Goal: Task Accomplishment & Management: Use online tool/utility

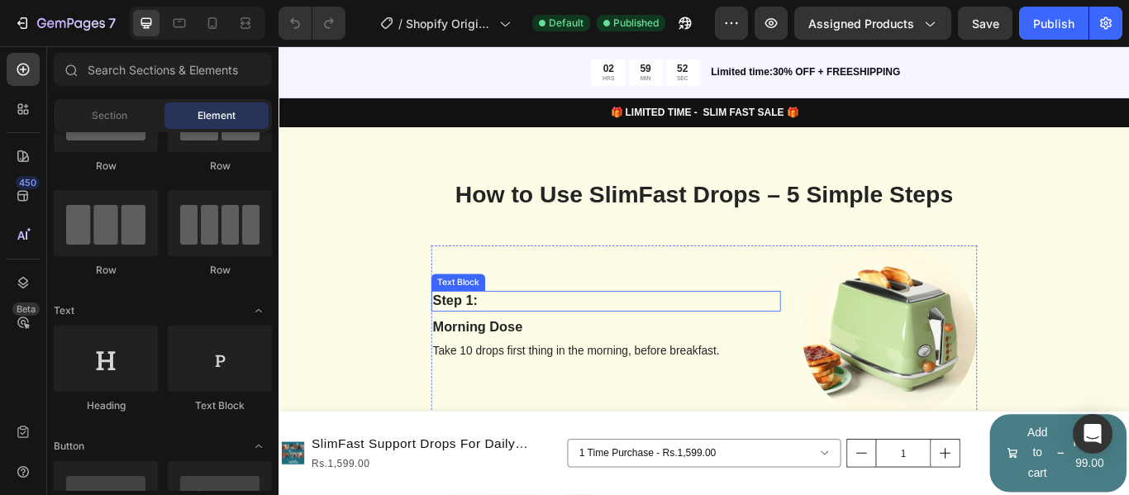
scroll to position [1323, 0]
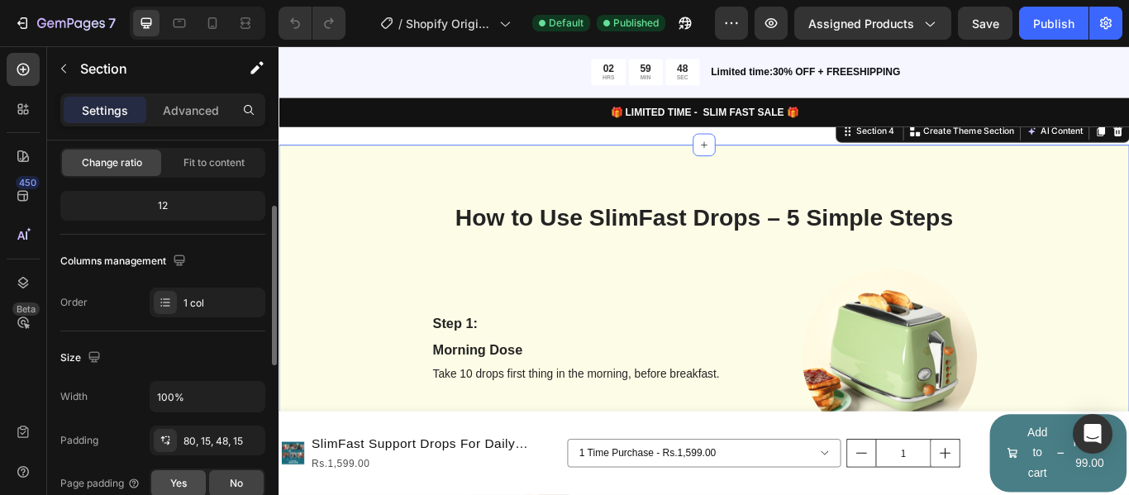
scroll to position [331, 0]
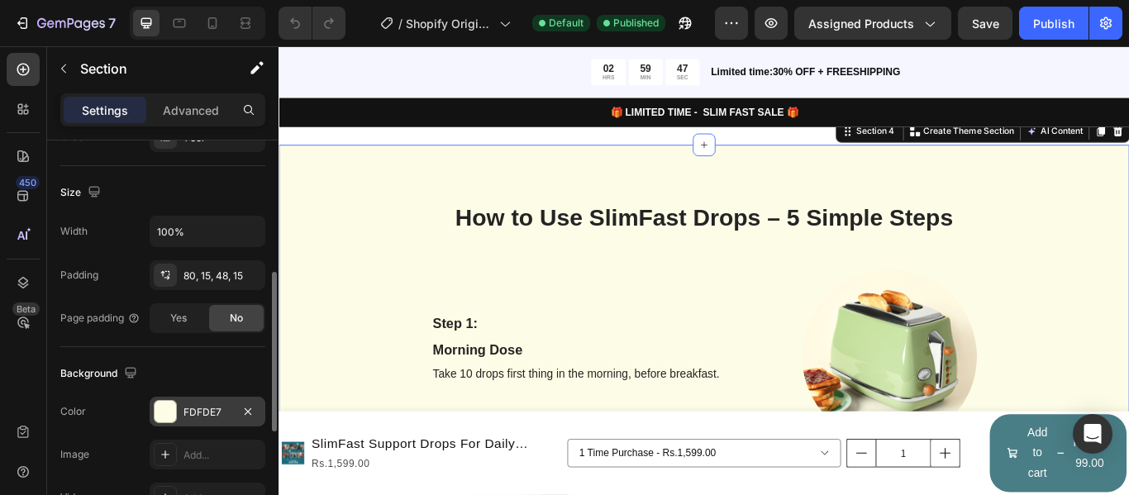
click at [177, 420] on div "FDFDE7" at bounding box center [208, 412] width 116 height 30
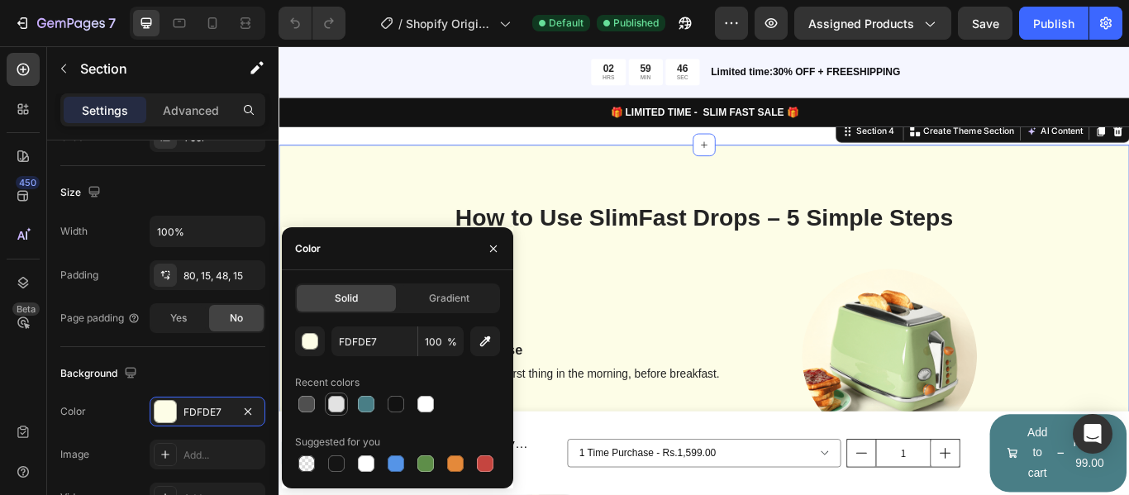
drag, startPoint x: 339, startPoint y: 400, endPoint x: 397, endPoint y: 346, distance: 79.5
click at [339, 400] on div at bounding box center [336, 404] width 17 height 17
type input "E2E2E2"
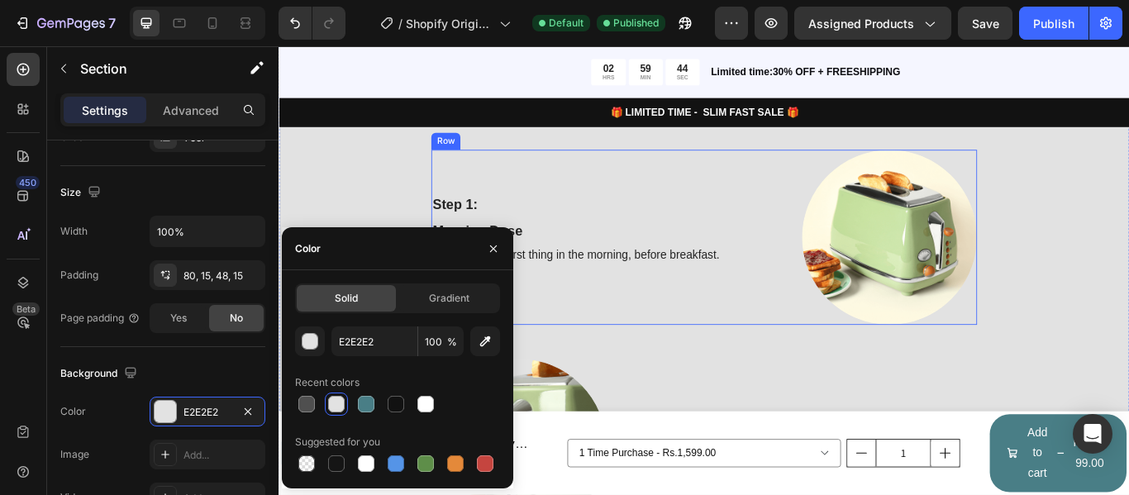
scroll to position [1488, 0]
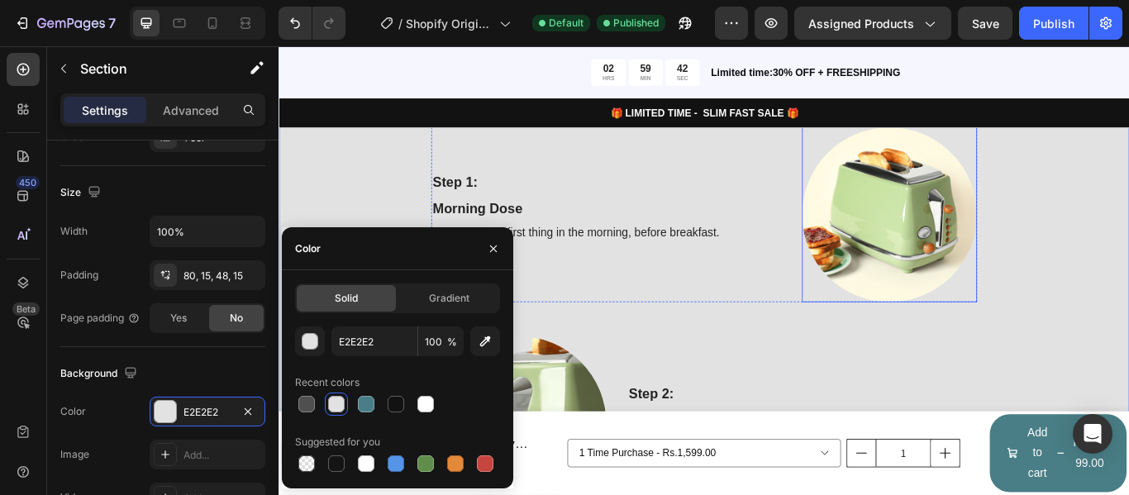
click at [937, 238] on img at bounding box center [991, 243] width 204 height 204
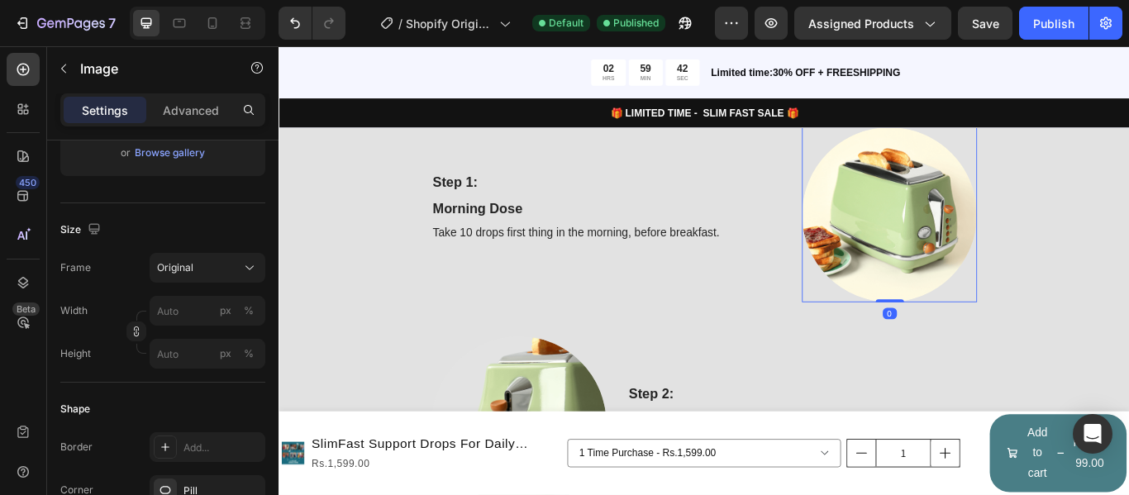
scroll to position [0, 0]
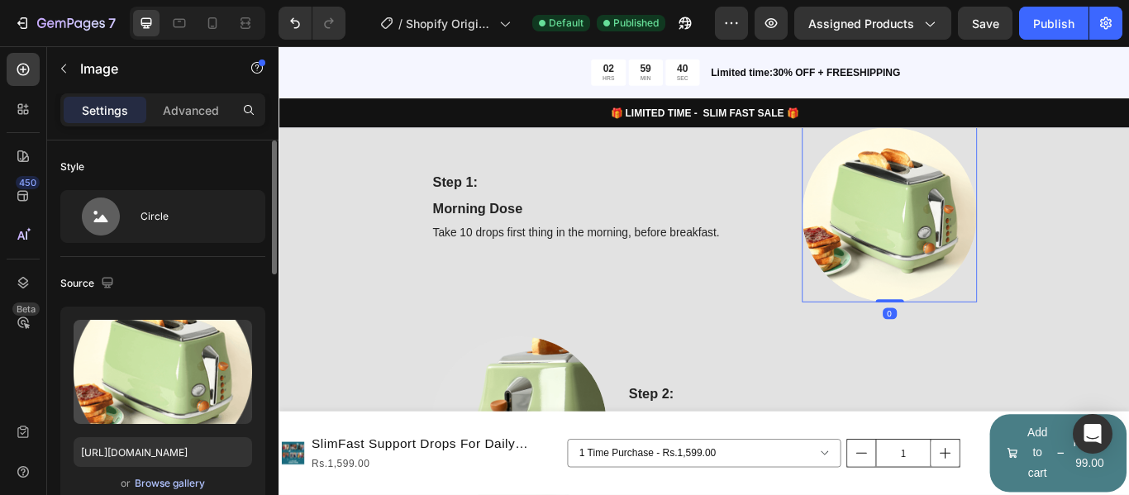
click at [174, 480] on div "Browse gallery" at bounding box center [170, 483] width 70 height 15
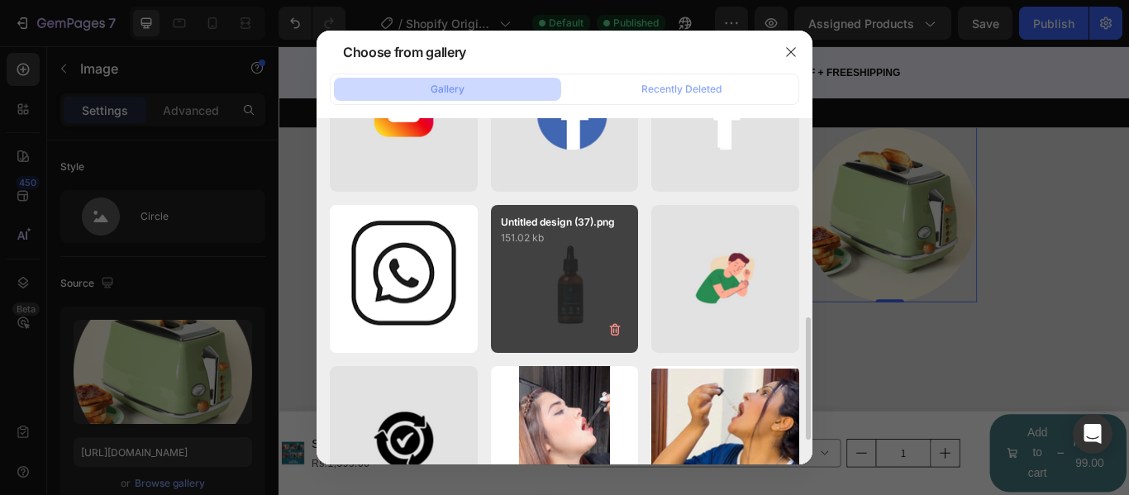
scroll to position [413, 0]
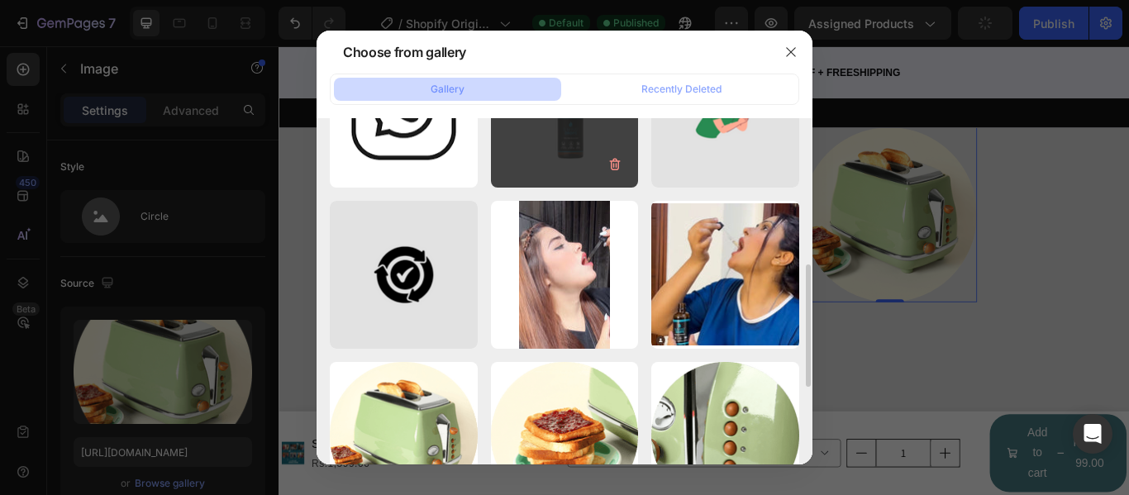
click at [574, 156] on div "Untitled design (37).png 151.02 kb" at bounding box center [565, 114] width 148 height 148
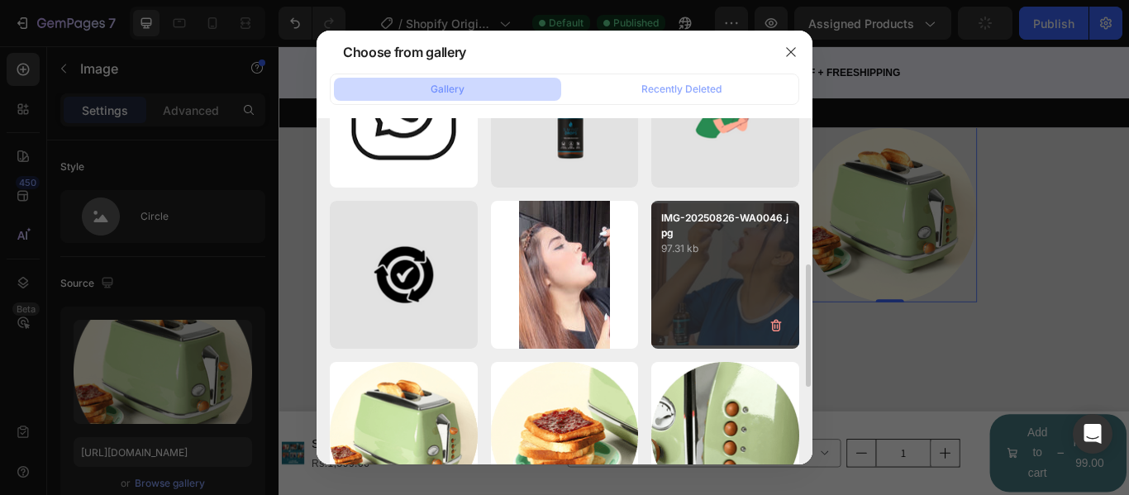
type input "[URL][DOMAIN_NAME]"
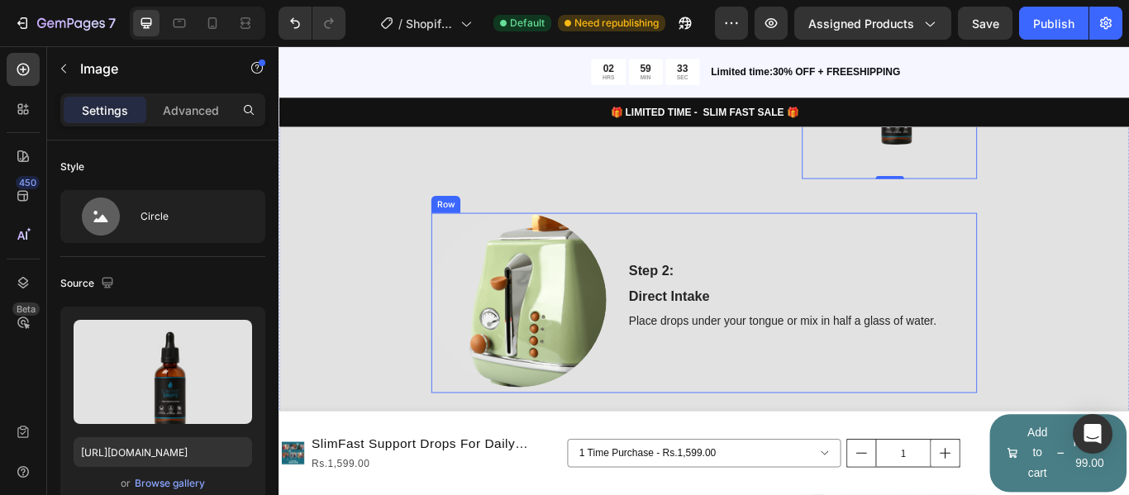
scroll to position [1653, 0]
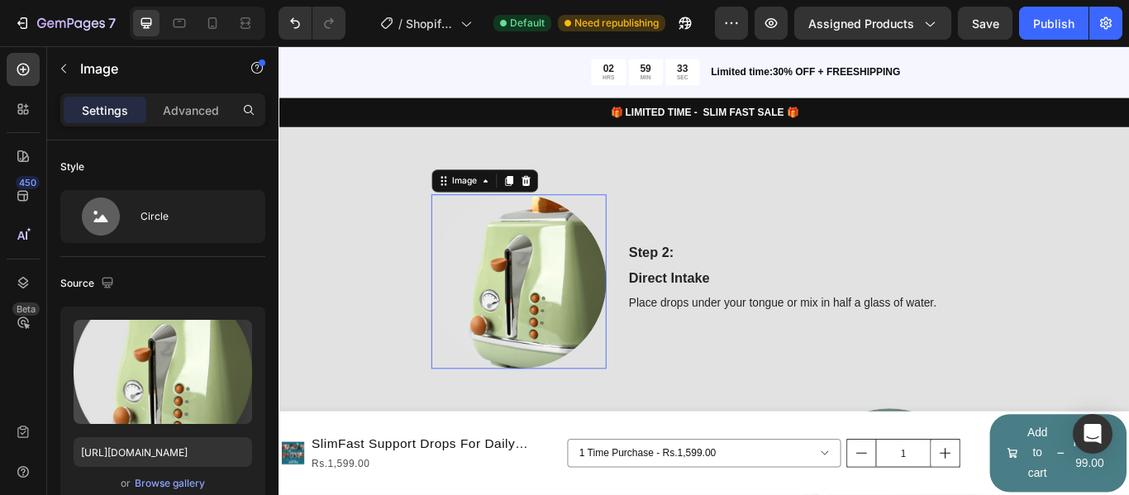
click at [577, 321] on img at bounding box center [558, 321] width 204 height 204
click at [179, 484] on div "Browse gallery" at bounding box center [170, 483] width 70 height 15
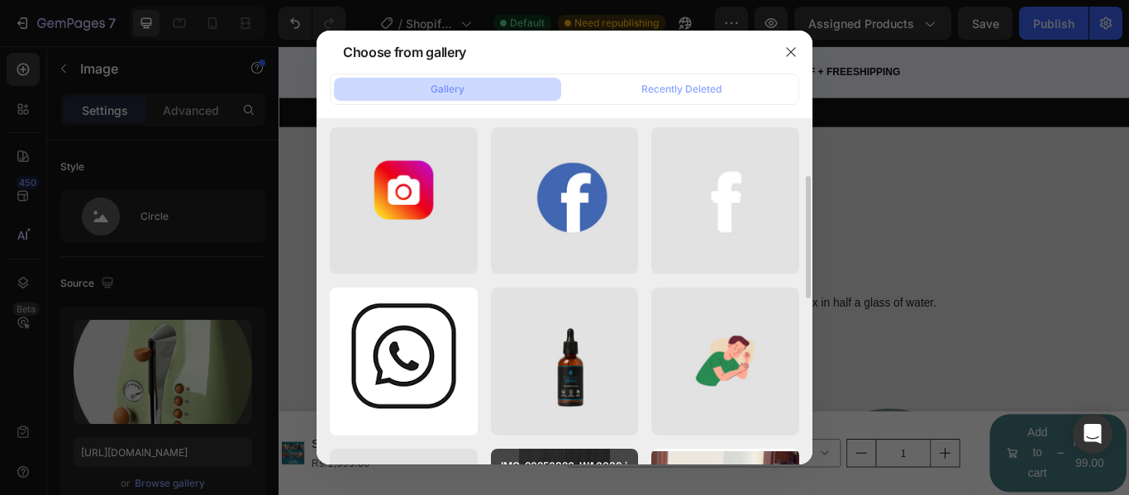
scroll to position [331, 0]
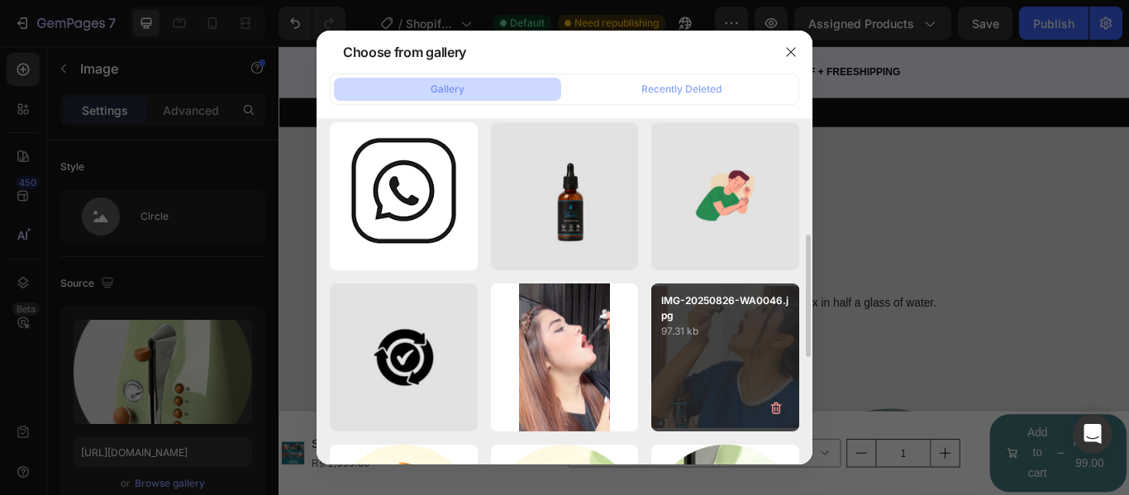
drag, startPoint x: 715, startPoint y: 336, endPoint x: 669, endPoint y: 349, distance: 48.1
click at [715, 335] on p "97.31 kb" at bounding box center [725, 331] width 128 height 17
type input "[URL][DOMAIN_NAME]"
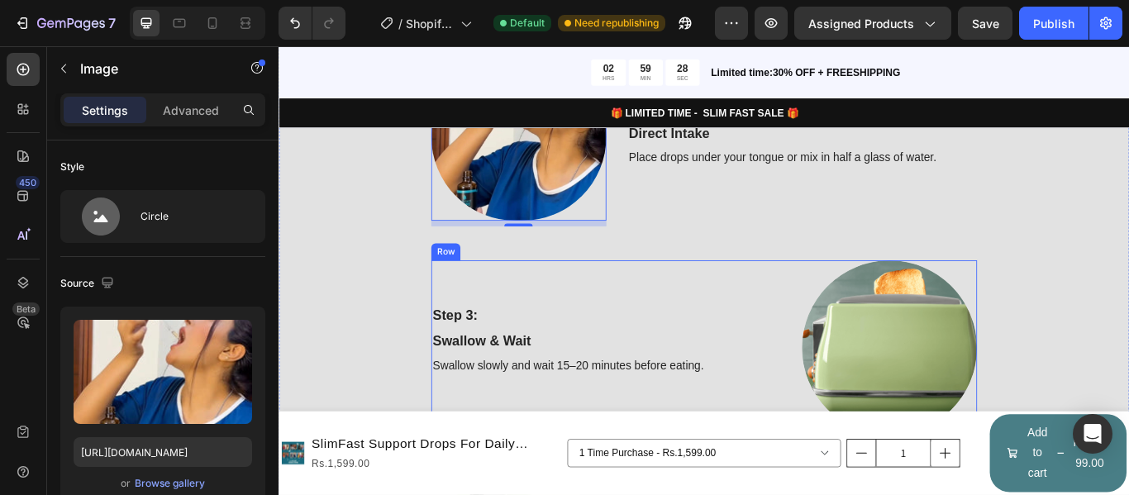
scroll to position [1901, 0]
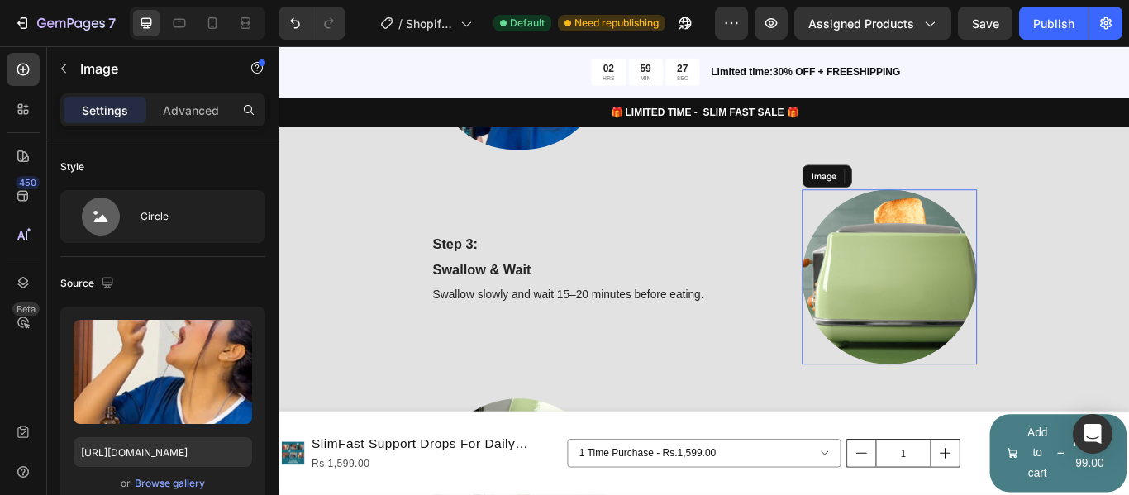
click at [954, 326] on img at bounding box center [991, 315] width 204 height 204
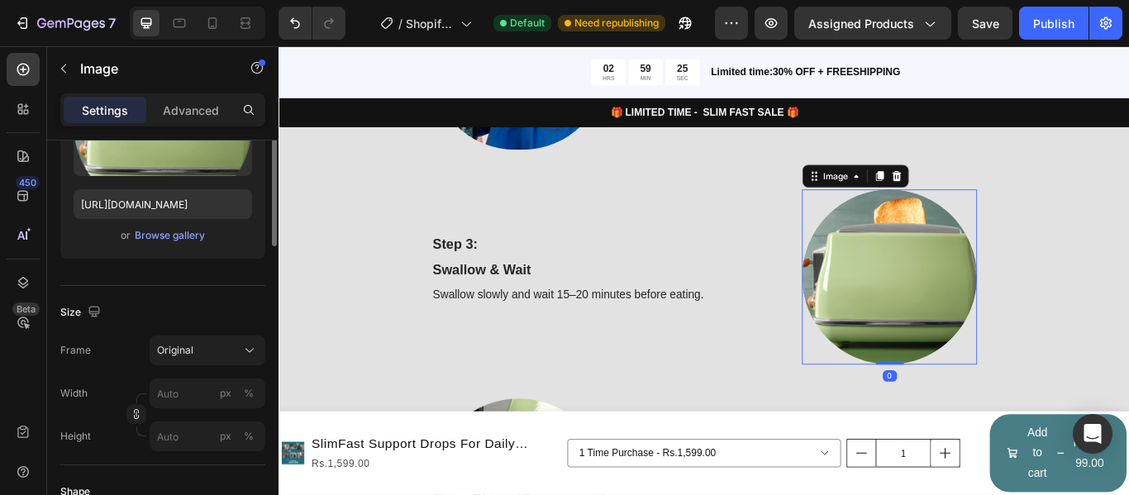
scroll to position [165, 0]
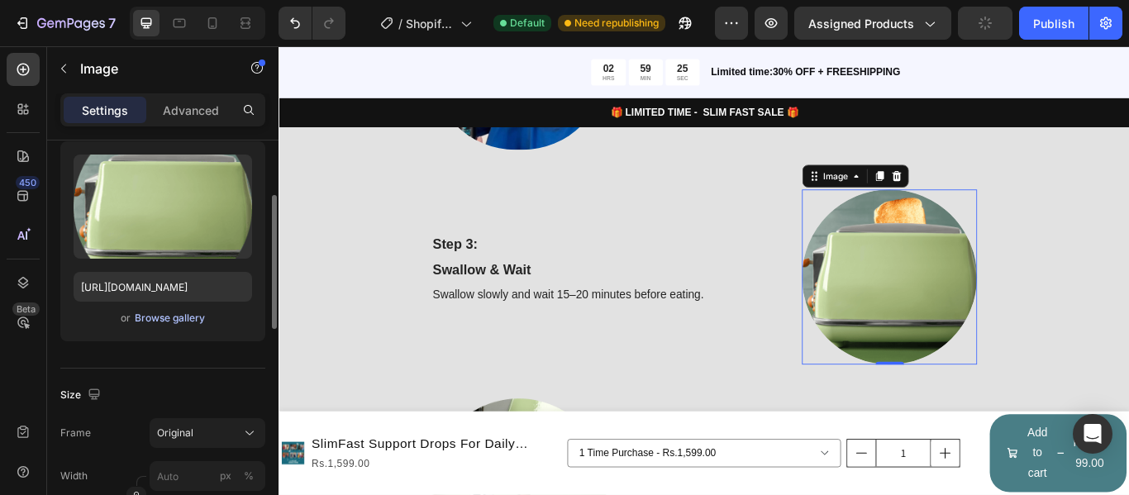
click at [181, 315] on div "Browse gallery" at bounding box center [170, 318] width 70 height 15
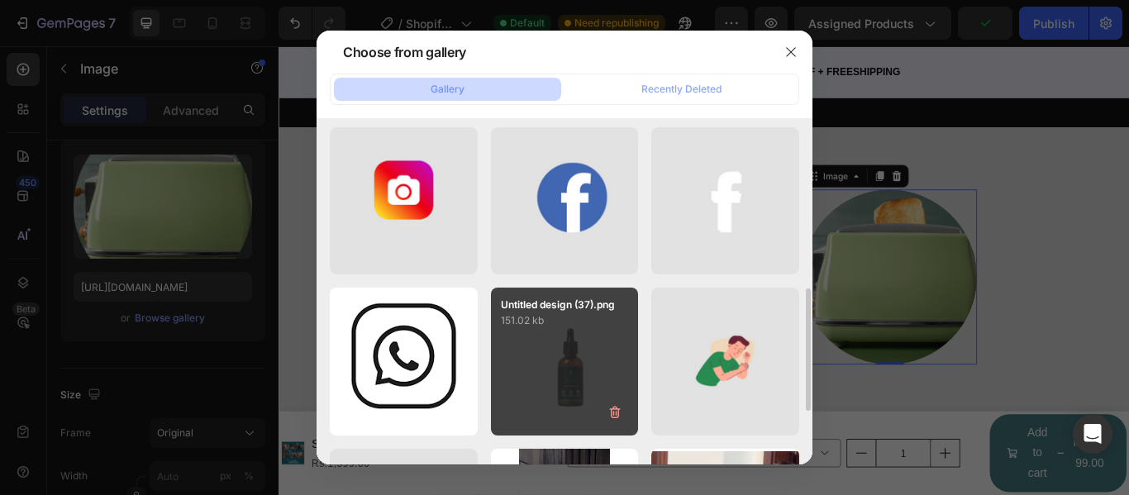
scroll to position [331, 0]
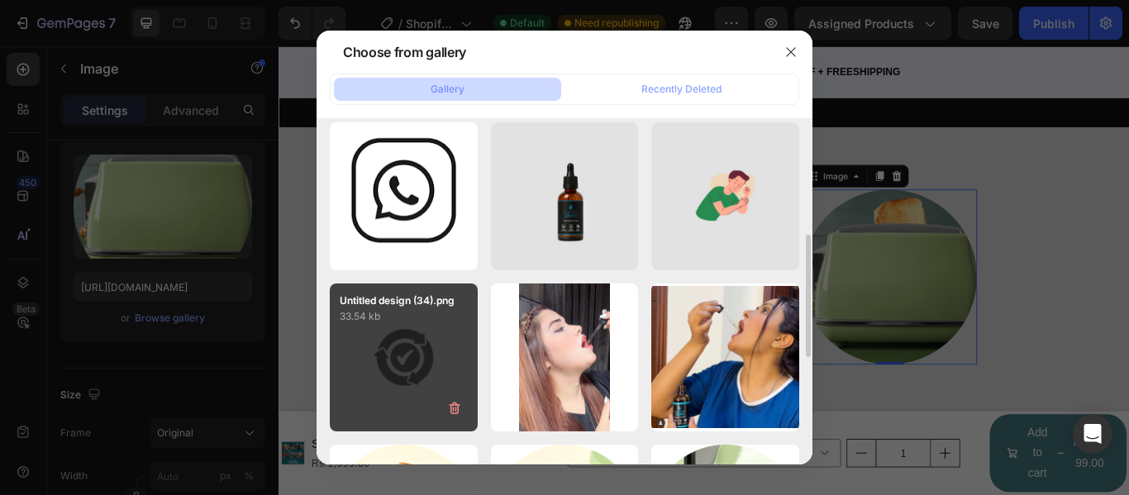
click at [437, 351] on div "Untitled design (34).png 33.54 kb" at bounding box center [404, 358] width 148 height 148
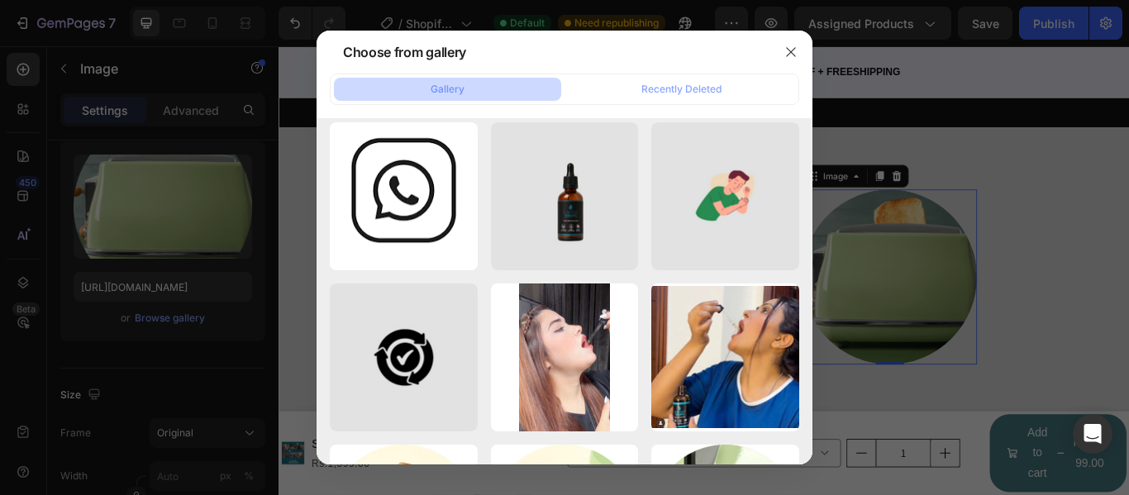
type input "[URL][DOMAIN_NAME]"
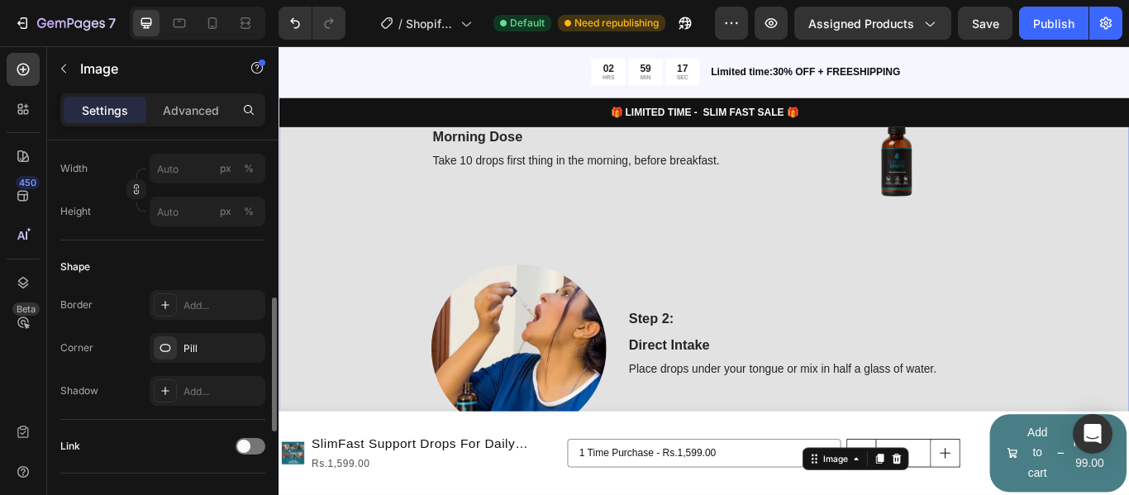
scroll to position [1571, 0]
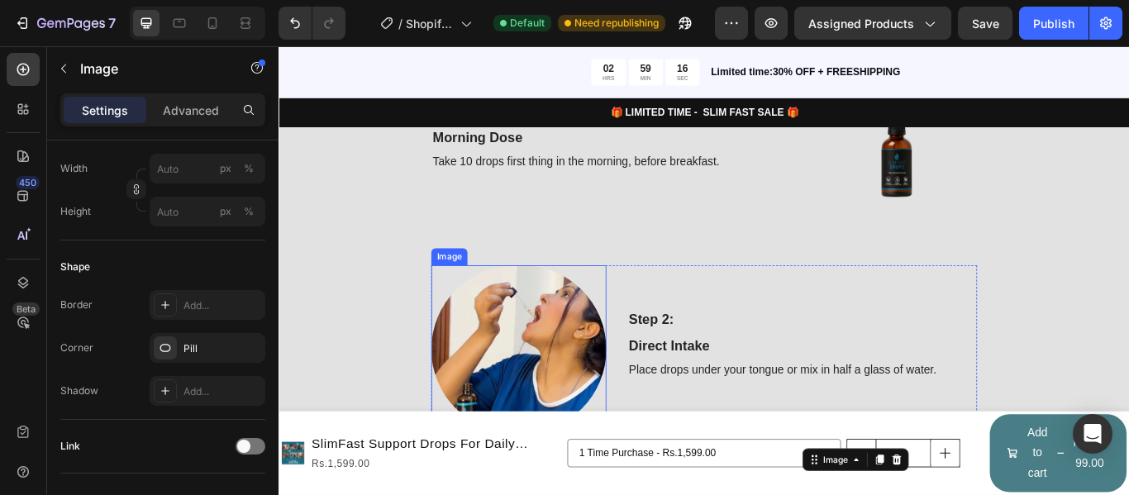
click at [558, 333] on img at bounding box center [558, 400] width 204 height 196
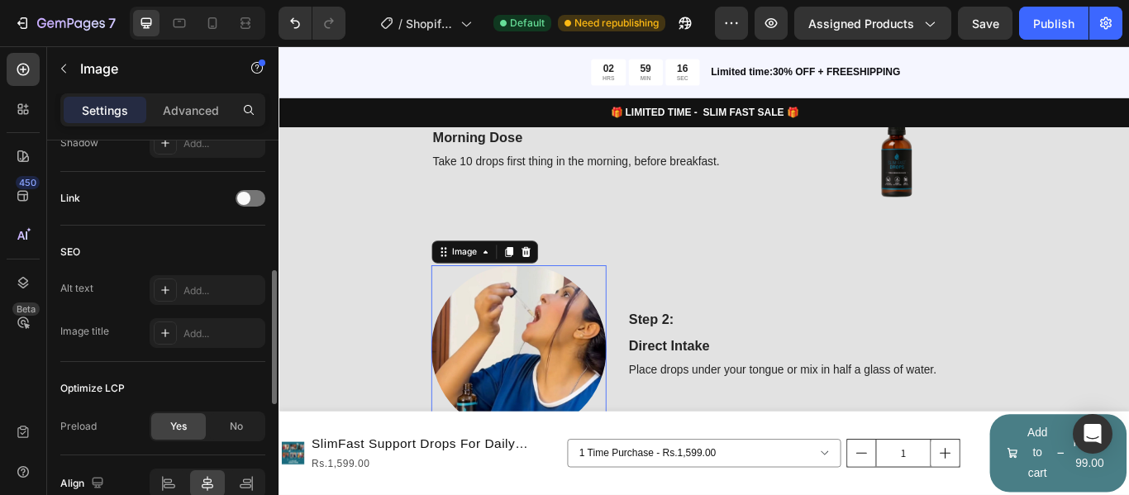
scroll to position [804, 0]
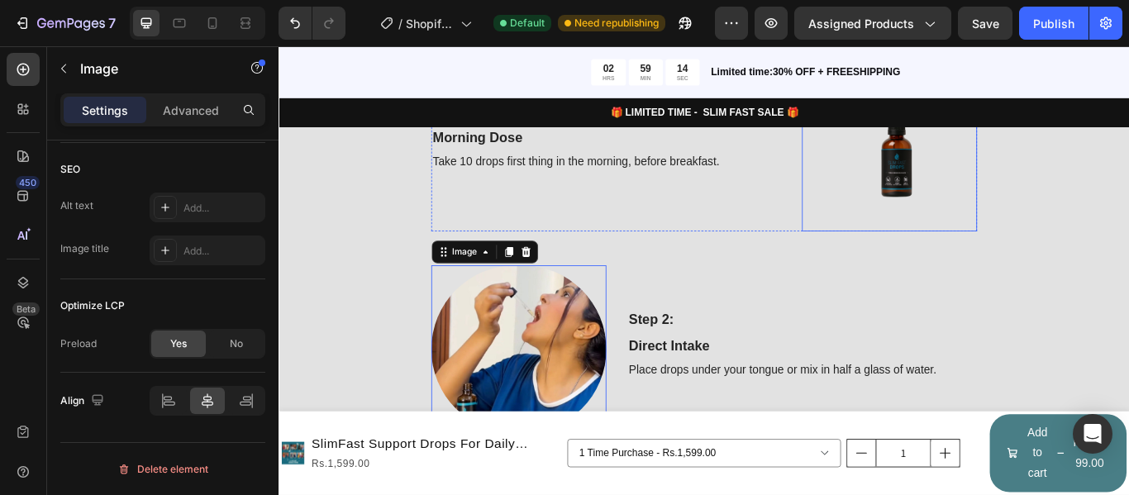
click at [965, 198] on img at bounding box center [991, 160] width 204 height 204
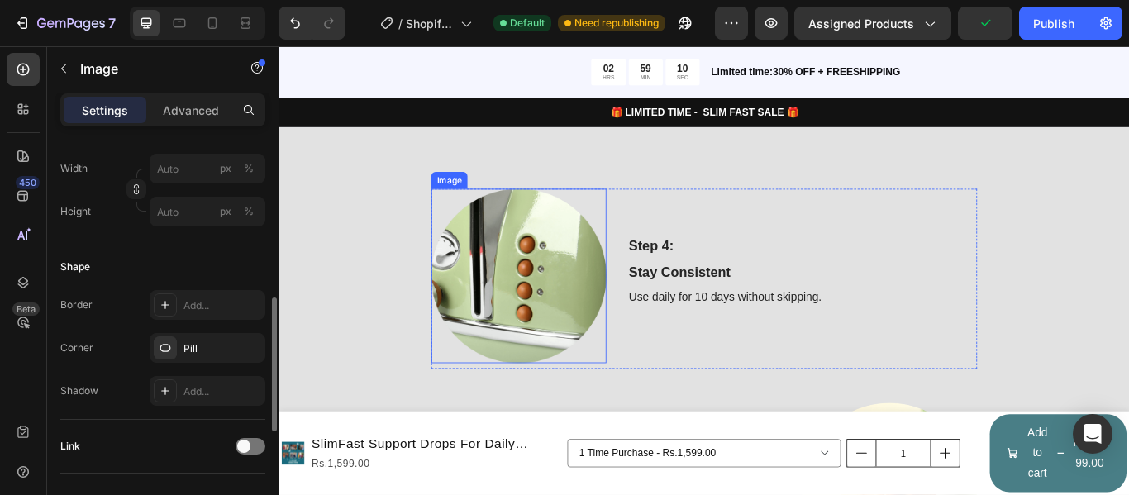
scroll to position [2149, 0]
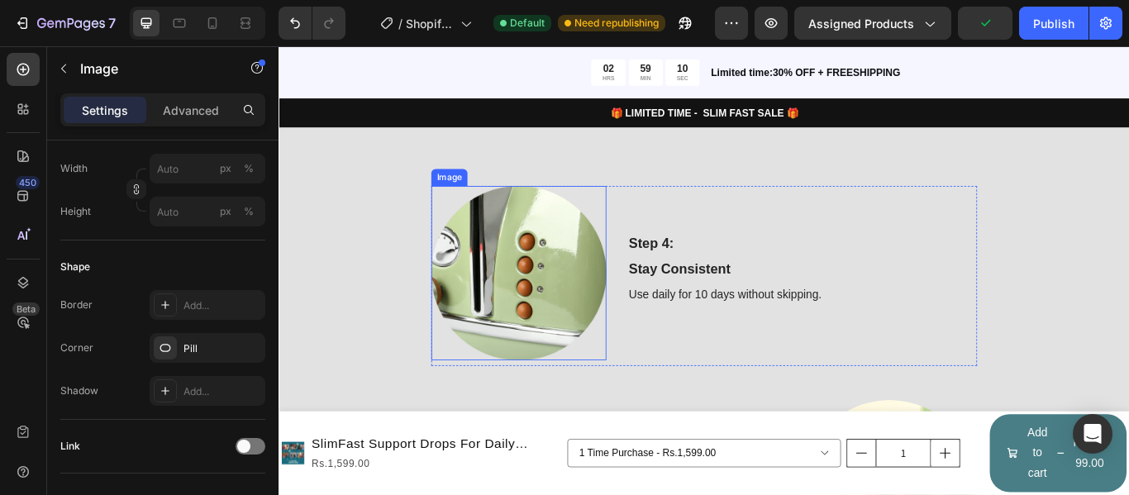
click at [587, 319] on img at bounding box center [558, 311] width 204 height 204
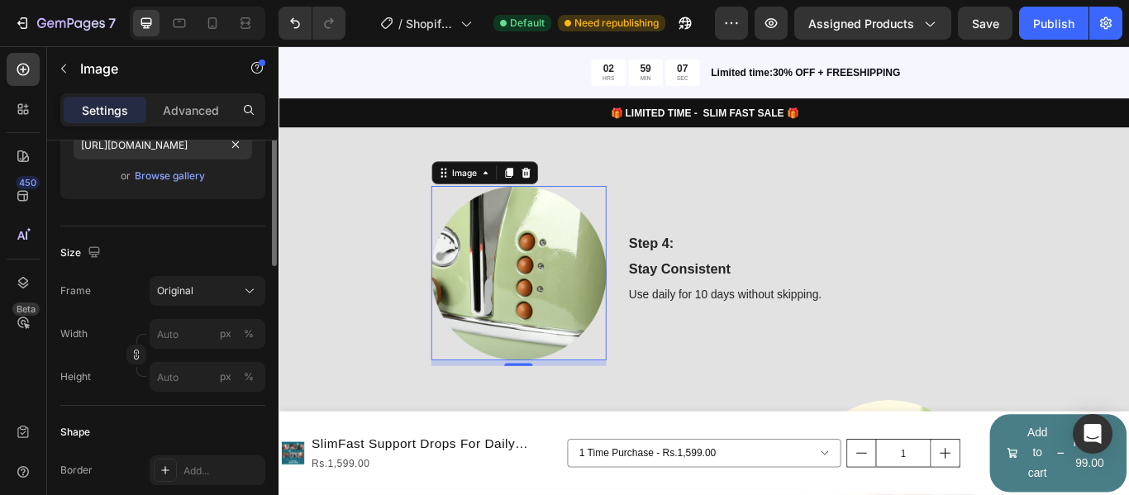
scroll to position [225, 0]
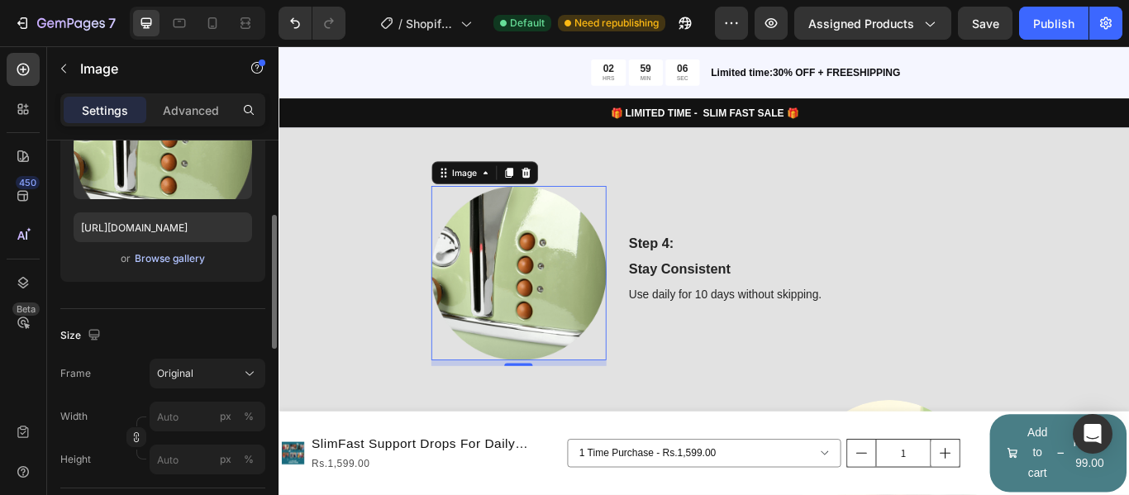
click at [177, 266] on button "Browse gallery" at bounding box center [170, 258] width 72 height 17
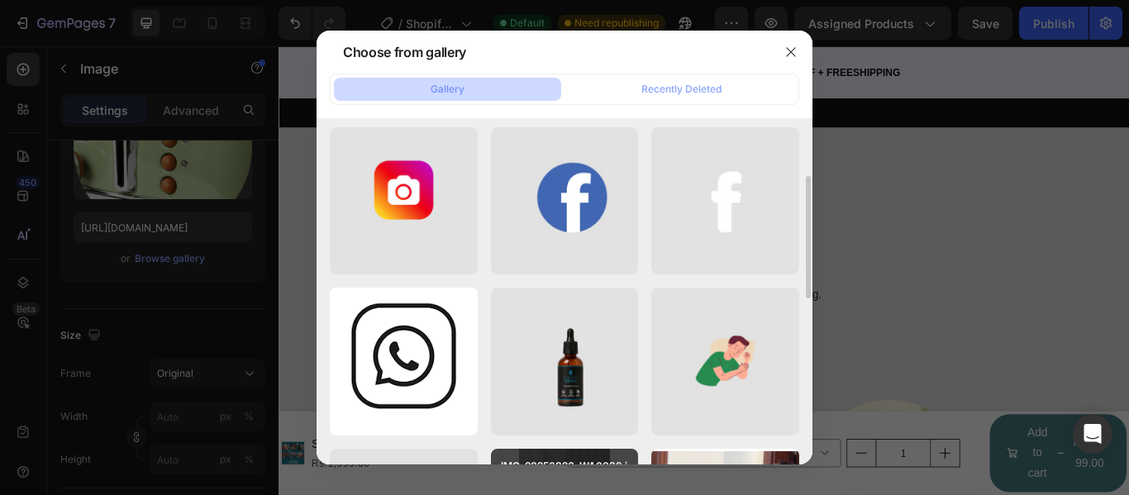
scroll to position [331, 0]
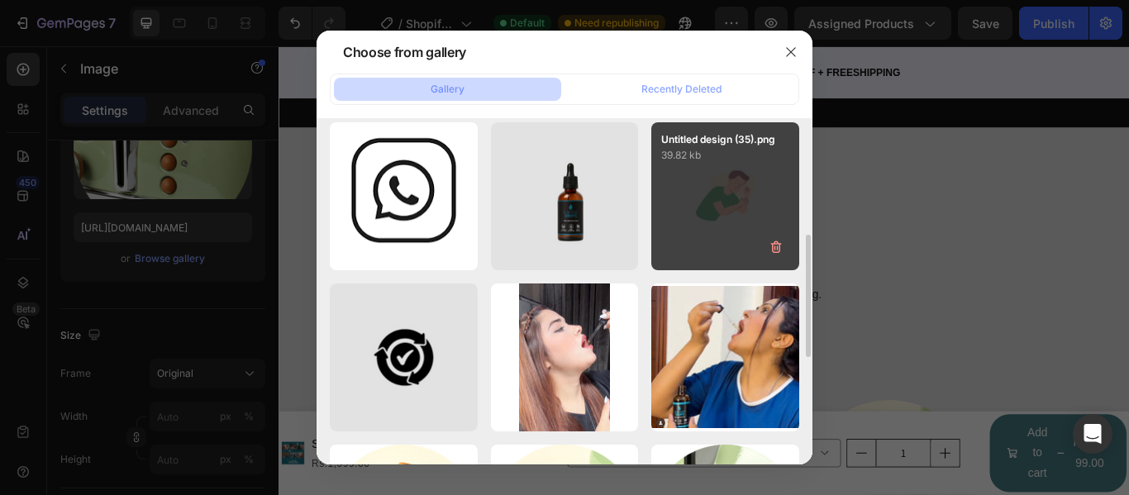
click at [720, 245] on div "Untitled design (35).png 39.82 kb" at bounding box center [725, 196] width 148 height 148
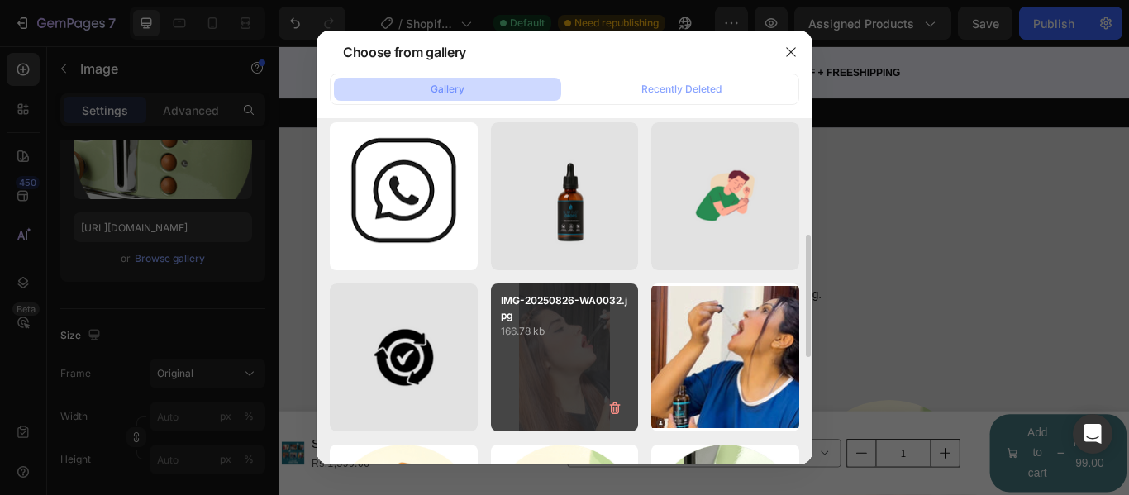
type input "[URL][DOMAIN_NAME]"
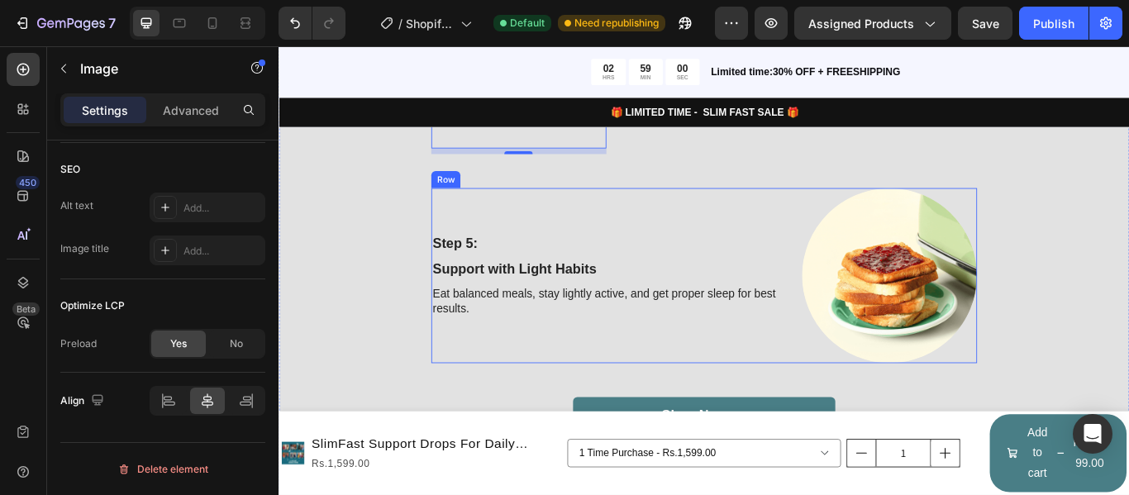
scroll to position [2397, 0]
click at [937, 336] on img at bounding box center [991, 313] width 204 height 204
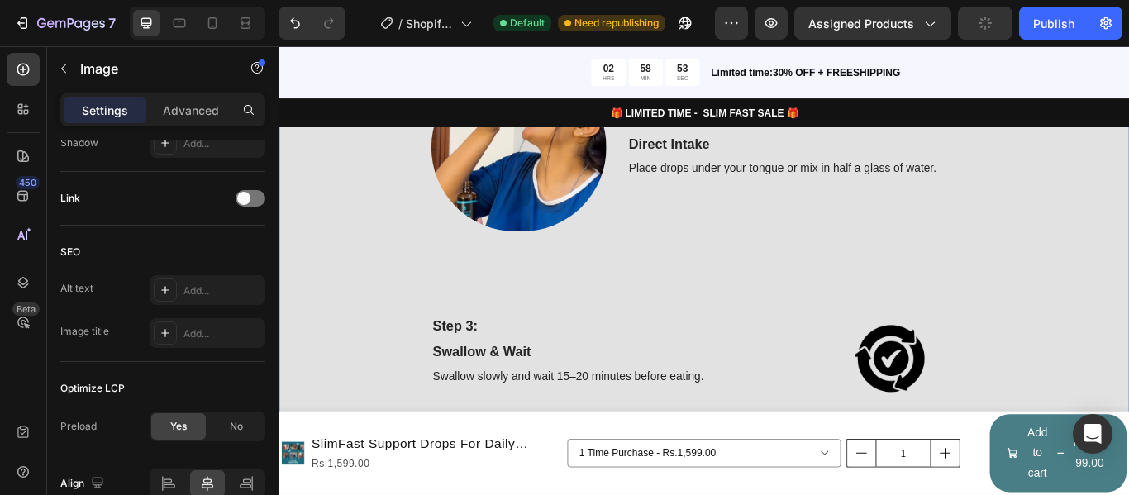
scroll to position [1901, 0]
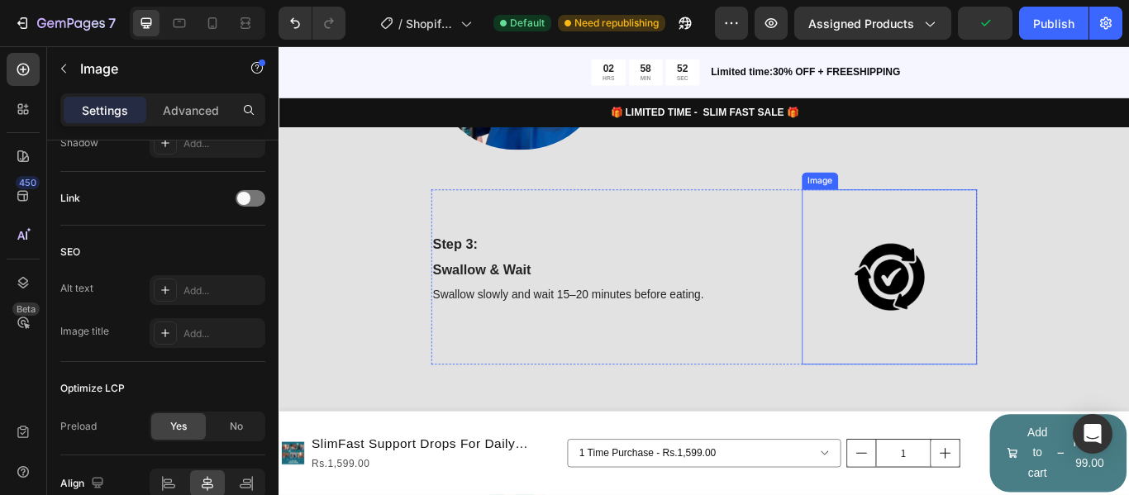
click at [1003, 346] on img at bounding box center [991, 315] width 204 height 204
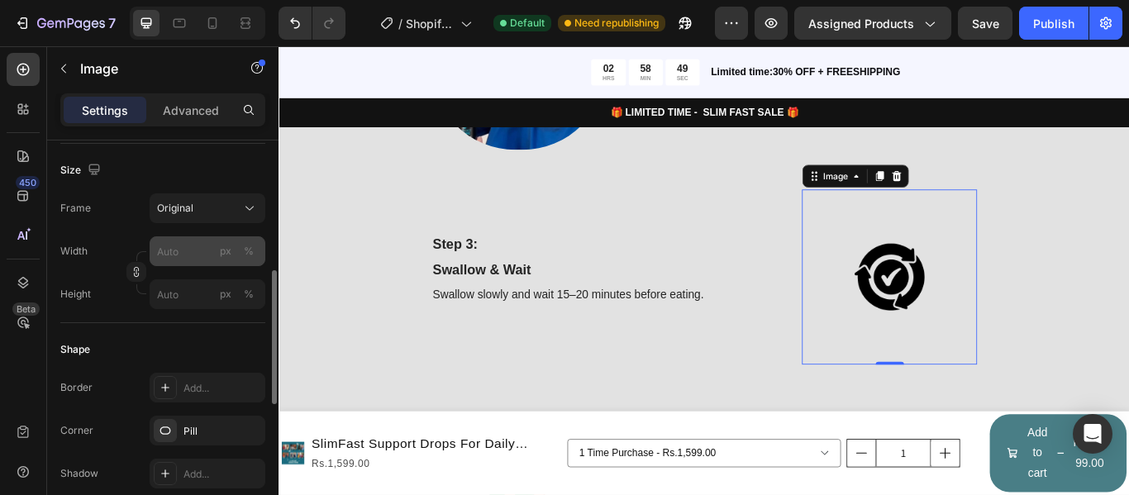
scroll to position [225, 0]
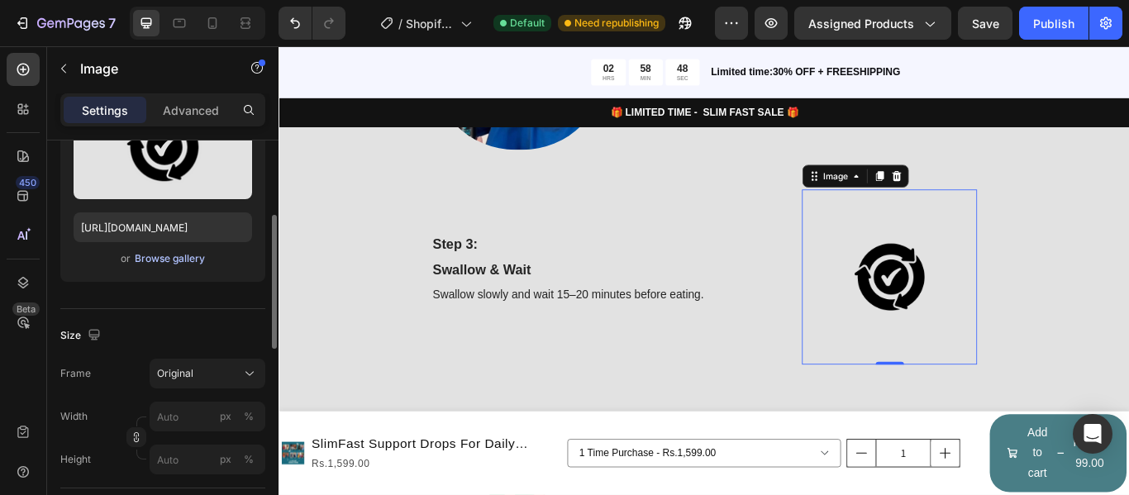
click at [181, 258] on div "Browse gallery" at bounding box center [170, 258] width 70 height 15
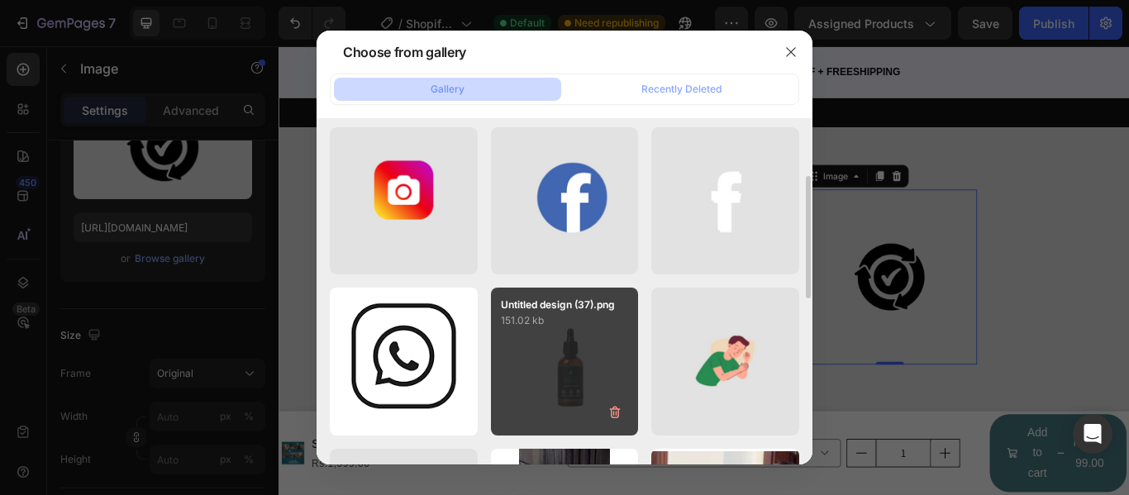
scroll to position [331, 0]
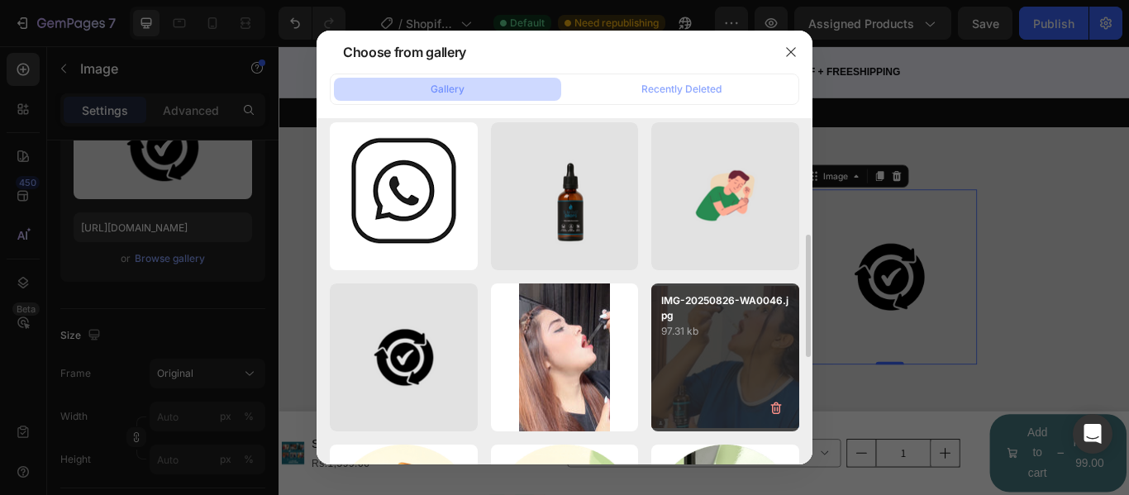
click at [0, 0] on div "IMG-20250826-WA0032.jpg 166.78 kb" at bounding box center [0, 0] width 0 height 0
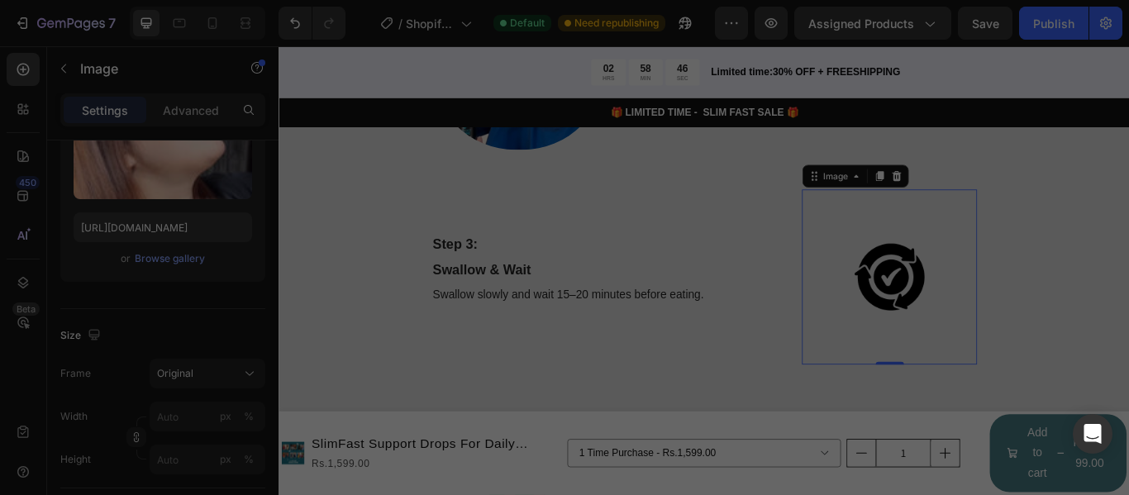
type input "[URL][DOMAIN_NAME]"
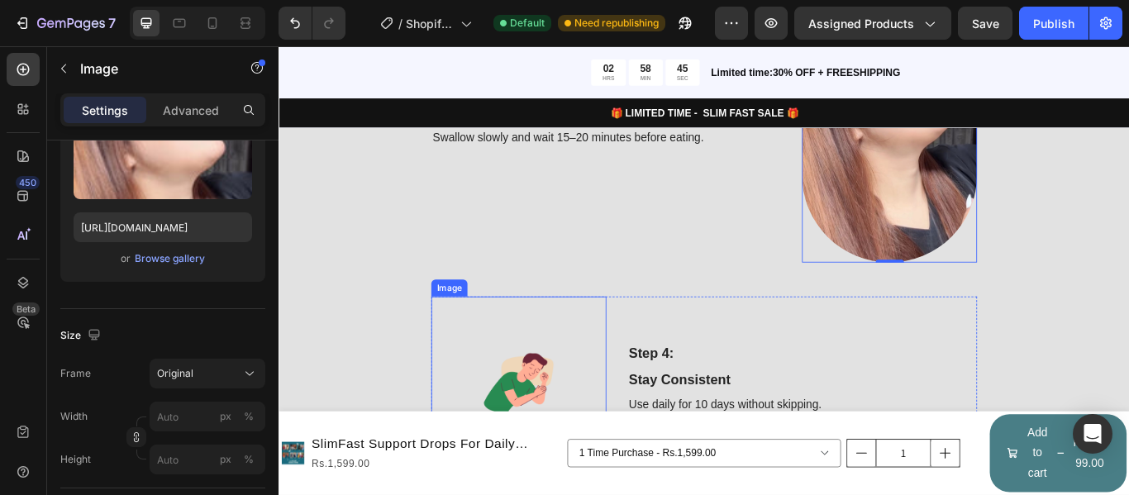
scroll to position [2214, 0]
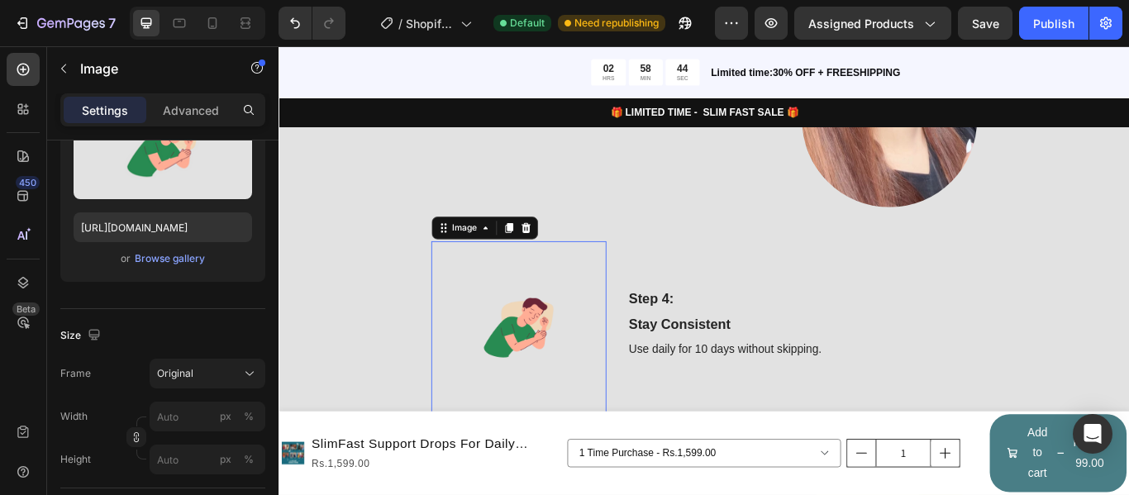
click at [529, 314] on img at bounding box center [558, 376] width 204 height 204
click at [176, 254] on div "Browse gallery" at bounding box center [170, 258] width 70 height 15
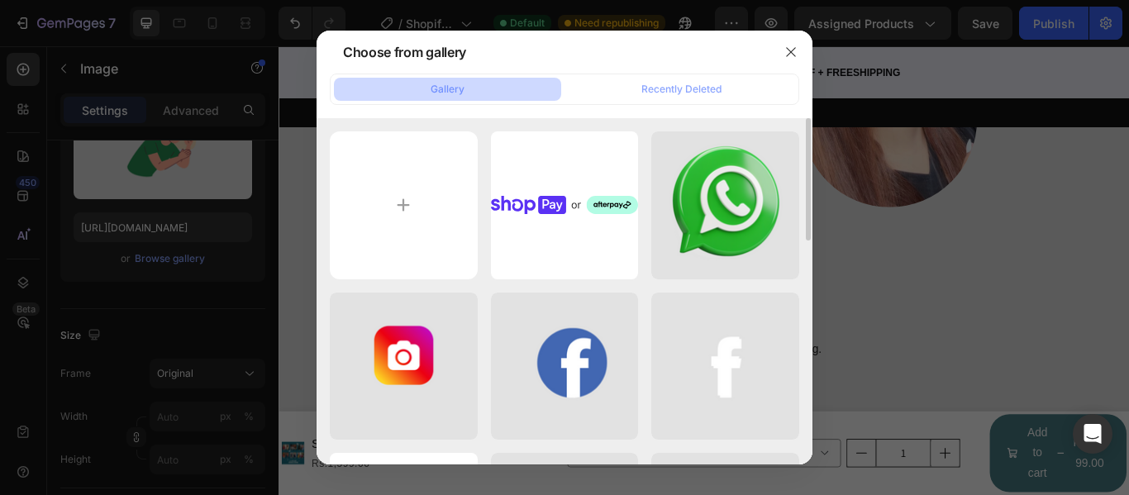
scroll to position [165, 0]
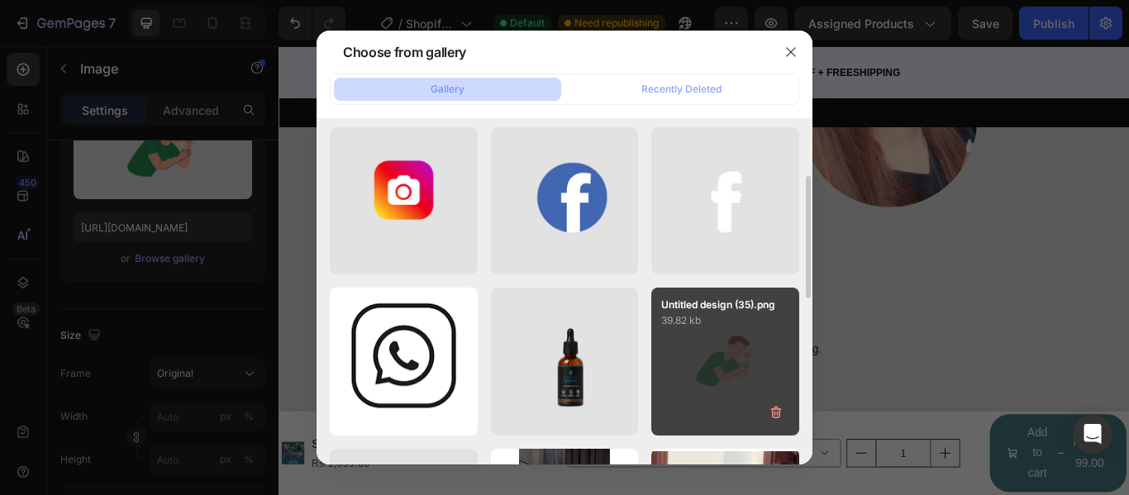
drag, startPoint x: 440, startPoint y: 336, endPoint x: 683, endPoint y: 431, distance: 260.7
click at [675, 437] on div "payment.svg 15.87 kb Untitled design (44).png 646.71 kb Untitled design (41).pn…" at bounding box center [565, 442] width 470 height 952
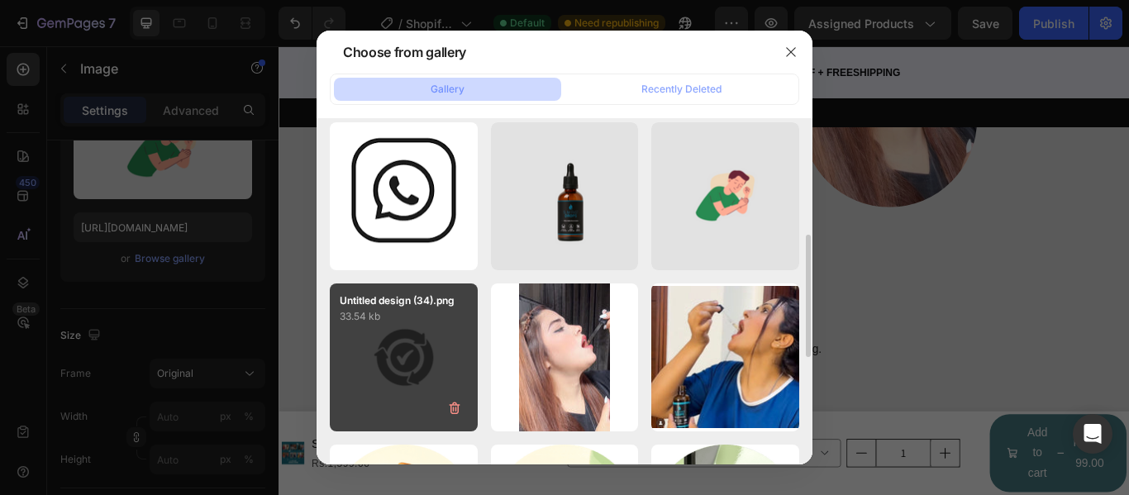
click at [438, 344] on div "Untitled design (34).png 33.54 kb" at bounding box center [404, 358] width 148 height 148
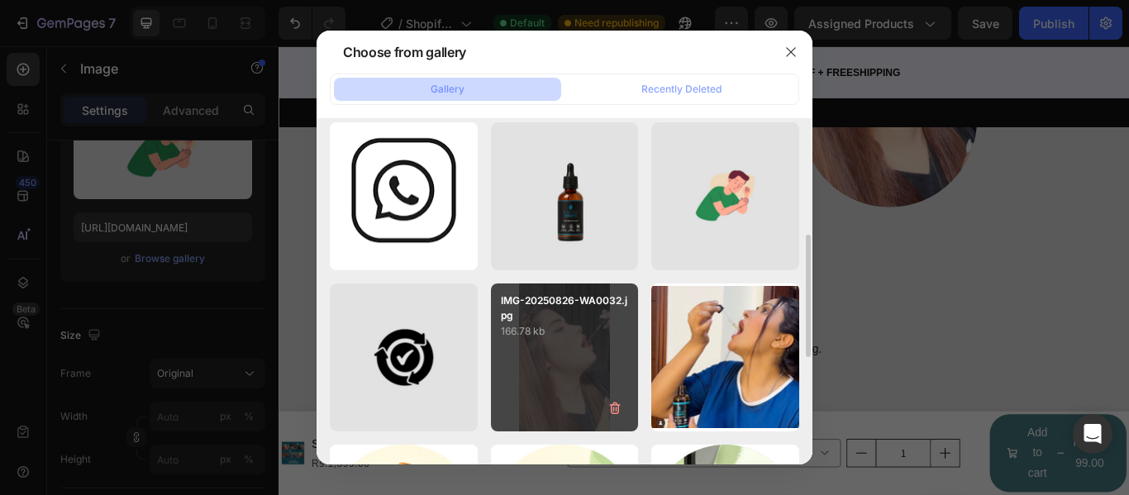
type input "[URL][DOMAIN_NAME]"
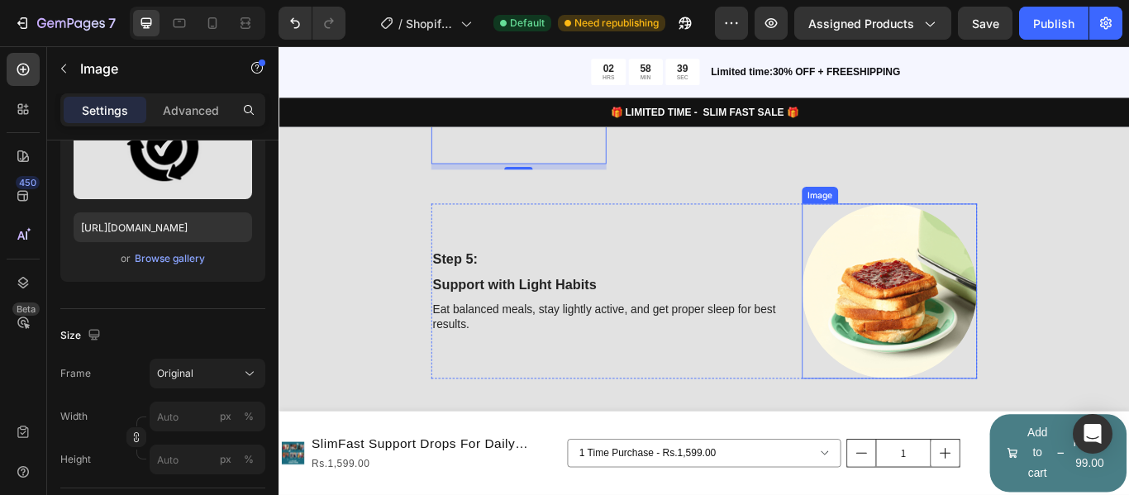
scroll to position [2627, 0]
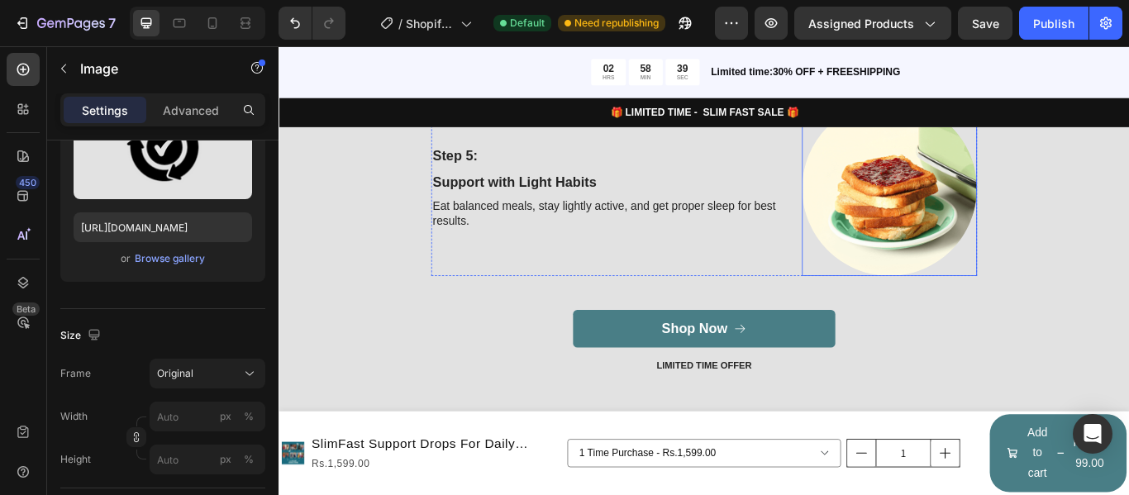
click at [970, 308] on img at bounding box center [991, 212] width 204 height 204
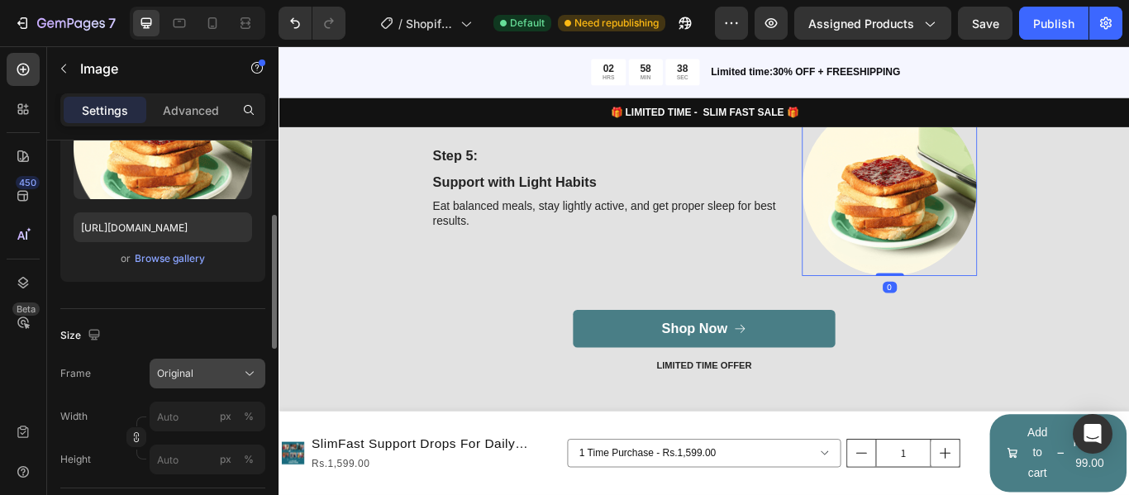
scroll to position [308, 0]
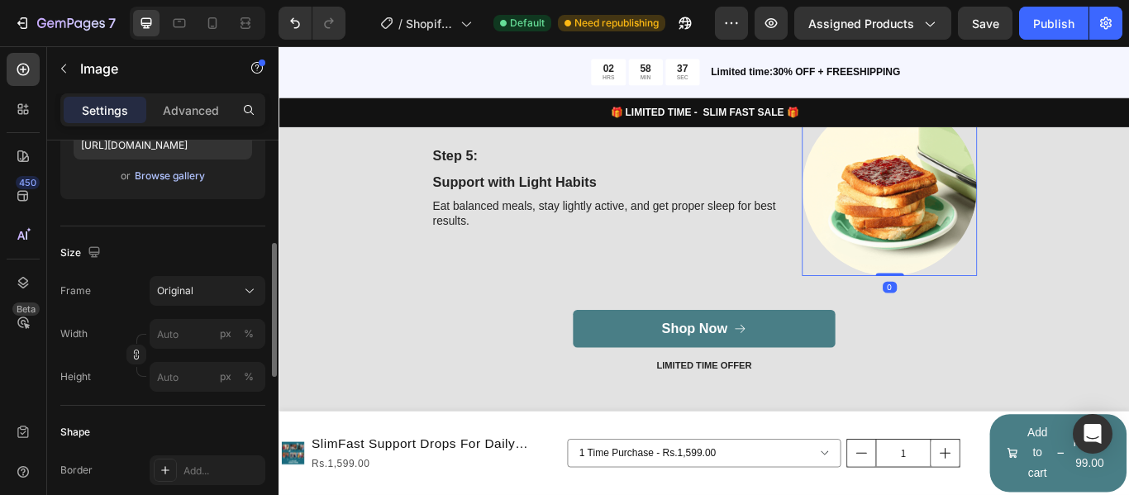
click at [180, 175] on div "Browse gallery" at bounding box center [170, 176] width 70 height 15
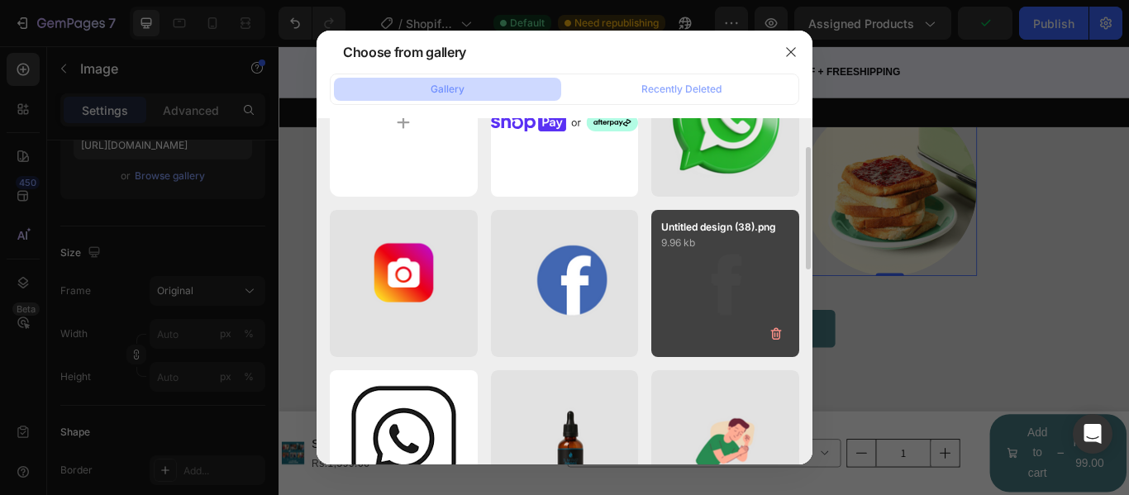
scroll to position [165, 0]
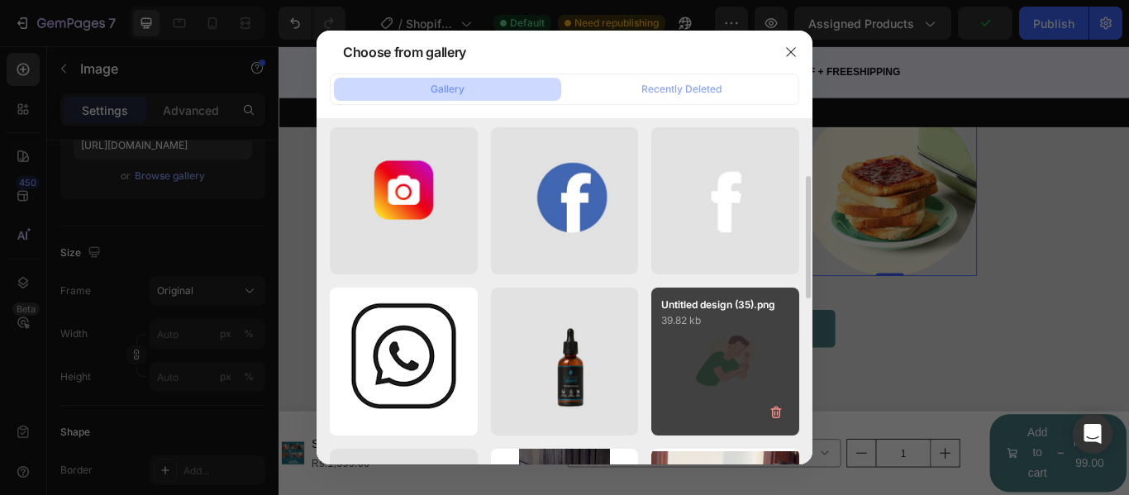
click at [696, 358] on div "Untitled design (35).png 39.82 kb" at bounding box center [725, 362] width 148 height 148
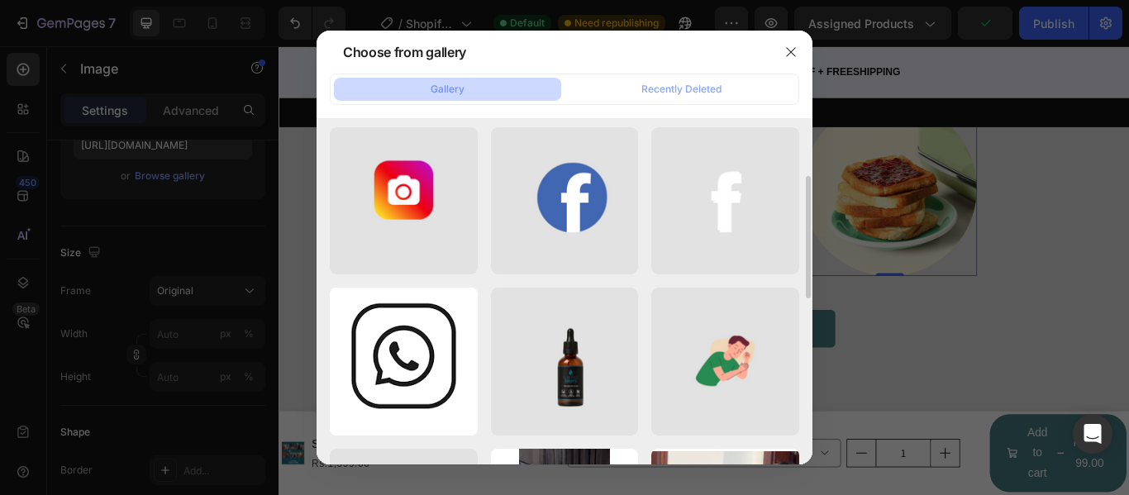
type input "[URL][DOMAIN_NAME]"
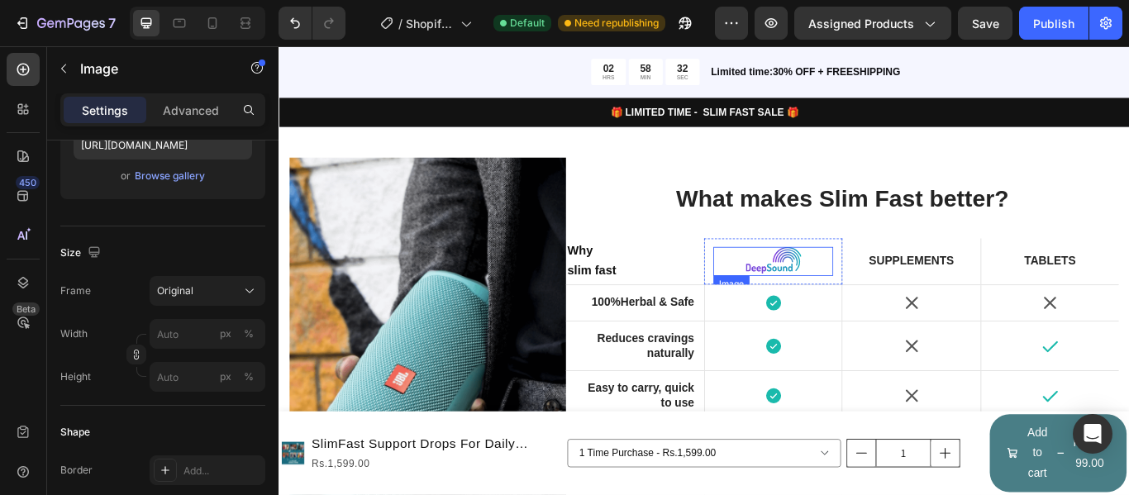
scroll to position [3041, 0]
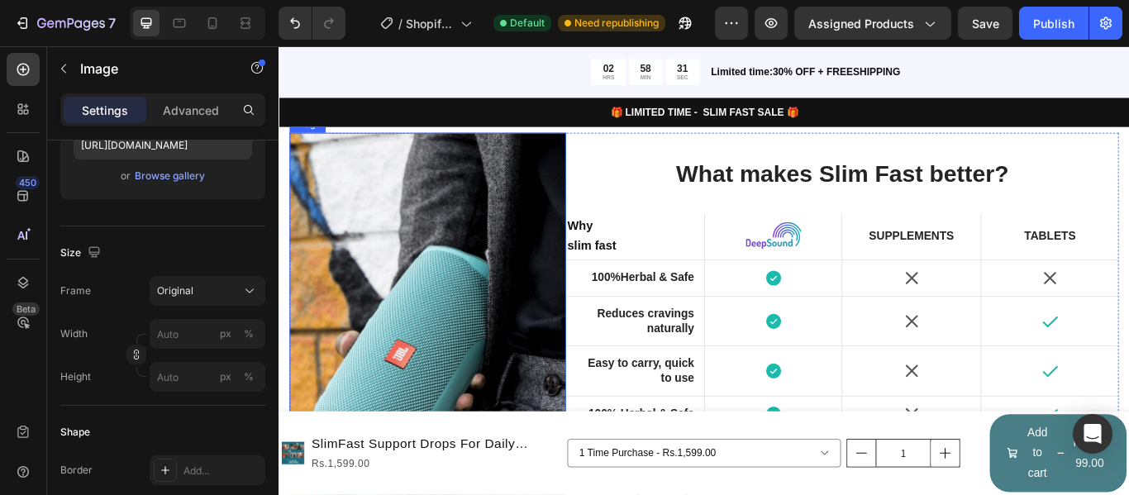
click at [470, 365] on img at bounding box center [452, 460] width 322 height 626
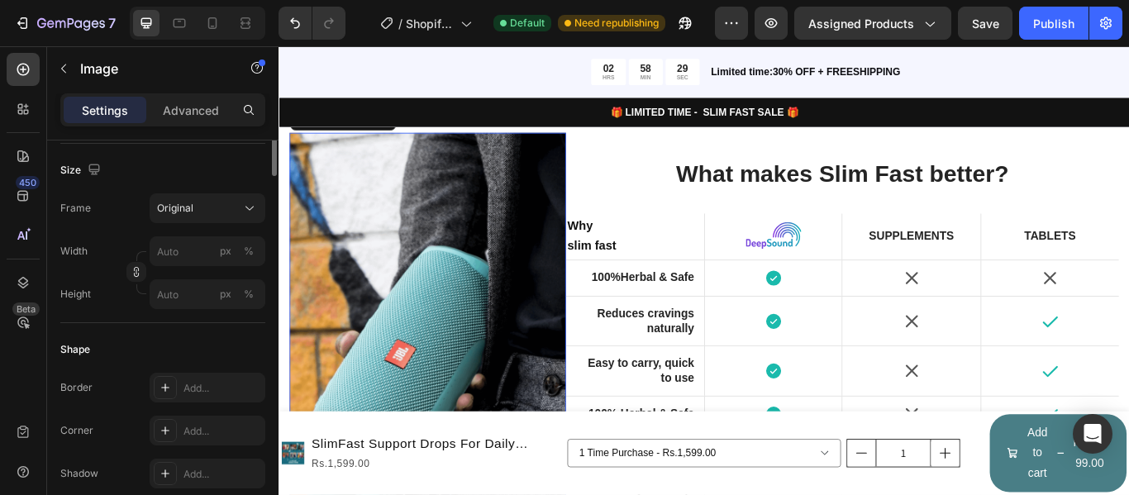
scroll to position [225, 0]
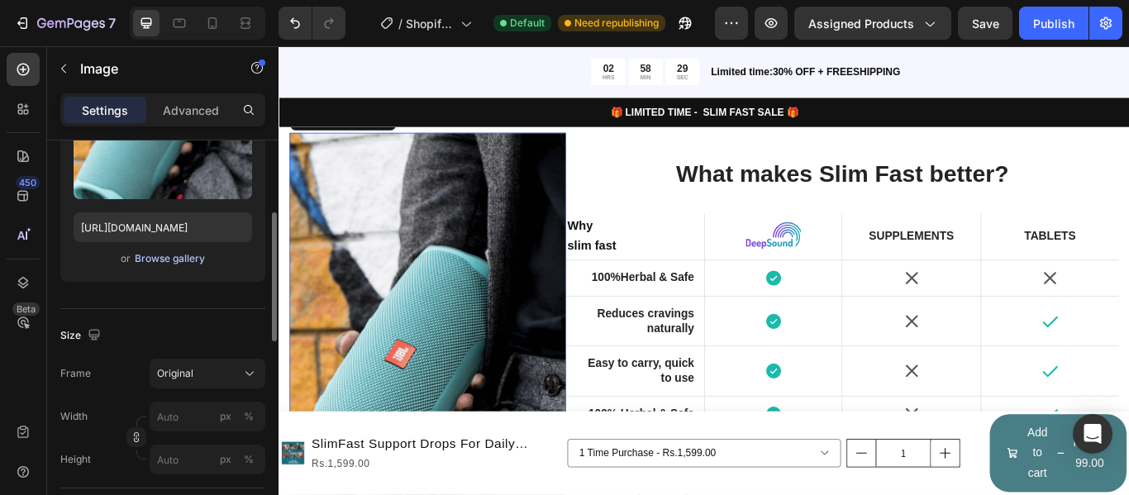
click at [185, 257] on div "Browse gallery" at bounding box center [170, 258] width 70 height 15
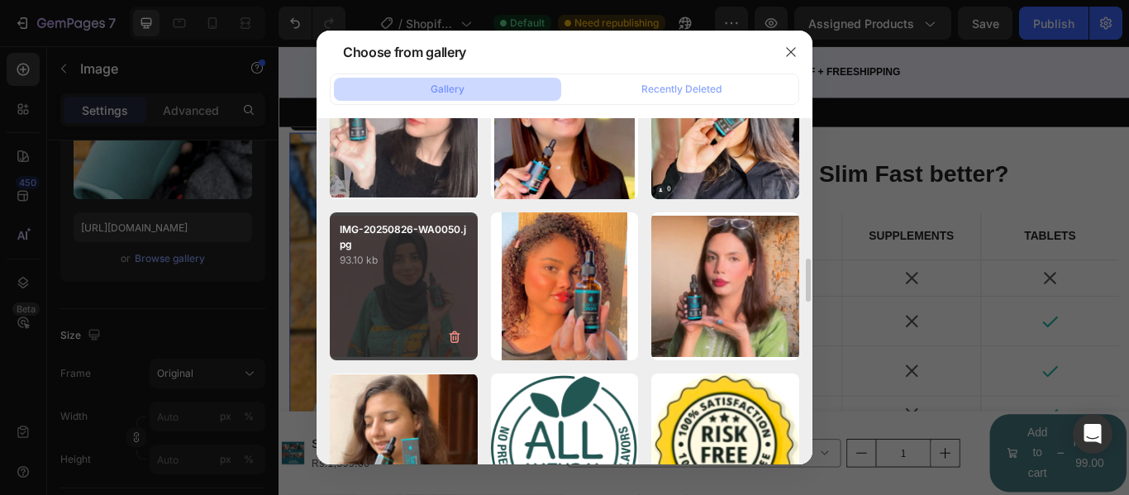
scroll to position [1767, 0]
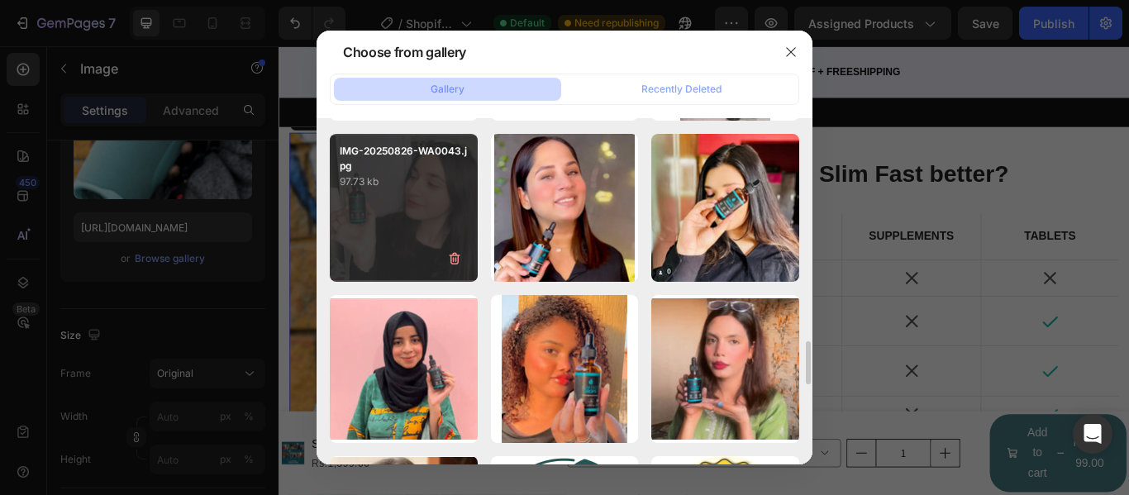
click at [449, 219] on div "IMG-20250826-WA0043.jpg 97.73 kb" at bounding box center [404, 208] width 148 height 148
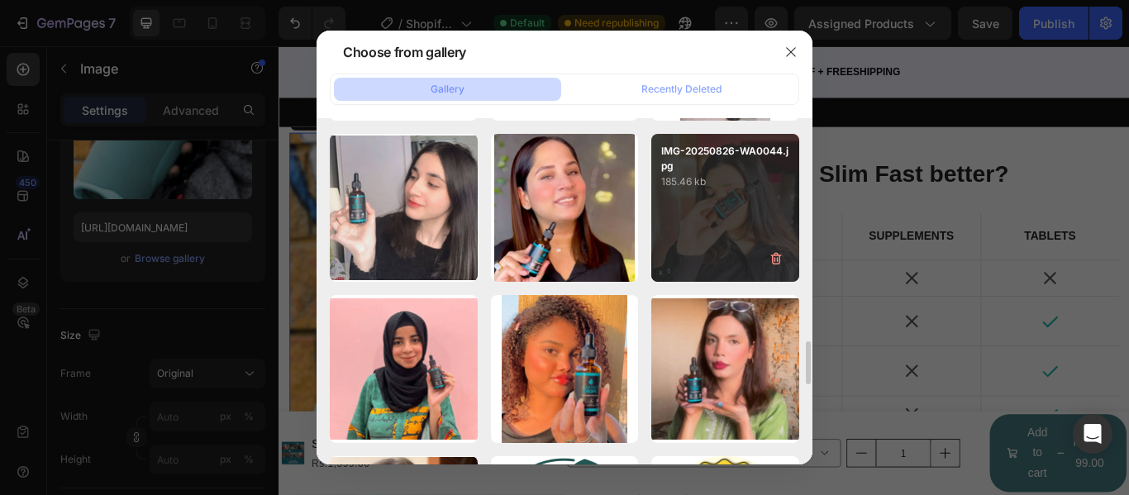
type input "[URL][DOMAIN_NAME]"
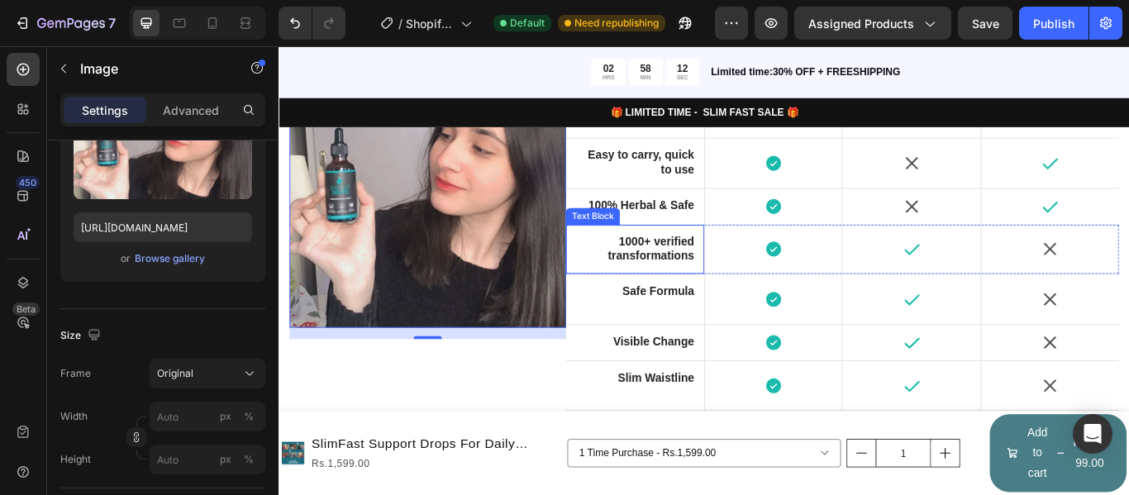
scroll to position [3371, 0]
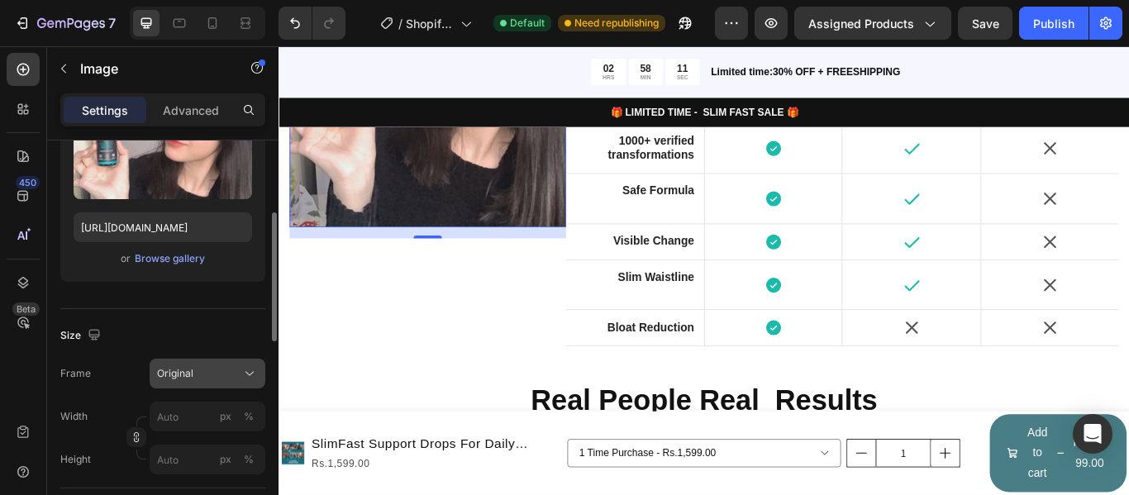
click at [216, 363] on button "Original" at bounding box center [208, 374] width 116 height 30
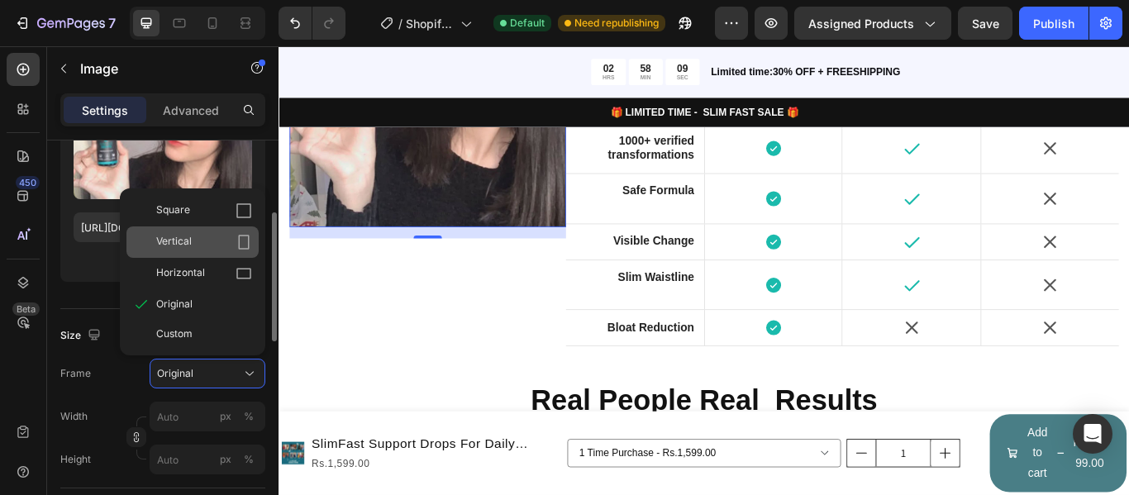
click at [222, 240] on div "Vertical" at bounding box center [204, 242] width 96 height 17
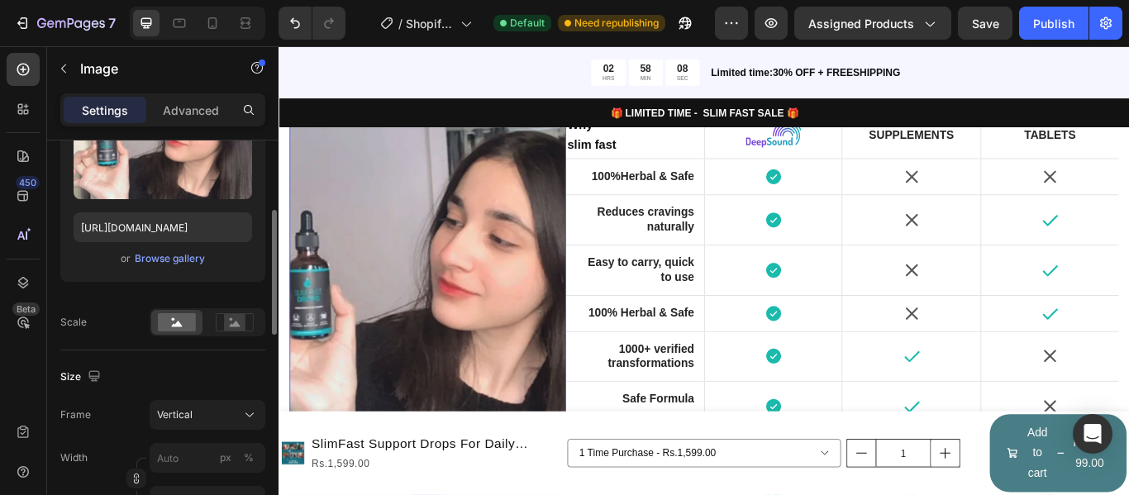
scroll to position [3067, 0]
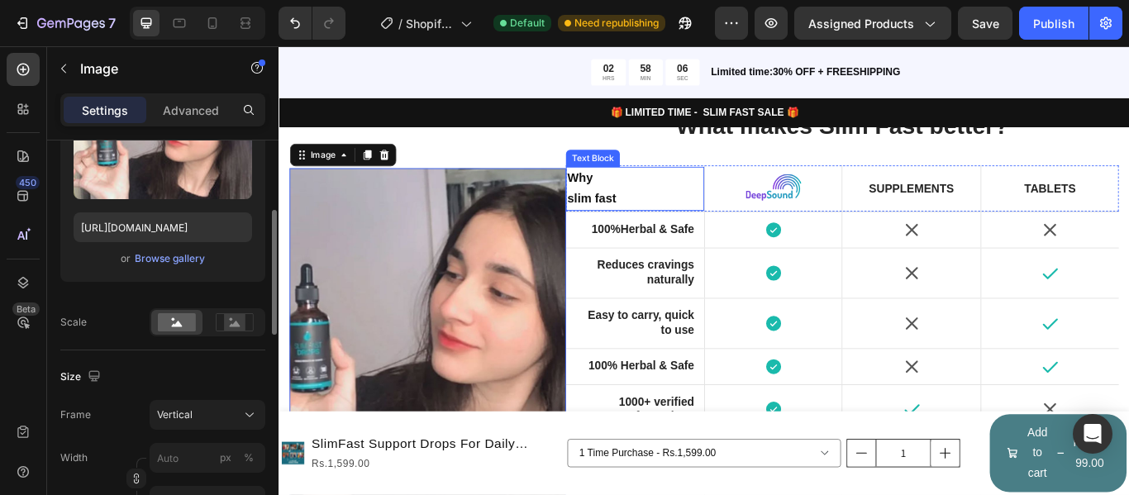
click at [663, 212] on p "slim fast" at bounding box center [694, 224] width 158 height 24
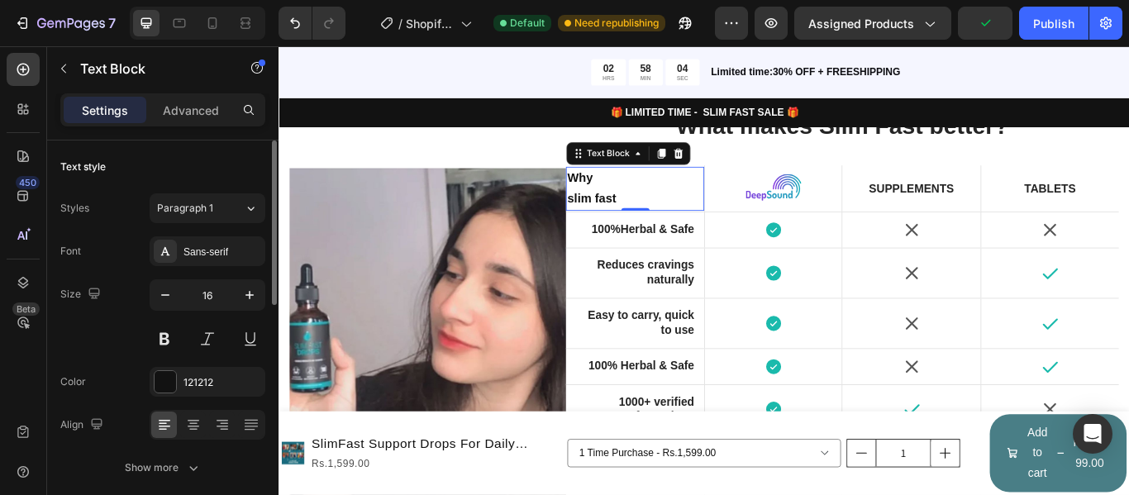
scroll to position [83, 0]
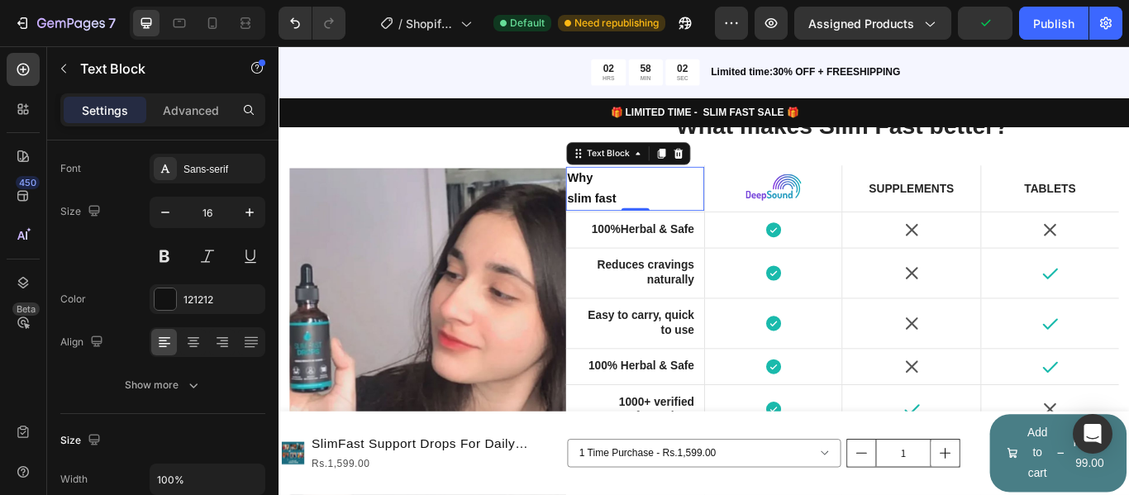
click at [615, 218] on strong "slim fast" at bounding box center [643, 224] width 57 height 16
click at [616, 198] on strong "Why" at bounding box center [630, 200] width 30 height 16
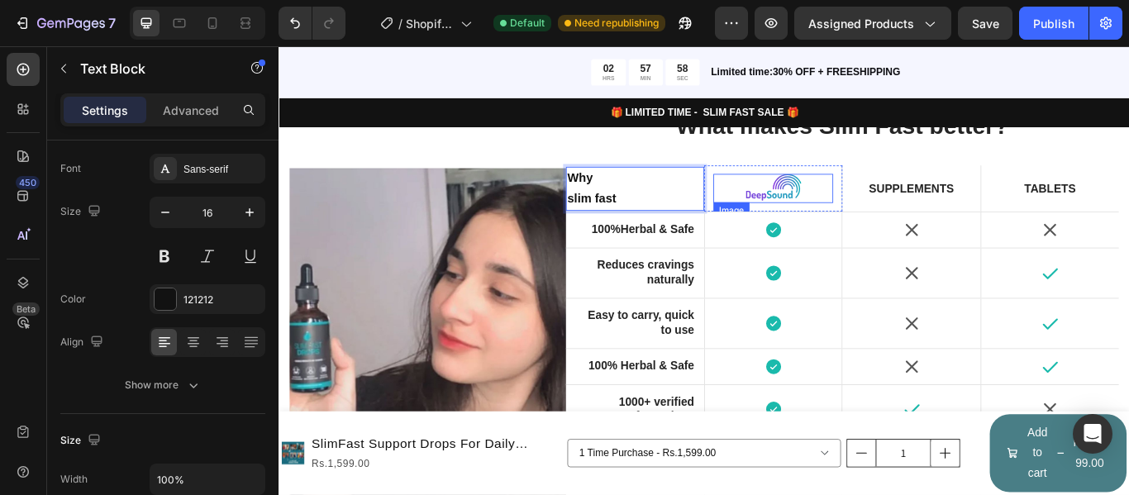
click at [869, 207] on img at bounding box center [856, 212] width 66 height 34
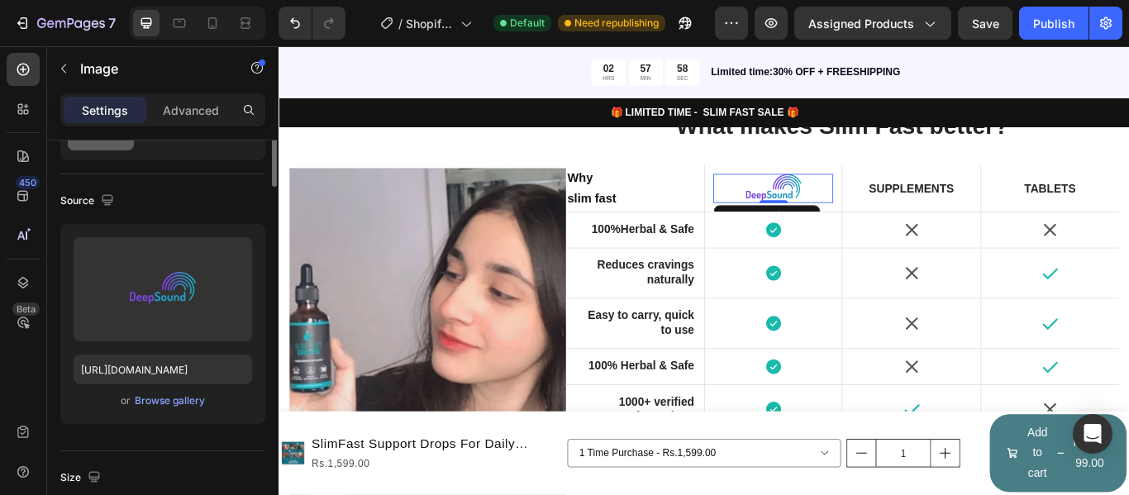
scroll to position [0, 0]
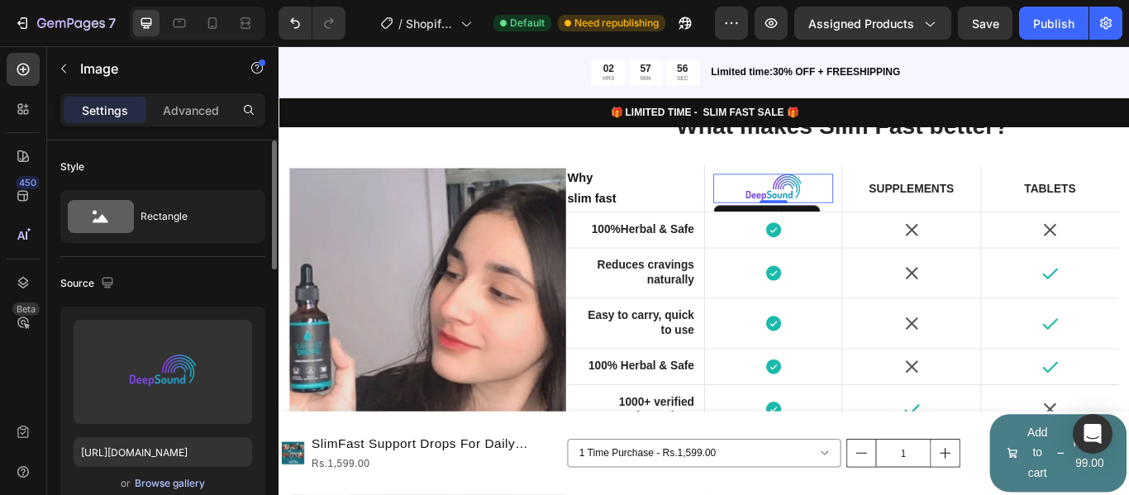
click at [185, 490] on div "Browse gallery" at bounding box center [170, 483] width 70 height 15
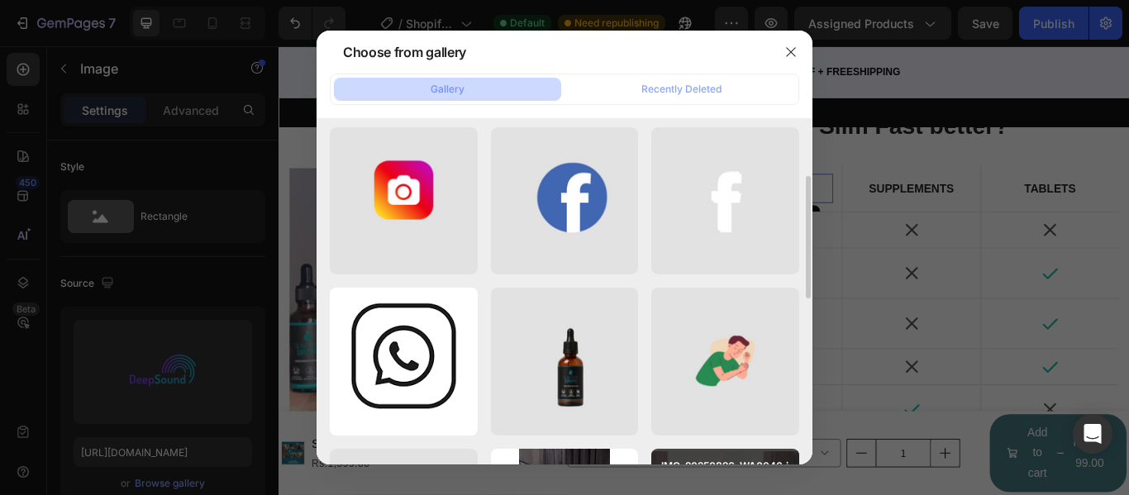
scroll to position [248, 0]
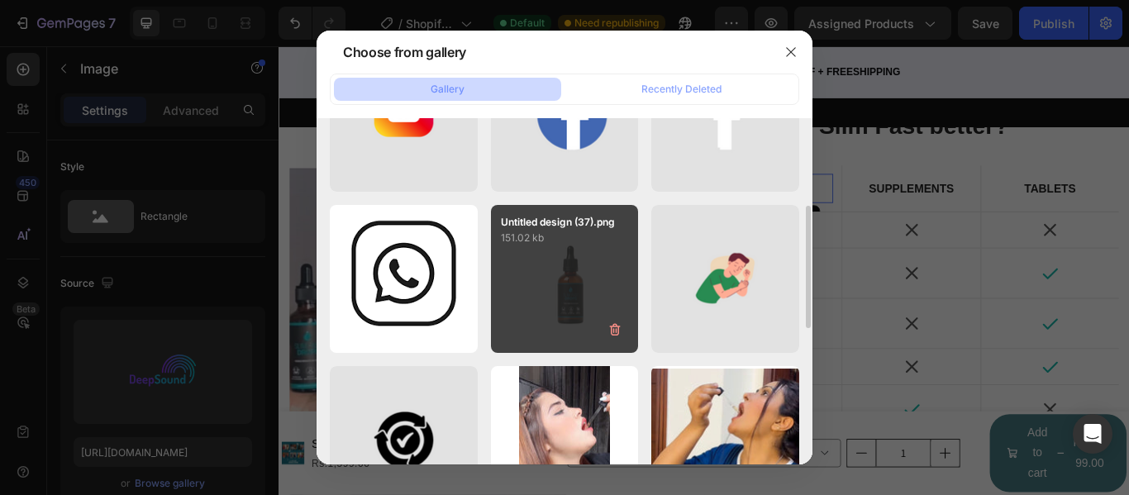
click at [541, 303] on div "Untitled design (37).png 151.02 kb" at bounding box center [565, 279] width 148 height 148
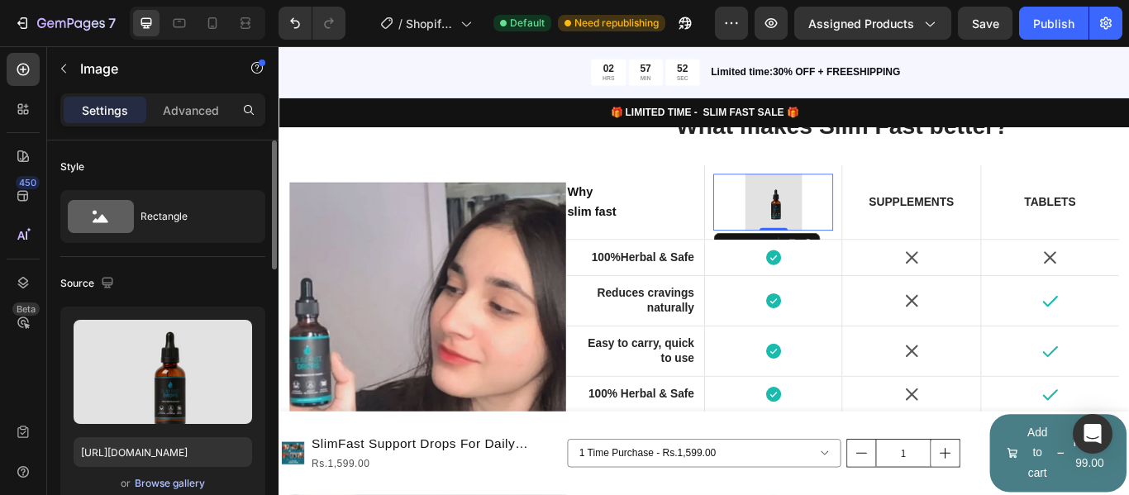
click at [173, 489] on div "Browse gallery" at bounding box center [170, 483] width 70 height 15
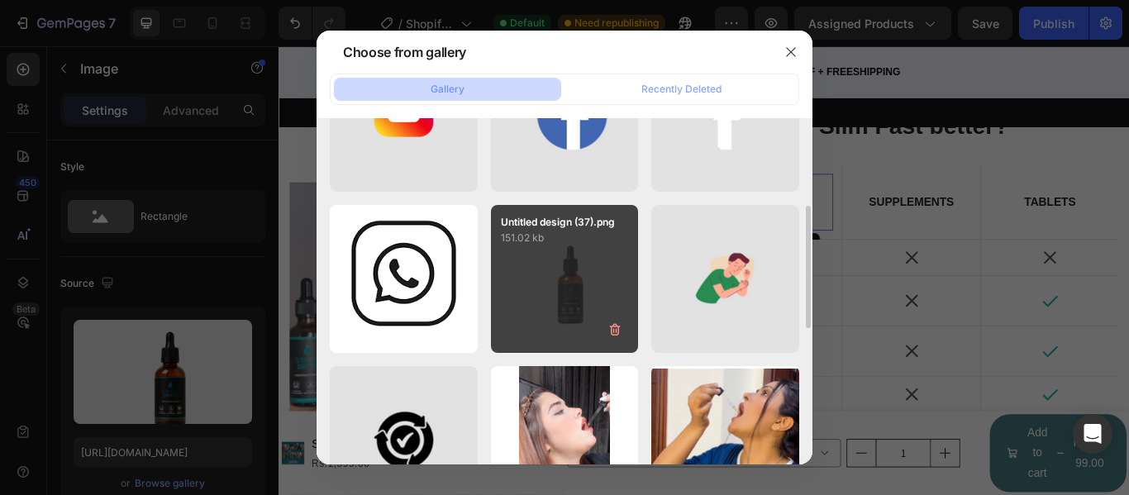
click at [559, 298] on div "Untitled design (37).png 151.02 kb" at bounding box center [565, 279] width 148 height 148
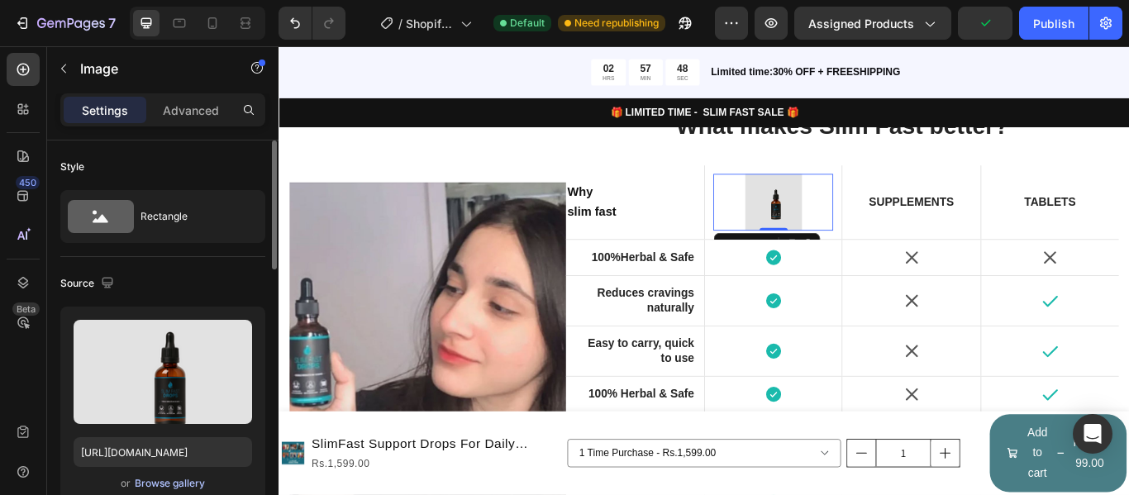
click at [205, 482] on button "Browse gallery" at bounding box center [170, 483] width 72 height 17
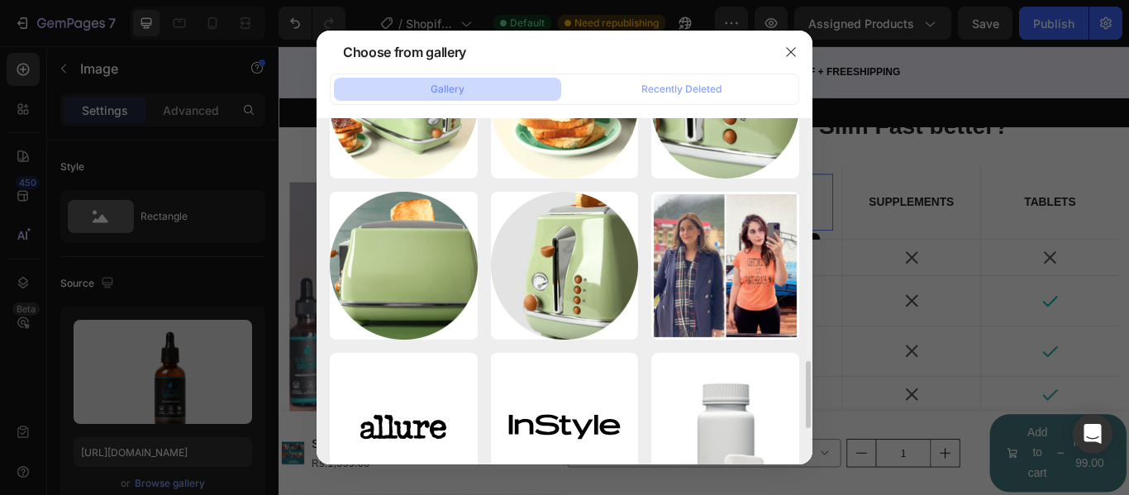
scroll to position [992, 0]
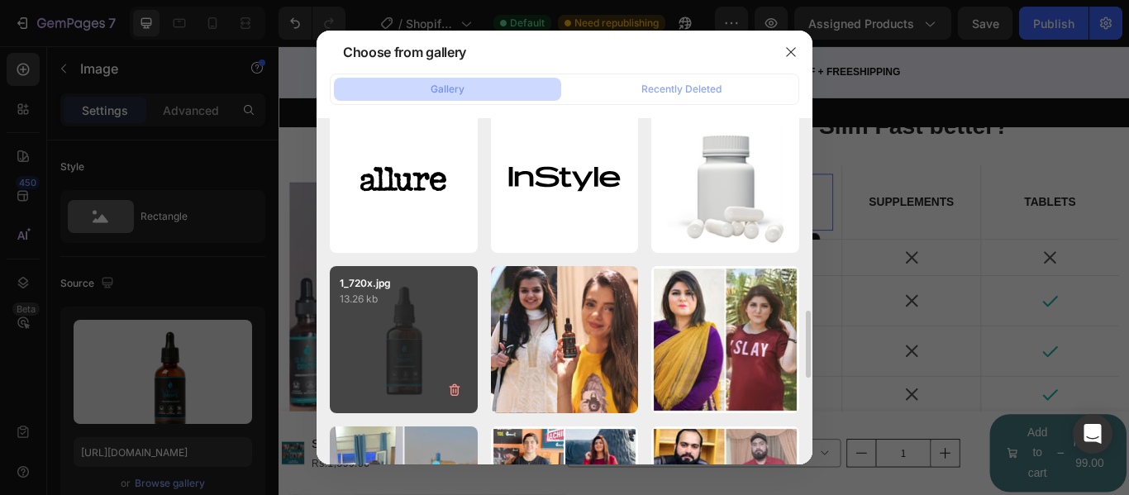
click at [427, 325] on div "1_720x.jpg 13.26 kb" at bounding box center [404, 340] width 148 height 148
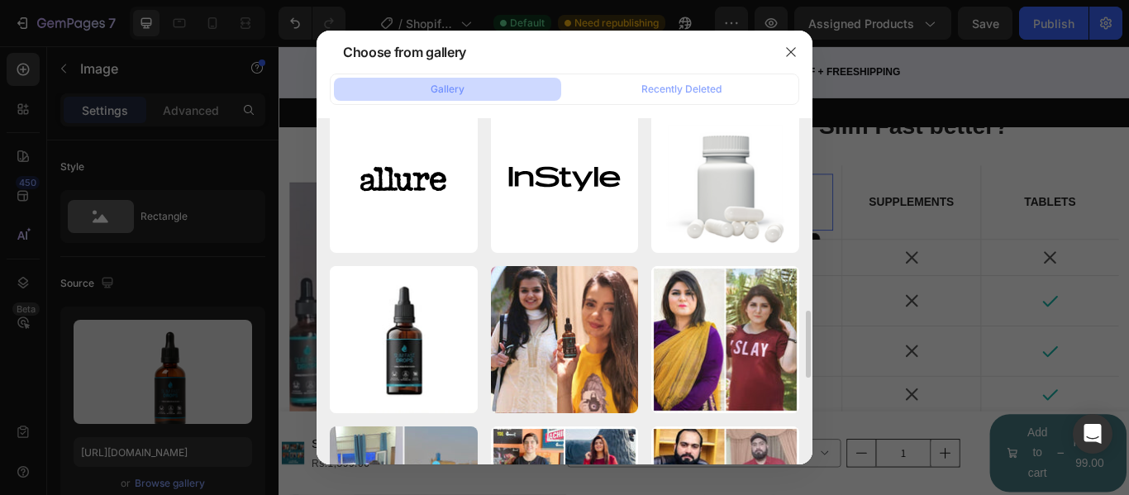
type input "[URL][DOMAIN_NAME]"
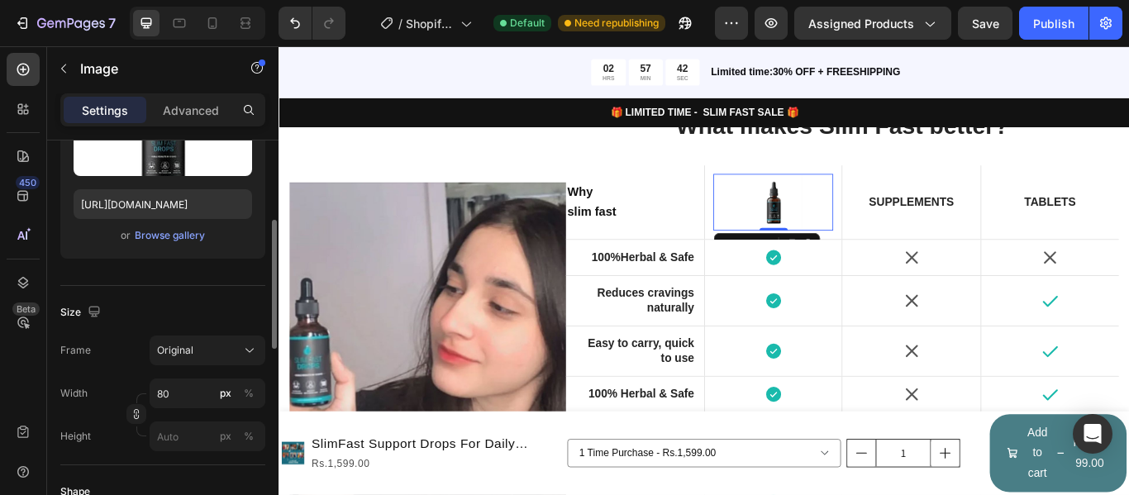
scroll to position [331, 0]
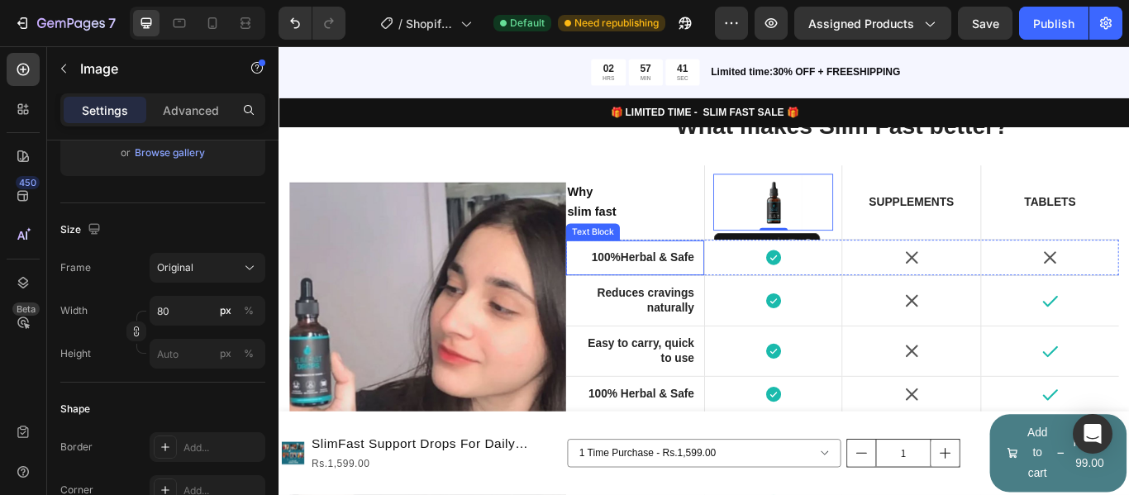
click at [703, 286] on strong "Herbal & Safe" at bounding box center [720, 292] width 86 height 14
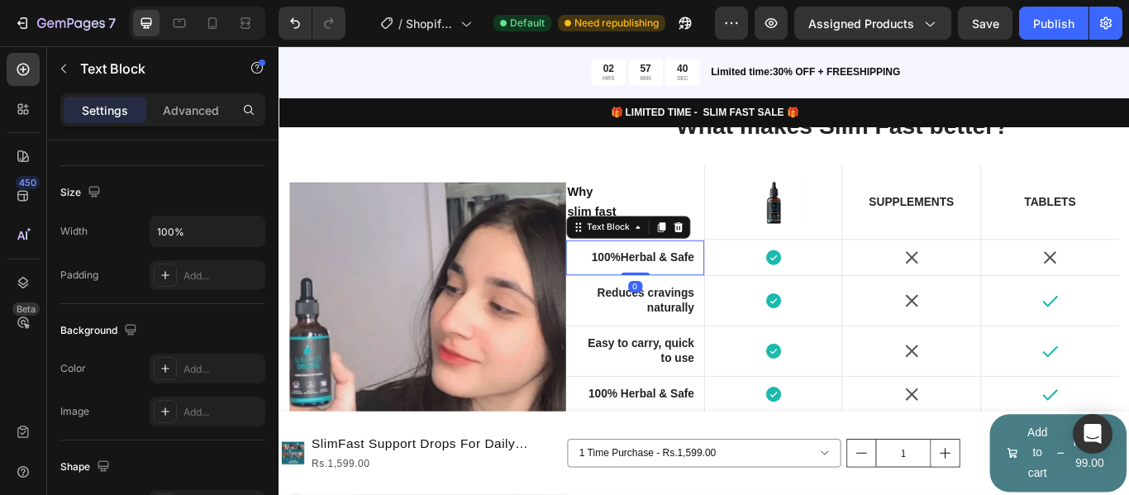
scroll to position [0, 0]
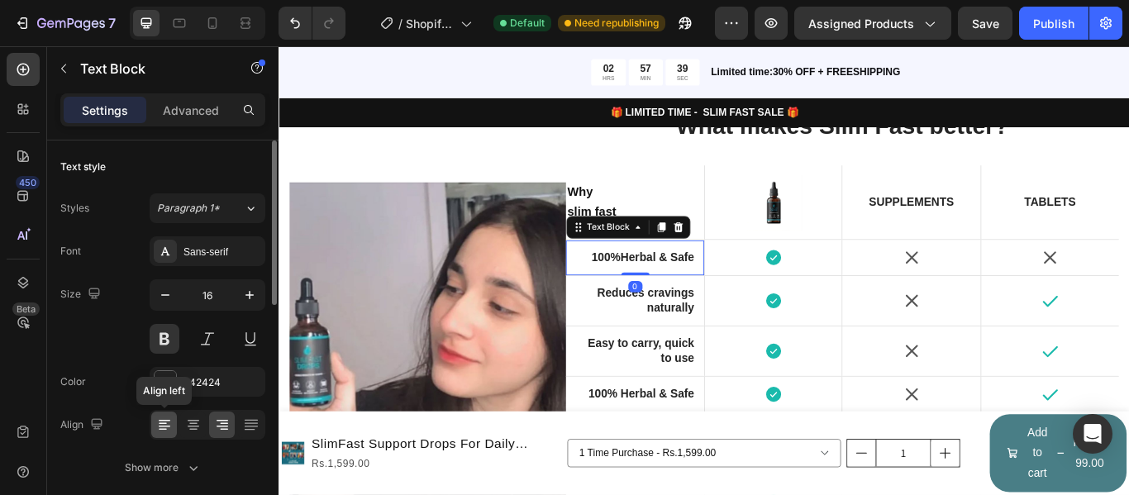
click at [169, 427] on icon at bounding box center [165, 427] width 12 height 2
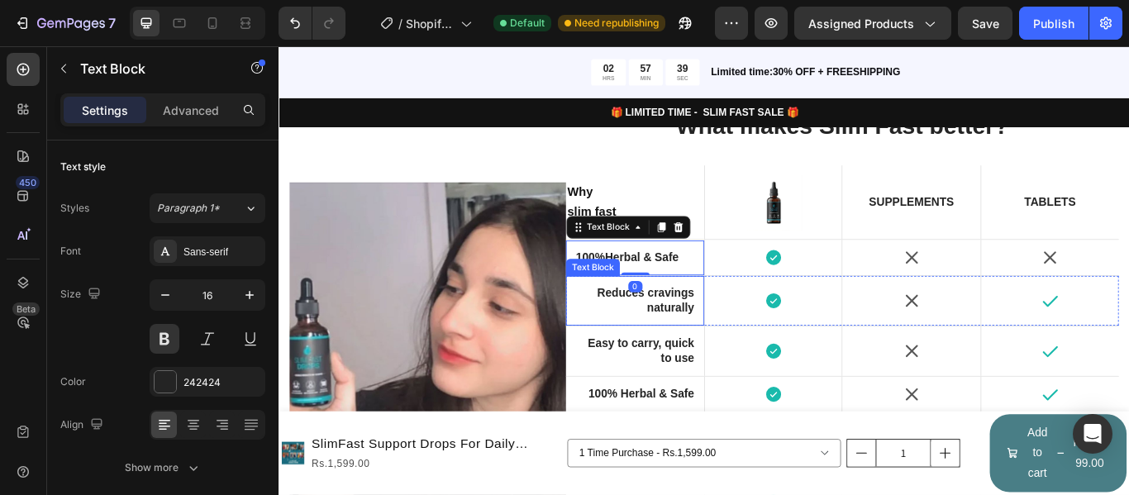
click at [712, 346] on p "Reduces cravings naturally" at bounding box center [694, 343] width 138 height 35
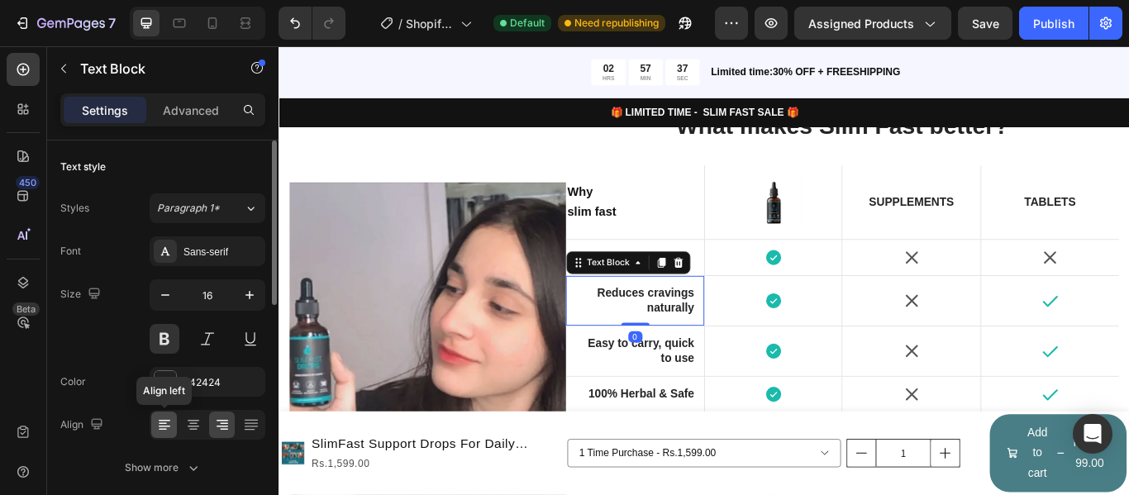
drag, startPoint x: 174, startPoint y: 420, endPoint x: 241, endPoint y: 358, distance: 91.3
click at [174, 420] on div at bounding box center [164, 425] width 26 height 26
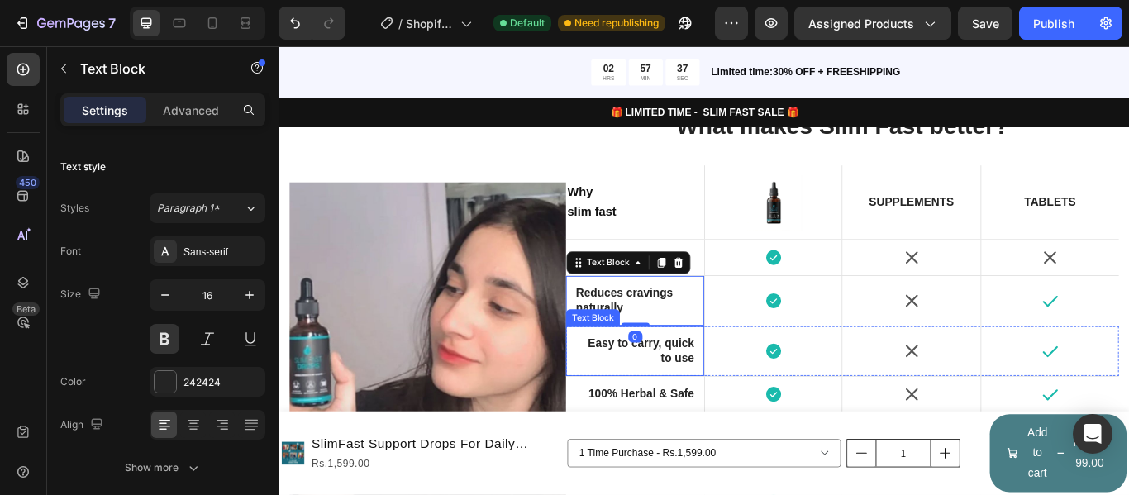
click at [715, 394] on strong "Easy to carry, quick to use" at bounding box center [701, 400] width 124 height 31
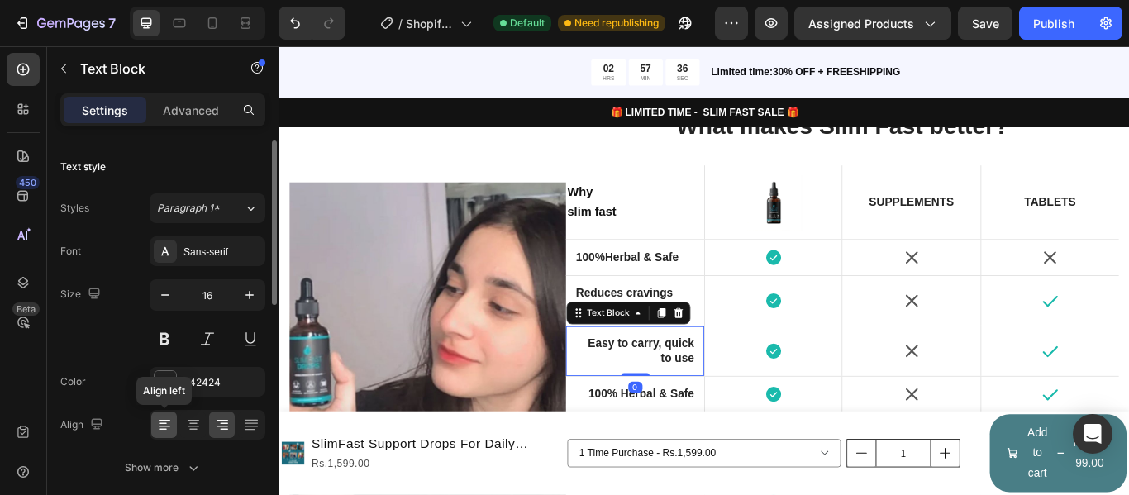
drag, startPoint x: 160, startPoint y: 419, endPoint x: 285, endPoint y: 368, distance: 134.9
click at [160, 419] on icon at bounding box center [164, 425] width 17 height 17
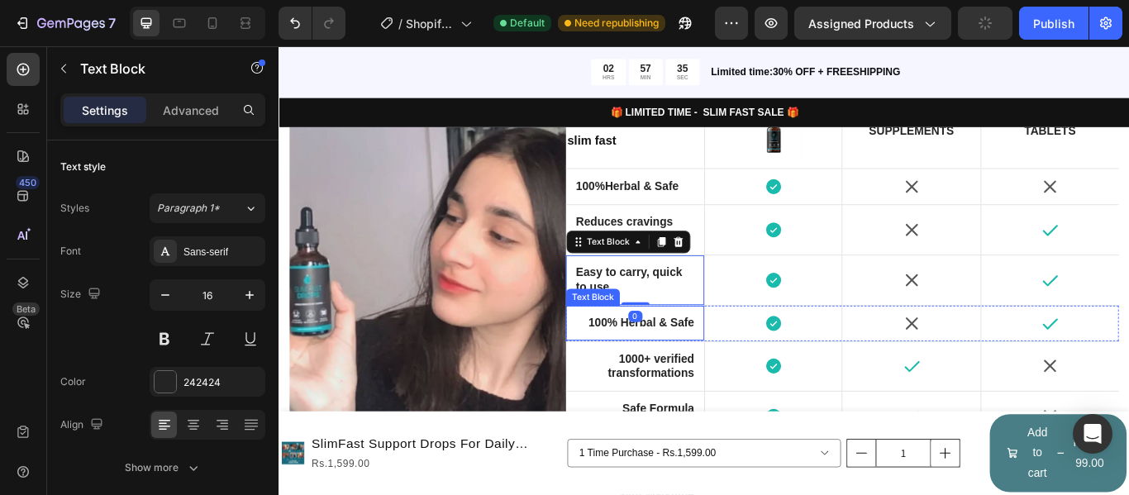
click at [730, 361] on strong "100% Herbal & Safe" at bounding box center [701, 368] width 123 height 14
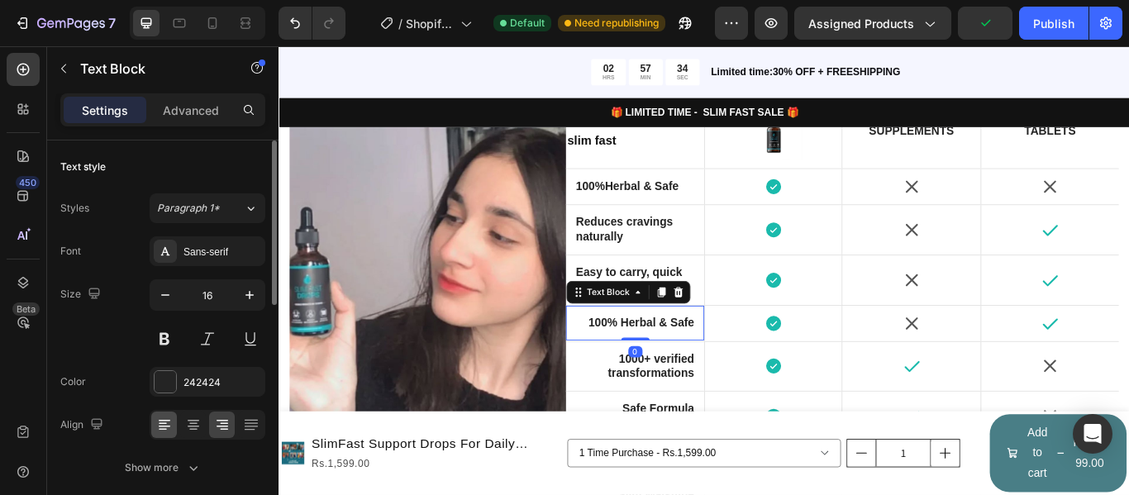
click at [168, 423] on icon at bounding box center [164, 425] width 17 height 17
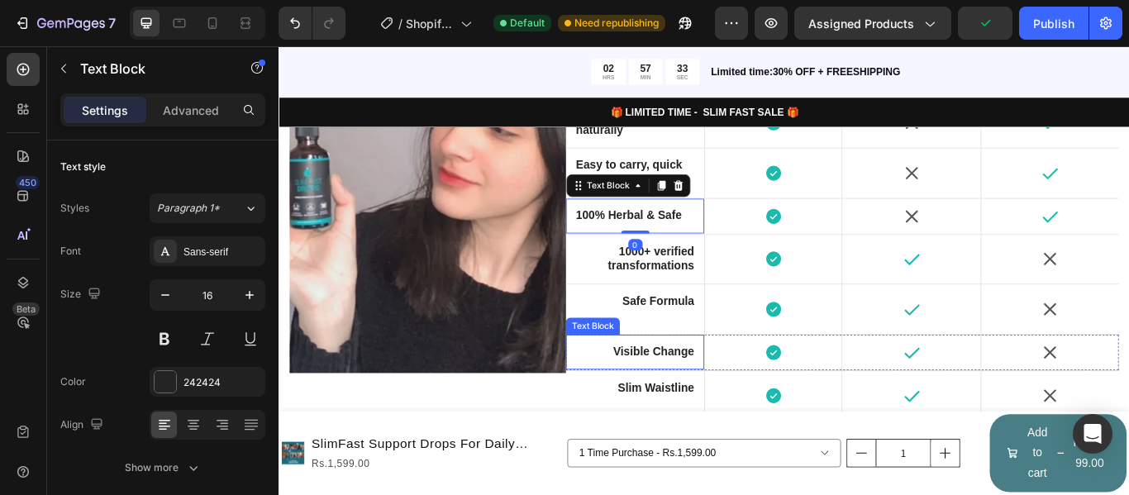
scroll to position [3315, 0]
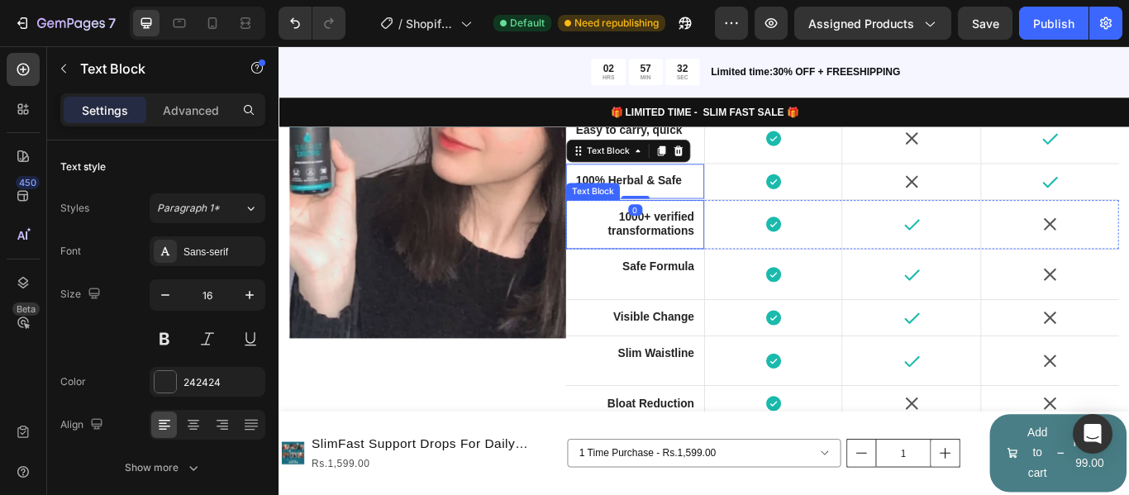
click at [722, 246] on p "1000+ verified transformations" at bounding box center [694, 254] width 138 height 35
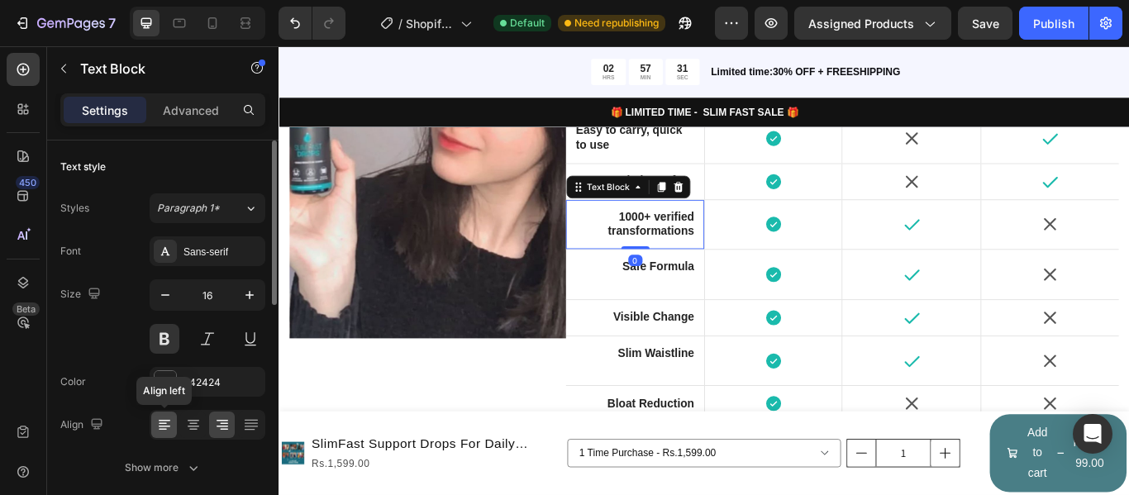
drag, startPoint x: 166, startPoint y: 421, endPoint x: 48, endPoint y: 405, distance: 119.3
click at [166, 421] on icon at bounding box center [165, 421] width 12 height 2
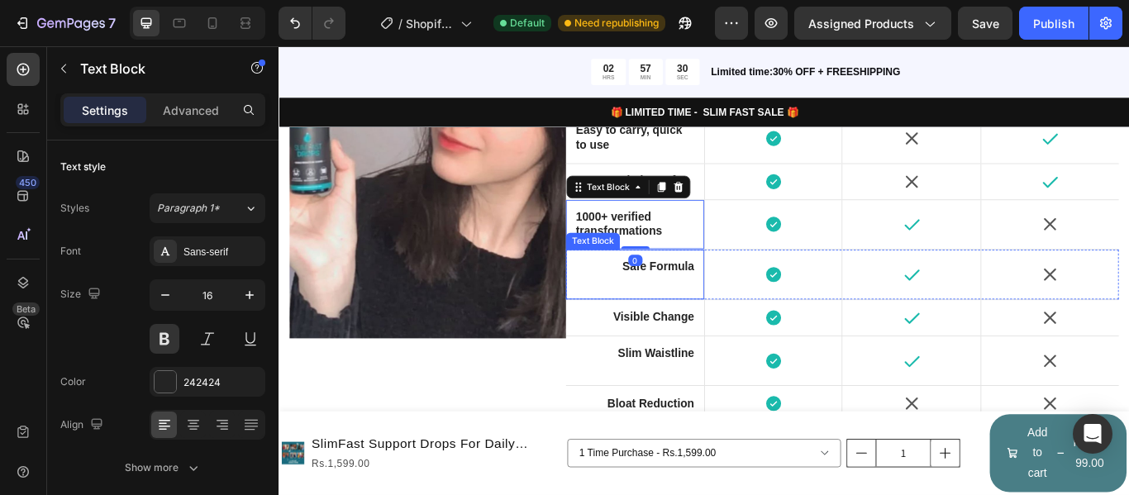
click at [735, 303] on strong "Safe Formula" at bounding box center [721, 303] width 83 height 14
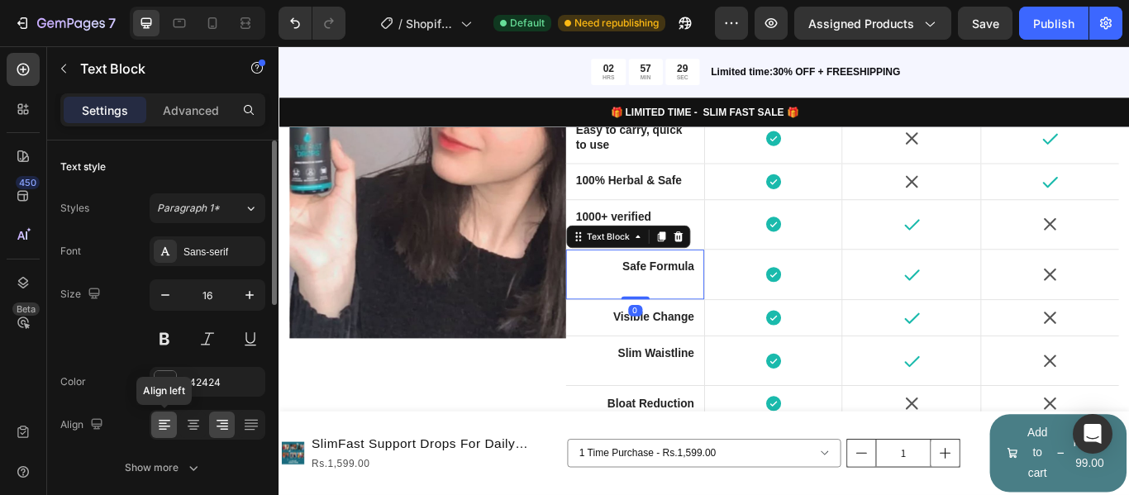
drag, startPoint x: 163, startPoint y: 427, endPoint x: 184, endPoint y: 359, distance: 70.9
click at [163, 427] on icon at bounding box center [165, 427] width 12 height 2
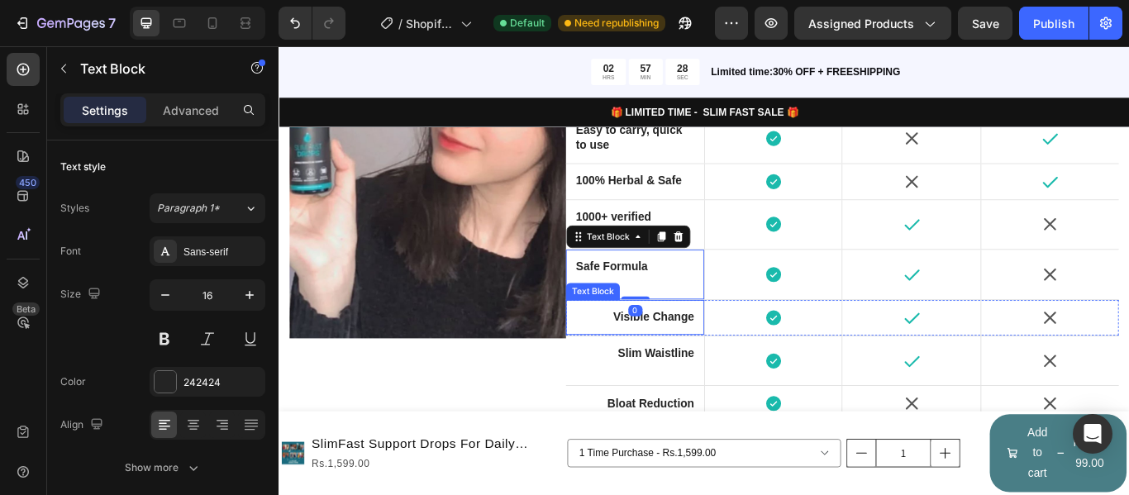
click at [736, 361] on strong "Visible Change" at bounding box center [716, 362] width 94 height 14
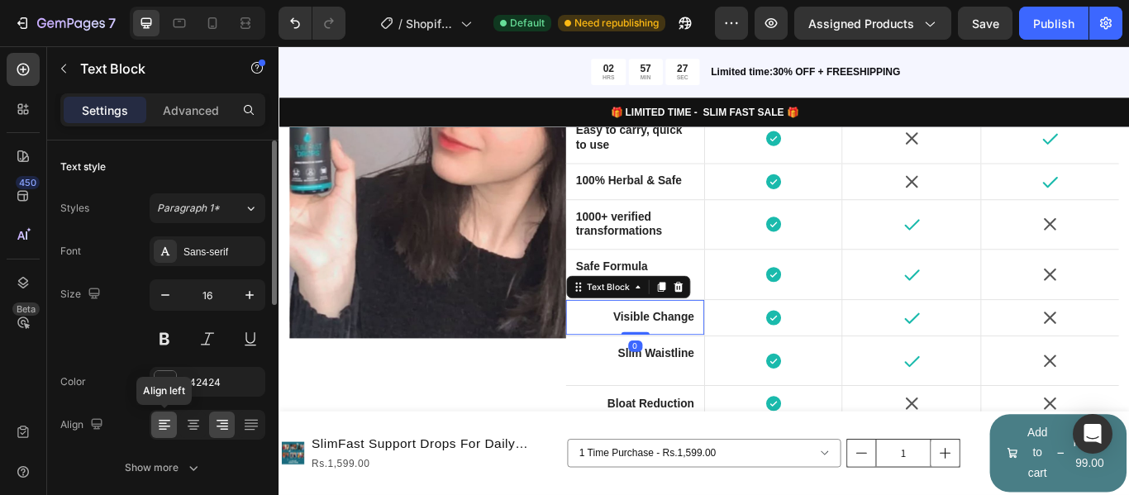
click at [174, 419] on div at bounding box center [164, 425] width 26 height 26
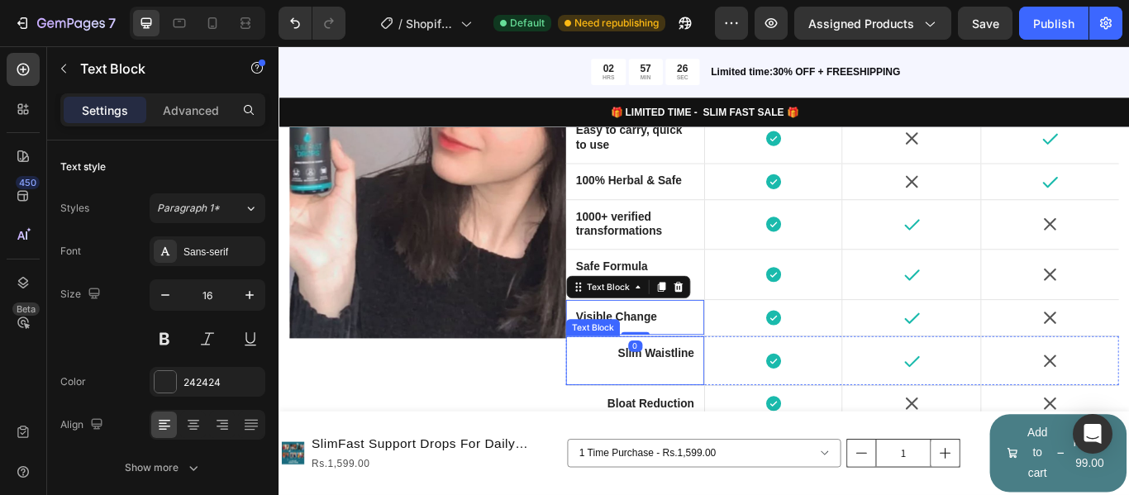
click at [728, 394] on div "Slim Waistline" at bounding box center [693, 413] width 141 height 38
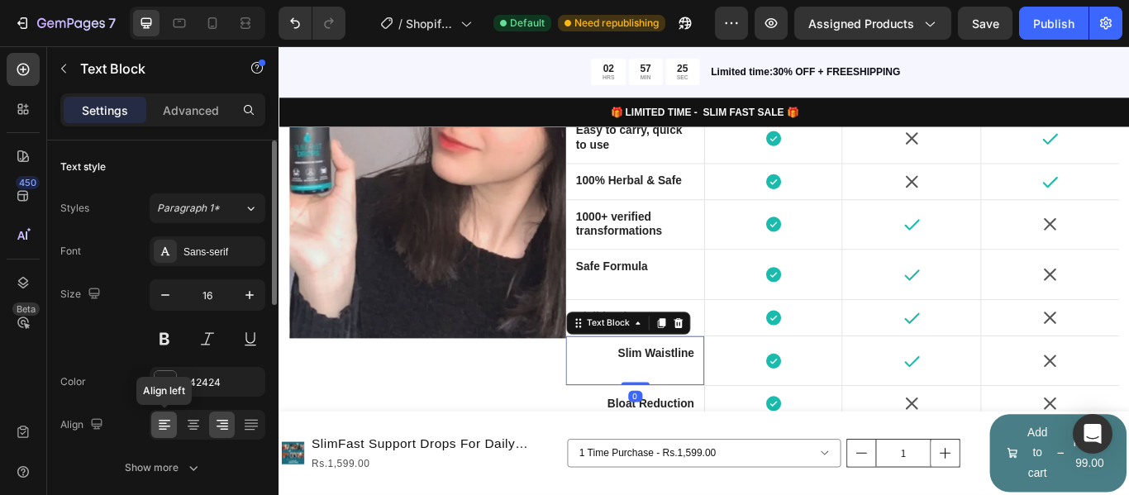
drag, startPoint x: 162, startPoint y: 430, endPoint x: 320, endPoint y: 374, distance: 167.6
click at [162, 430] on icon at bounding box center [163, 430] width 8 height 2
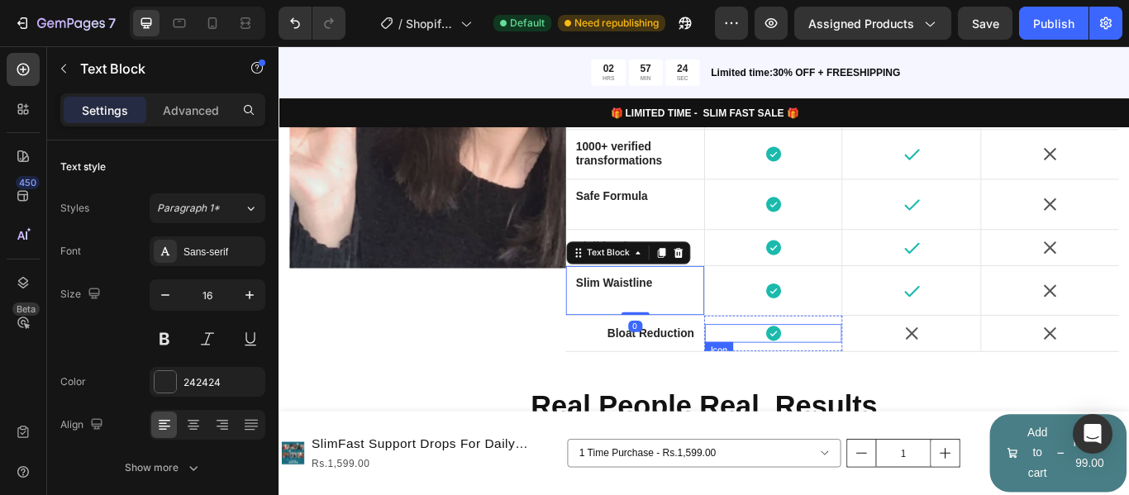
scroll to position [3398, 0]
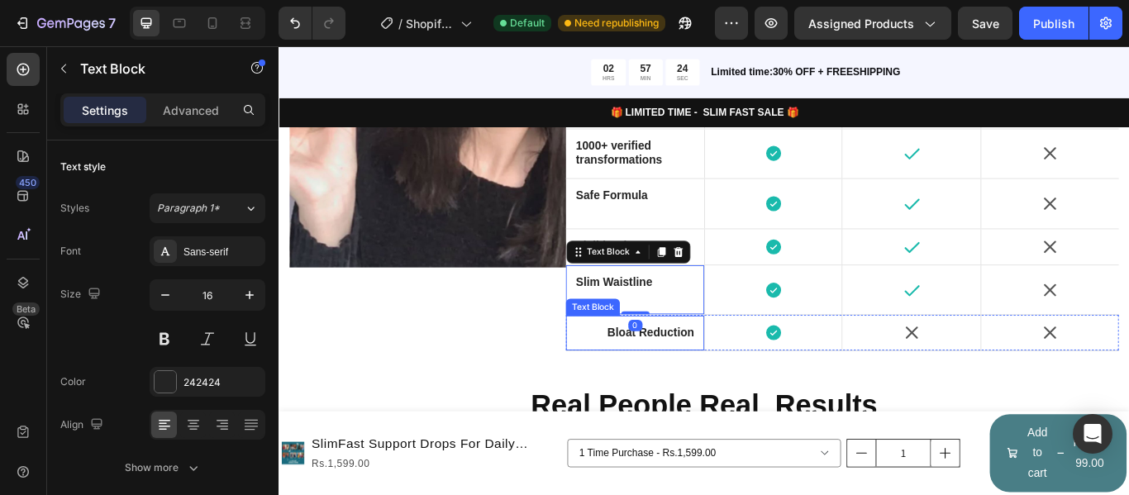
click at [729, 386] on p "Bloat Reduction" at bounding box center [694, 380] width 138 height 17
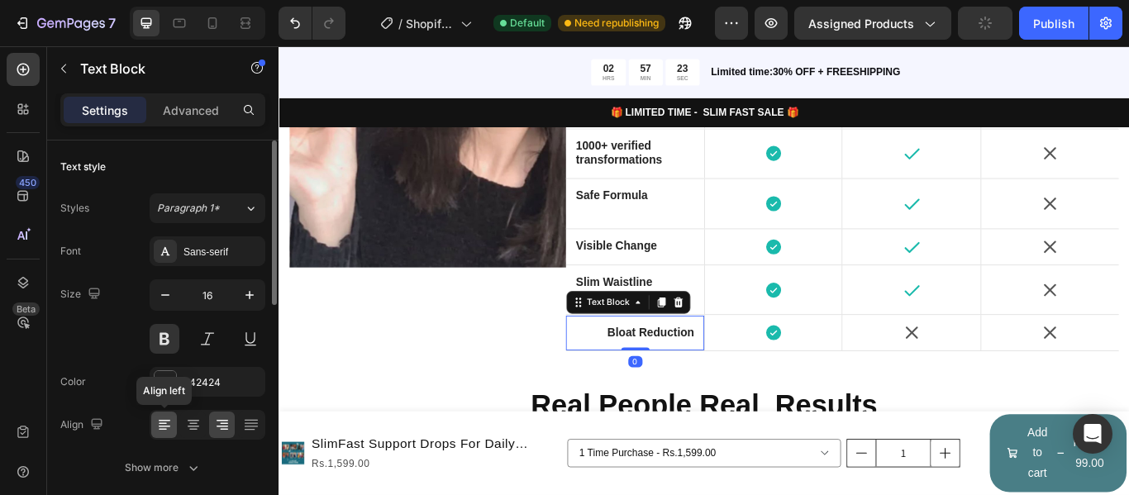
click at [168, 426] on icon at bounding box center [165, 427] width 12 height 2
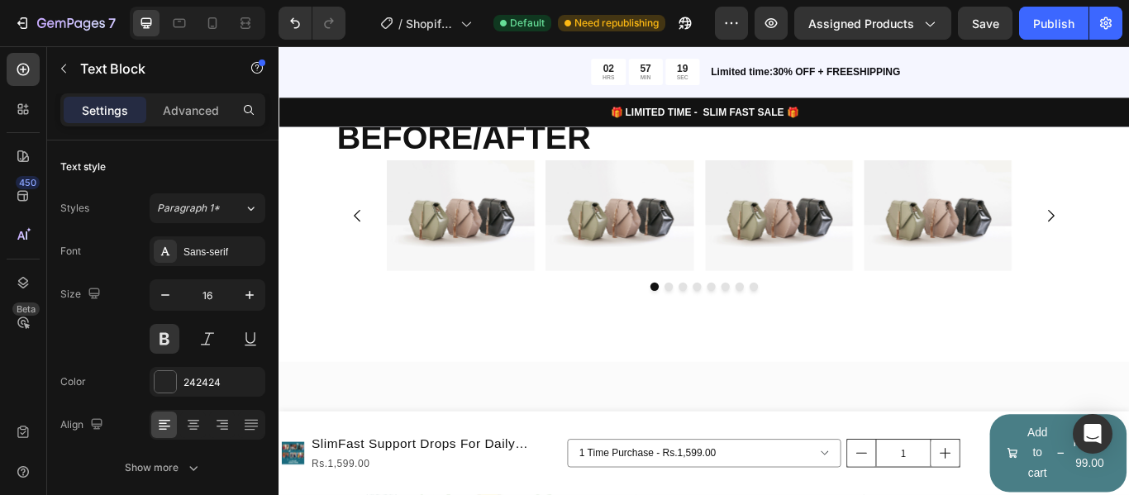
scroll to position [4720, 0]
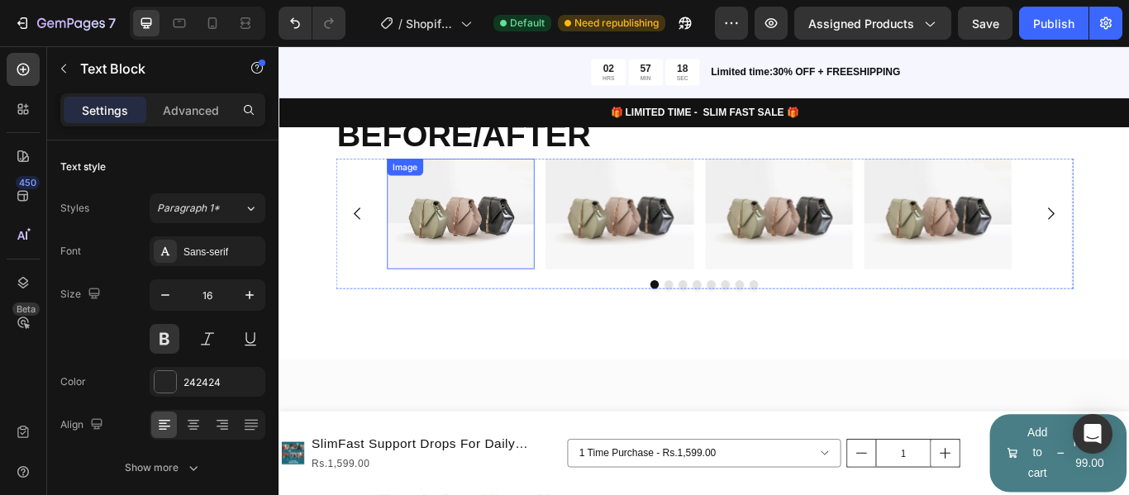
click at [525, 238] on img at bounding box center [490, 241] width 172 height 129
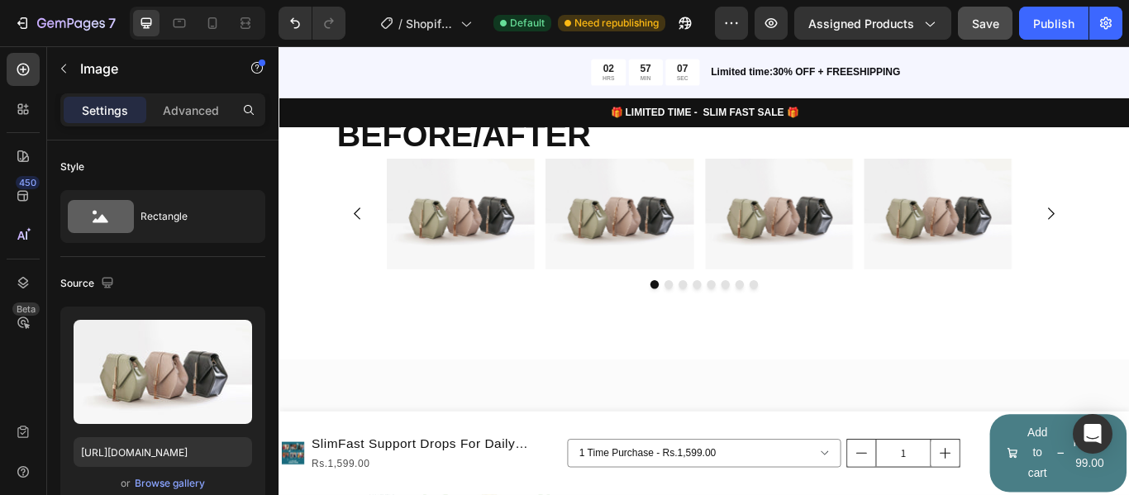
click at [535, 228] on img at bounding box center [490, 241] width 172 height 129
click at [465, 218] on img at bounding box center [490, 241] width 172 height 129
click at [489, 227] on img at bounding box center [490, 241] width 172 height 129
click at [173, 482] on div "Browse gallery" at bounding box center [170, 483] width 70 height 15
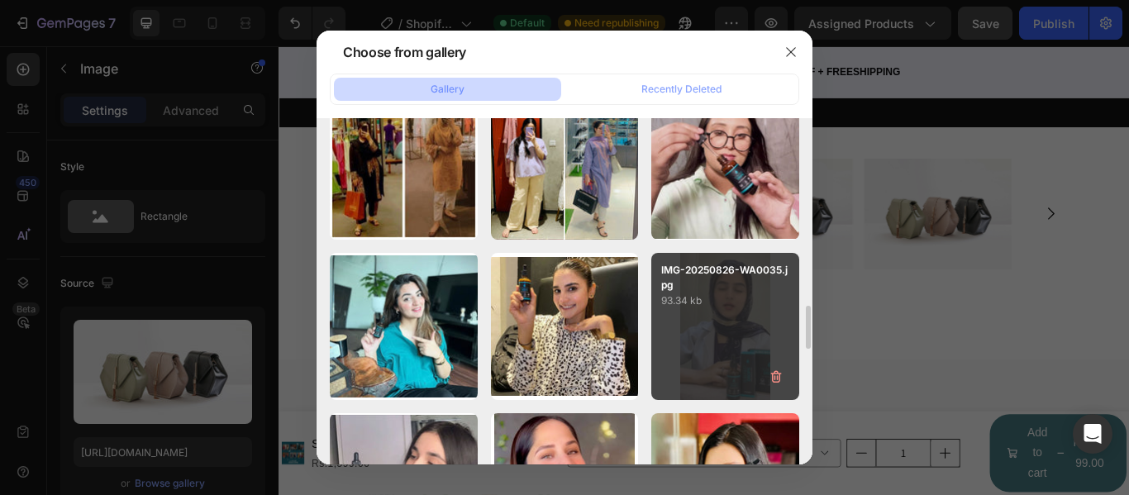
scroll to position [1653, 0]
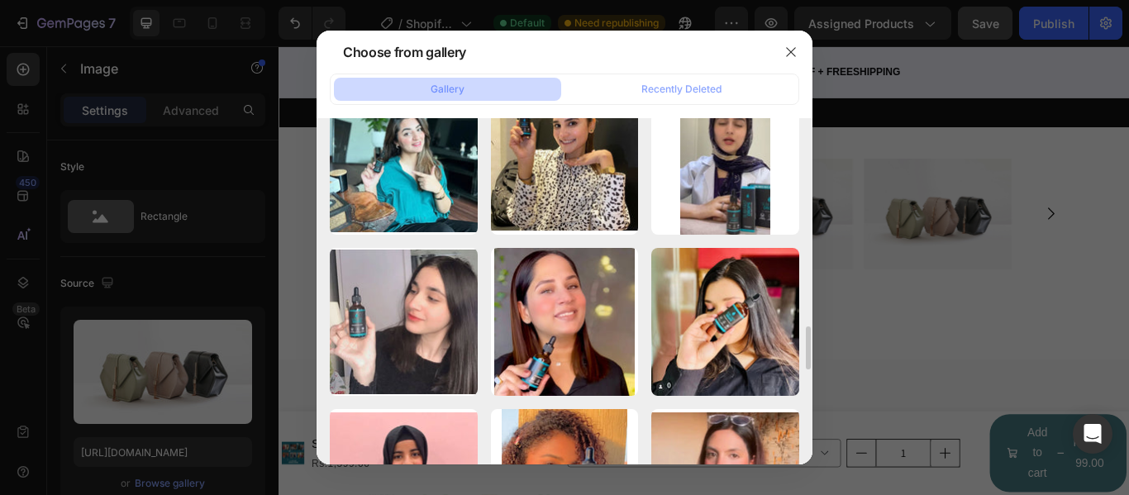
click at [965, 322] on div at bounding box center [564, 247] width 1129 height 495
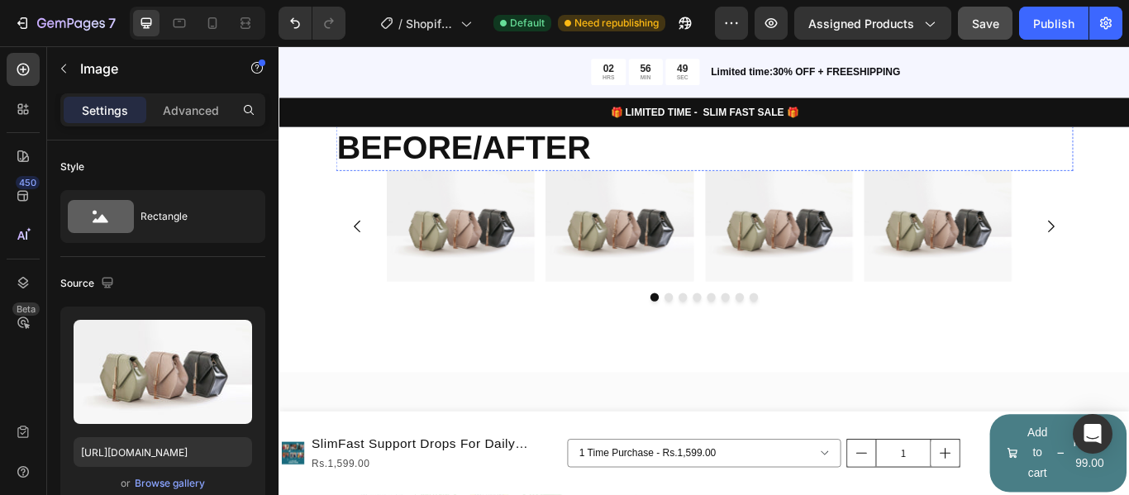
scroll to position [4720, 0]
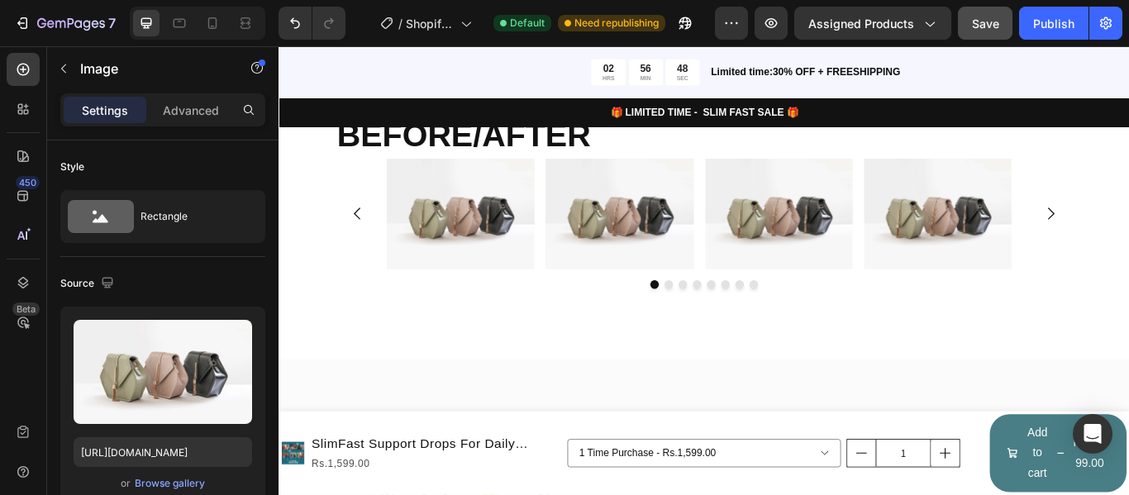
click at [528, 221] on img at bounding box center [490, 241] width 172 height 129
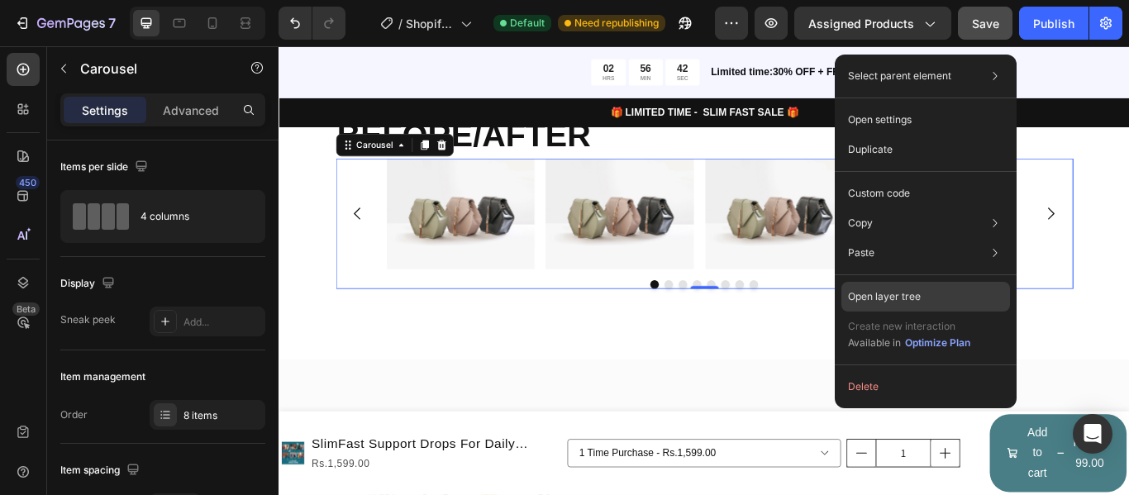
click at [881, 293] on p "Open layer tree" at bounding box center [884, 296] width 73 height 15
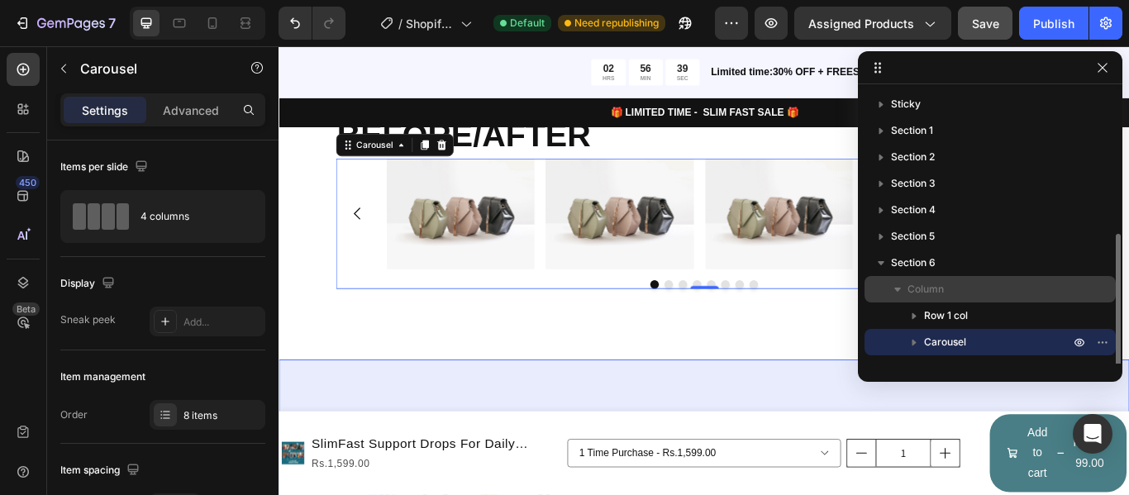
scroll to position [83, 0]
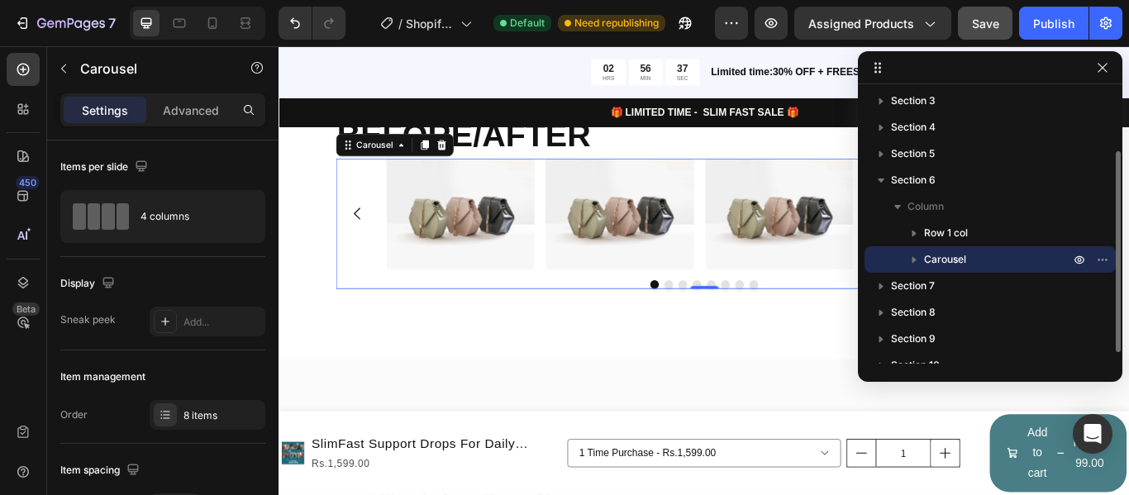
click at [919, 255] on icon "button" at bounding box center [914, 259] width 17 height 17
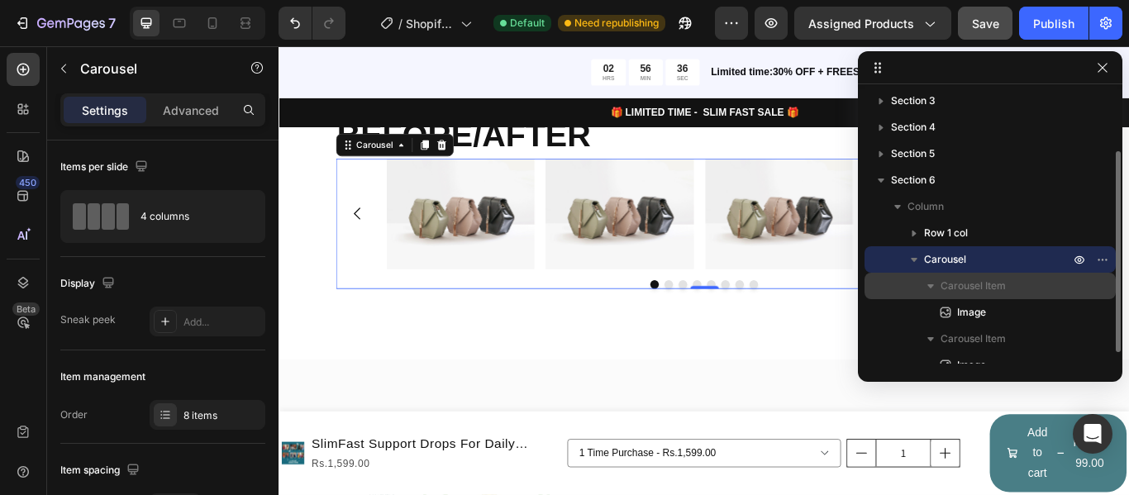
scroll to position [165, 0]
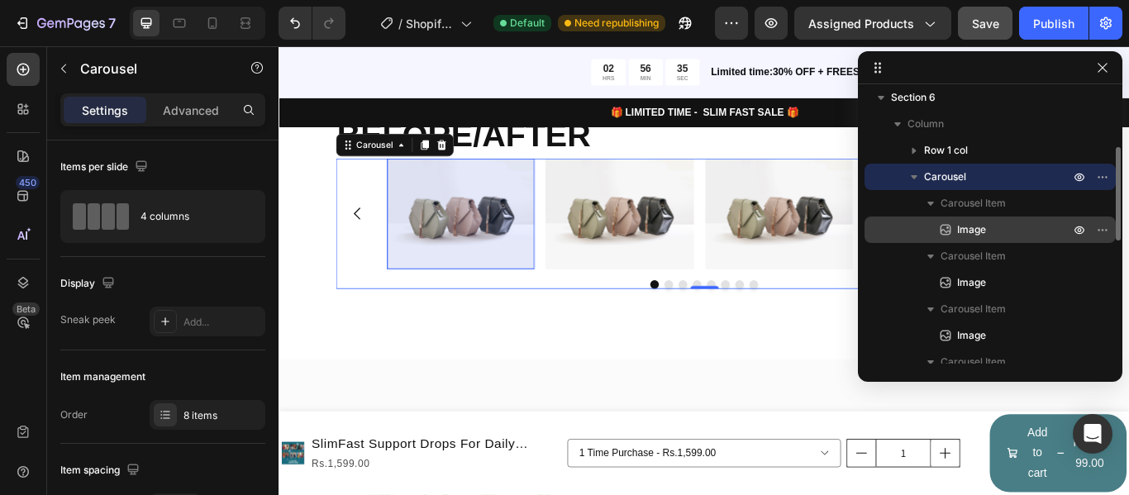
click at [972, 223] on span "Image" at bounding box center [971, 230] width 29 height 17
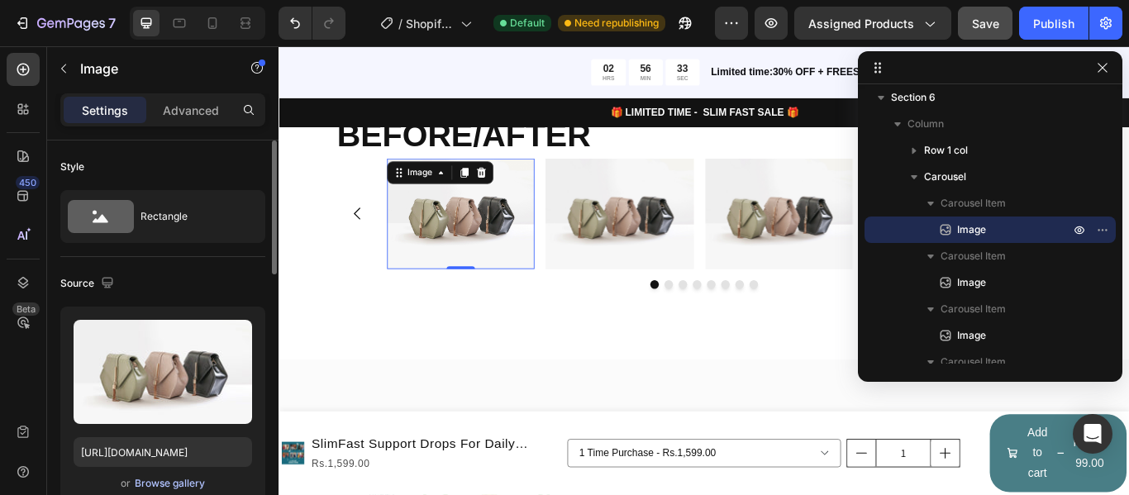
click at [162, 487] on div "Browse gallery" at bounding box center [170, 483] width 70 height 15
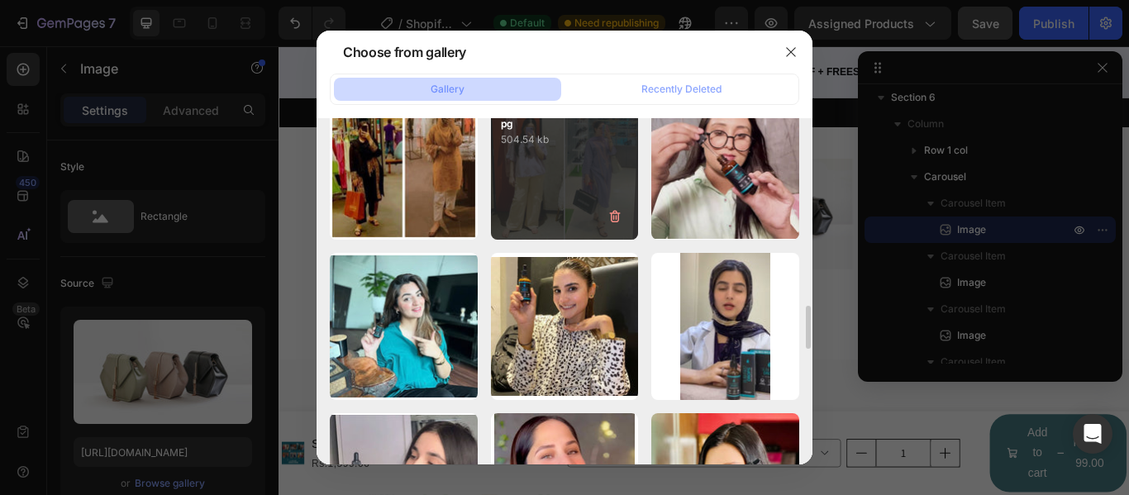
scroll to position [1405, 0]
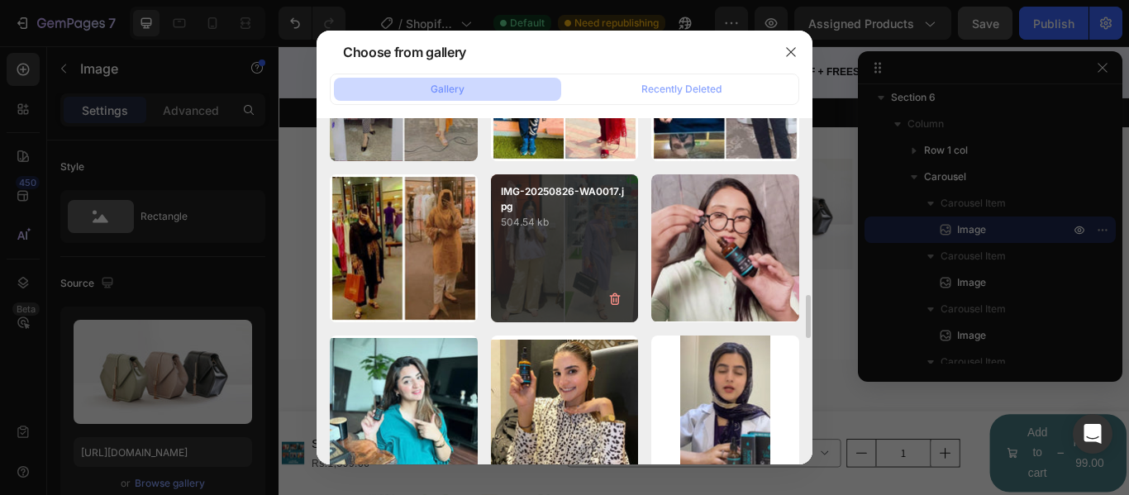
click at [561, 281] on div "IMG-20250826-WA0017.jpg 504.54 kb" at bounding box center [565, 248] width 148 height 148
type input "[URL][DOMAIN_NAME]"
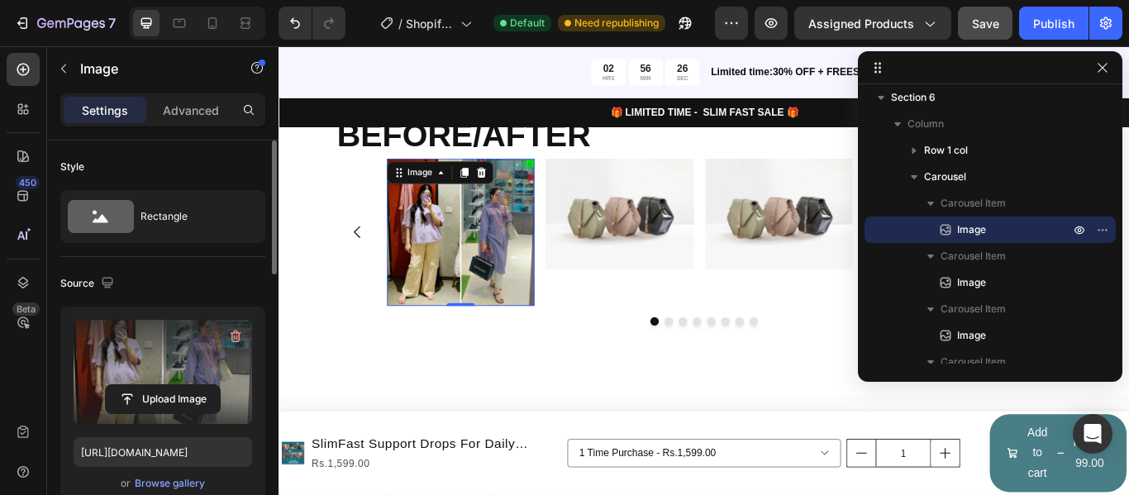
scroll to position [165, 0]
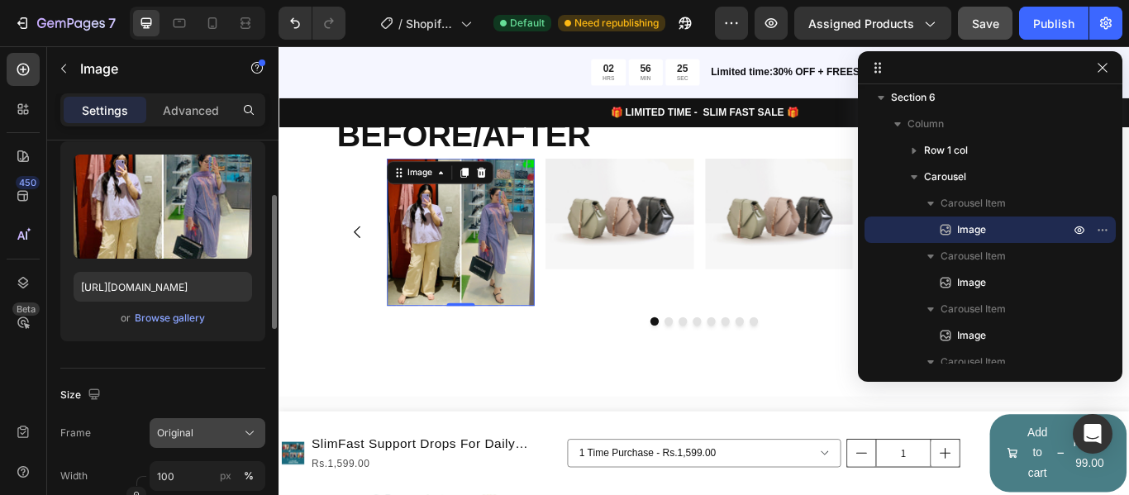
click at [215, 427] on div "Original" at bounding box center [197, 433] width 81 height 15
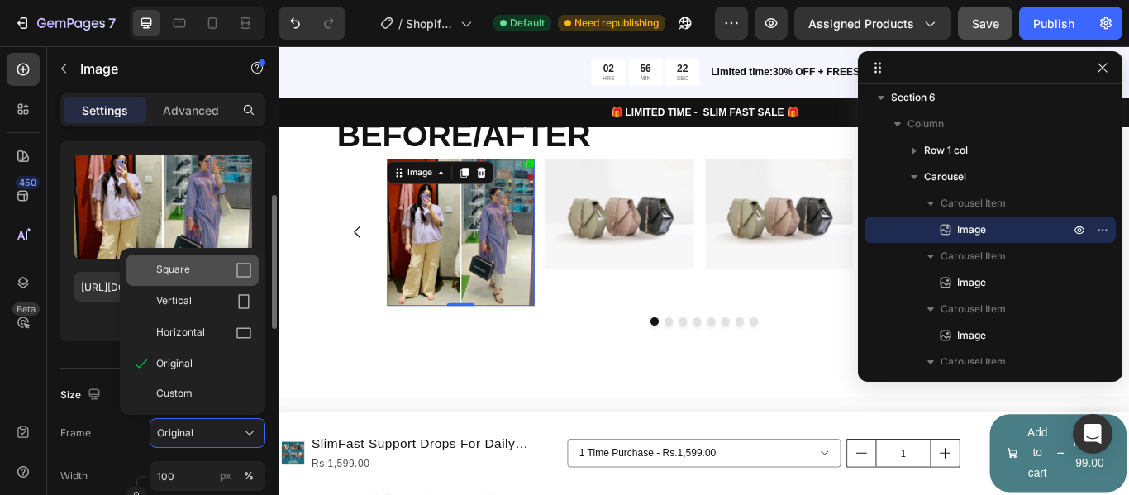
click at [224, 274] on div "Square" at bounding box center [204, 270] width 96 height 17
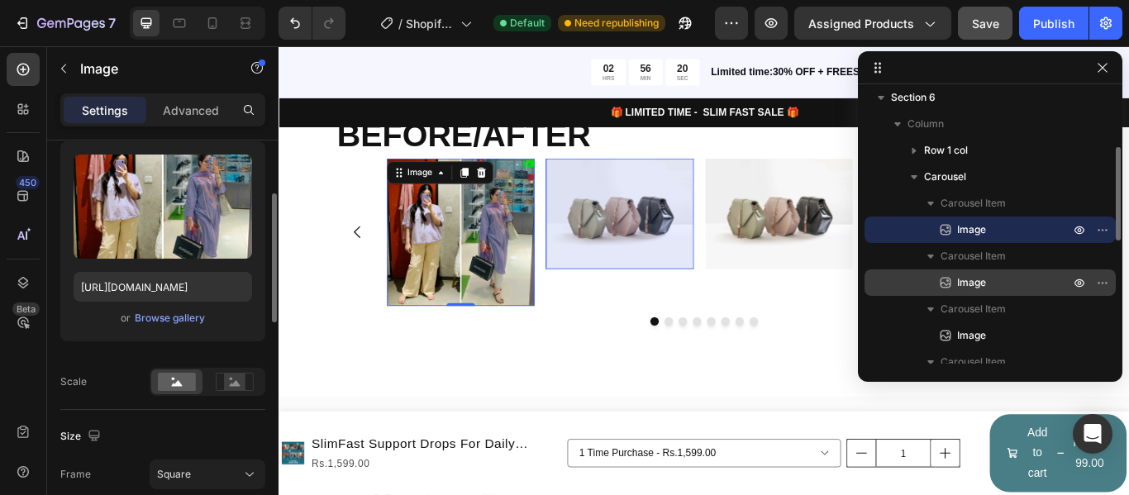
click at [939, 275] on icon at bounding box center [945, 282] width 17 height 17
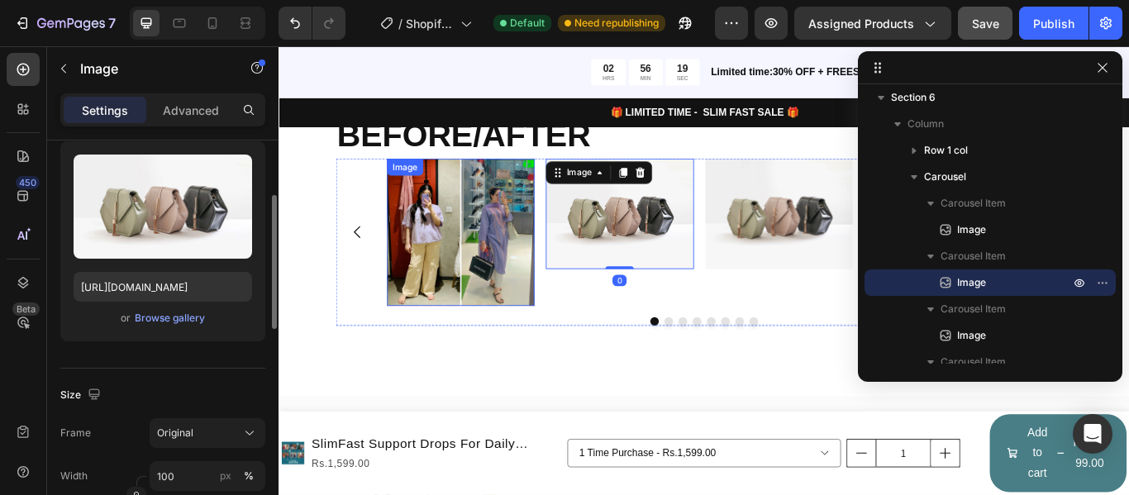
click at [508, 300] on img at bounding box center [490, 263] width 172 height 172
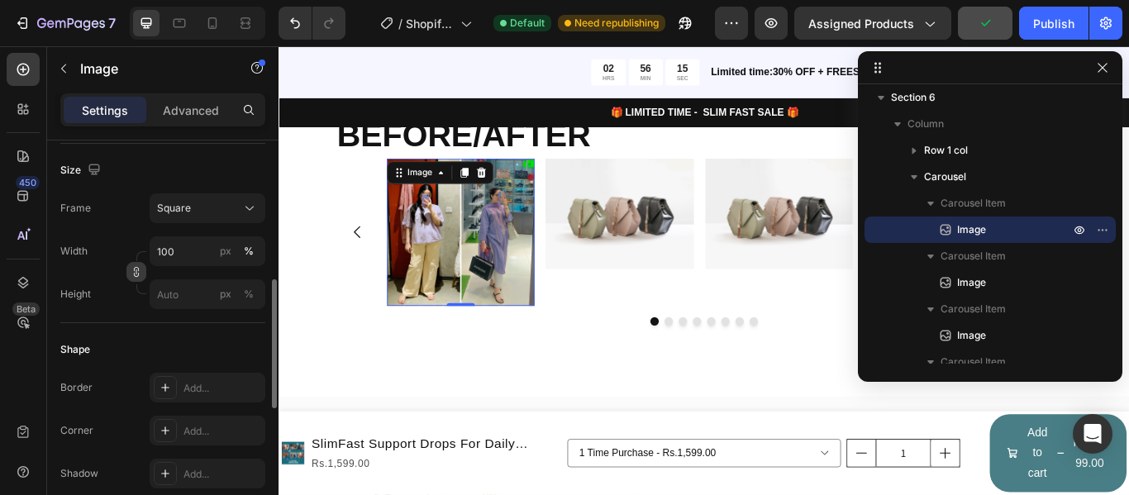
scroll to position [349, 0]
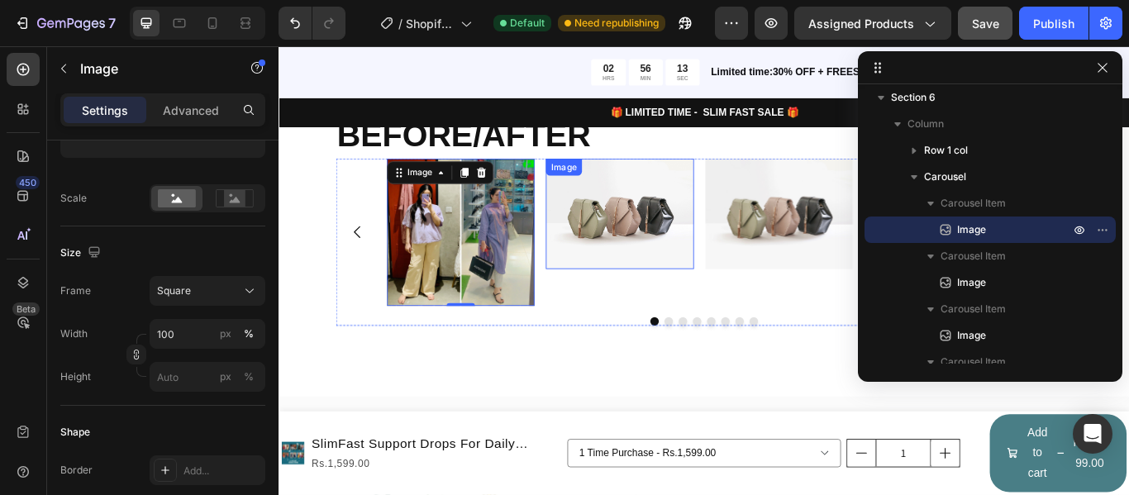
click at [687, 246] on img at bounding box center [675, 241] width 172 height 129
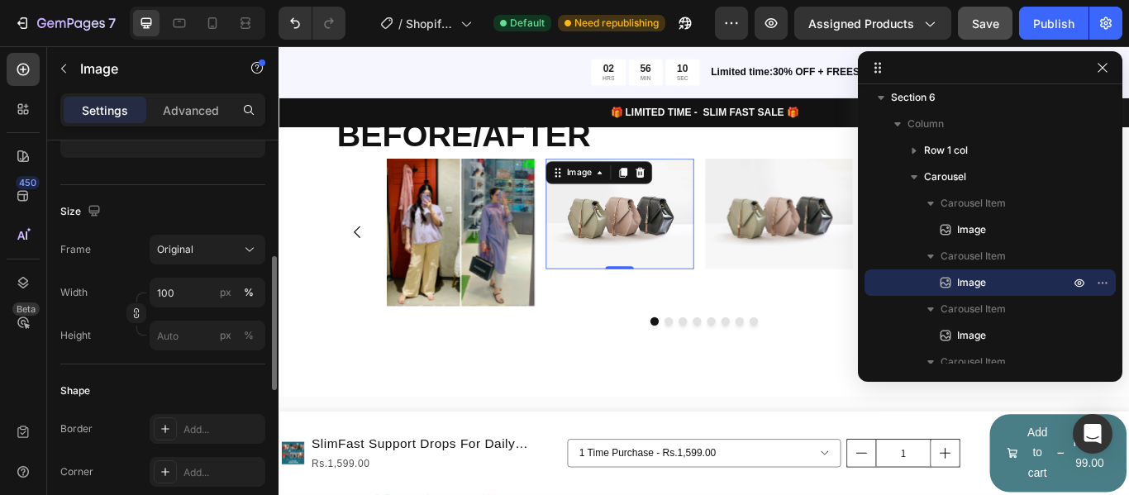
scroll to position [184, 0]
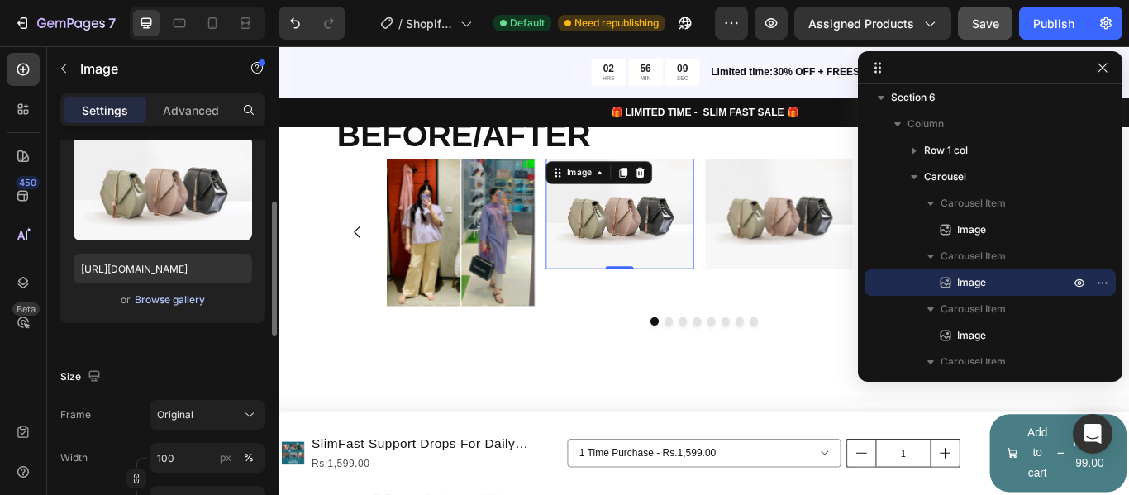
click at [181, 301] on div "Browse gallery" at bounding box center [170, 300] width 70 height 15
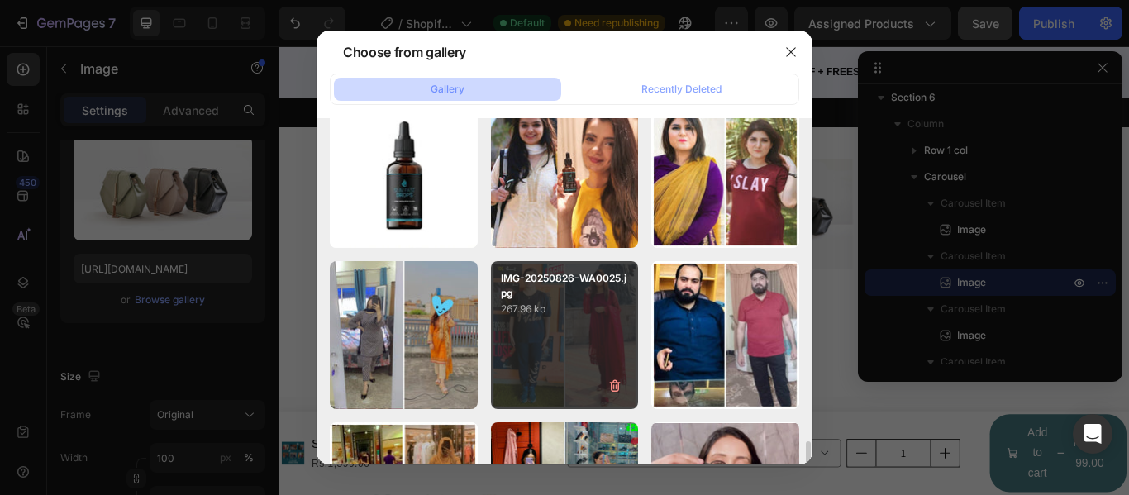
scroll to position [1240, 0]
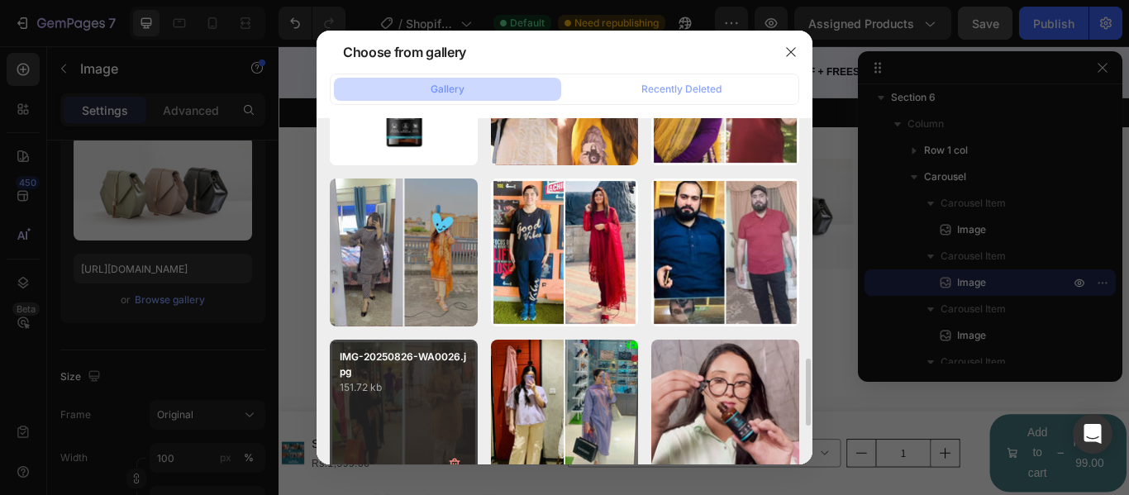
click at [370, 418] on div "IMG-20250826-WA0026.jpg 151.72 kb" at bounding box center [404, 414] width 148 height 148
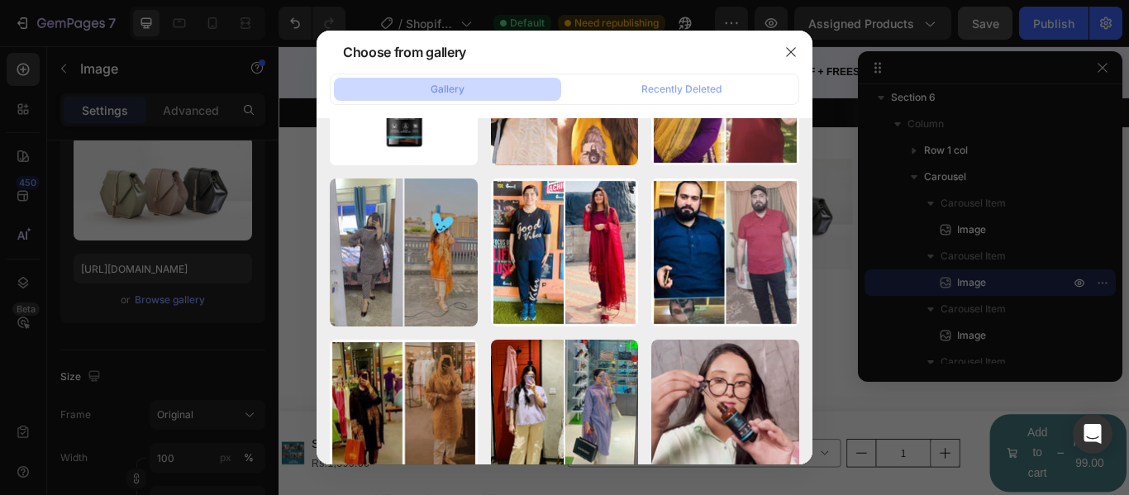
type input "[URL][DOMAIN_NAME]"
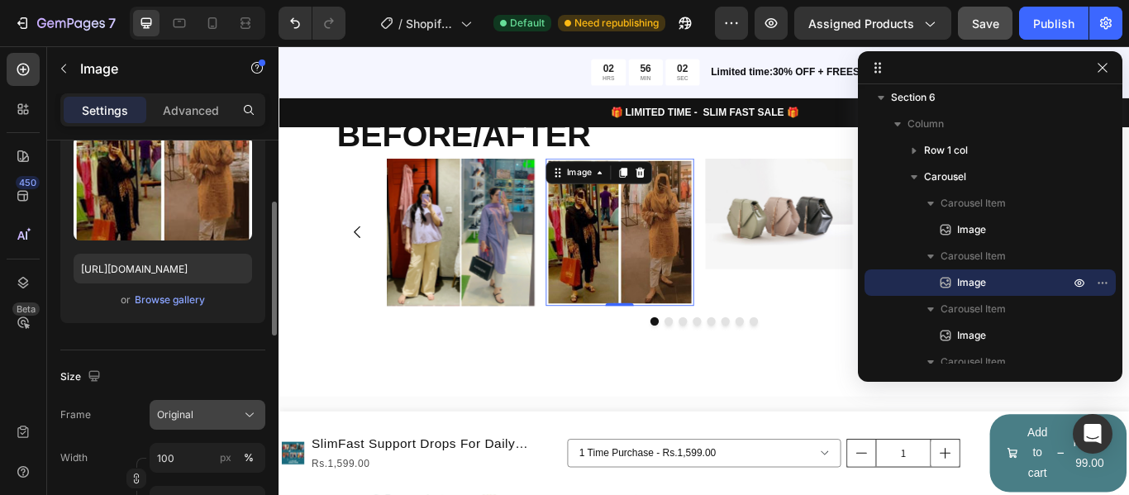
click at [225, 419] on div "Original" at bounding box center [197, 415] width 81 height 15
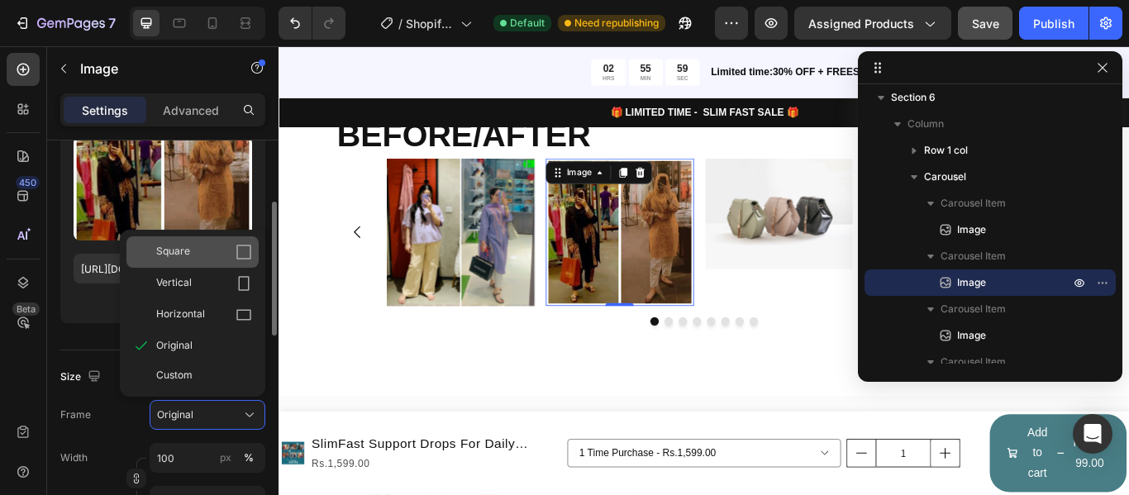
click at [239, 262] on div "Square" at bounding box center [192, 251] width 132 height 31
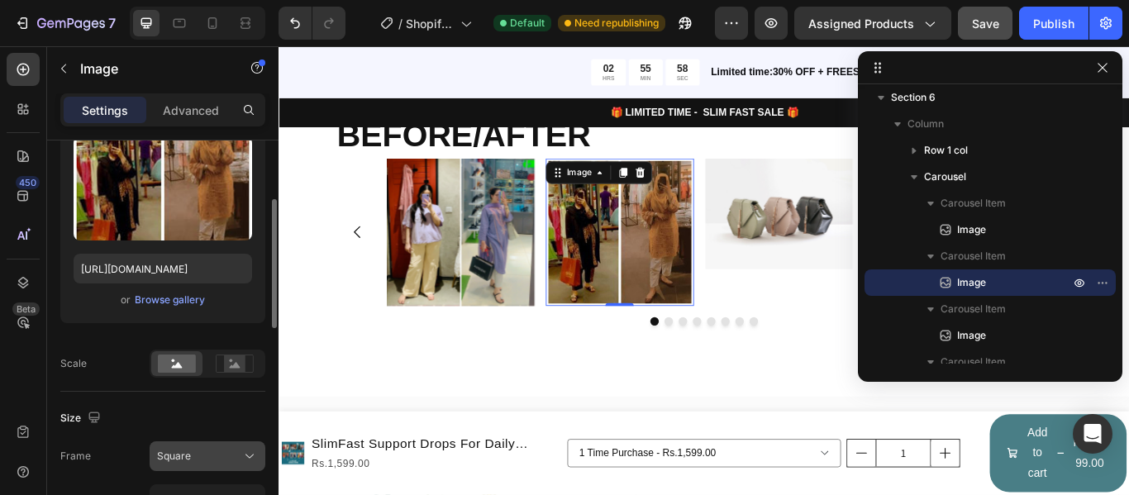
click at [222, 453] on div "Square" at bounding box center [197, 456] width 81 height 15
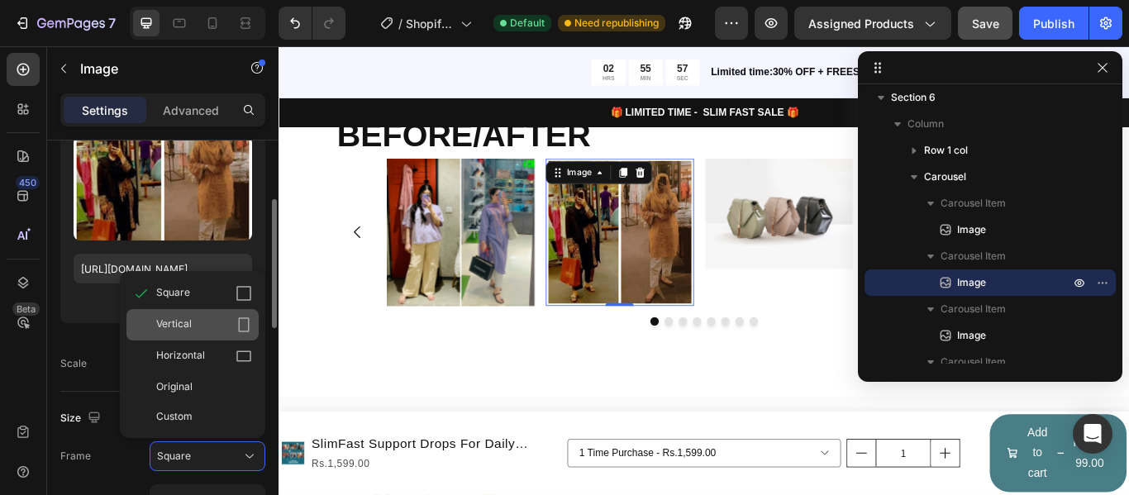
click at [233, 324] on div "Vertical" at bounding box center [204, 325] width 96 height 17
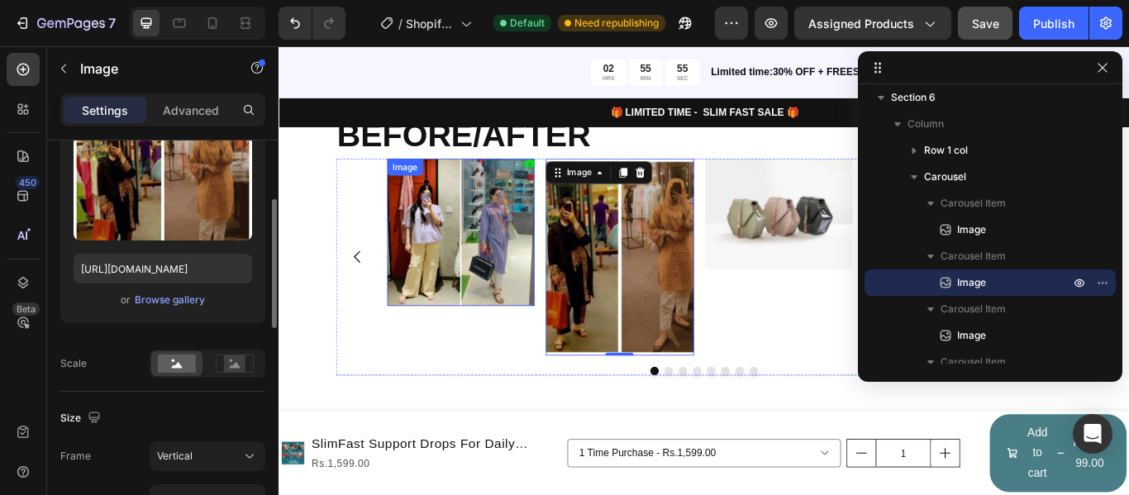
click at [441, 293] on img at bounding box center [490, 263] width 172 height 172
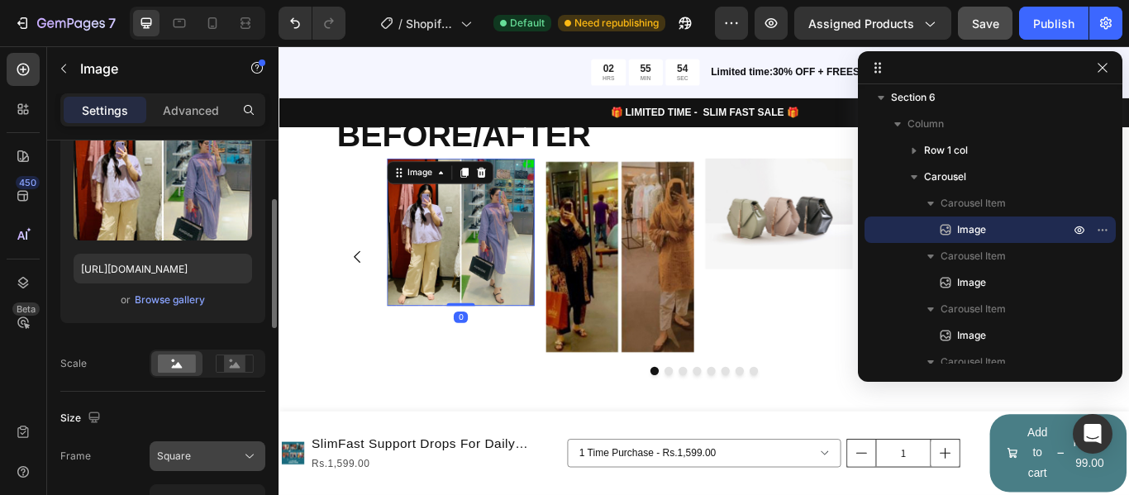
click at [243, 447] on button "Square" at bounding box center [208, 456] width 116 height 30
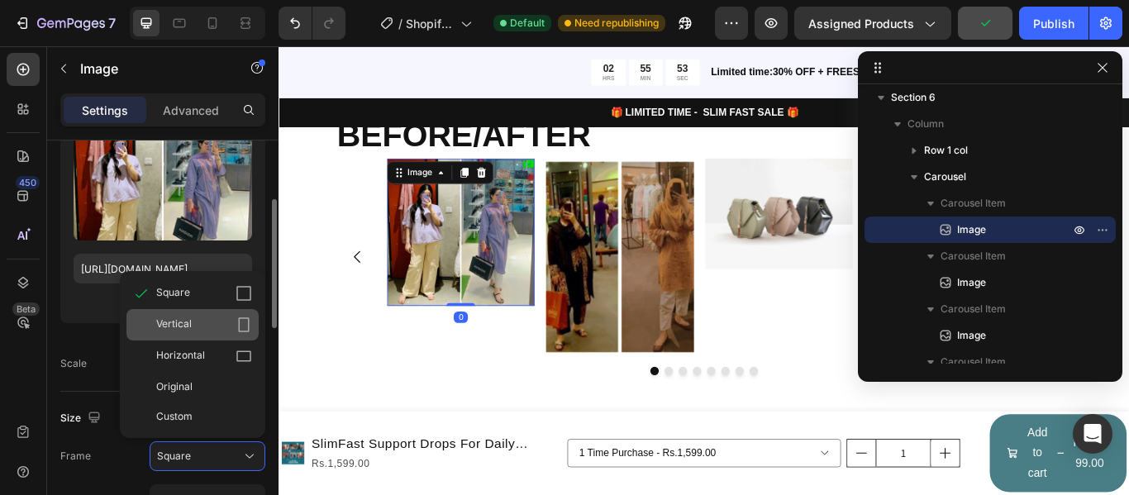
drag, startPoint x: 243, startPoint y: 332, endPoint x: 182, endPoint y: 289, distance: 74.8
click at [243, 332] on icon at bounding box center [244, 324] width 11 height 15
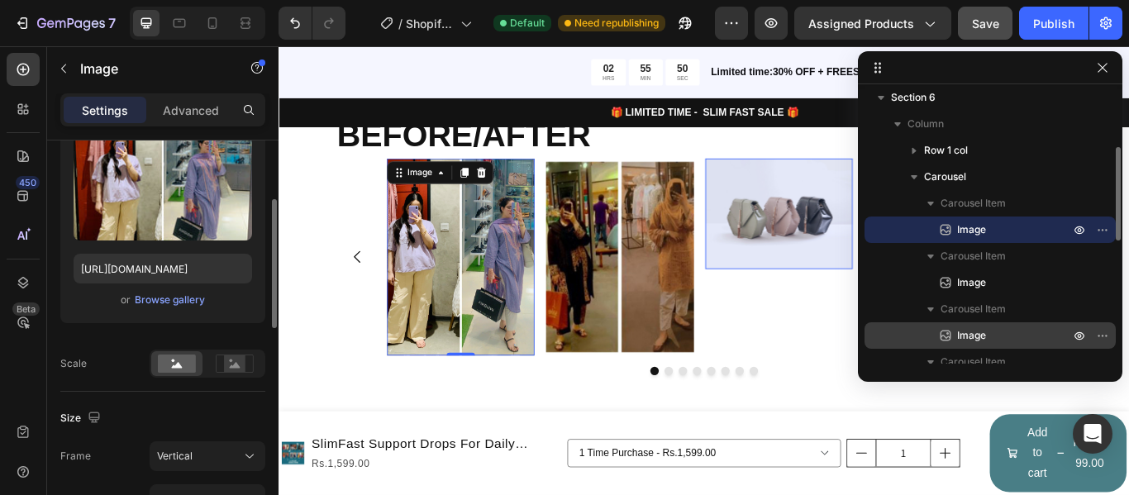
click at [981, 323] on div "Image" at bounding box center [990, 335] width 238 height 26
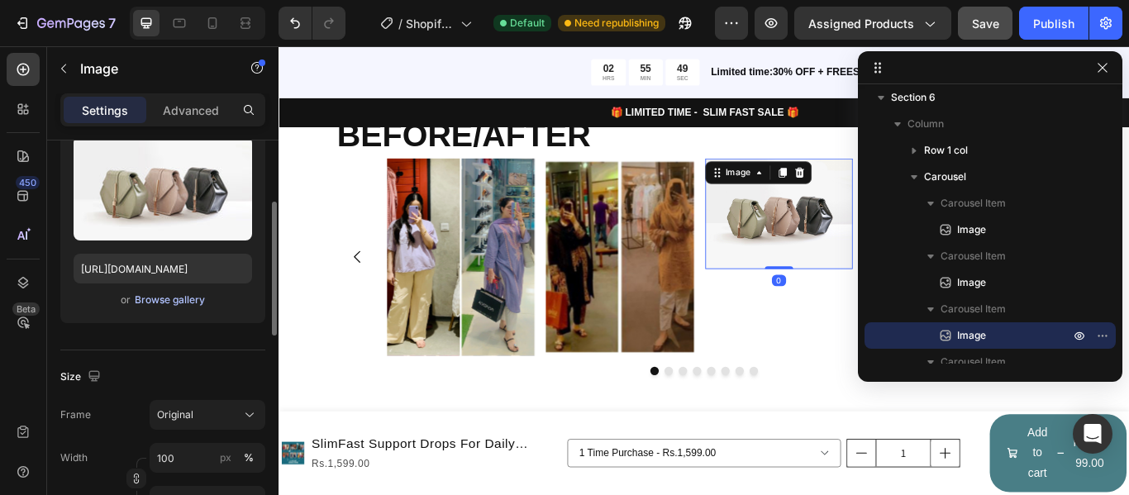
click at [198, 305] on div "Browse gallery" at bounding box center [170, 300] width 70 height 15
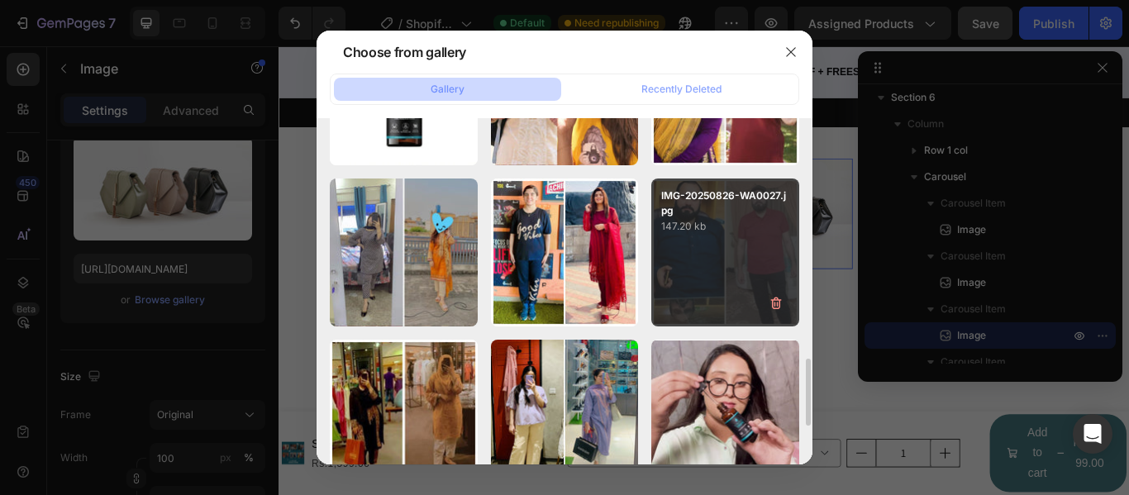
scroll to position [1323, 0]
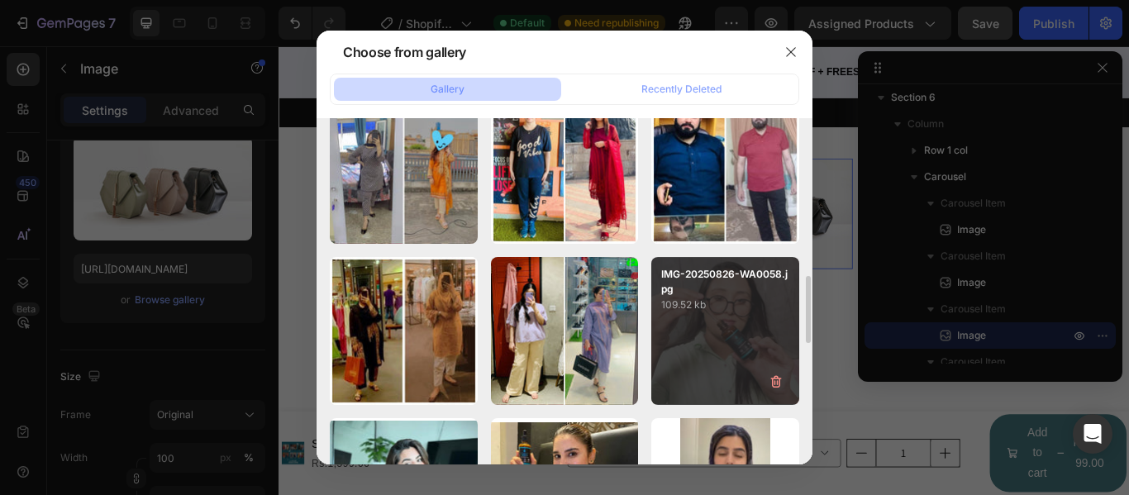
click at [708, 267] on p "IMG-20250826-WA0058.jpg" at bounding box center [725, 282] width 128 height 30
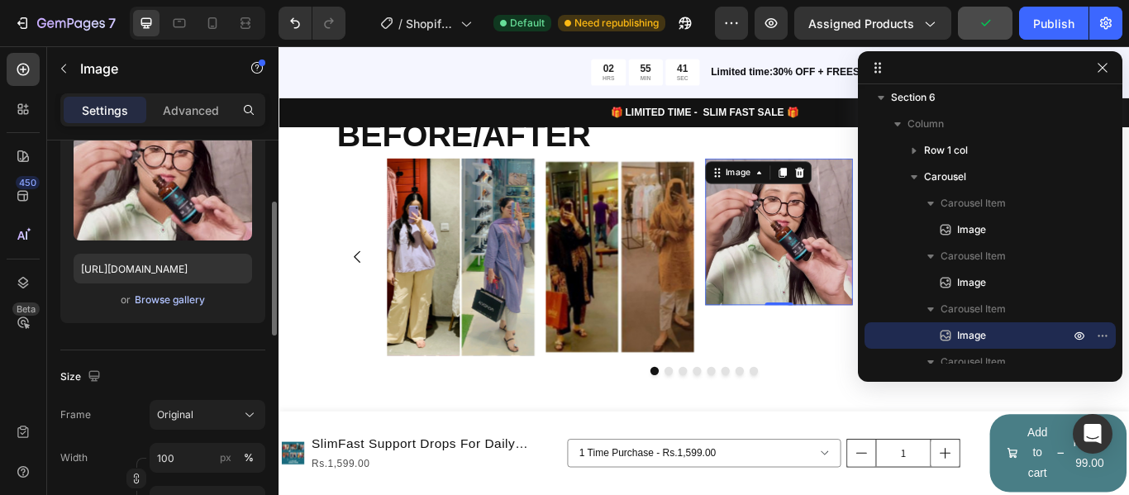
click at [199, 305] on div "Browse gallery" at bounding box center [170, 300] width 70 height 15
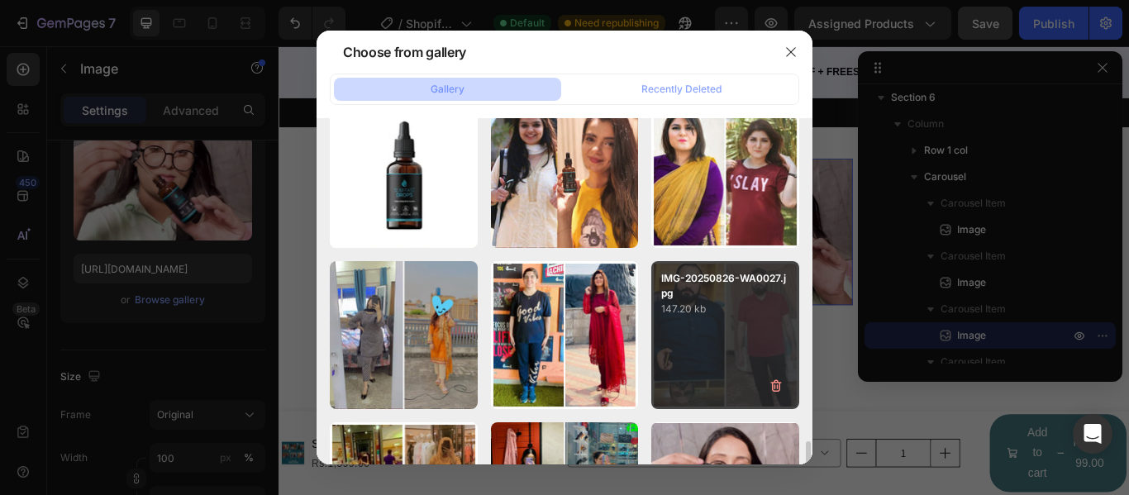
scroll to position [1240, 0]
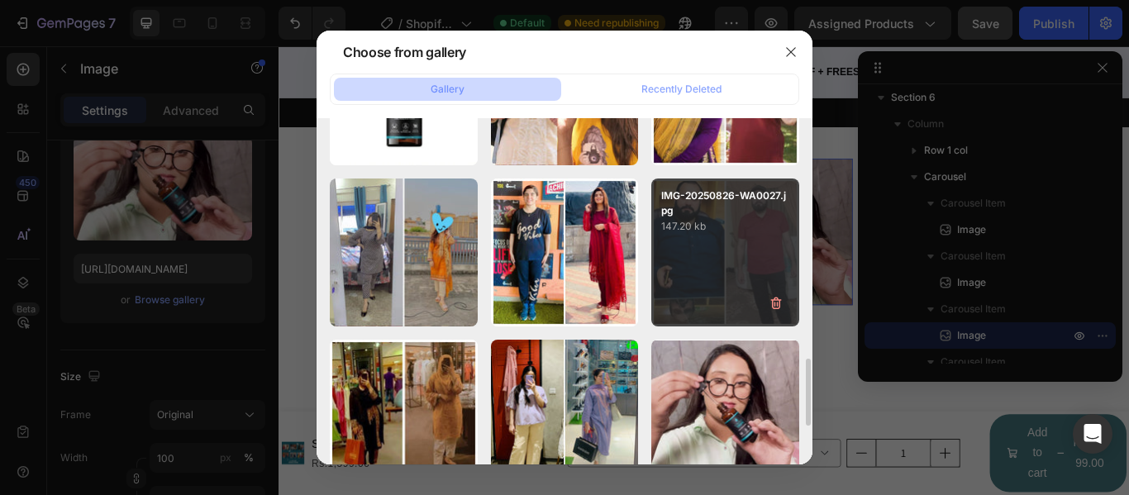
click at [728, 272] on div "IMG-20250826-WA0027.jpg 147.20 kb" at bounding box center [725, 253] width 148 height 148
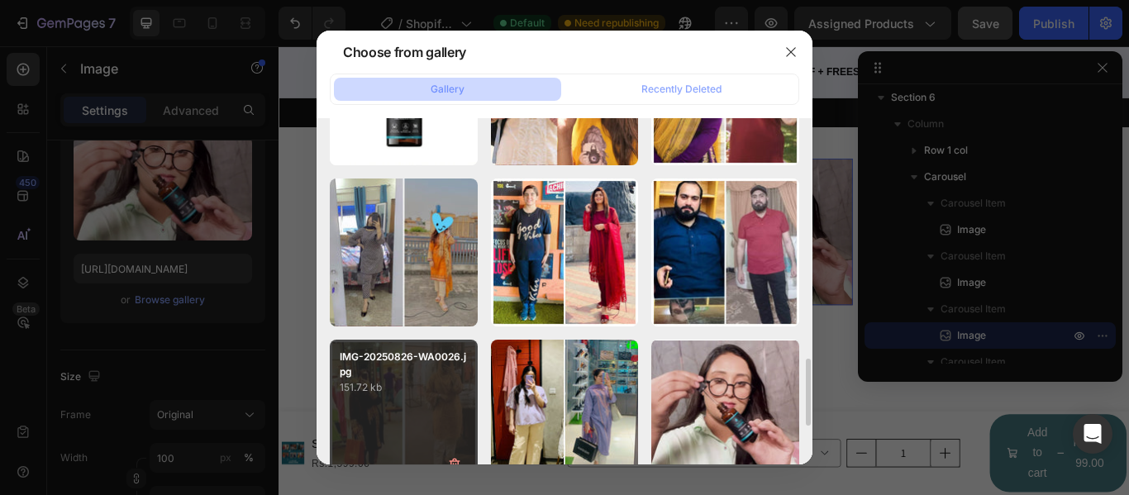
type input "[URL][DOMAIN_NAME]"
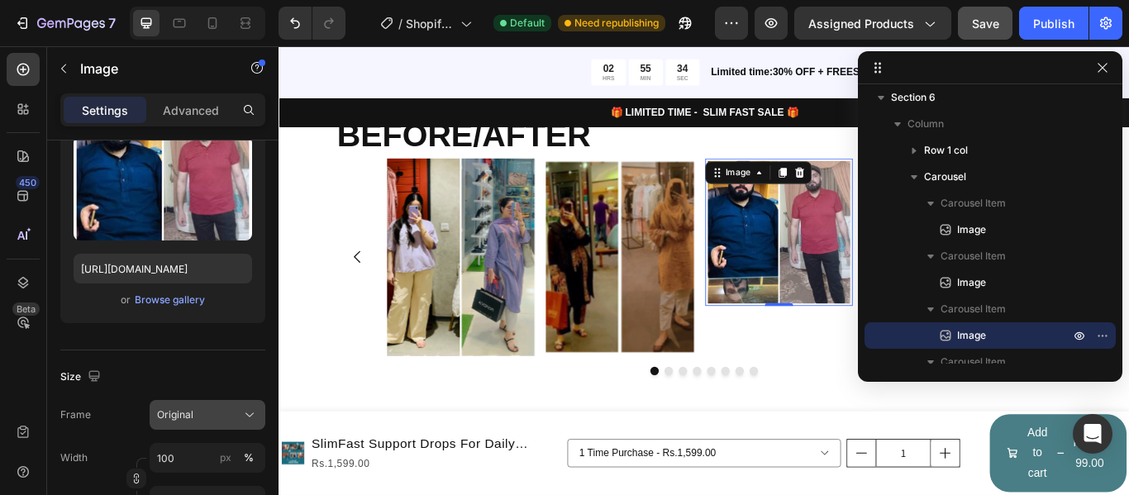
click at [213, 419] on div "Original" at bounding box center [197, 415] width 81 height 15
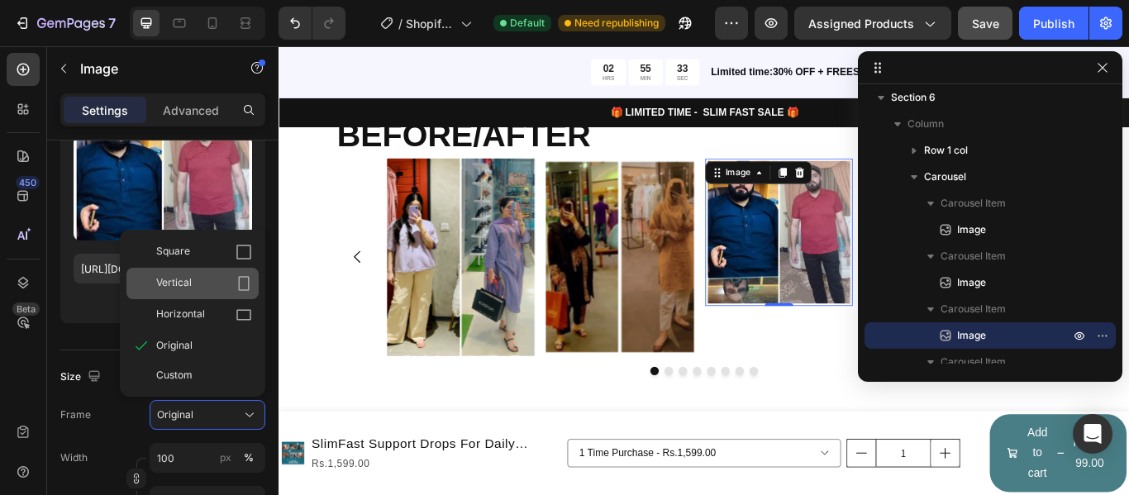
click at [198, 295] on div "Vertical" at bounding box center [192, 283] width 132 height 31
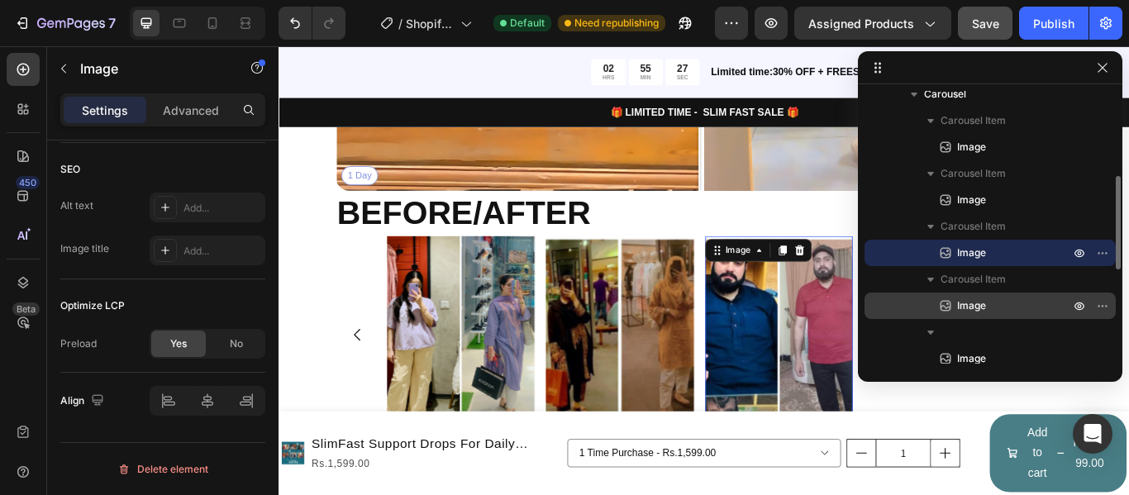
scroll to position [4720, 0]
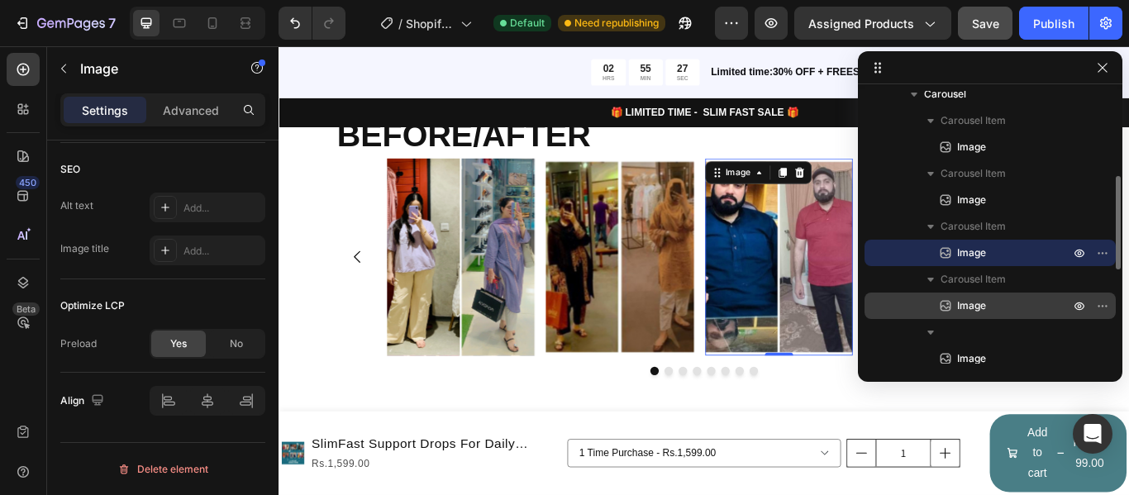
click at [966, 307] on span "Image" at bounding box center [971, 306] width 29 height 17
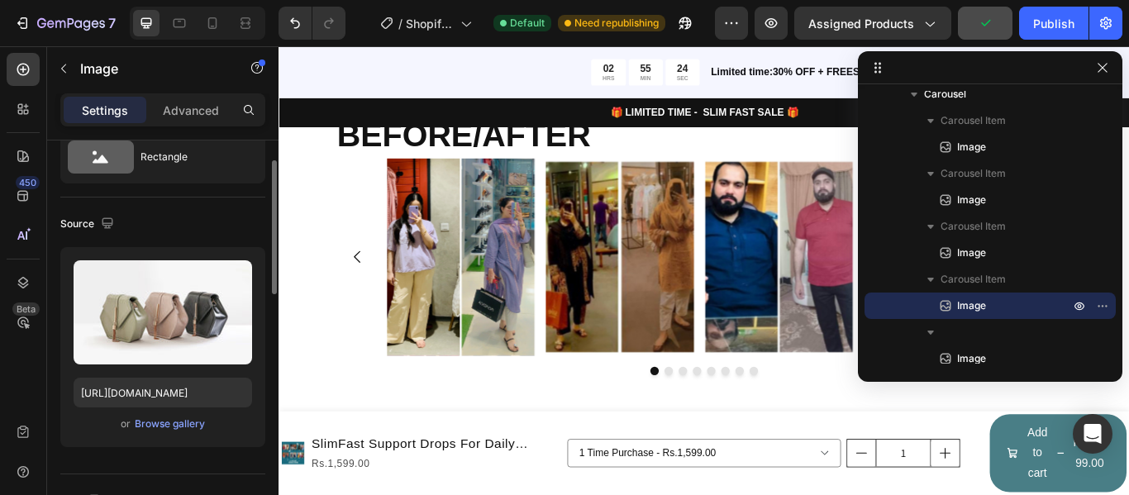
scroll to position [142, 0]
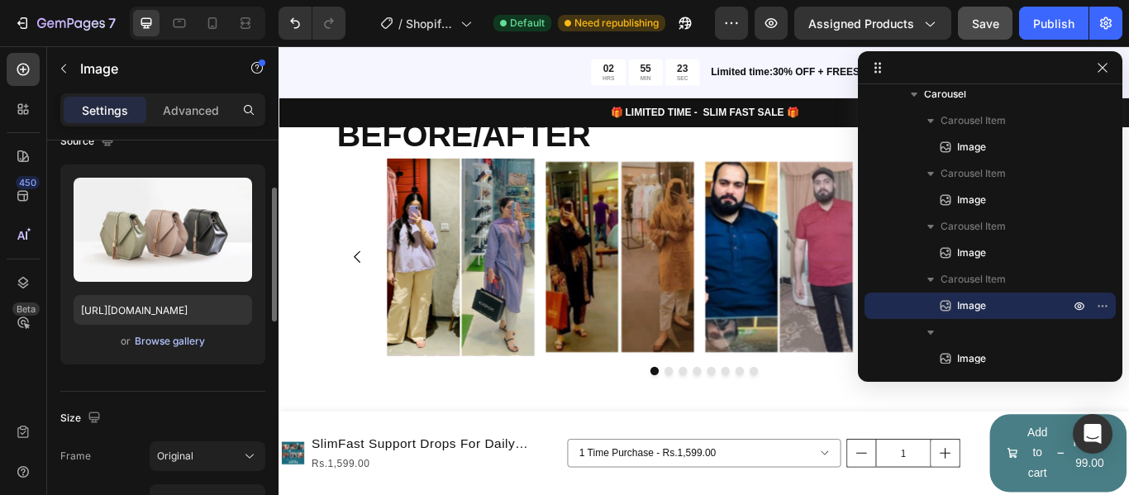
click at [174, 337] on div "Browse gallery" at bounding box center [170, 341] width 70 height 15
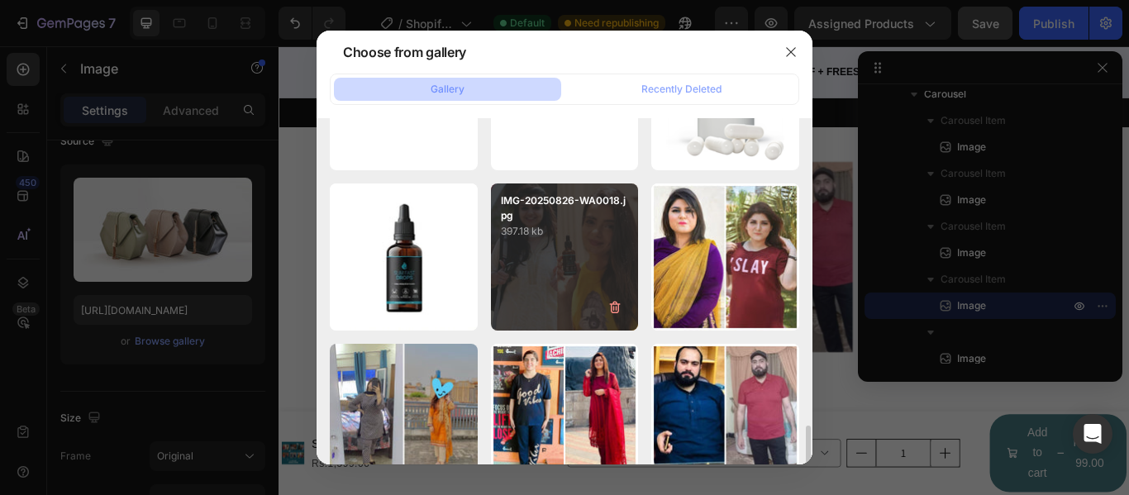
scroll to position [1157, 0]
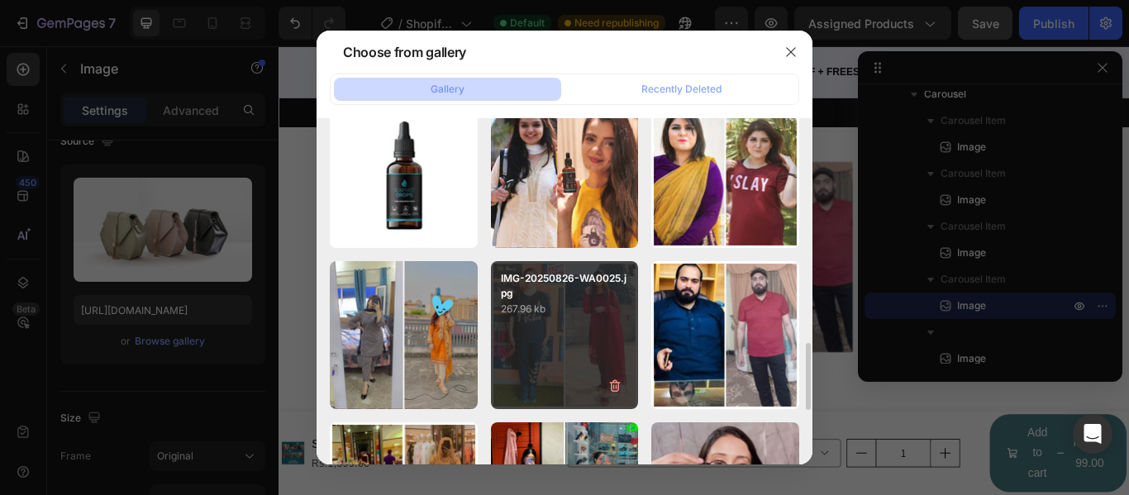
click at [595, 359] on div "IMG-20250826-WA0025.jpg 267.96 kb" at bounding box center [565, 335] width 148 height 148
type input "[URL][DOMAIN_NAME]"
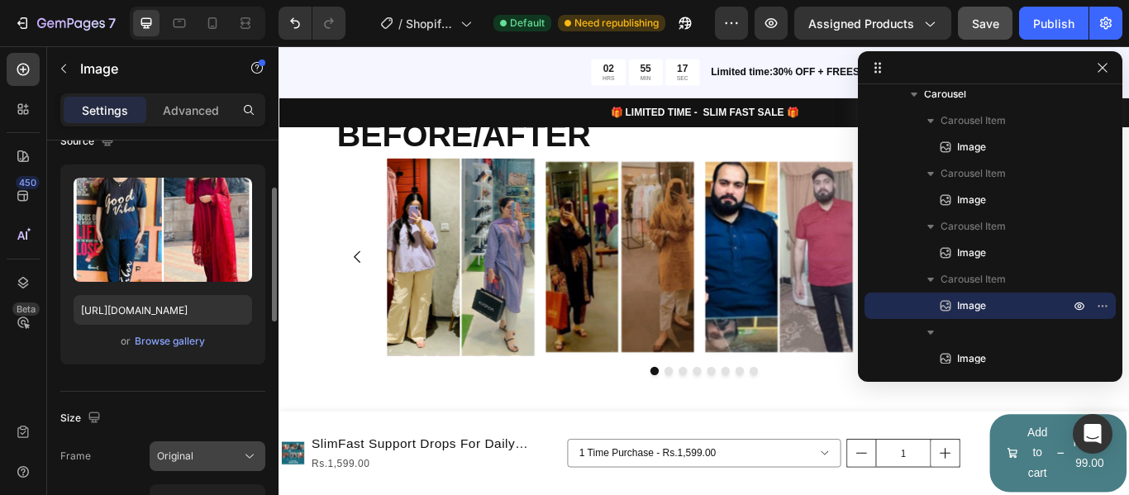
click at [239, 452] on div "Original" at bounding box center [207, 456] width 101 height 17
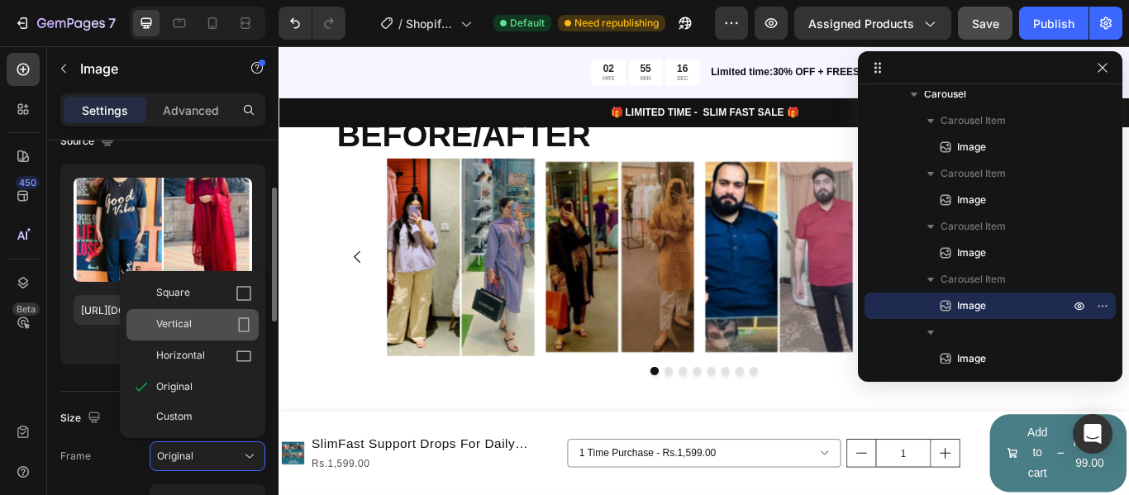
drag, startPoint x: 205, startPoint y: 328, endPoint x: 48, endPoint y: 303, distance: 159.0
click at [205, 328] on div "Vertical" at bounding box center [204, 325] width 96 height 17
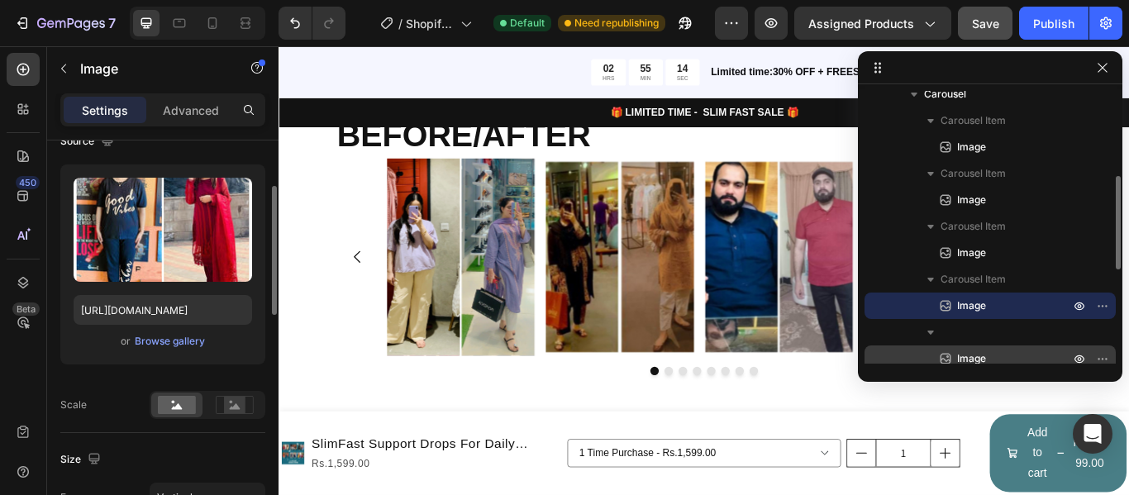
click at [967, 353] on span "Image" at bounding box center [971, 359] width 29 height 17
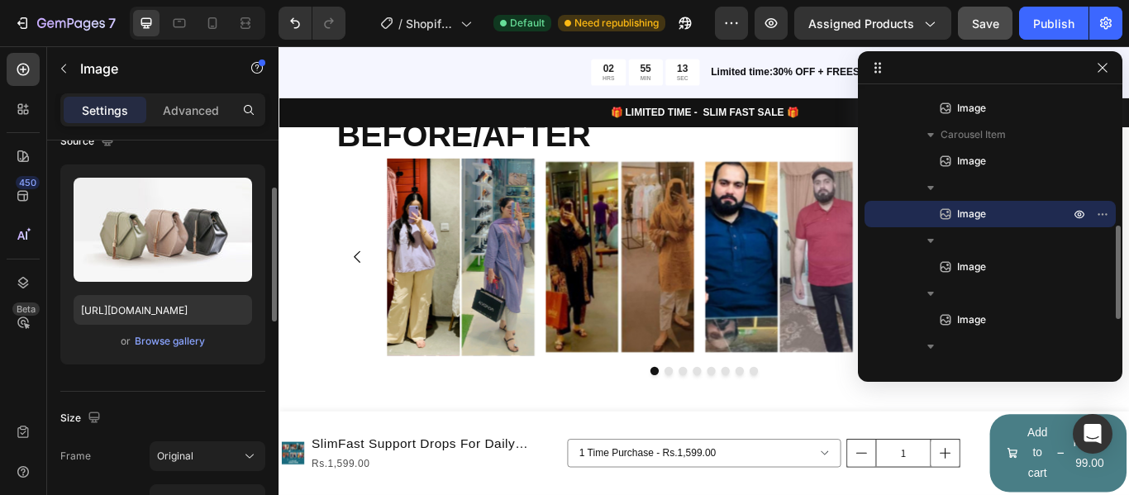
scroll to position [225, 0]
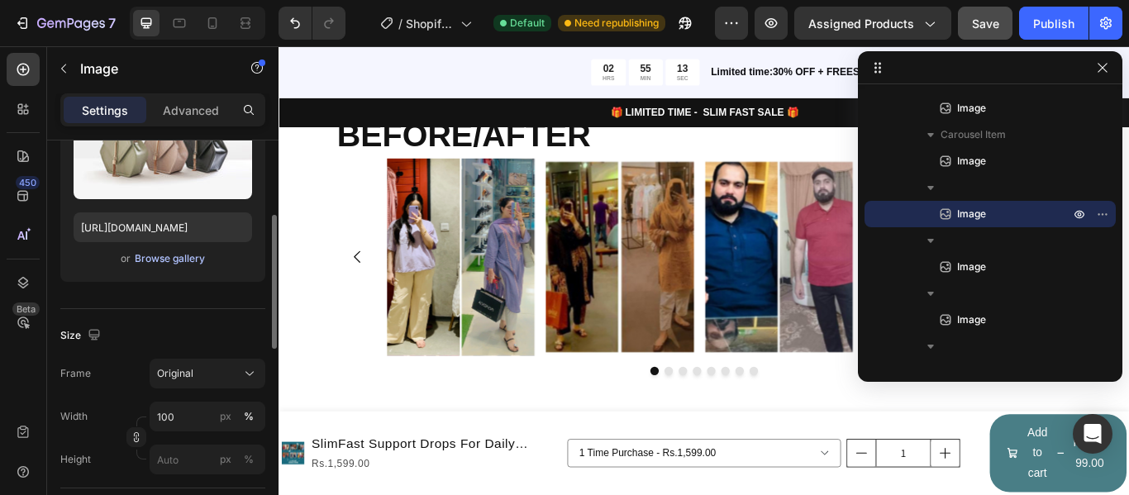
click at [177, 256] on div "Browse gallery" at bounding box center [170, 258] width 70 height 15
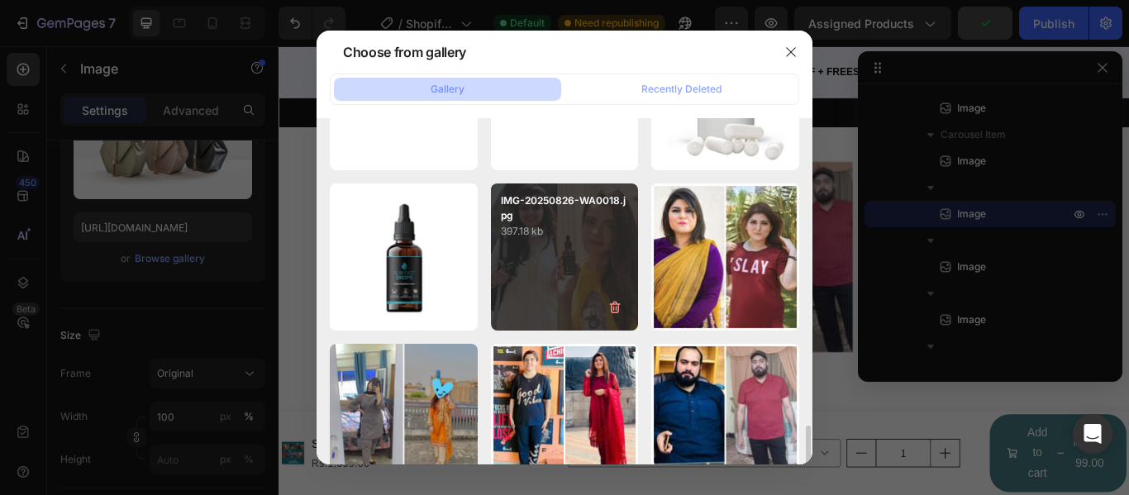
scroll to position [1157, 0]
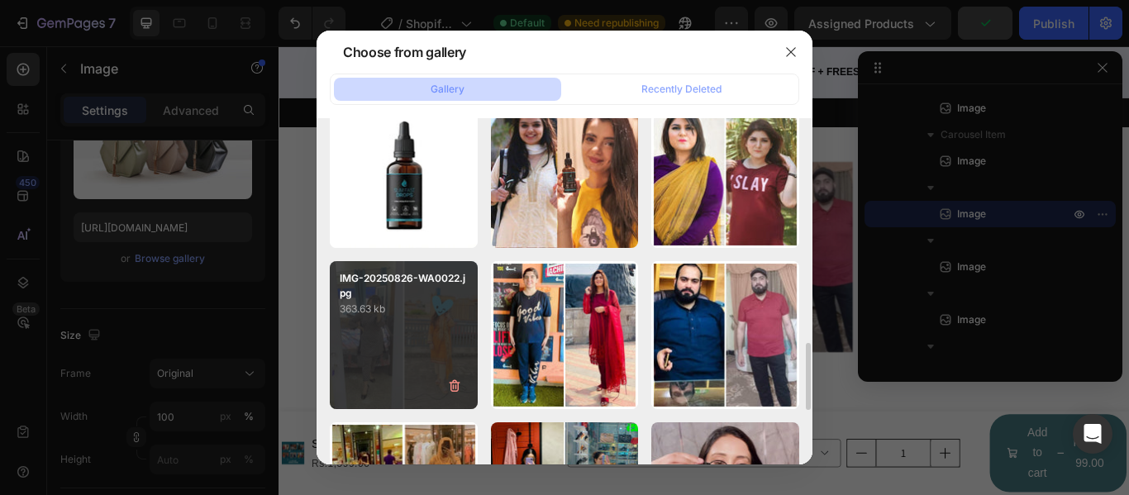
click at [381, 336] on div "IMG-20250826-WA0022.jpg 363.63 kb" at bounding box center [404, 335] width 148 height 148
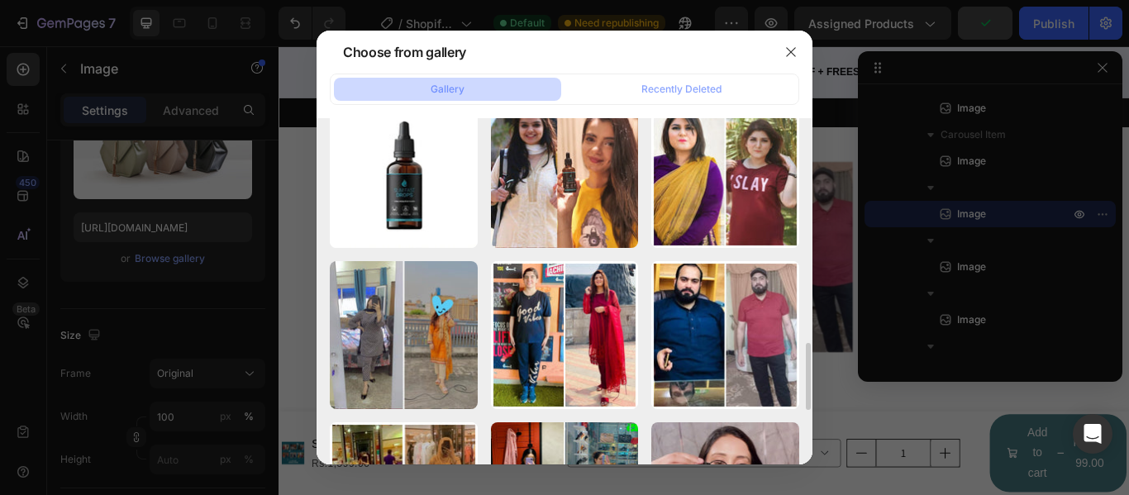
type input "[URL][DOMAIN_NAME]"
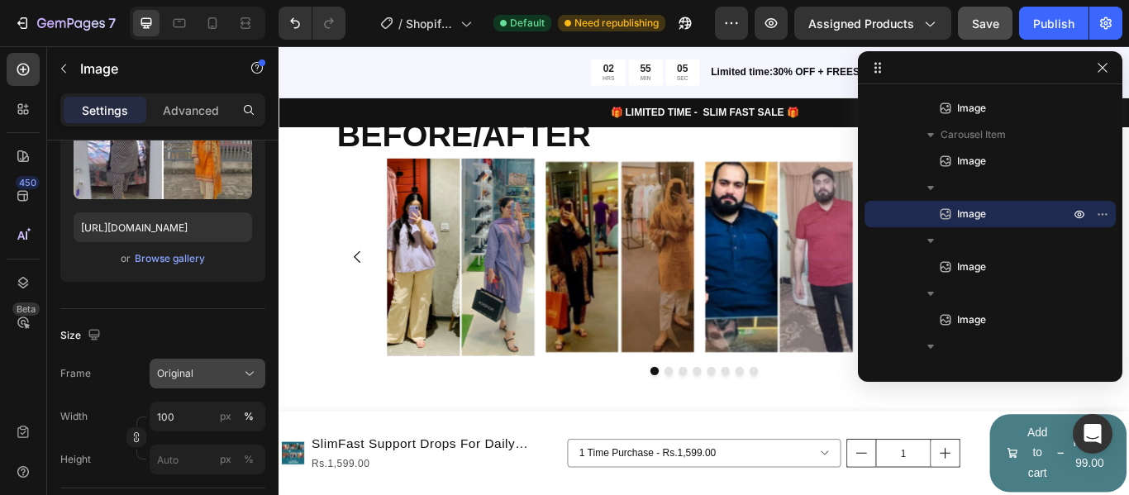
click at [243, 370] on icon at bounding box center [249, 373] width 17 height 17
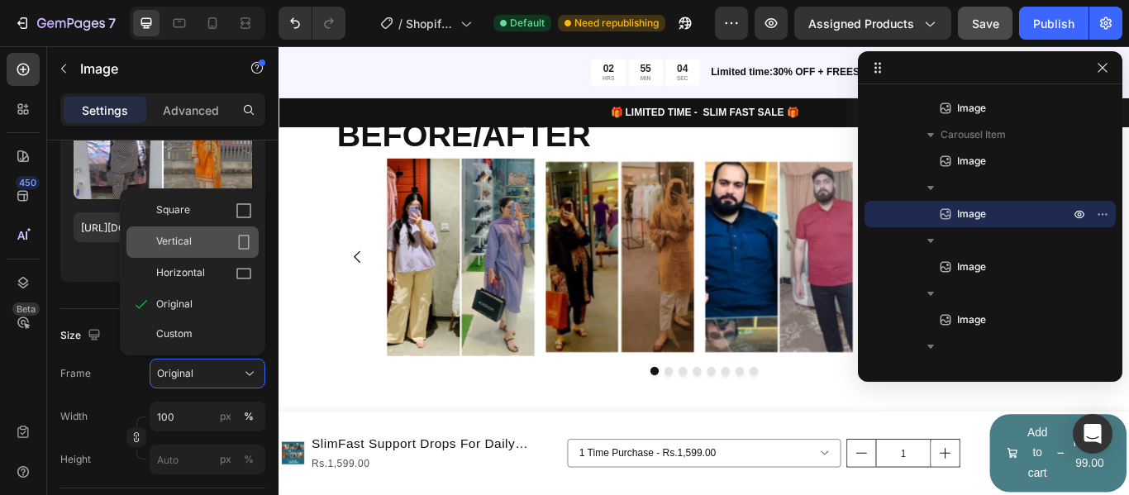
drag, startPoint x: 197, startPoint y: 243, endPoint x: 155, endPoint y: 212, distance: 52.6
click at [197, 243] on div "Vertical" at bounding box center [204, 242] width 96 height 17
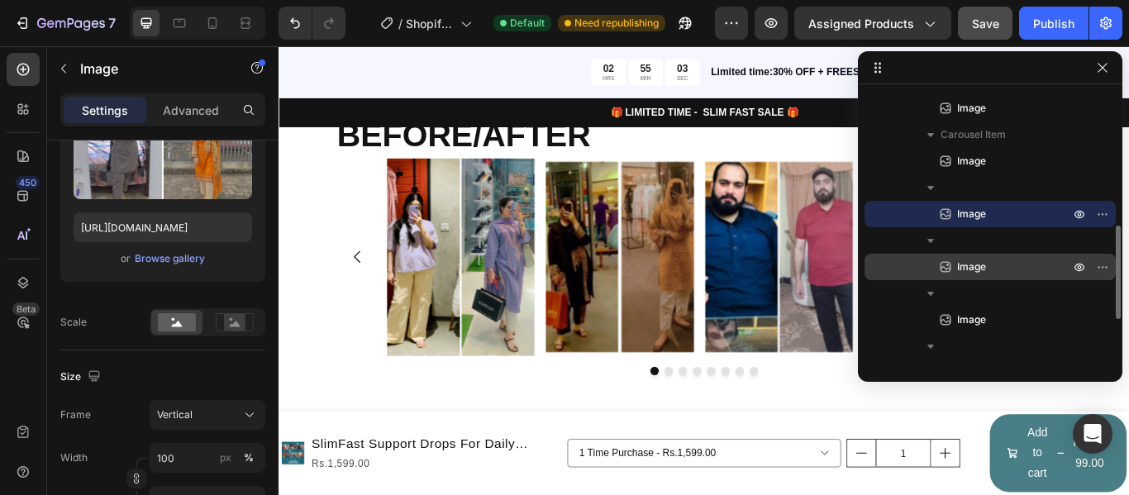
click at [969, 266] on span "Image" at bounding box center [971, 267] width 29 height 17
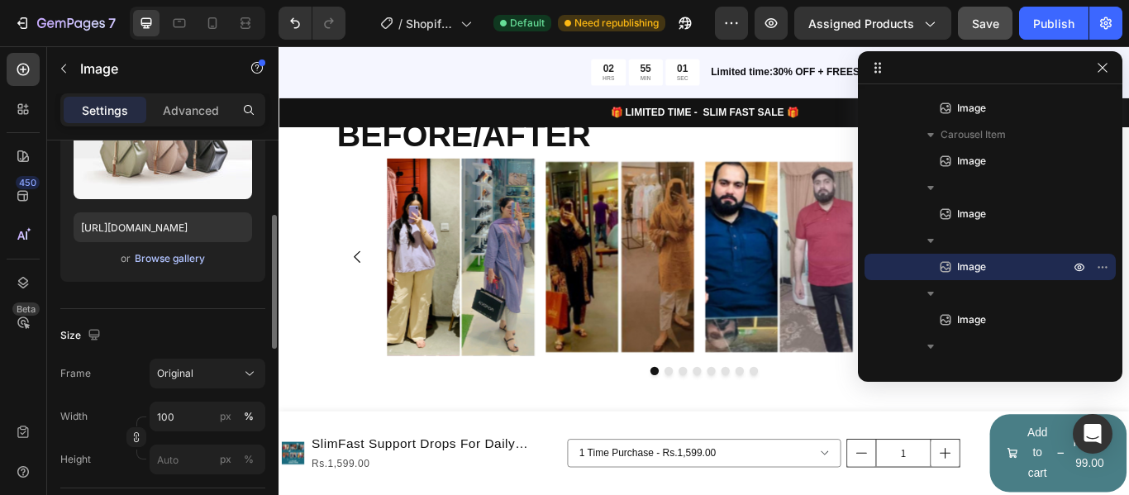
click at [181, 266] on button "Browse gallery" at bounding box center [170, 258] width 72 height 17
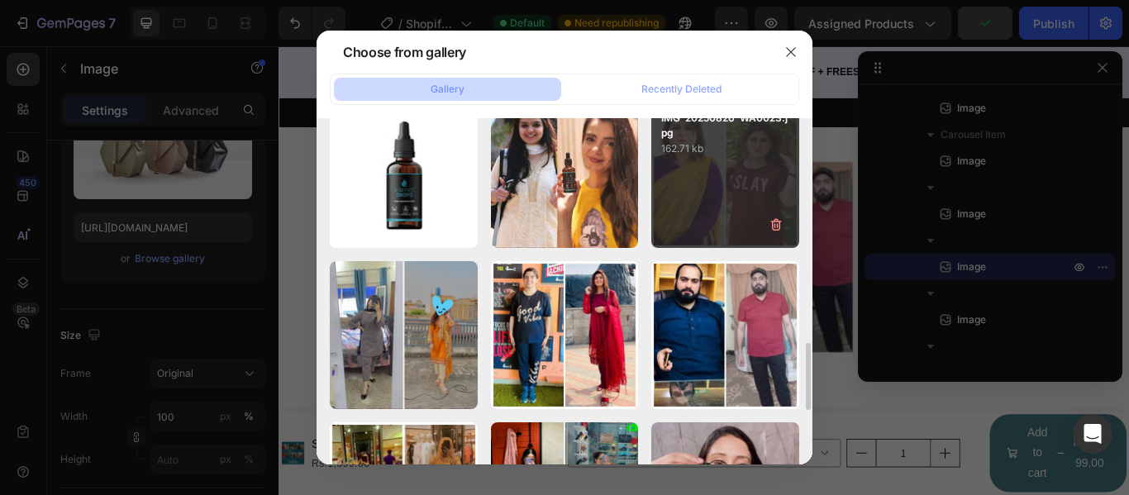
click at [756, 193] on div "IMG-20250826-WA0023.jpg 162.71 kb" at bounding box center [725, 175] width 148 height 148
type input "[URL][DOMAIN_NAME]"
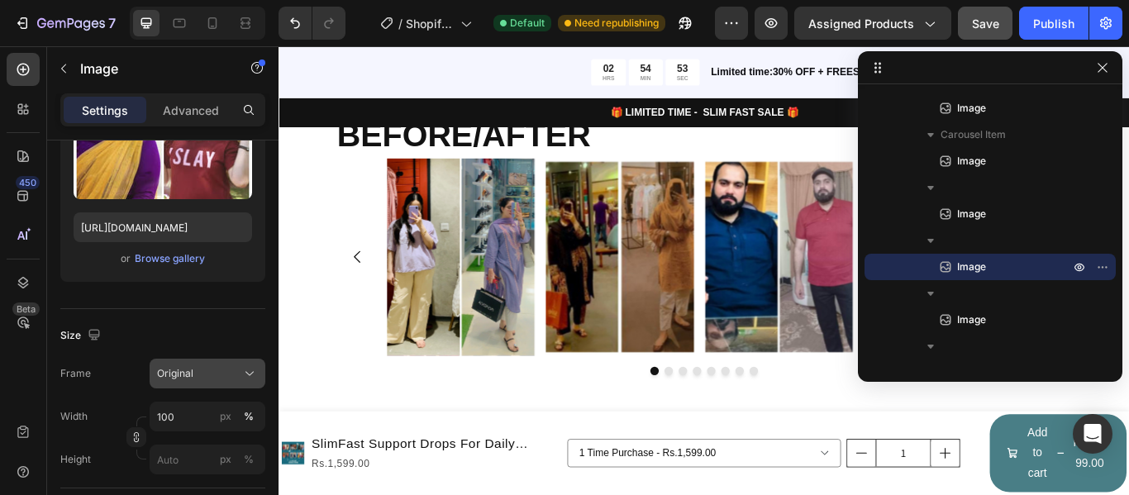
click at [222, 370] on div "Original" at bounding box center [197, 373] width 81 height 15
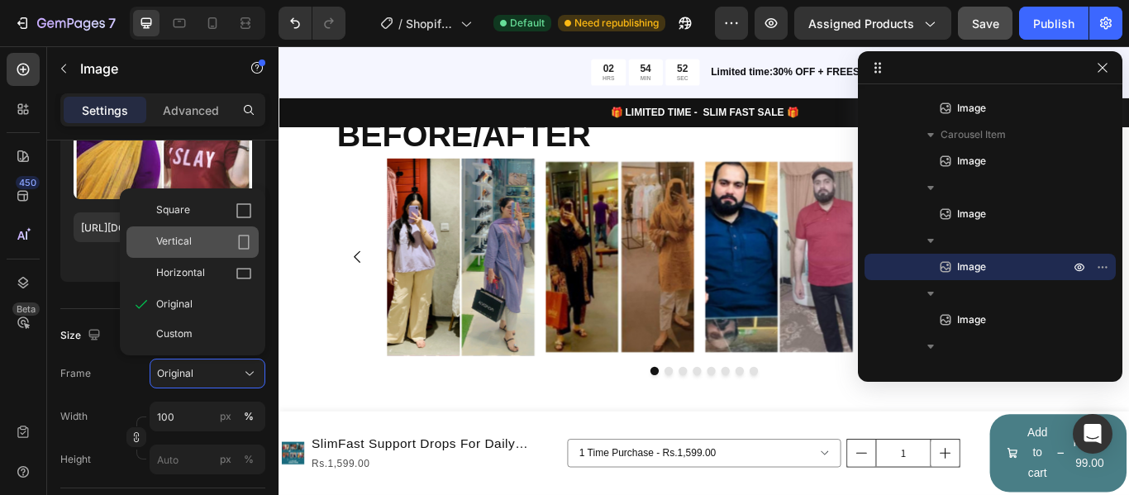
click at [196, 246] on div "Vertical" at bounding box center [204, 242] width 96 height 17
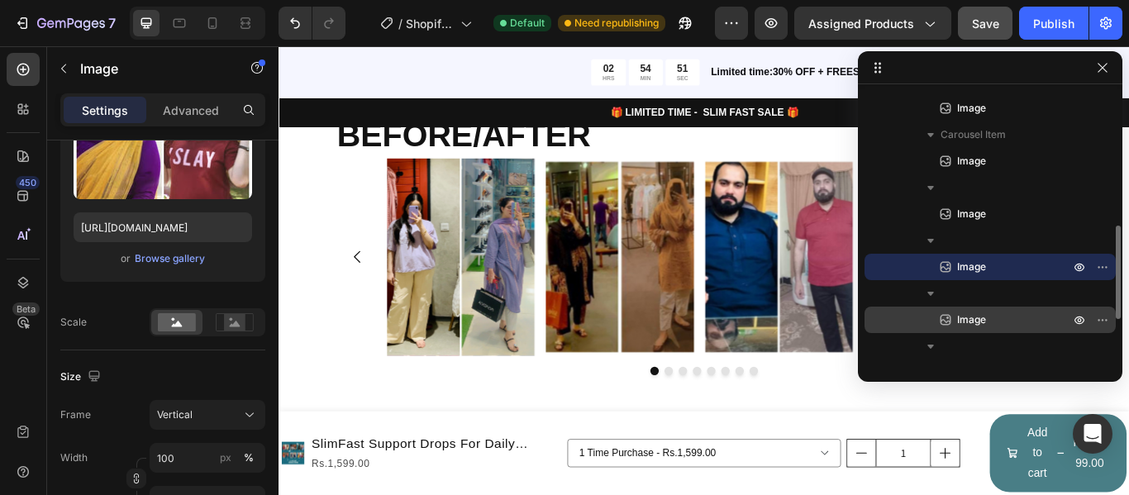
click at [956, 312] on p "Image" at bounding box center [995, 320] width 116 height 17
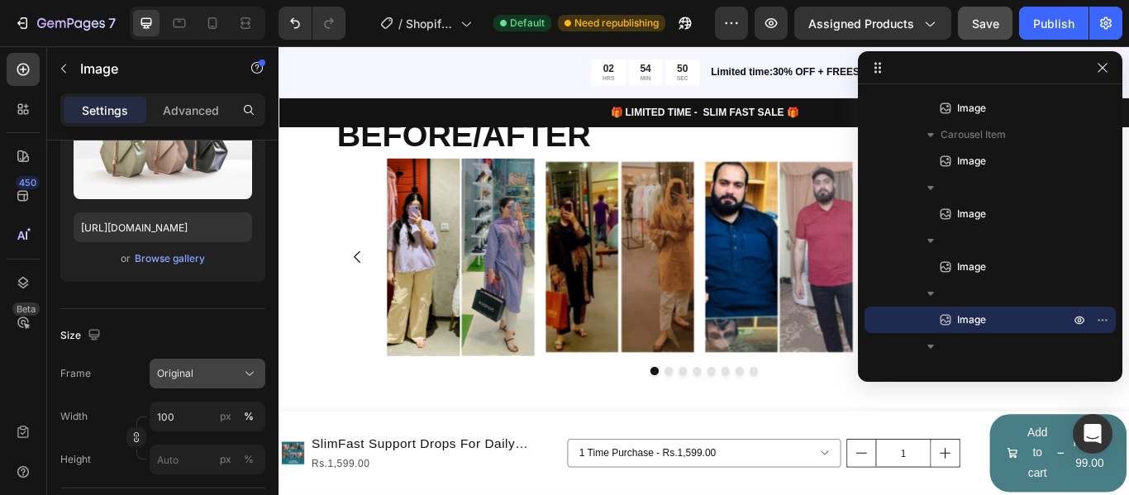
click at [244, 375] on icon at bounding box center [249, 373] width 17 height 17
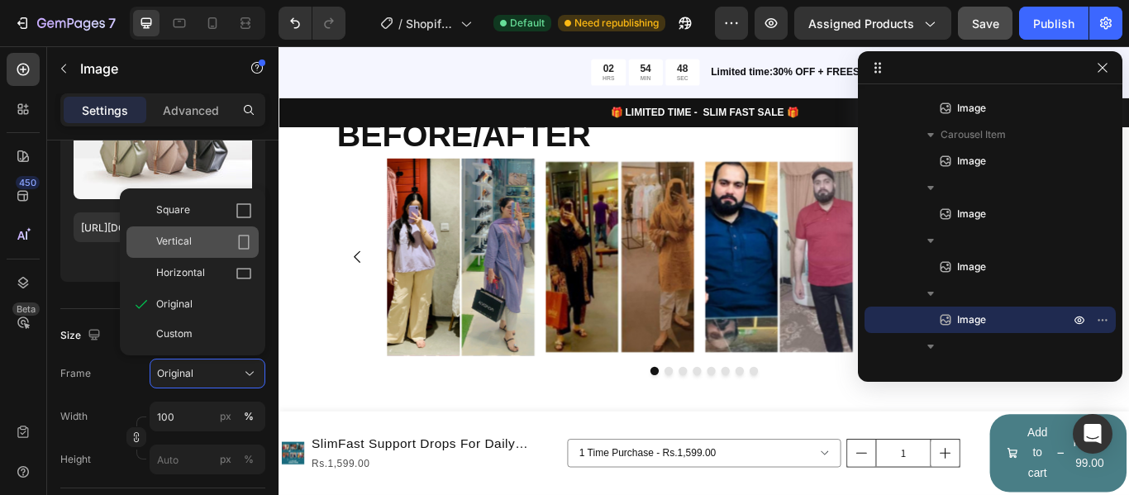
click at [158, 227] on div "Vertical" at bounding box center [192, 242] width 132 height 31
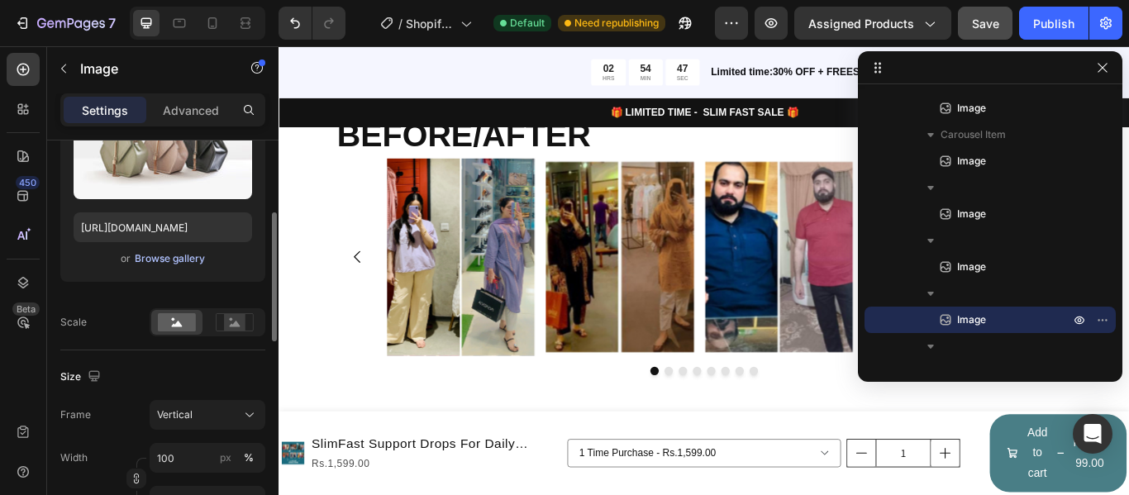
click at [162, 257] on div "Browse gallery" at bounding box center [170, 258] width 70 height 15
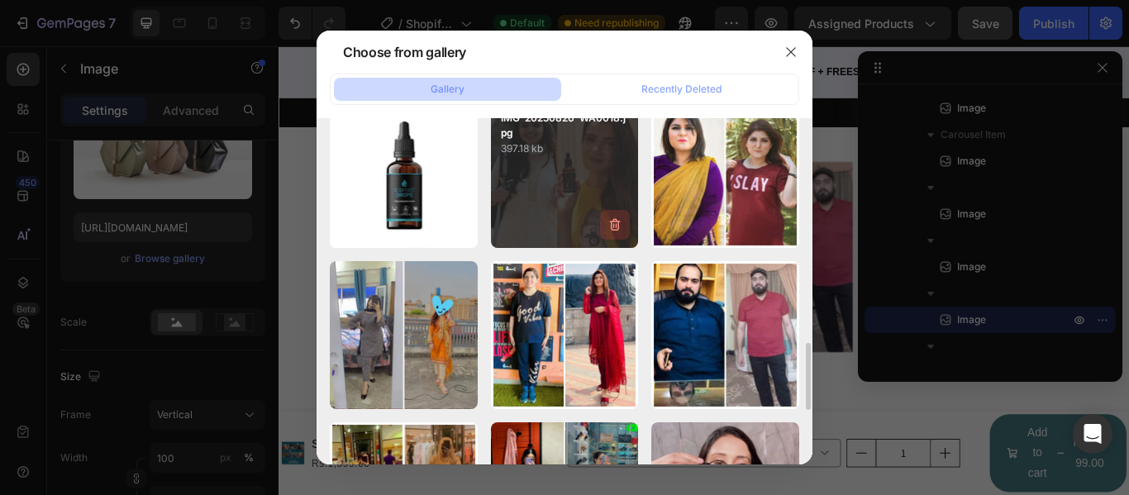
click at [606, 211] on button "button" at bounding box center [615, 225] width 30 height 30
click at [584, 172] on div "Delete Image? 397.18 kb Cancel Delete" at bounding box center [565, 175] width 148 height 148
click at [541, 223] on div "Cancel" at bounding box center [550, 228] width 33 height 15
click at [573, 178] on div "IMG-20250826-WA0018.jpg 397.18 kb" at bounding box center [565, 175] width 148 height 148
type input "[URL][DOMAIN_NAME]"
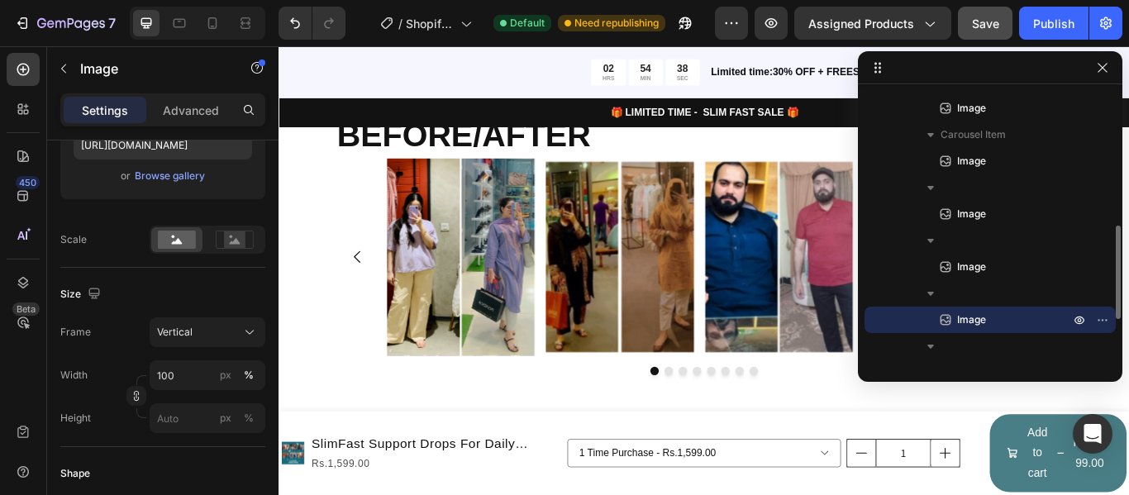
scroll to position [521, 0]
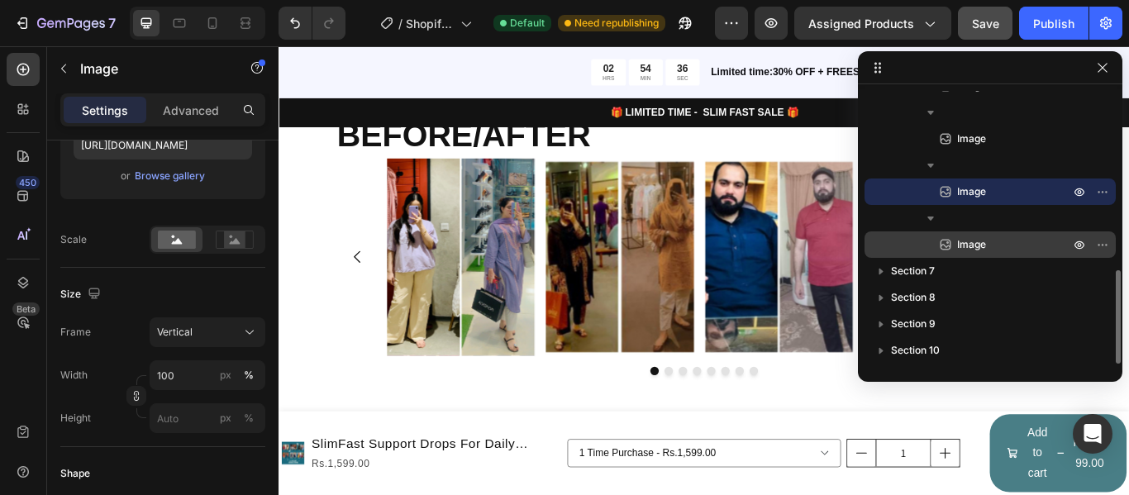
click at [960, 253] on div "Image" at bounding box center [990, 244] width 238 height 26
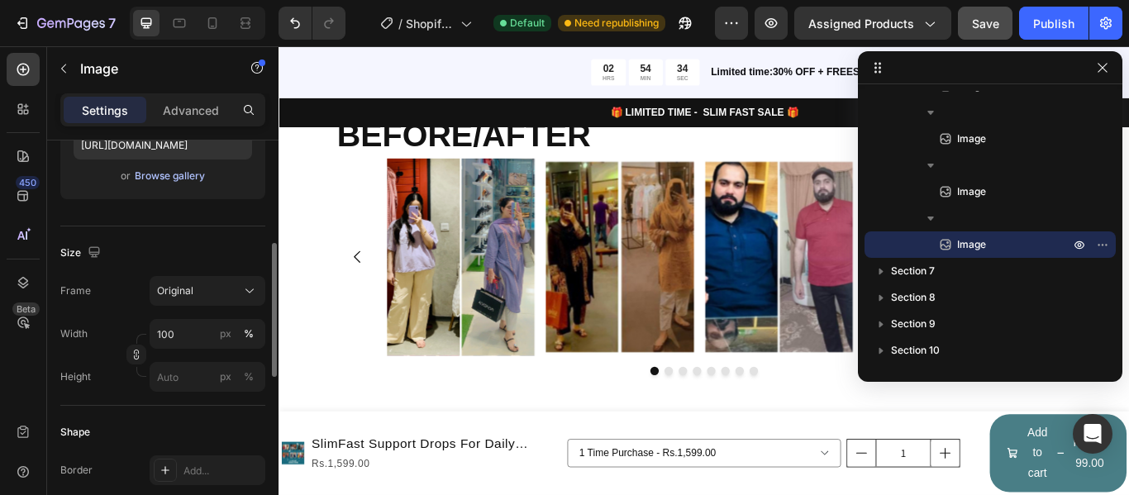
click at [164, 179] on div "Browse gallery" at bounding box center [170, 176] width 70 height 15
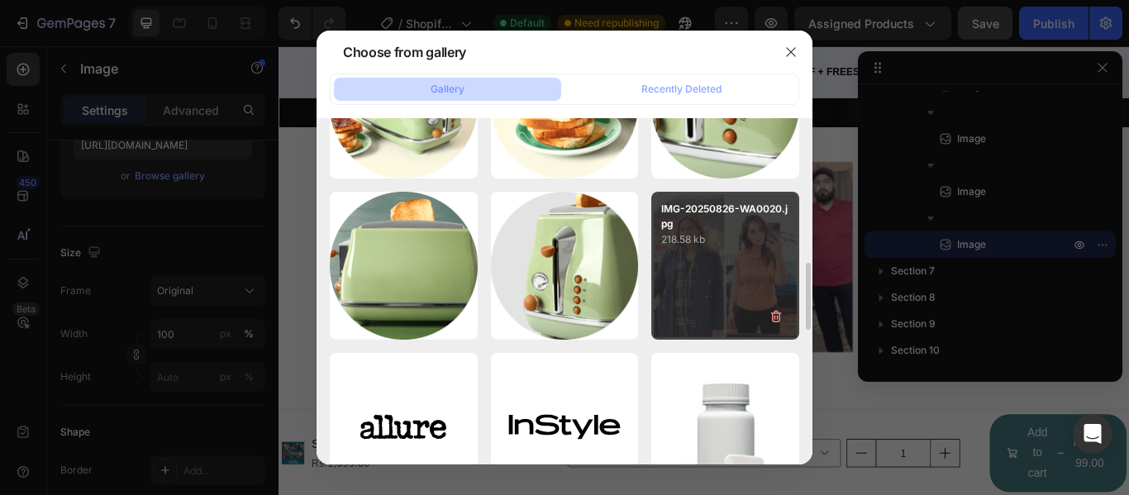
scroll to position [827, 0]
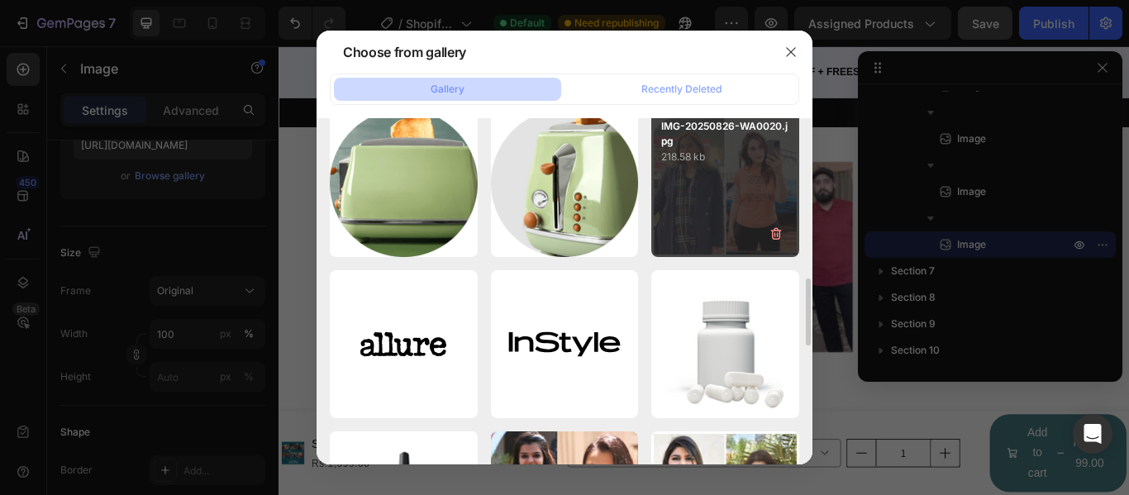
click at [687, 222] on div "IMG-20250826-WA0020.jpg 218.58 kb" at bounding box center [725, 183] width 148 height 148
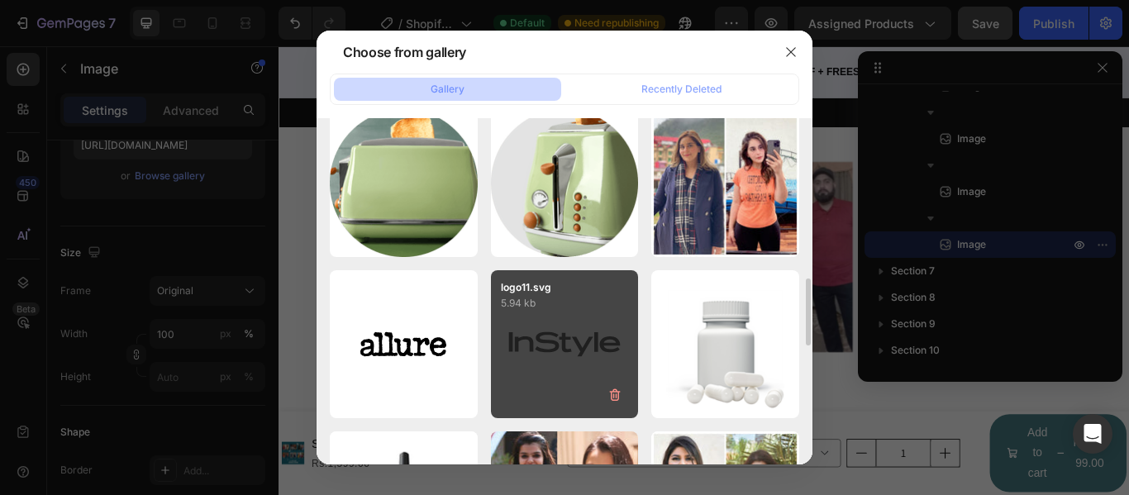
type input "[URL][DOMAIN_NAME]"
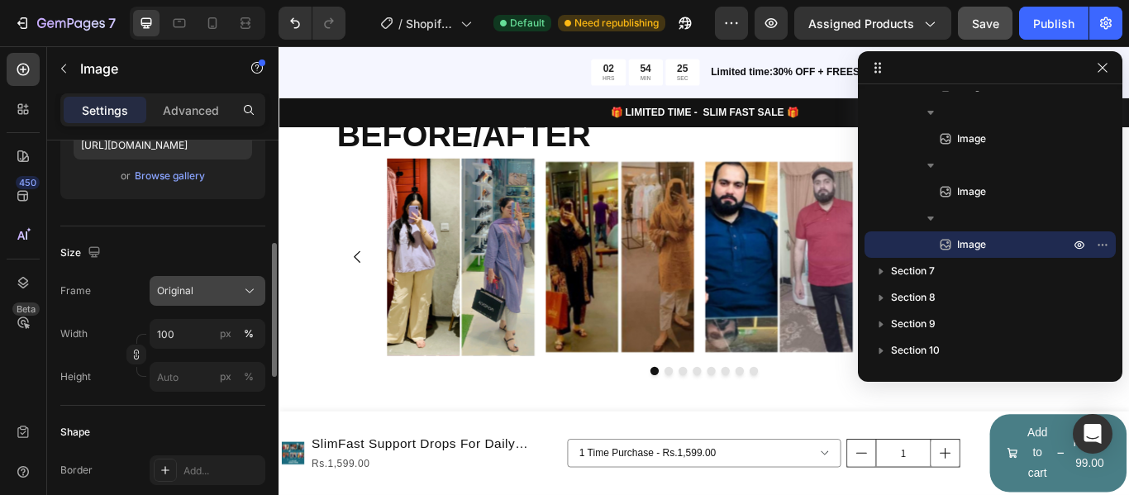
click at [159, 302] on button "Original" at bounding box center [208, 291] width 116 height 30
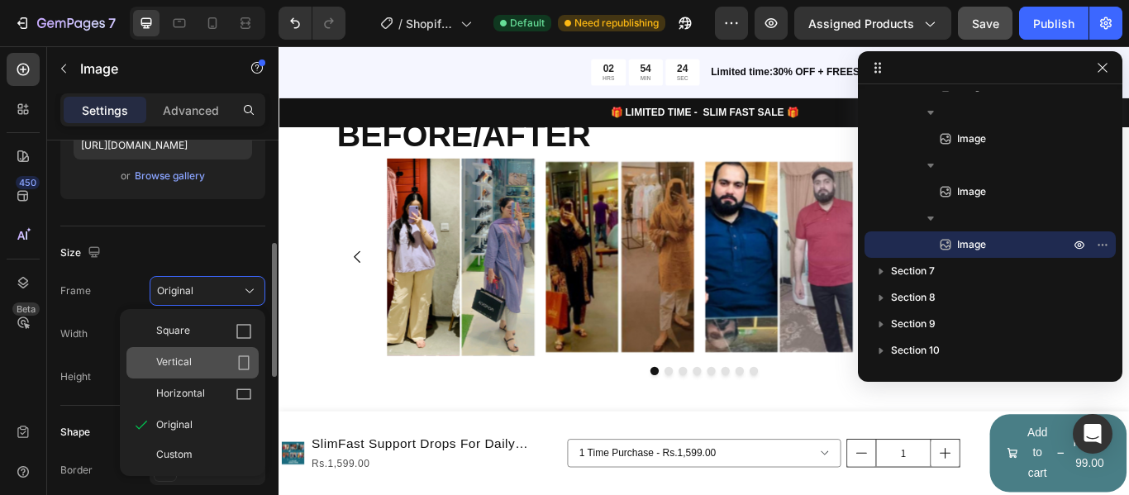
click at [229, 368] on div "Vertical" at bounding box center [204, 363] width 96 height 17
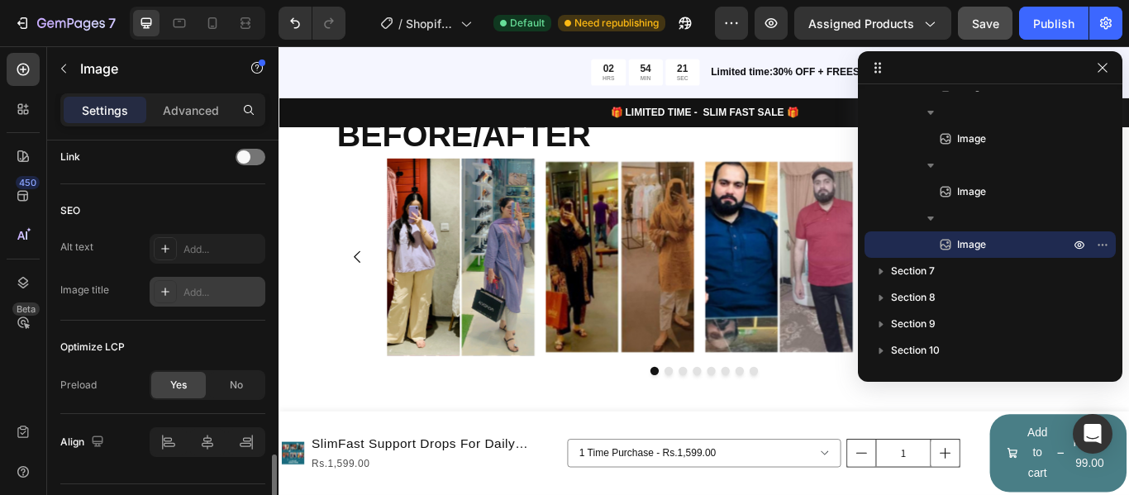
scroll to position [845, 0]
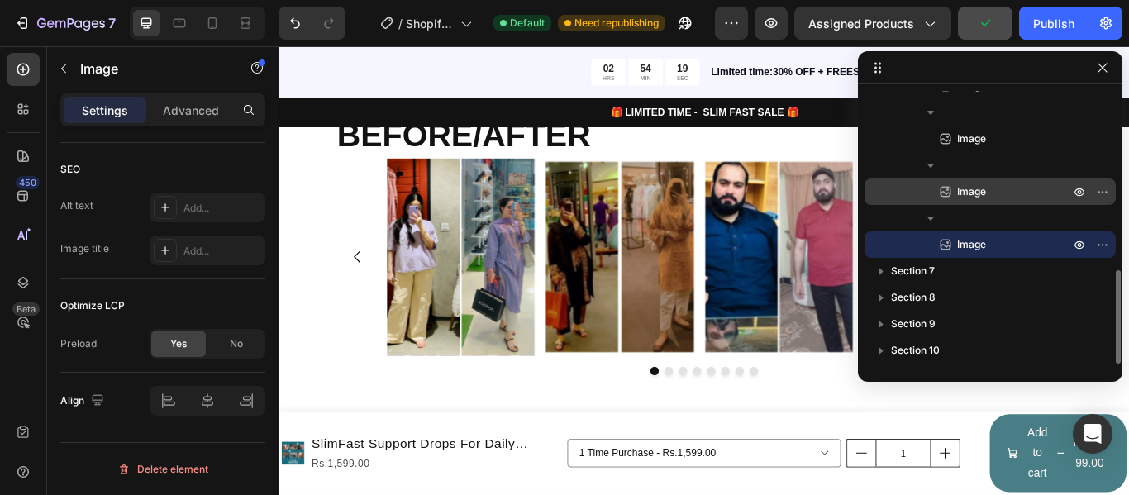
click at [955, 193] on p "Image" at bounding box center [995, 192] width 116 height 17
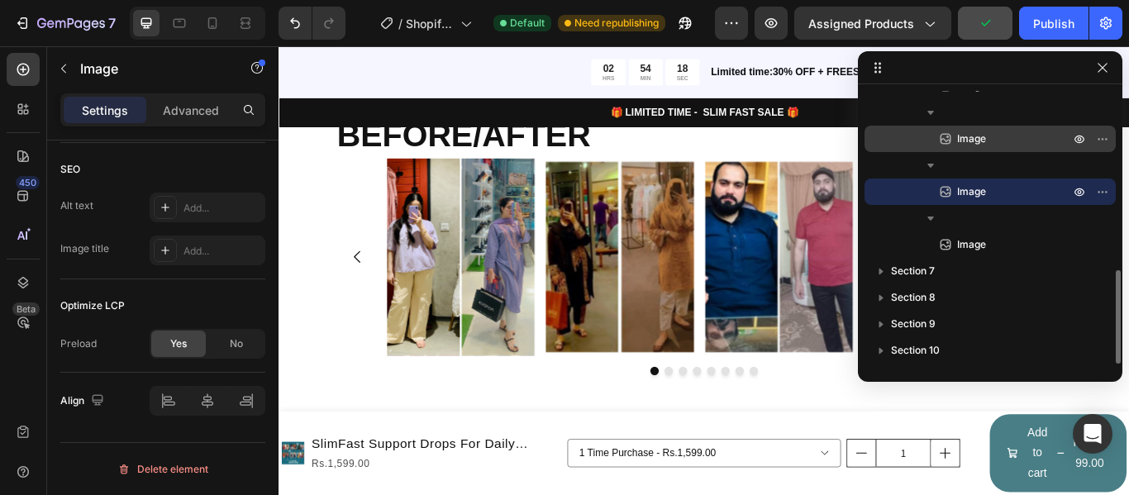
click at [962, 136] on span "Image" at bounding box center [971, 139] width 29 height 17
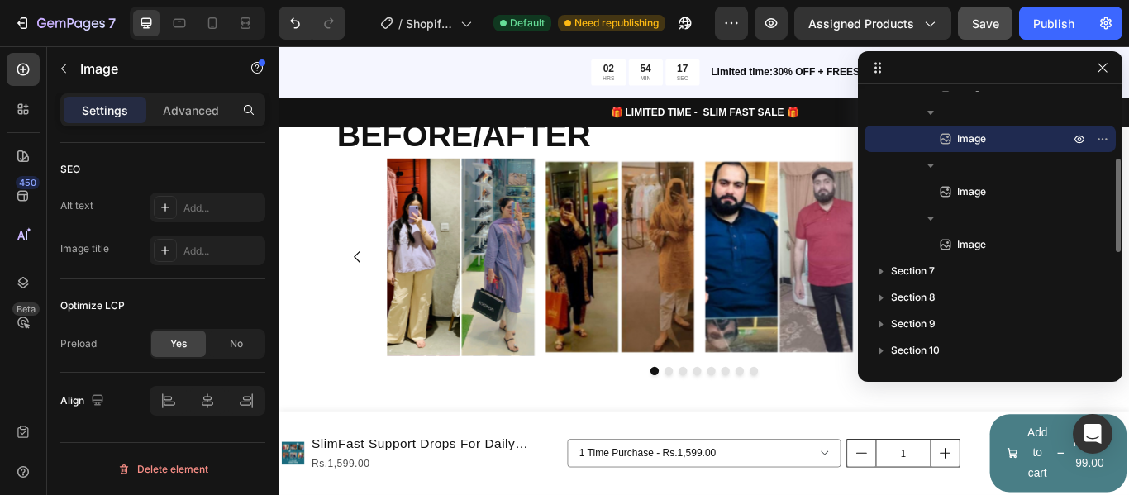
scroll to position [438, 0]
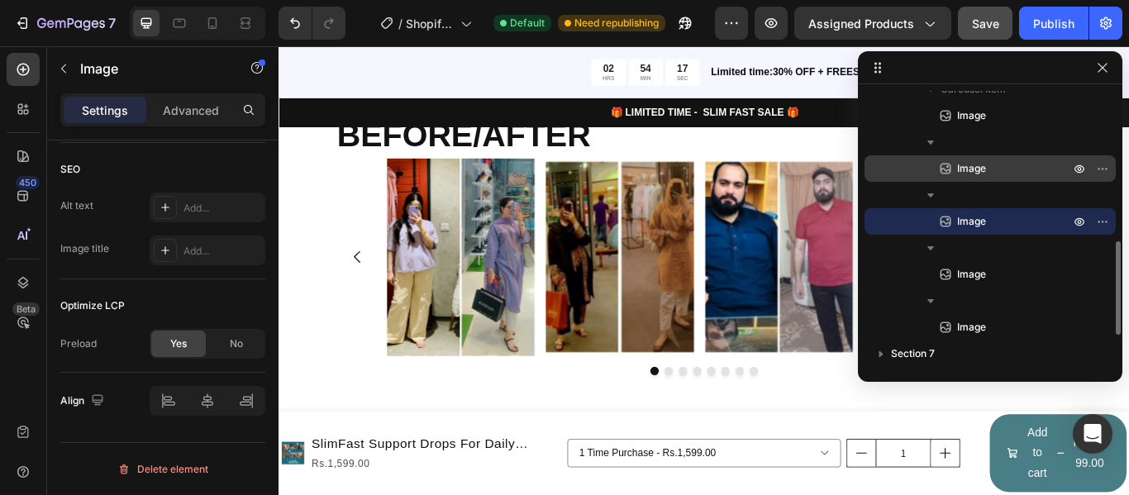
click at [961, 173] on span "Image" at bounding box center [971, 168] width 29 height 17
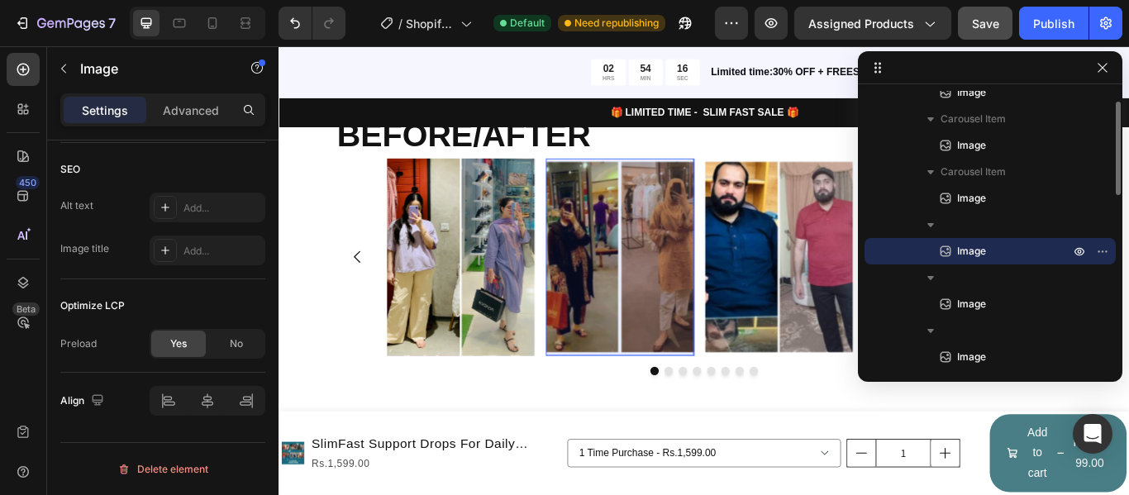
scroll to position [273, 0]
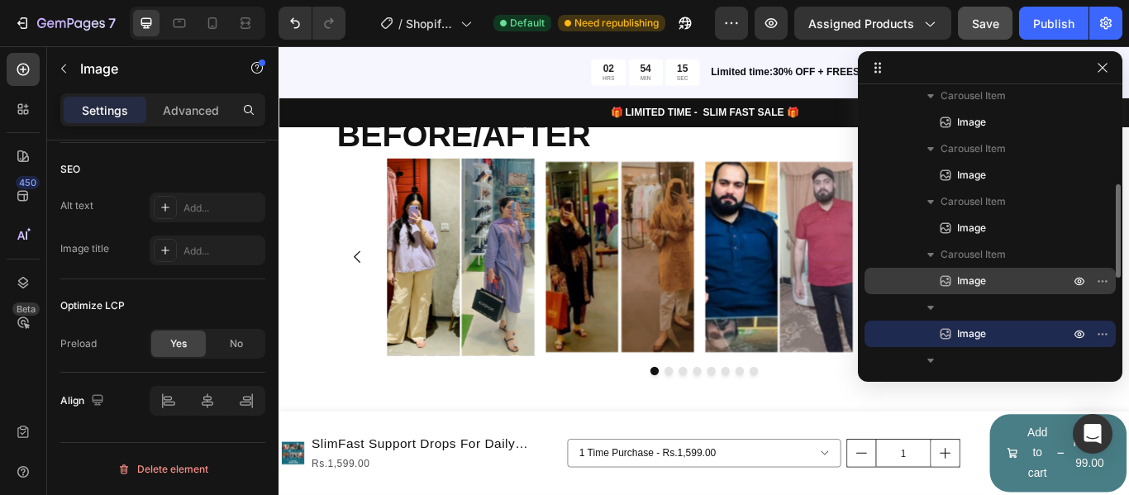
click at [985, 280] on span "Image" at bounding box center [971, 281] width 29 height 17
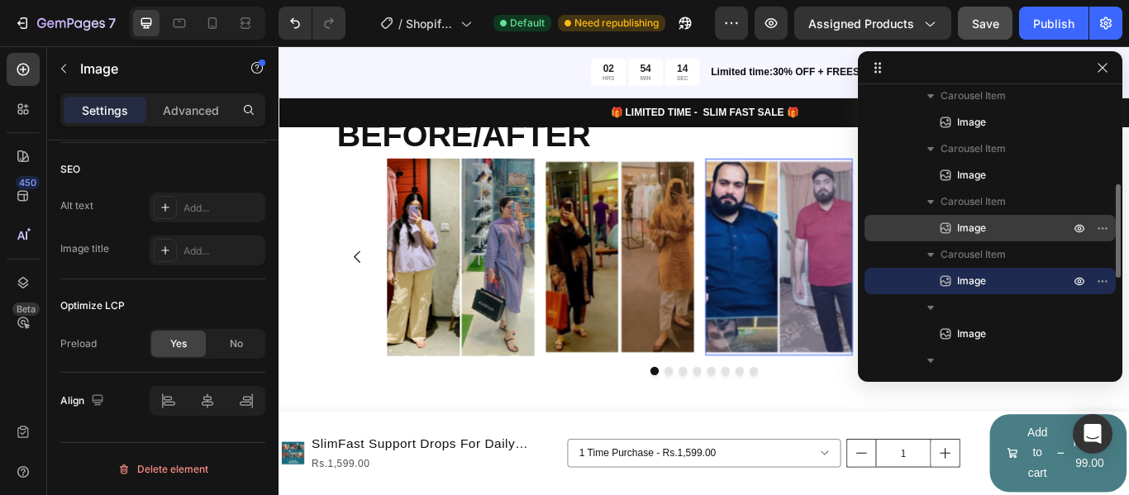
click at [981, 217] on div "Image" at bounding box center [990, 228] width 238 height 26
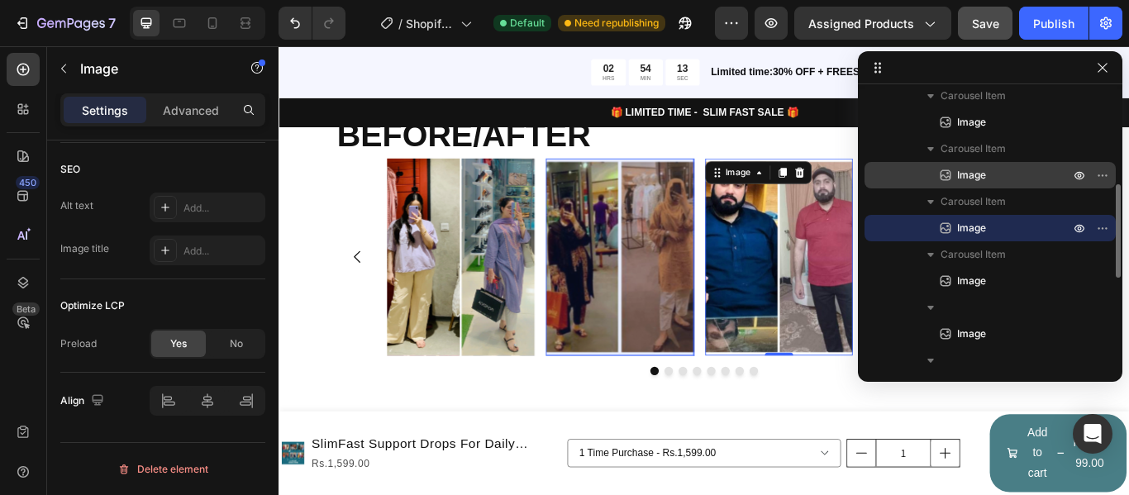
click at [978, 173] on span "Image" at bounding box center [971, 175] width 29 height 17
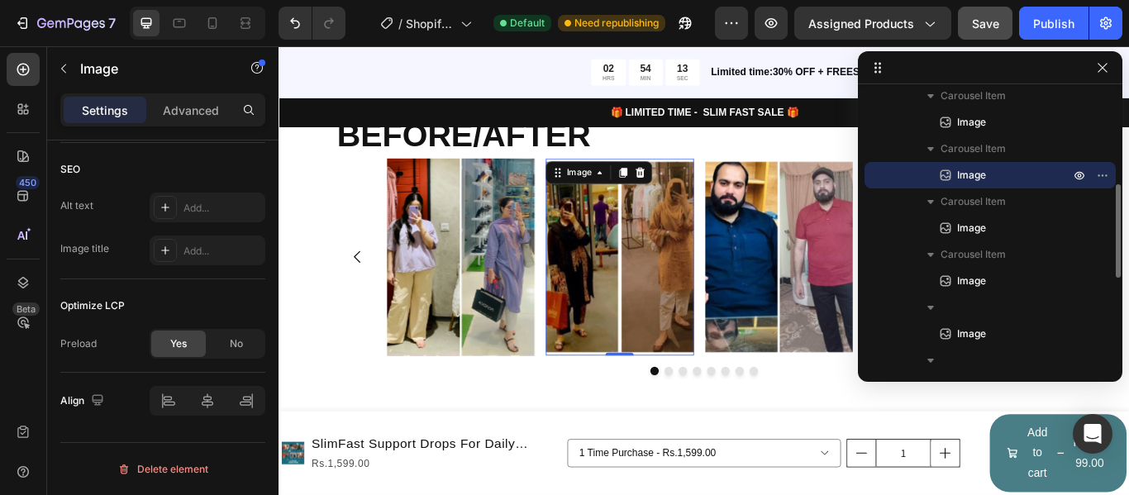
scroll to position [190, 0]
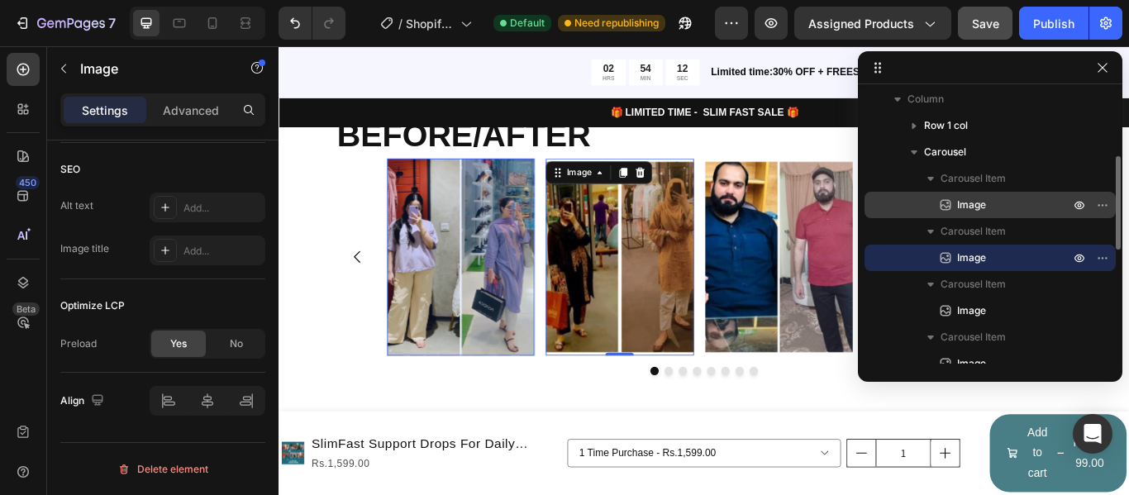
click at [979, 199] on span "Image" at bounding box center [971, 205] width 29 height 17
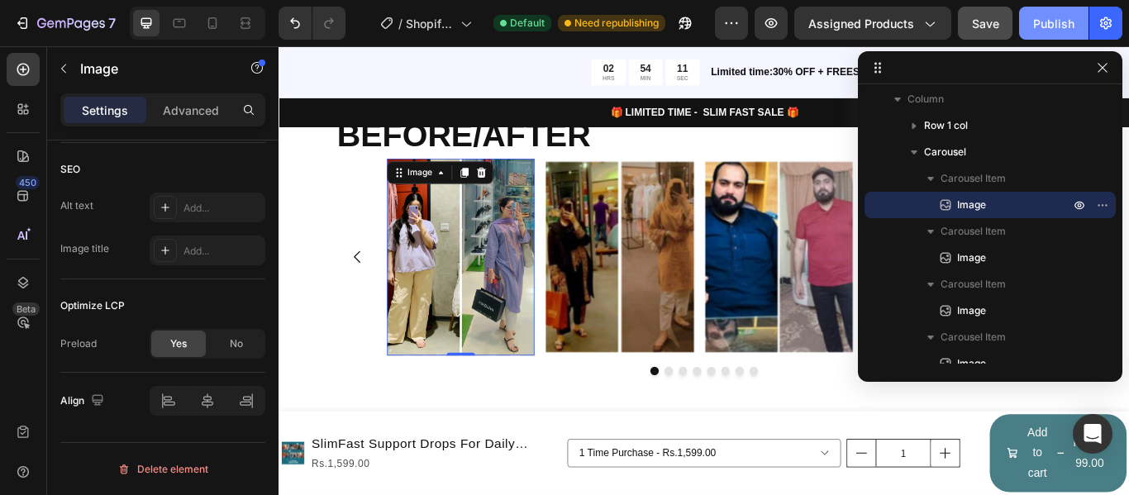
click at [1070, 24] on div "Publish" at bounding box center [1053, 23] width 41 height 17
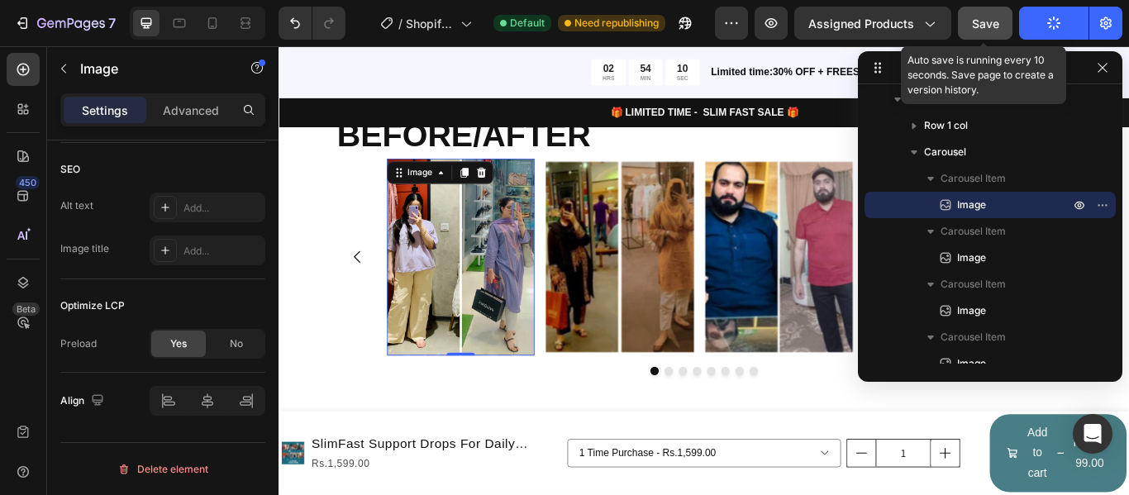
drag, startPoint x: 977, startPoint y: 24, endPoint x: 791, endPoint y: 2, distance: 187.2
click at [977, 24] on span "Save" at bounding box center [985, 24] width 27 height 14
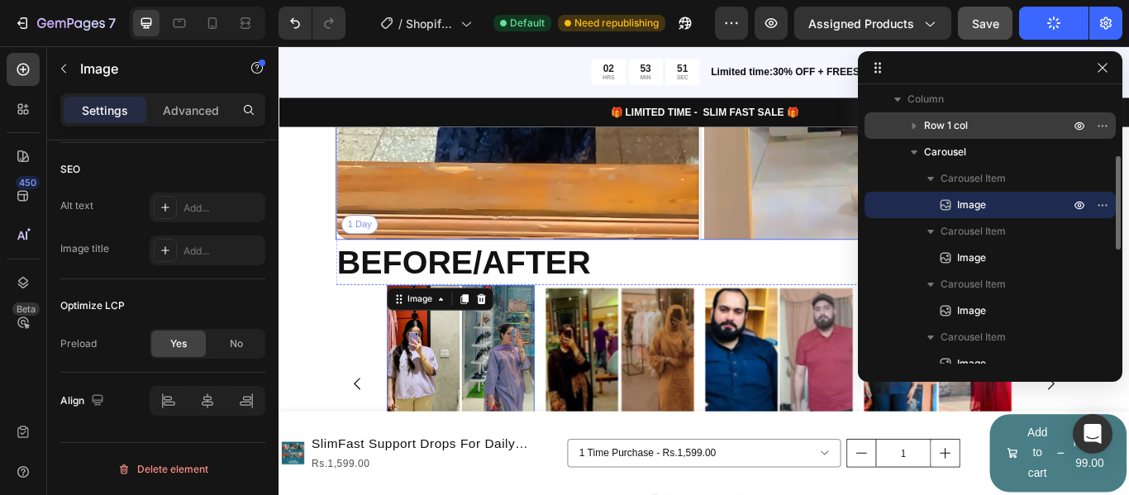
scroll to position [4555, 0]
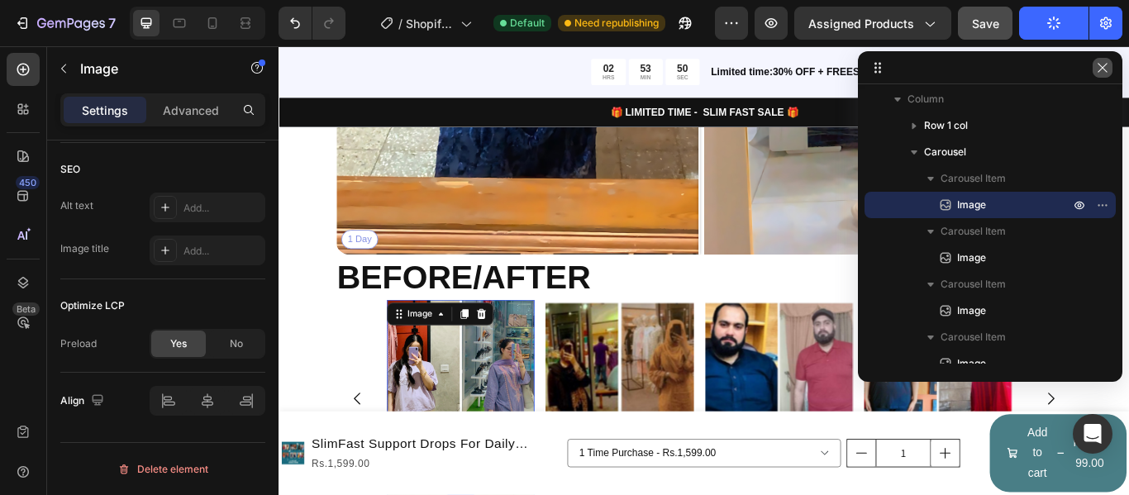
click at [1109, 70] on icon "button" at bounding box center [1102, 67] width 13 height 13
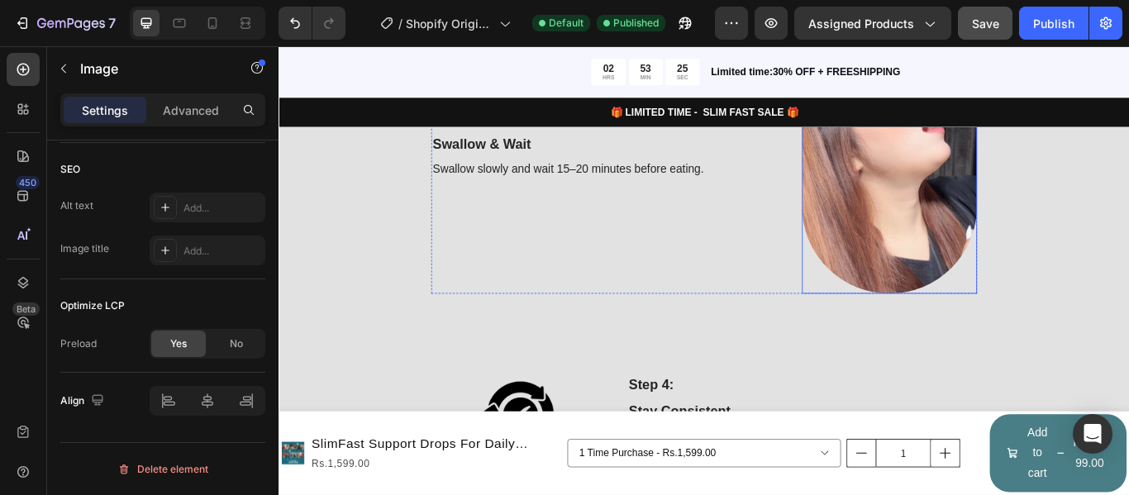
scroll to position [2076, 0]
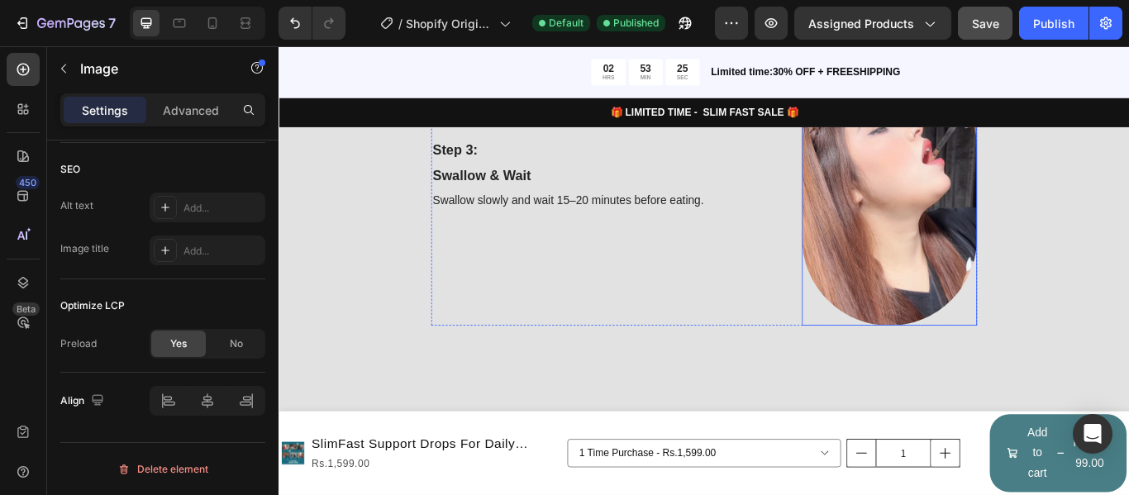
click at [991, 261] on img at bounding box center [991, 205] width 204 height 333
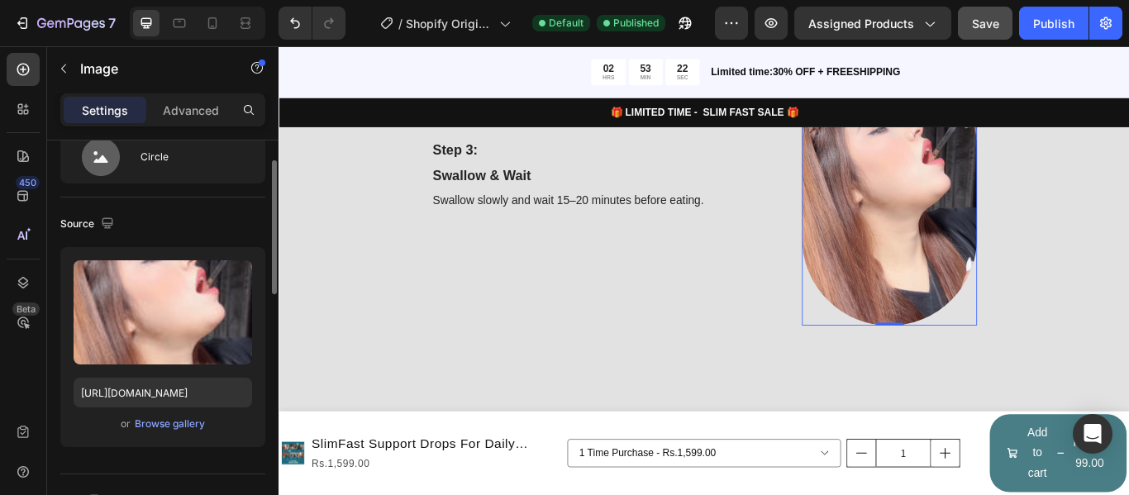
scroll to position [0, 0]
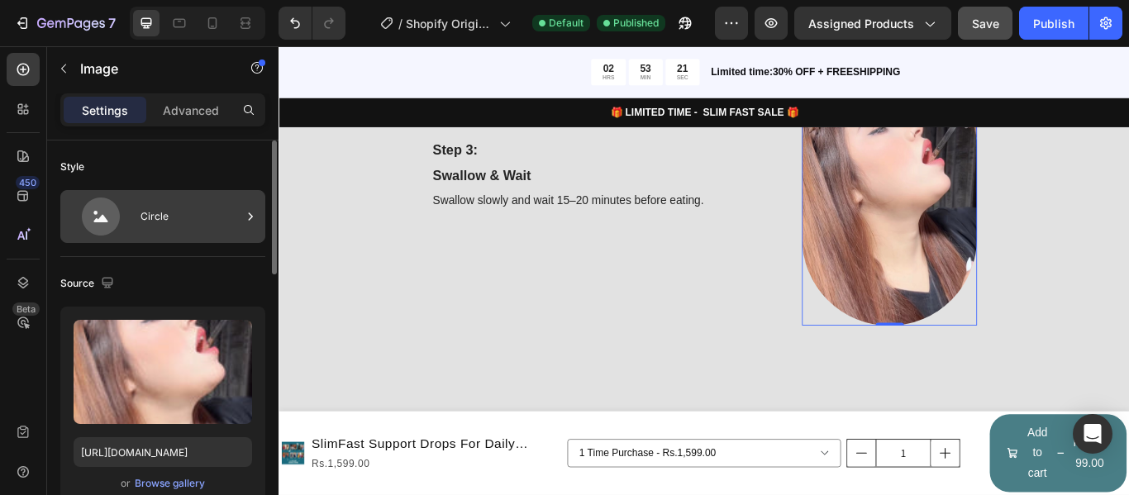
click at [188, 230] on div "Circle" at bounding box center [191, 217] width 101 height 38
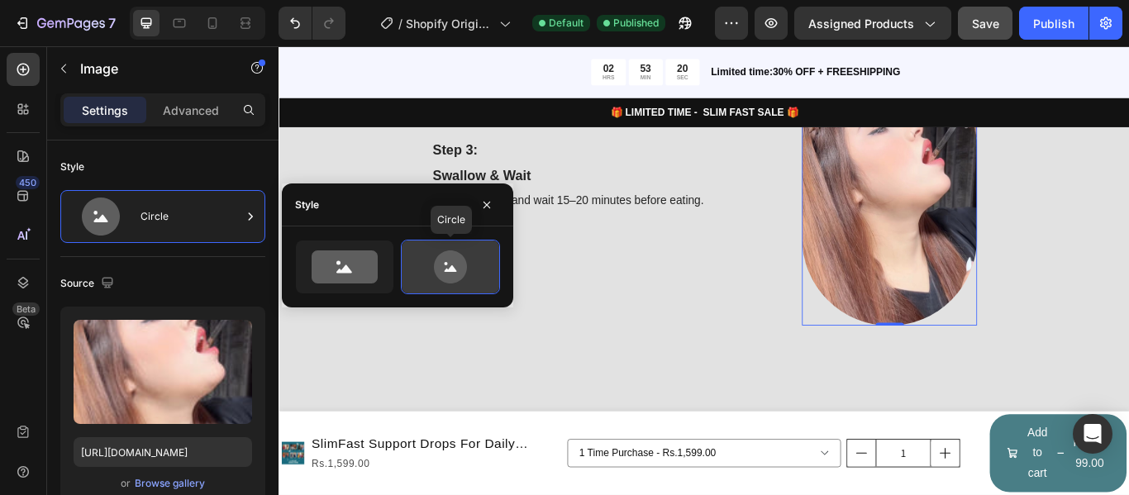
click at [452, 254] on icon at bounding box center [450, 266] width 33 height 33
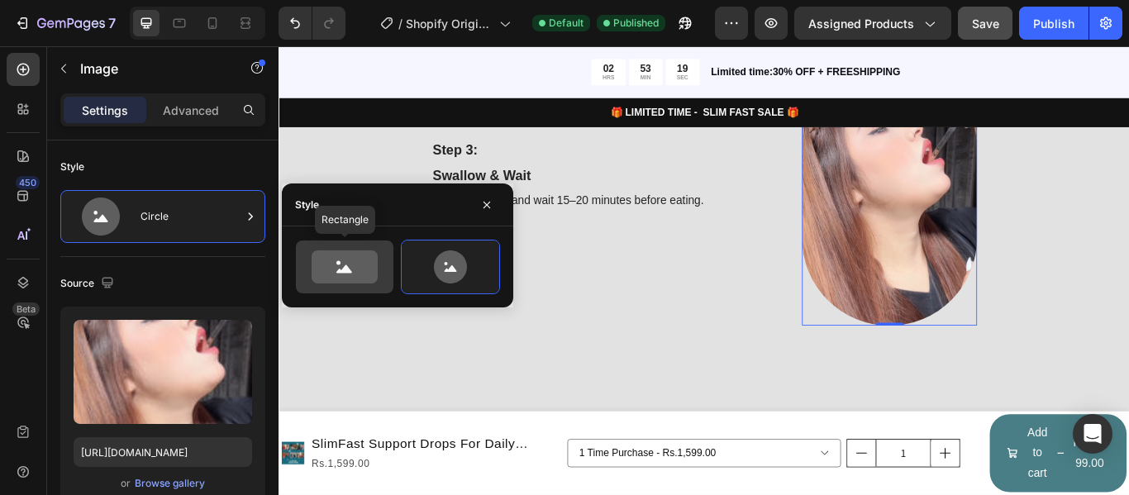
click at [344, 266] on icon at bounding box center [345, 266] width 66 height 33
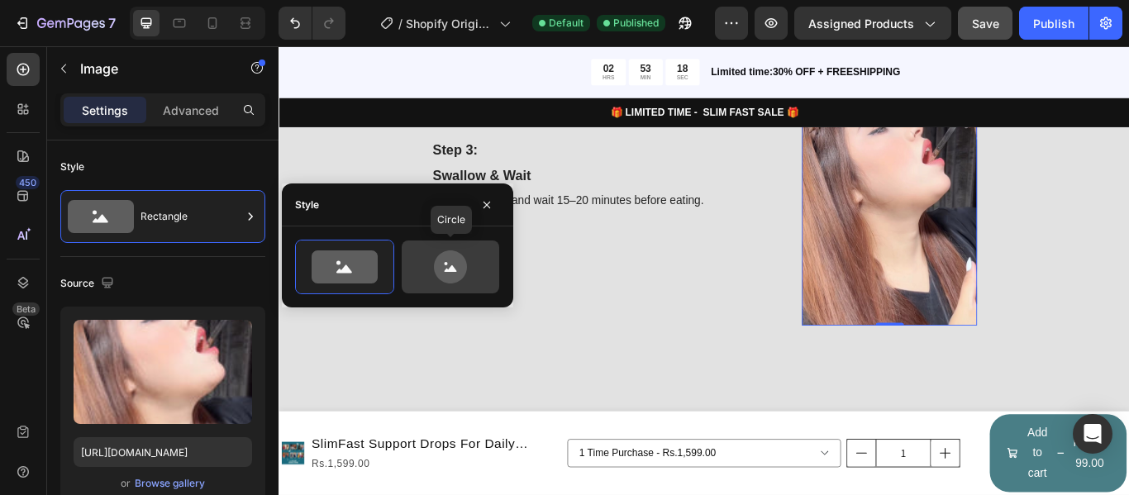
click at [435, 270] on icon at bounding box center [450, 266] width 33 height 33
type input "80"
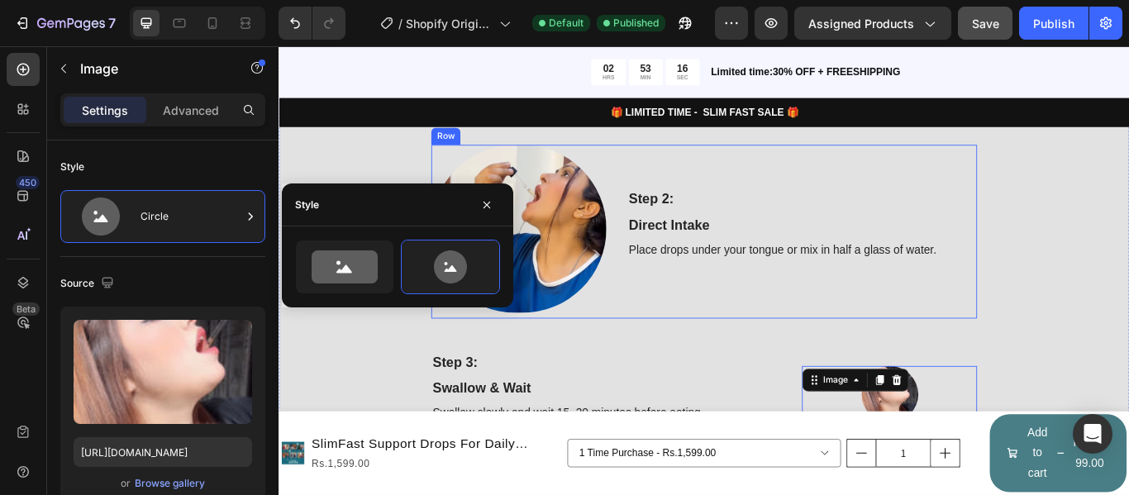
scroll to position [1710, 0]
click at [608, 253] on img at bounding box center [558, 260] width 204 height 196
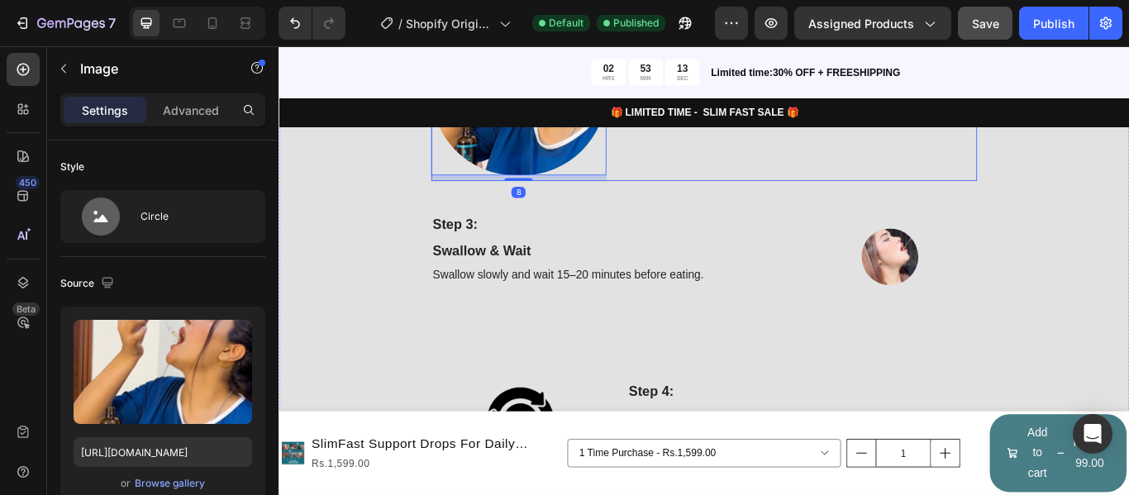
scroll to position [1876, 0]
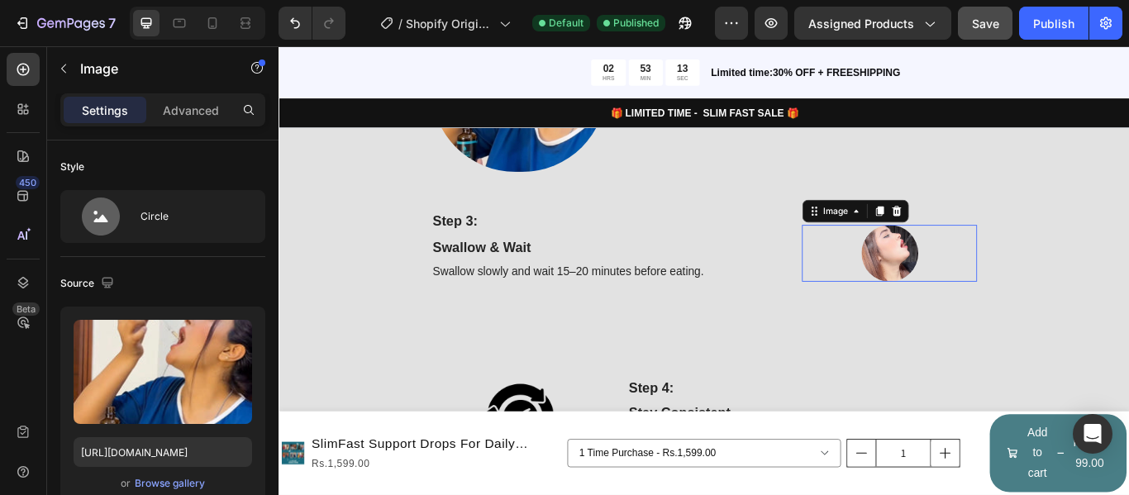
click at [988, 311] on img at bounding box center [991, 288] width 66 height 66
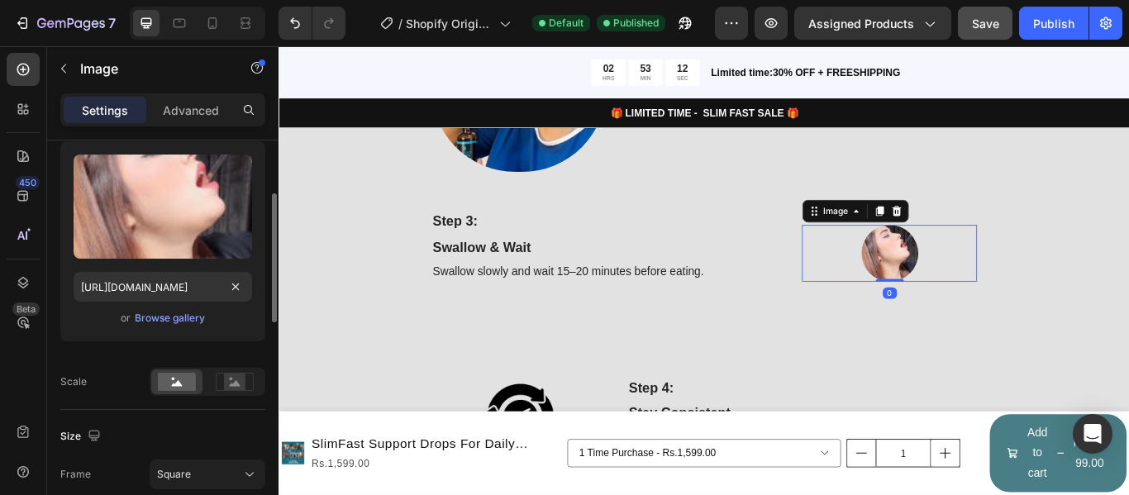
scroll to position [248, 0]
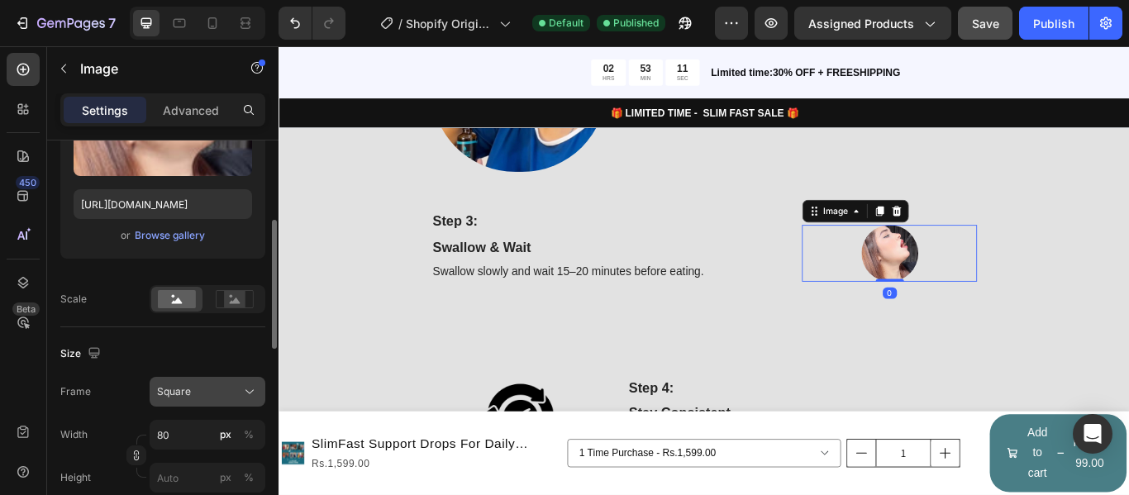
click at [232, 389] on div "Square" at bounding box center [197, 391] width 81 height 15
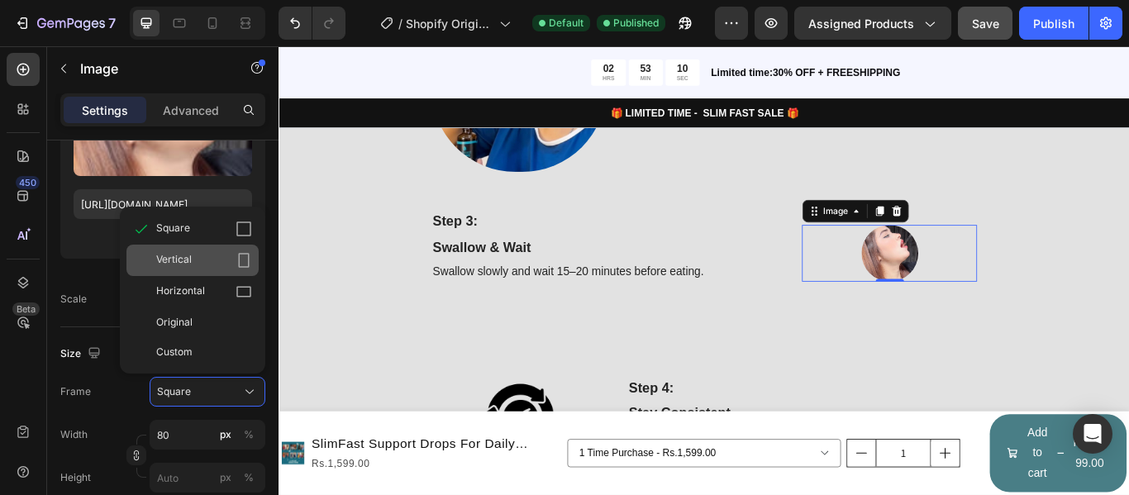
click at [240, 261] on icon at bounding box center [244, 260] width 11 height 15
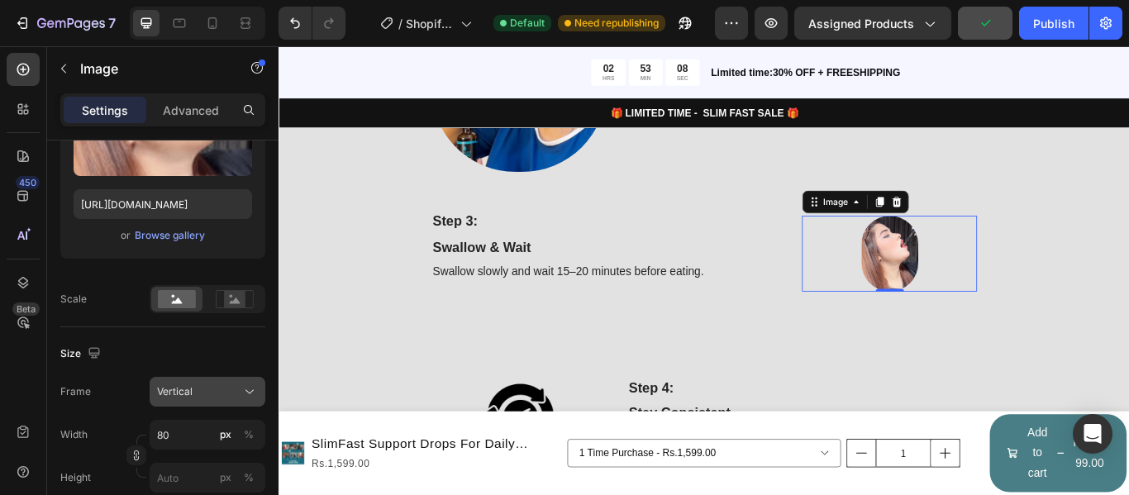
click at [254, 406] on button "Vertical" at bounding box center [208, 392] width 116 height 30
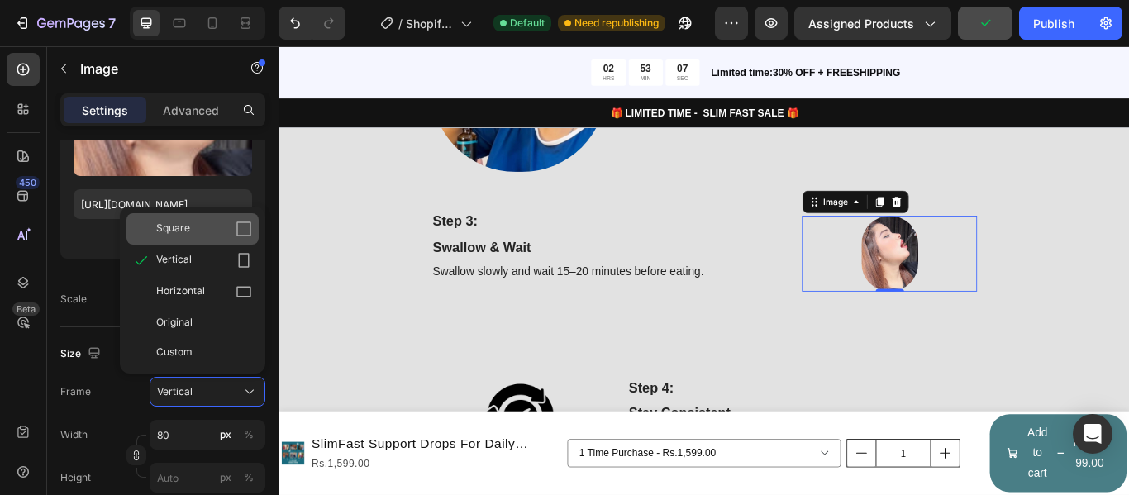
drag, startPoint x: 246, startPoint y: 236, endPoint x: 131, endPoint y: 231, distance: 114.2
click at [246, 236] on icon at bounding box center [244, 229] width 17 height 17
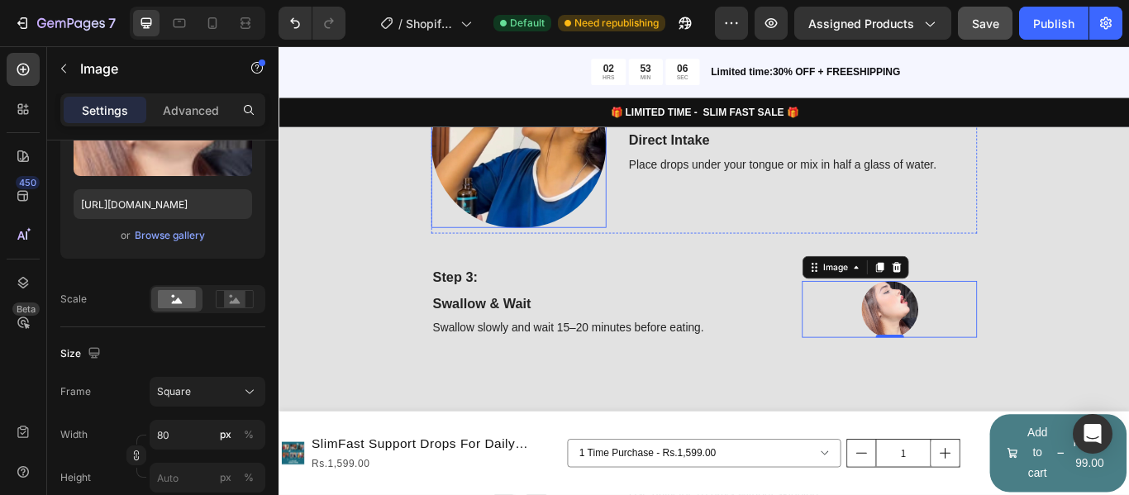
scroll to position [1710, 0]
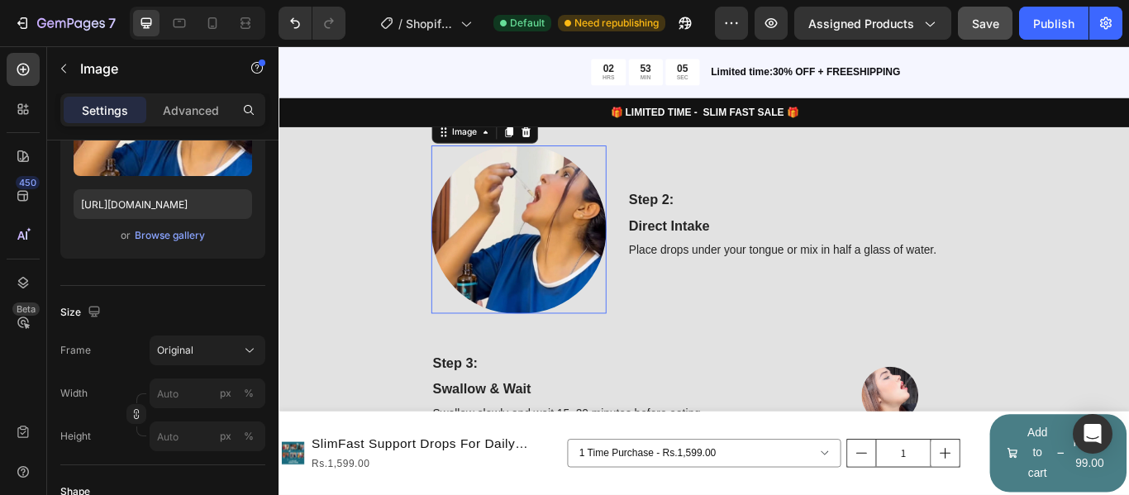
click at [566, 250] on img at bounding box center [558, 260] width 204 height 196
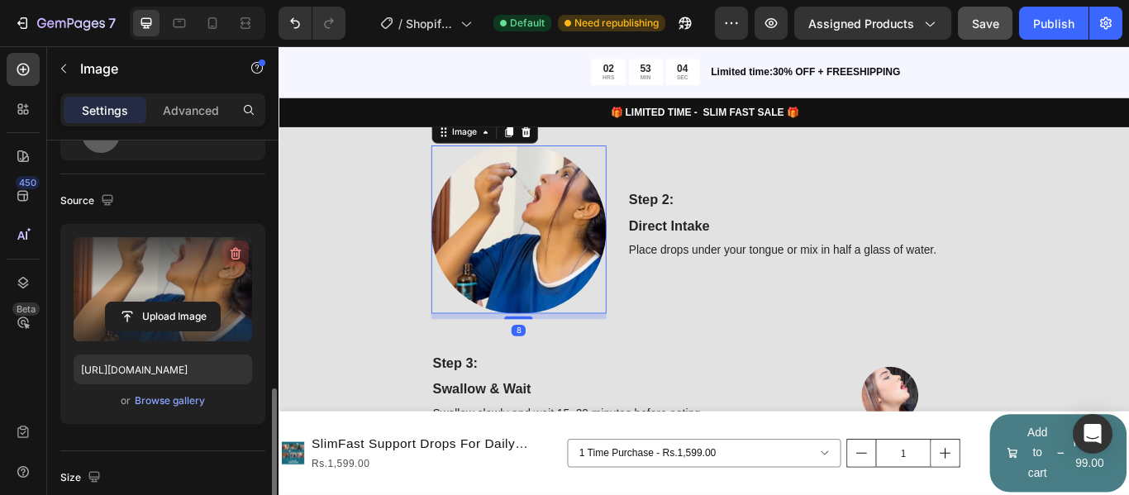
scroll to position [331, 0]
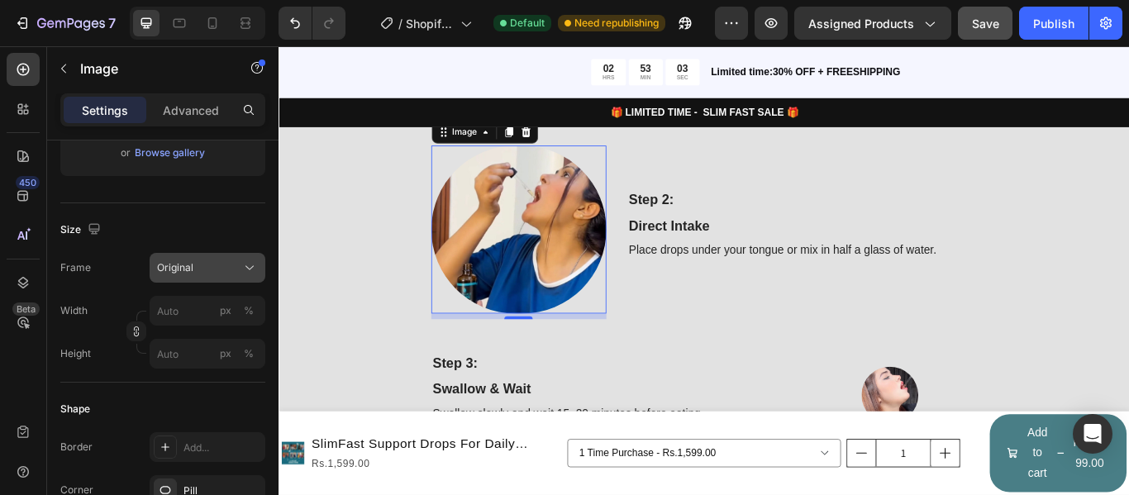
click at [246, 264] on icon at bounding box center [249, 268] width 17 height 17
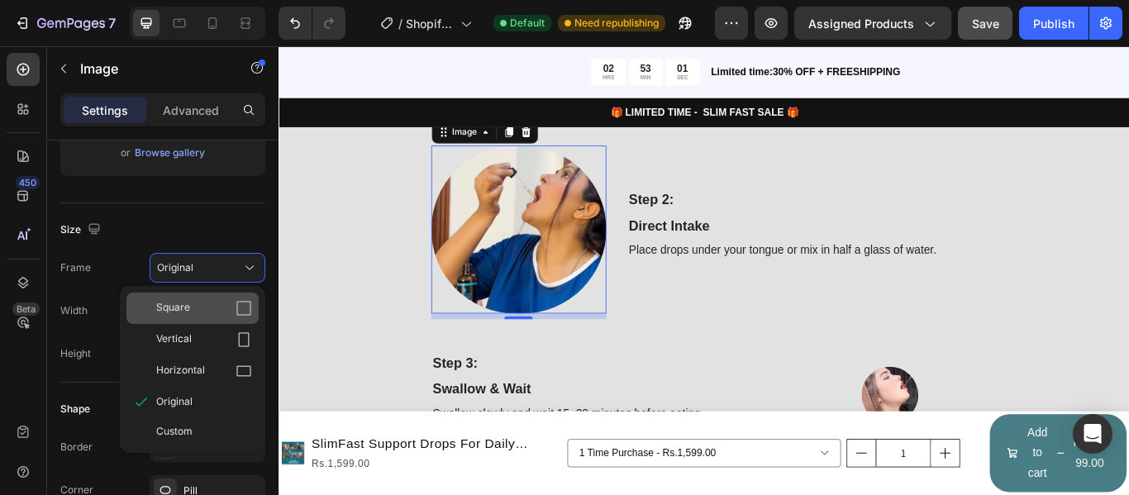
click at [245, 307] on icon at bounding box center [244, 308] width 17 height 17
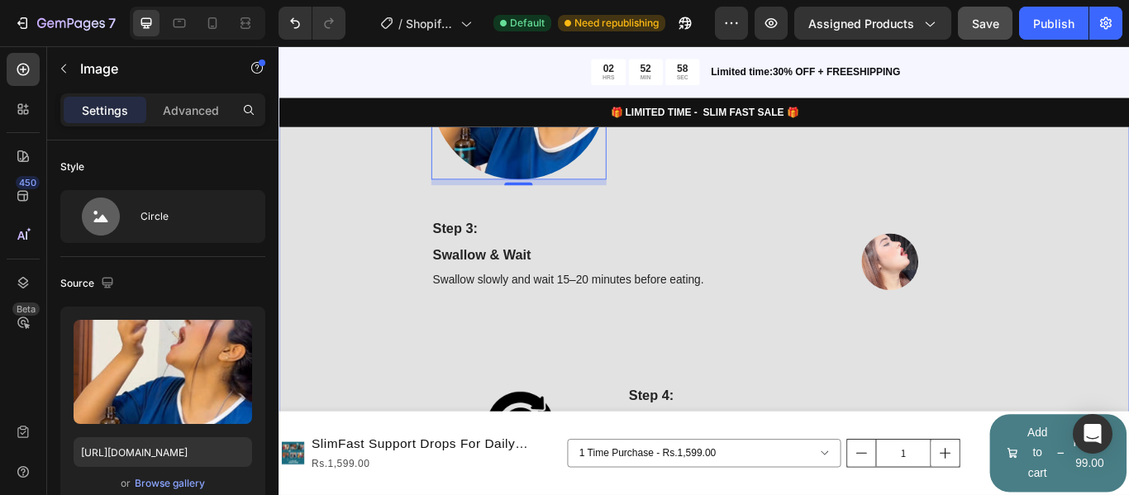
scroll to position [1876, 0]
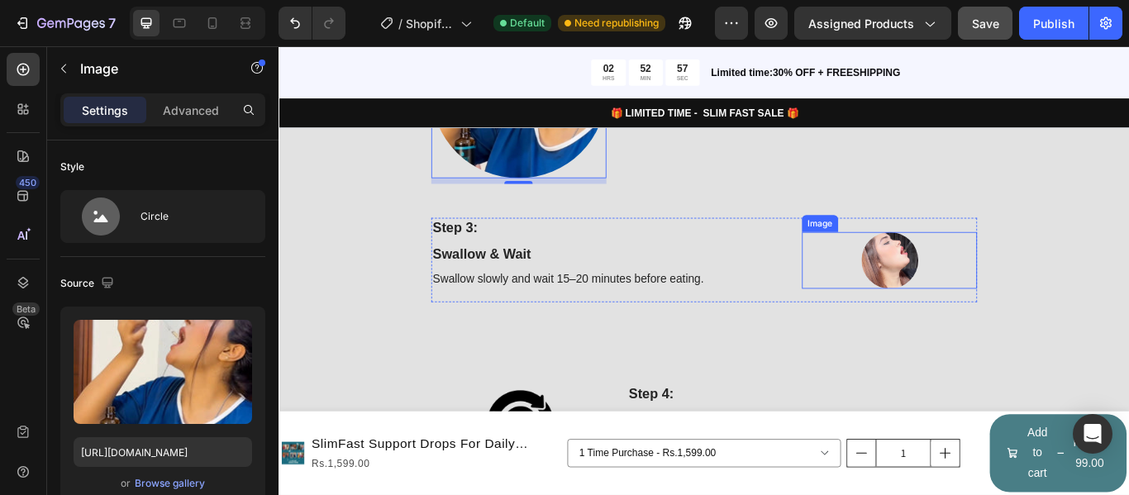
click at [994, 302] on img at bounding box center [991, 296] width 66 height 66
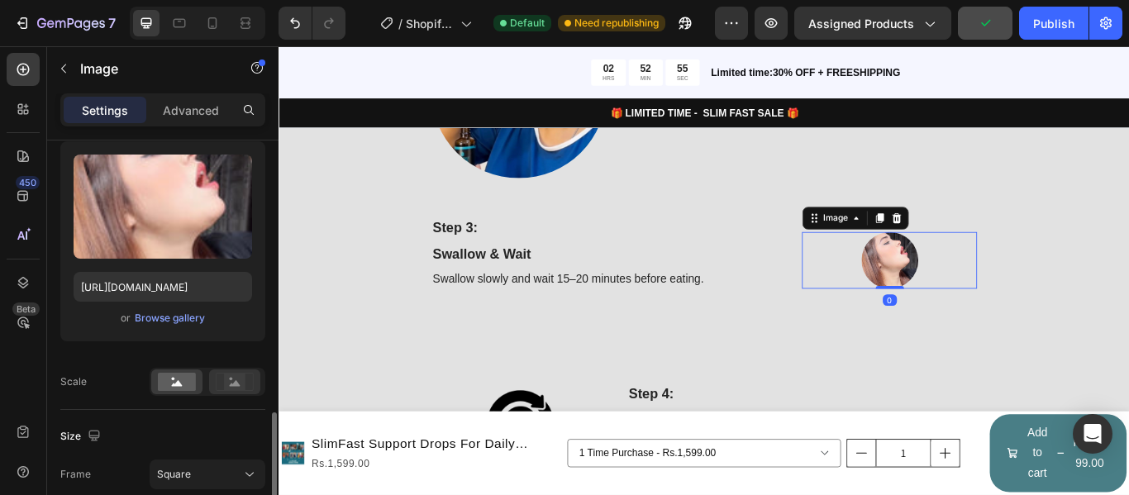
scroll to position [331, 0]
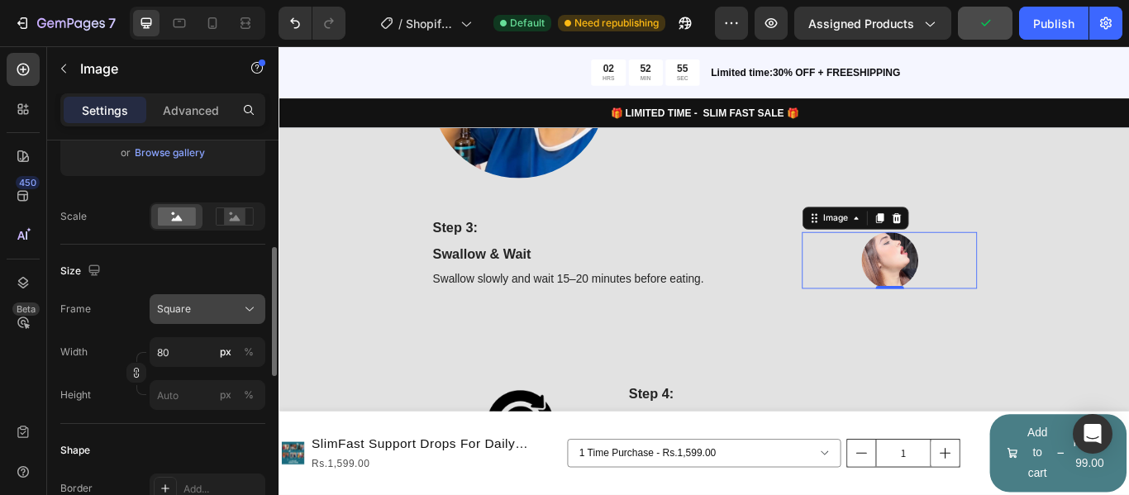
click at [221, 304] on div "Square" at bounding box center [197, 309] width 81 height 15
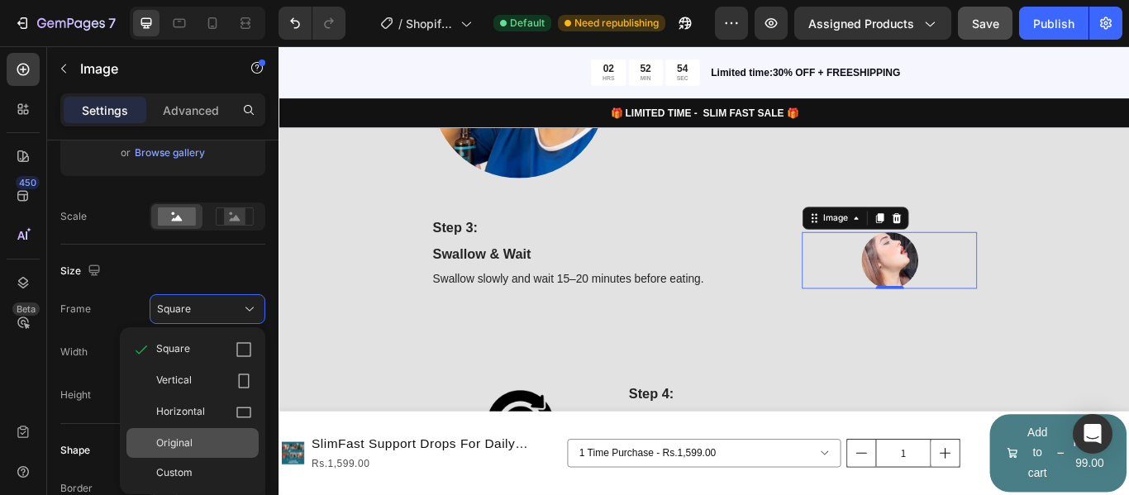
click at [217, 447] on div "Original" at bounding box center [204, 443] width 96 height 15
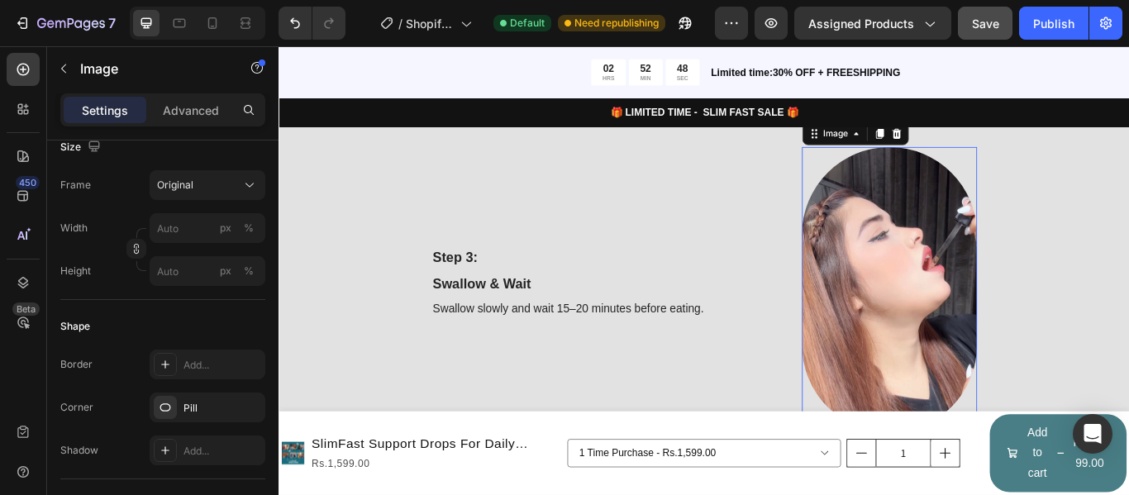
scroll to position [579, 0]
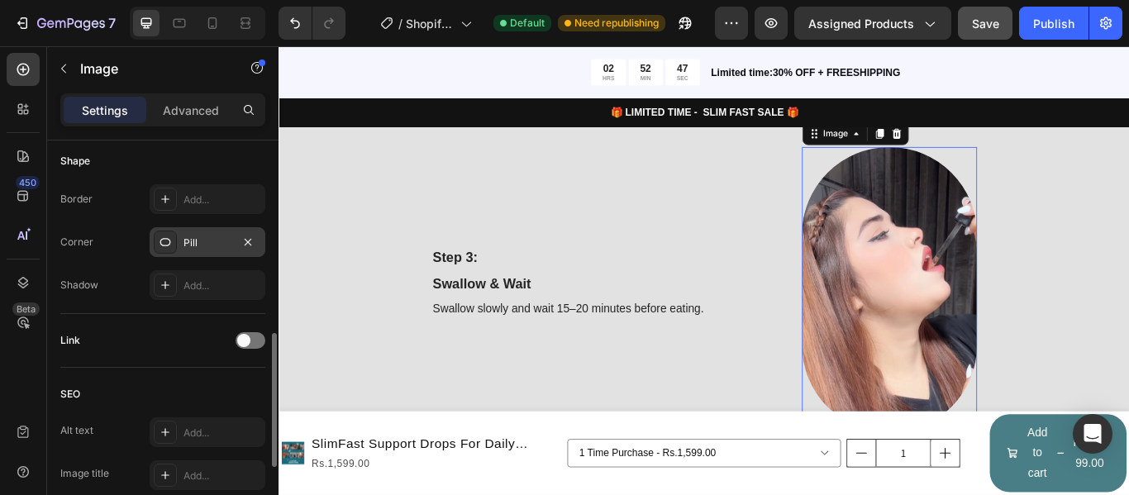
click at [199, 253] on div "Pill" at bounding box center [208, 242] width 116 height 30
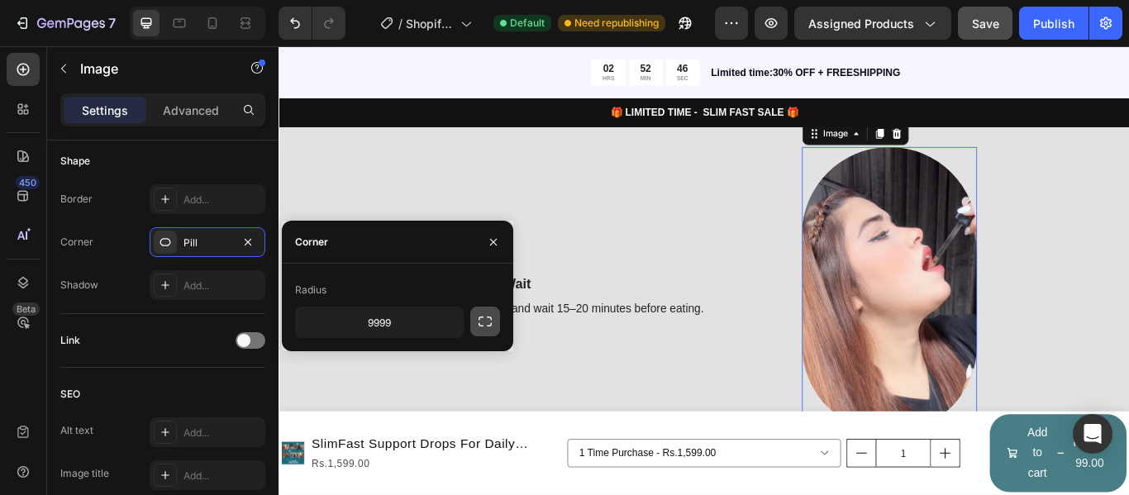
click at [486, 324] on icon "button" at bounding box center [485, 321] width 17 height 17
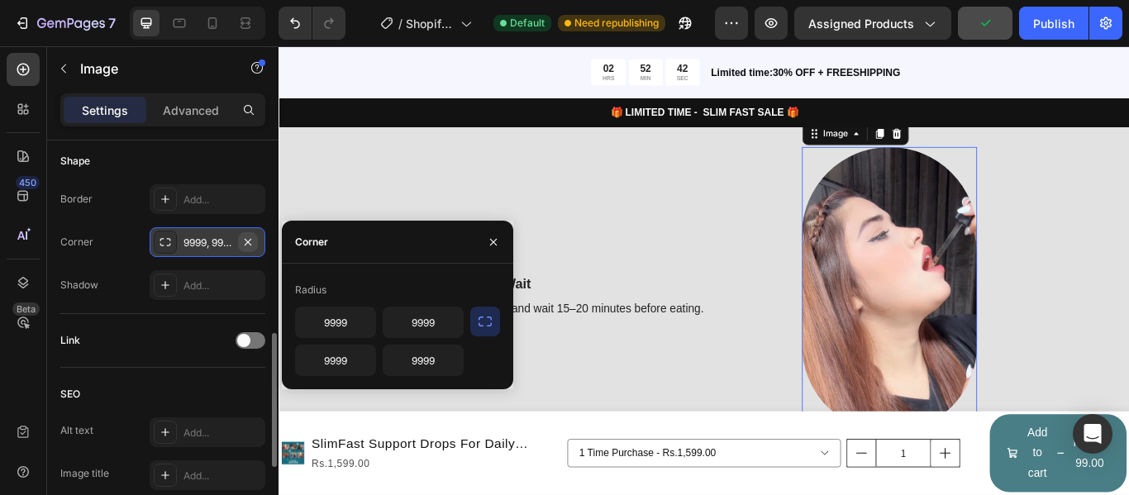
click at [248, 238] on icon "button" at bounding box center [247, 242] width 13 height 13
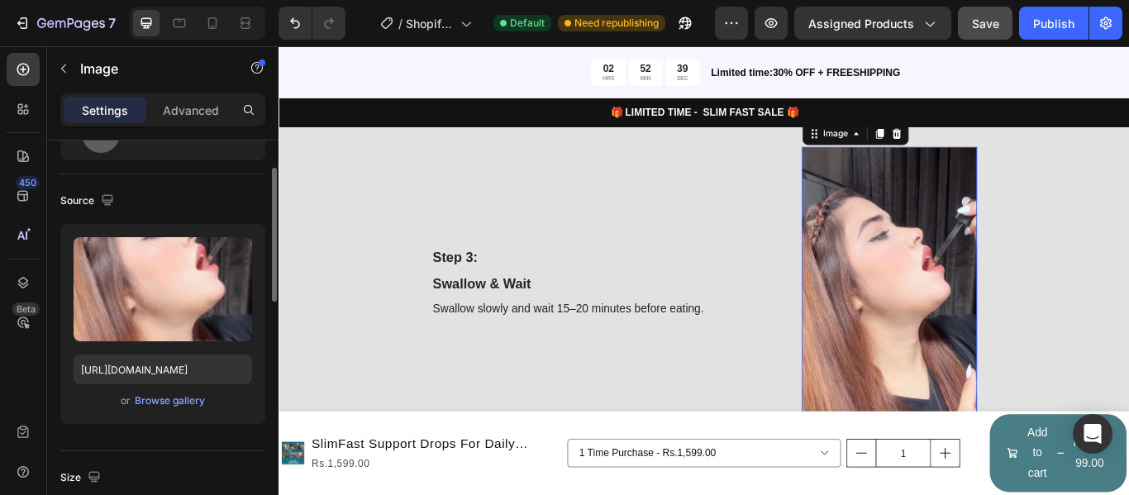
scroll to position [0, 0]
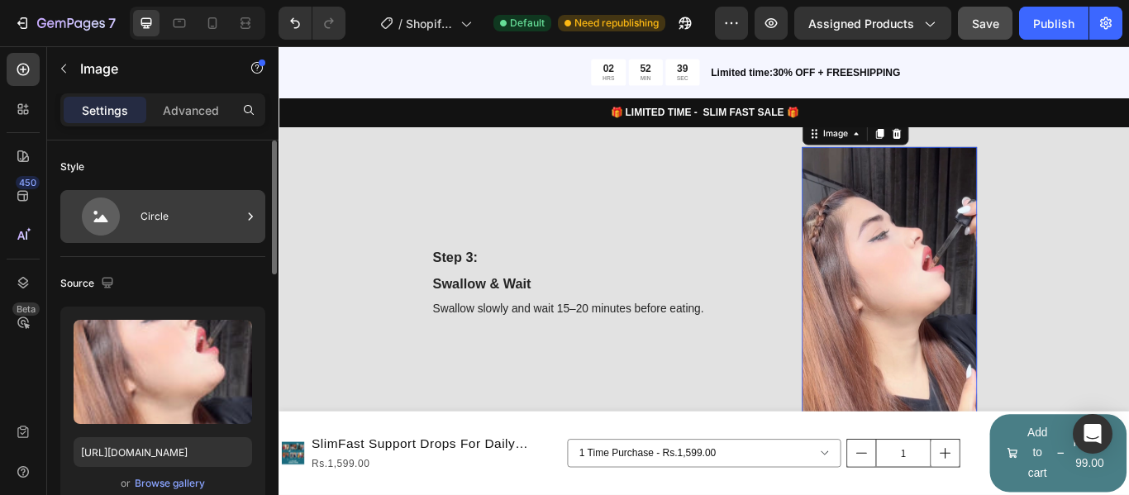
click at [176, 219] on div "Circle" at bounding box center [191, 217] width 101 height 38
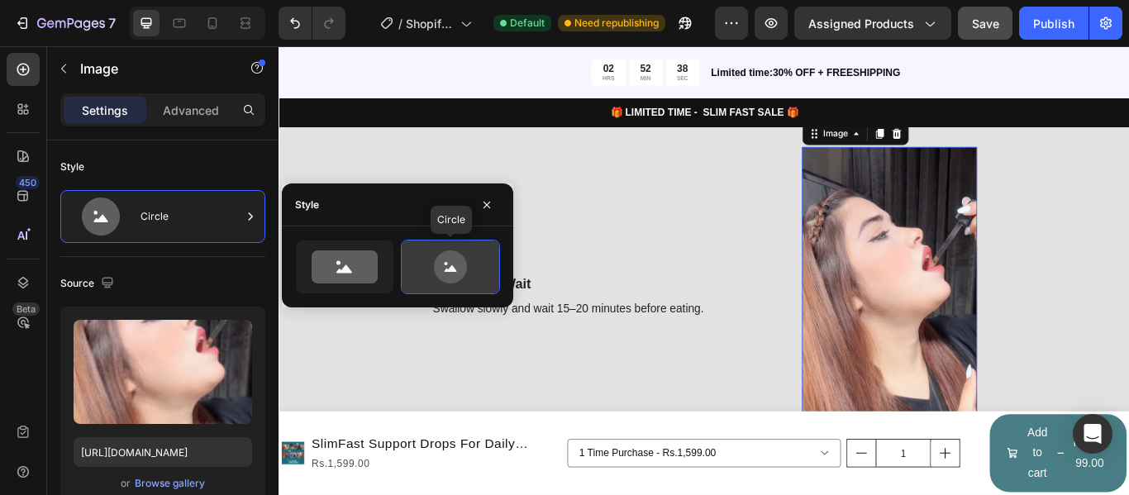
click at [451, 256] on icon at bounding box center [450, 266] width 33 height 33
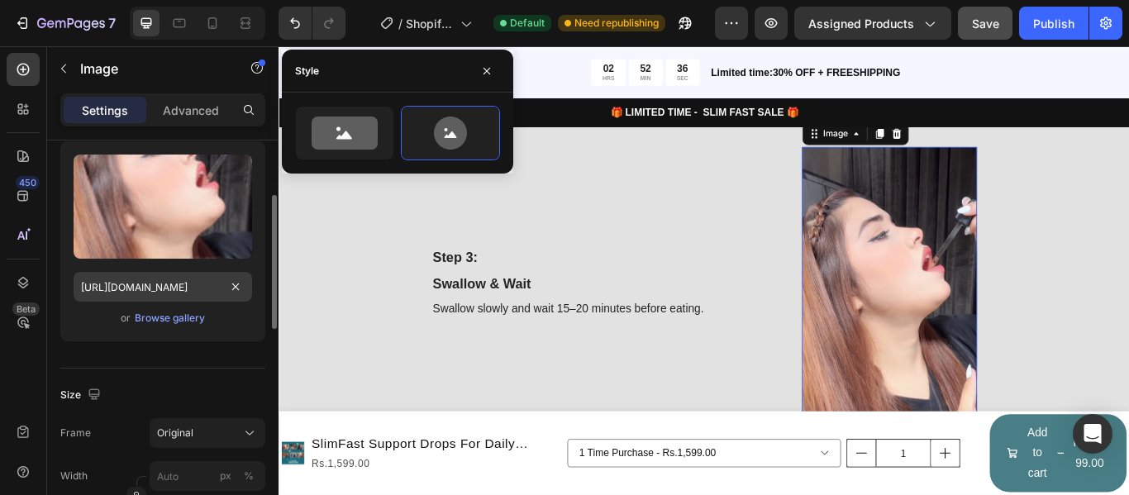
scroll to position [331, 0]
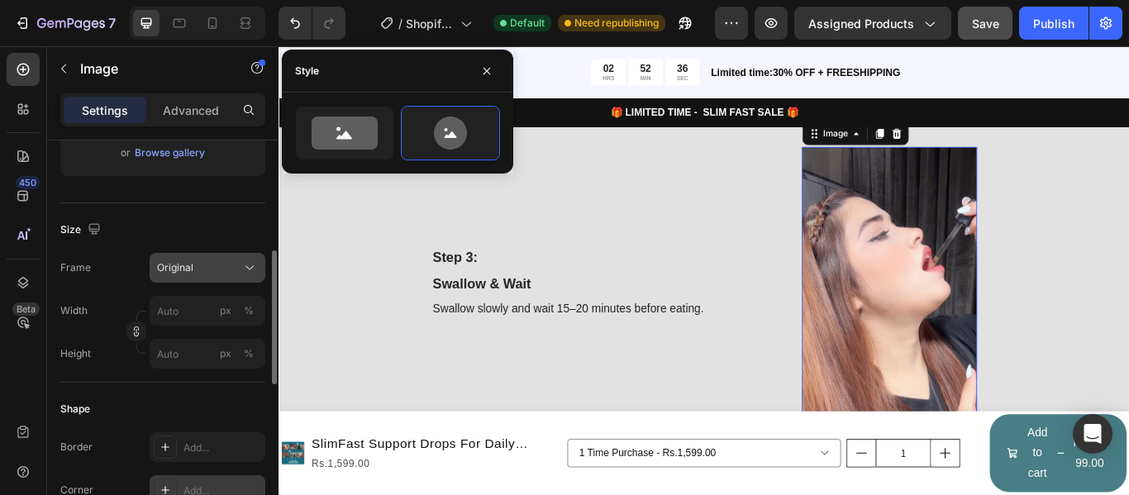
click at [228, 269] on div "Original" at bounding box center [197, 267] width 81 height 15
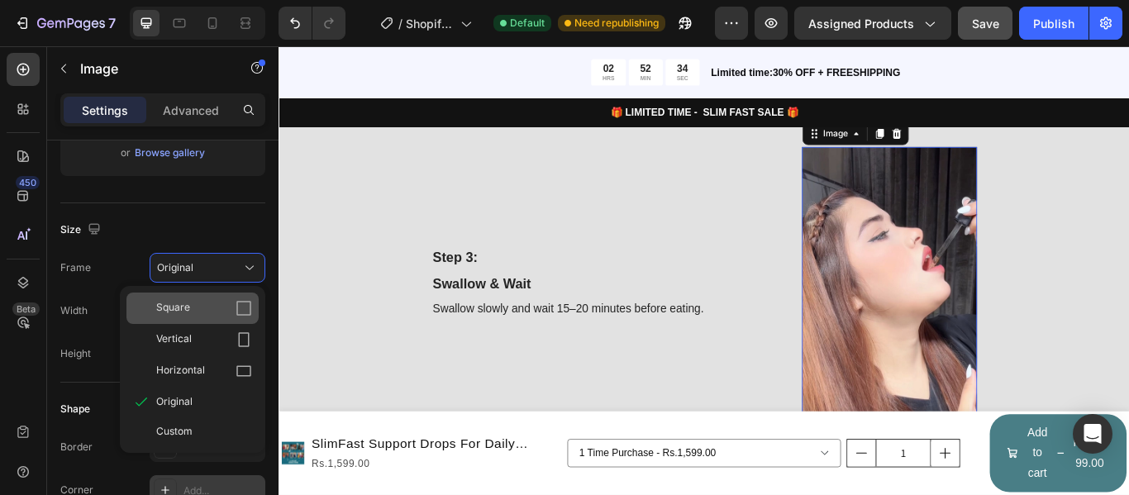
click at [208, 312] on div "Square" at bounding box center [204, 308] width 96 height 17
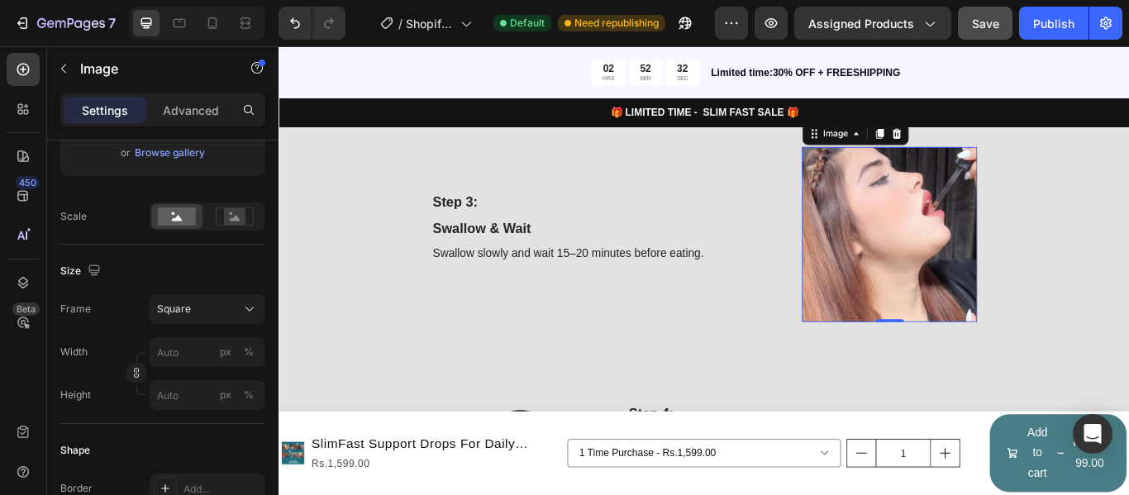
click at [937, 252] on img at bounding box center [991, 266] width 204 height 204
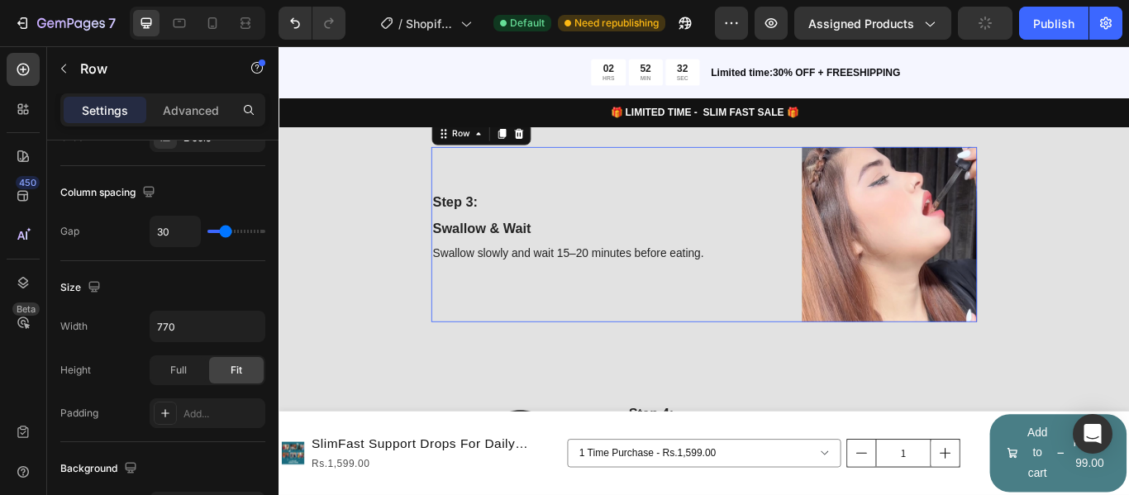
click at [688, 215] on div "Step 3: Text Block Swallow & Wait Text Block Swallow slowly and wait 15–20 minu…" at bounding box center [660, 266] width 408 height 204
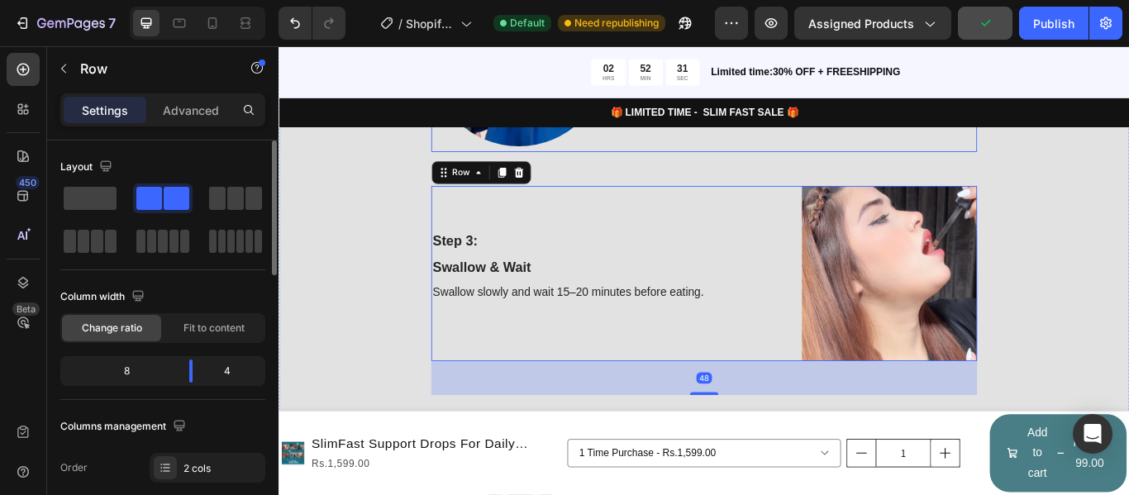
scroll to position [1876, 0]
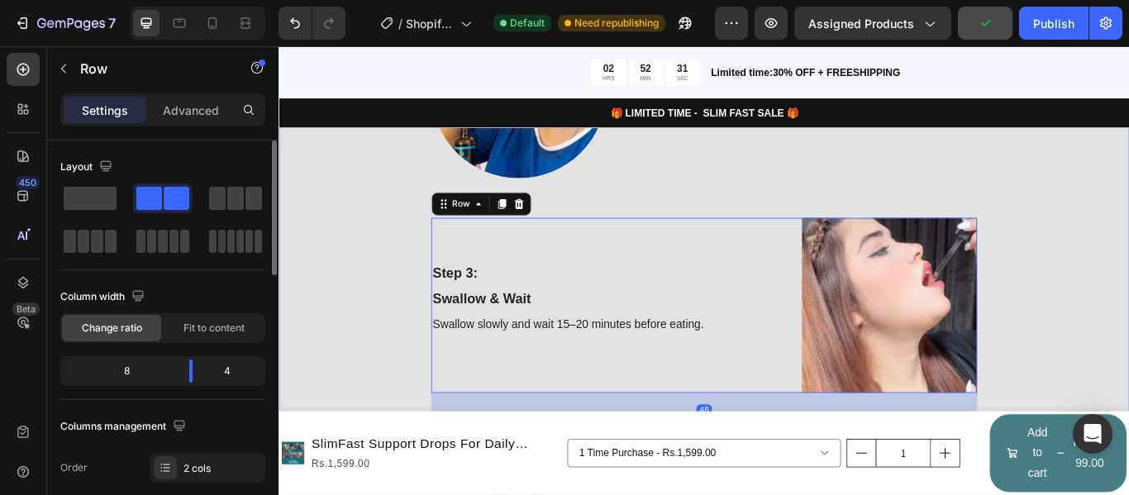
click at [801, 217] on div "How to Use SlimFast Drops – 5 Simple Steps Heading Row Step 1: Text Block Morni…" at bounding box center [774, 379] width 967 height 1410
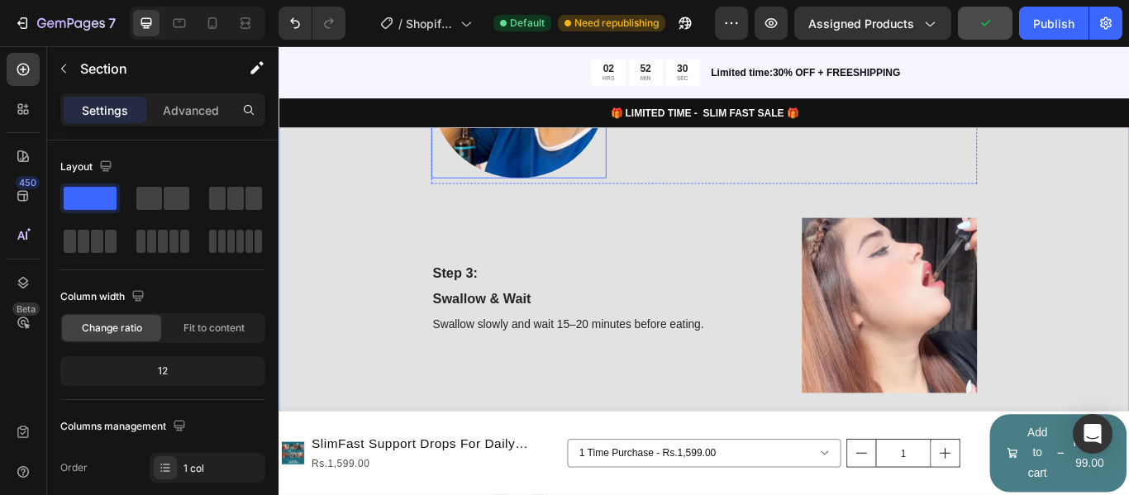
click at [526, 172] on img at bounding box center [558, 99] width 204 height 204
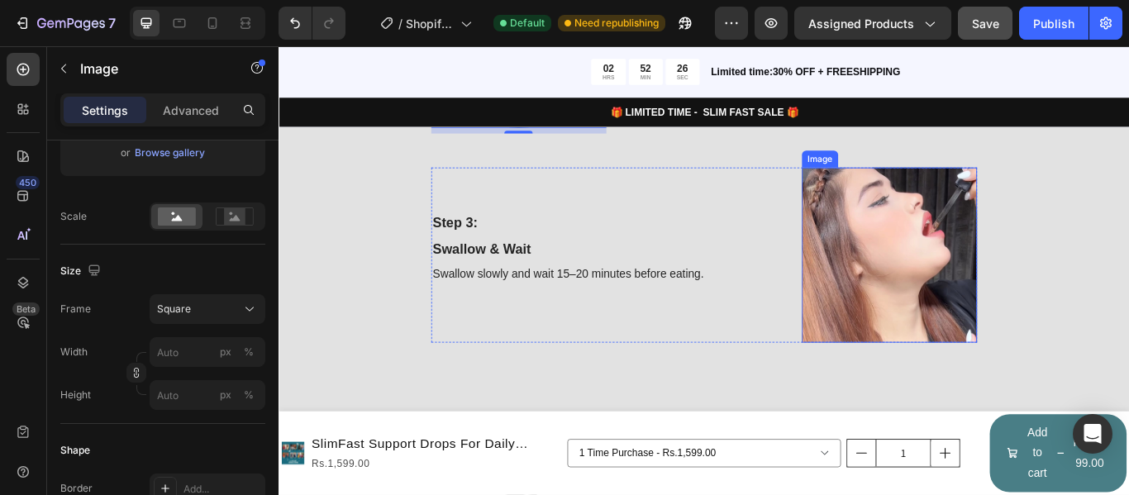
scroll to position [2041, 0]
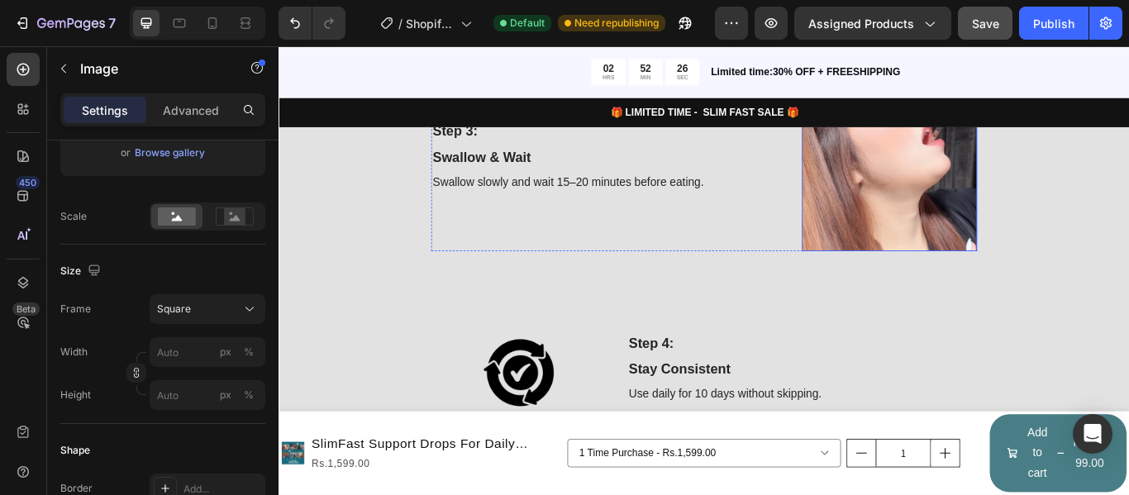
click at [978, 248] on img at bounding box center [991, 183] width 204 height 204
click at [191, 312] on div "Square" at bounding box center [197, 309] width 81 height 15
click at [201, 258] on div "Size" at bounding box center [162, 271] width 205 height 26
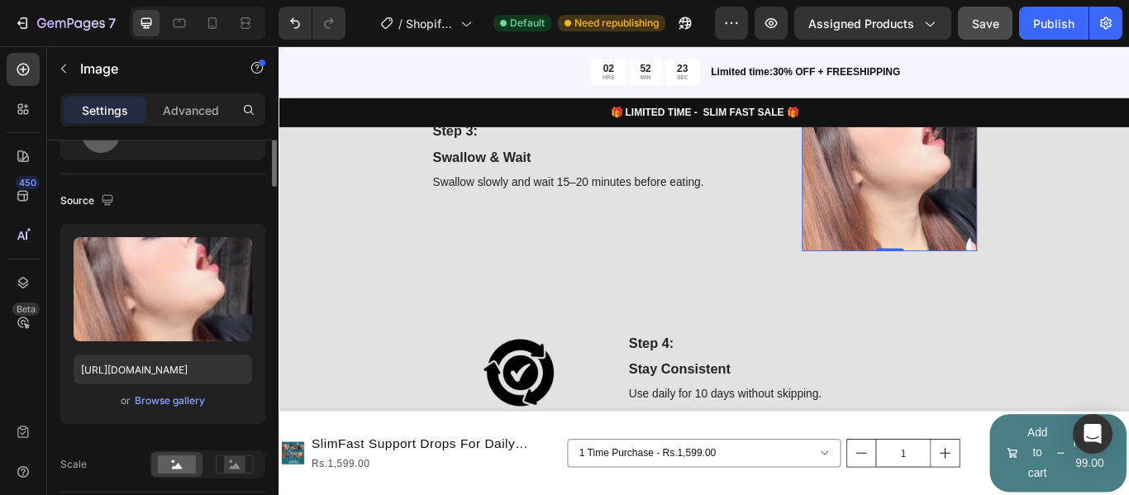
scroll to position [0, 0]
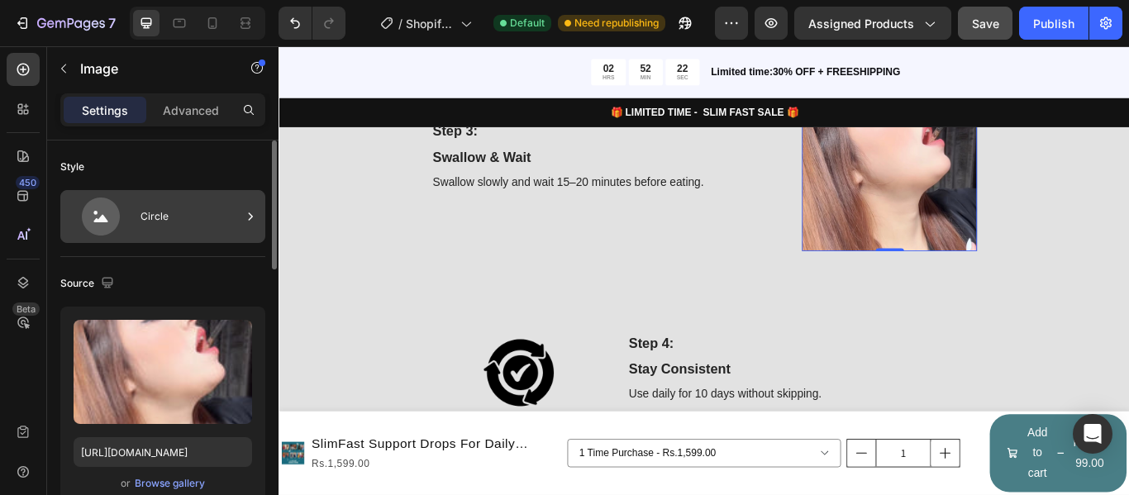
click at [160, 222] on div "Circle" at bounding box center [191, 217] width 101 height 38
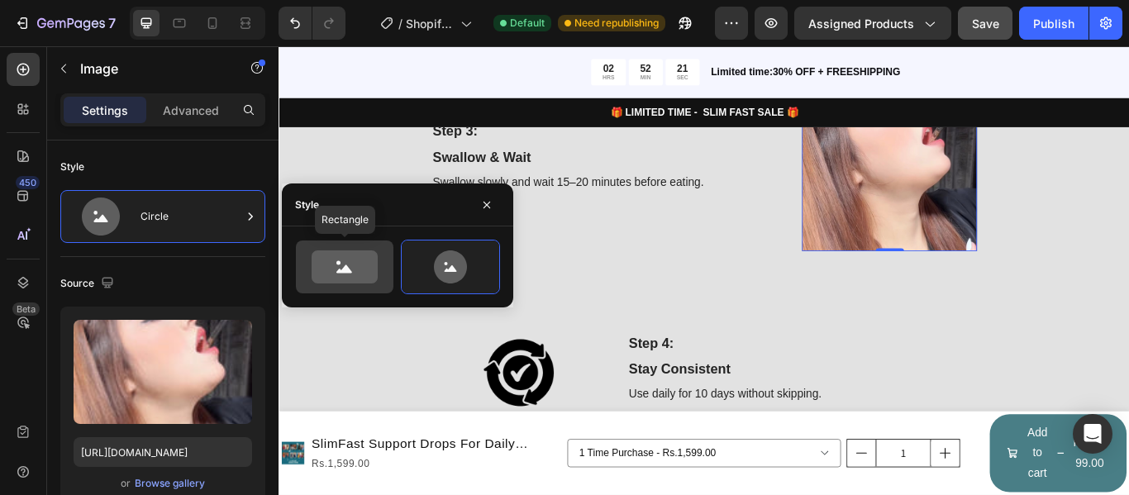
click at [347, 256] on icon at bounding box center [345, 266] width 66 height 33
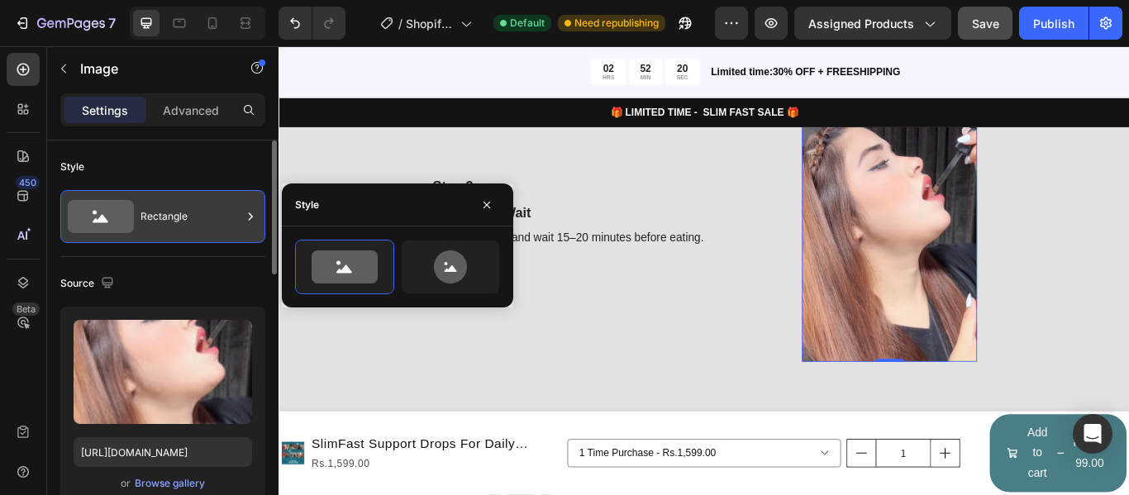
click at [188, 215] on div "Rectangle" at bounding box center [191, 217] width 101 height 38
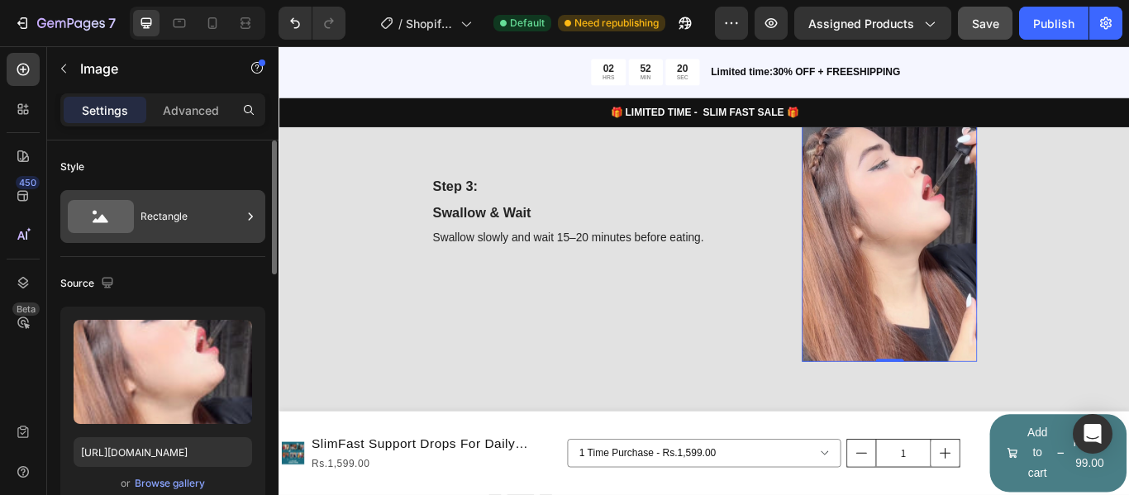
click at [230, 210] on div "Rectangle" at bounding box center [191, 217] width 101 height 38
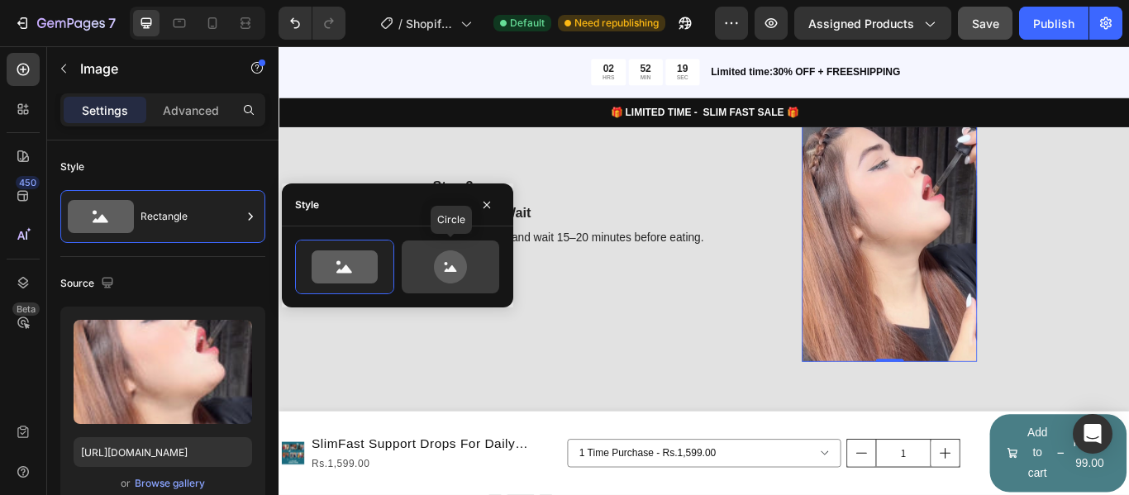
drag, startPoint x: 445, startPoint y: 258, endPoint x: 374, endPoint y: 247, distance: 71.9
click at [445, 258] on icon at bounding box center [450, 266] width 33 height 33
type input "80"
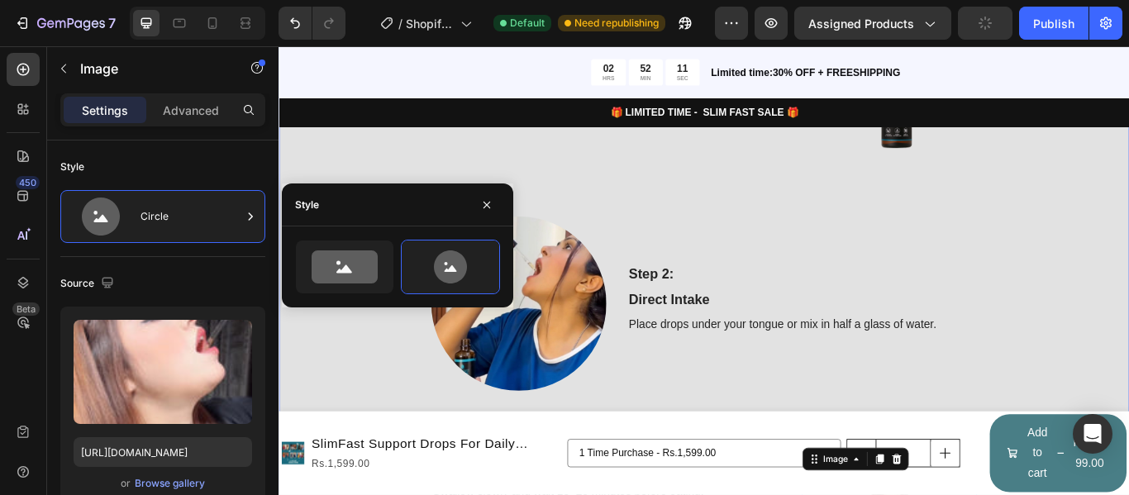
scroll to position [1462, 0]
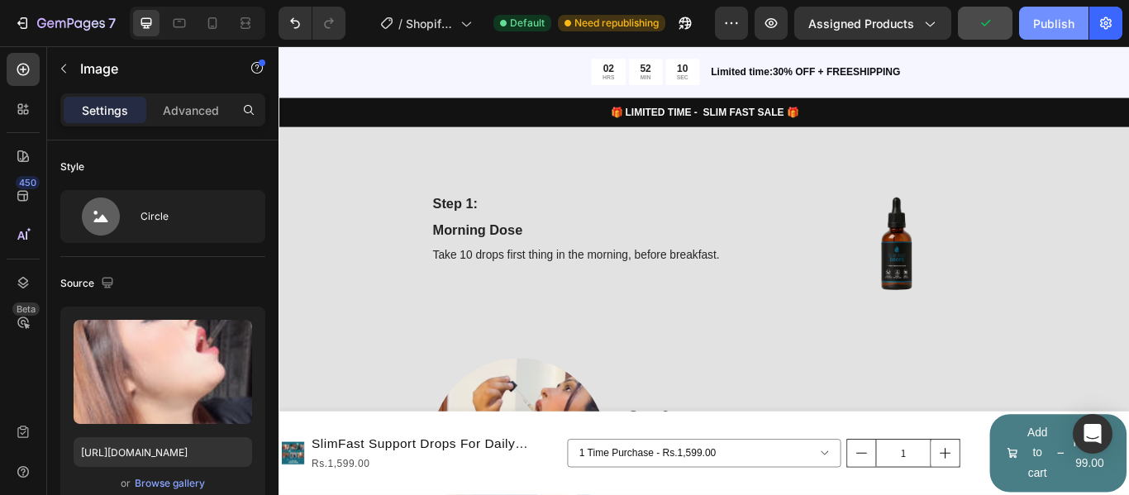
click at [1046, 20] on div "Publish" at bounding box center [1053, 23] width 41 height 17
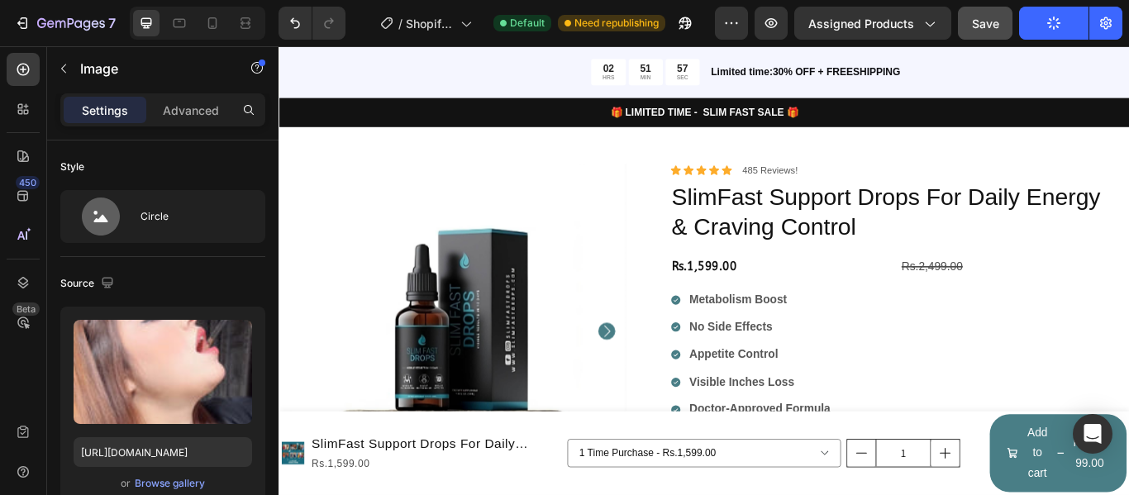
scroll to position [57, 0]
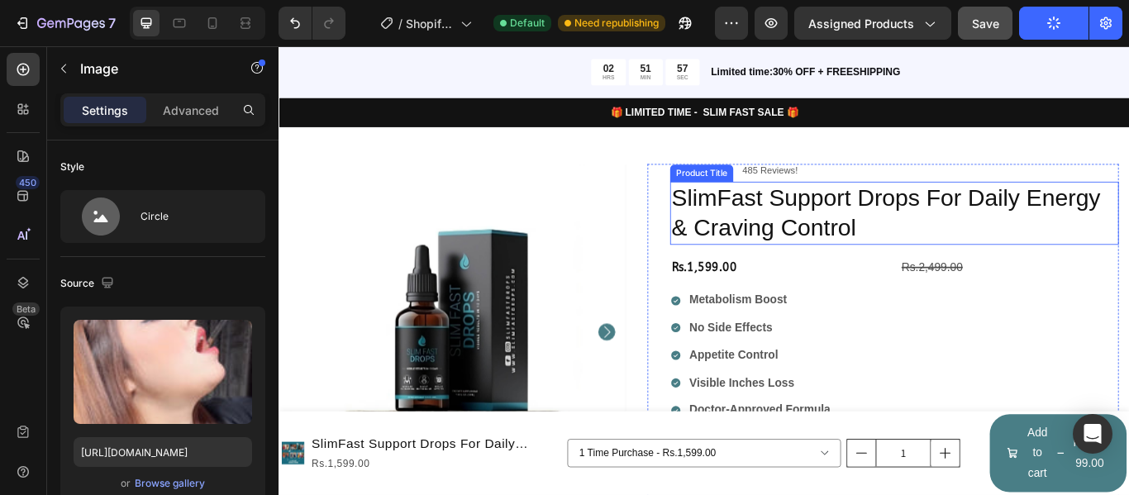
click at [892, 292] on div "Rs.1,599.00" at bounding box center [862, 304] width 255 height 27
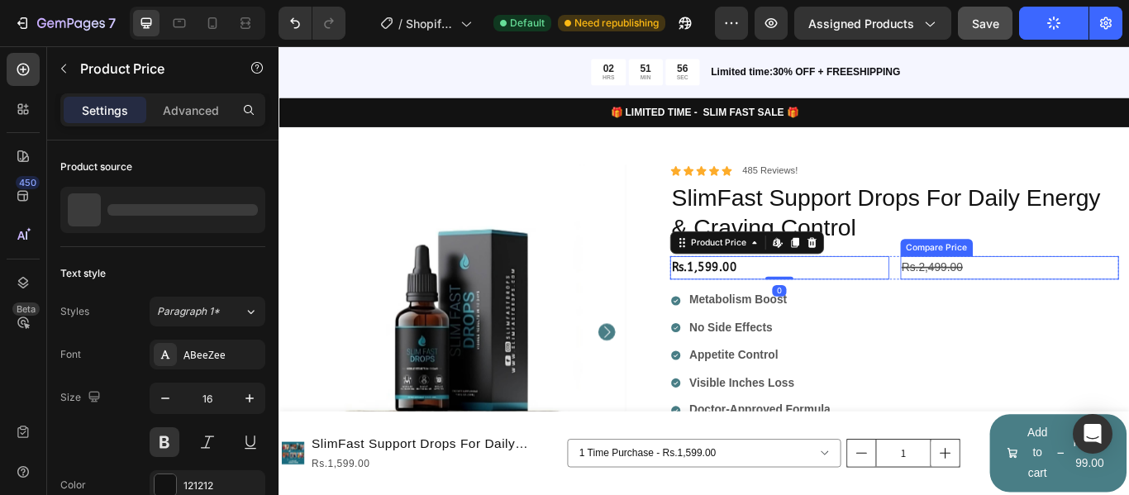
click at [1020, 304] on div "Rs.2,499.00" at bounding box center [1131, 304] width 255 height 27
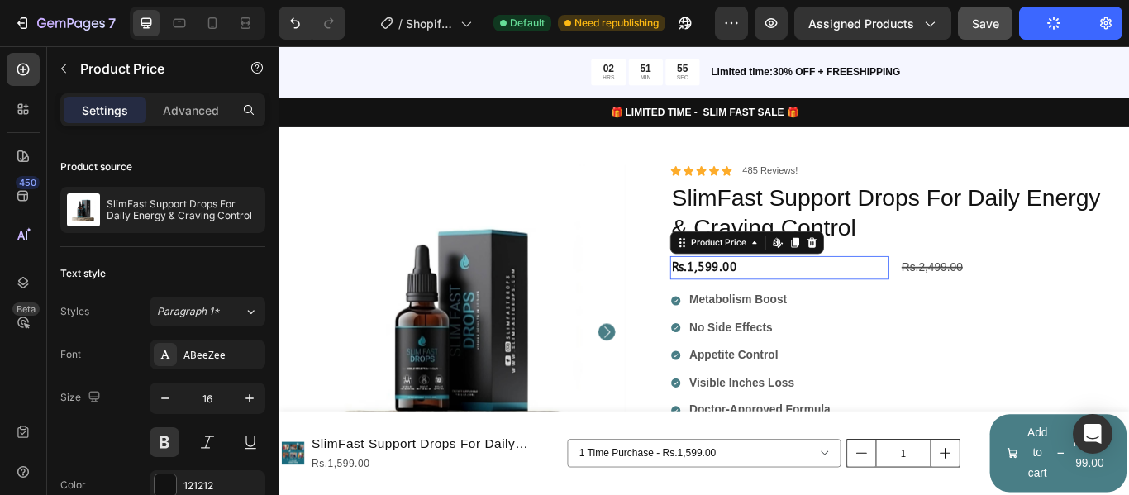
click at [889, 310] on div "Rs.1,599.00" at bounding box center [862, 304] width 255 height 27
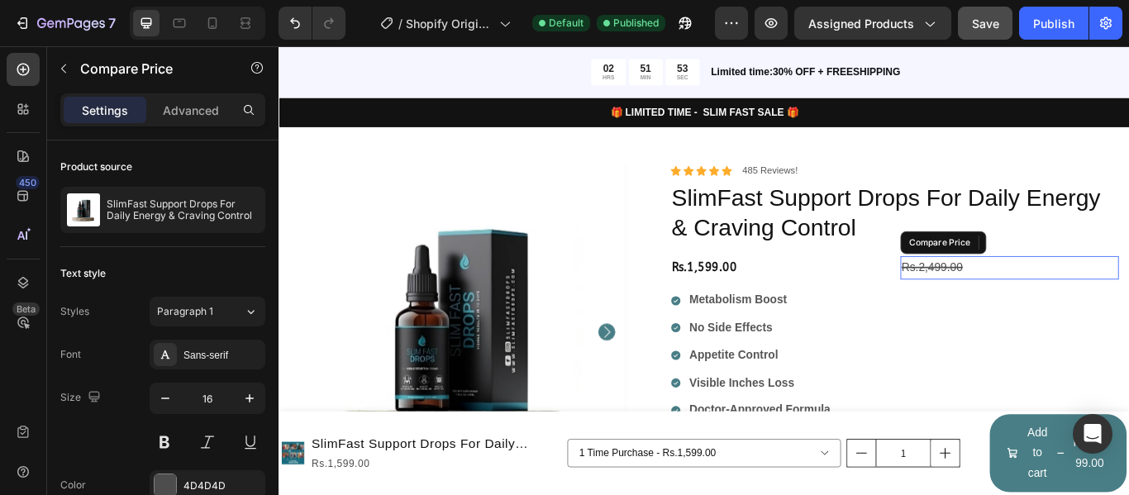
click at [1128, 300] on div "Rs.2,499.00" at bounding box center [1131, 304] width 255 height 27
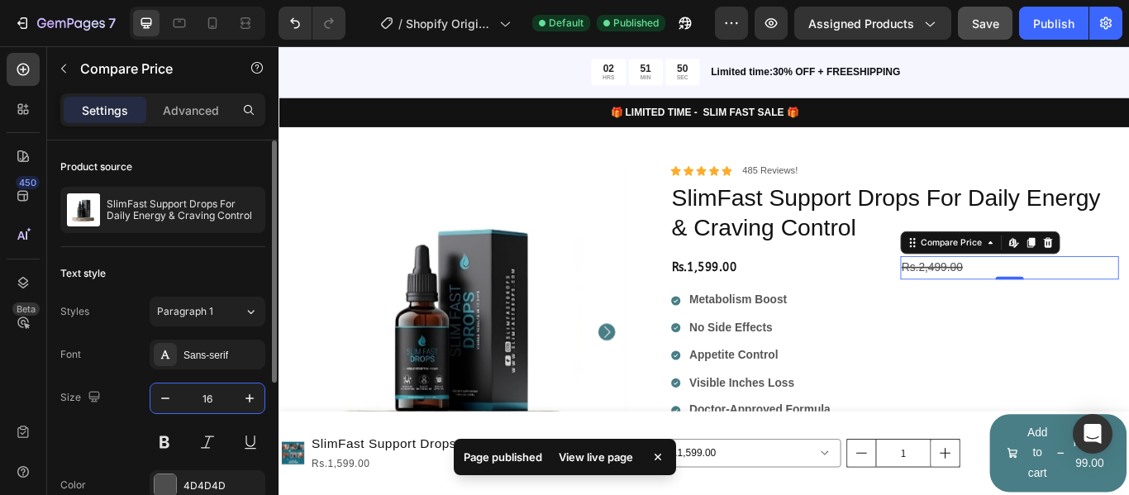
click at [180, 402] on input "16" at bounding box center [207, 399] width 55 height 30
click at [250, 402] on icon "button" at bounding box center [249, 398] width 17 height 17
type input "18"
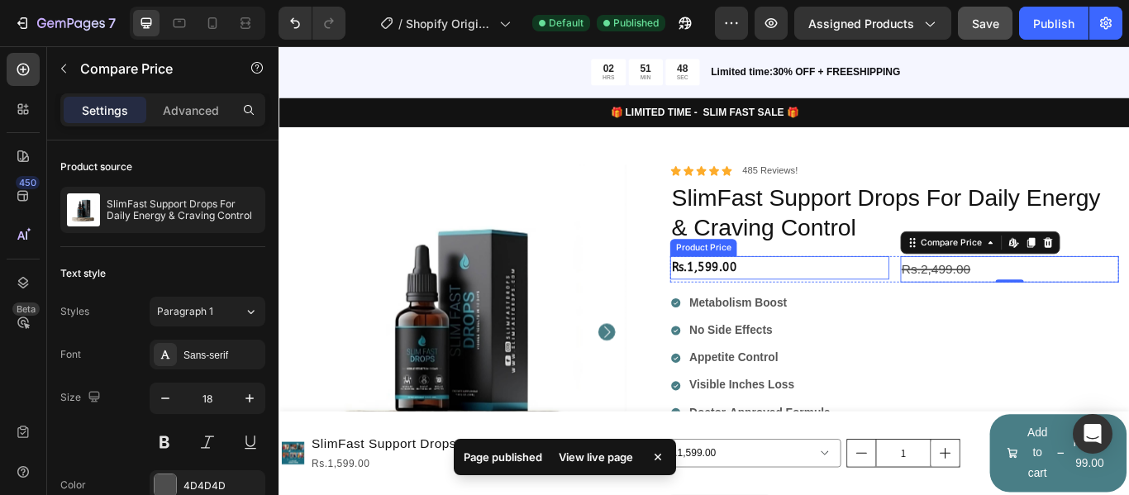
click at [767, 305] on div "Rs.1,599.00" at bounding box center [862, 304] width 255 height 27
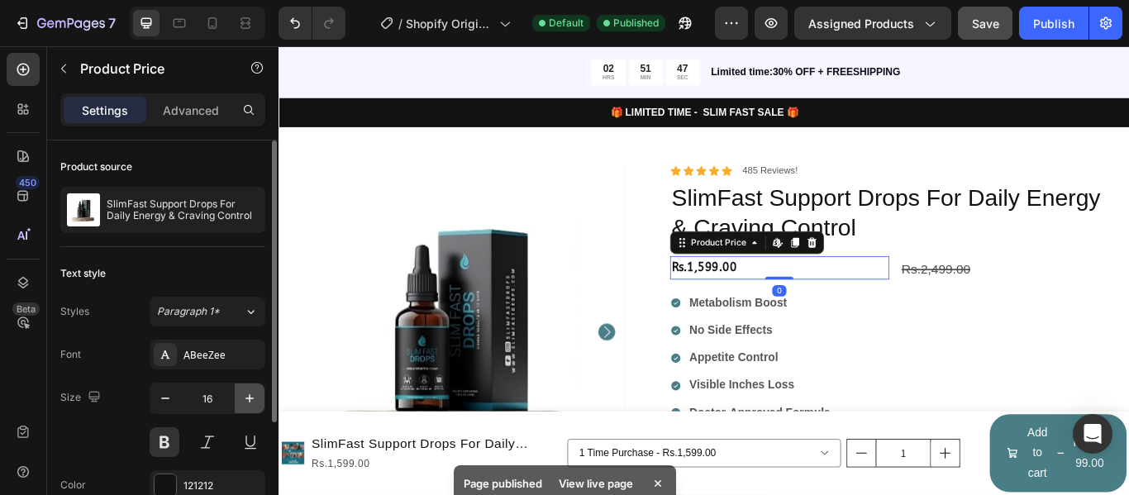
click at [244, 395] on icon "button" at bounding box center [249, 398] width 17 height 17
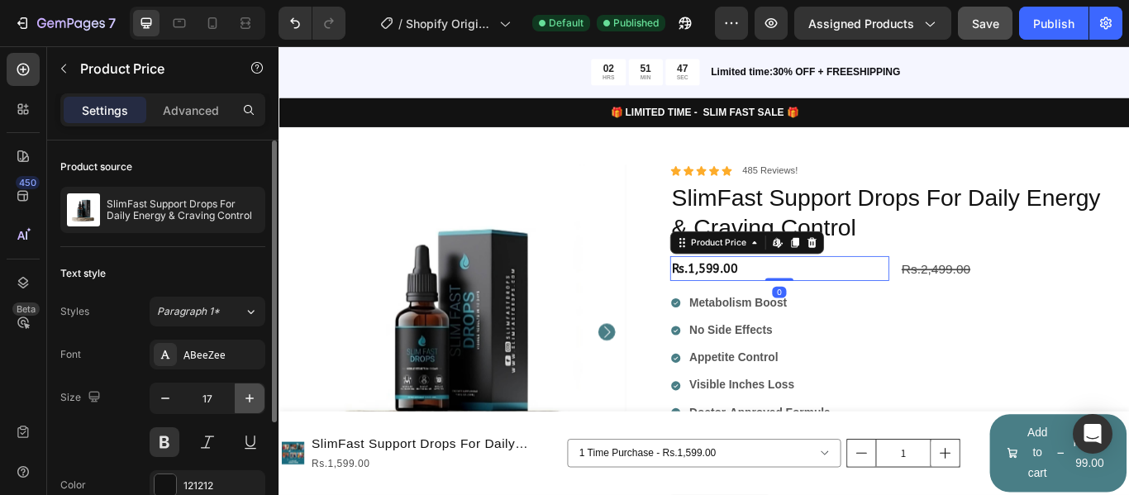
click at [244, 395] on icon "button" at bounding box center [249, 398] width 17 height 17
type input "18"
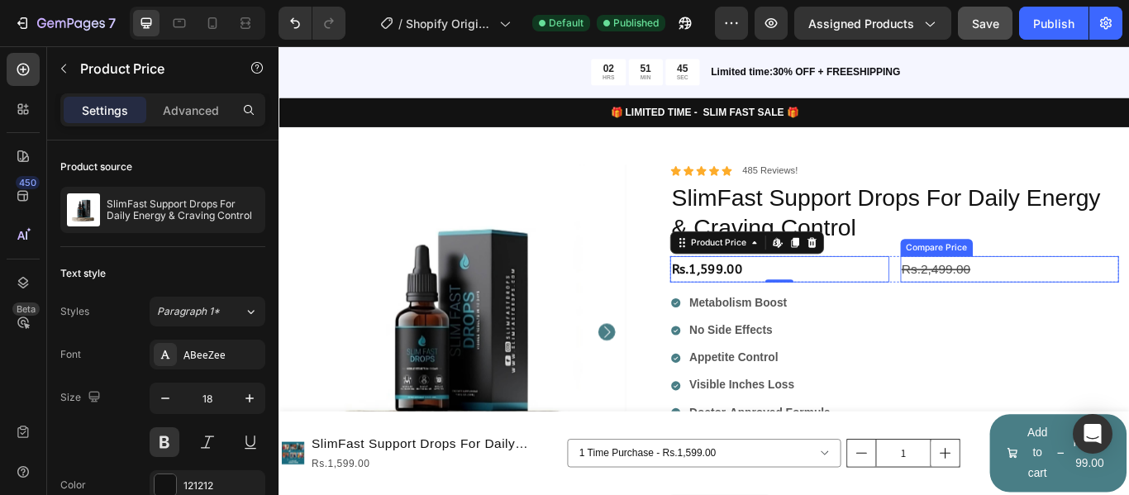
click at [1049, 313] on div "Rs.2,499.00" at bounding box center [1131, 306] width 255 height 30
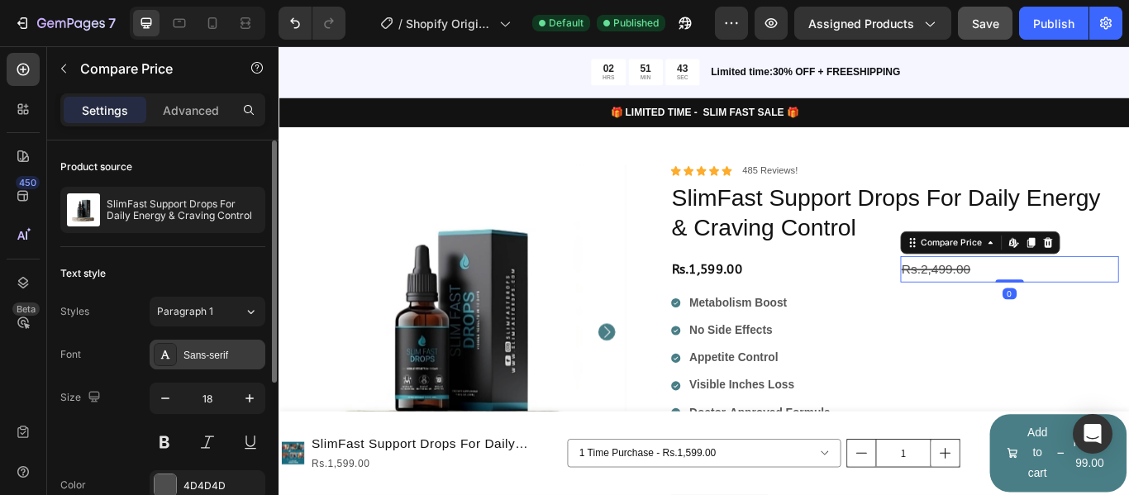
scroll to position [83, 0]
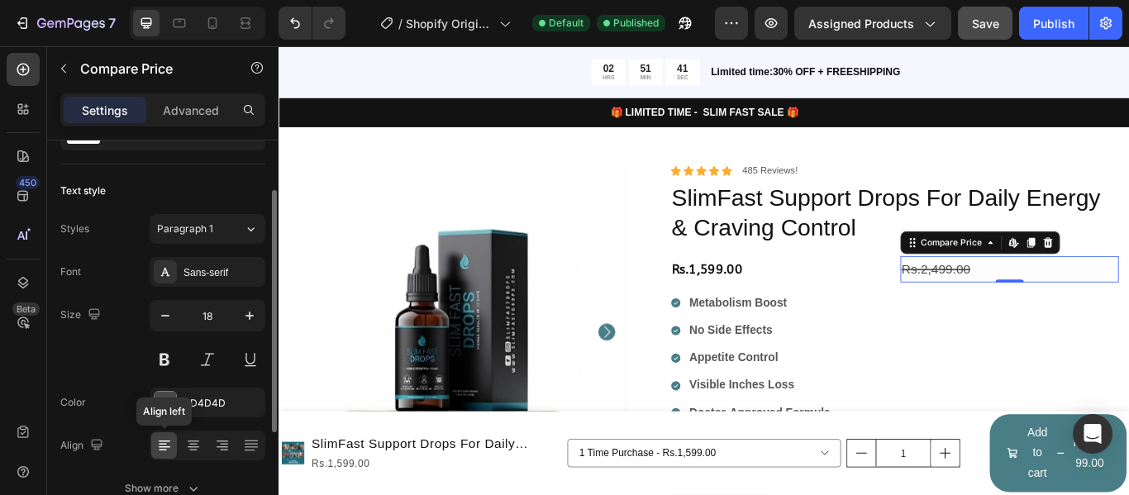
click at [155, 441] on div at bounding box center [164, 445] width 26 height 26
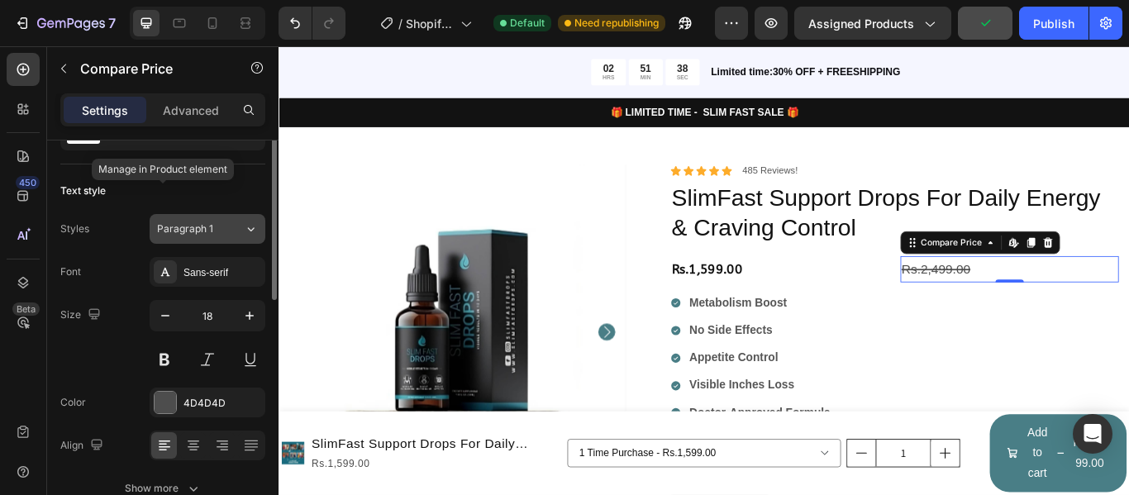
scroll to position [0, 0]
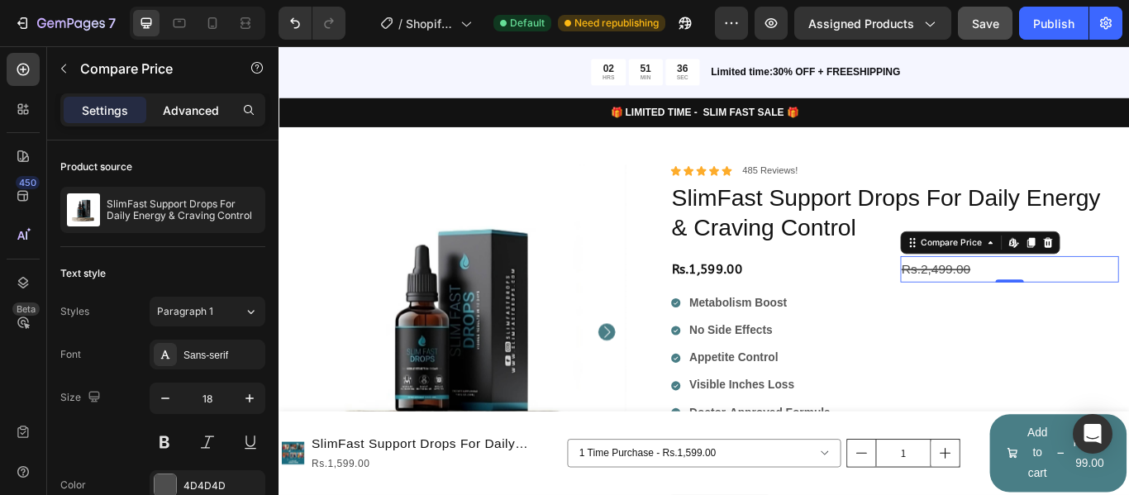
click at [180, 103] on p "Advanced" at bounding box center [191, 110] width 56 height 17
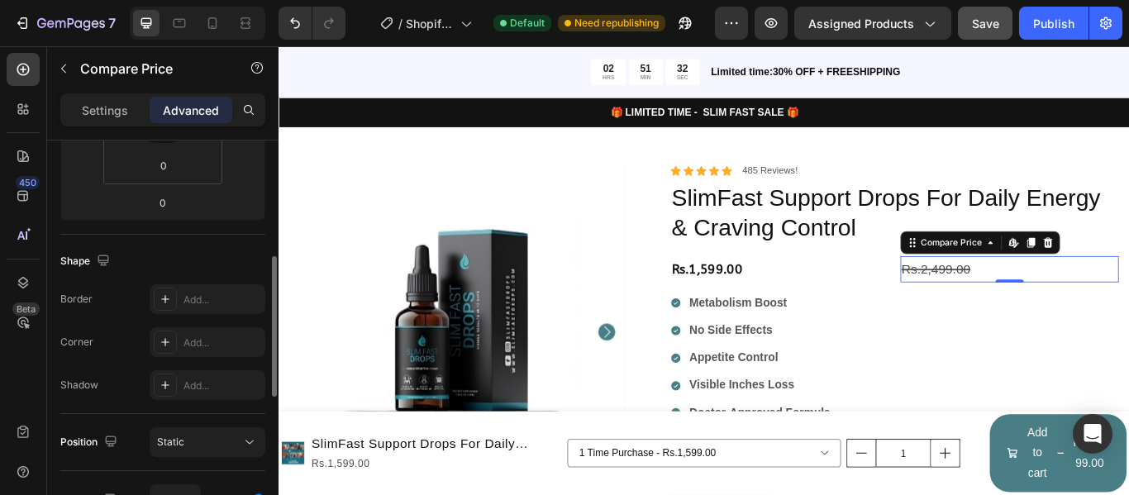
scroll to position [413, 0]
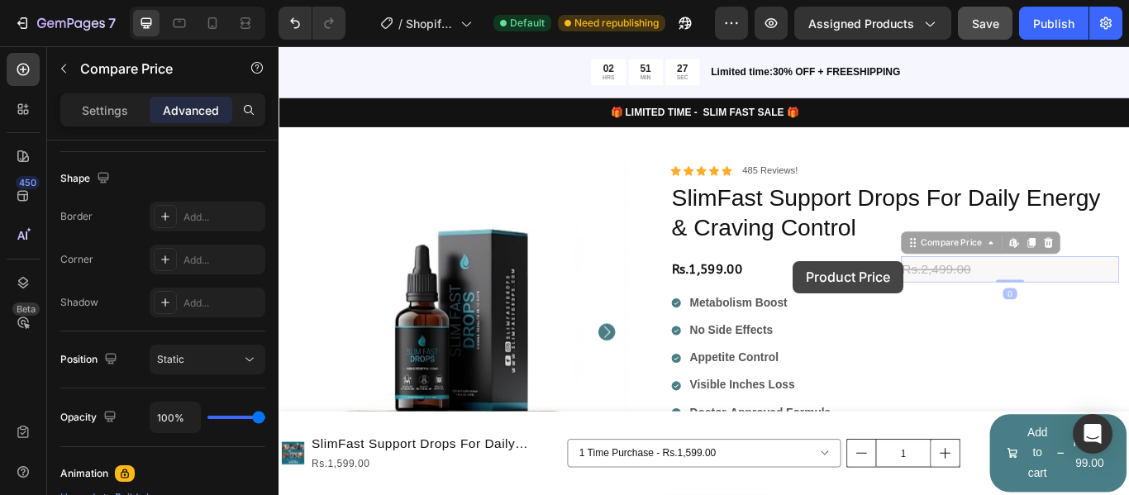
drag, startPoint x: 1094, startPoint y: 306, endPoint x: 961, endPoint y: 328, distance: 135.0
type input "16"
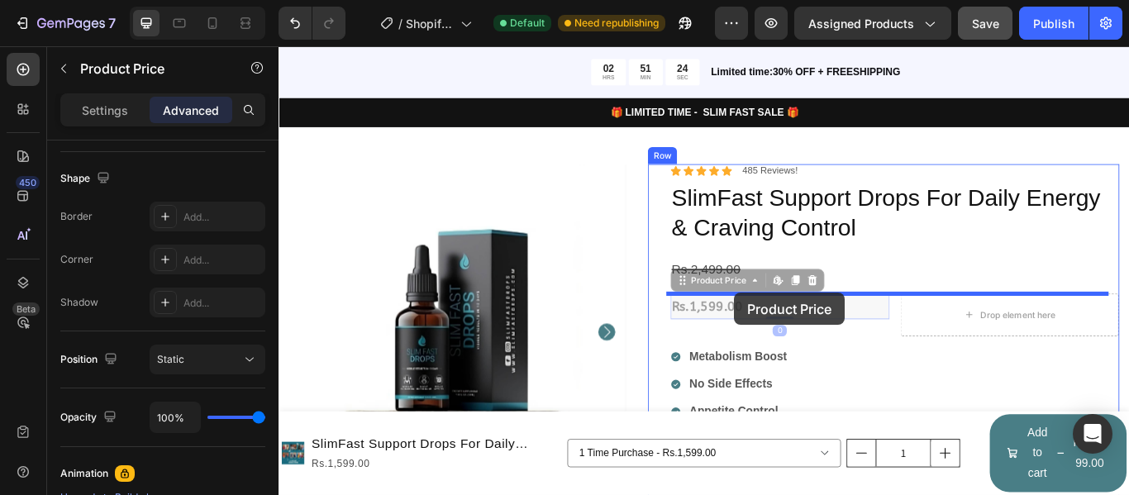
drag, startPoint x: 817, startPoint y: 349, endPoint x: 809, endPoint y: 334, distance: 16.6
type input "16"
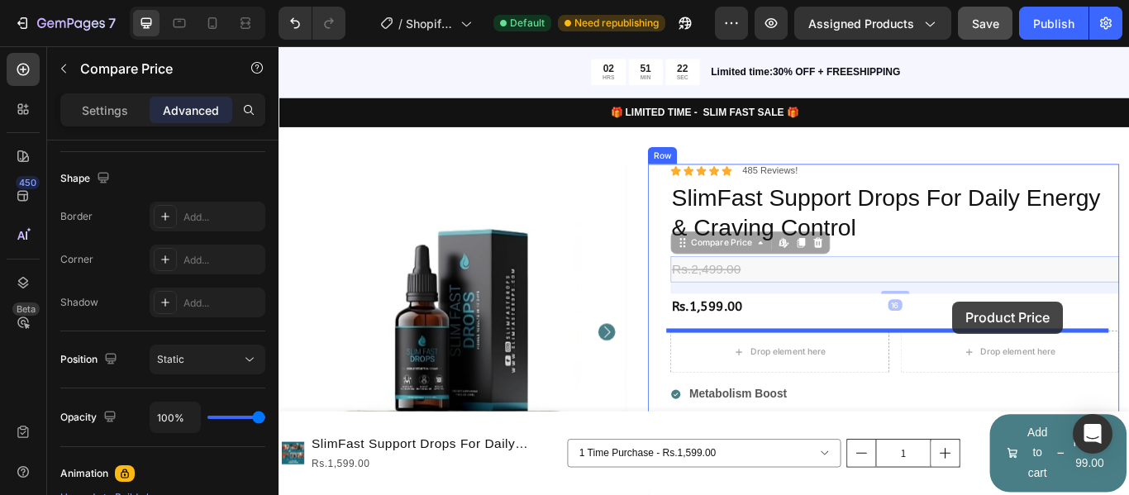
drag, startPoint x: 808, startPoint y: 290, endPoint x: 1064, endPoint y: 344, distance: 261.9
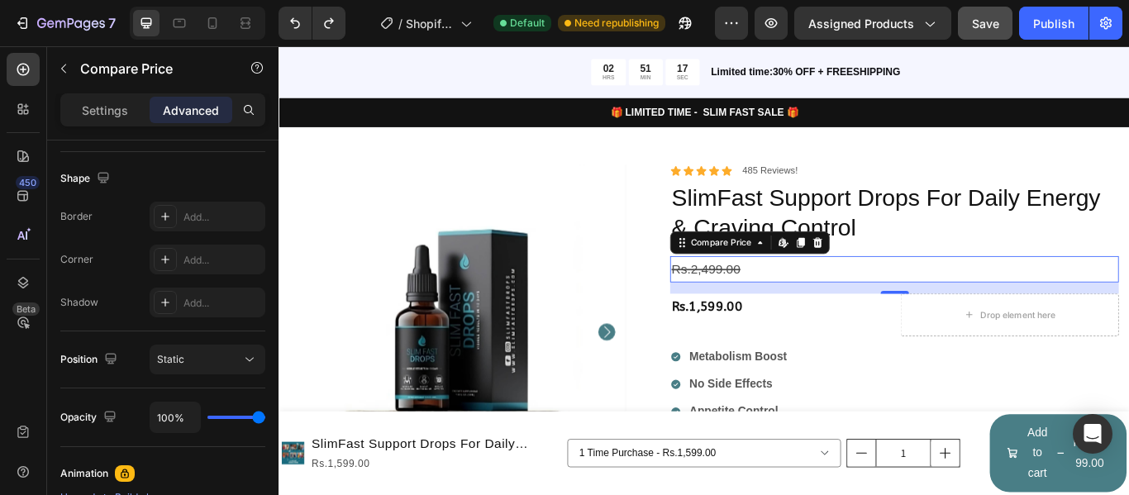
type input "0"
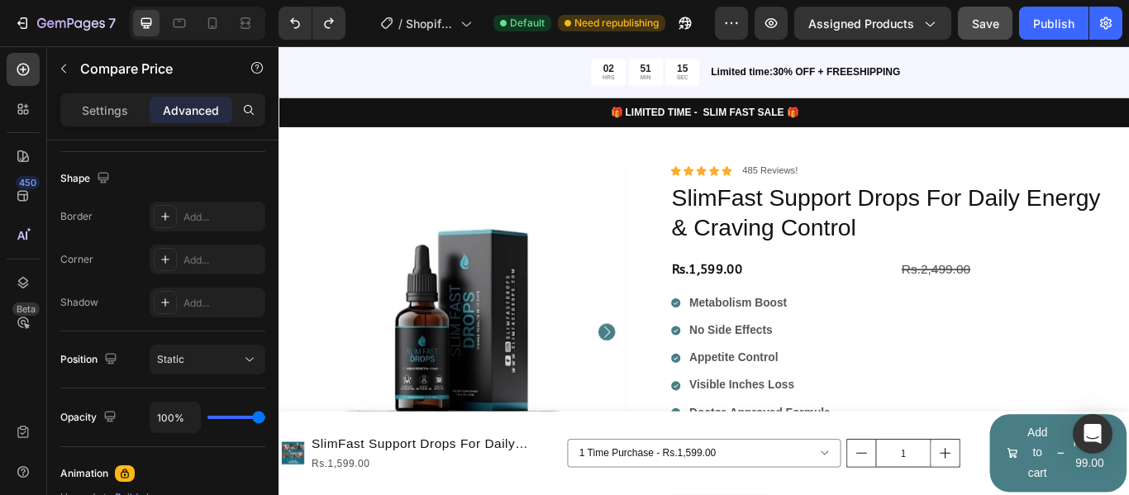
click at [1028, 305] on div "Rs.2,499.00" at bounding box center [1131, 306] width 255 height 30
click at [871, 294] on div "Rs.1,599.00" at bounding box center [862, 306] width 255 height 30
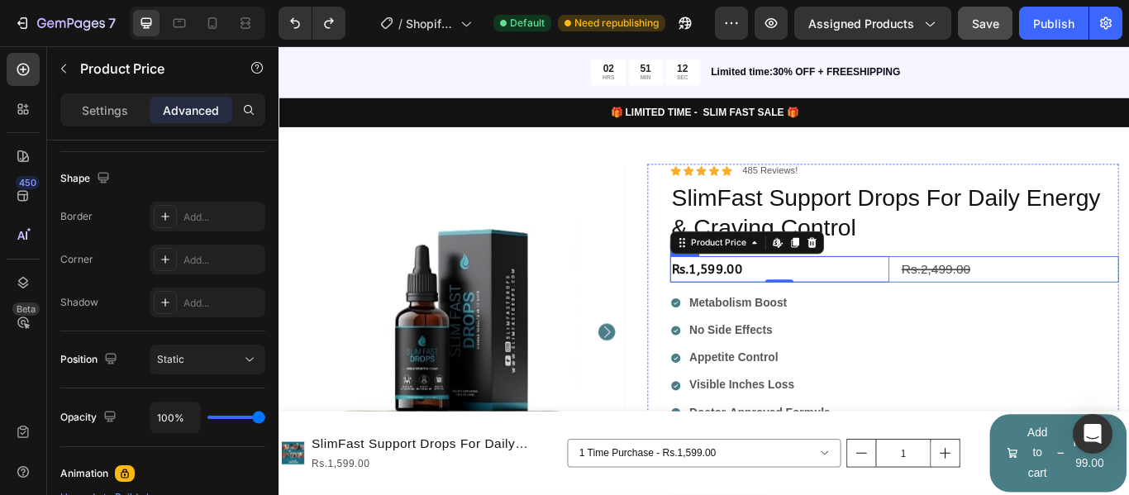
click at [993, 300] on div "Rs.1,599.00 Product Price Edit content in Shopify 0 Product Price Edit content …" at bounding box center [996, 306] width 523 height 30
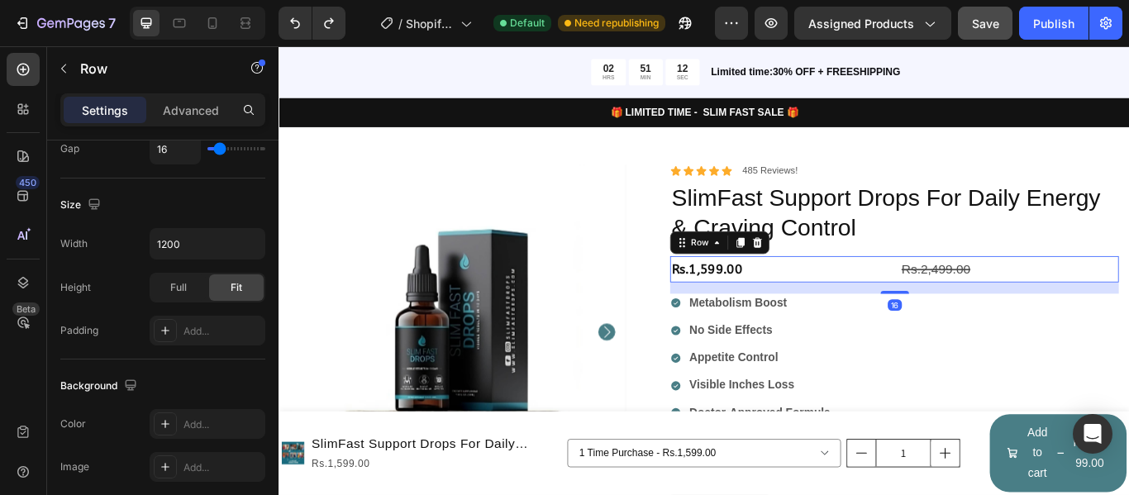
scroll to position [0, 0]
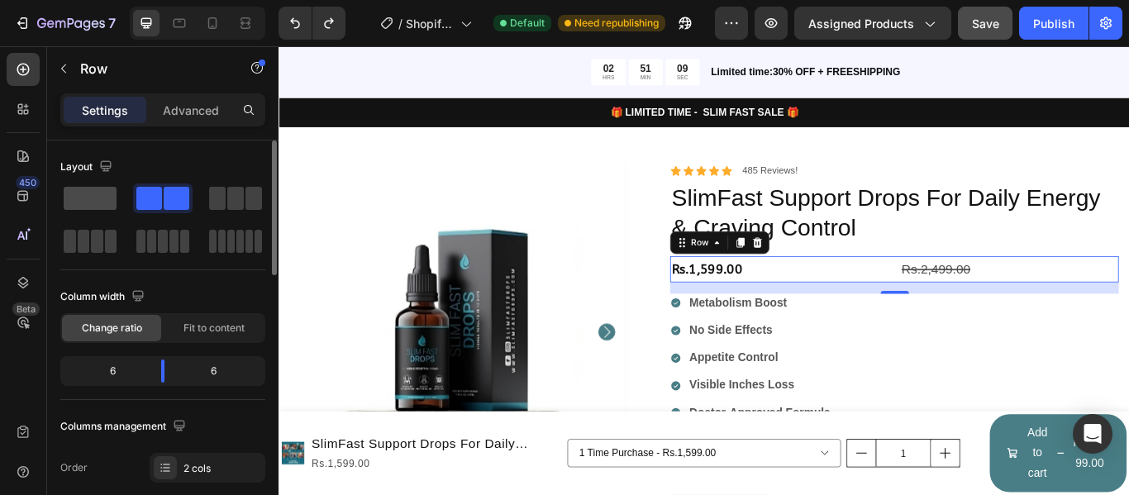
click at [98, 202] on span at bounding box center [90, 198] width 53 height 23
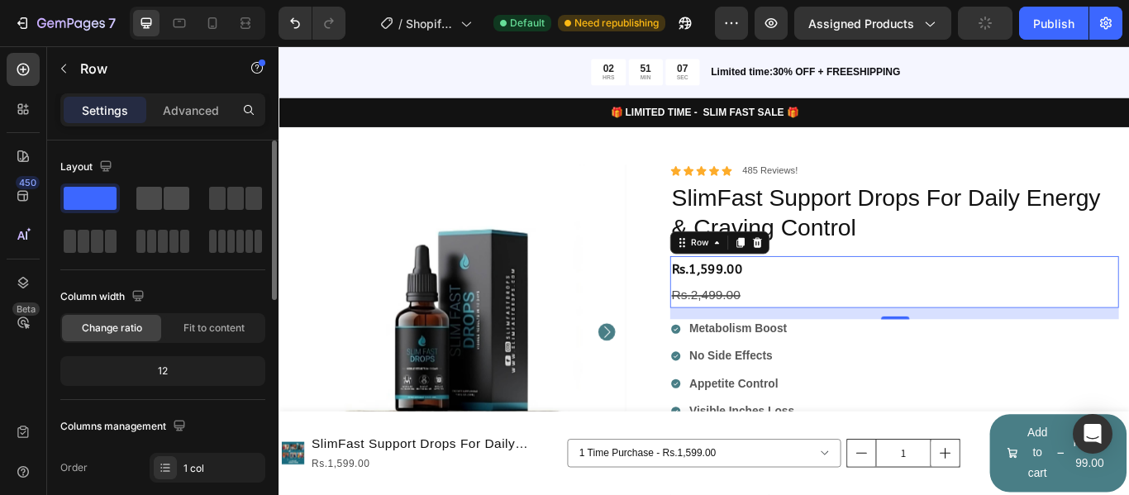
click at [174, 202] on span at bounding box center [177, 198] width 26 height 23
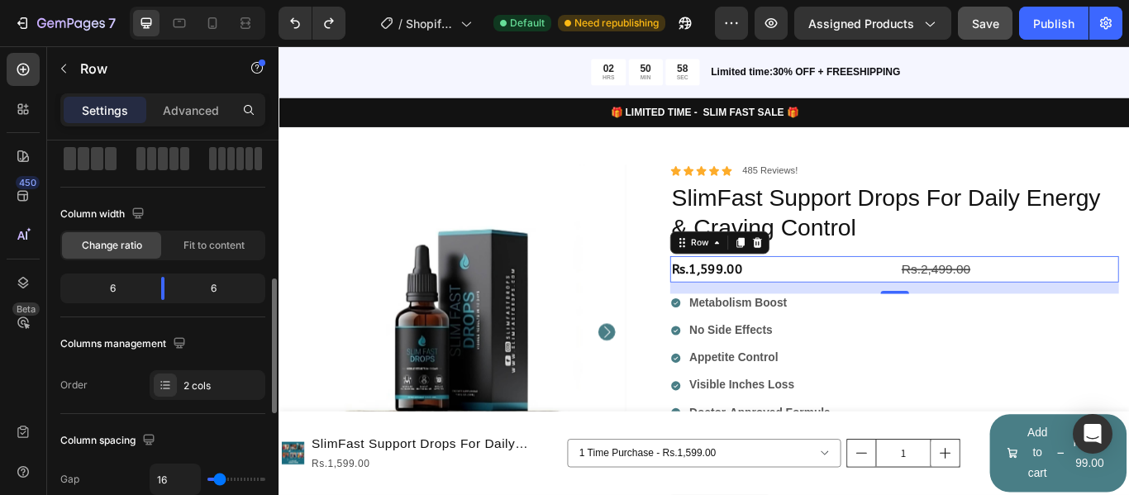
scroll to position [165, 0]
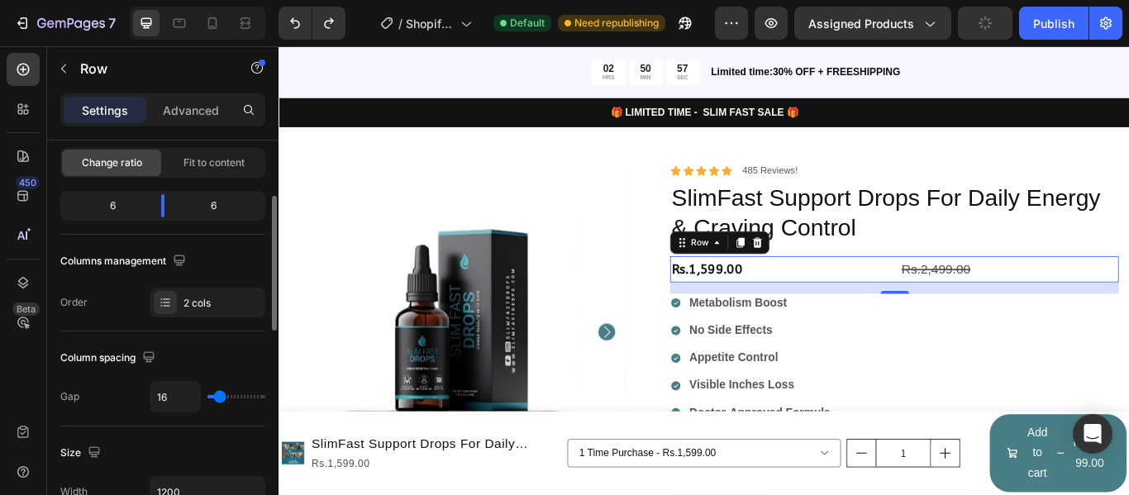
type input "27"
type input "24"
type input "22"
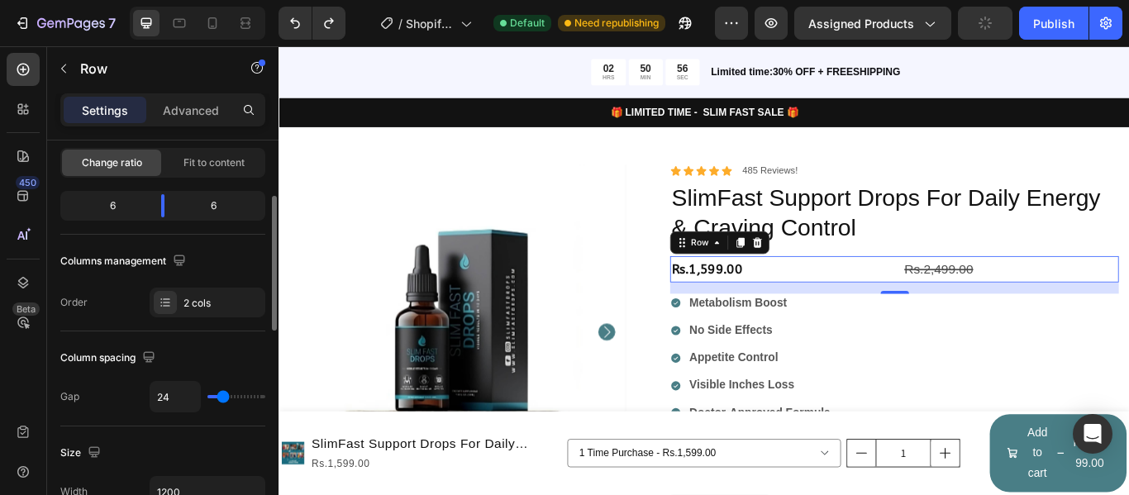
type input "22"
type input "0"
drag, startPoint x: 224, startPoint y: 398, endPoint x: 198, endPoint y: 392, distance: 26.5
type input "0"
click at [208, 395] on input "range" at bounding box center [237, 396] width 58 height 3
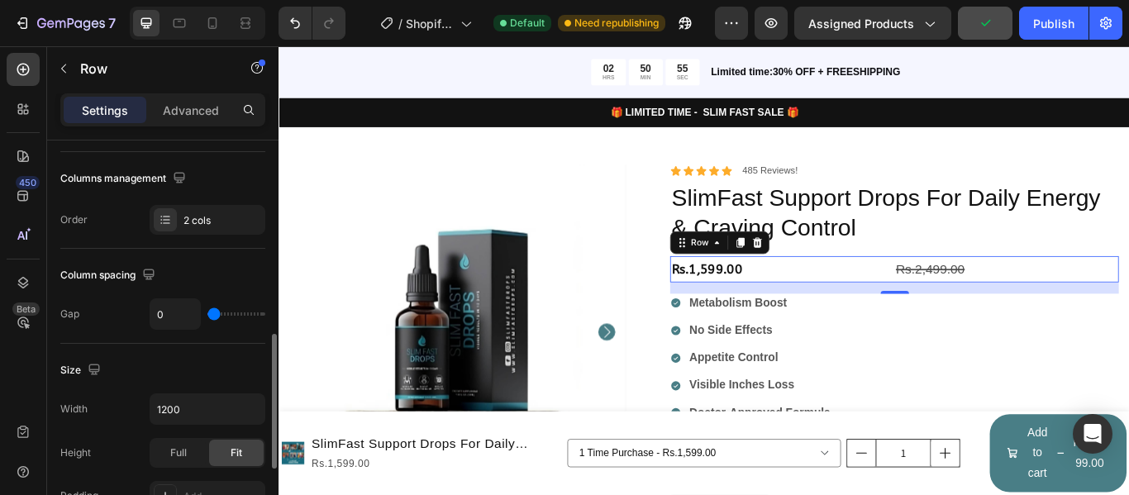
scroll to position [331, 0]
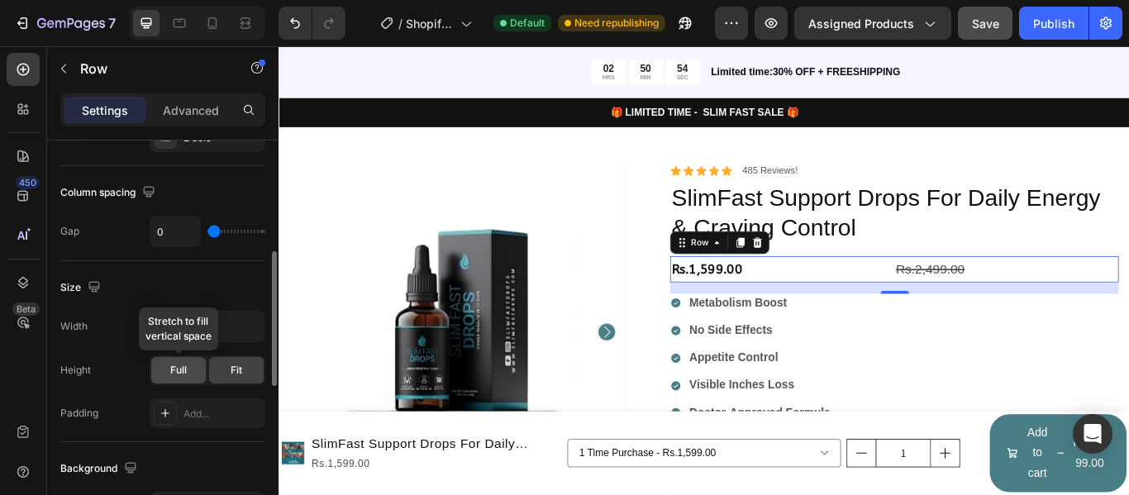
click at [165, 366] on div "Full" at bounding box center [178, 370] width 55 height 26
click at [246, 379] on div "Fit" at bounding box center [236, 370] width 55 height 26
click at [188, 370] on div "Full" at bounding box center [178, 370] width 55 height 26
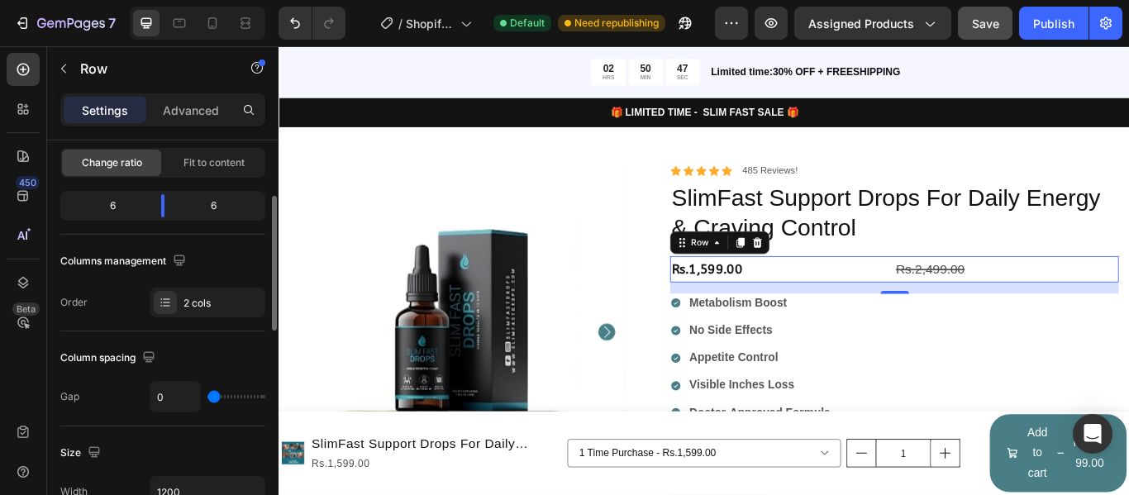
click at [190, 200] on div "6" at bounding box center [220, 205] width 84 height 23
click at [127, 199] on div "6" at bounding box center [106, 205] width 84 height 23
click at [207, 168] on span "Fit to content" at bounding box center [214, 162] width 61 height 15
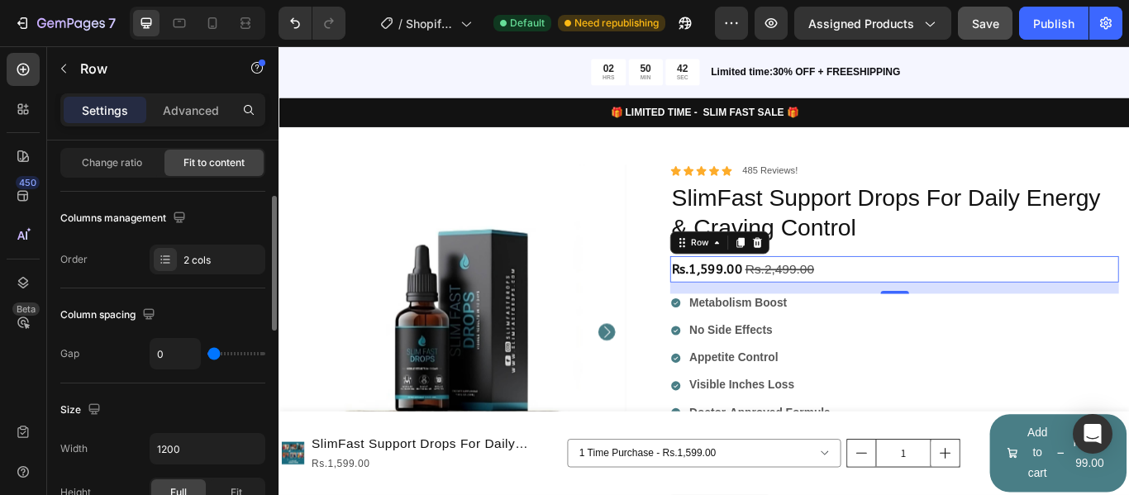
type input "13"
type input "27"
type input "29"
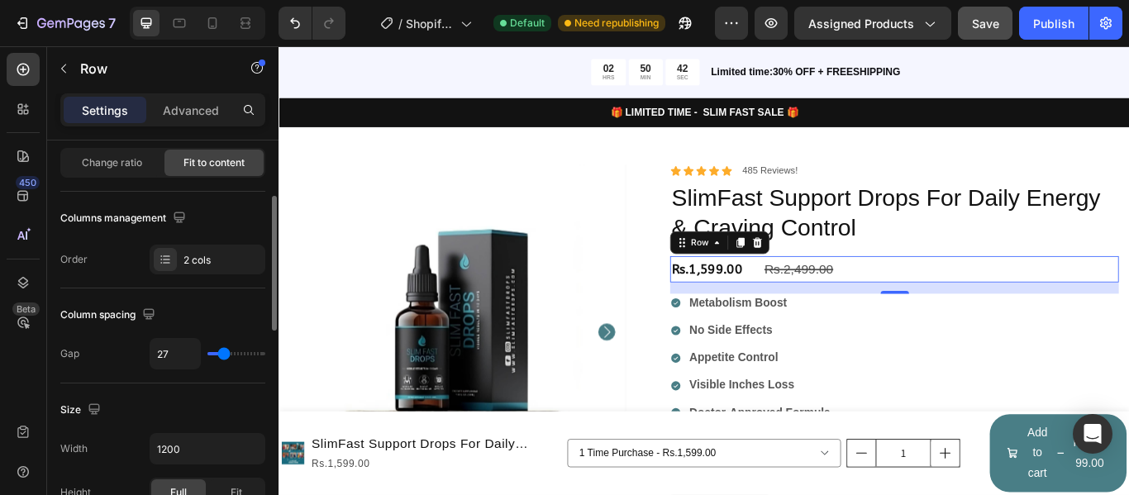
type input "29"
type input "31"
type input "33"
drag, startPoint x: 209, startPoint y: 358, endPoint x: 227, endPoint y: 357, distance: 17.4
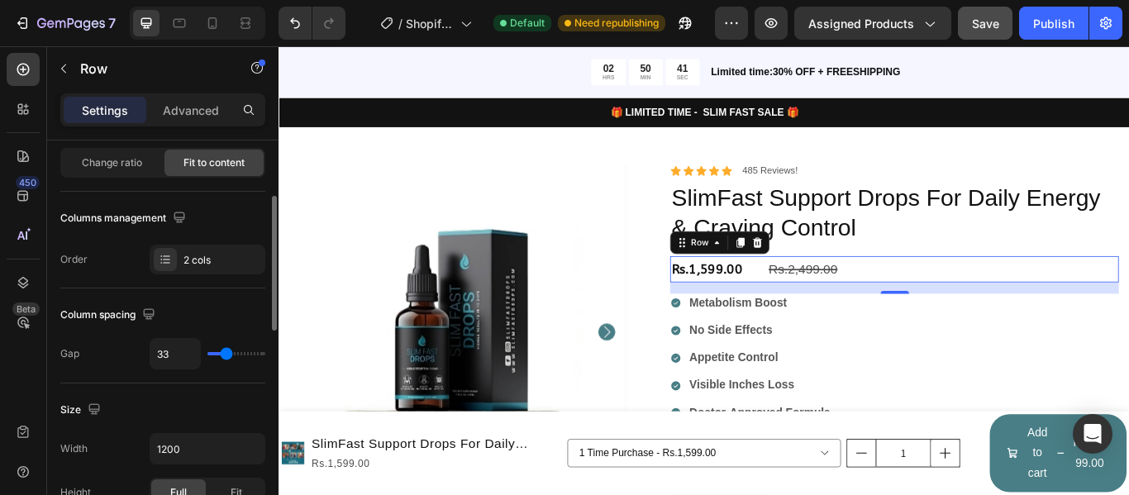
type input "33"
click at [227, 355] on input "range" at bounding box center [237, 353] width 58 height 3
click at [1049, 26] on div "Publish" at bounding box center [1053, 23] width 41 height 17
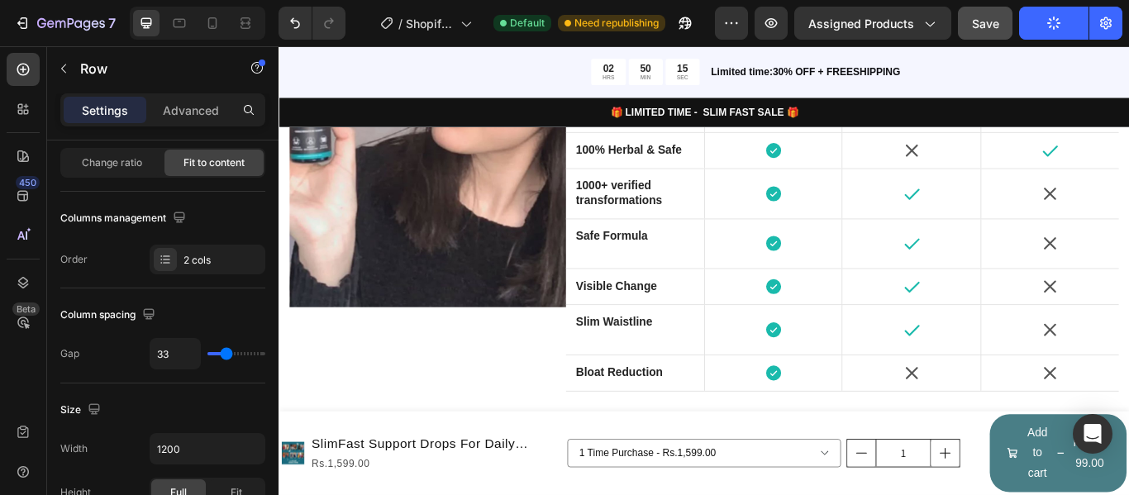
scroll to position [3116, 0]
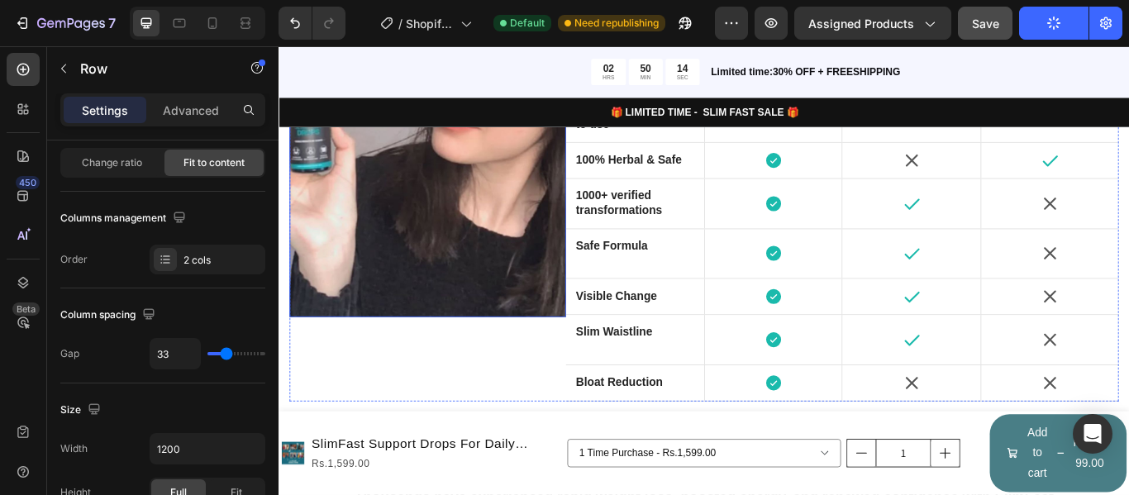
click at [432, 290] on img at bounding box center [452, 147] width 322 height 430
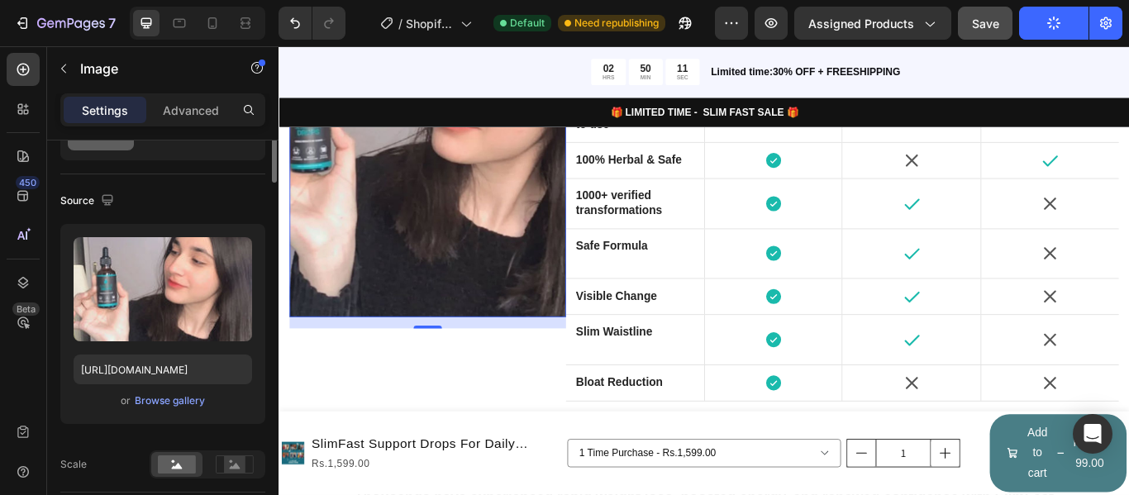
scroll to position [0, 0]
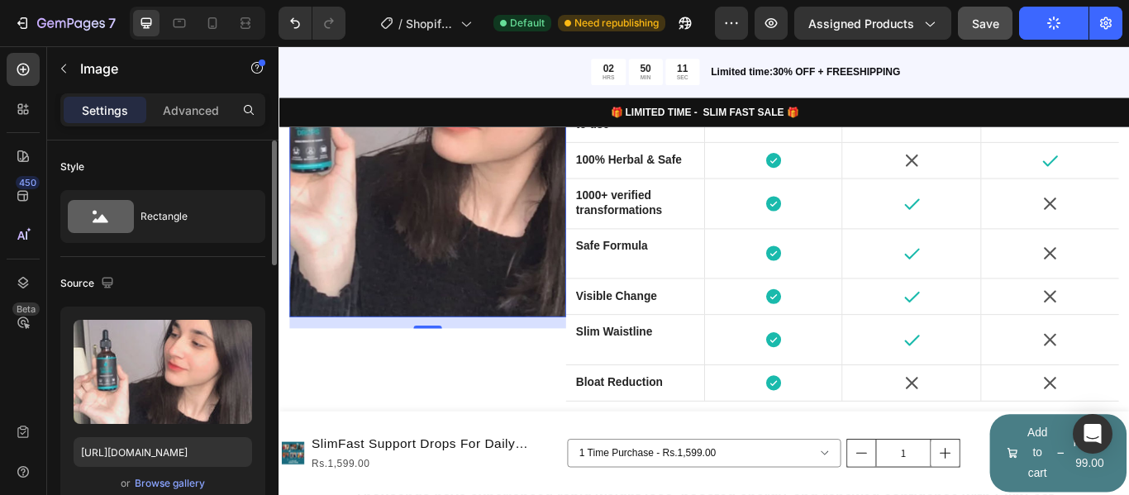
click at [172, 215] on div "Rectangle" at bounding box center [191, 217] width 101 height 38
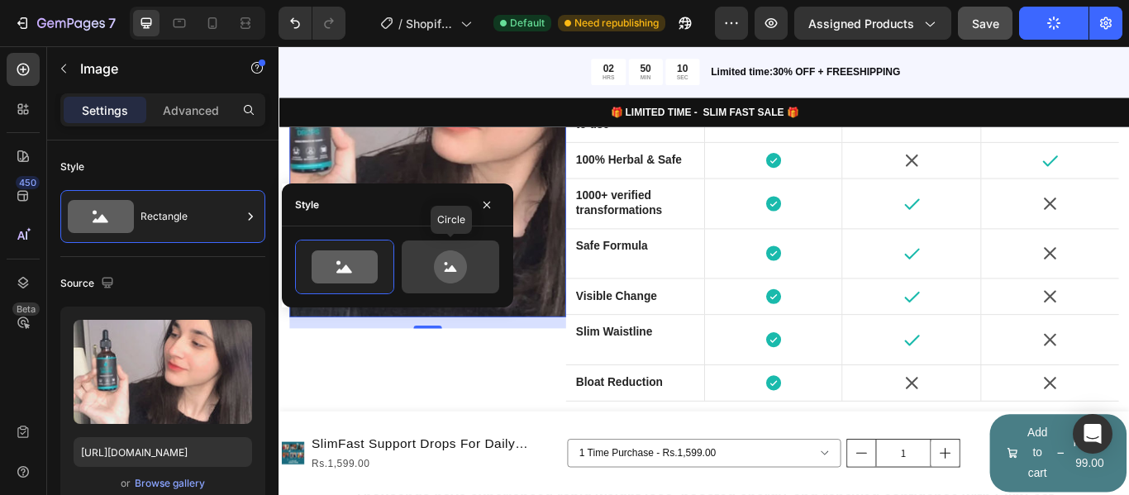
click at [439, 265] on icon at bounding box center [450, 266] width 33 height 33
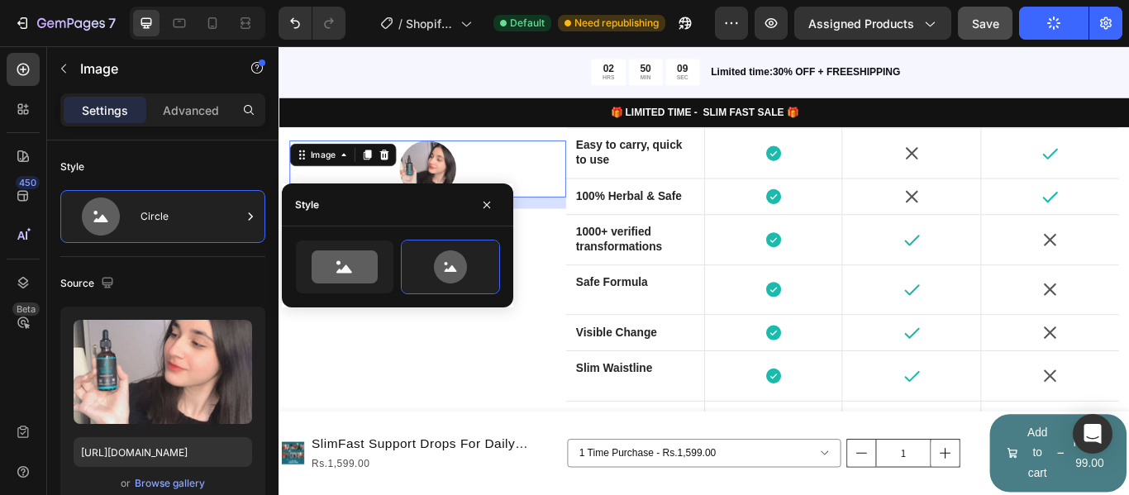
scroll to position [3033, 0]
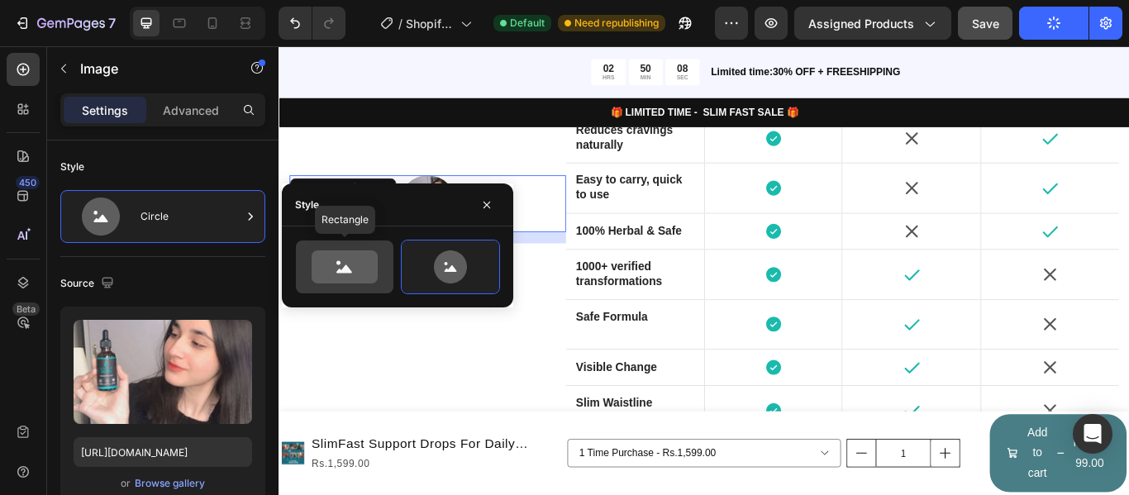
click at [349, 277] on icon at bounding box center [345, 266] width 66 height 33
type input "100"
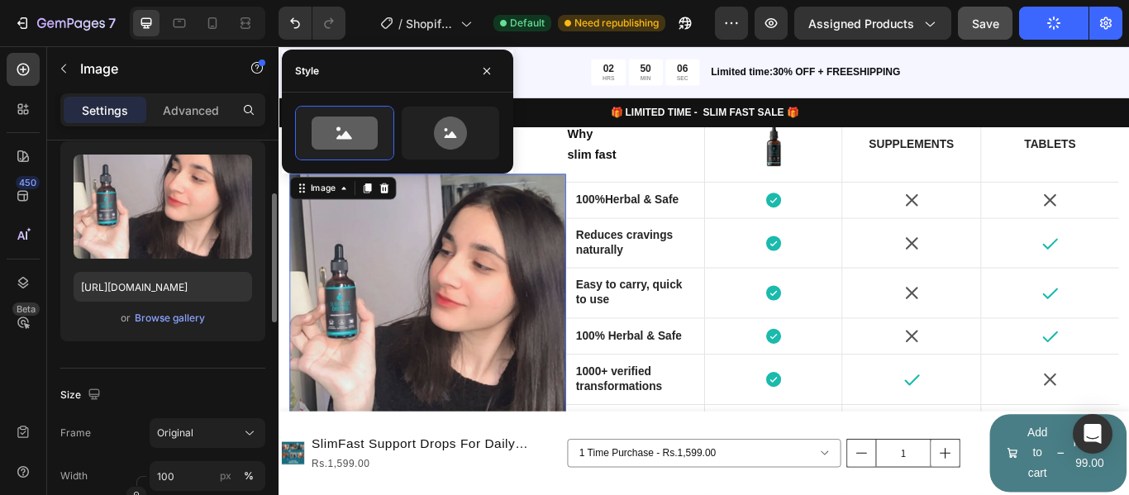
scroll to position [248, 0]
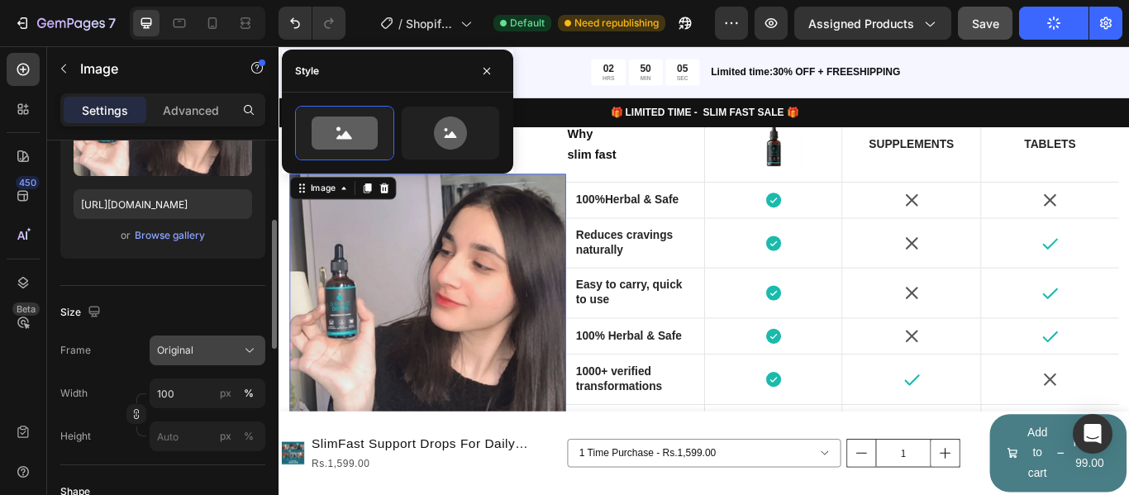
click at [217, 348] on div "Original" at bounding box center [197, 350] width 81 height 15
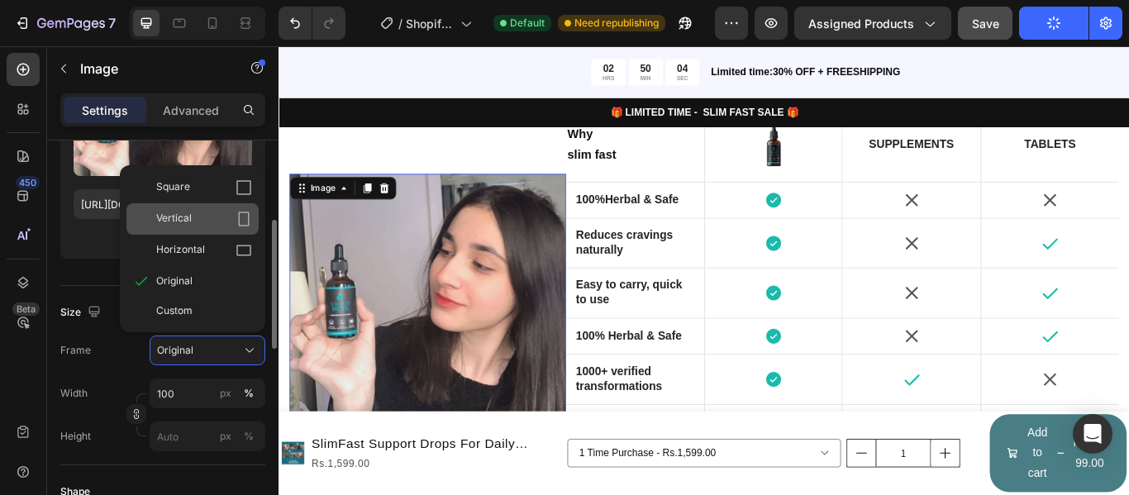
click at [186, 218] on span "Vertical" at bounding box center [174, 219] width 36 height 17
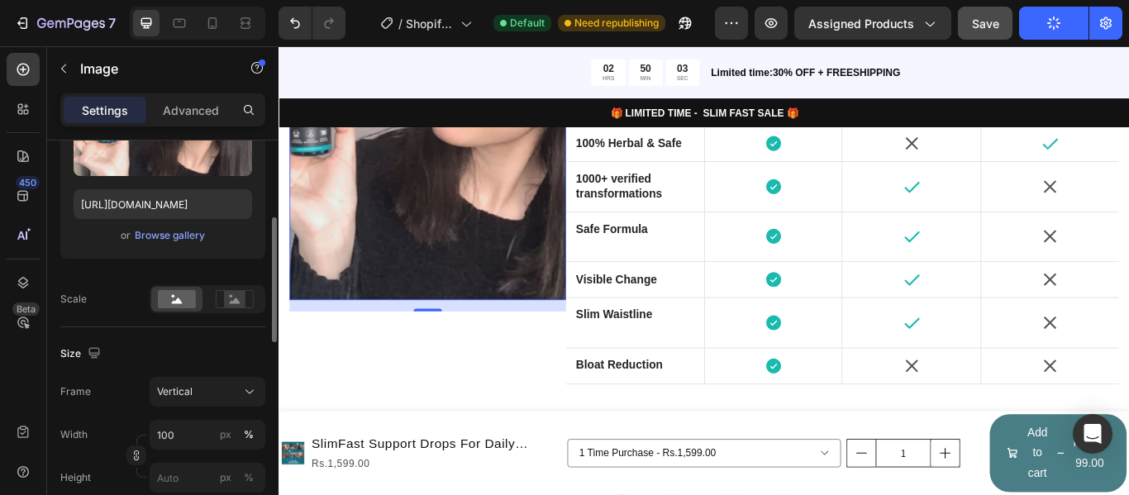
scroll to position [3185, 0]
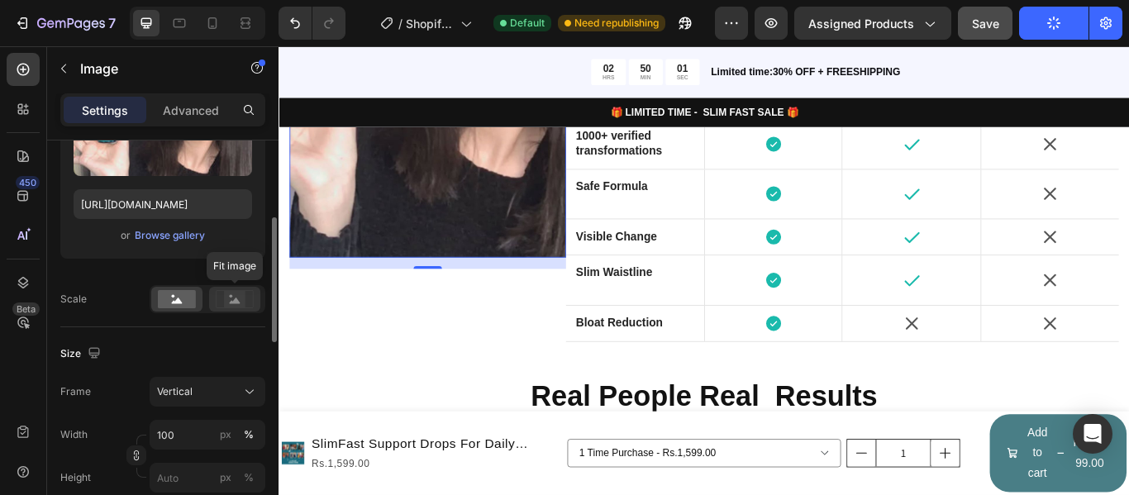
click at [232, 292] on rect at bounding box center [234, 299] width 21 height 17
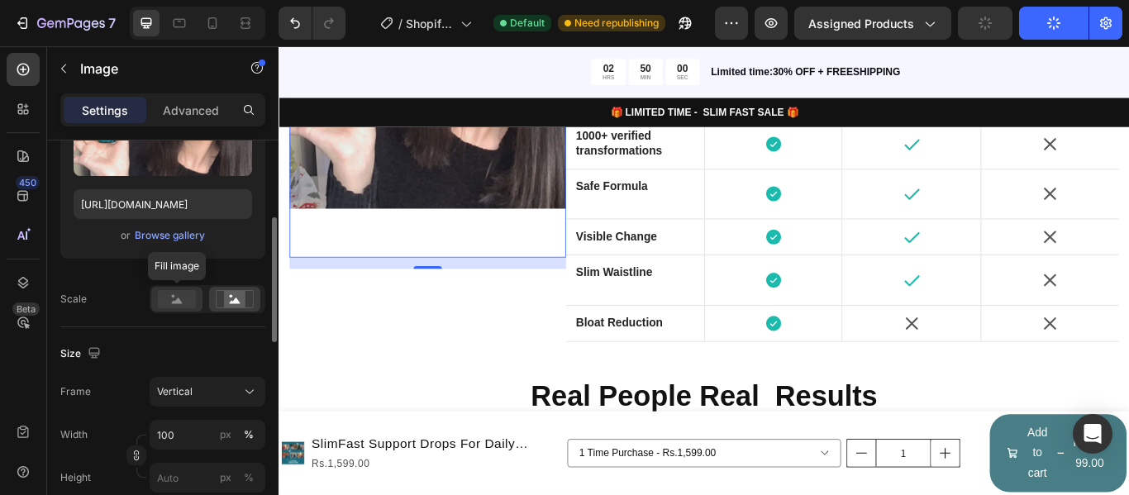
click at [179, 302] on icon at bounding box center [177, 301] width 11 height 6
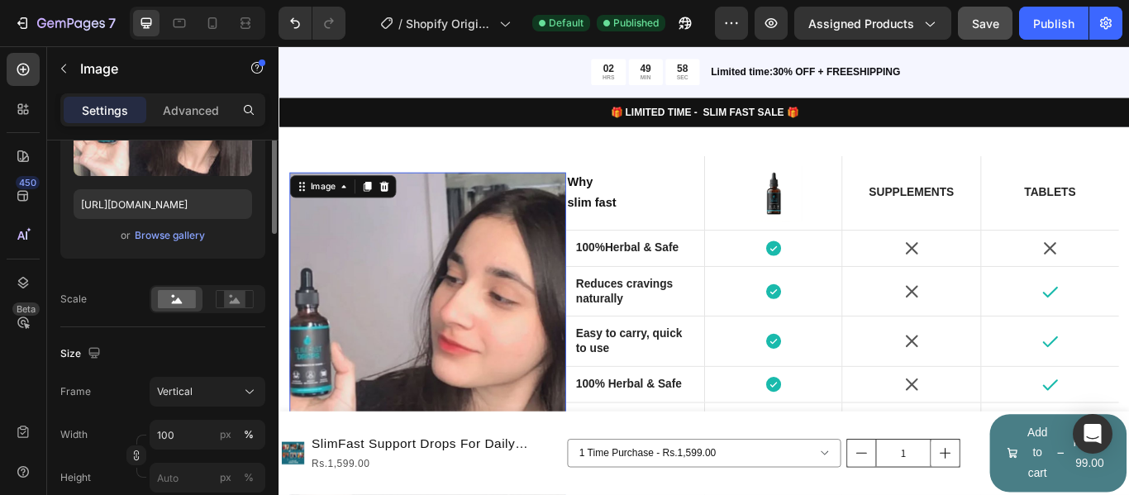
scroll to position [165, 0]
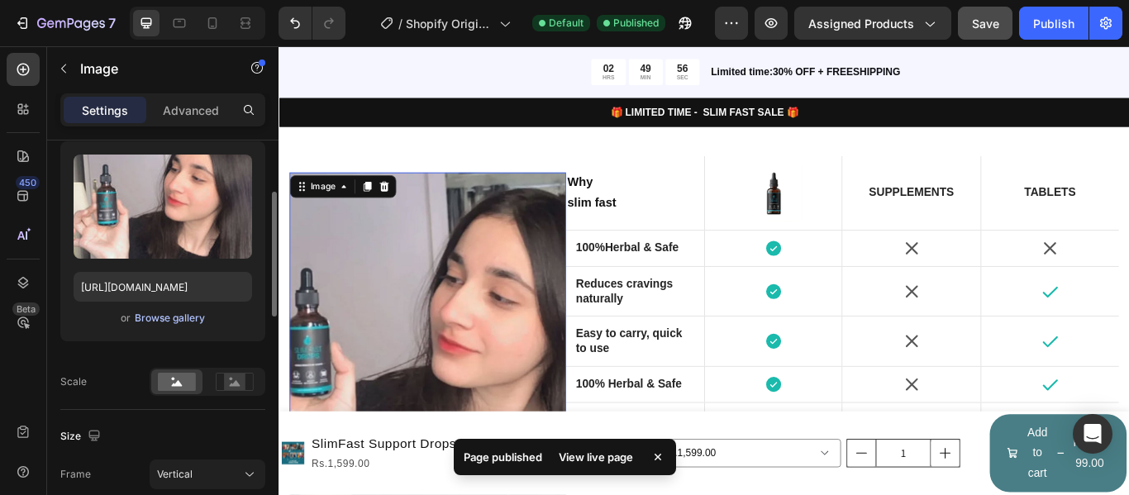
click at [166, 312] on div "Browse gallery" at bounding box center [170, 318] width 70 height 15
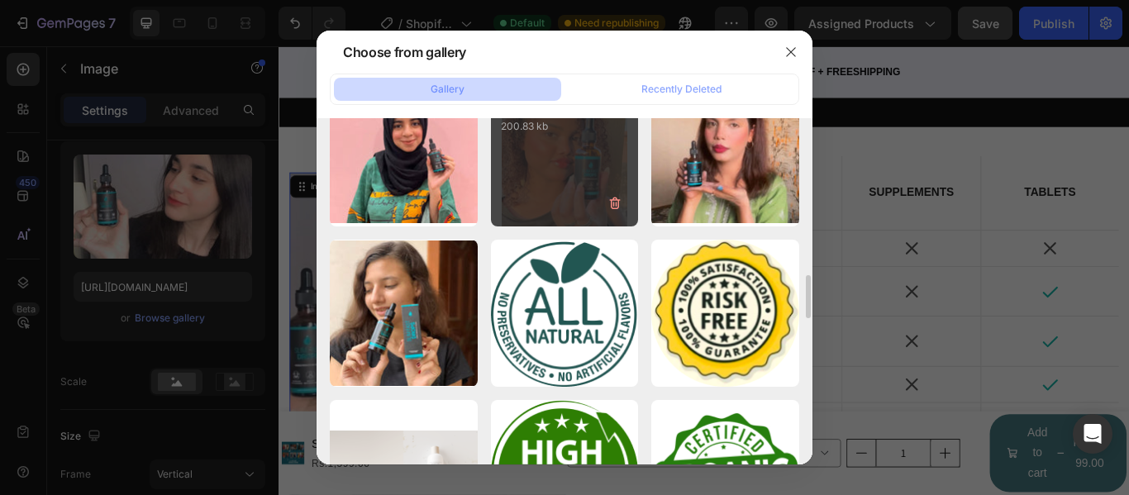
scroll to position [1819, 0]
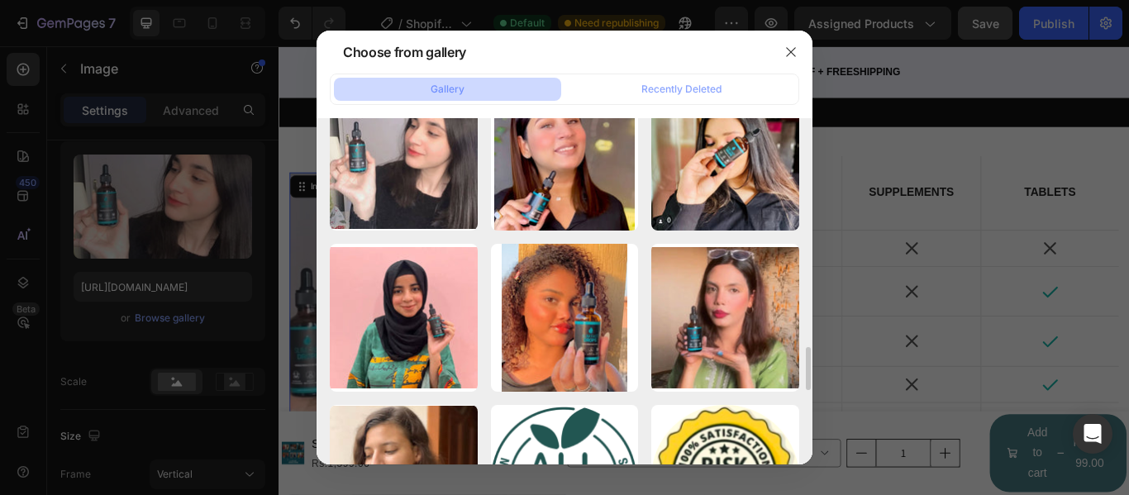
click at [158, 316] on div at bounding box center [564, 247] width 1129 height 495
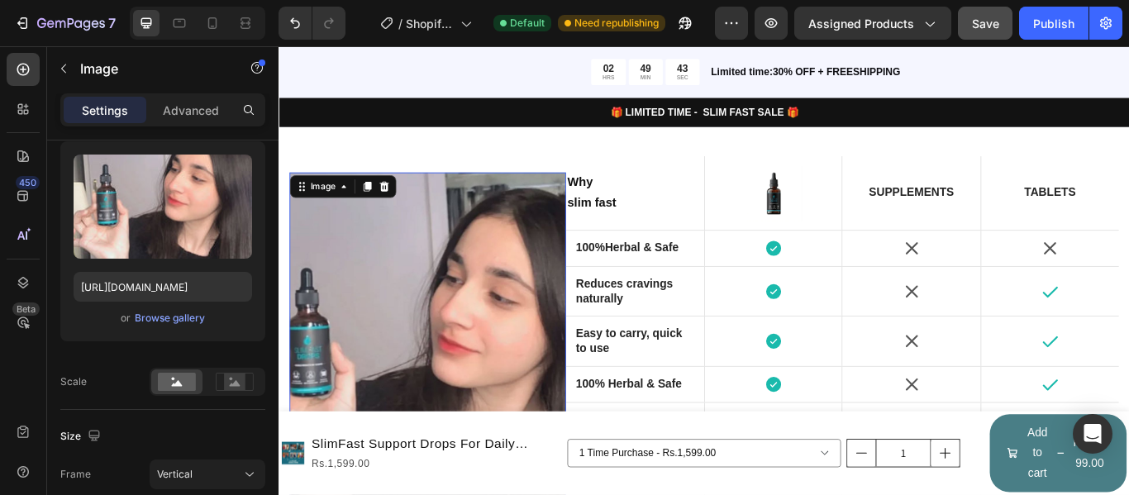
click at [174, 317] on div "Browse gallery" at bounding box center [170, 318] width 70 height 15
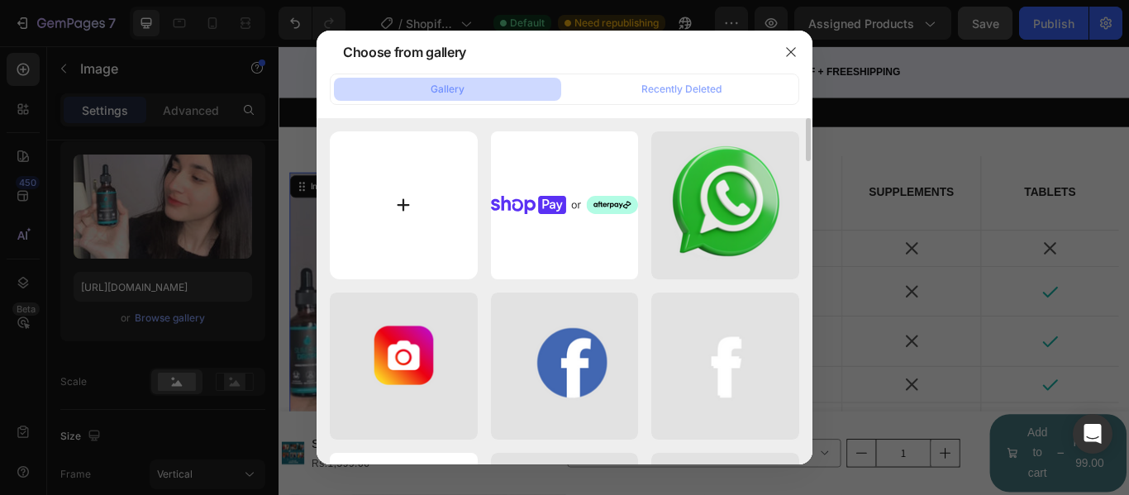
click at [333, 221] on input "file" at bounding box center [404, 205] width 148 height 148
type input "C:\fakepath\IMG-20250826-WA0042.jpg"
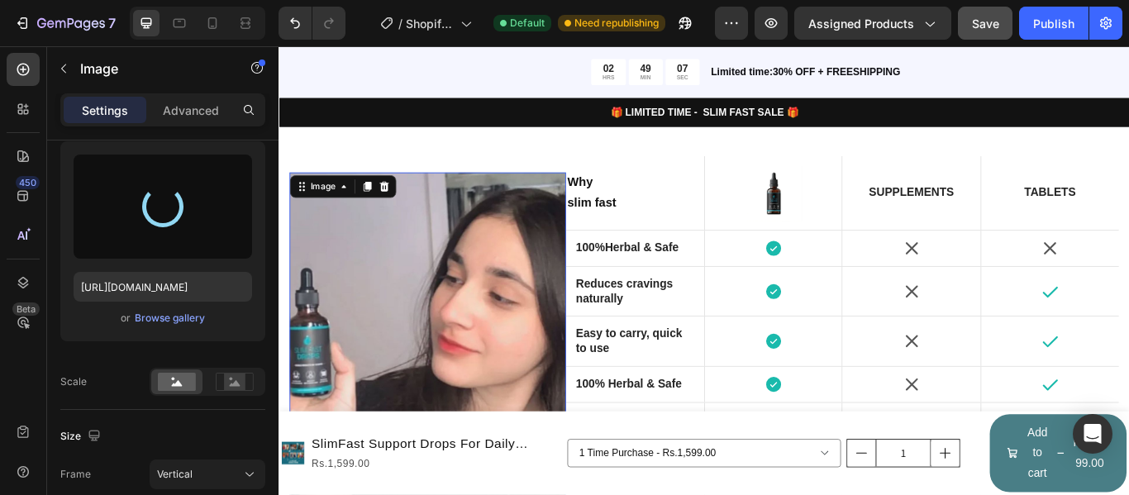
type input "[URL][DOMAIN_NAME]"
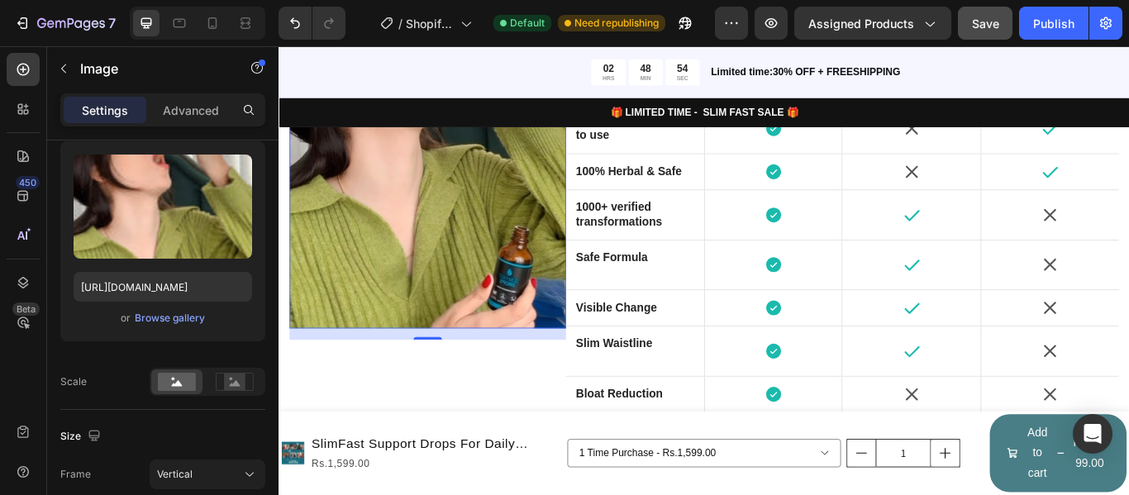
scroll to position [248, 0]
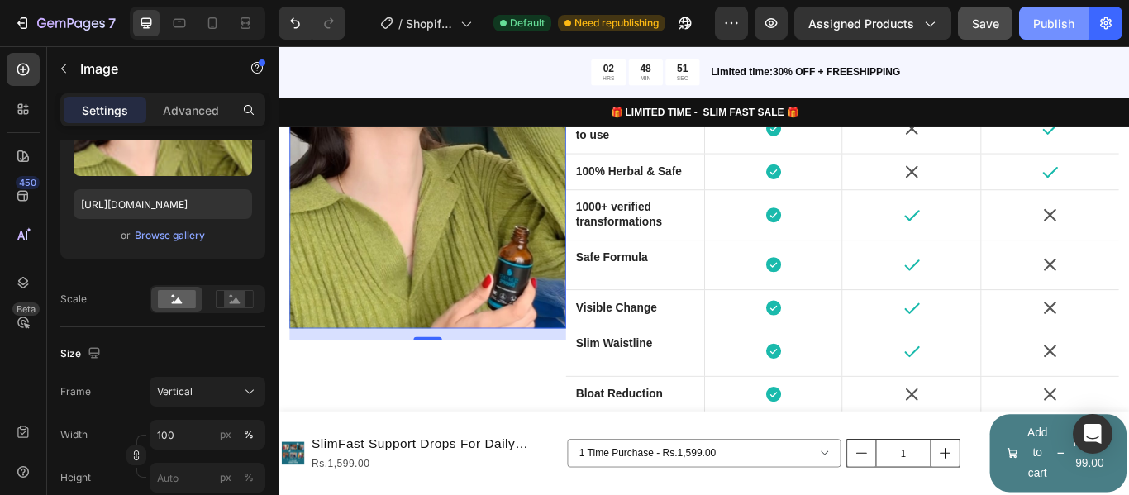
click at [1061, 21] on div "Publish" at bounding box center [1053, 23] width 41 height 17
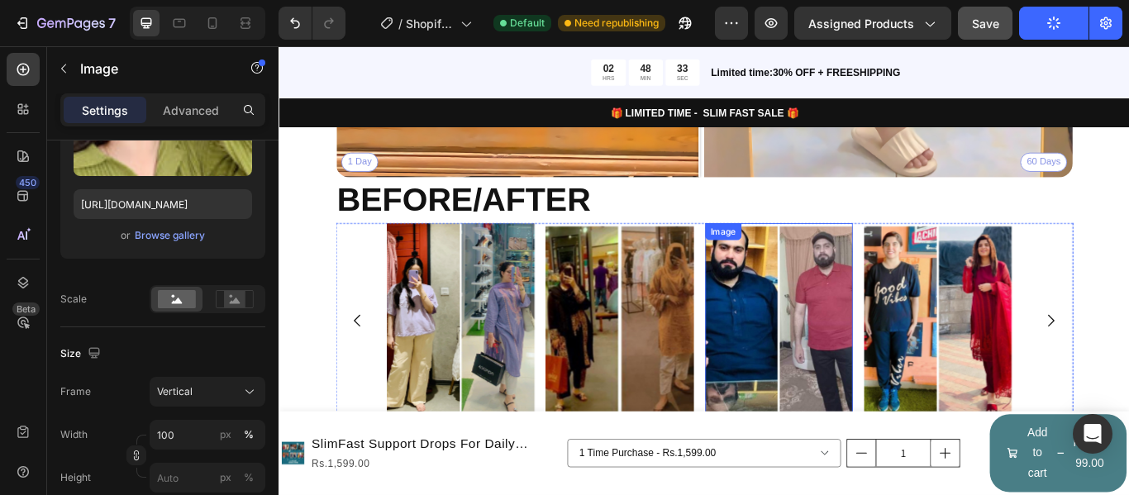
scroll to position [4095, 0]
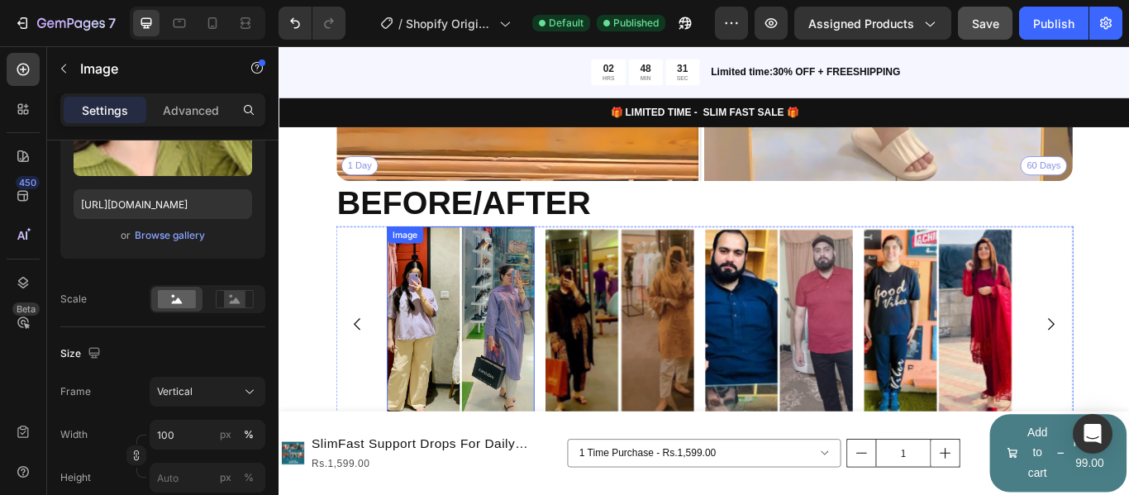
click at [521, 343] on img at bounding box center [490, 371] width 172 height 230
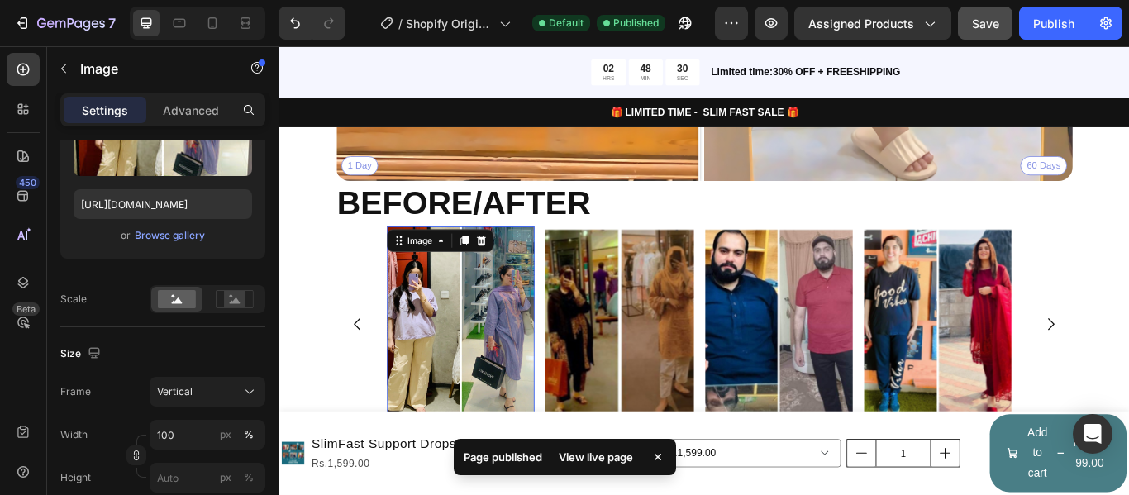
click at [445, 346] on img at bounding box center [490, 371] width 172 height 230
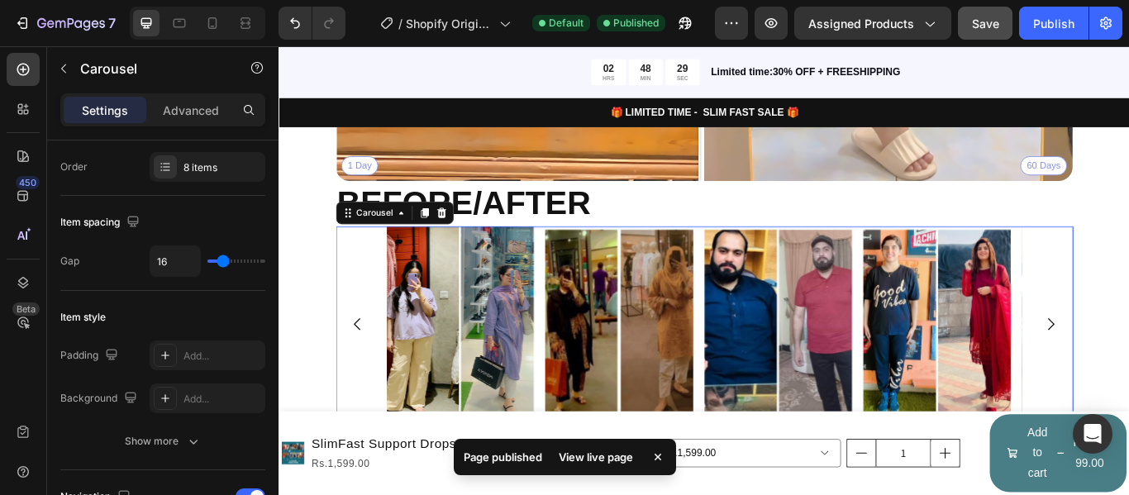
scroll to position [0, 0]
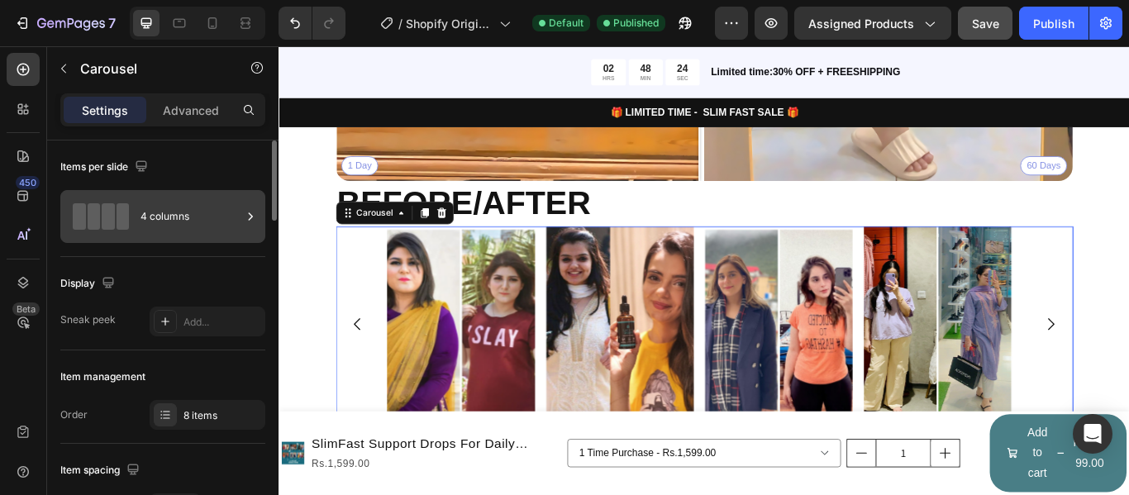
click at [152, 220] on div "4 columns" at bounding box center [191, 217] width 101 height 38
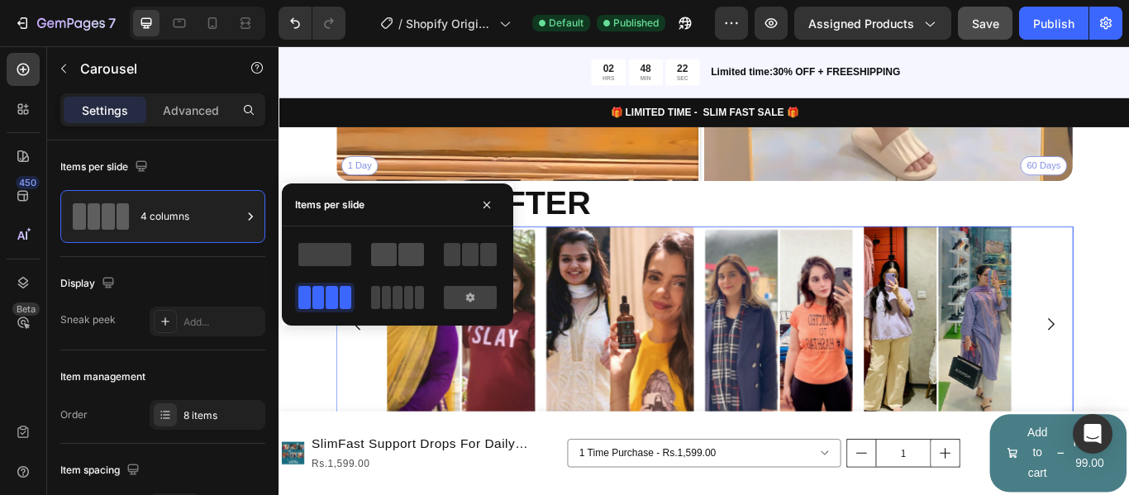
click at [392, 257] on span at bounding box center [384, 254] width 26 height 23
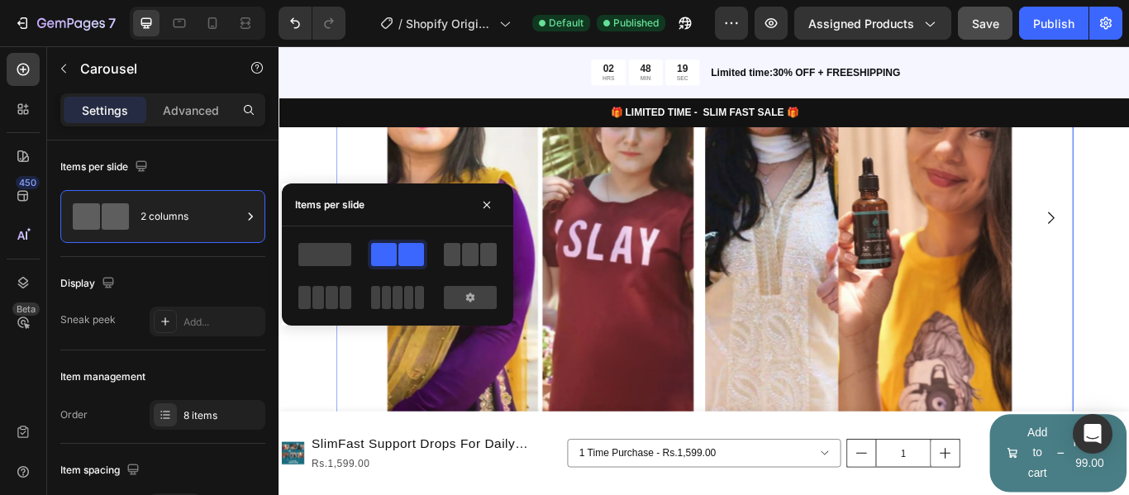
drag, startPoint x: 489, startPoint y: 258, endPoint x: 472, endPoint y: 246, distance: 20.9
click at [489, 258] on span at bounding box center [488, 254] width 17 height 23
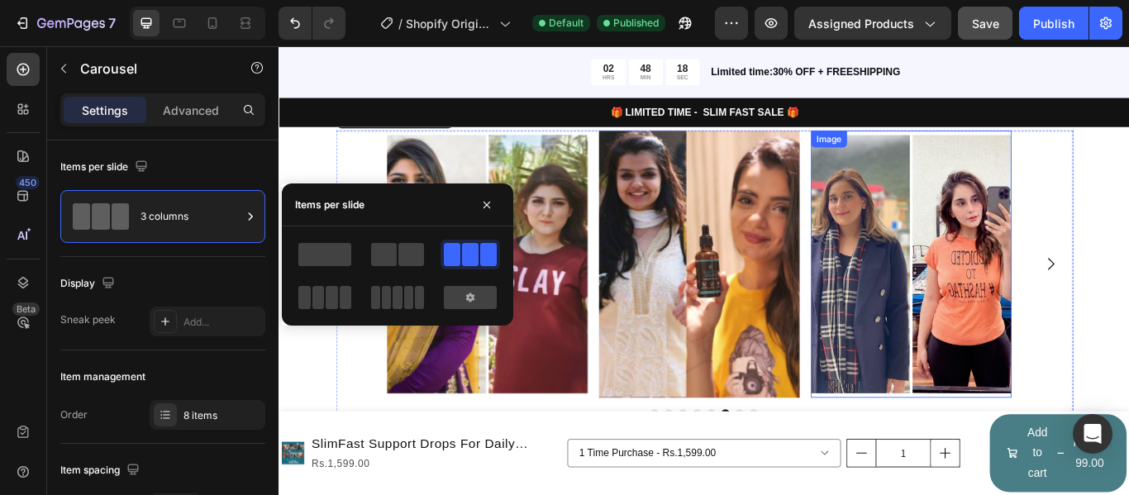
scroll to position [4177, 0]
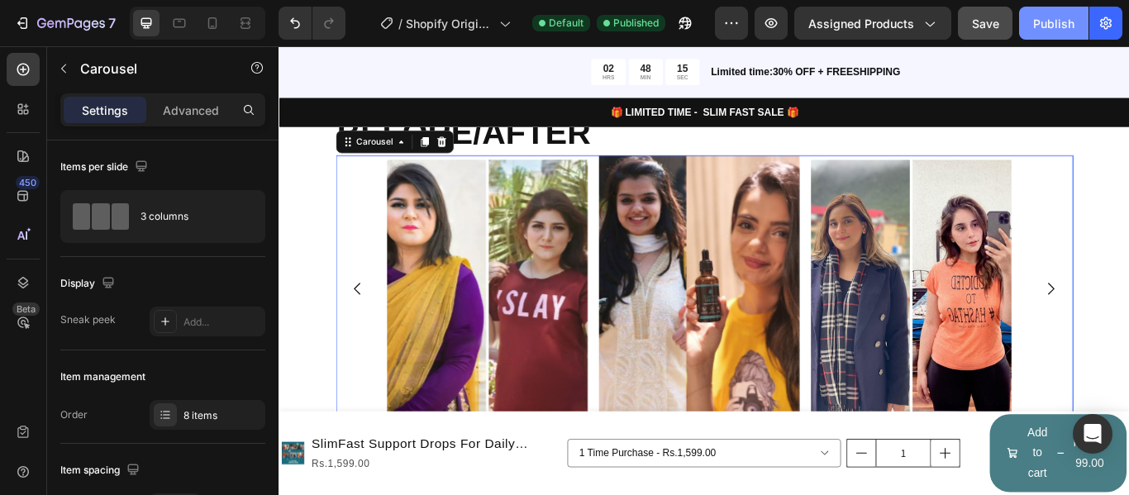
drag, startPoint x: 1052, startPoint y: 28, endPoint x: 797, endPoint y: 49, distance: 256.3
click at [1052, 28] on div "Publish" at bounding box center [1053, 23] width 41 height 17
click at [208, 27] on icon at bounding box center [212, 23] width 17 height 17
type input "100%"
type input "0"
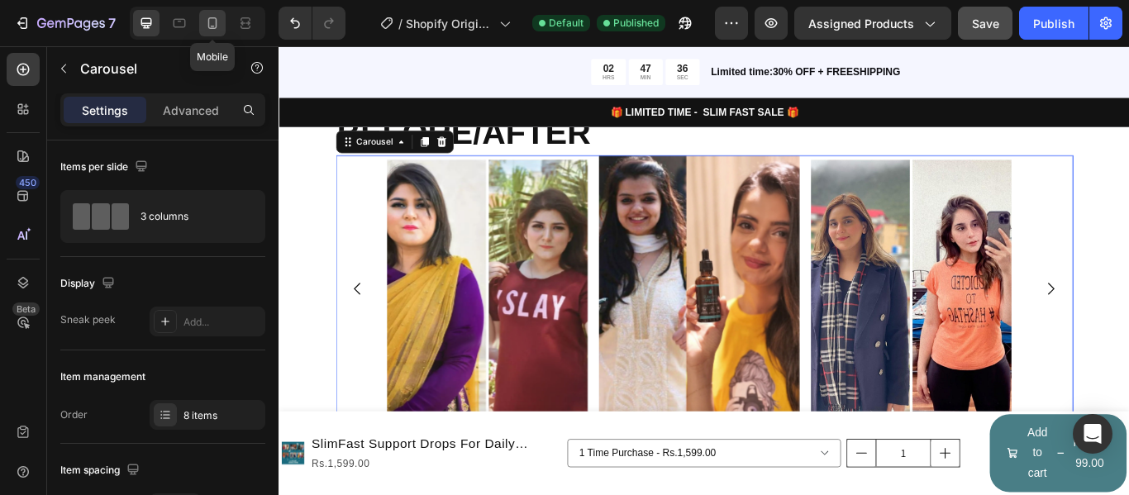
type input "0"
type input "22"
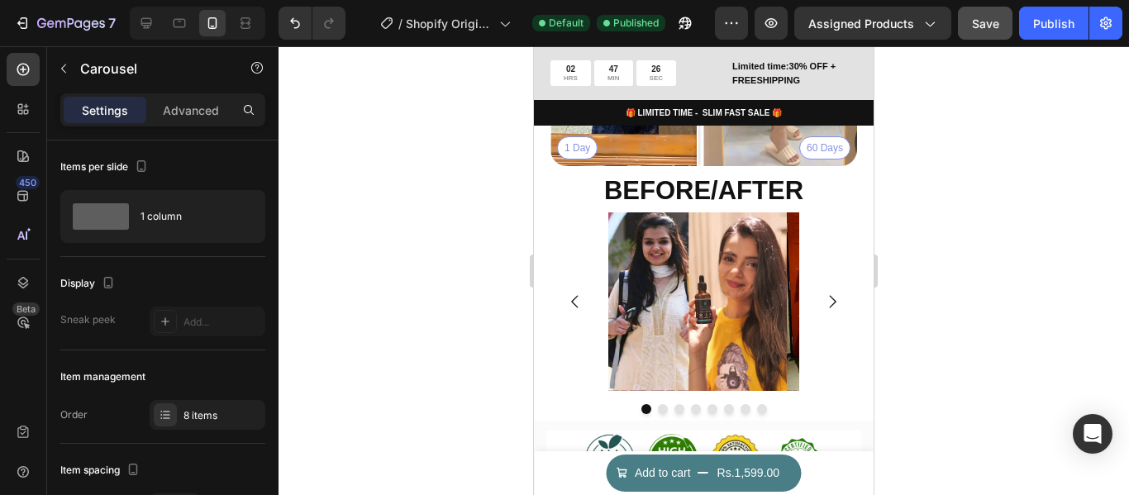
scroll to position [3269, 0]
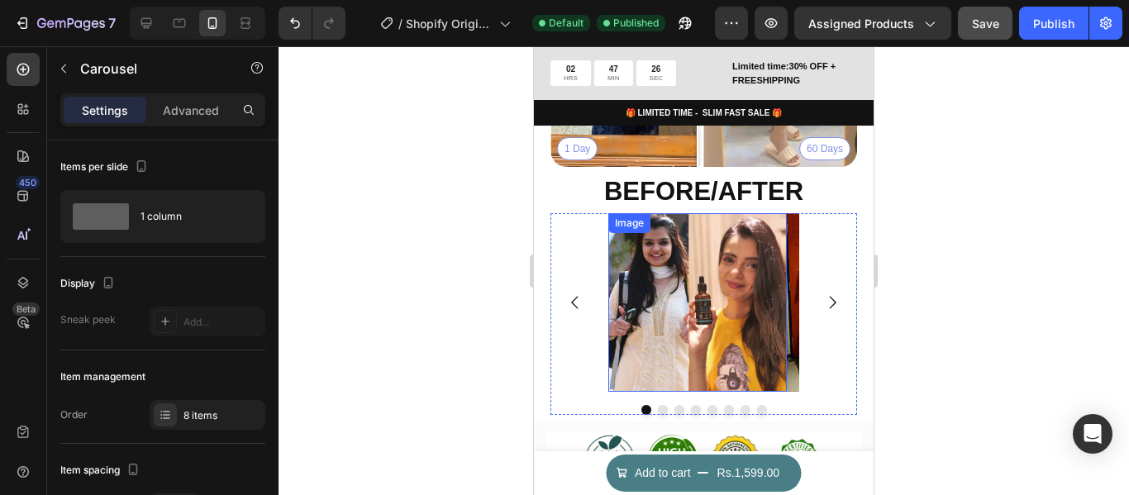
click at [703, 268] on img at bounding box center [697, 302] width 179 height 179
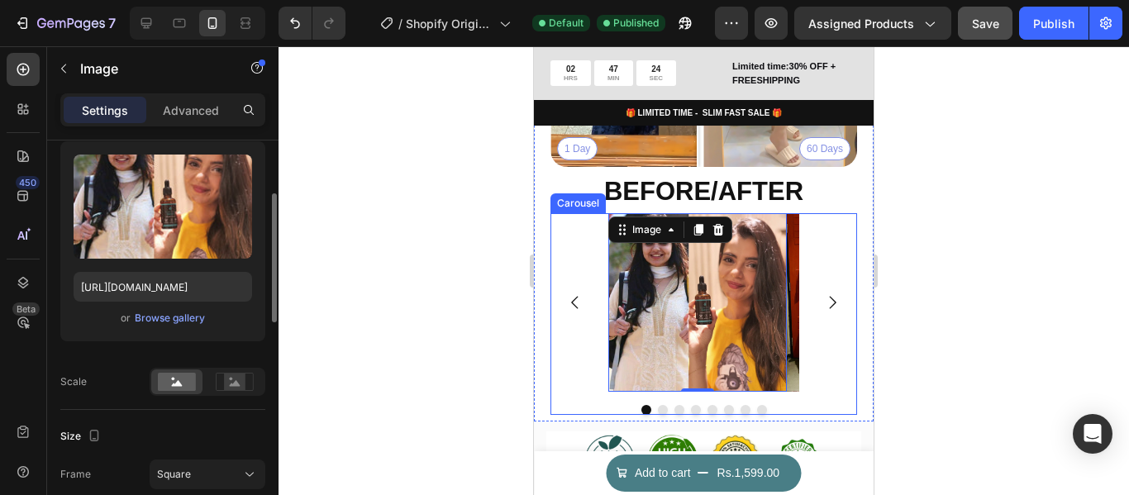
scroll to position [331, 0]
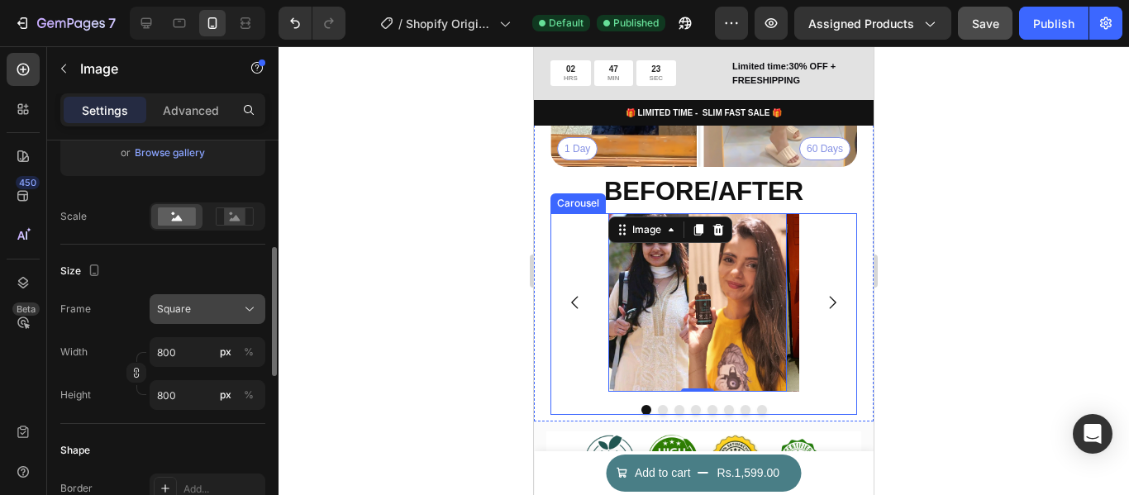
click at [219, 317] on div "Square" at bounding box center [197, 309] width 81 height 15
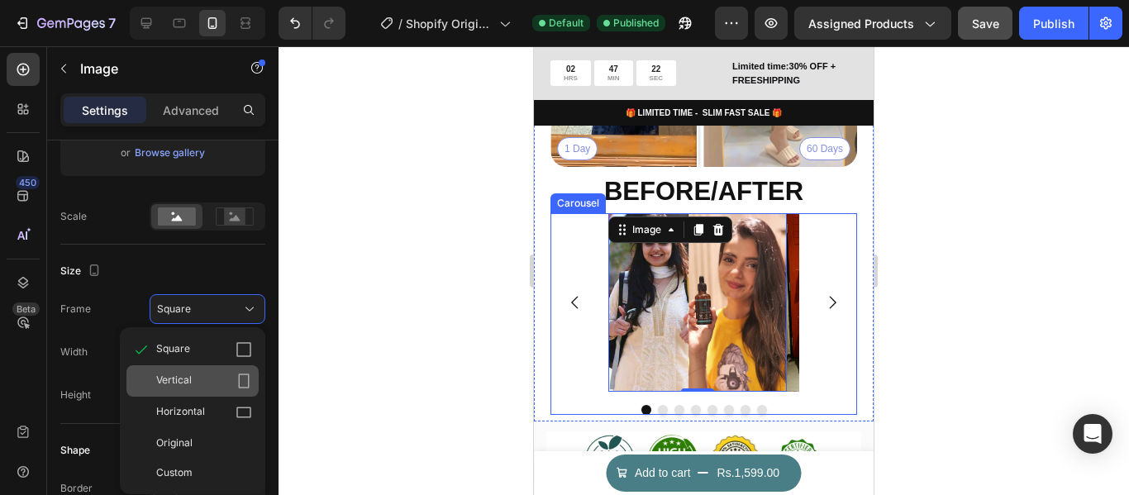
click at [206, 389] on div "Vertical" at bounding box center [204, 381] width 96 height 17
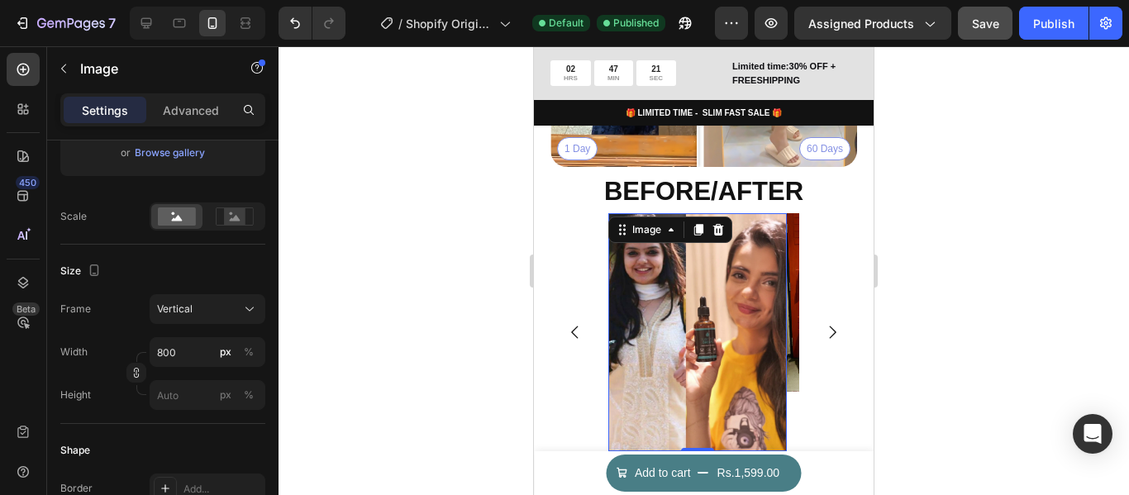
scroll to position [3351, 0]
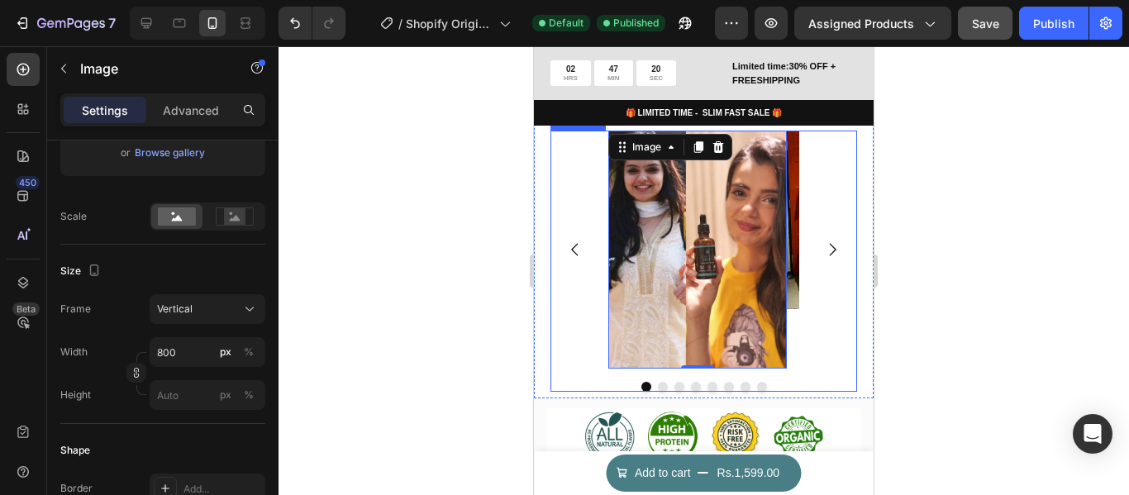
click at [823, 259] on icon "Carousel Next Arrow" at bounding box center [832, 250] width 18 height 18
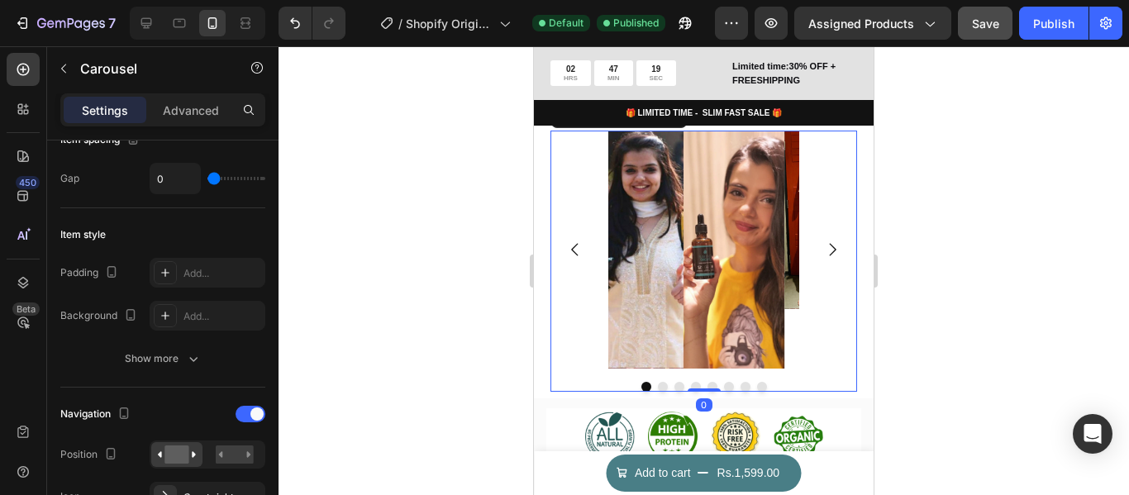
scroll to position [0, 0]
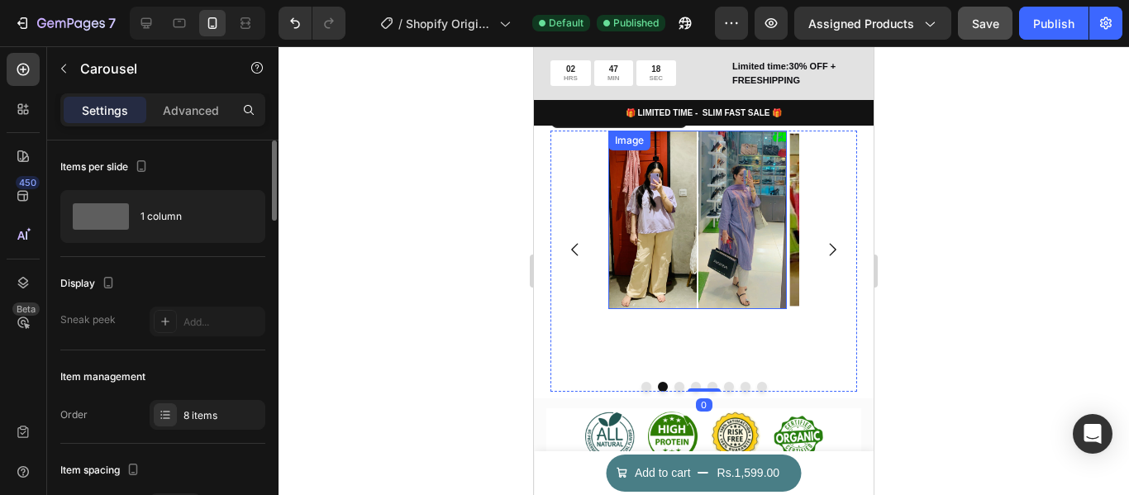
click at [705, 271] on img at bounding box center [697, 220] width 179 height 179
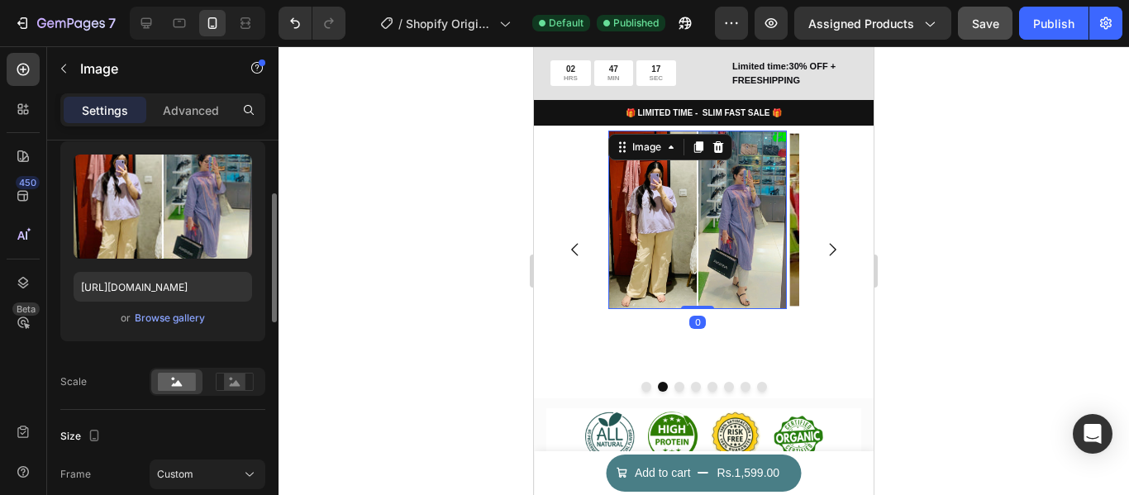
scroll to position [248, 0]
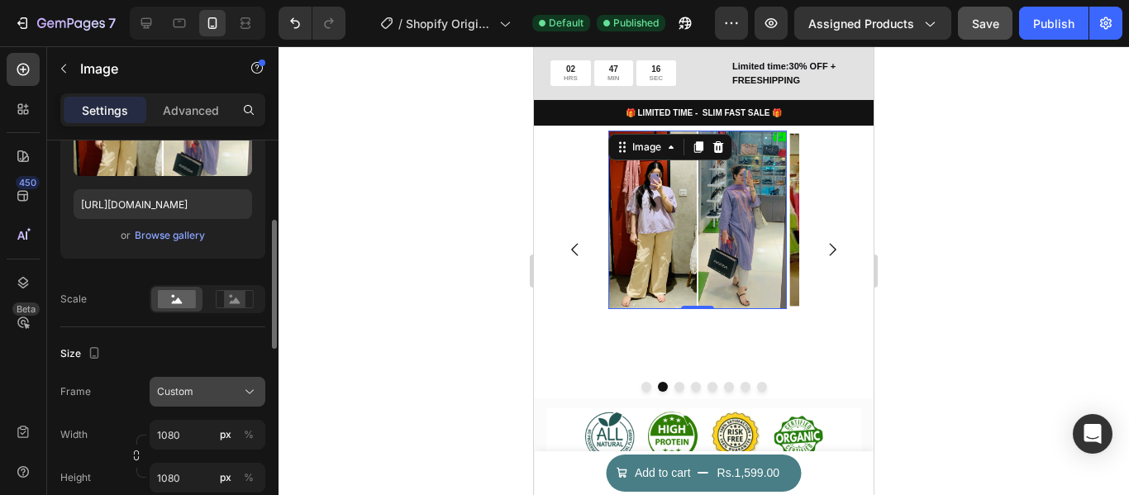
click at [230, 394] on div "Custom" at bounding box center [197, 391] width 81 height 15
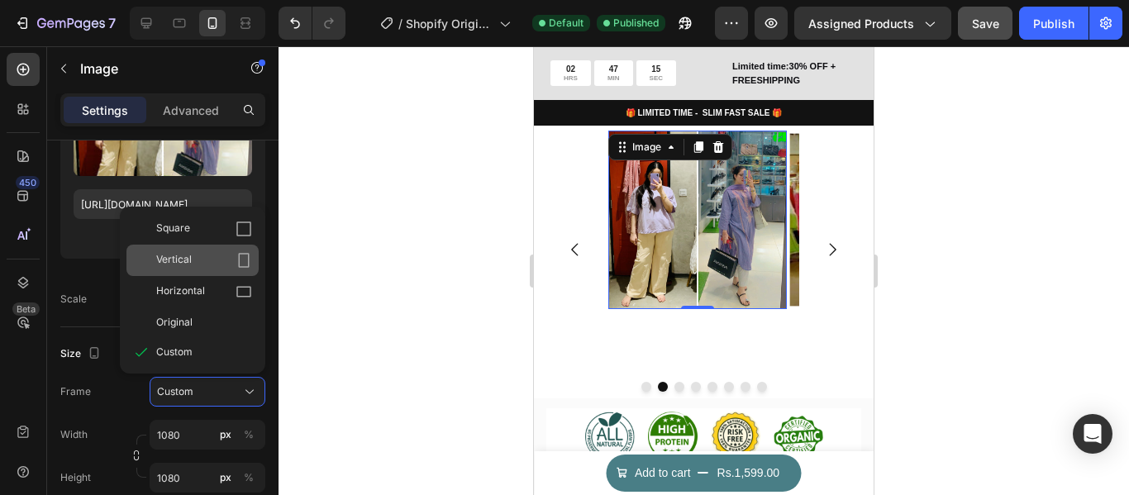
click at [229, 270] on div "Vertical" at bounding box center [192, 260] width 132 height 31
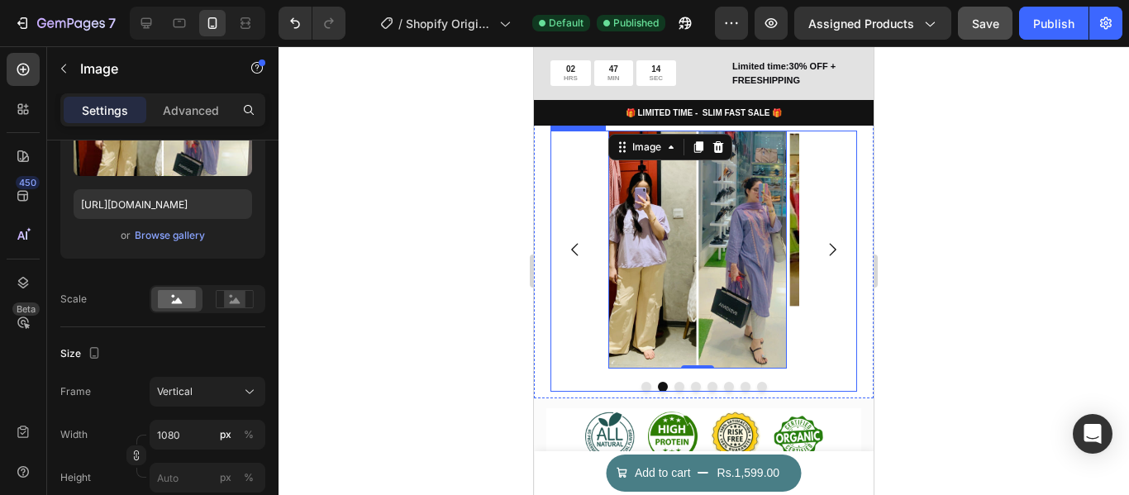
click at [834, 272] on button "Carousel Next Arrow" at bounding box center [832, 249] width 45 height 45
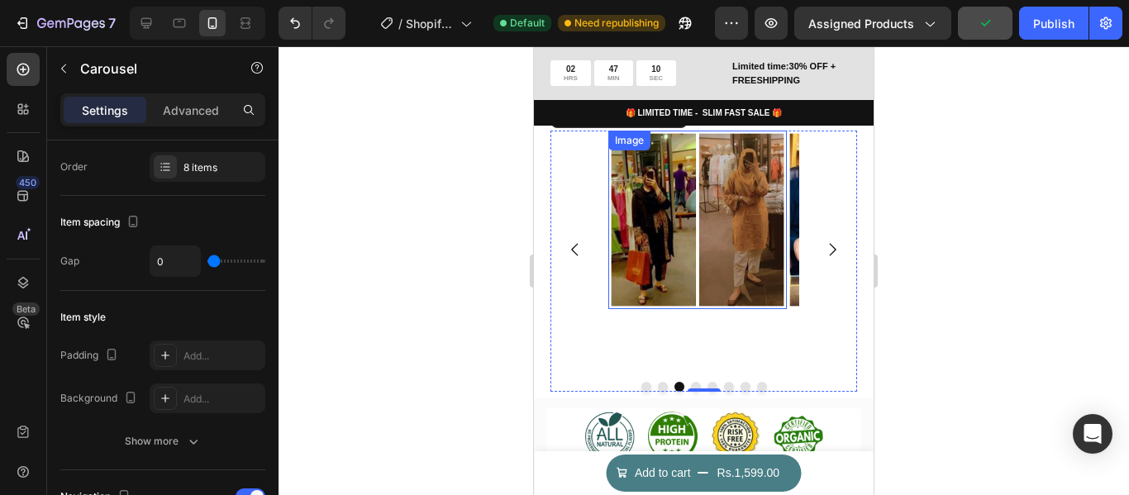
click at [724, 278] on img at bounding box center [697, 220] width 179 height 179
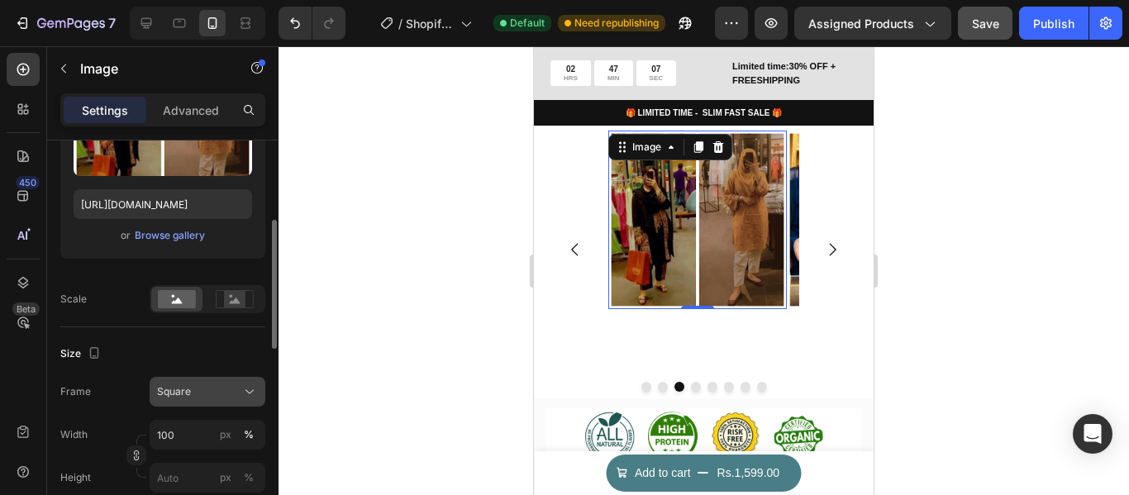
click at [212, 389] on div "Square" at bounding box center [197, 391] width 81 height 15
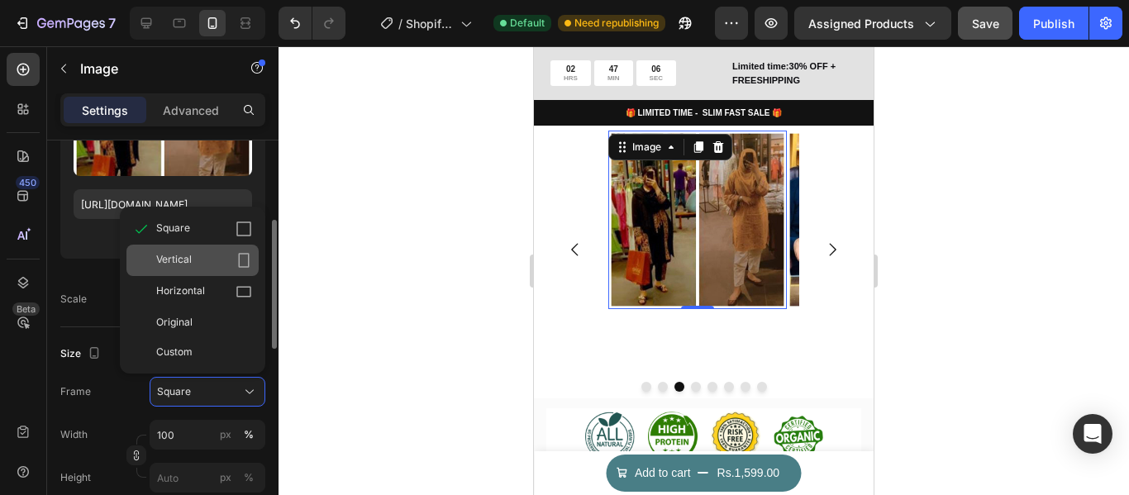
drag, startPoint x: 226, startPoint y: 260, endPoint x: 35, endPoint y: 261, distance: 191.0
click at [226, 260] on div "Vertical" at bounding box center [204, 260] width 96 height 17
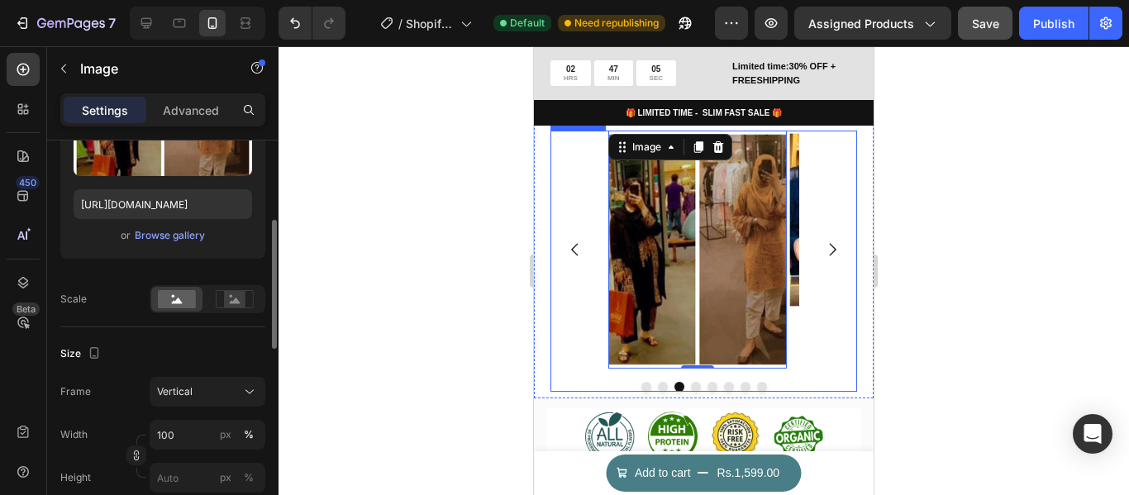
click at [830, 271] on button "Carousel Next Arrow" at bounding box center [832, 249] width 45 height 45
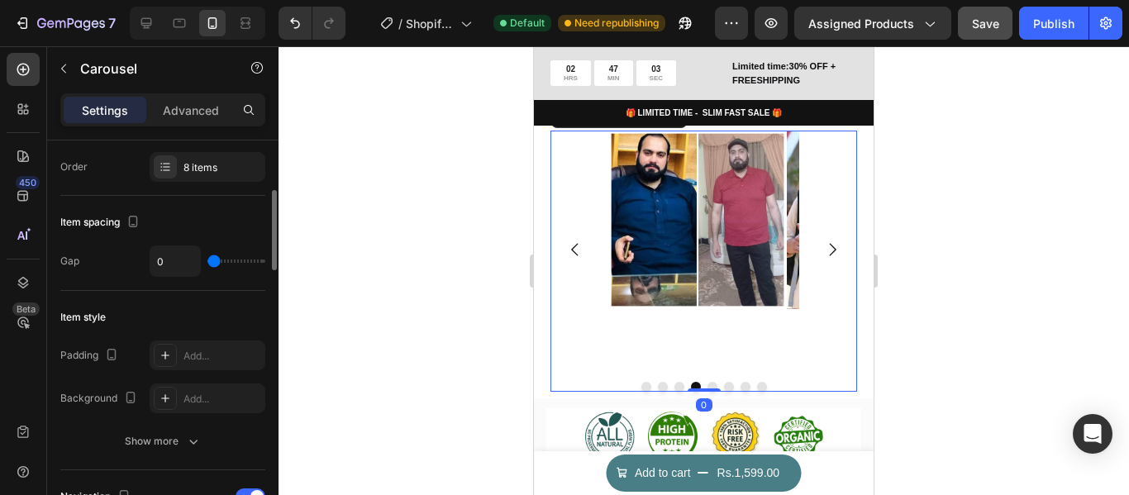
scroll to position [0, 0]
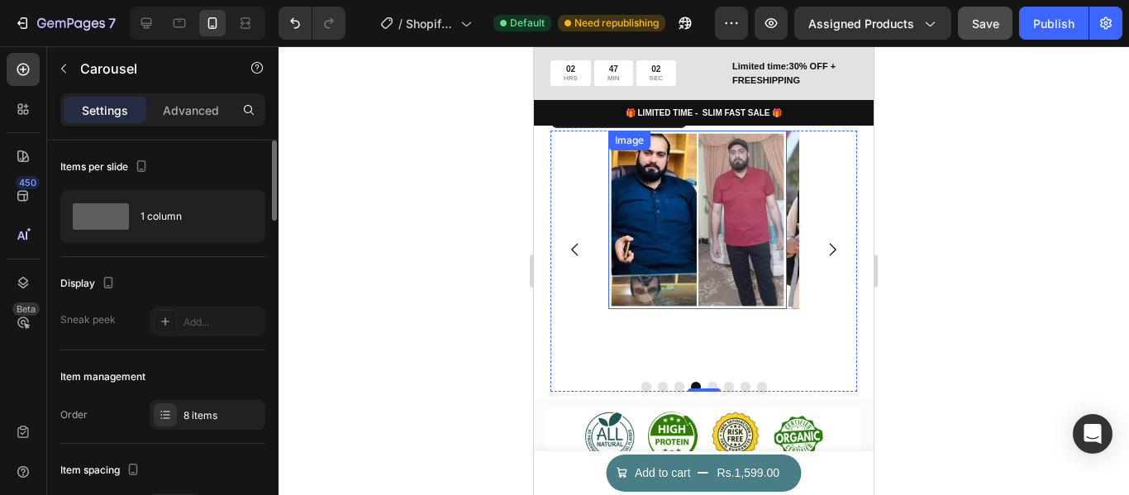
click at [672, 230] on img at bounding box center [697, 220] width 179 height 179
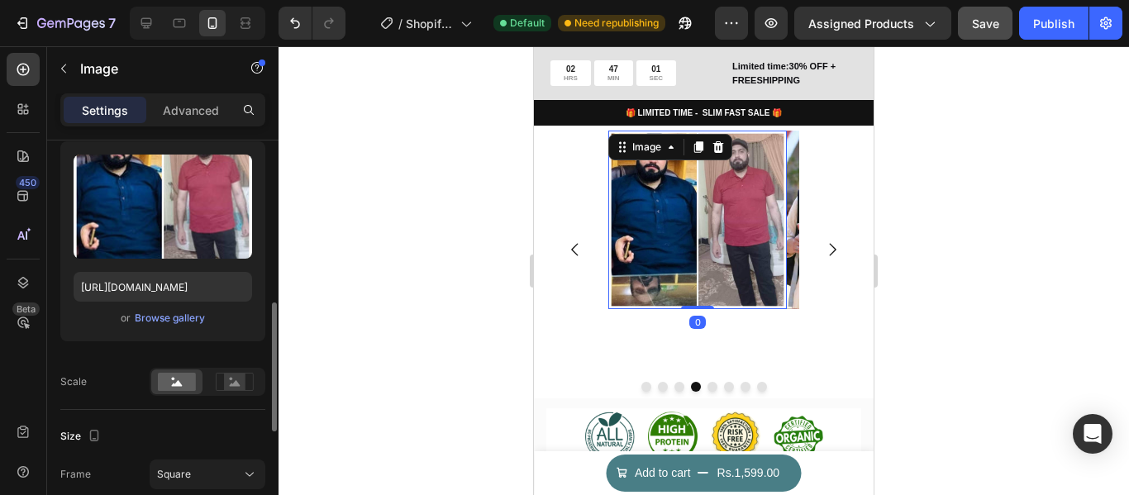
scroll to position [248, 0]
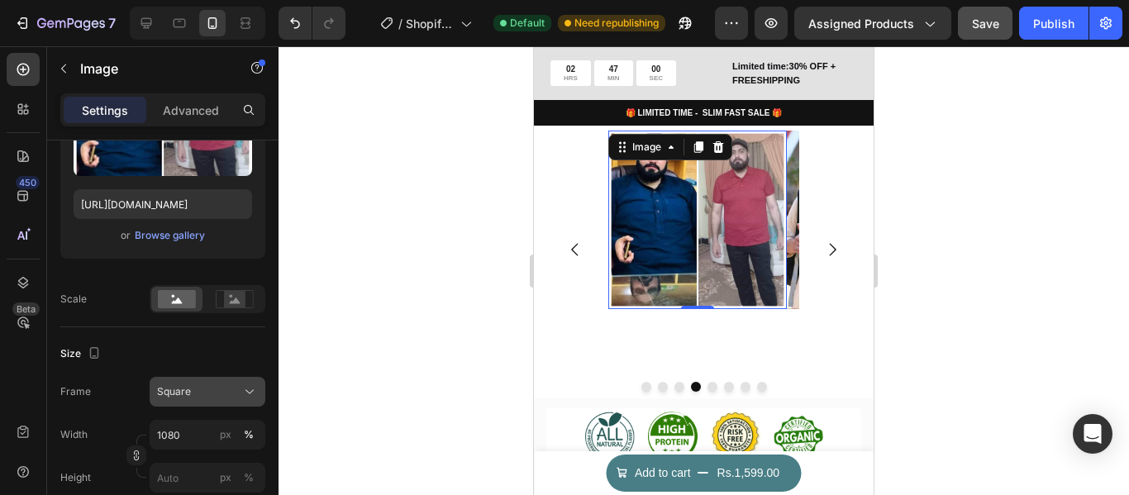
click at [208, 384] on div "Square" at bounding box center [197, 391] width 81 height 15
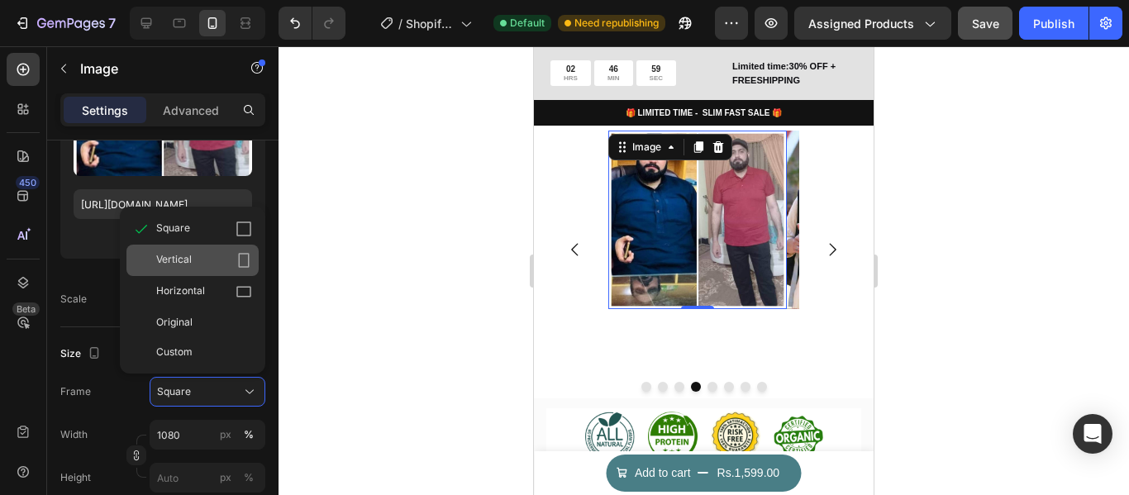
click at [235, 257] on div "Vertical" at bounding box center [204, 260] width 96 height 17
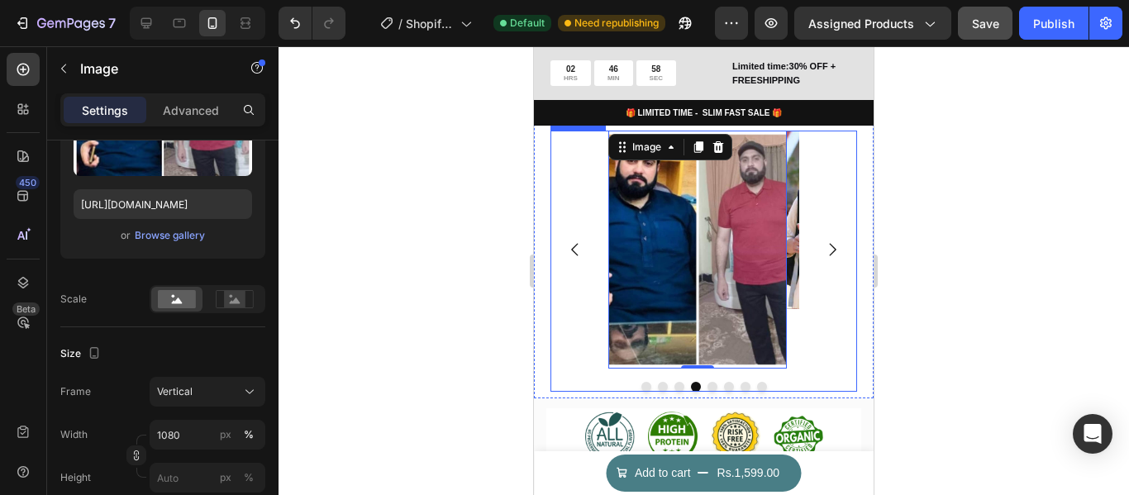
click at [810, 269] on button "Carousel Next Arrow" at bounding box center [832, 249] width 45 height 45
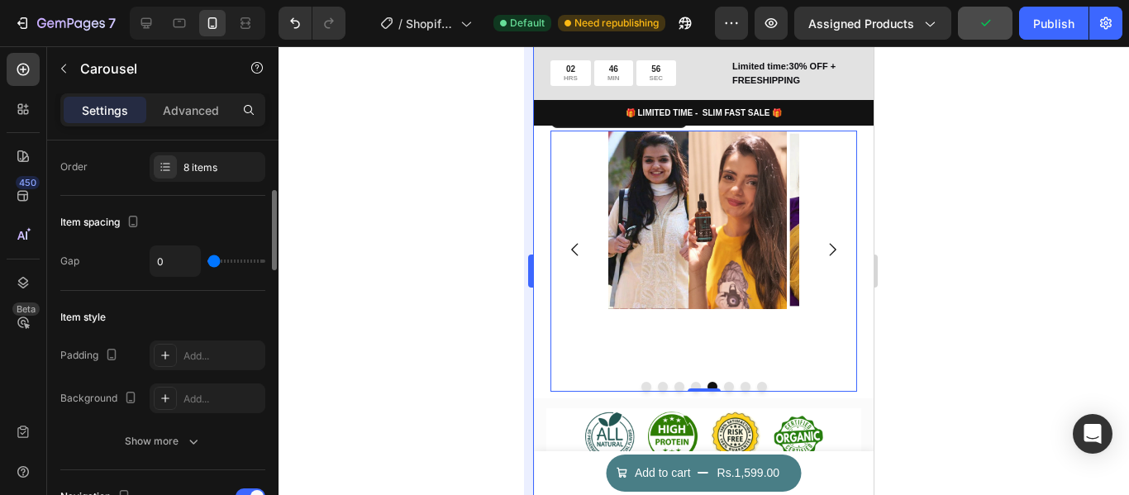
scroll to position [83, 0]
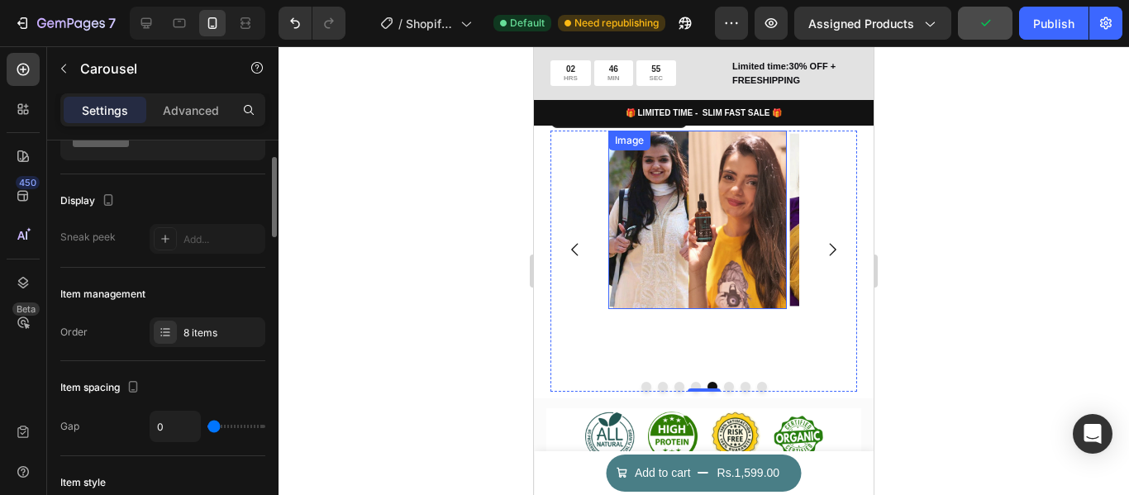
click at [723, 228] on img at bounding box center [697, 220] width 179 height 179
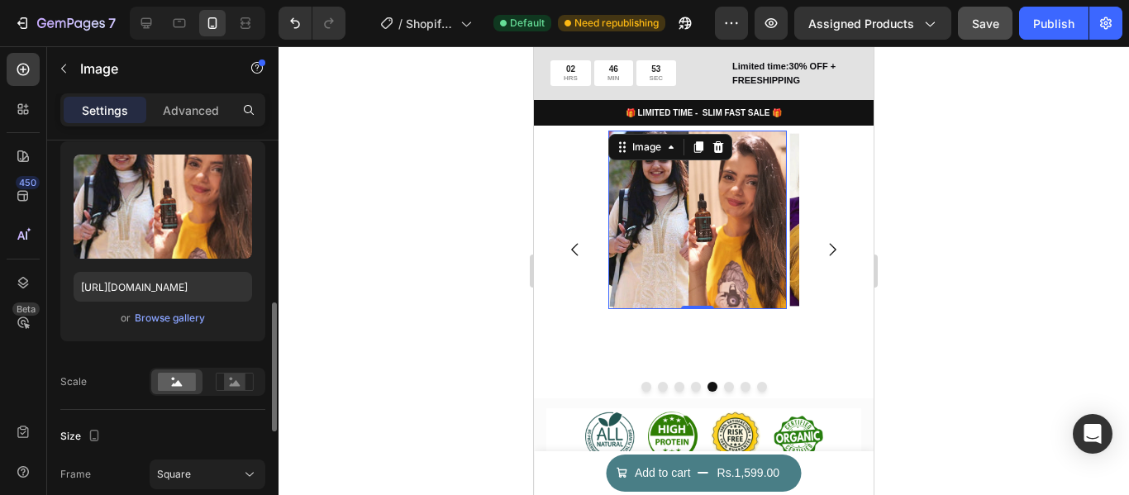
scroll to position [248, 0]
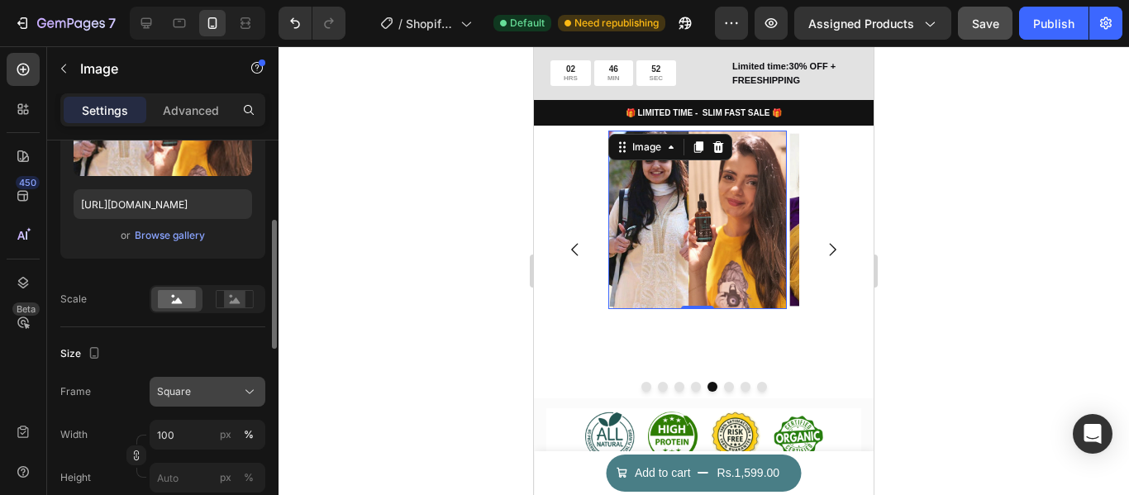
click at [226, 379] on button "Square" at bounding box center [208, 392] width 116 height 30
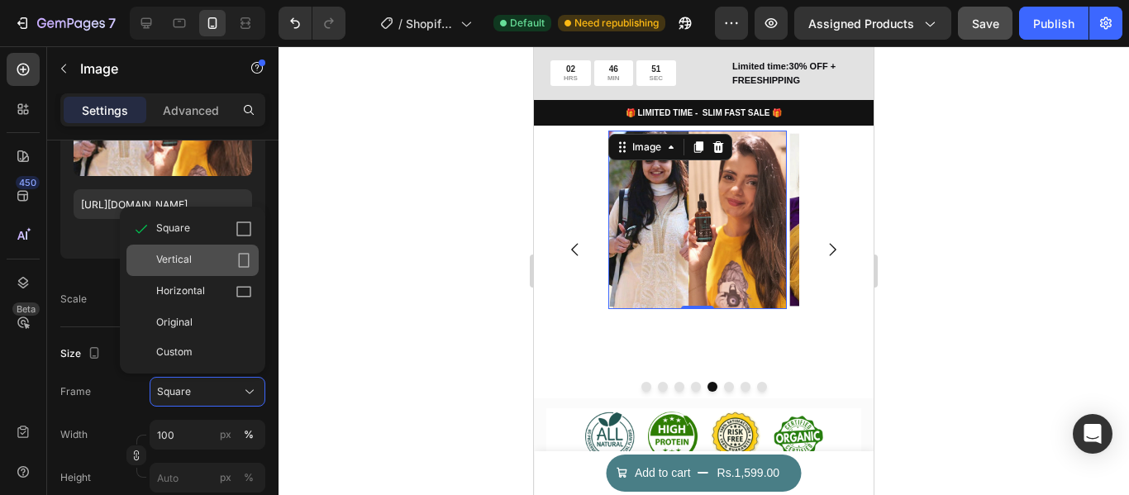
click at [222, 262] on div "Vertical" at bounding box center [204, 260] width 96 height 17
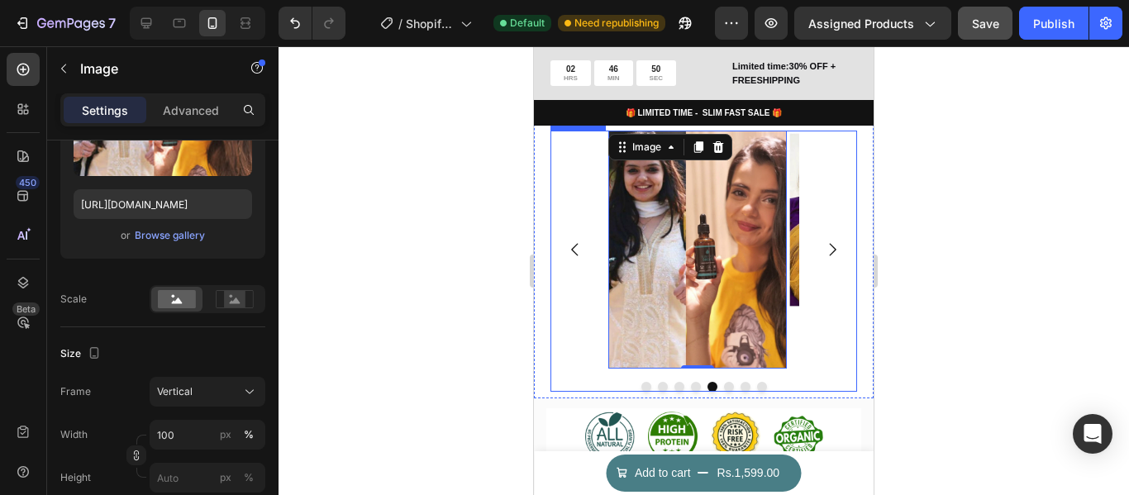
click at [810, 265] on button "Carousel Next Arrow" at bounding box center [832, 249] width 45 height 45
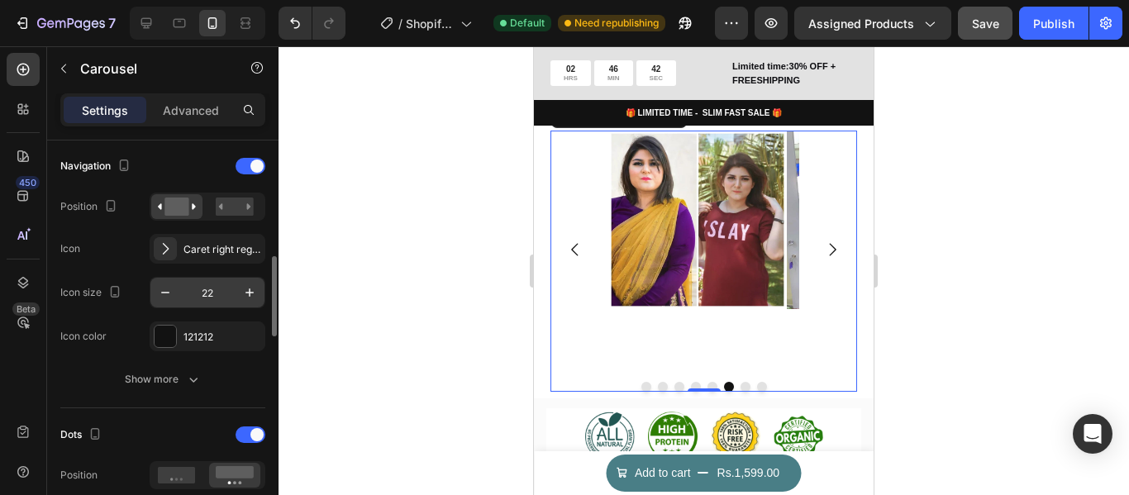
scroll to position [413, 0]
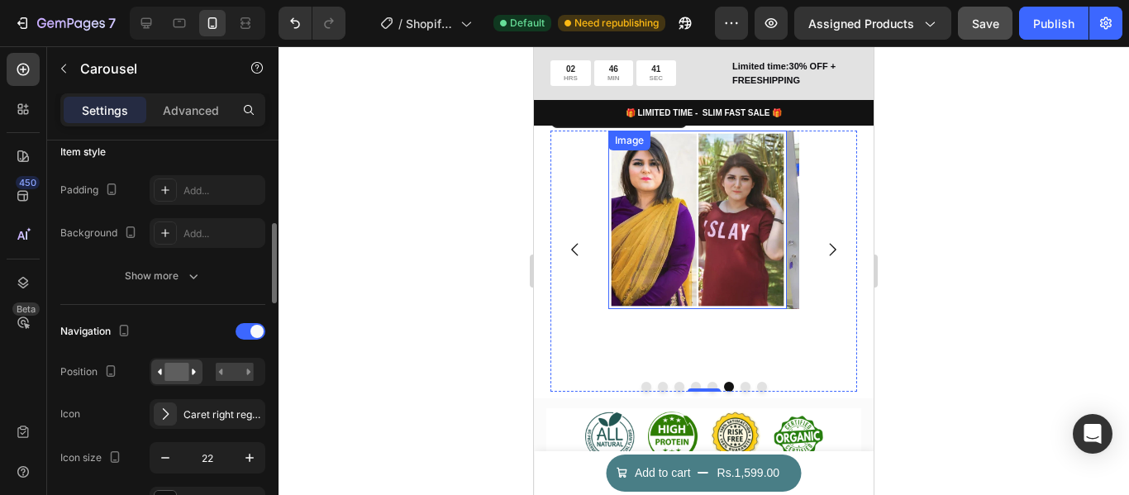
click at [736, 252] on img at bounding box center [697, 220] width 179 height 179
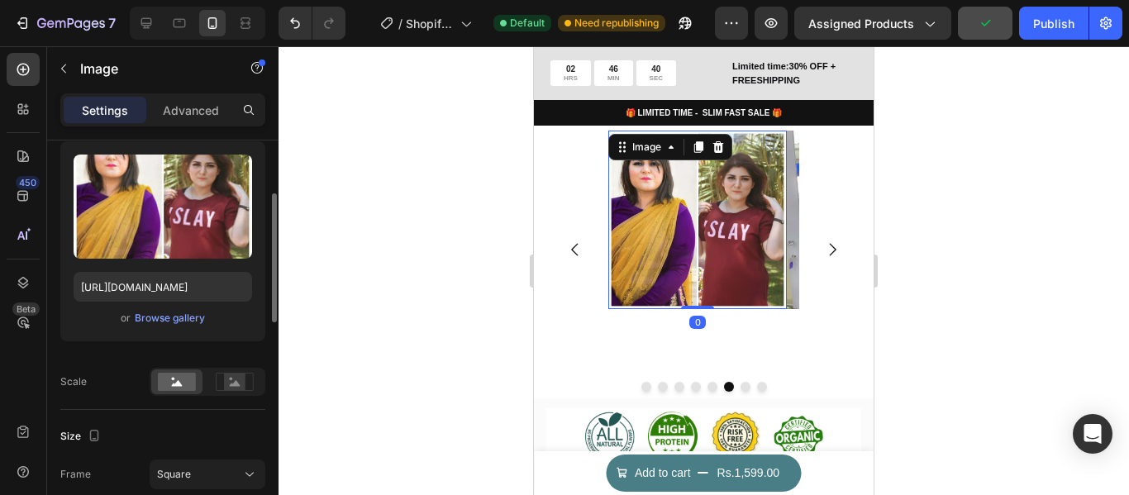
scroll to position [248, 0]
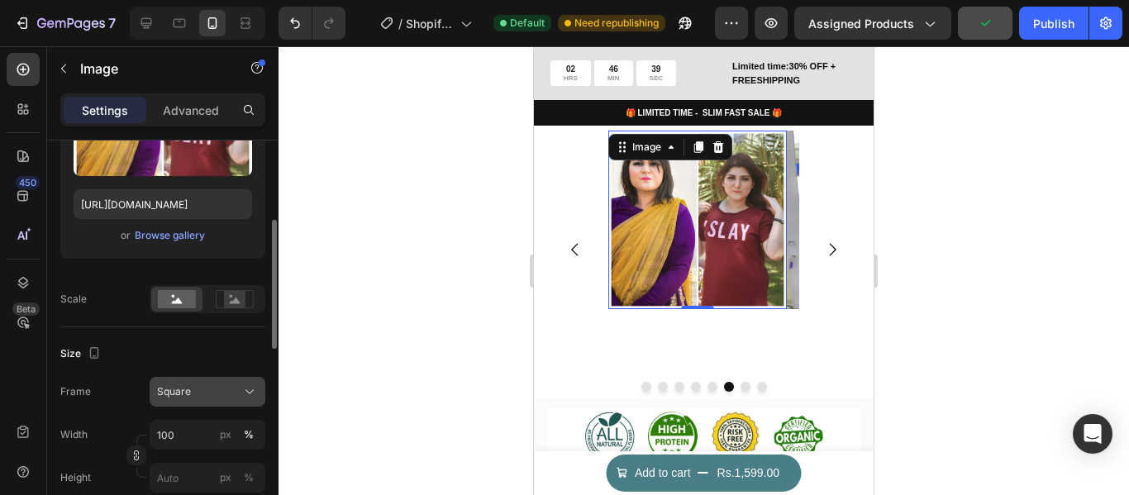
click at [236, 381] on button "Square" at bounding box center [208, 392] width 116 height 30
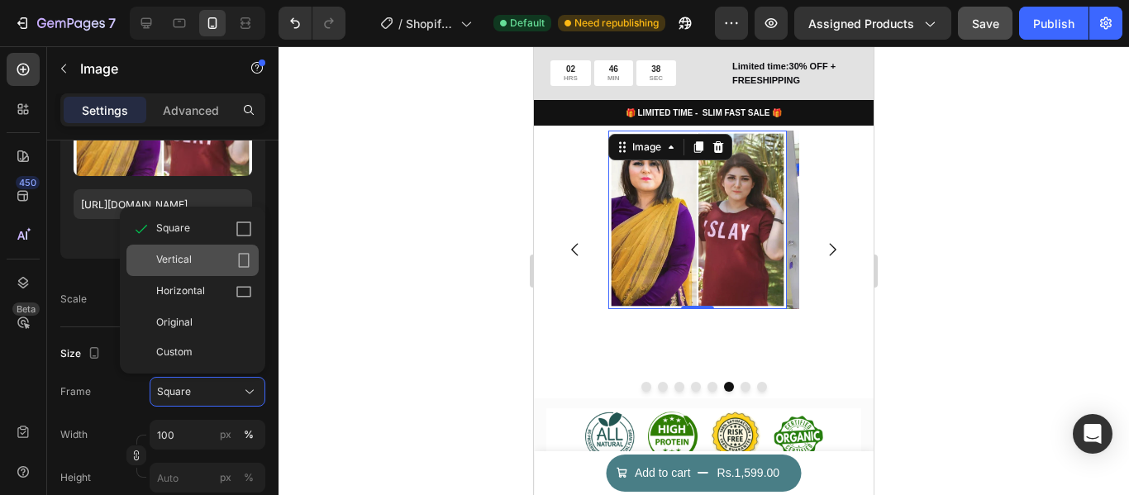
click at [214, 263] on div "Vertical" at bounding box center [204, 260] width 96 height 17
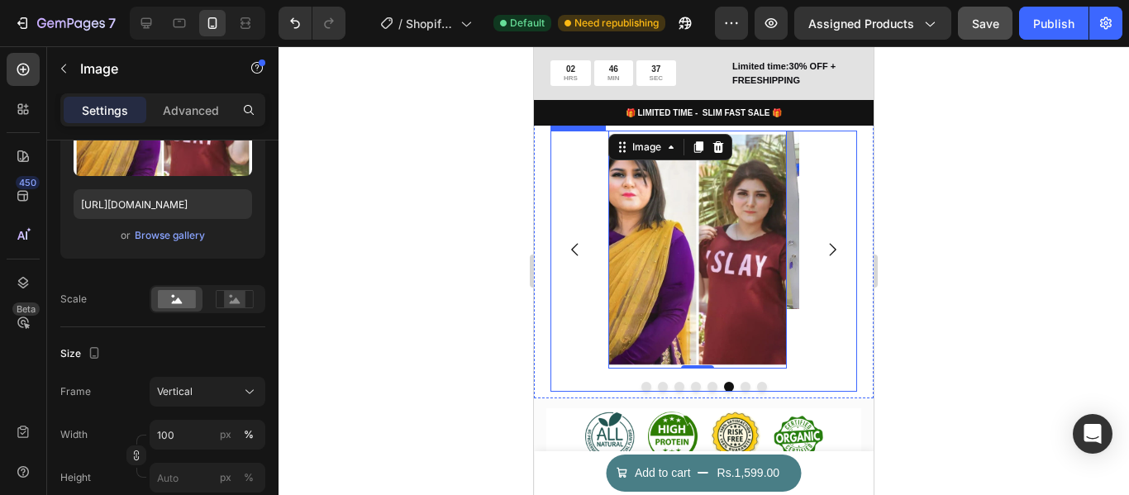
click at [823, 259] on icon "Carousel Next Arrow" at bounding box center [832, 250] width 18 height 18
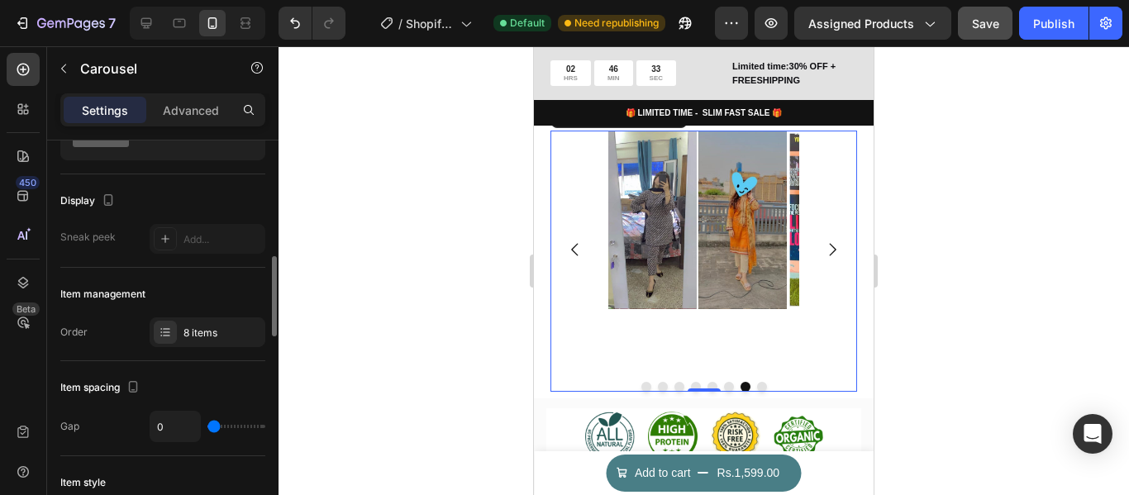
scroll to position [165, 0]
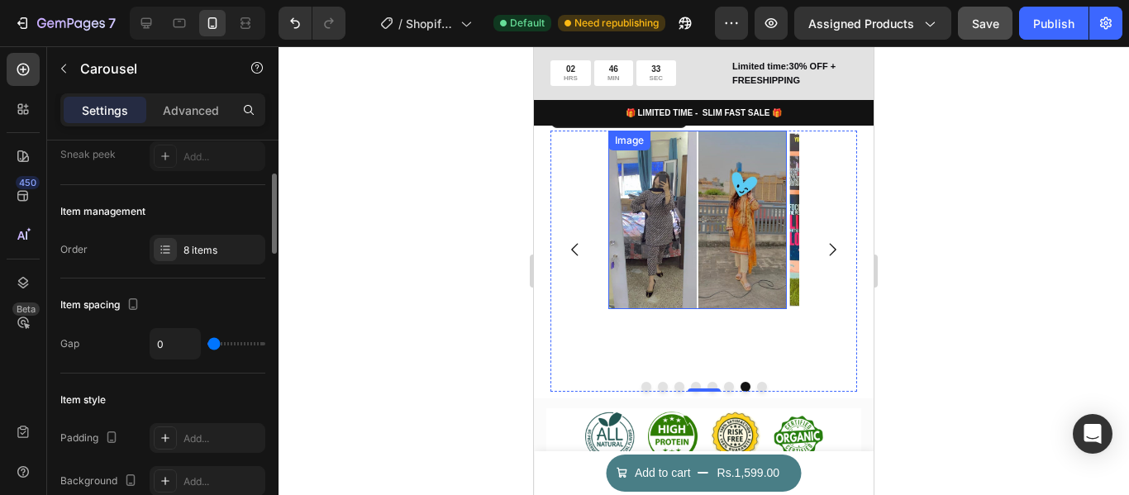
click at [657, 266] on img at bounding box center [697, 220] width 179 height 179
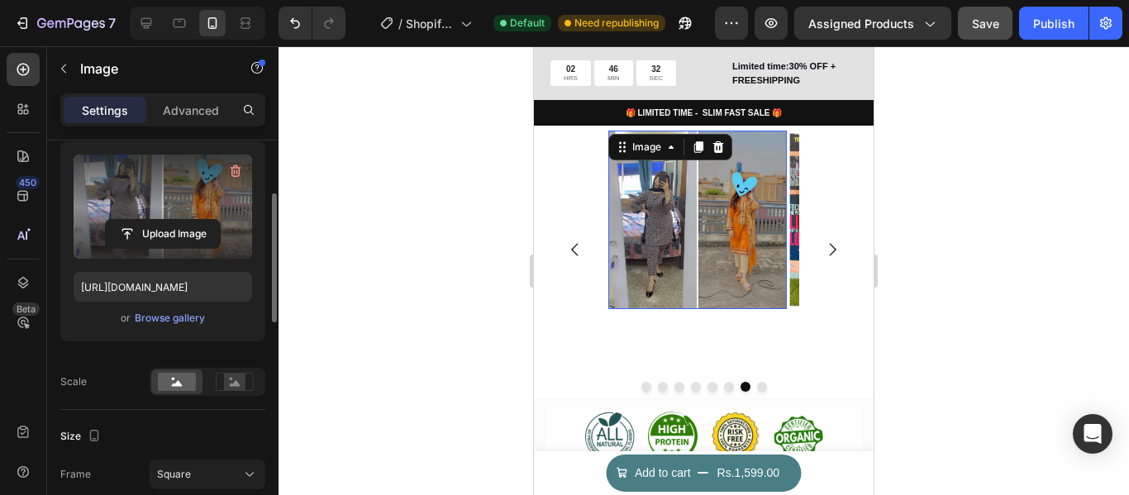
scroll to position [0, 0]
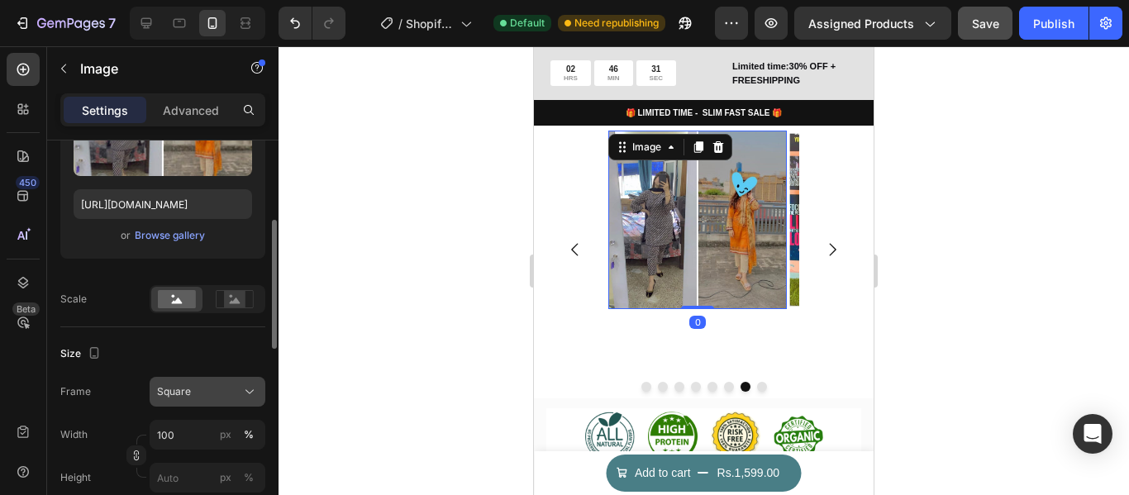
click at [236, 392] on div "Square" at bounding box center [197, 391] width 81 height 15
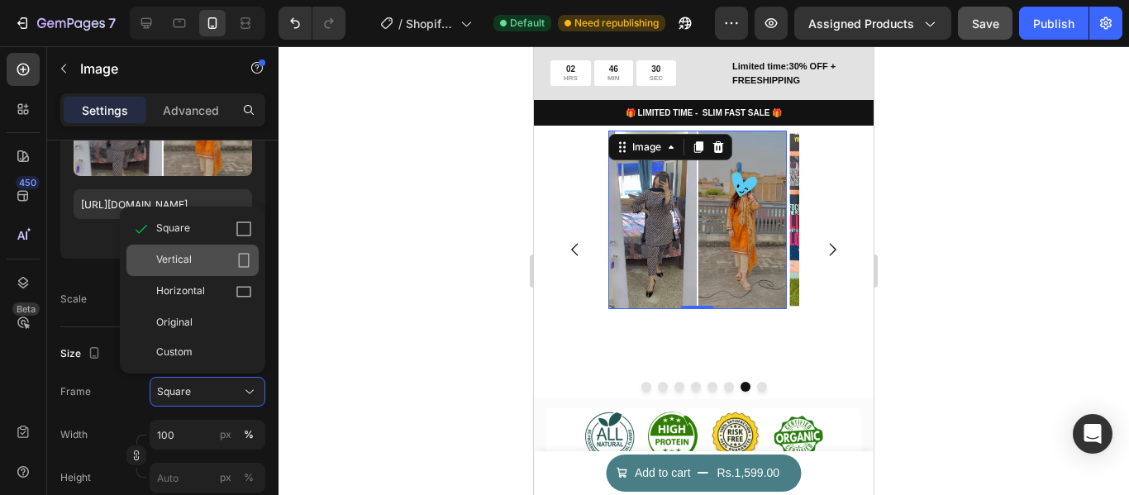
click at [240, 270] on div "Vertical" at bounding box center [192, 260] width 132 height 31
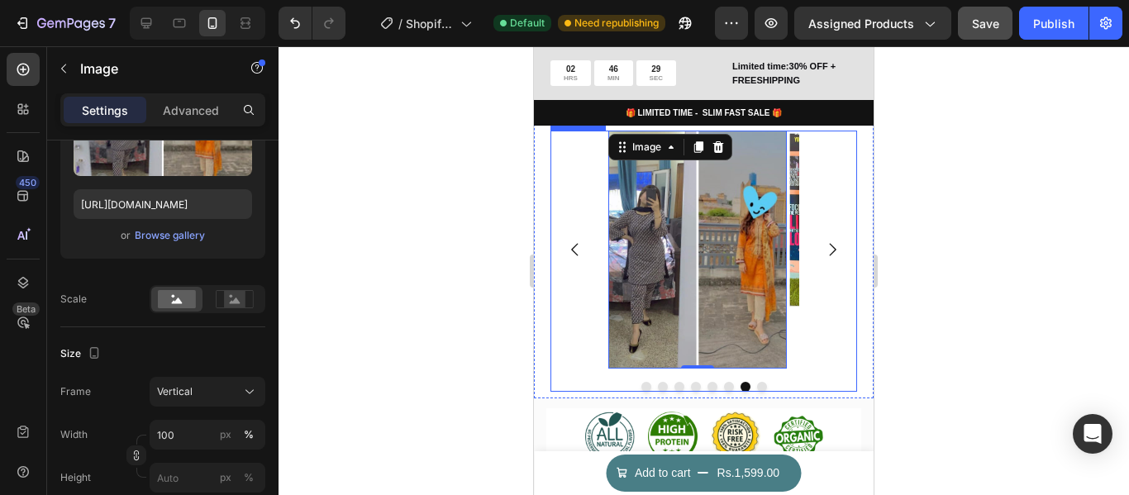
click at [827, 259] on icon "Carousel Next Arrow" at bounding box center [832, 250] width 18 height 18
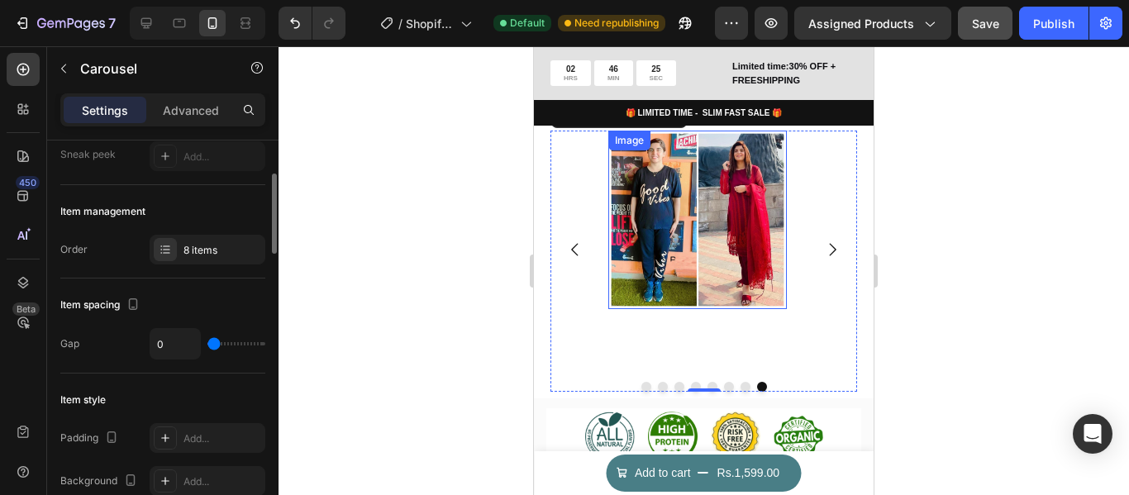
click at [671, 249] on img at bounding box center [697, 220] width 179 height 179
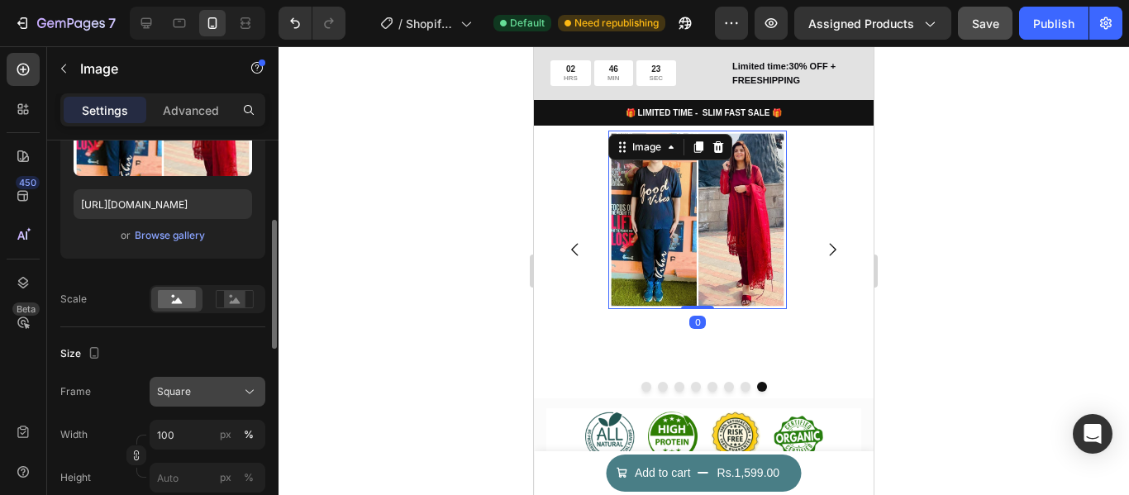
click at [227, 387] on div "Square" at bounding box center [197, 391] width 81 height 15
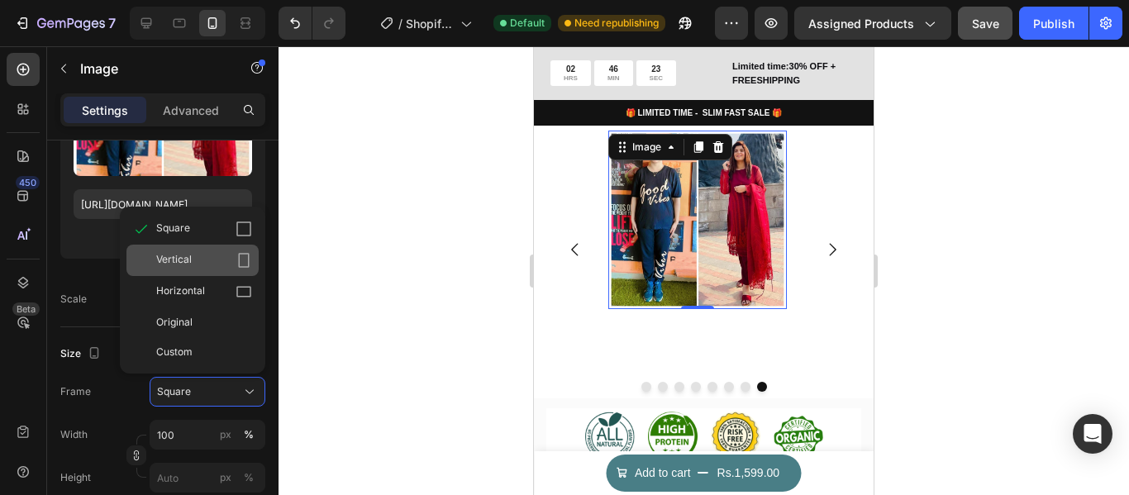
click at [194, 247] on div "Vertical" at bounding box center [192, 260] width 132 height 31
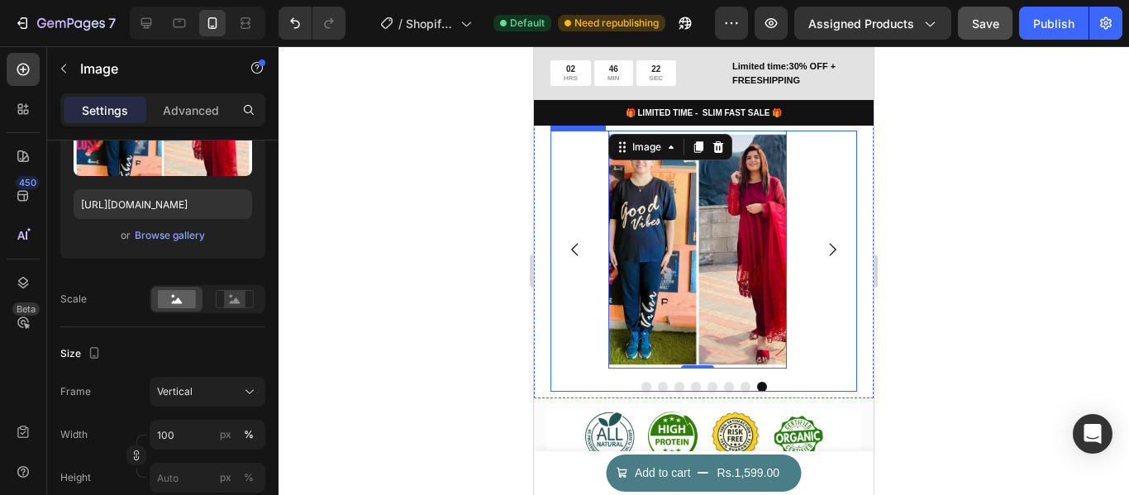
click at [811, 255] on button "Carousel Next Arrow" at bounding box center [832, 249] width 45 height 45
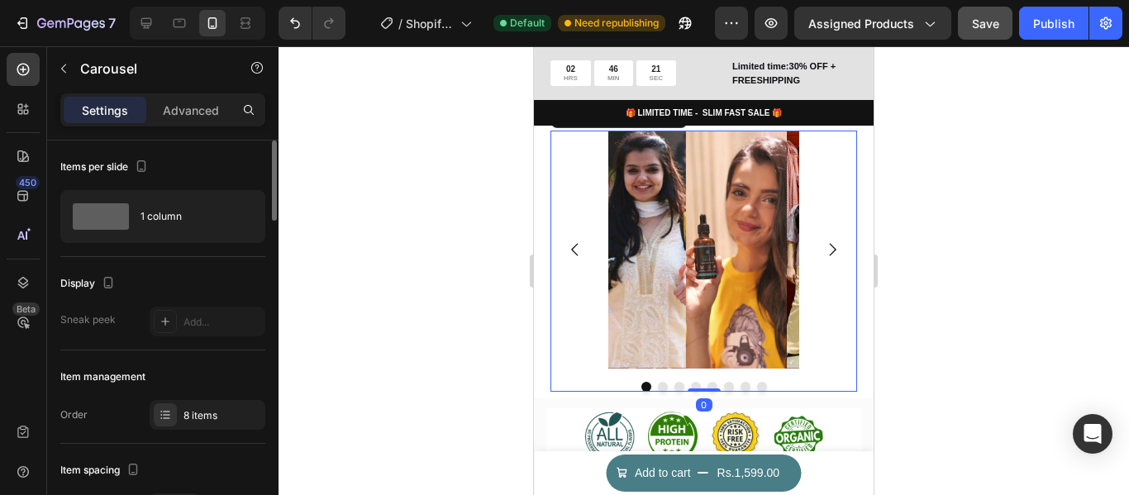
click at [811, 255] on button "Carousel Next Arrow" at bounding box center [832, 249] width 45 height 45
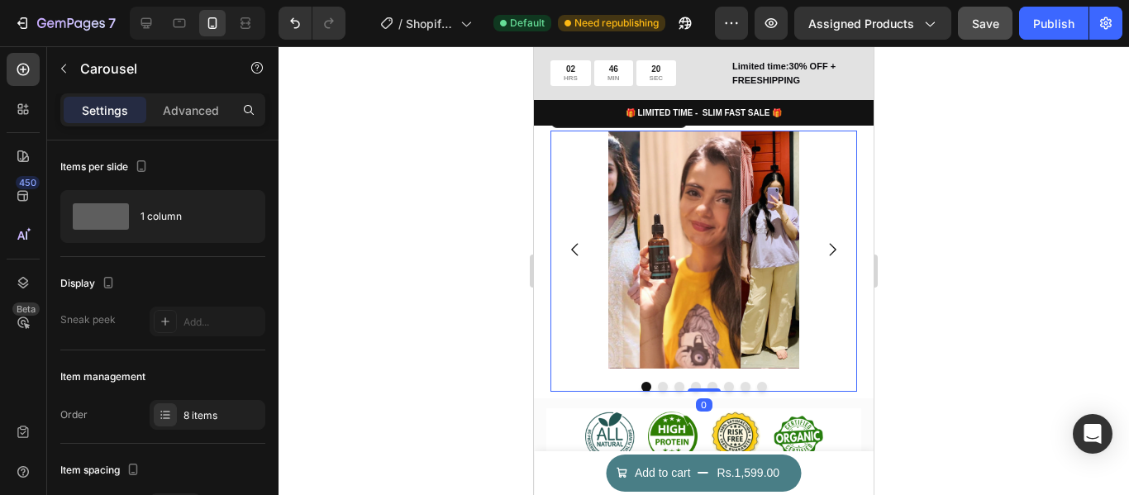
click at [811, 255] on button "Carousel Next Arrow" at bounding box center [832, 249] width 45 height 45
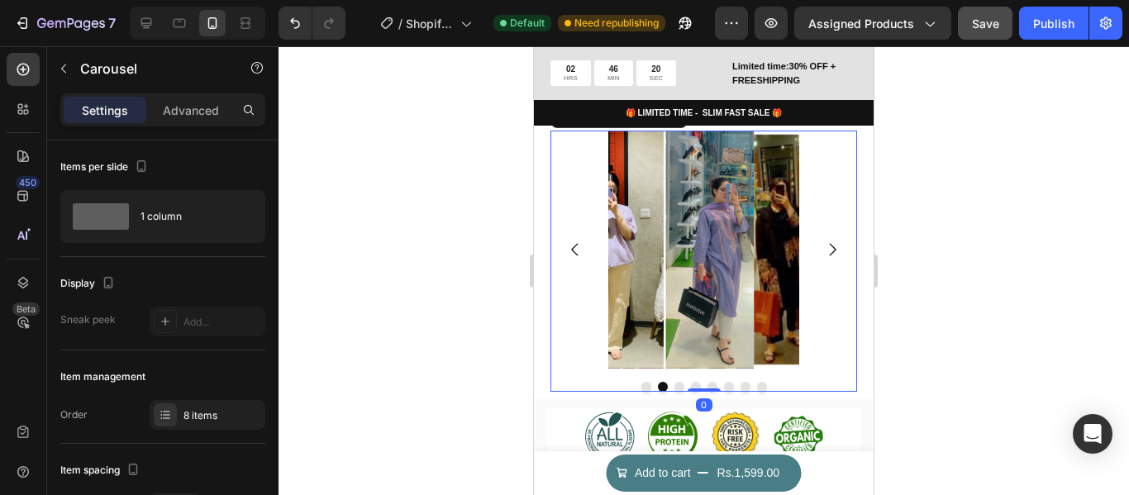
click at [811, 255] on button "Carousel Next Arrow" at bounding box center [832, 249] width 45 height 45
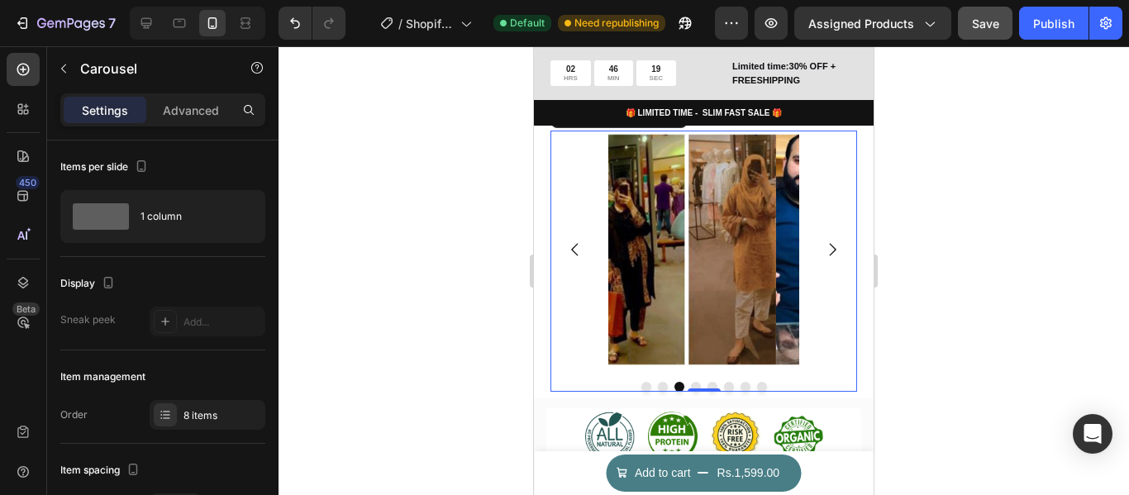
click at [811, 255] on button "Carousel Next Arrow" at bounding box center [832, 249] width 45 height 45
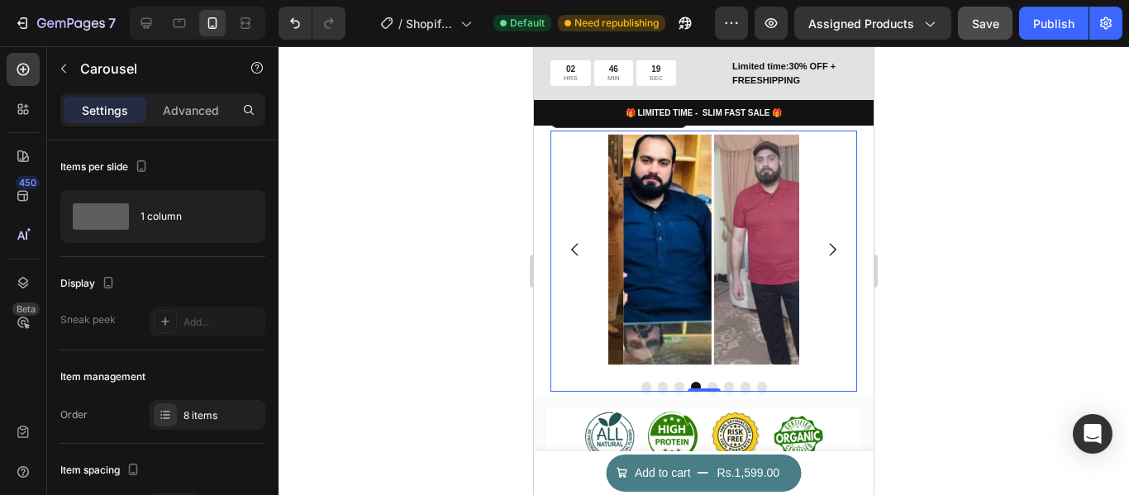
click at [811, 255] on button "Carousel Next Arrow" at bounding box center [832, 249] width 45 height 45
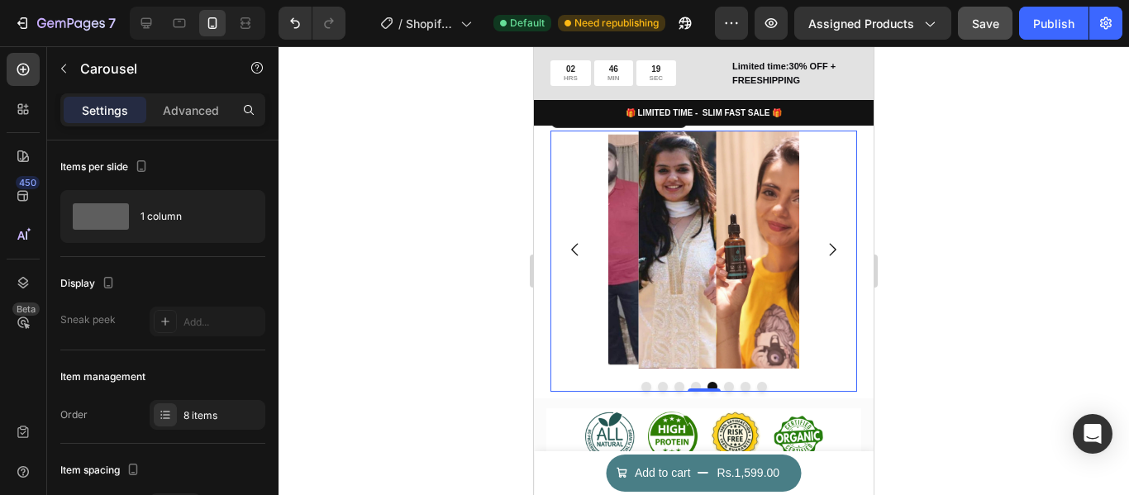
click at [811, 255] on button "Carousel Next Arrow" at bounding box center [832, 249] width 45 height 45
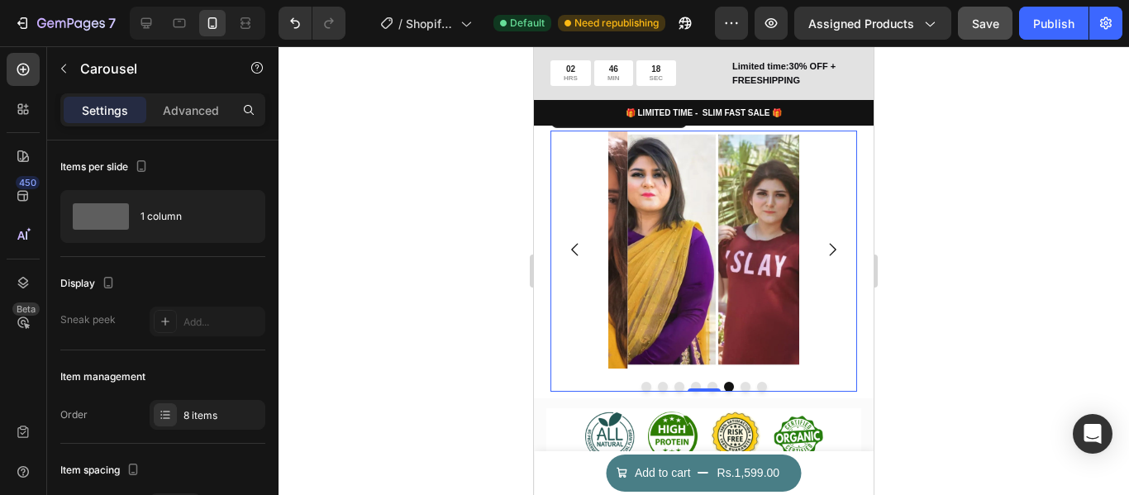
click at [811, 255] on button "Carousel Next Arrow" at bounding box center [832, 249] width 45 height 45
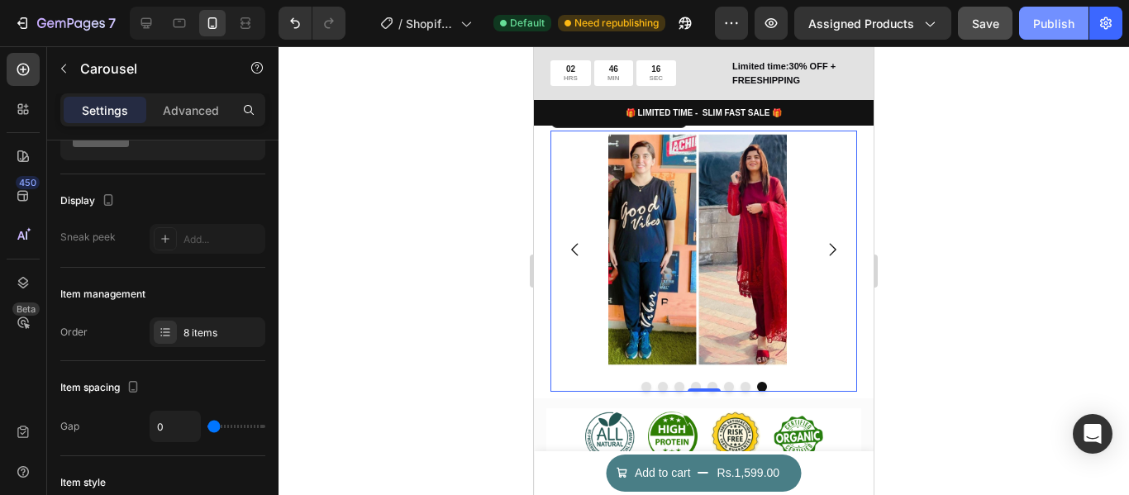
click at [1030, 37] on button "Publish" at bounding box center [1053, 23] width 69 height 33
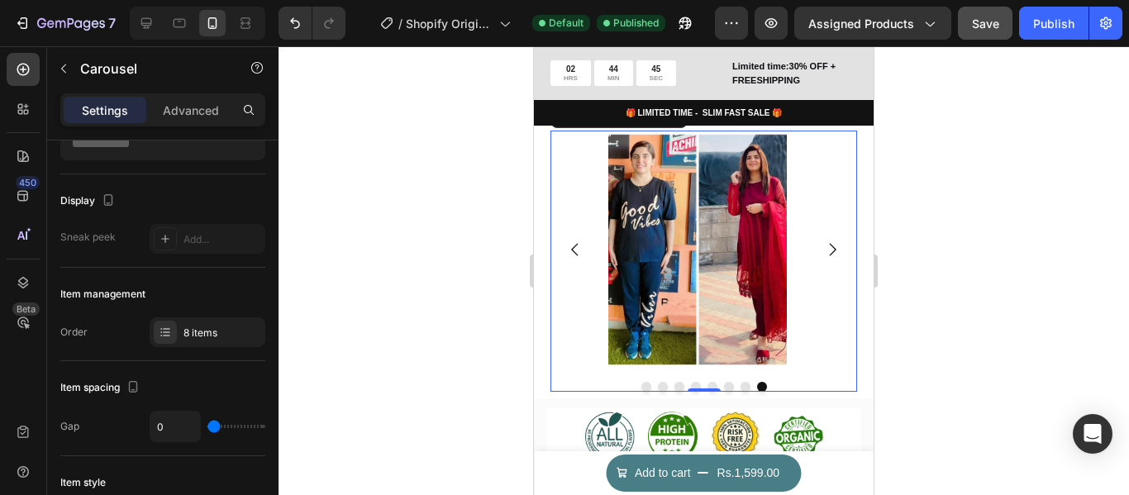
click at [525, 29] on div "/ Shopify Original Product Template Default Published" at bounding box center [537, 23] width 356 height 33
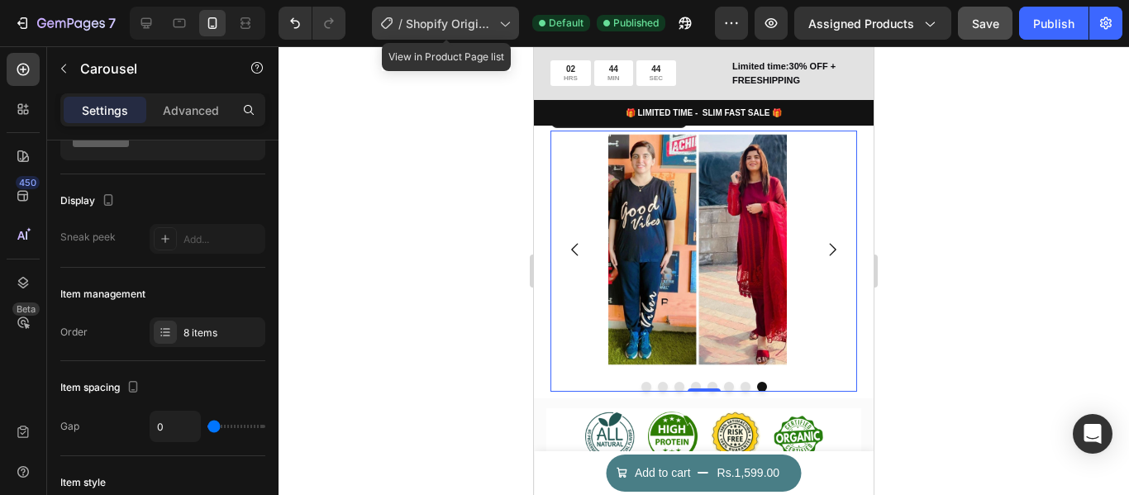
click at [519, 31] on div "/ Shopify Original Product Template" at bounding box center [445, 23] width 147 height 33
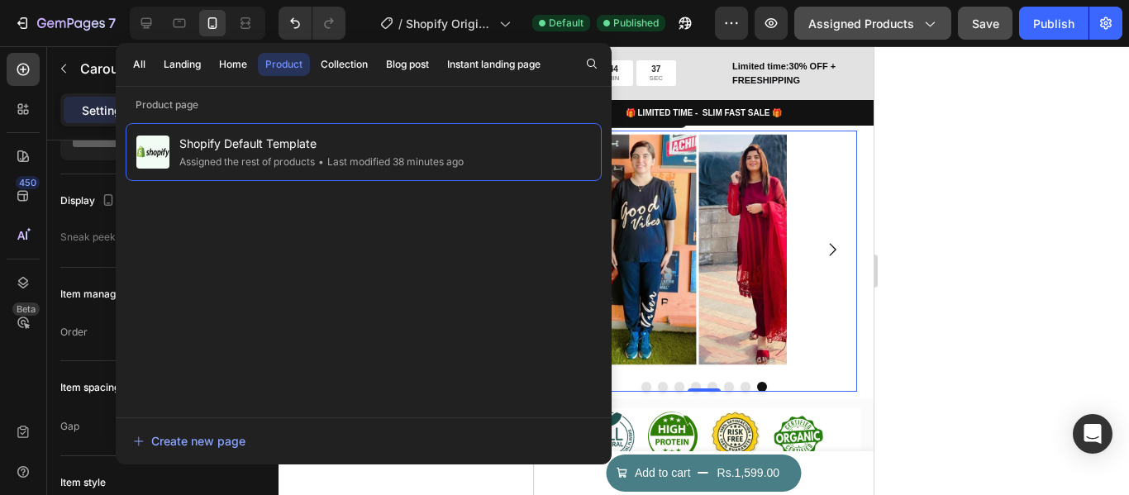
click at [942, 26] on button "Assigned Products" at bounding box center [872, 23] width 157 height 33
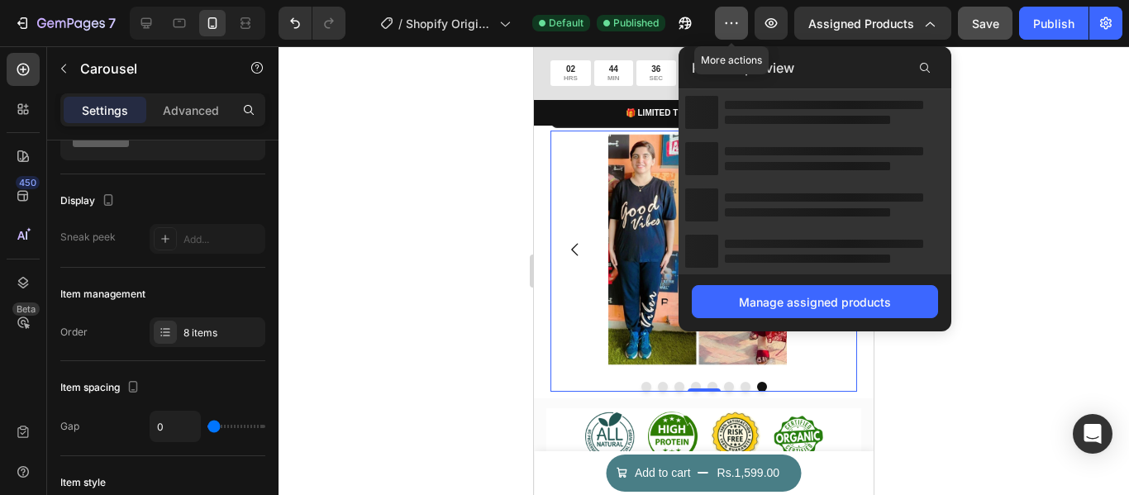
click at [735, 25] on icon "button" at bounding box center [731, 23] width 17 height 17
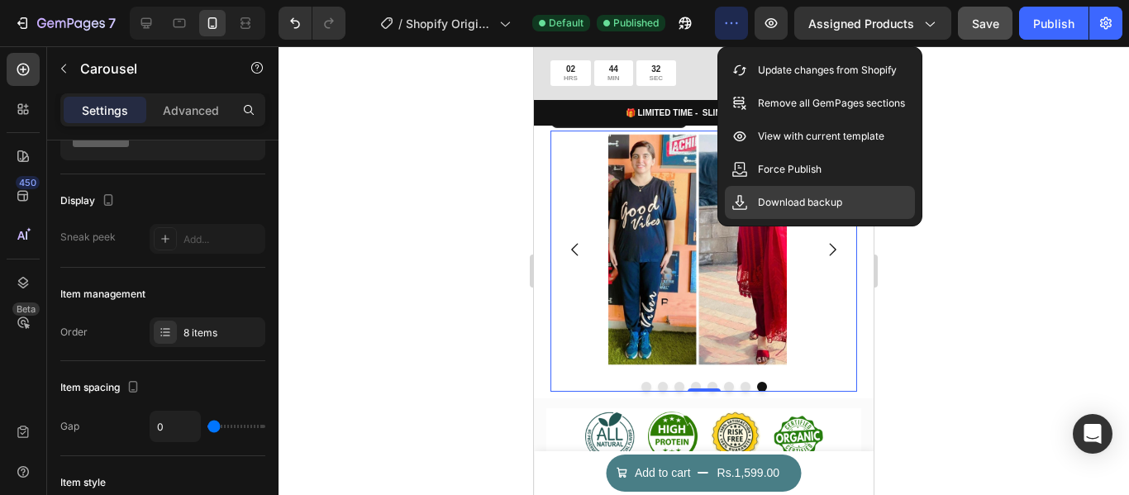
click at [817, 207] on p "Download backup" at bounding box center [800, 202] width 84 height 17
click at [1088, 93] on div at bounding box center [704, 270] width 851 height 449
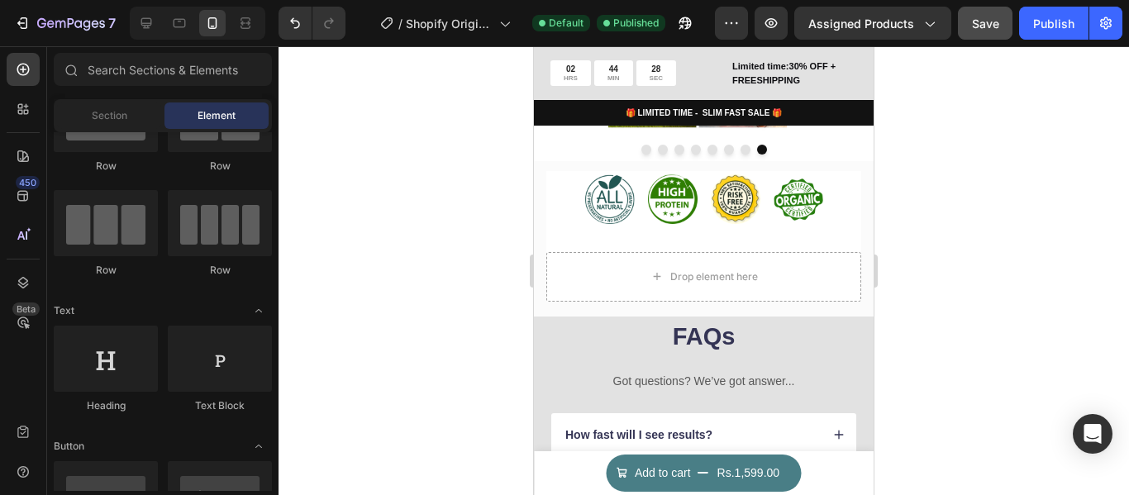
scroll to position [3599, 0]
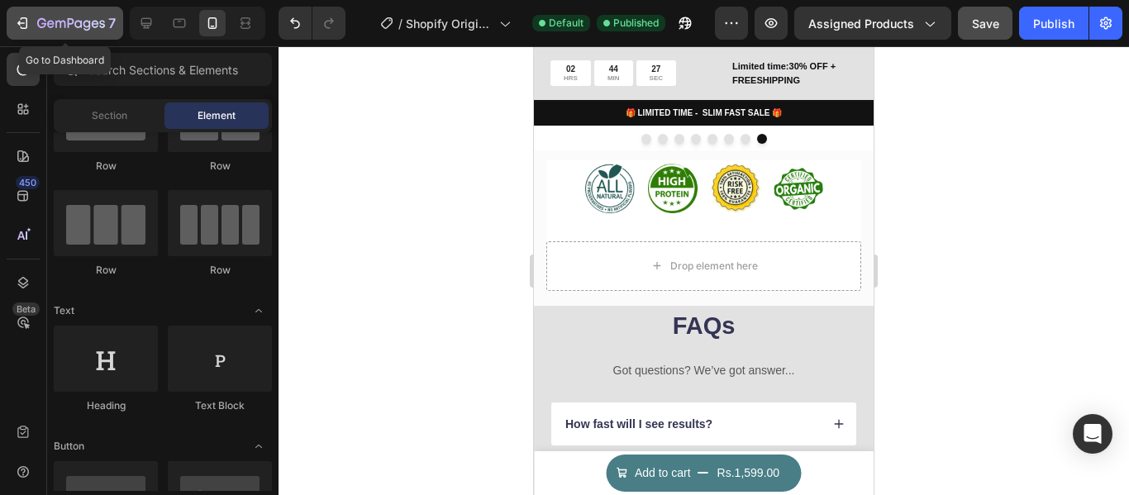
click at [19, 27] on icon "button" at bounding box center [22, 23] width 17 height 17
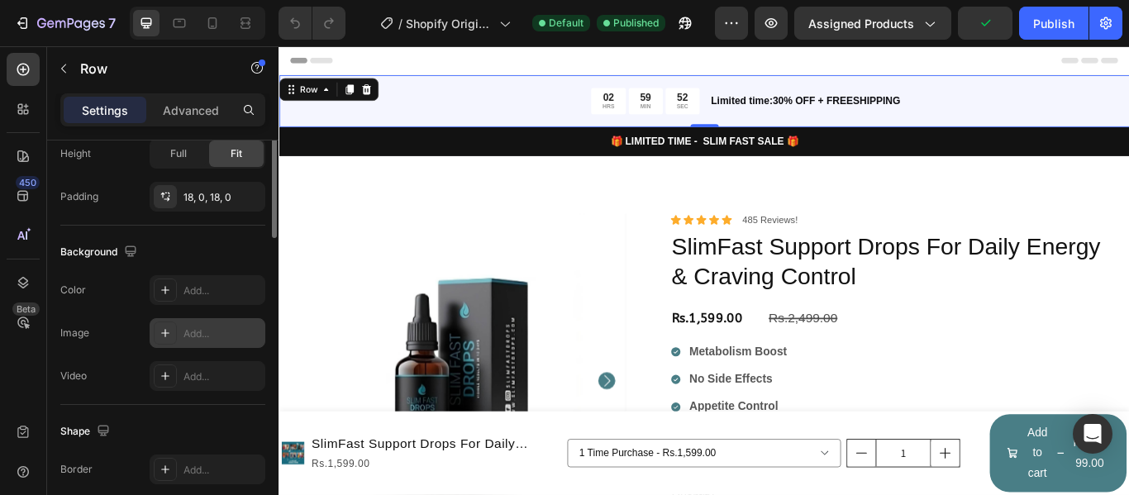
scroll to position [382, 0]
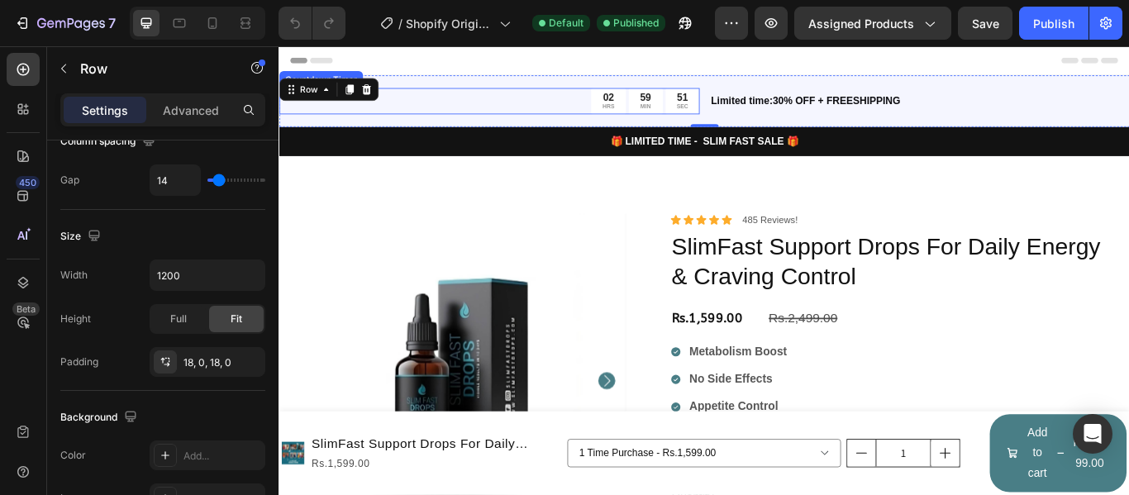
click at [419, 113] on div "02 HRS 59 MIN 51 SEC" at bounding box center [524, 110] width 490 height 31
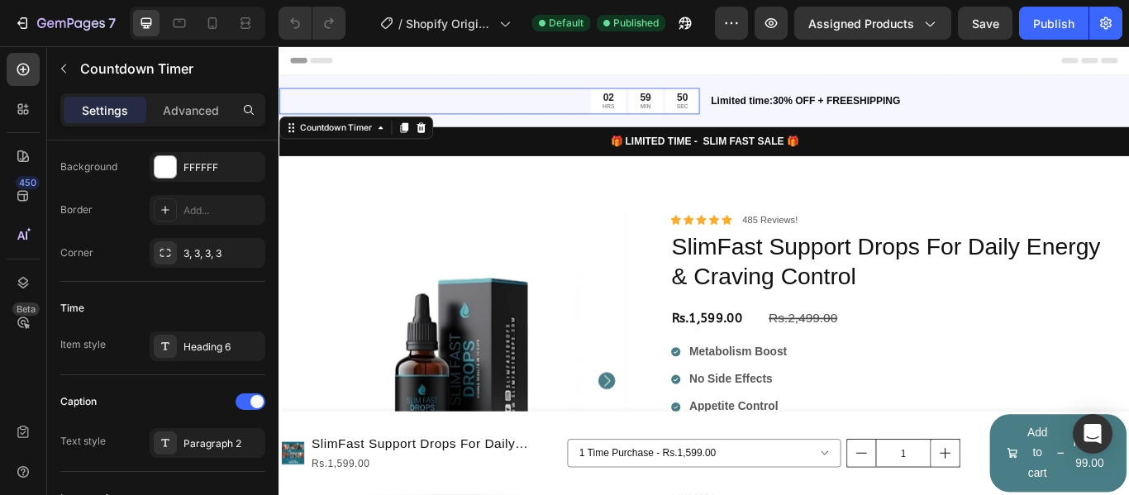
scroll to position [0, 0]
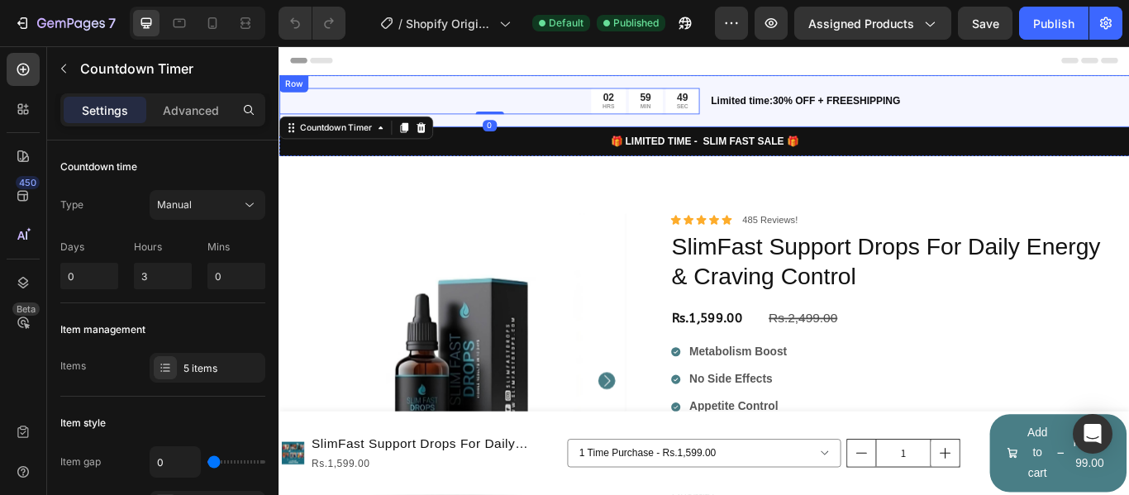
click at [468, 90] on div "02 HRS 59 MIN 49 SEC Countdown Timer 0 Limited time:30% OFF + FREESHIPPING Text…" at bounding box center [775, 110] width 992 height 60
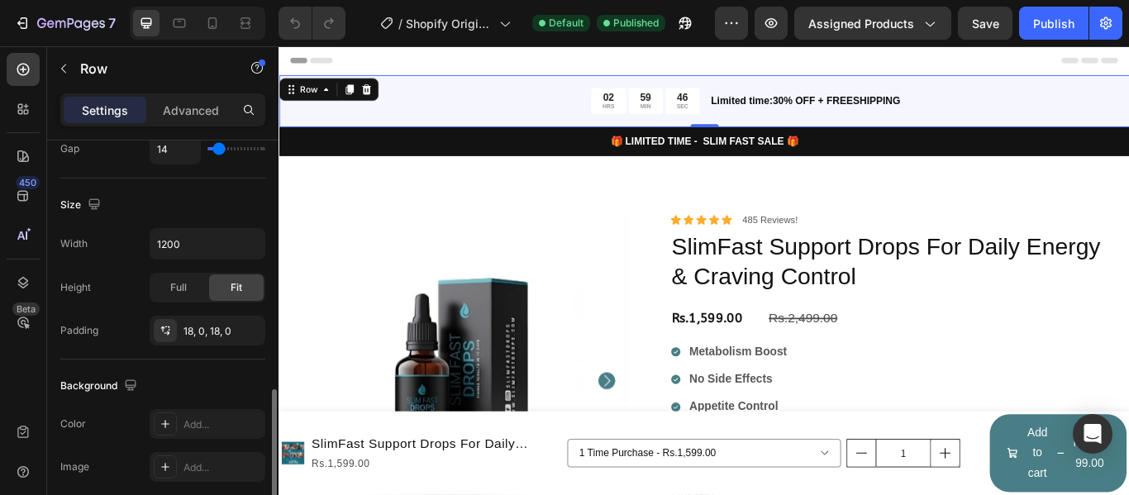
scroll to position [496, 0]
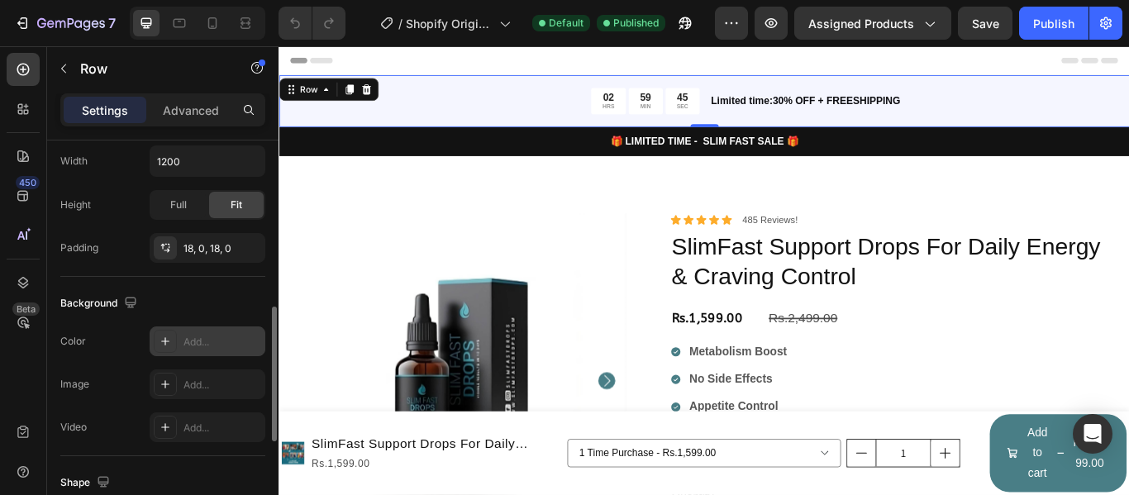
click at [202, 349] on div "Add..." at bounding box center [223, 342] width 78 height 15
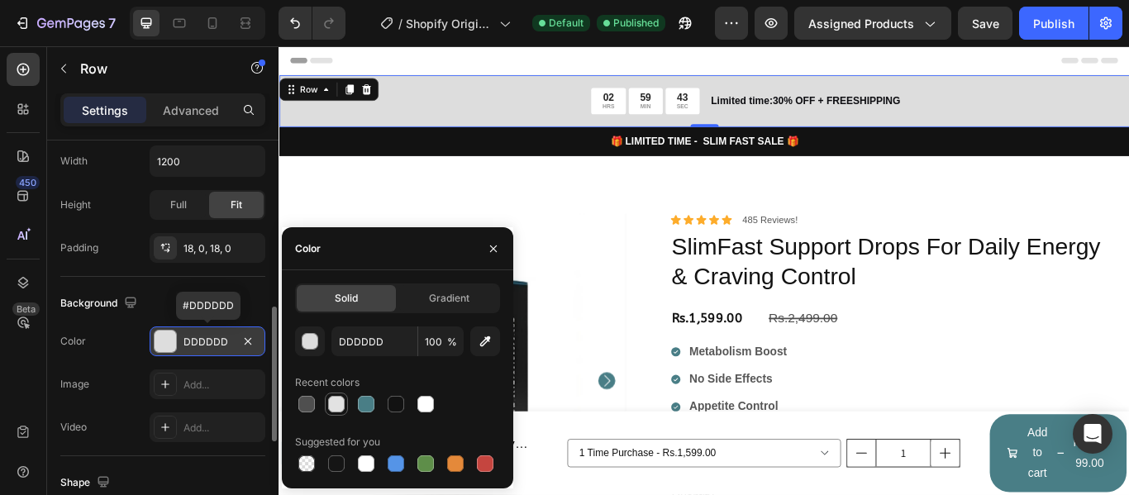
click at [334, 410] on div at bounding box center [336, 404] width 17 height 17
type input "E2E2E2"
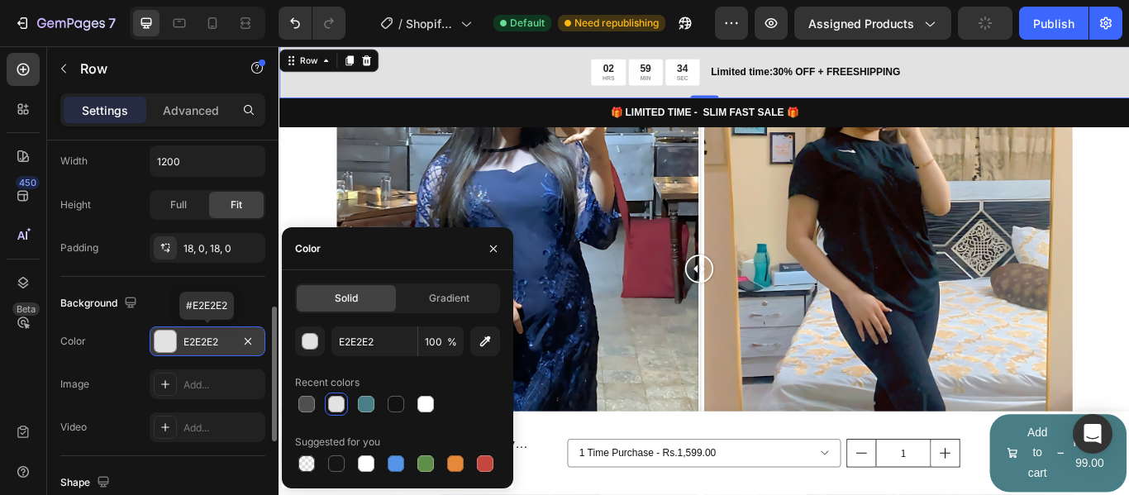
scroll to position [4216, 0]
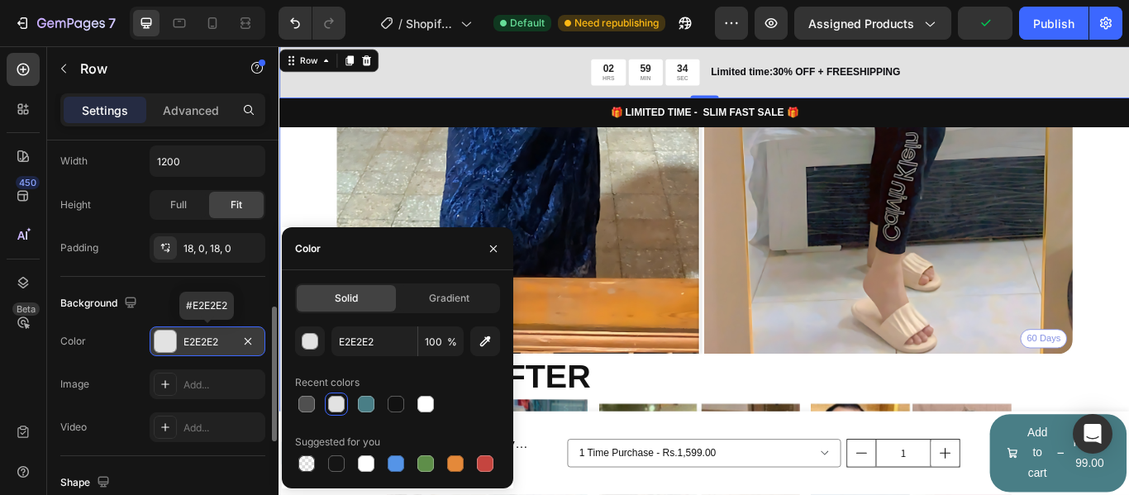
click at [1128, 288] on div "Real People Real Results Heading Thousands have experienced rapid weight loss, …" at bounding box center [775, 138] width 992 height 1476
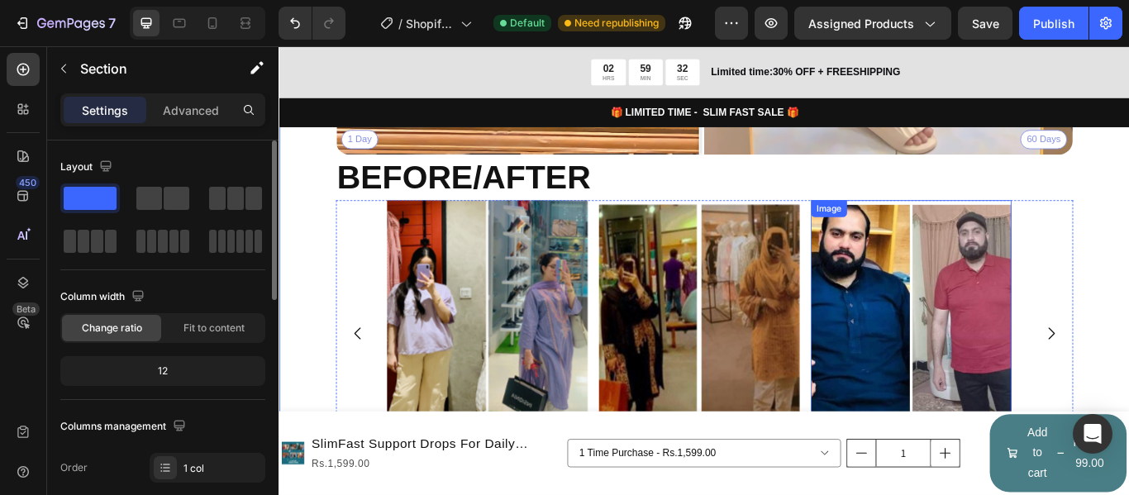
scroll to position [4382, 0]
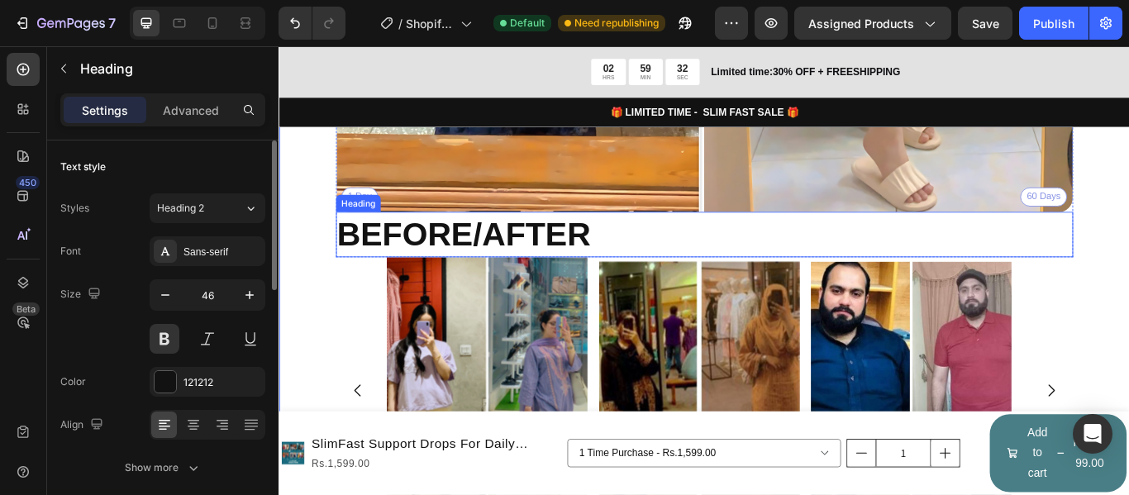
click at [489, 259] on h2 "BEFORE/AFTER" at bounding box center [775, 266] width 860 height 53
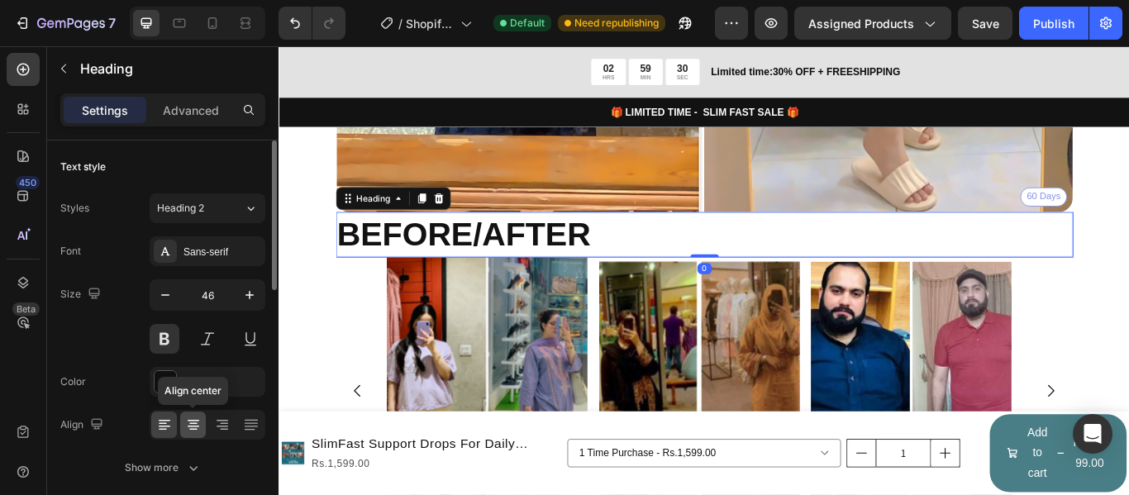
click at [198, 427] on icon at bounding box center [194, 427] width 12 height 2
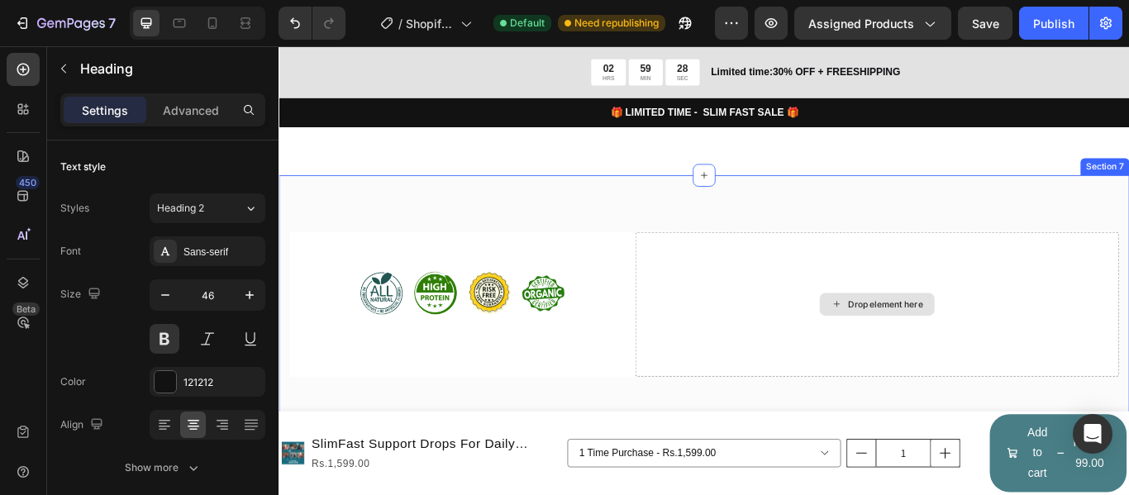
scroll to position [4960, 0]
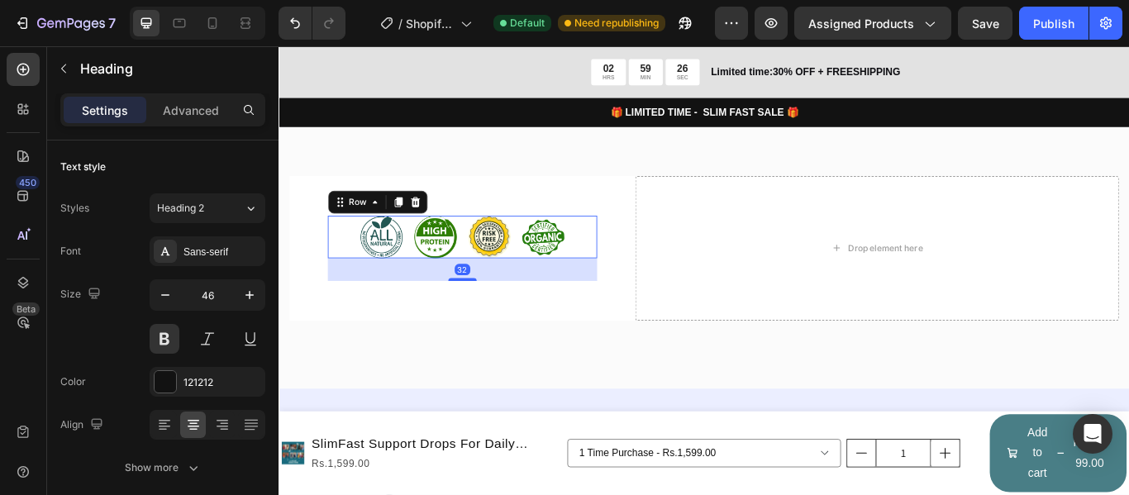
click at [616, 264] on div "Image Image Image Image Row 32" at bounding box center [493, 269] width 314 height 50
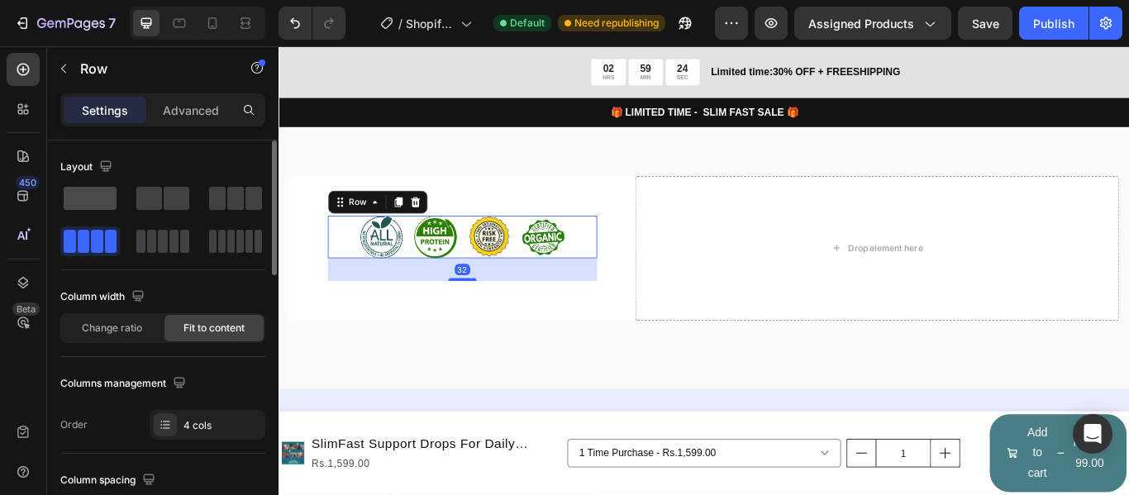
click at [98, 206] on span at bounding box center [90, 198] width 53 height 23
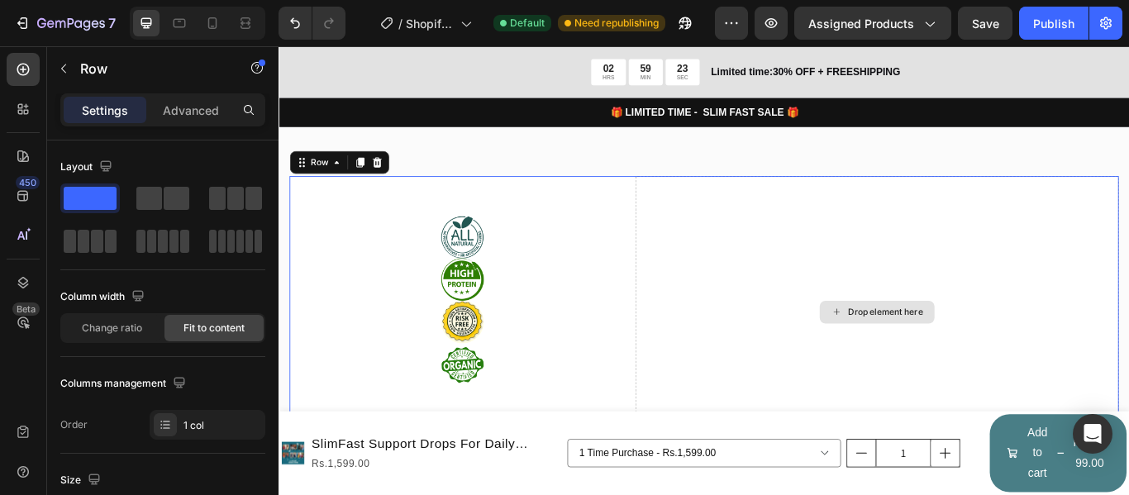
click at [801, 232] on div "Drop element here" at bounding box center [976, 356] width 565 height 317
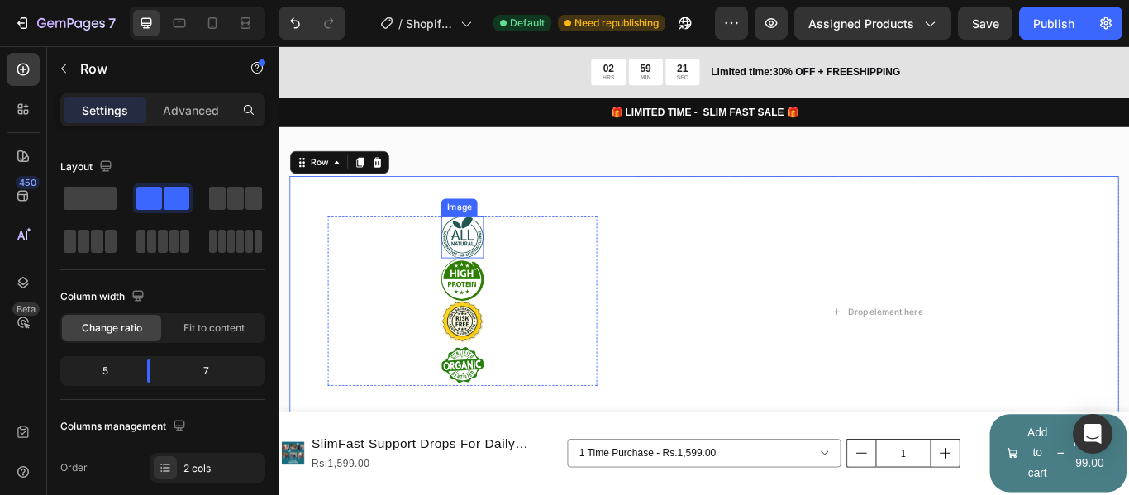
click at [506, 274] on img at bounding box center [493, 269] width 50 height 50
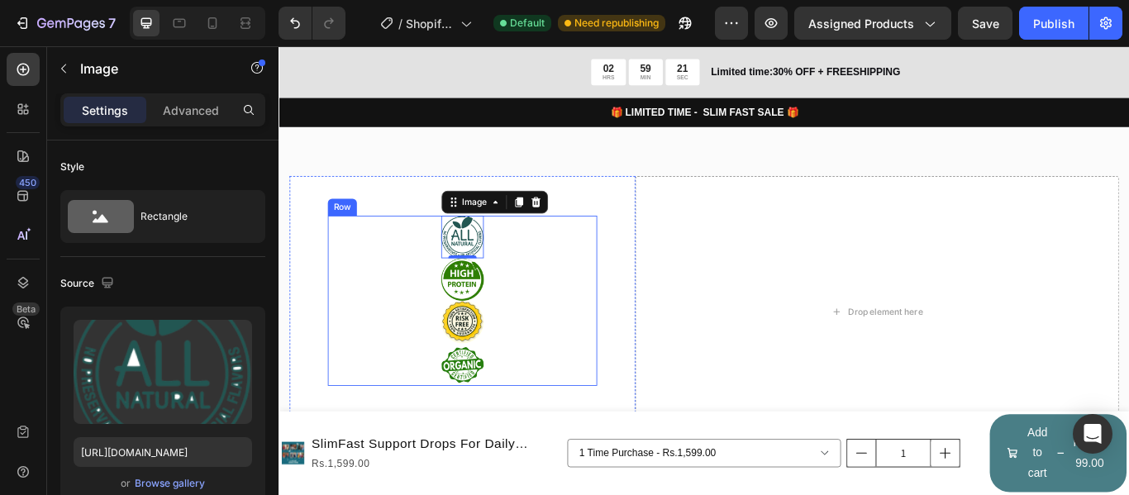
click at [571, 285] on div "Image 0 Image Image Image Row" at bounding box center [493, 343] width 314 height 198
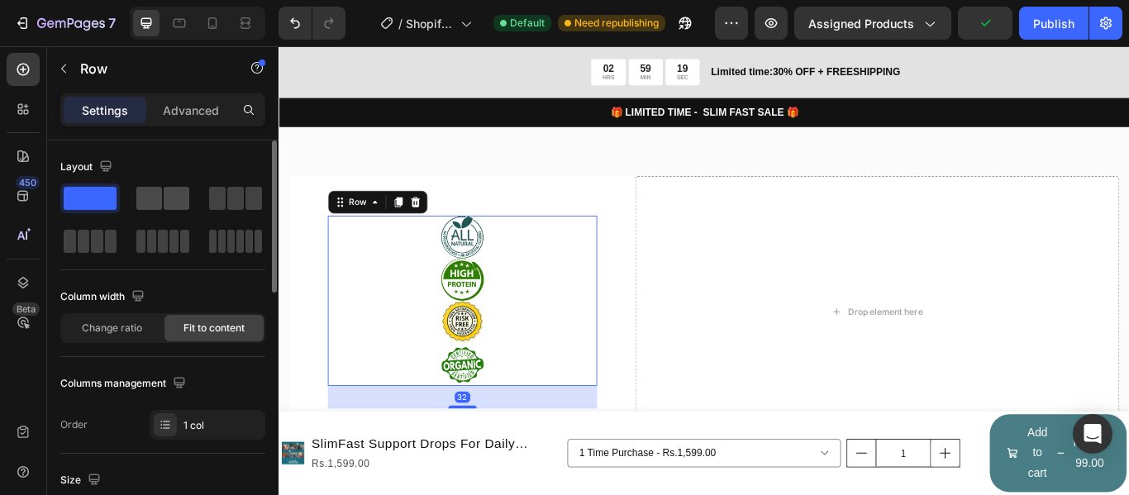
click at [150, 194] on span at bounding box center [149, 198] width 26 height 23
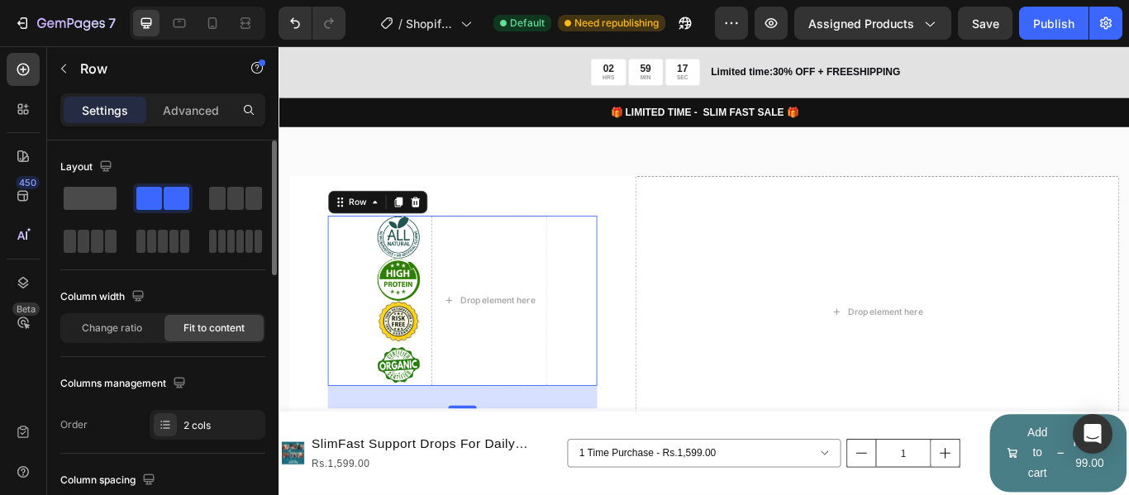
click at [81, 196] on span at bounding box center [90, 198] width 53 height 23
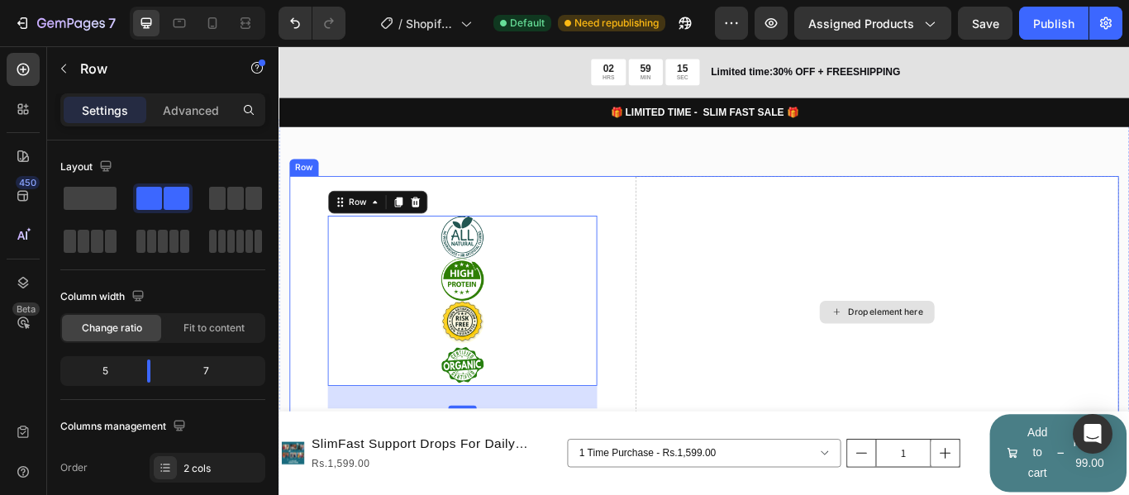
click at [807, 222] on div "Drop element here" at bounding box center [976, 356] width 565 height 317
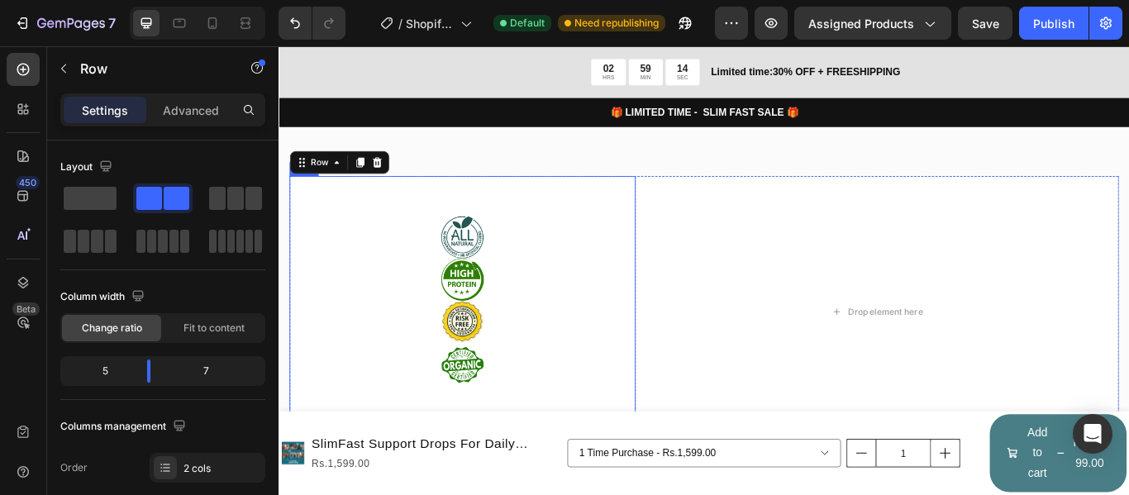
click at [635, 217] on div "Image Image Image Image Row Row" at bounding box center [492, 356] width 403 height 317
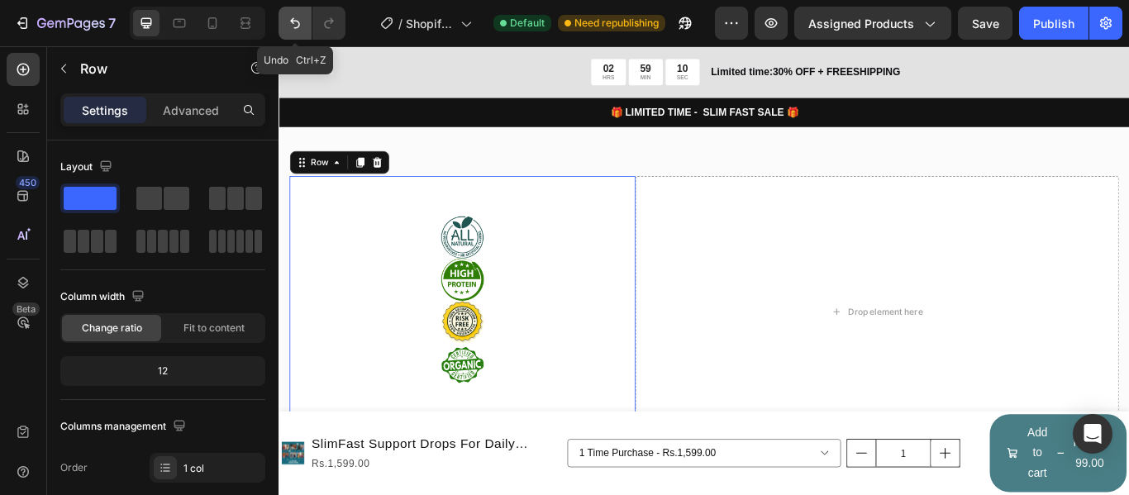
click at [294, 26] on icon "Undo/Redo" at bounding box center [295, 23] width 17 height 17
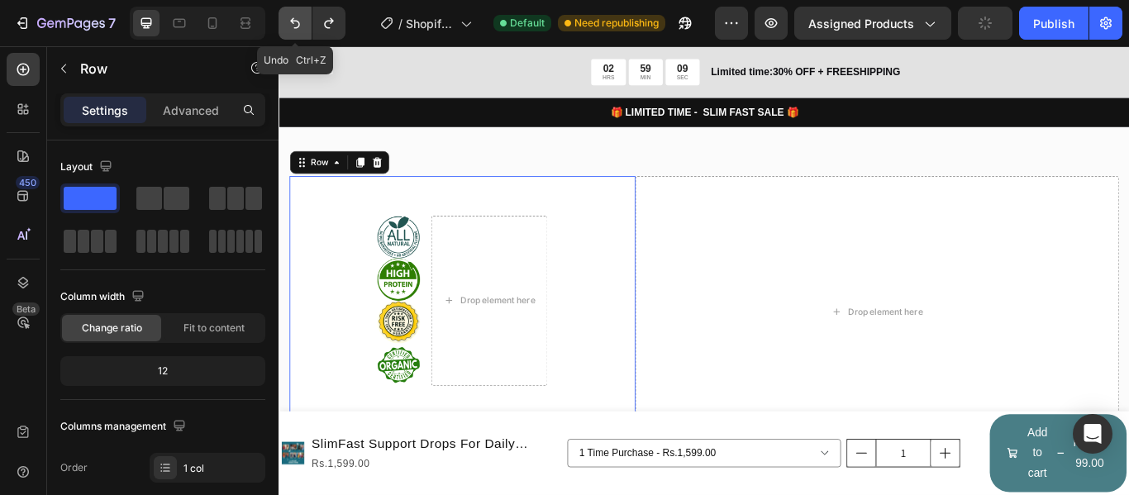
click at [294, 26] on icon "Undo/Redo" at bounding box center [295, 23] width 17 height 17
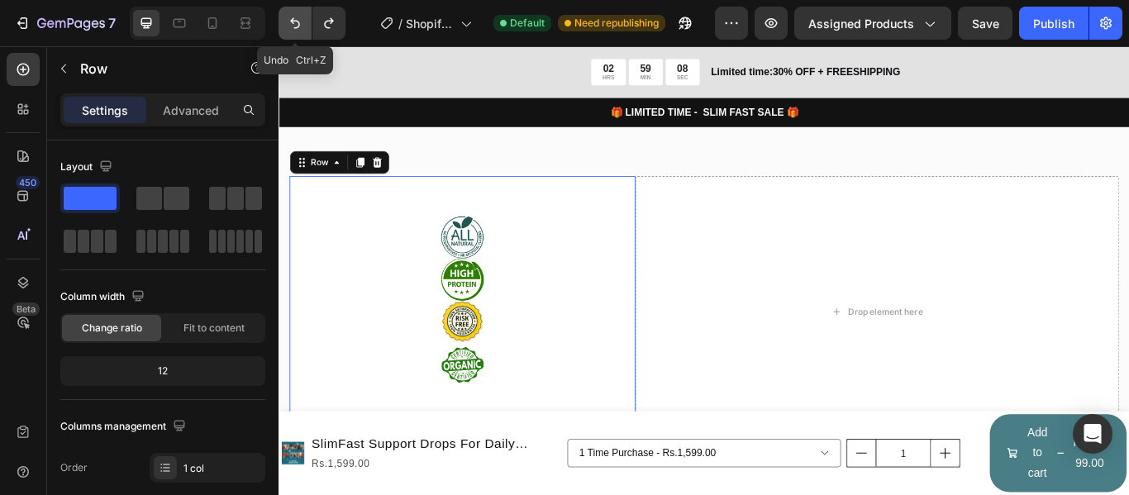
click at [294, 26] on icon "Undo/Redo" at bounding box center [295, 23] width 17 height 17
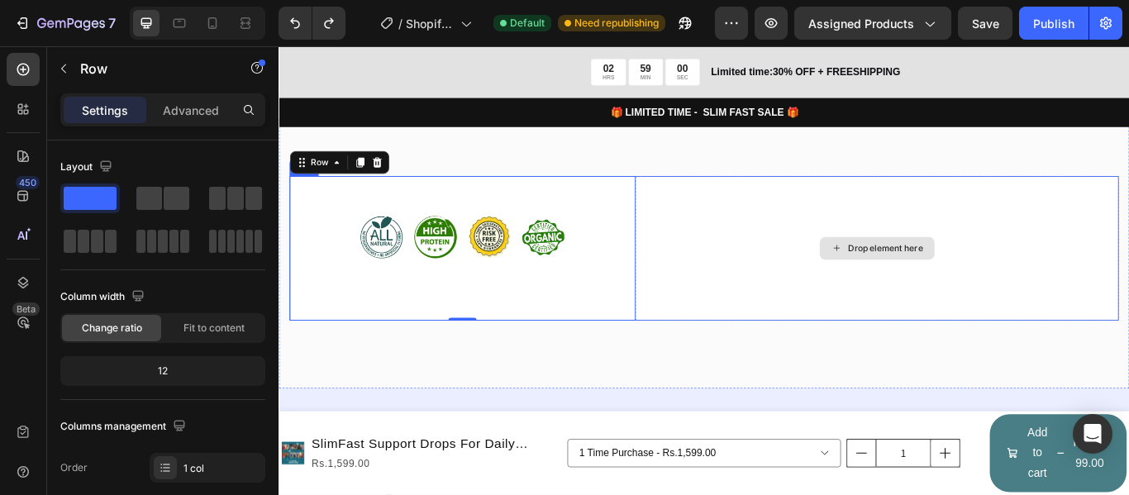
click at [827, 222] on div "Drop element here" at bounding box center [976, 282] width 565 height 169
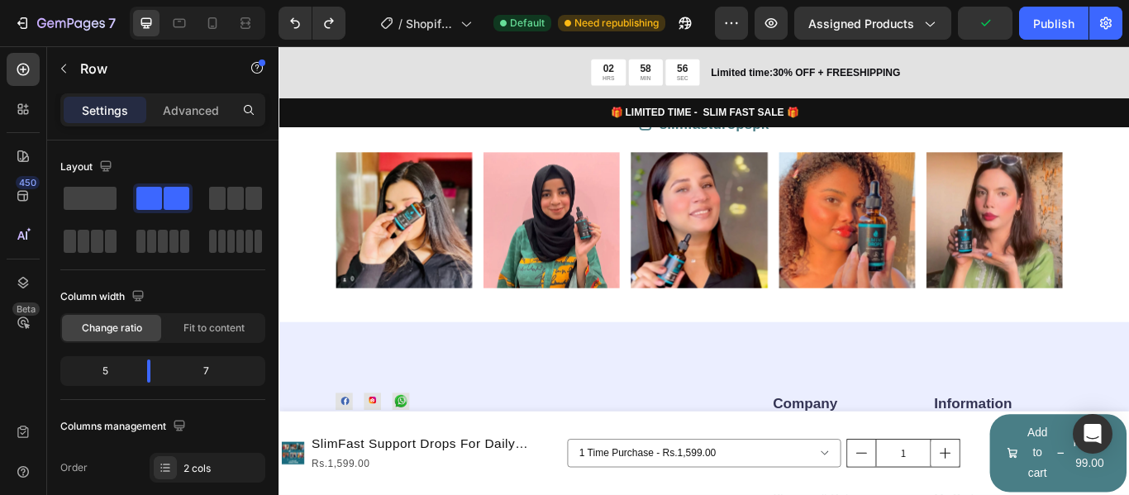
scroll to position [5126, 0]
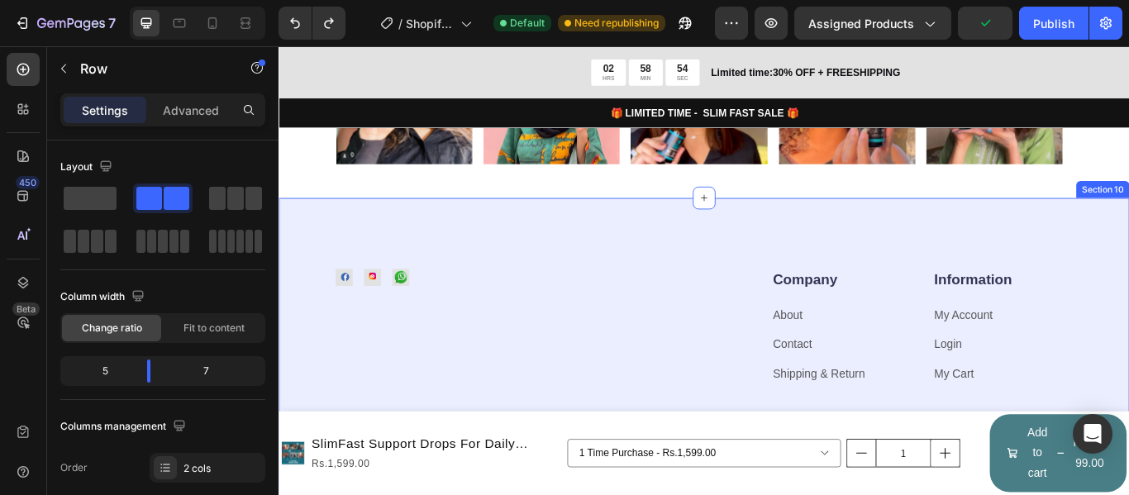
click at [637, 254] on div "Image Image Image Row Company Heading About Text block Contact Text block Shipp…" at bounding box center [775, 405] width 992 height 365
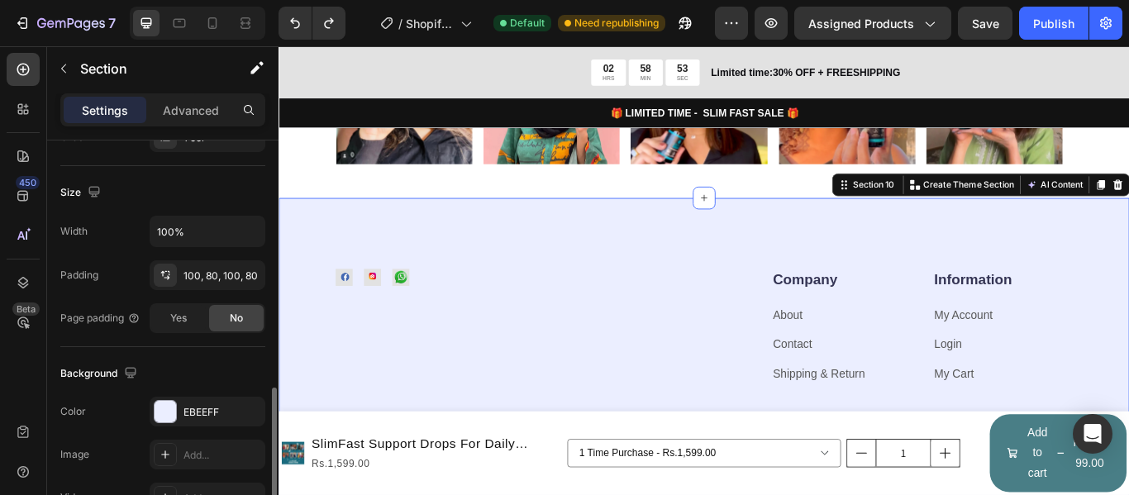
scroll to position [496, 0]
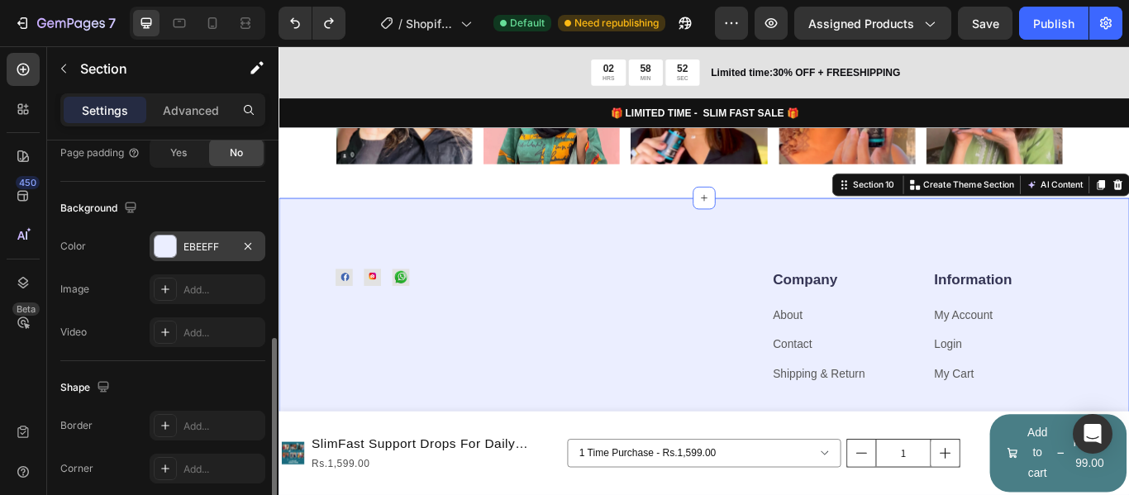
click at [169, 241] on div at bounding box center [165, 246] width 21 height 21
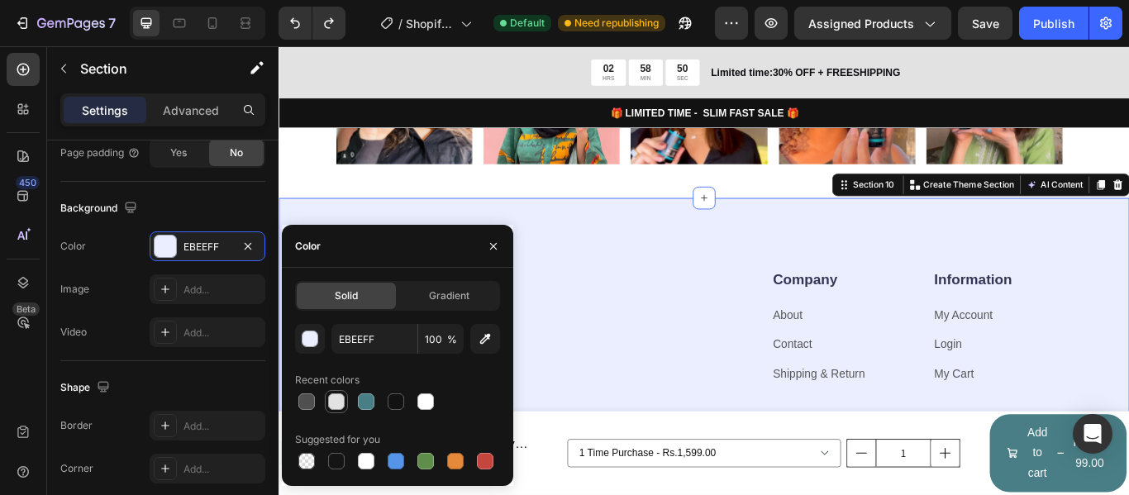
click at [344, 402] on div at bounding box center [336, 402] width 17 height 17
type input "E2E2E2"
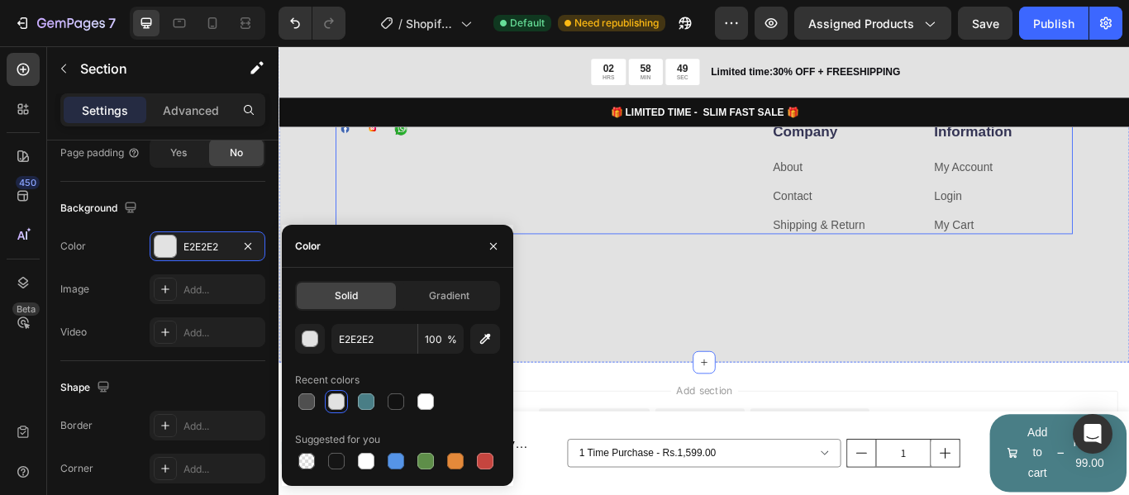
scroll to position [5342, 0]
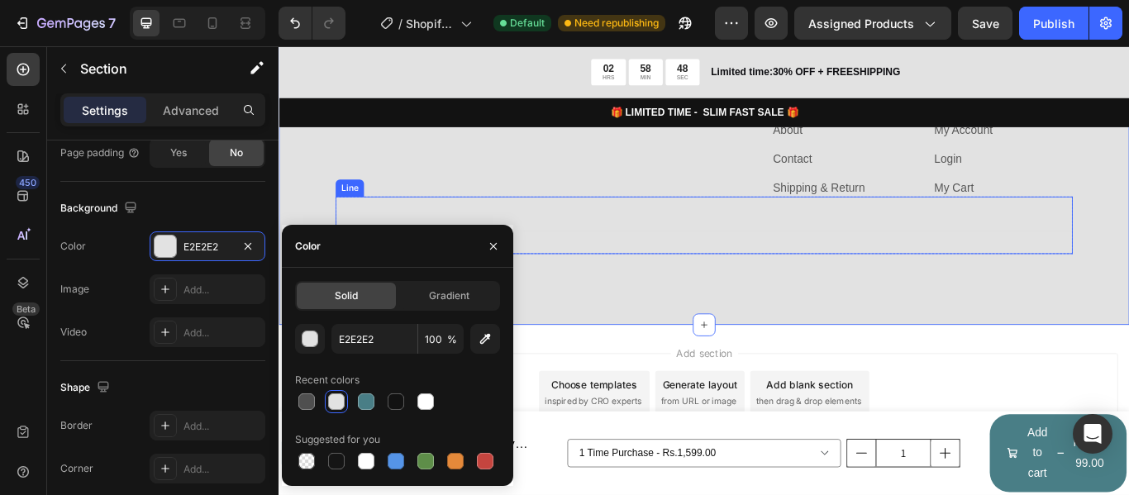
click at [877, 279] on div "Title Line" at bounding box center [775, 255] width 860 height 67
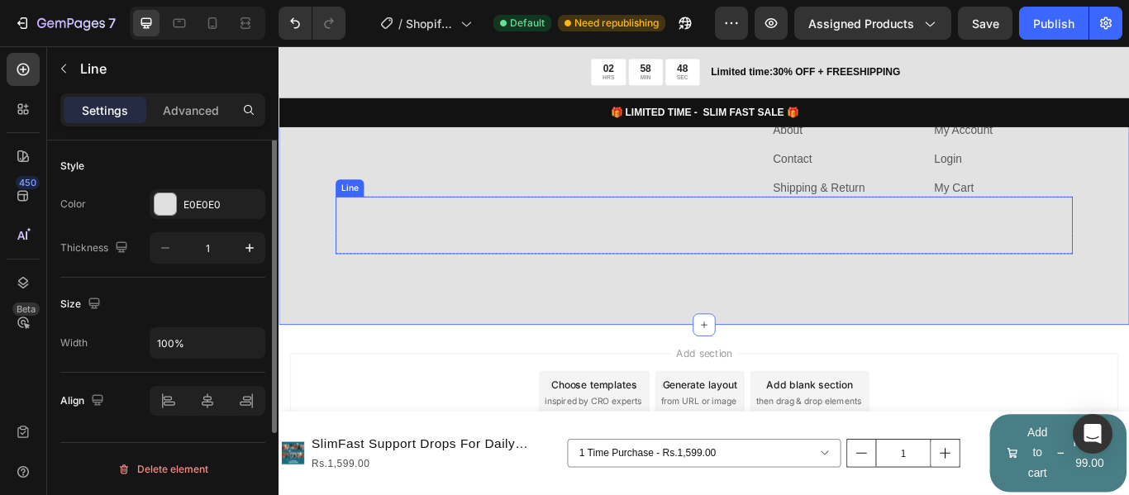
scroll to position [0, 0]
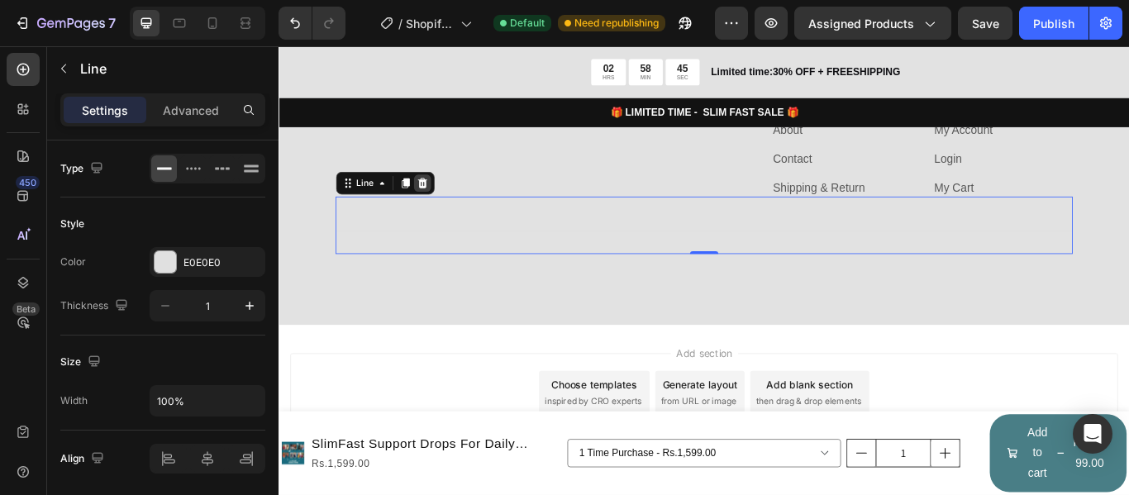
click at [442, 200] on icon at bounding box center [445, 205] width 13 height 13
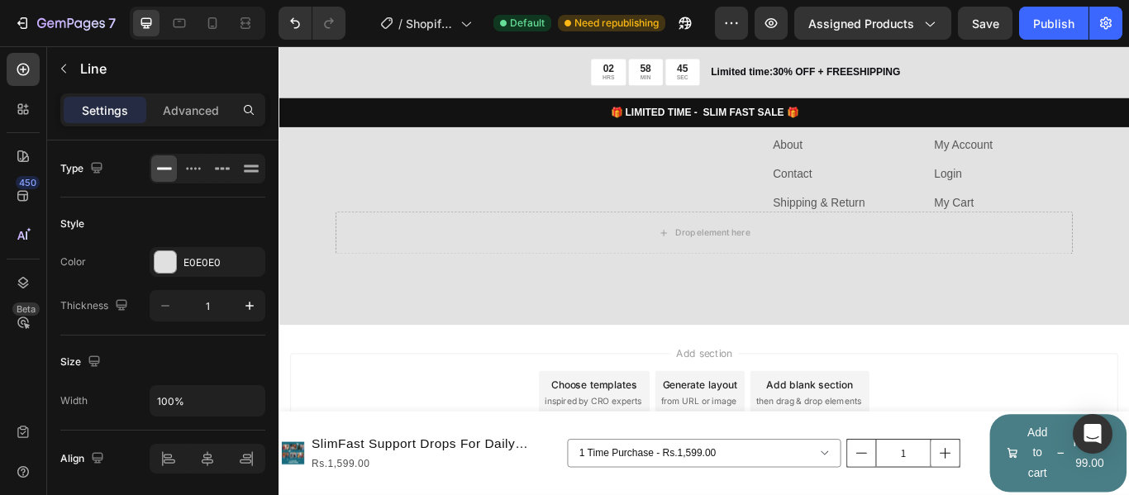
scroll to position [5325, 0]
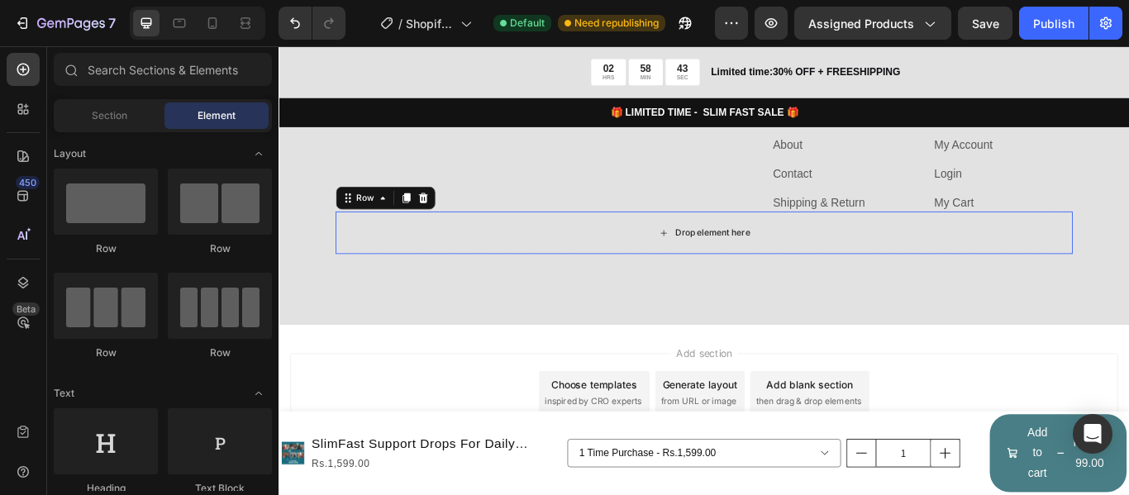
click at [636, 281] on div "Drop element here" at bounding box center [775, 264] width 860 height 50
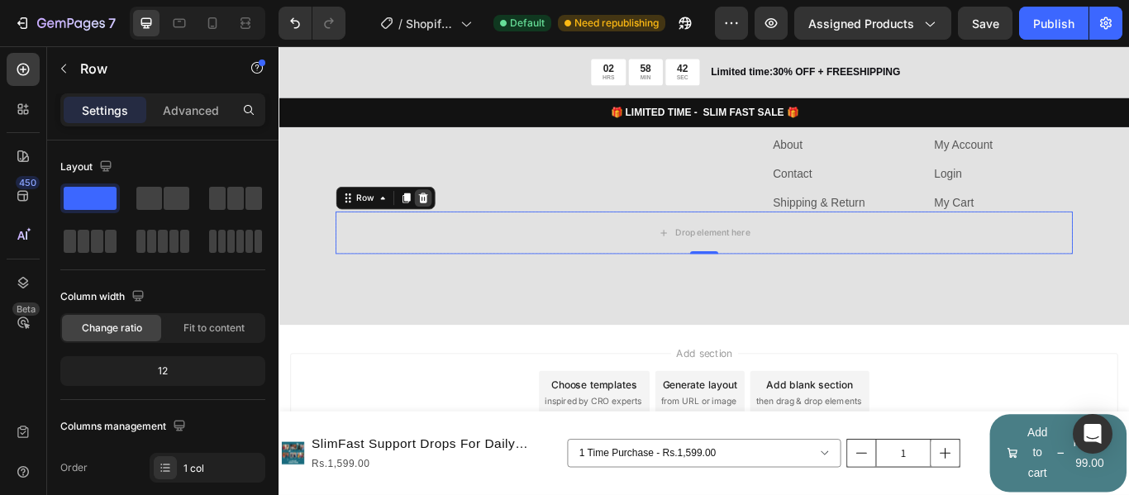
click at [449, 223] on icon at bounding box center [446, 223] width 11 height 12
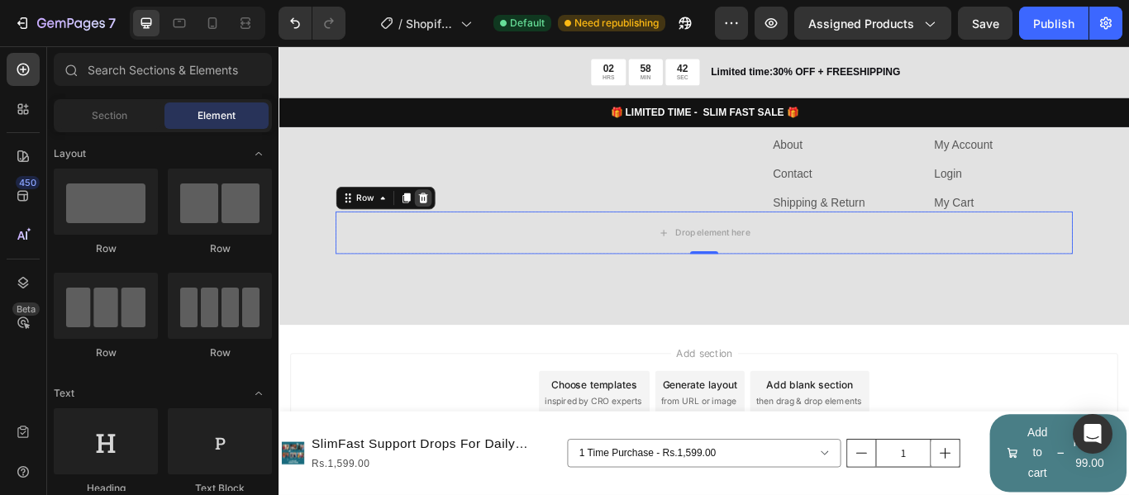
scroll to position [5275, 0]
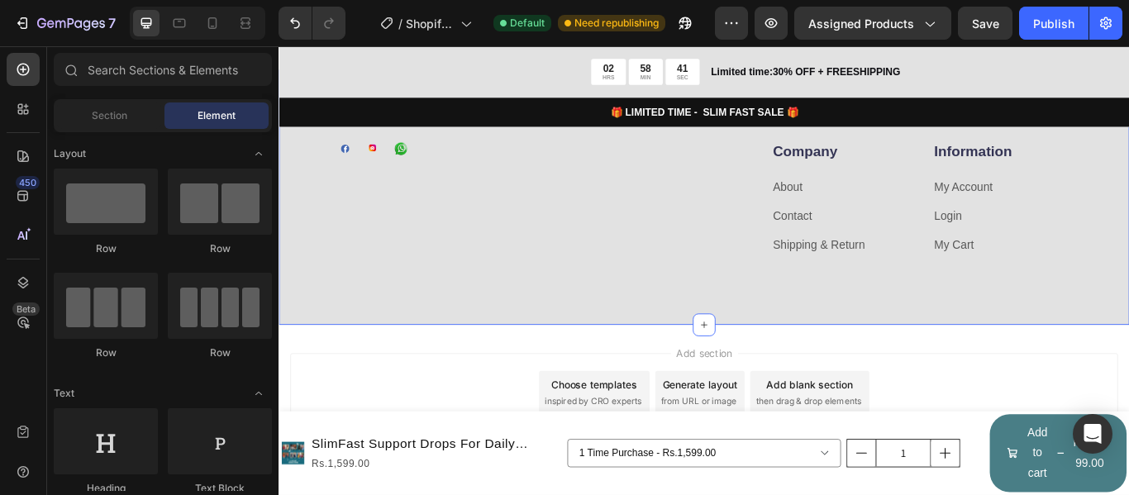
click at [627, 328] on div "Image Image Image Row Company Heading About Text block Contact Text block Shipp…" at bounding box center [775, 223] width 992 height 298
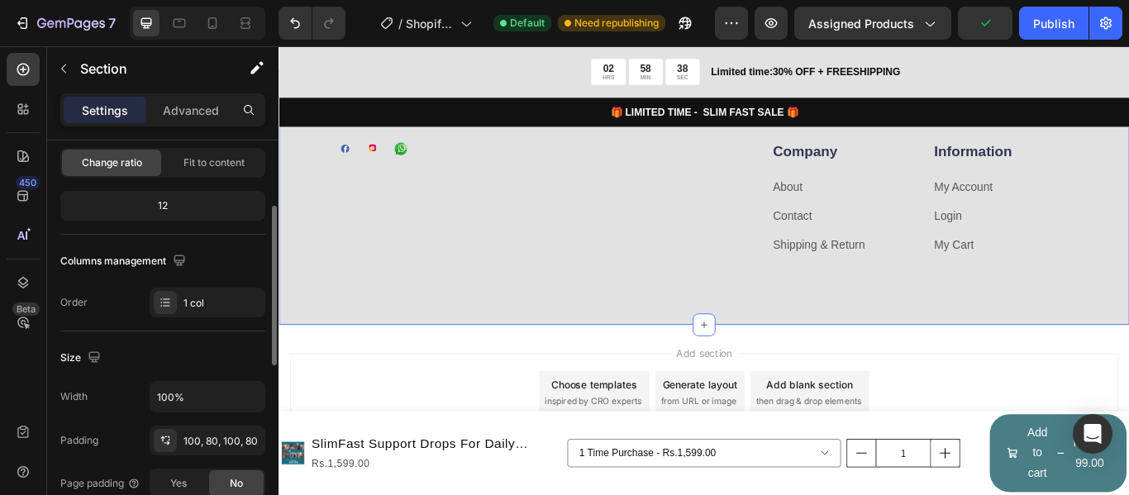
scroll to position [248, 0]
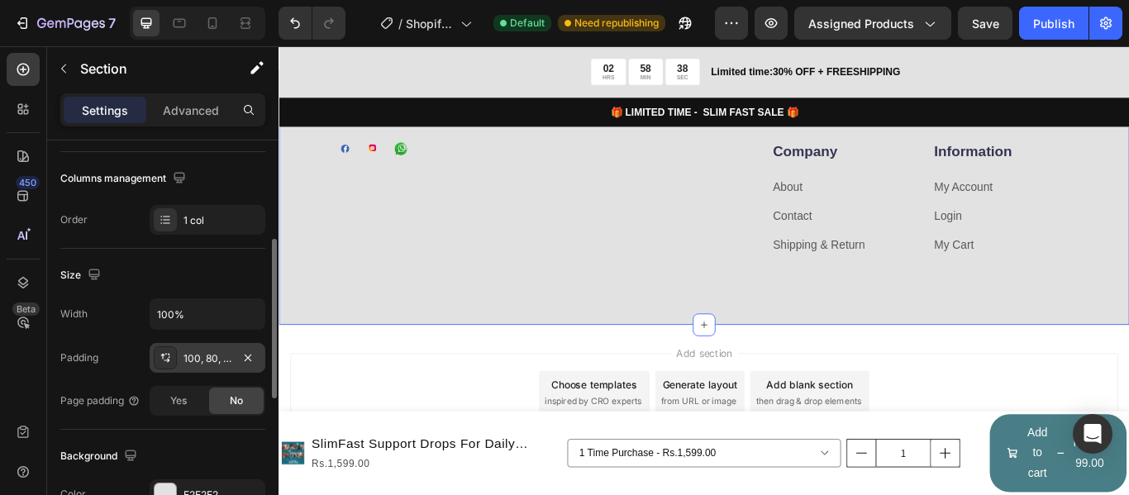
click at [204, 360] on div "100, 80, 100, 80" at bounding box center [208, 358] width 48 height 15
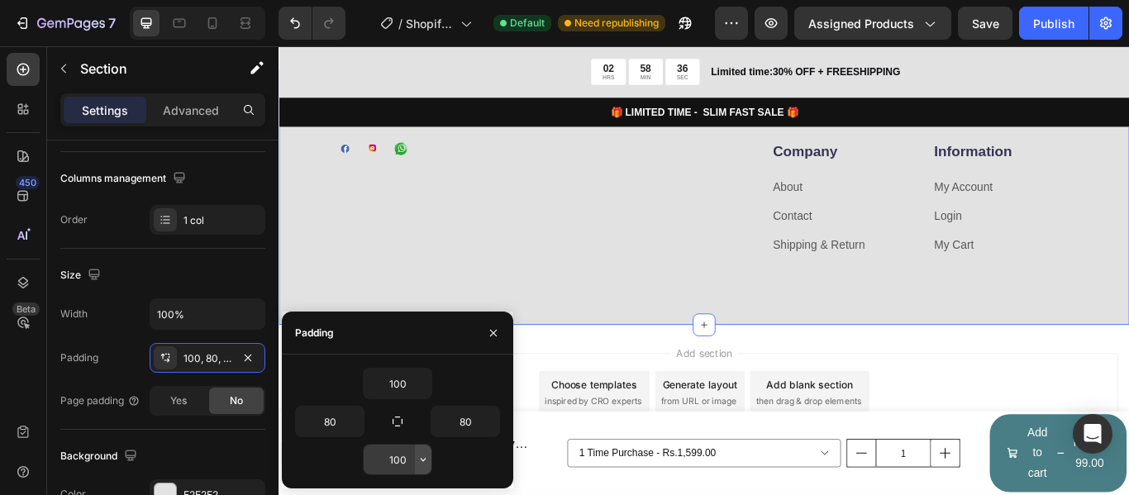
click at [418, 458] on icon "button" at bounding box center [423, 459] width 13 height 13
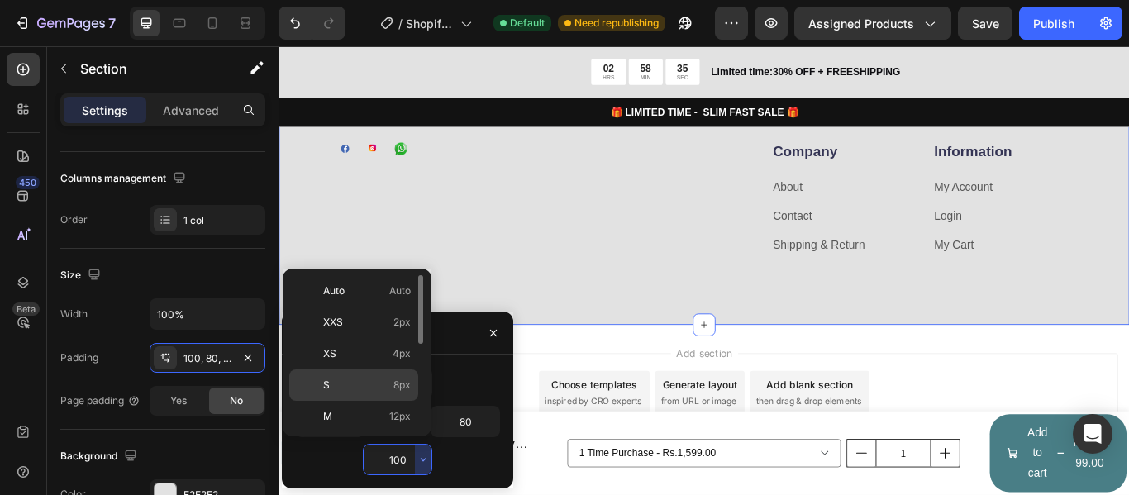
click at [398, 381] on span "8px" at bounding box center [402, 385] width 17 height 15
type input "8"
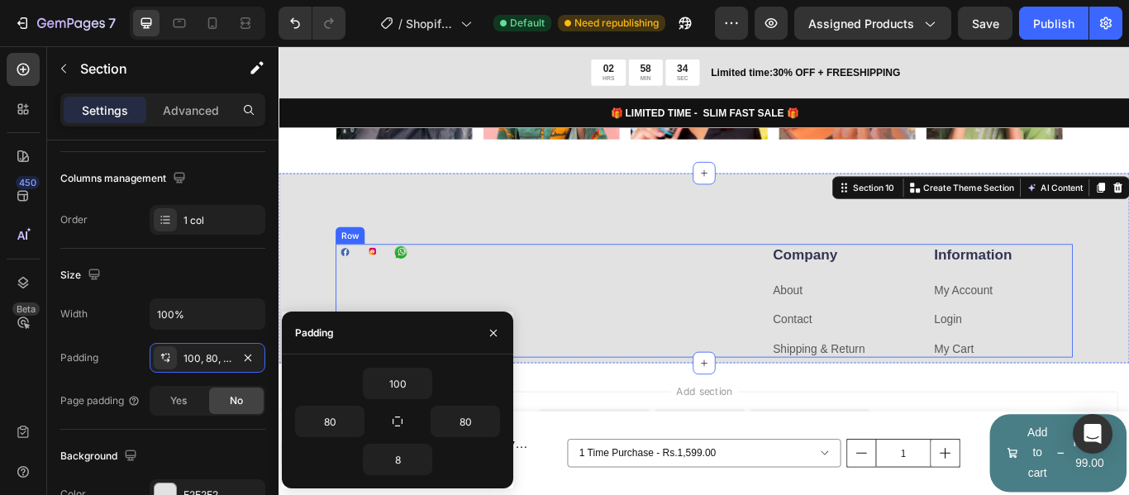
scroll to position [5116, 0]
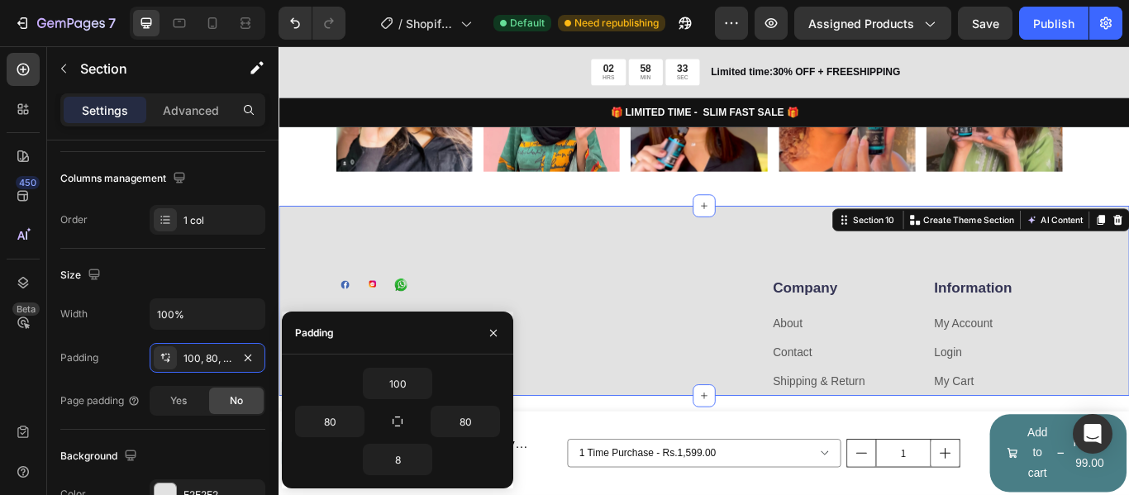
click at [762, 275] on div "Image Image Image Row Company Heading About Text block Contact Text block Shipp…" at bounding box center [775, 343] width 992 height 222
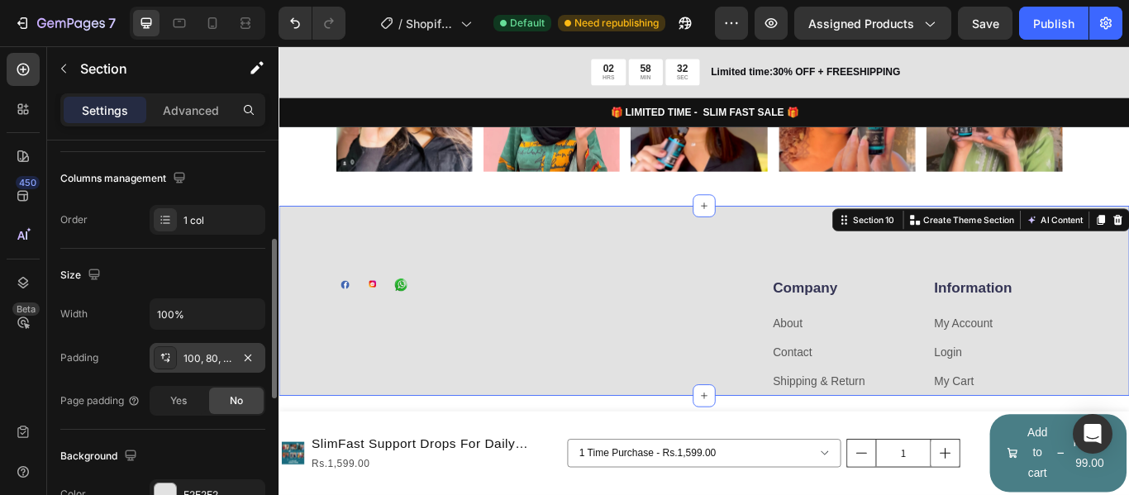
click at [229, 356] on div "100, 80, 8, 80" at bounding box center [208, 358] width 48 height 15
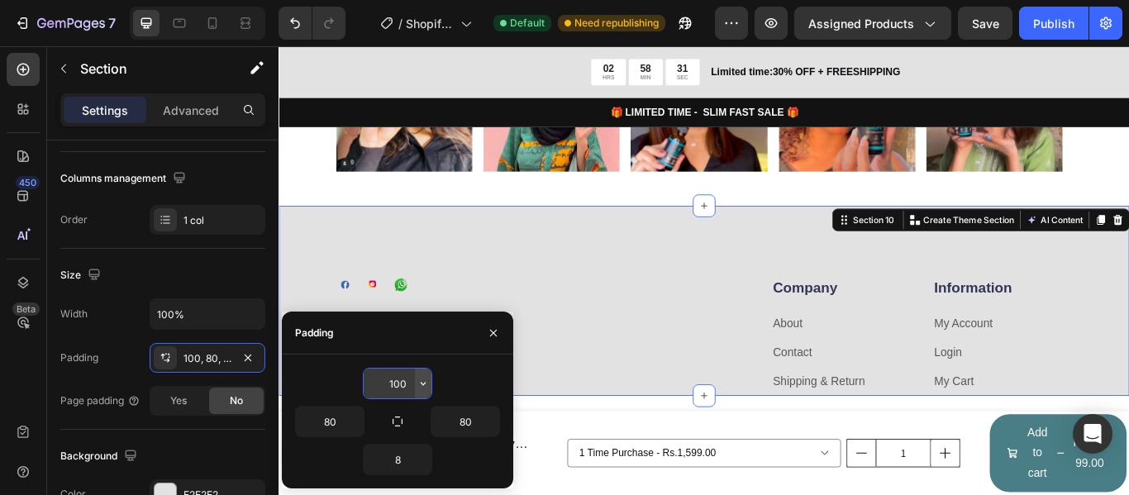
click at [415, 386] on button "button" at bounding box center [423, 384] width 17 height 30
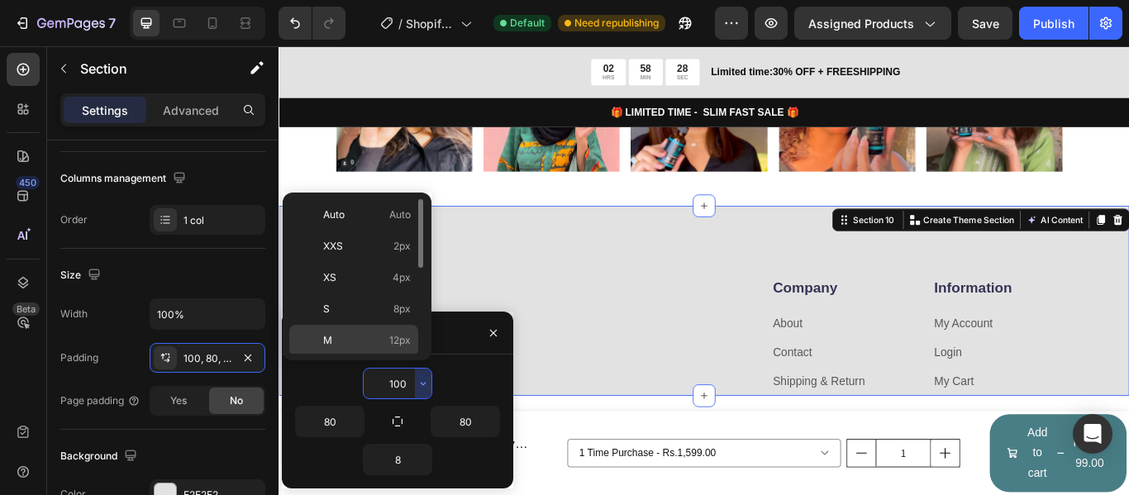
click at [377, 356] on div "M 12px" at bounding box center [353, 371] width 129 height 31
type input "12"
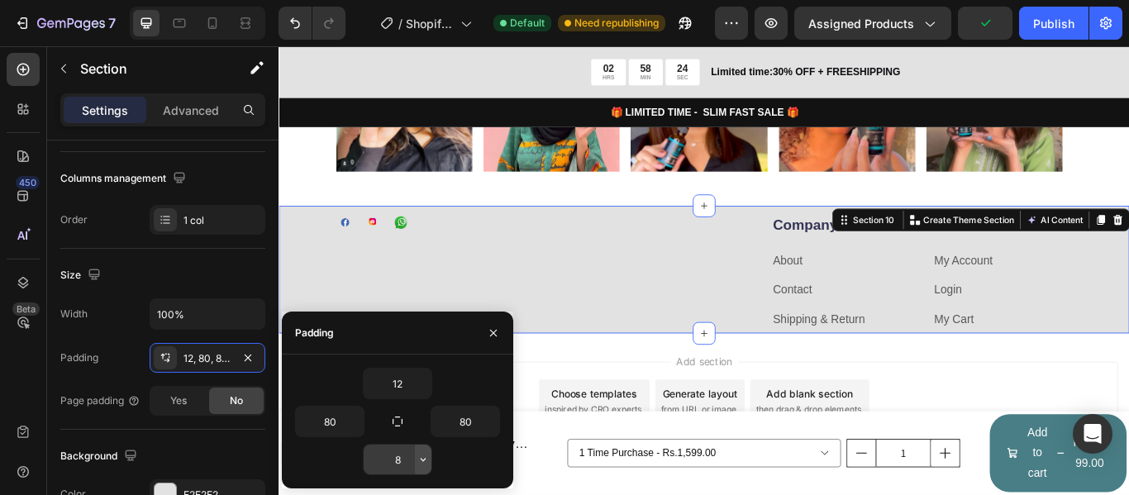
click at [421, 464] on icon "button" at bounding box center [423, 459] width 13 height 13
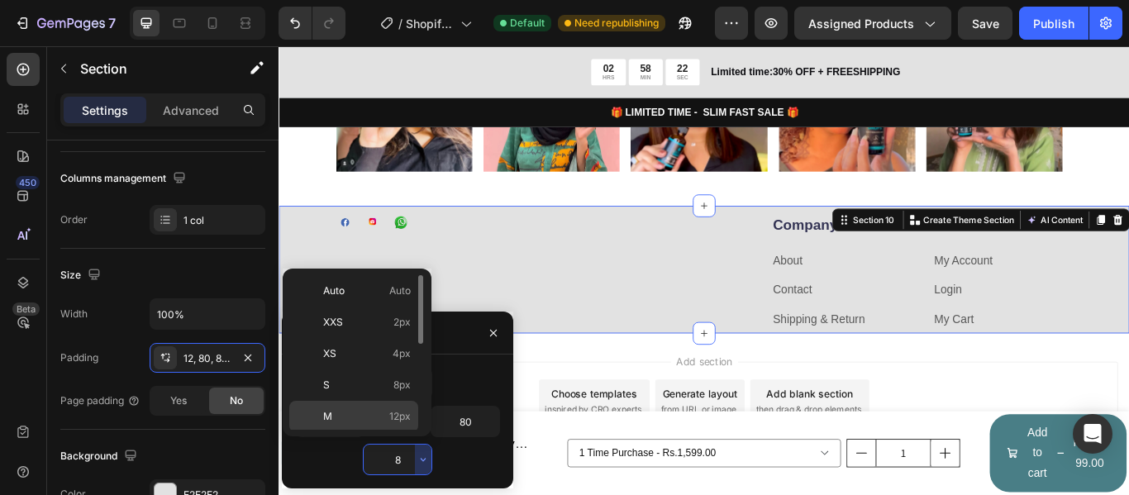
click at [386, 420] on p "M 12px" at bounding box center [367, 416] width 88 height 15
type input "12"
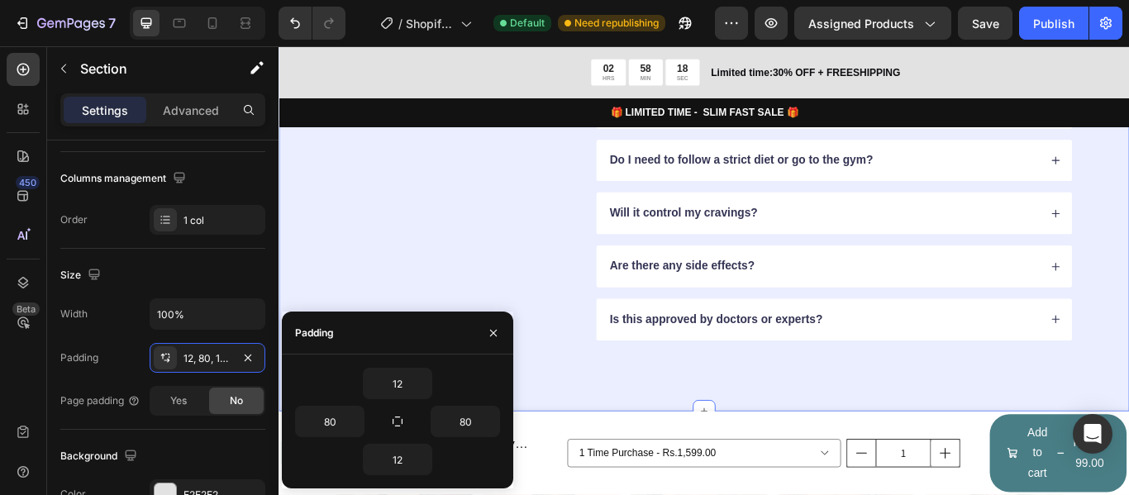
scroll to position [4620, 0]
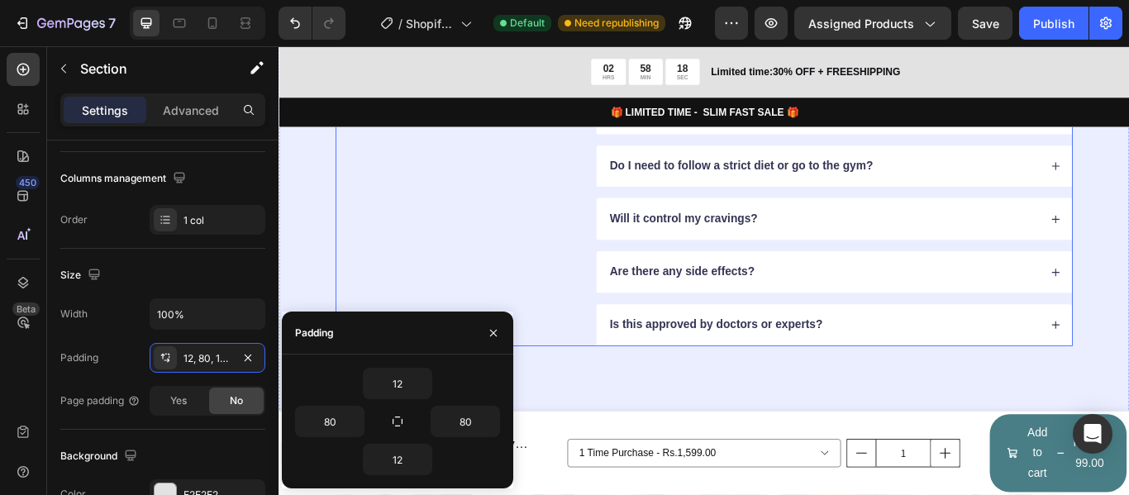
click at [566, 248] on div "FAQs Heading Got questions? We’ve got answer... Text Block" at bounding box center [484, 217] width 279 height 358
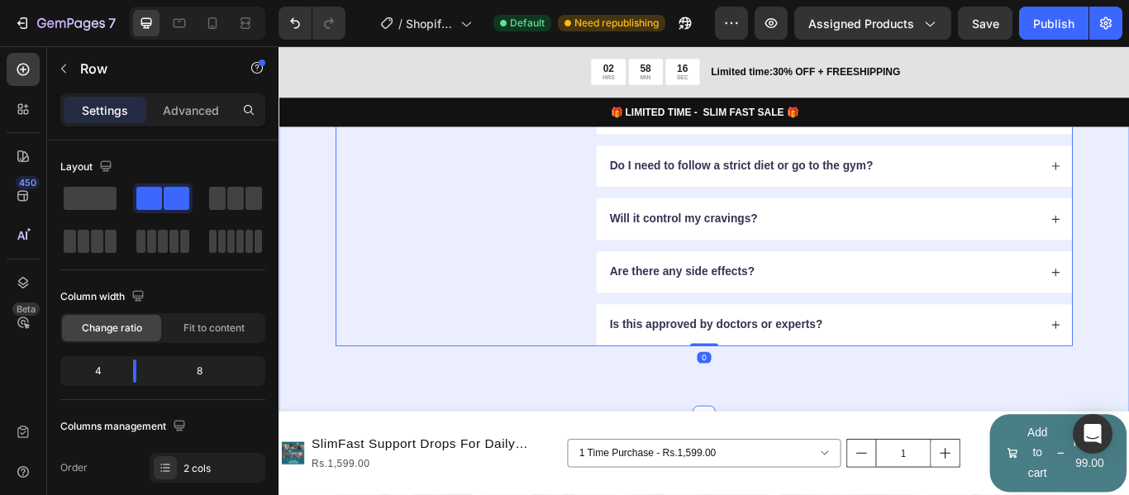
click at [499, 421] on div "FAQs Heading Got questions? We’ve got answer... Text Block How fast will I see …" at bounding box center [775, 216] width 992 height 523
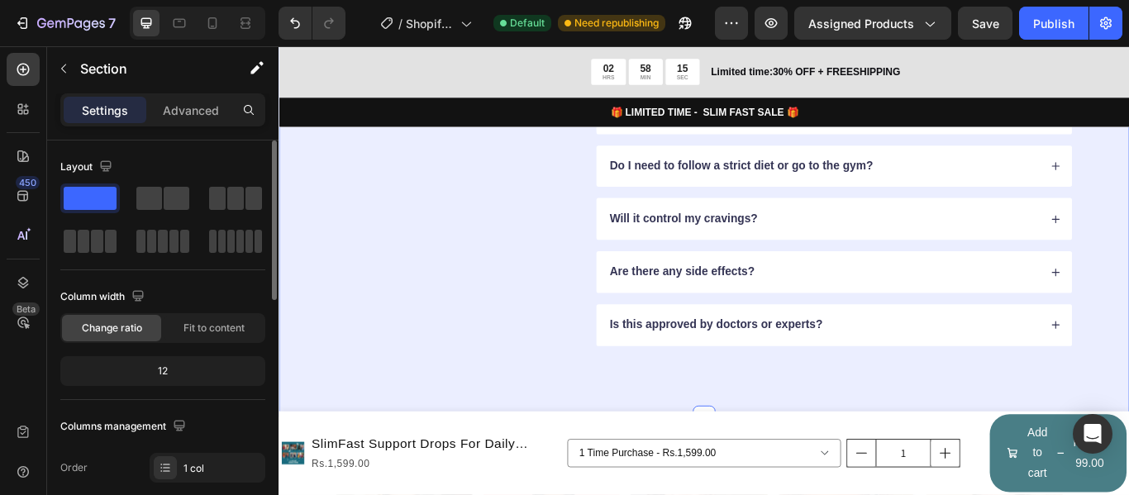
scroll to position [165, 0]
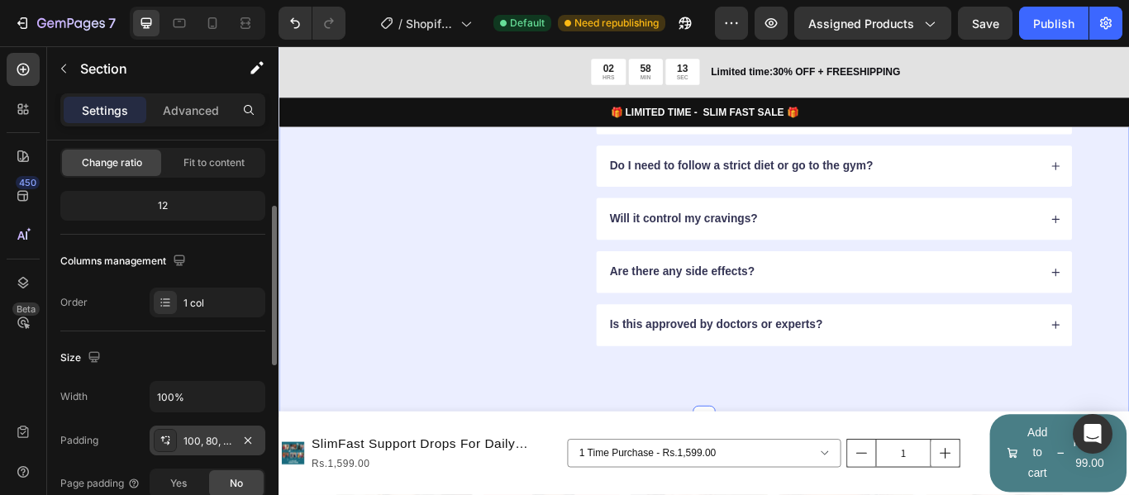
click at [207, 442] on div "100, 80, 100, 80" at bounding box center [208, 441] width 48 height 15
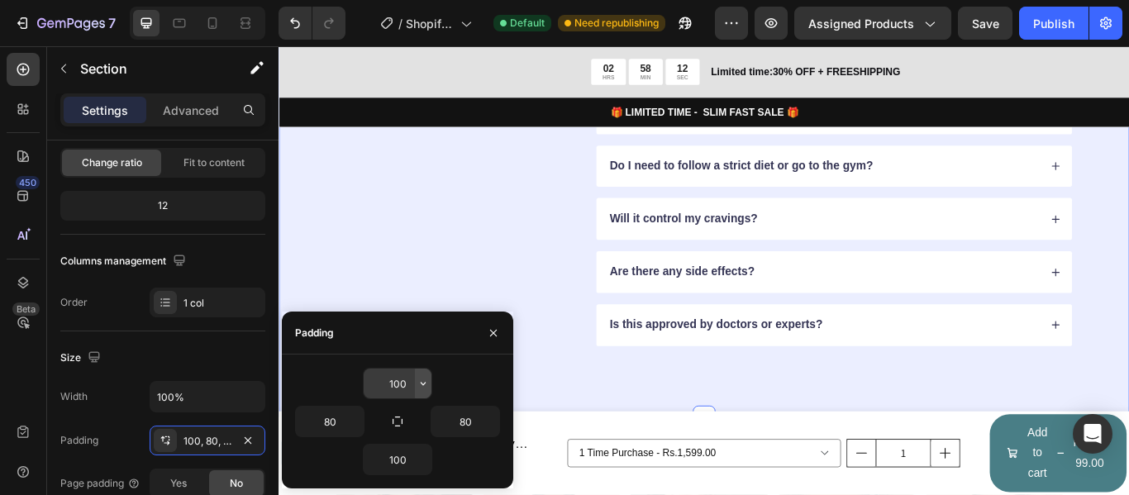
click at [426, 397] on button "button" at bounding box center [423, 384] width 17 height 30
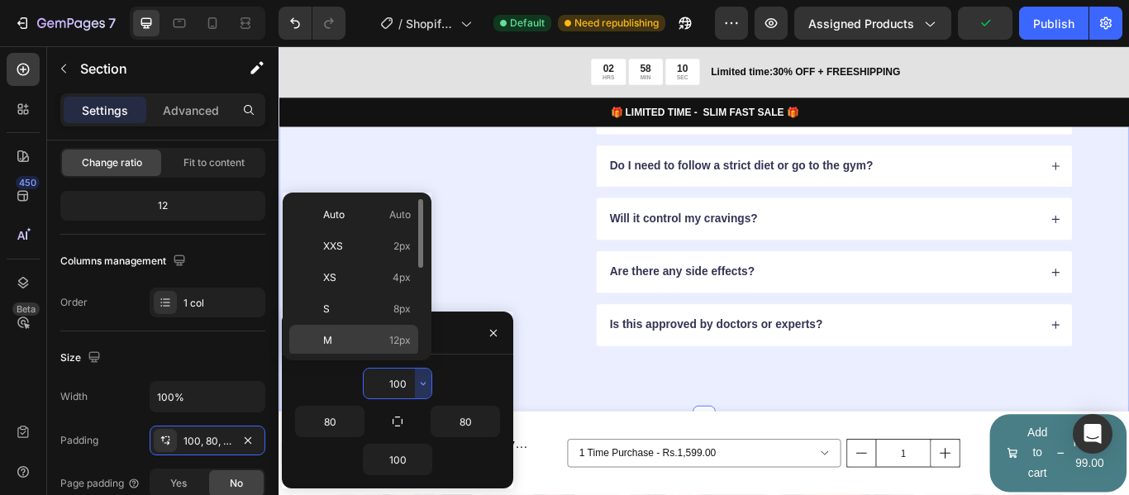
click at [376, 344] on p "M 12px" at bounding box center [367, 340] width 88 height 15
type input "12"
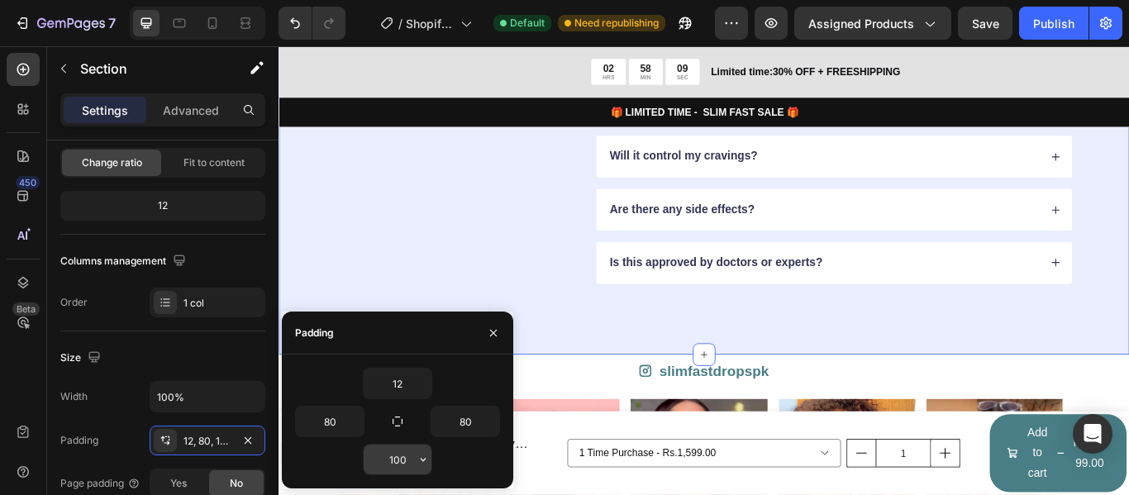
click at [417, 459] on icon "button" at bounding box center [423, 459] width 13 height 13
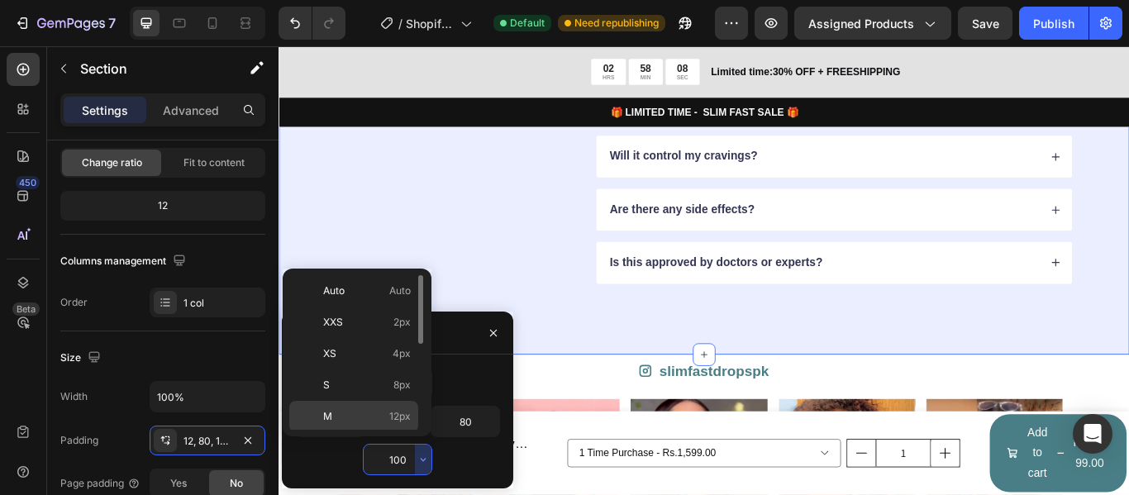
click at [386, 423] on p "M 12px" at bounding box center [367, 416] width 88 height 15
type input "12"
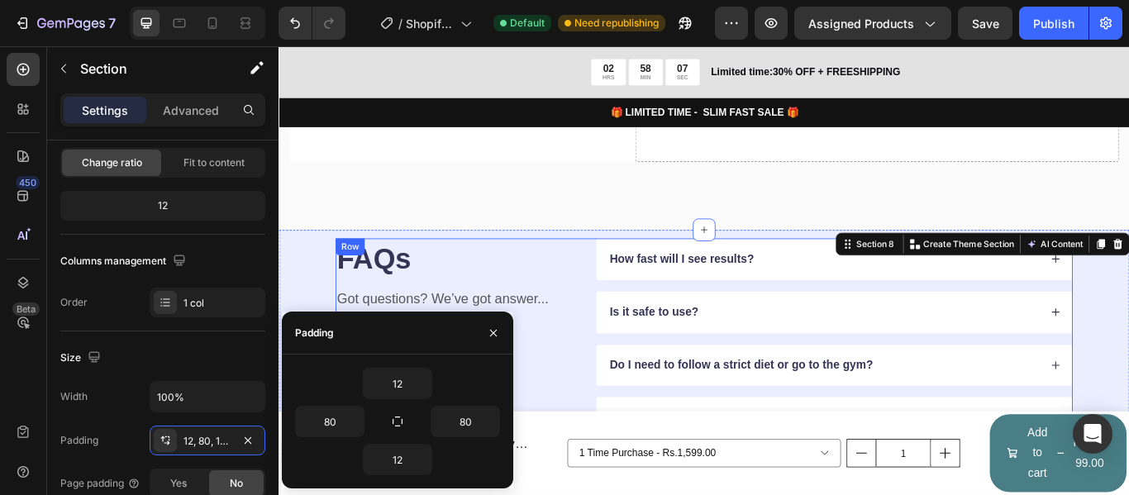
scroll to position [4290, 0]
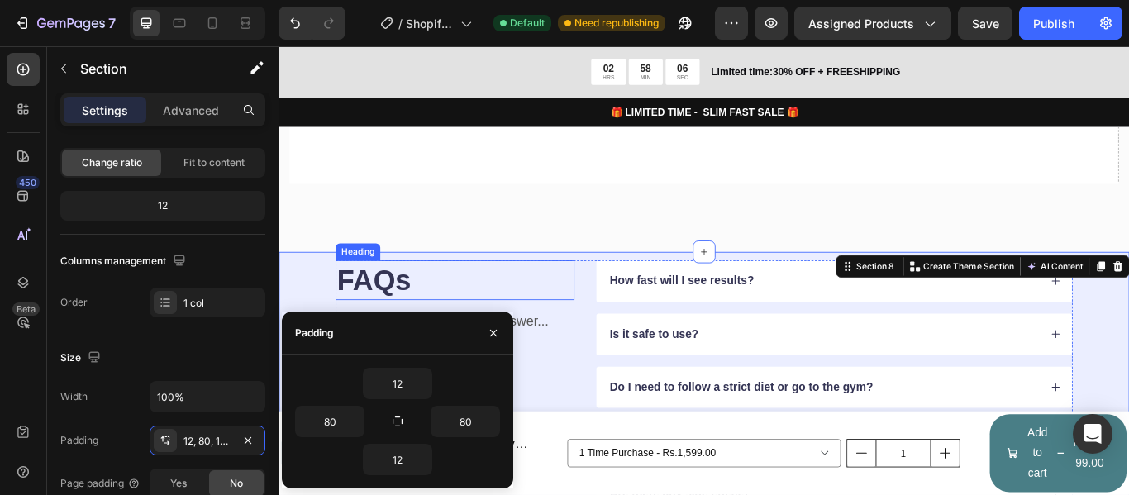
click at [592, 327] on h2 "FAQs" at bounding box center [484, 319] width 279 height 46
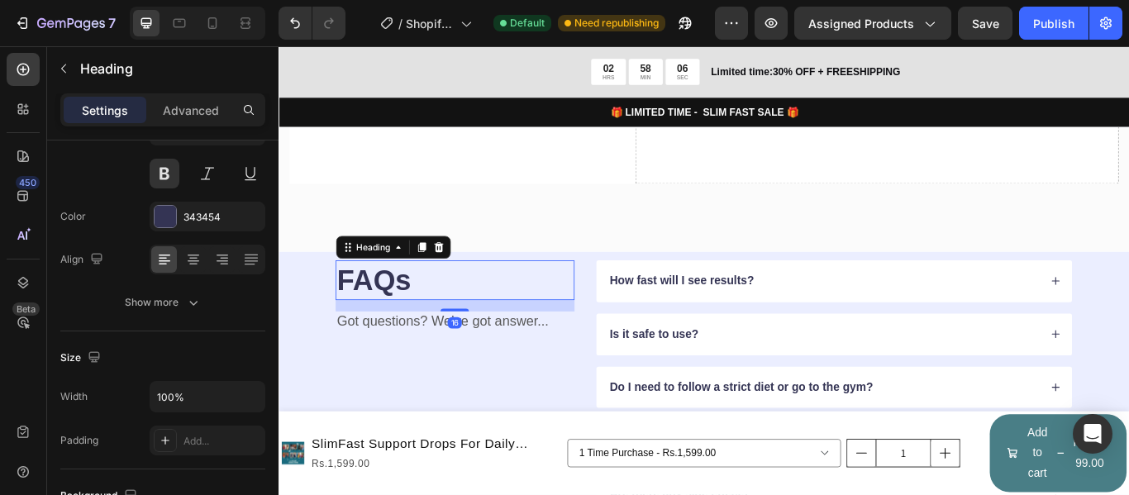
scroll to position [0, 0]
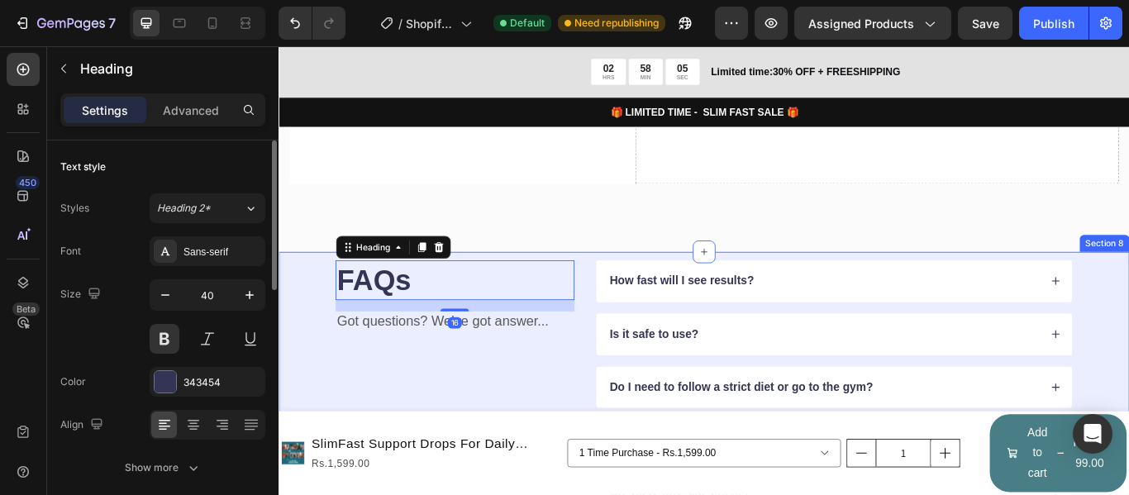
click at [323, 333] on div "FAQs Heading 16 Got questions? We’ve got answer... Text Block How fast will I s…" at bounding box center [775, 475] width 992 height 378
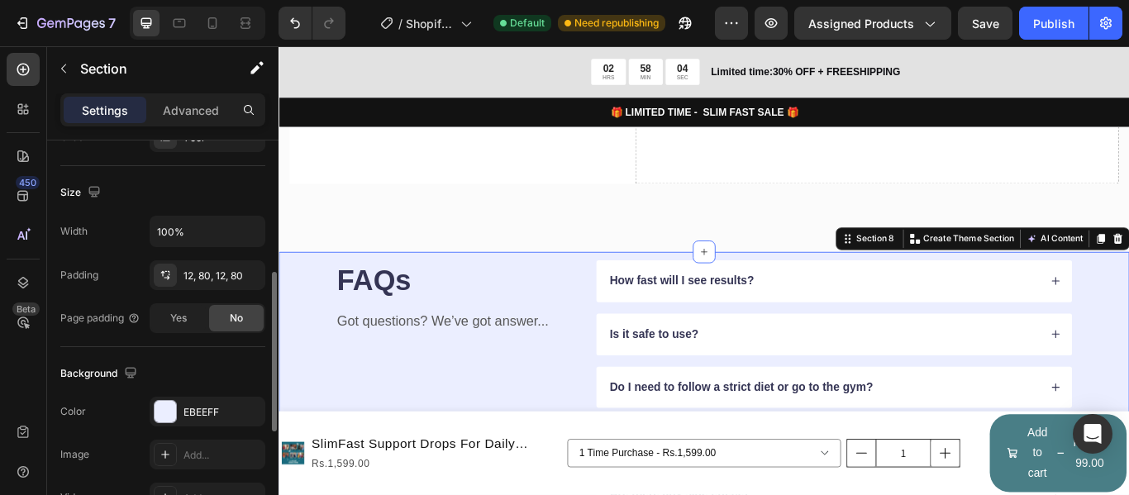
scroll to position [413, 0]
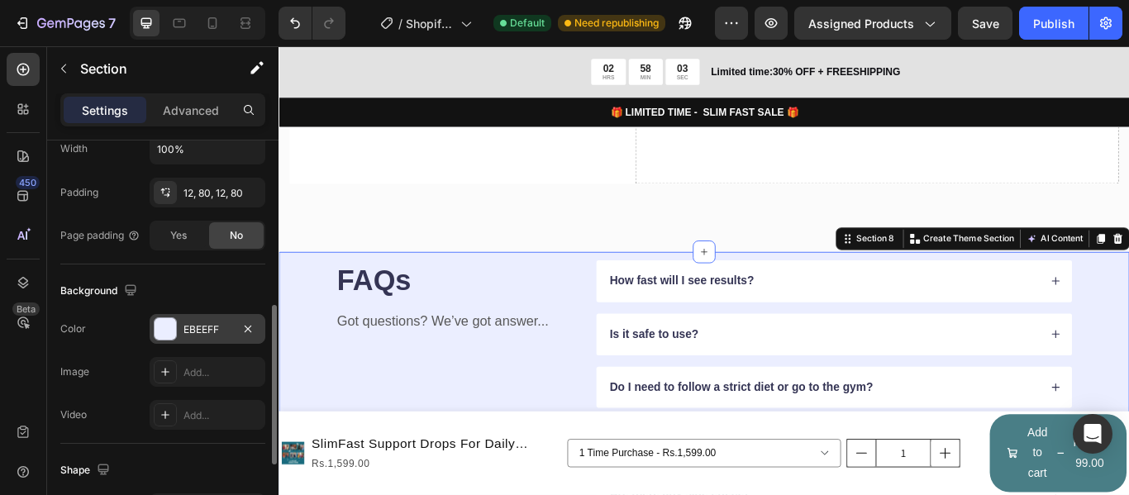
click at [179, 334] on div "EBEEFF" at bounding box center [208, 329] width 116 height 30
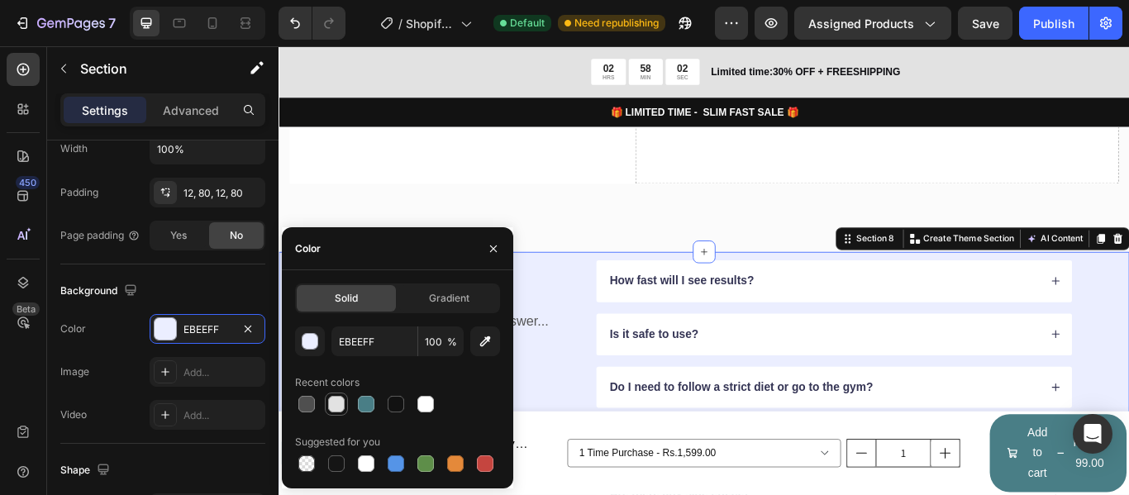
click at [335, 404] on div at bounding box center [336, 404] width 17 height 17
type input "E2E2E2"
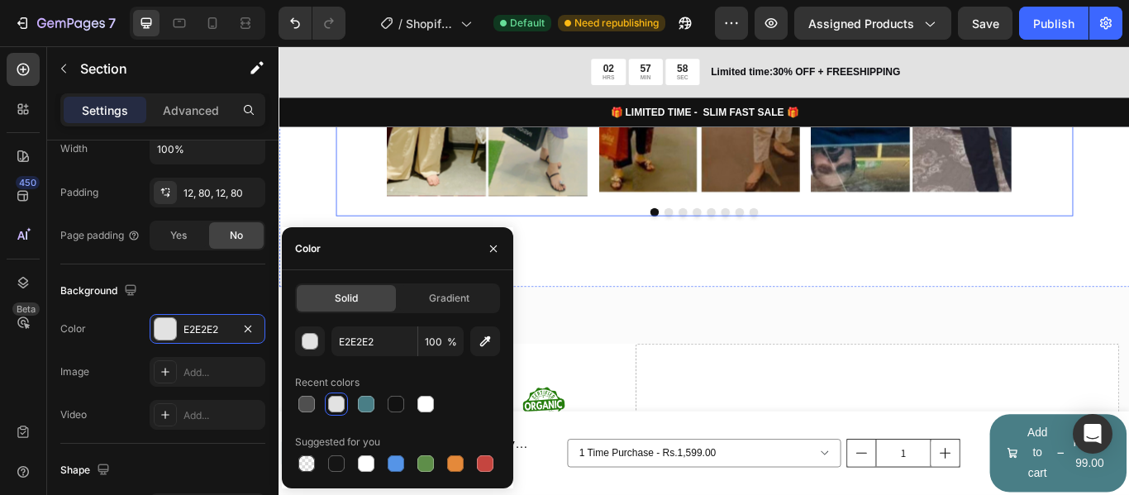
scroll to position [4868, 0]
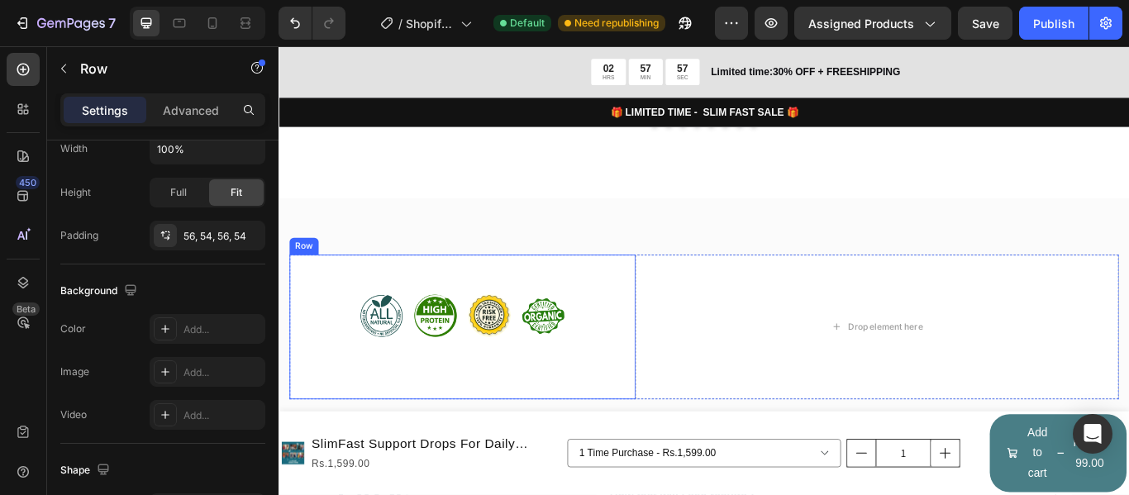
click at [635, 311] on div "Image Image Image Image Row Row" at bounding box center [492, 373] width 403 height 169
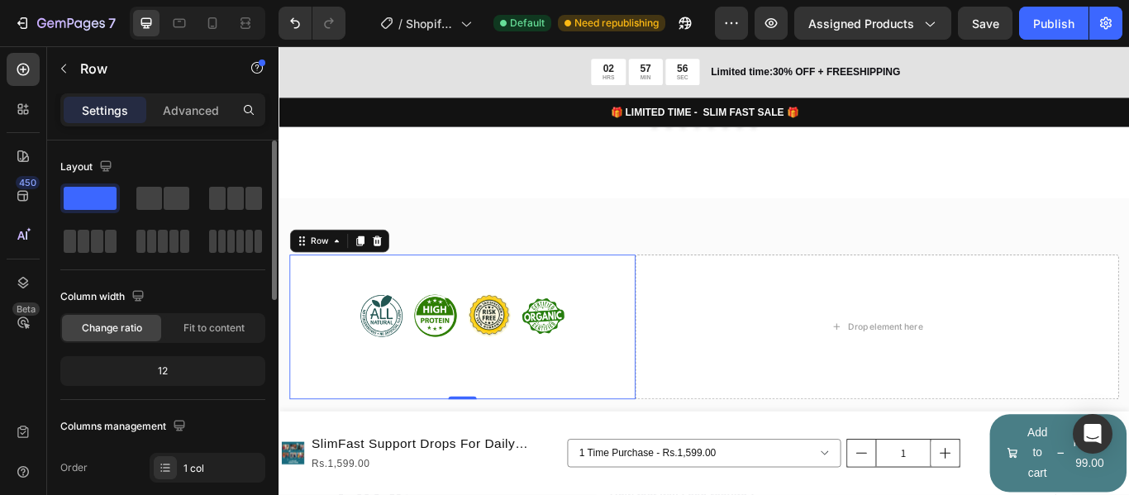
scroll to position [83, 0]
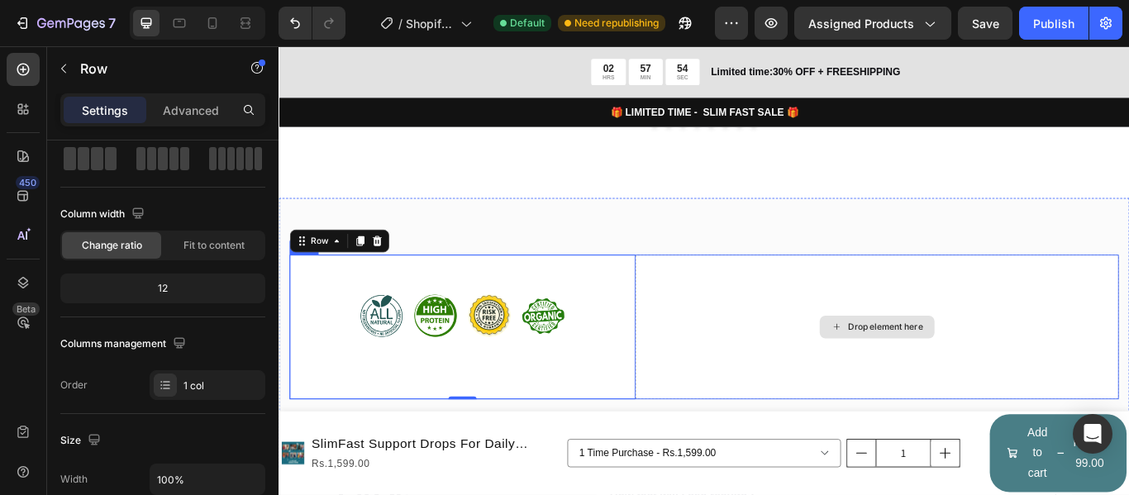
click at [785, 306] on div "Drop element here" at bounding box center [976, 373] width 565 height 169
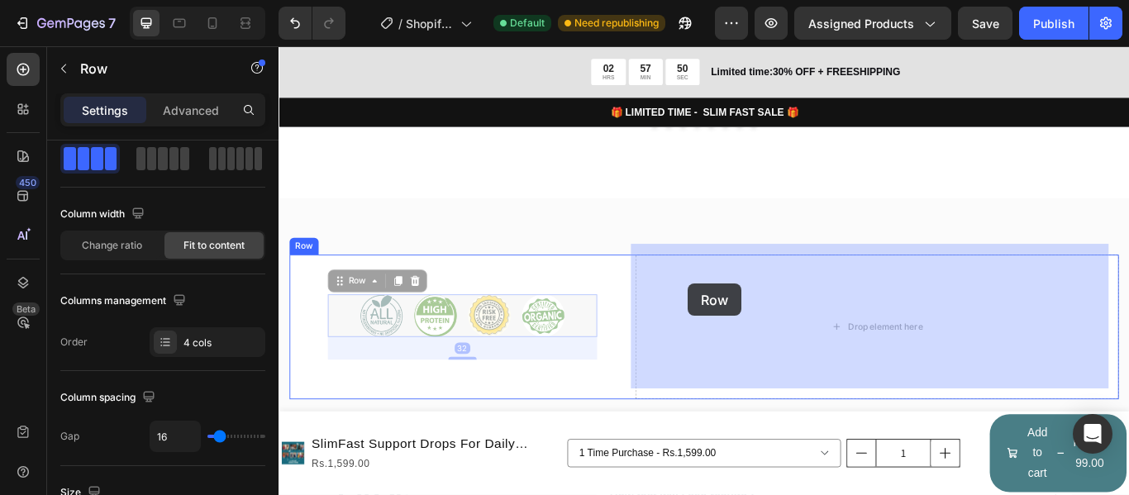
drag, startPoint x: 622, startPoint y: 333, endPoint x: 756, endPoint y: 323, distance: 134.3
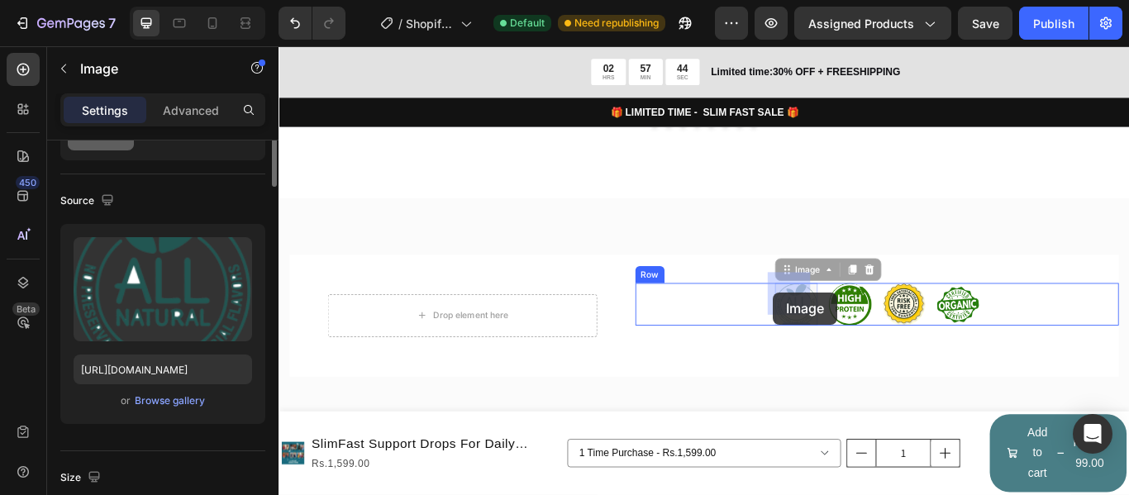
scroll to position [0, 0]
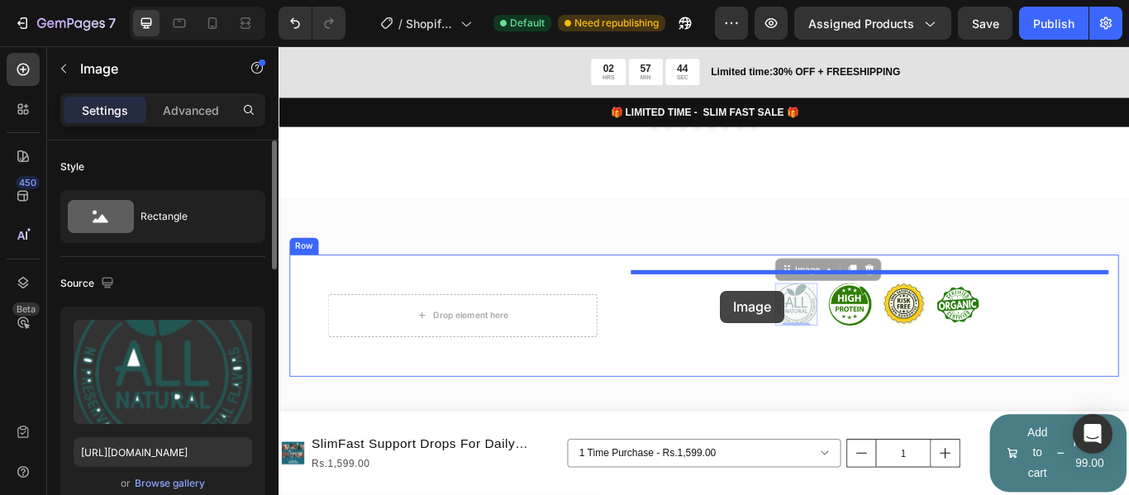
drag, startPoint x: 878, startPoint y: 333, endPoint x: 779, endPoint y: 331, distance: 99.2
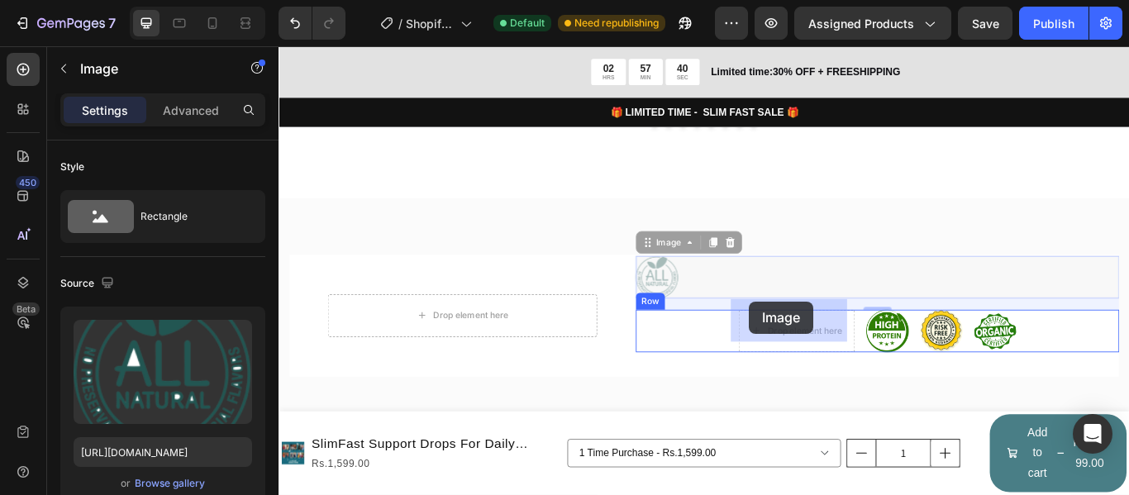
drag, startPoint x: 722, startPoint y: 304, endPoint x: 827, endPoint y: 344, distance: 112.2
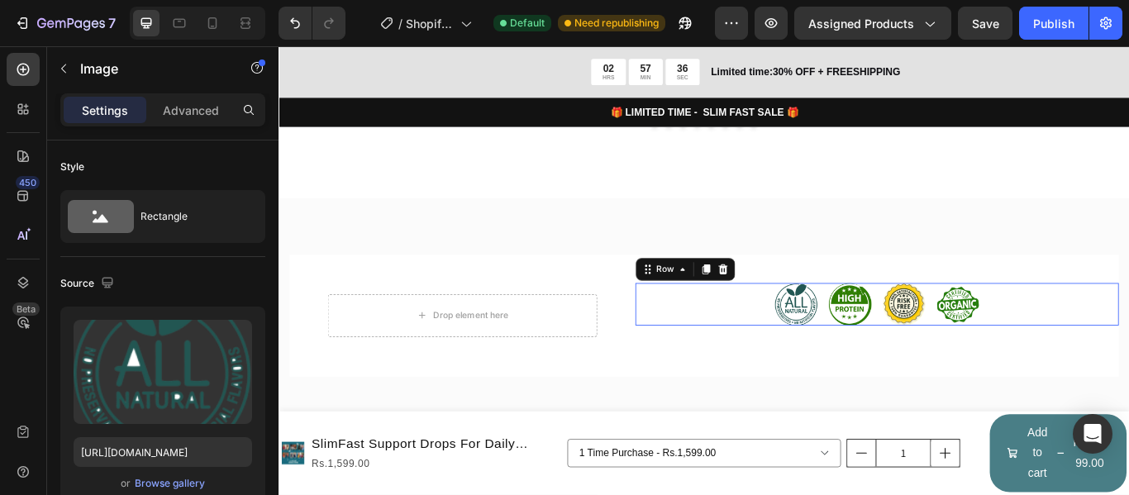
click at [775, 322] on div "Image Image Image Image Row 0" at bounding box center [976, 347] width 565 height 50
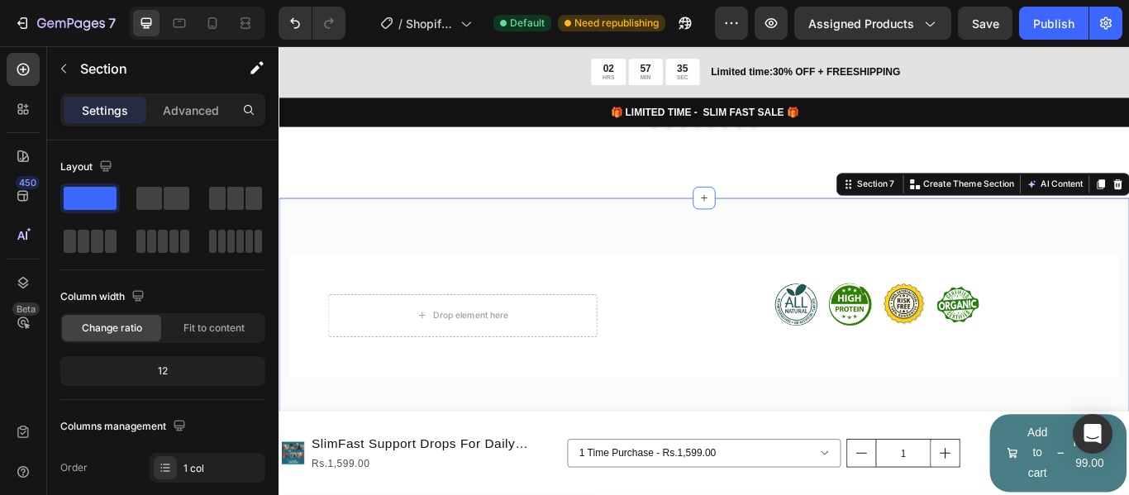
click at [682, 223] on div "Drop element here Row Image Image Image Image Row Row Section 7 You can create …" at bounding box center [775, 367] width 992 height 288
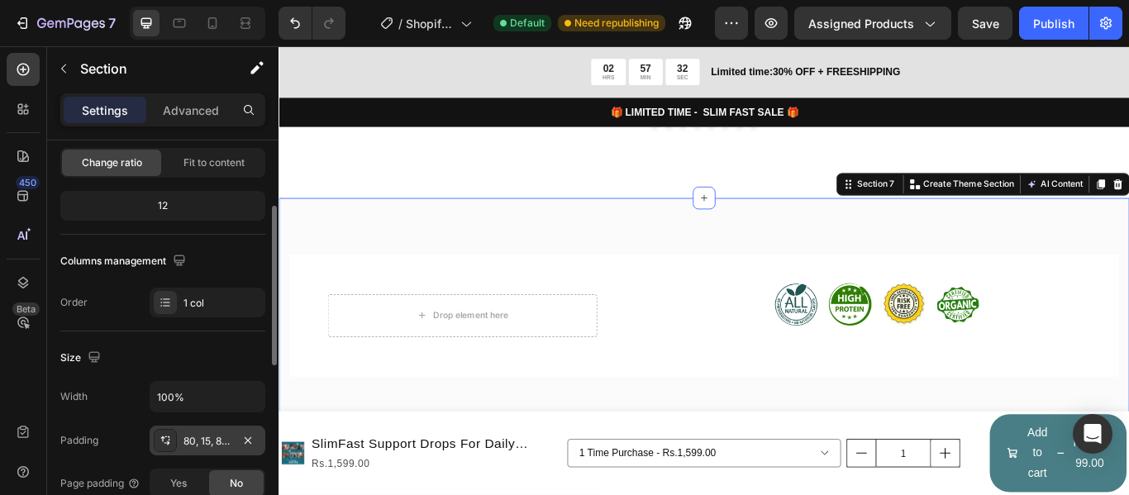
scroll to position [248, 0]
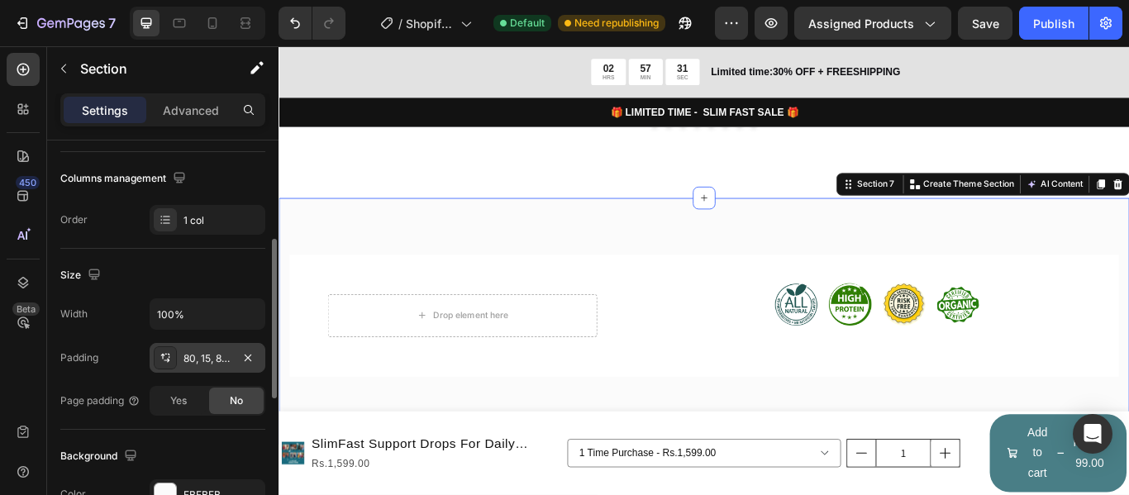
click at [198, 360] on div "80, 15, 80, 15" at bounding box center [208, 358] width 48 height 15
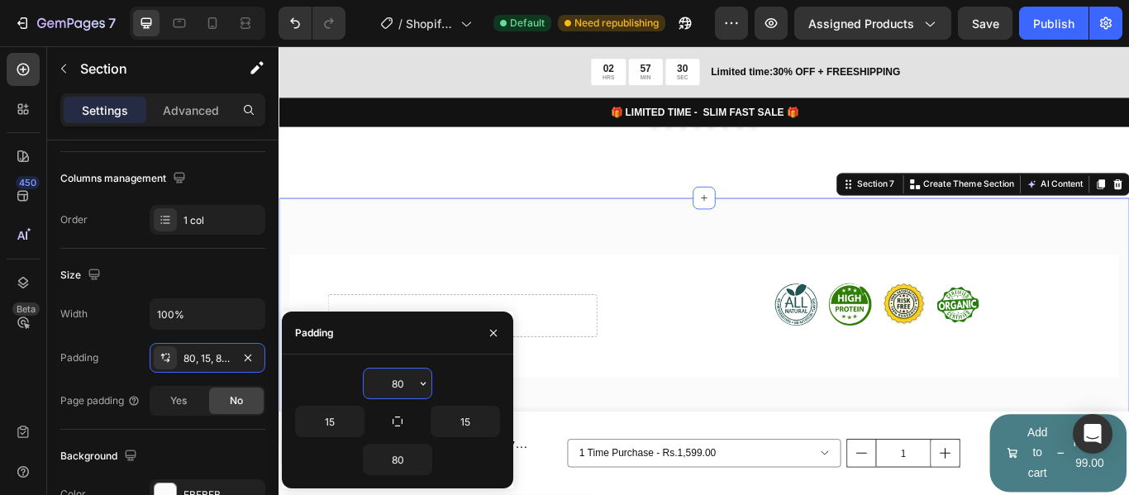
click at [413, 376] on input "80" at bounding box center [398, 384] width 68 height 30
click at [419, 383] on icon "button" at bounding box center [423, 383] width 13 height 13
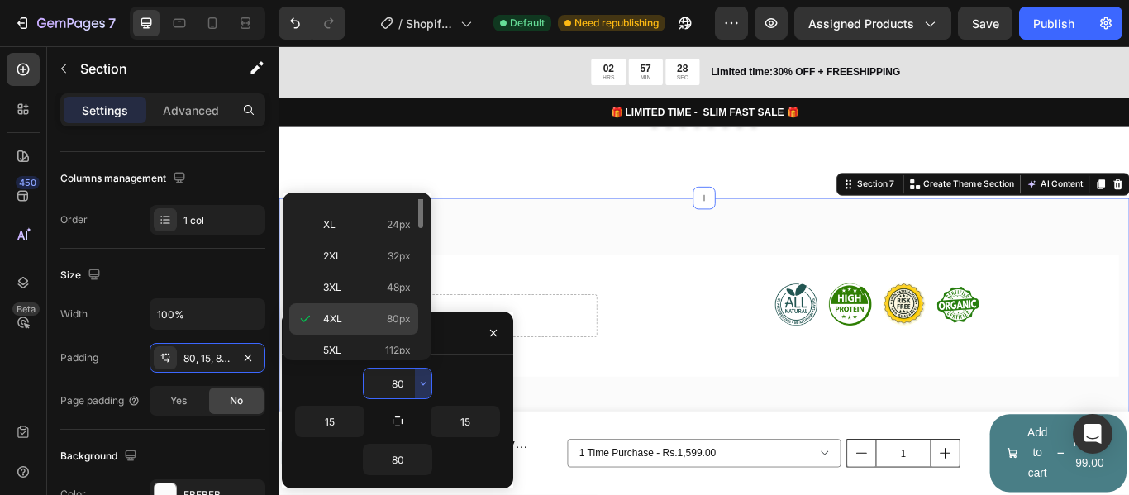
scroll to position [96, 0]
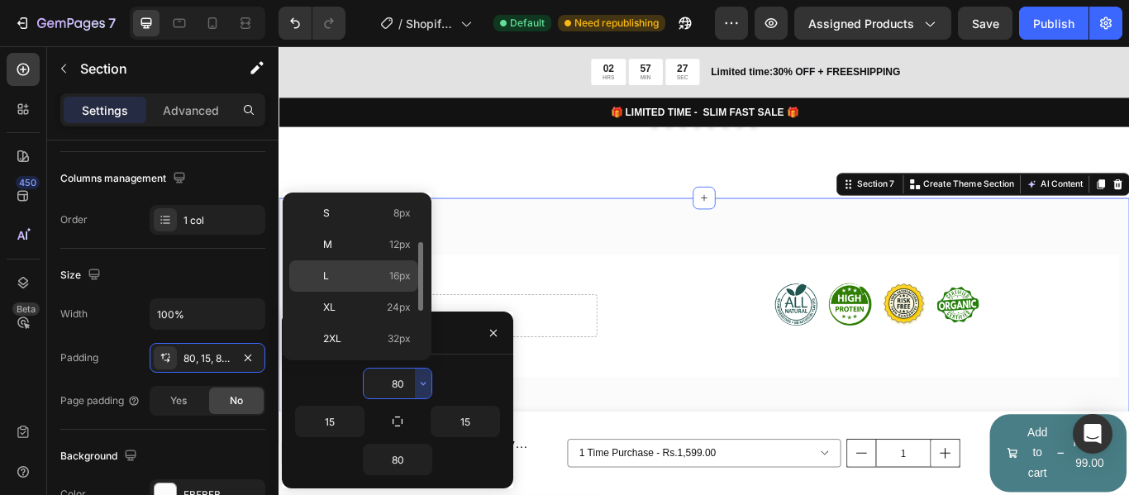
click at [361, 271] on p "L 16px" at bounding box center [367, 276] width 88 height 15
type input "16"
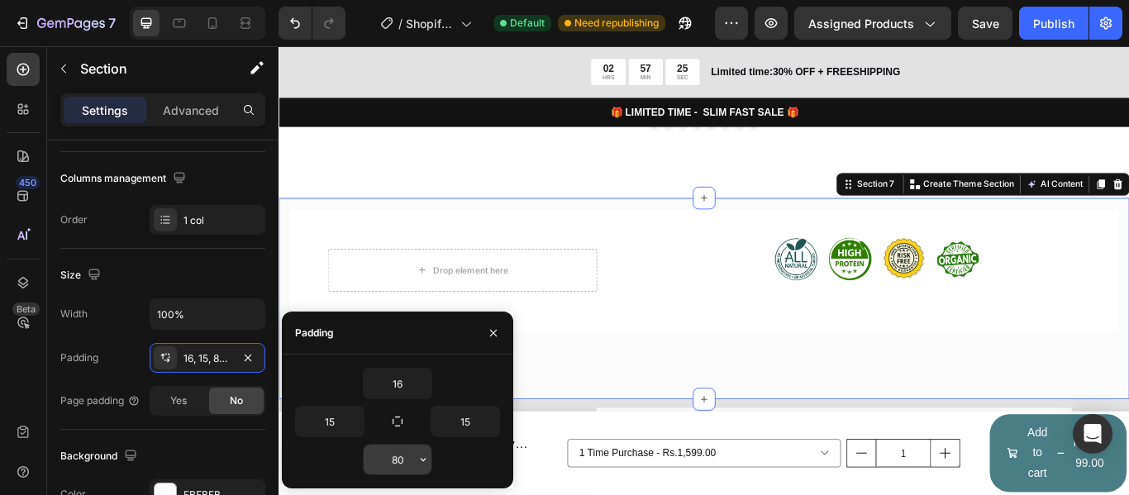
click at [417, 452] on button "button" at bounding box center [423, 460] width 17 height 30
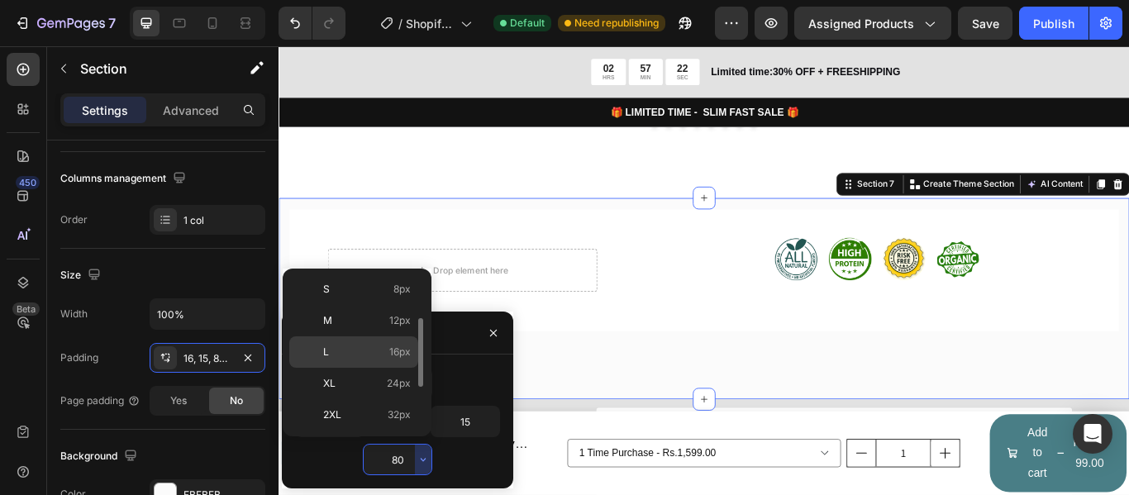
click at [397, 350] on span "16px" at bounding box center [399, 352] width 21 height 15
type input "16"
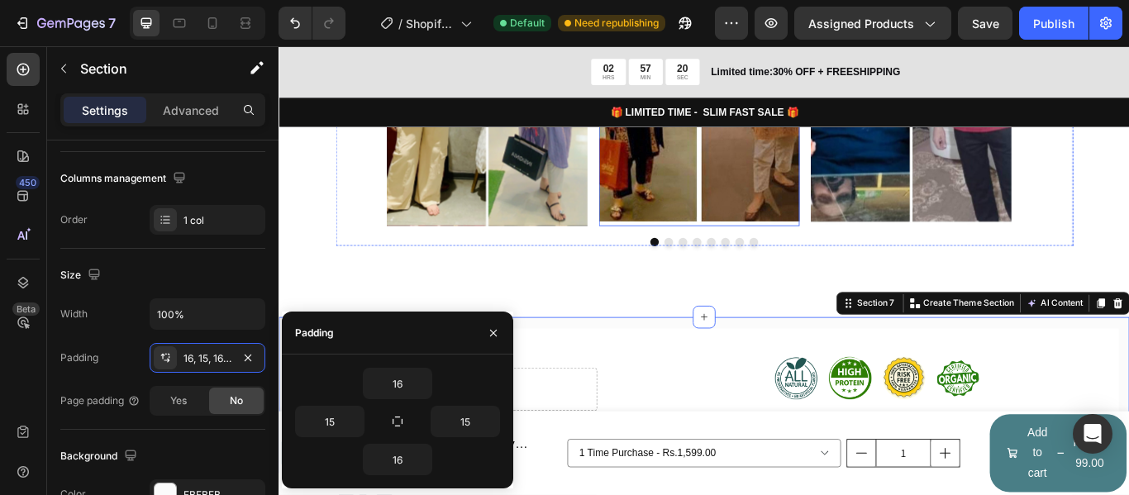
scroll to position [4703, 0]
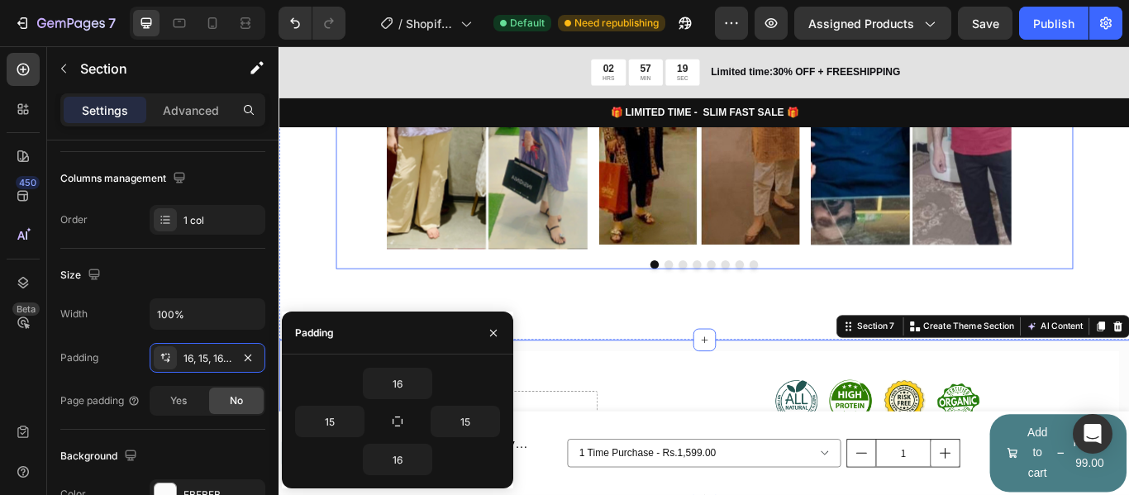
click at [1128, 232] on div "Image Image Image Image Image Image Image Image" at bounding box center [775, 127] width 860 height 312
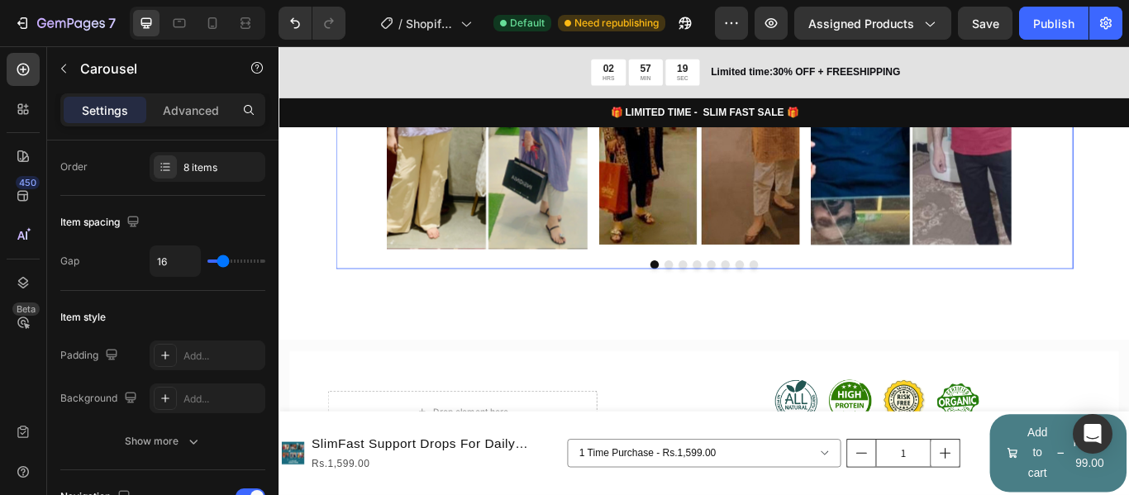
scroll to position [0, 0]
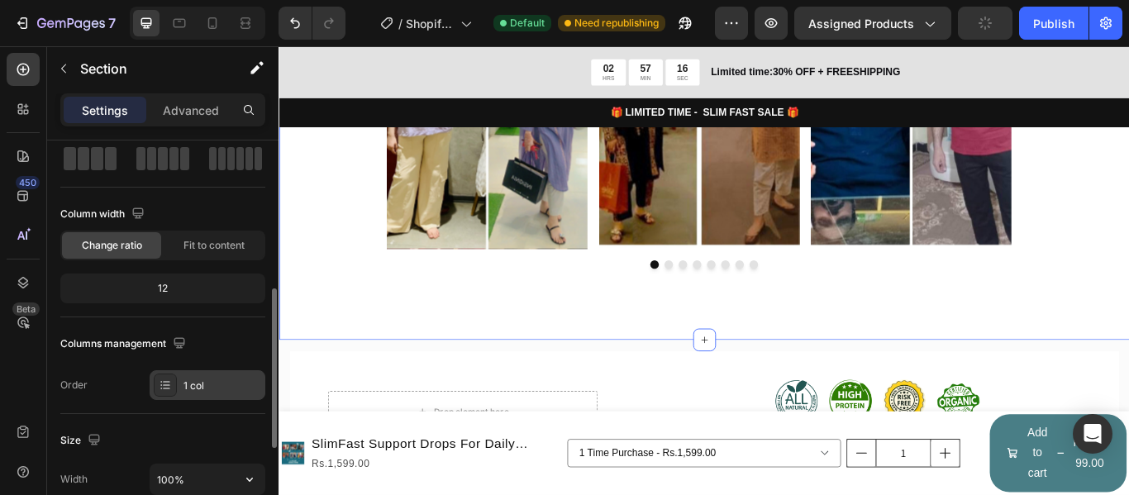
scroll to position [165, 0]
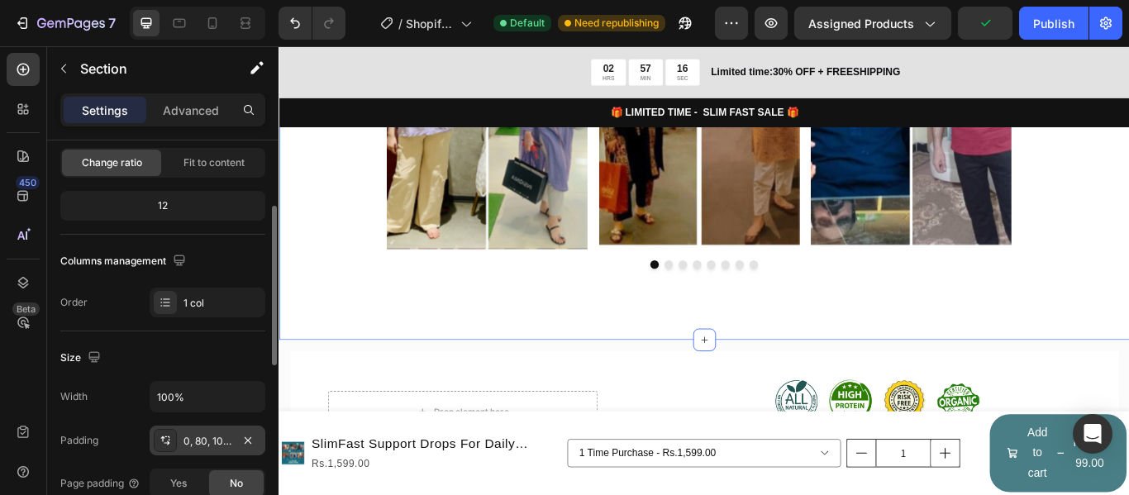
click at [200, 427] on div "0, 80, 100, 80" at bounding box center [208, 441] width 116 height 30
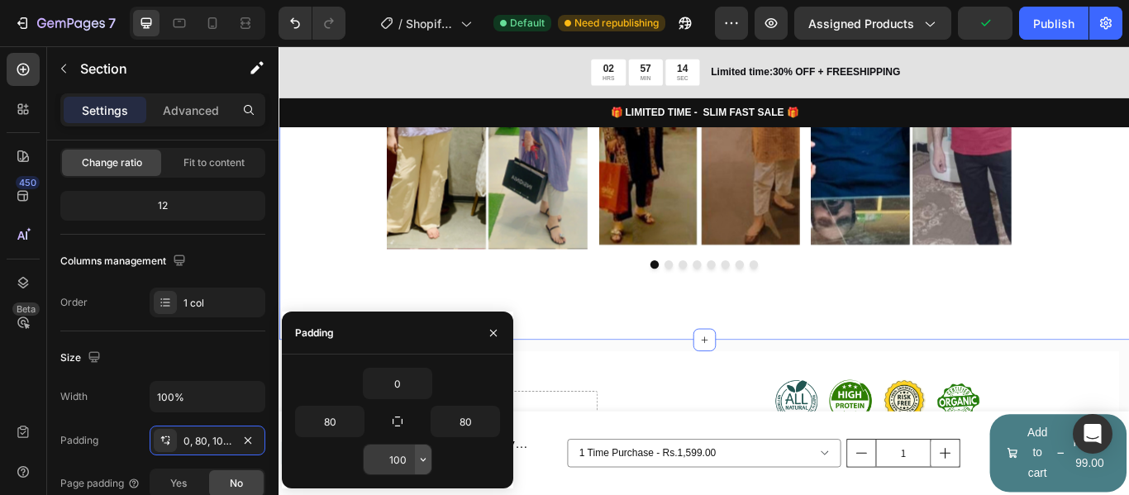
drag, startPoint x: 413, startPoint y: 445, endPoint x: 423, endPoint y: 456, distance: 15.2
click at [423, 456] on icon "button" at bounding box center [423, 459] width 13 height 13
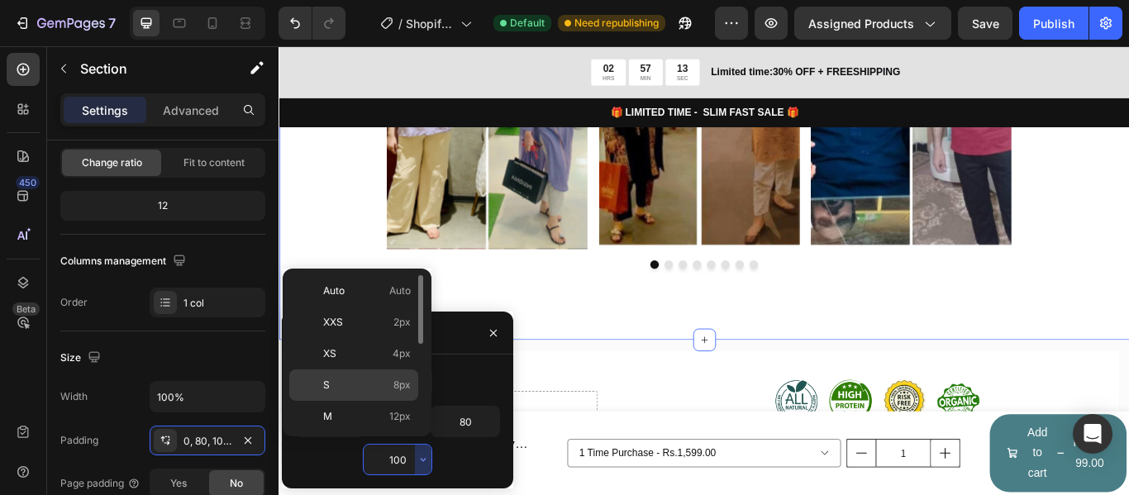
click at [394, 382] on span "8px" at bounding box center [402, 385] width 17 height 15
type input "8"
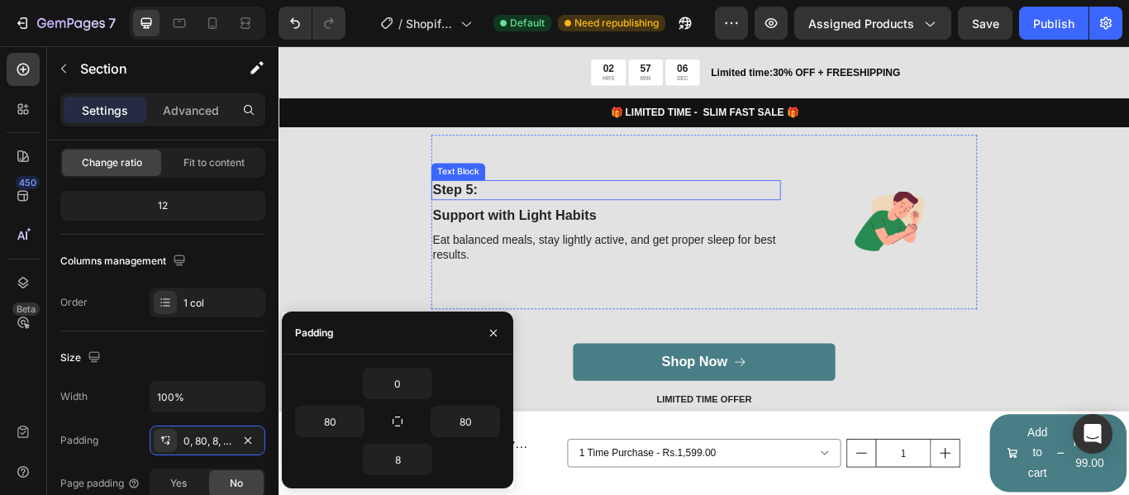
scroll to position [2257, 0]
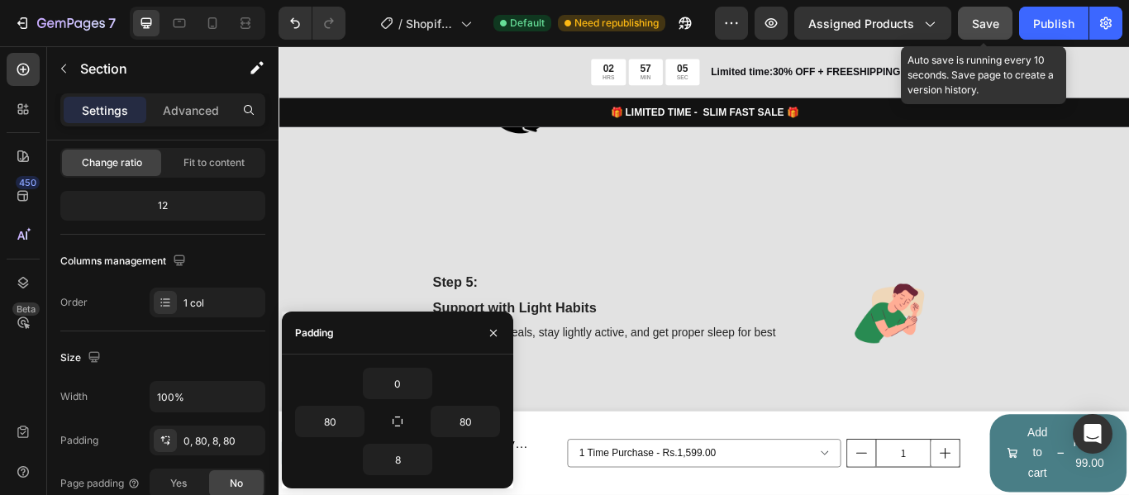
click at [990, 21] on span "Save" at bounding box center [985, 24] width 27 height 14
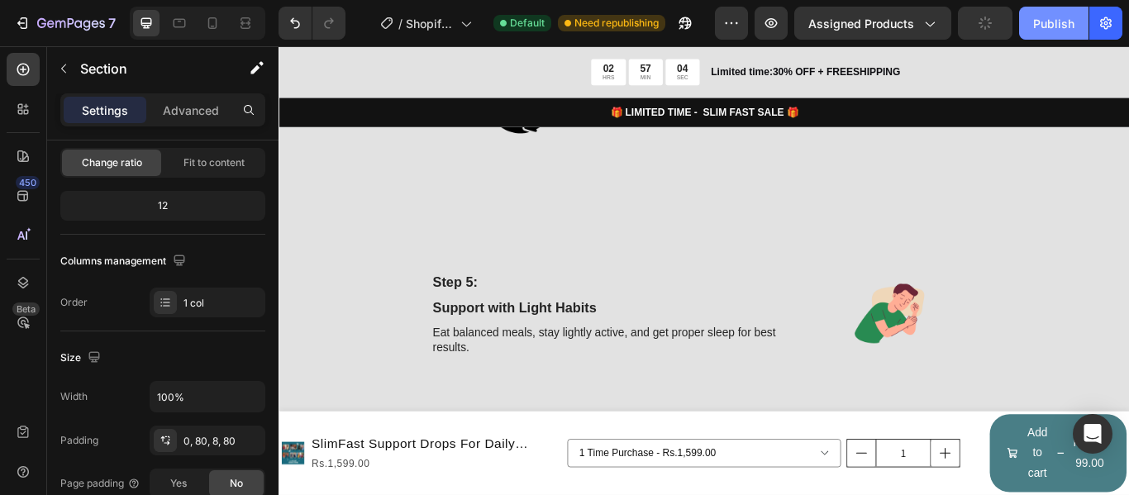
click at [1038, 18] on div "Publish" at bounding box center [1053, 23] width 41 height 17
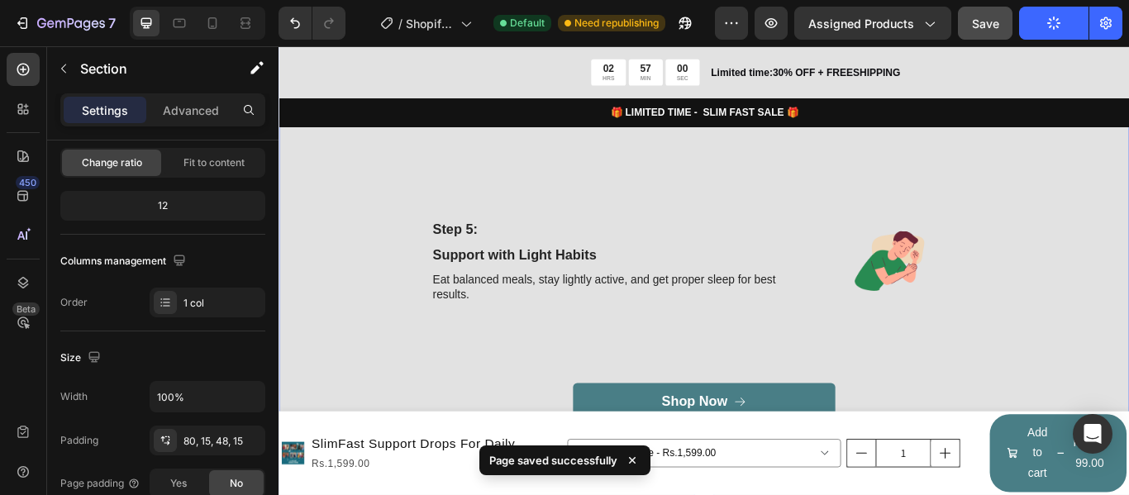
scroll to position [2505, 0]
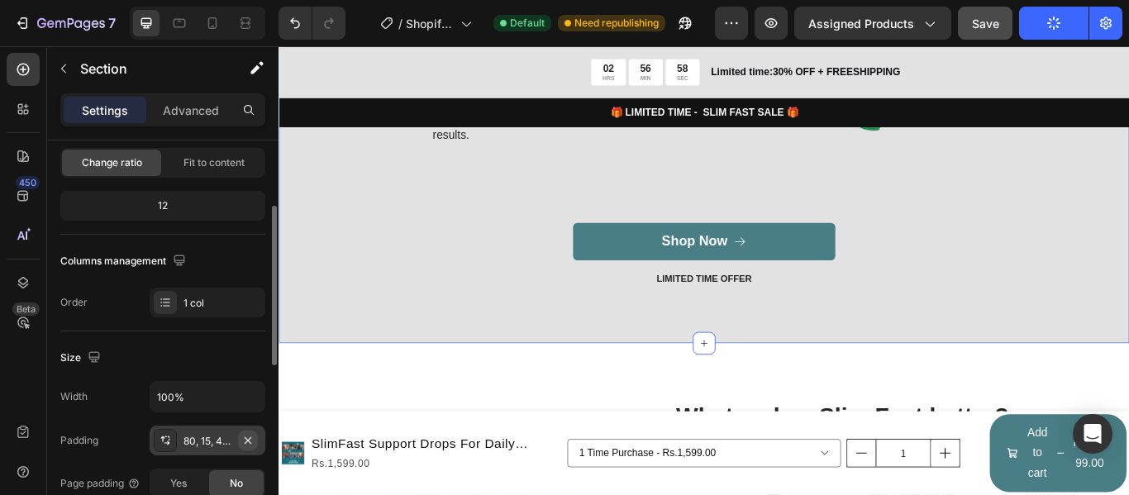
click at [241, 432] on button "button" at bounding box center [248, 441] width 20 height 20
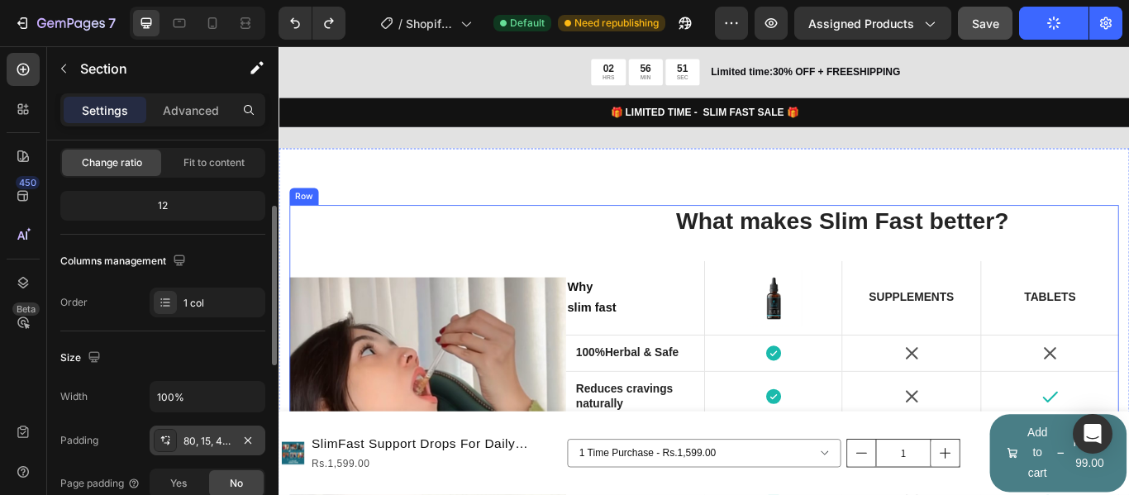
scroll to position [2753, 0]
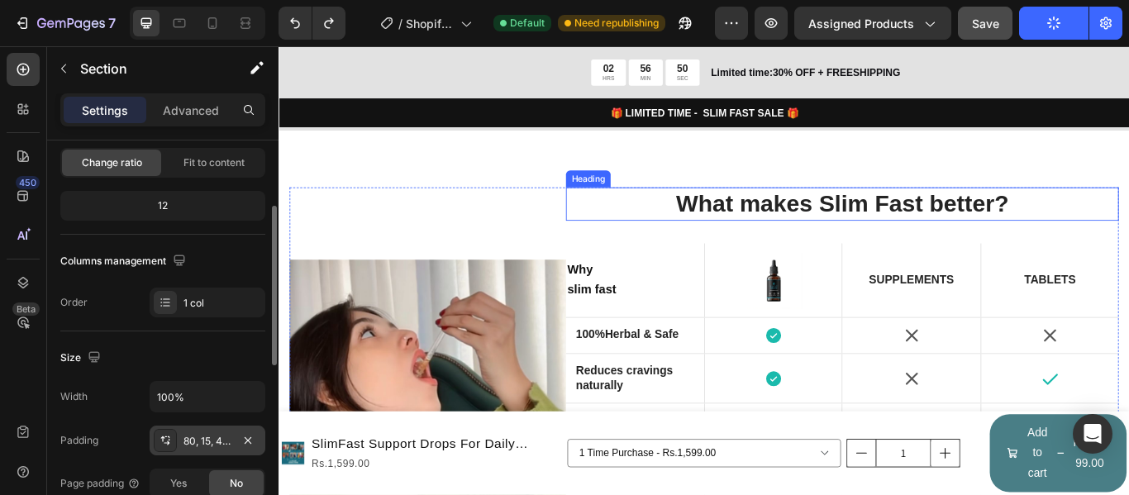
click at [876, 238] on strong "What makes Slim Fast better?" at bounding box center [936, 229] width 388 height 31
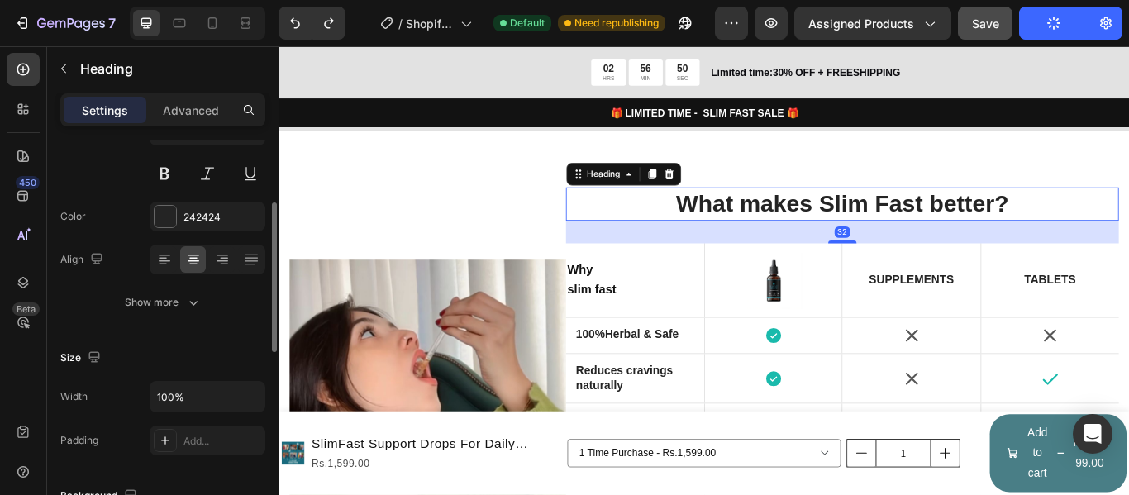
scroll to position [0, 0]
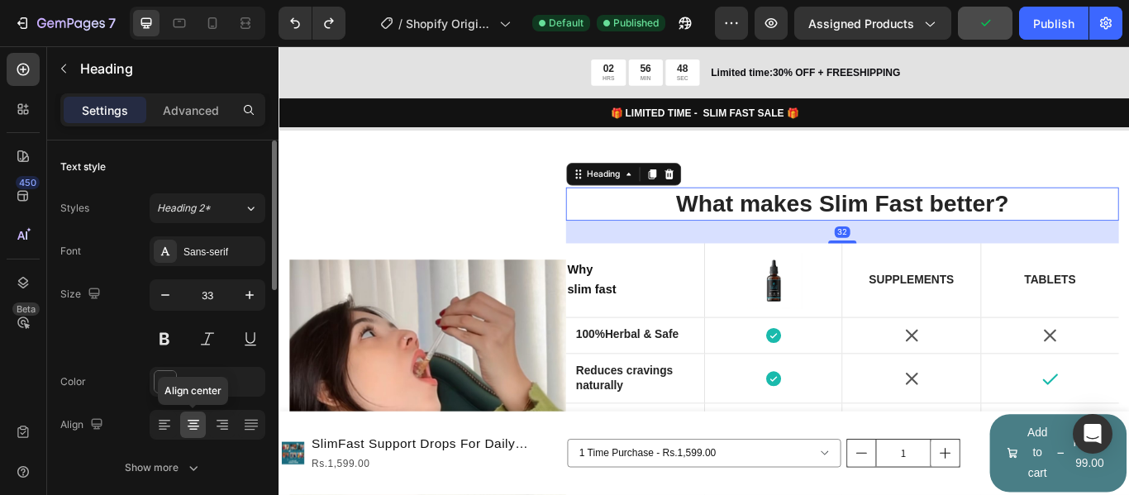
click at [188, 418] on icon at bounding box center [193, 425] width 17 height 17
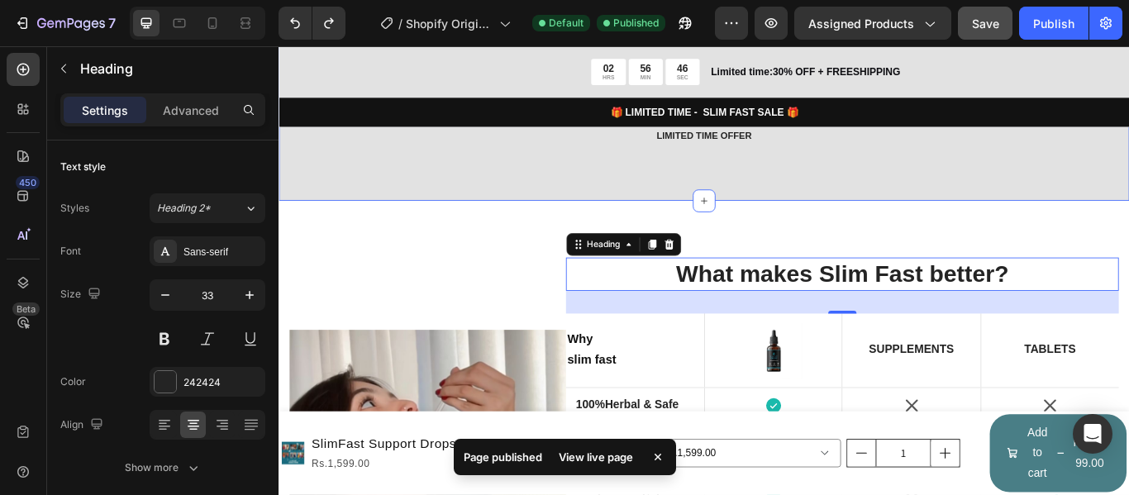
scroll to position [2670, 0]
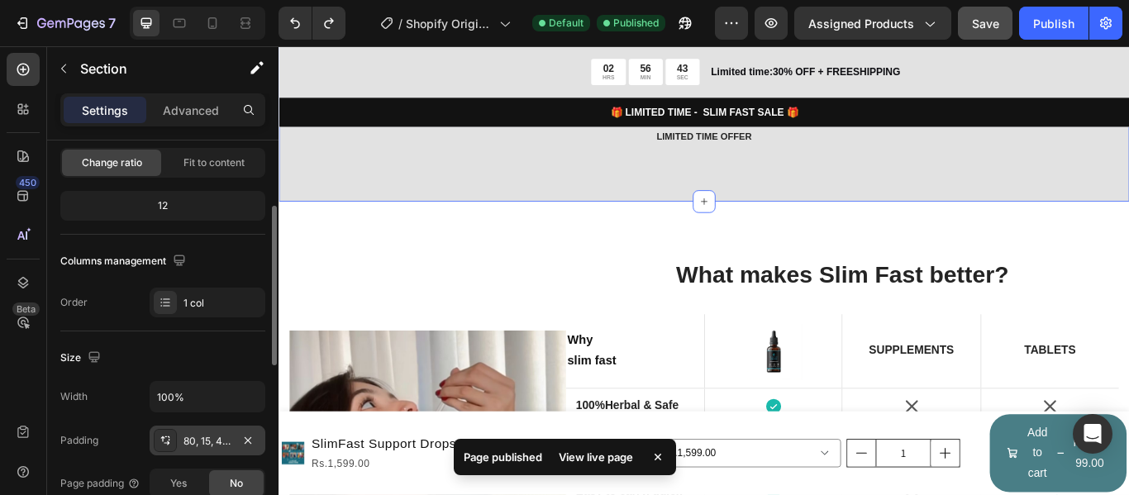
scroll to position [248, 0]
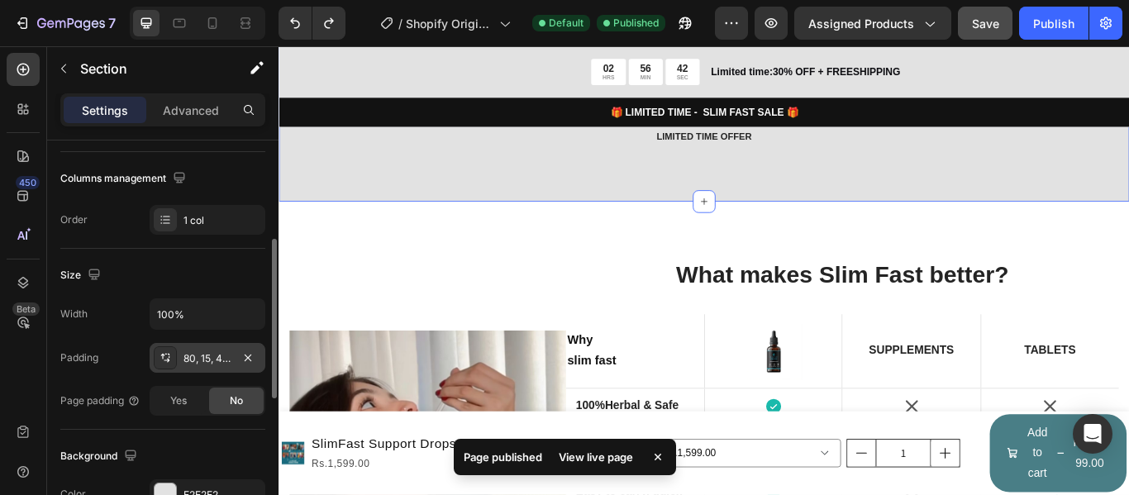
click at [201, 359] on div "80, 15, 48, 15" at bounding box center [208, 358] width 48 height 15
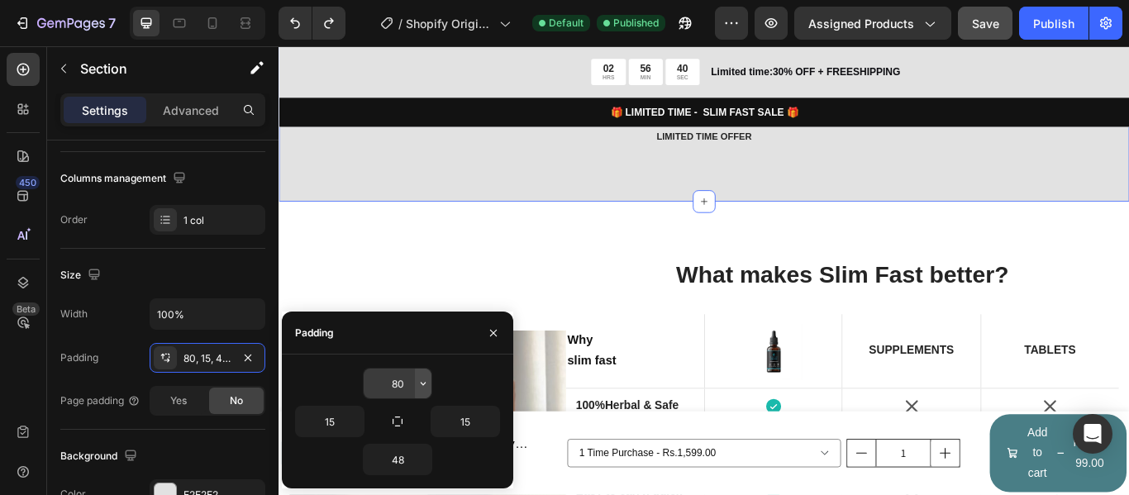
click at [422, 383] on icon "button" at bounding box center [423, 383] width 13 height 13
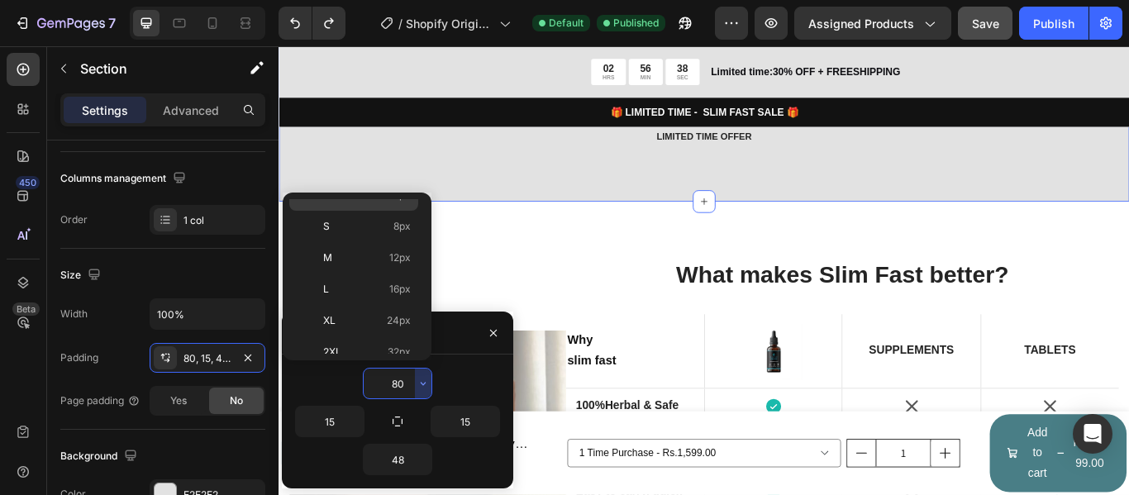
scroll to position [165, 0]
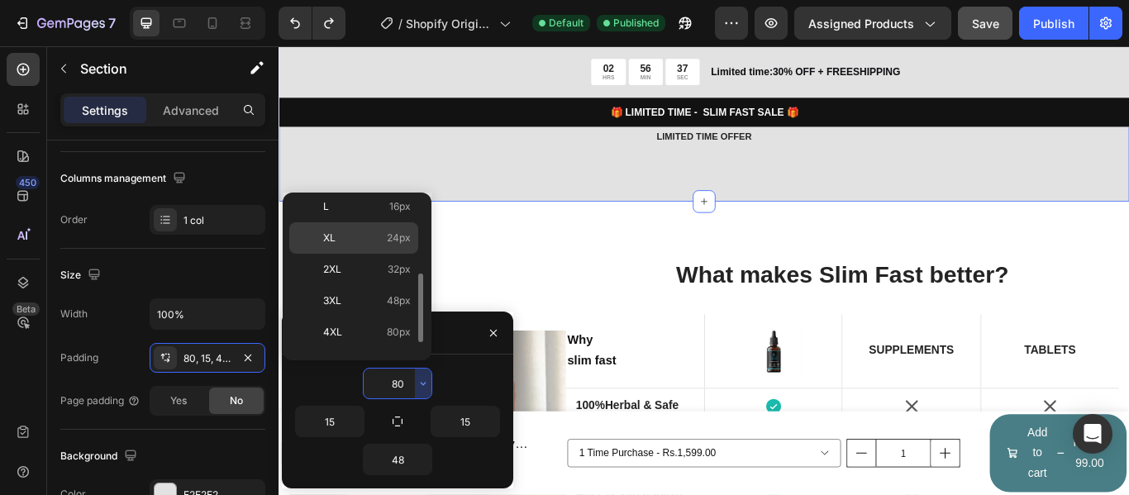
click at [361, 244] on p "XL 24px" at bounding box center [367, 238] width 88 height 15
type input "24"
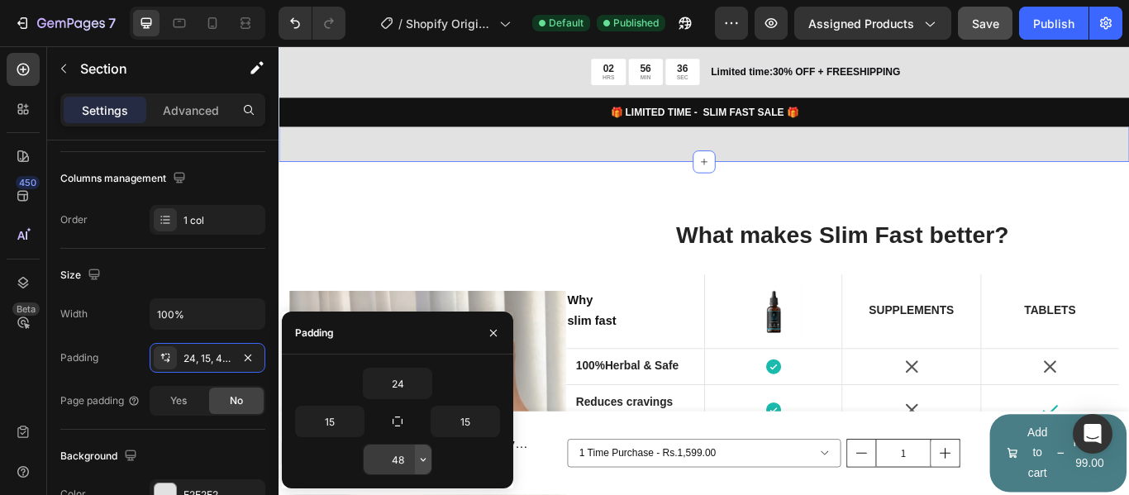
click at [420, 468] on button "button" at bounding box center [423, 460] width 17 height 30
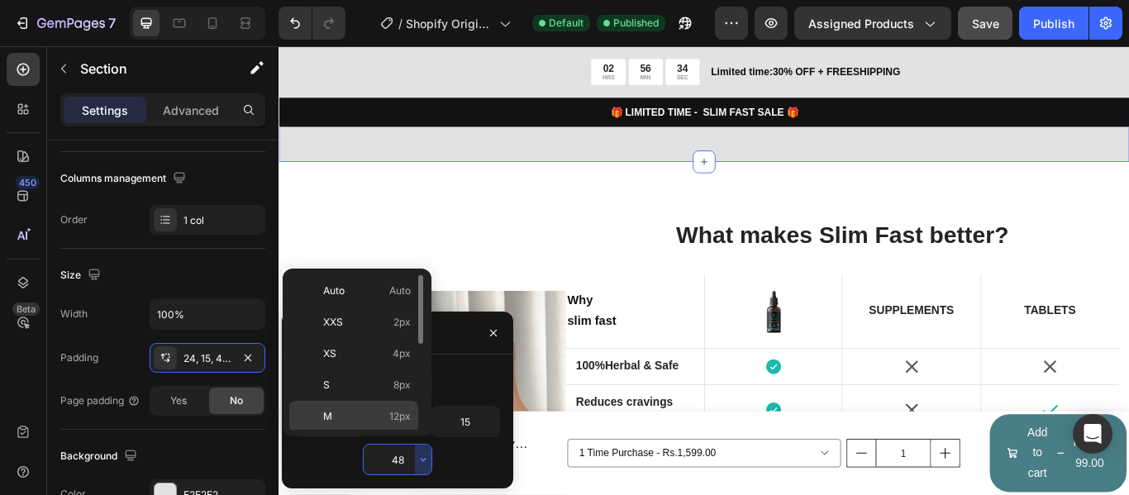
scroll to position [83, 0]
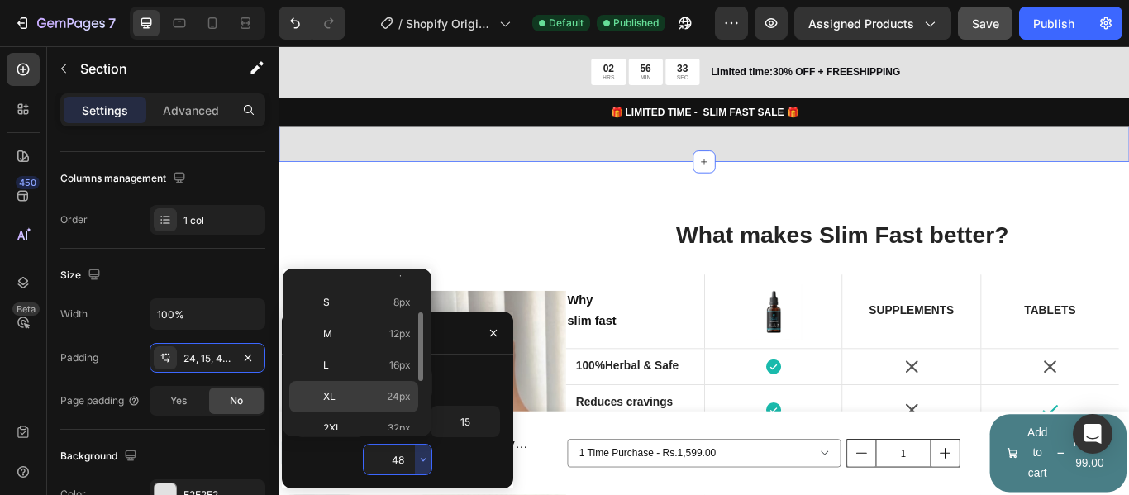
click at [373, 413] on div "XL 24px" at bounding box center [353, 428] width 129 height 31
type input "24"
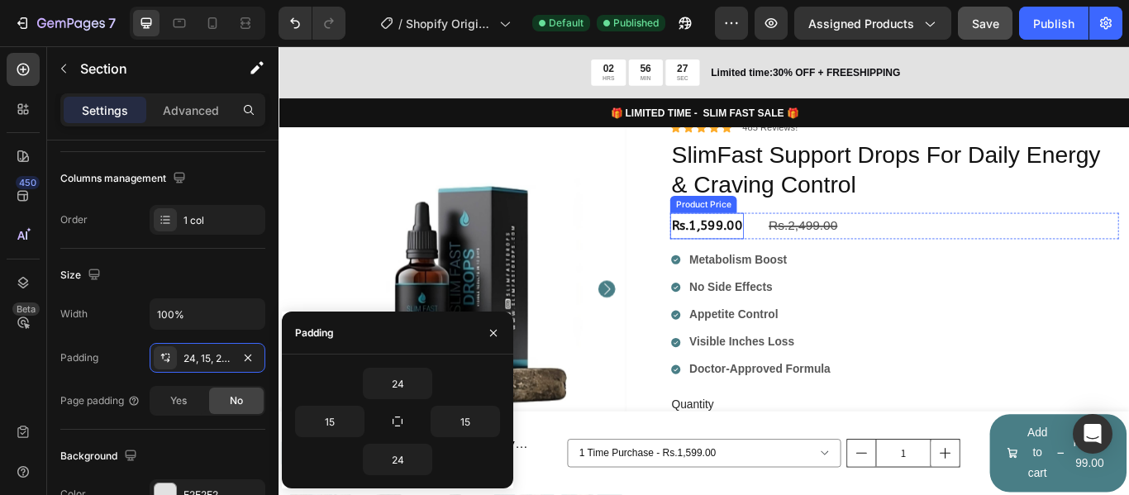
scroll to position [0, 0]
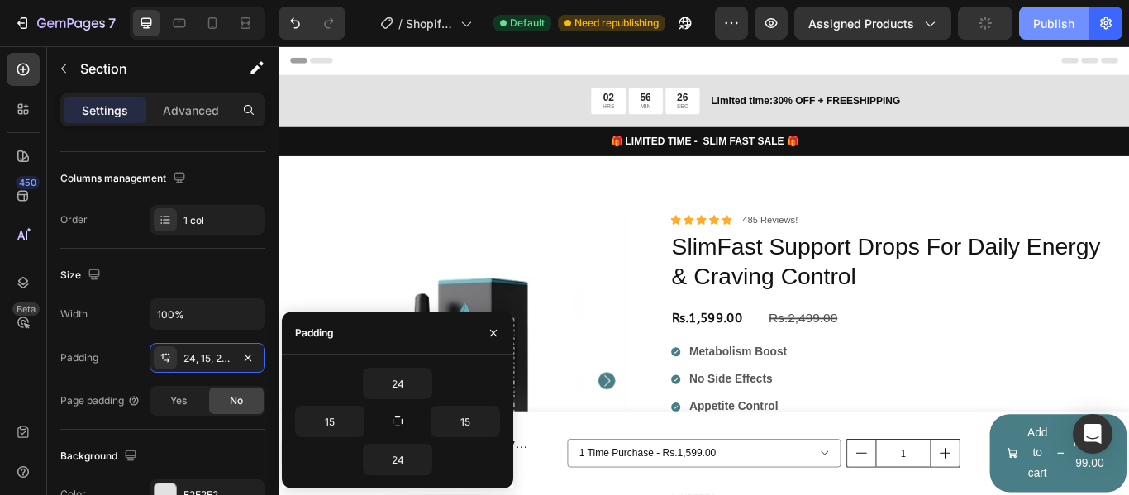
click at [1045, 29] on div "Publish" at bounding box center [1053, 23] width 41 height 17
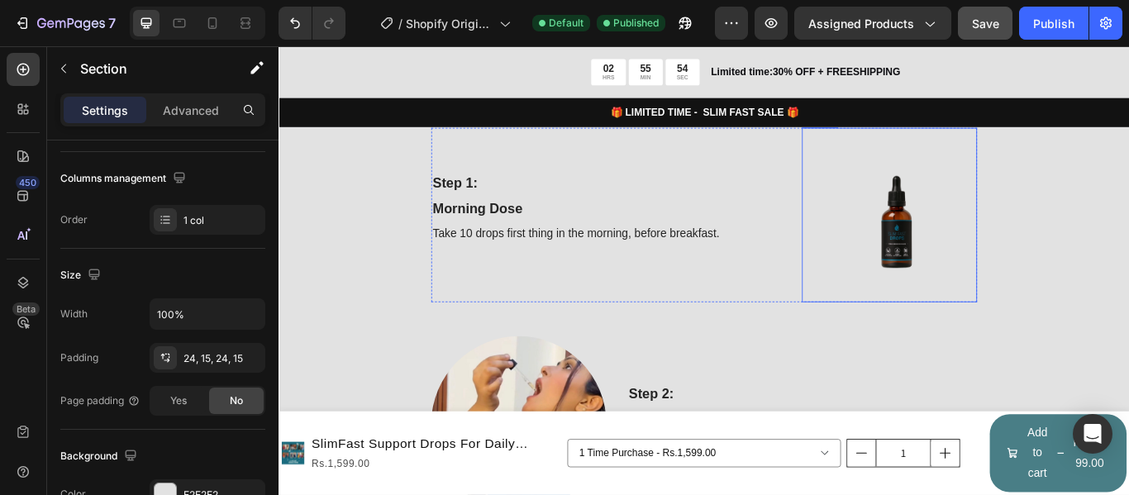
scroll to position [1405, 0]
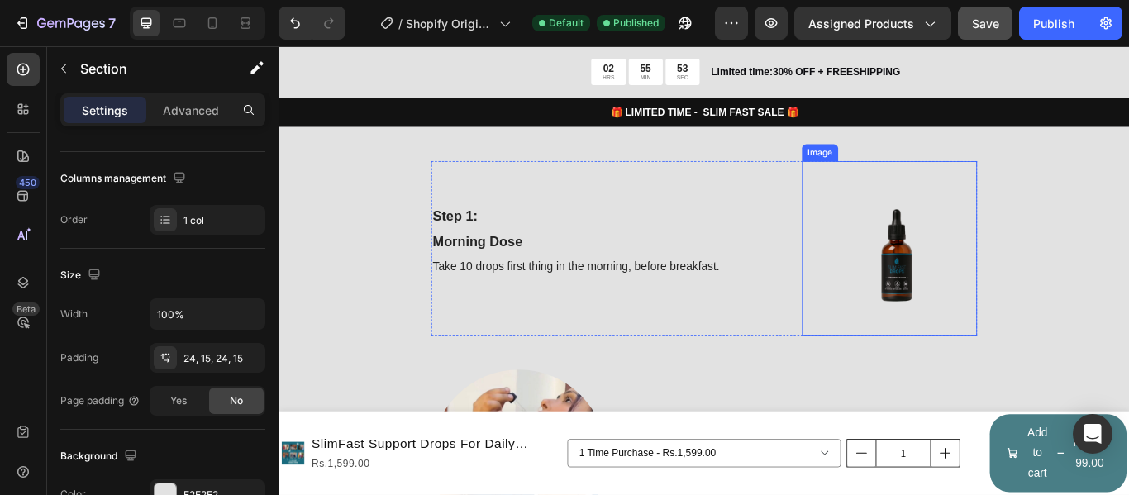
click at [966, 292] on img at bounding box center [991, 282] width 204 height 204
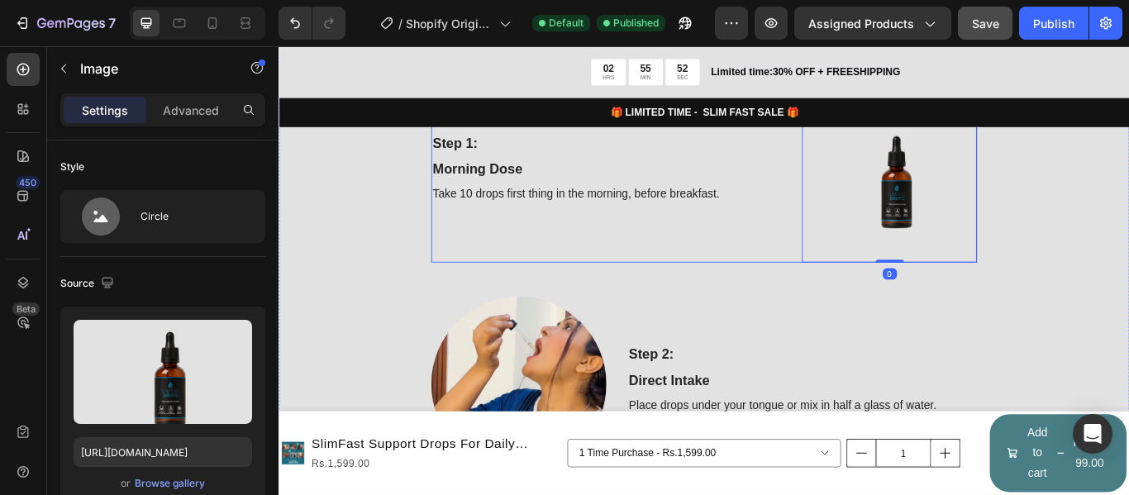
scroll to position [1571, 0]
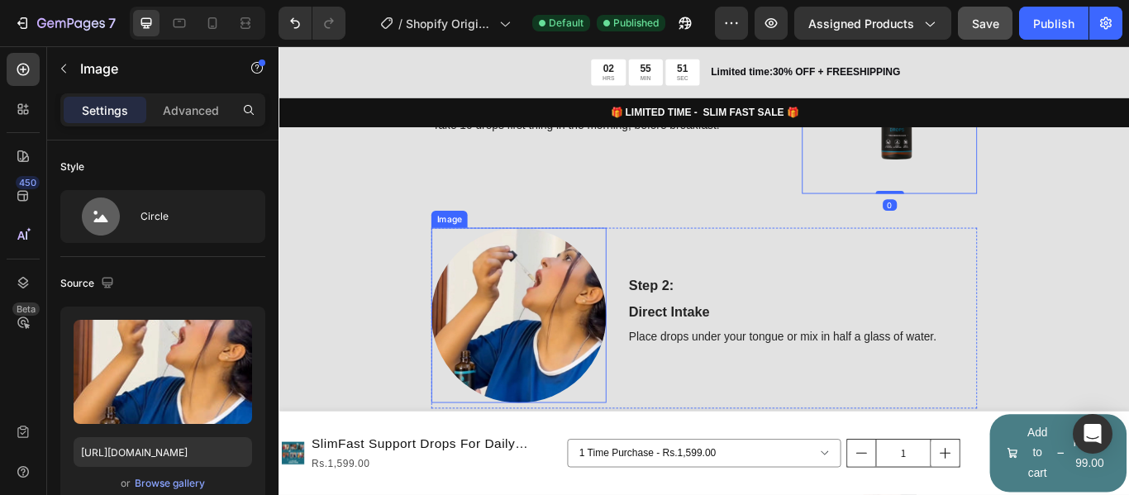
click at [578, 357] on img at bounding box center [558, 360] width 204 height 204
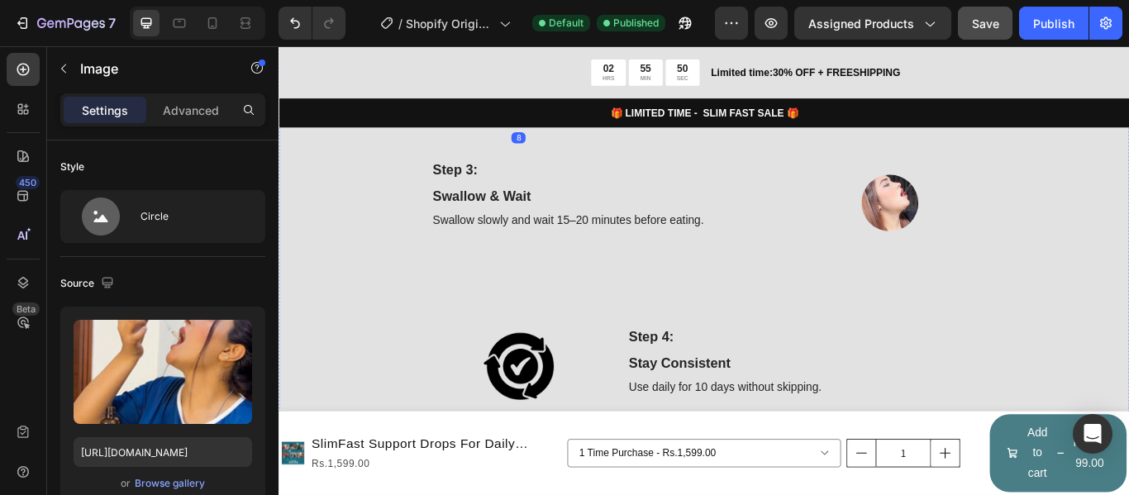
scroll to position [1901, 0]
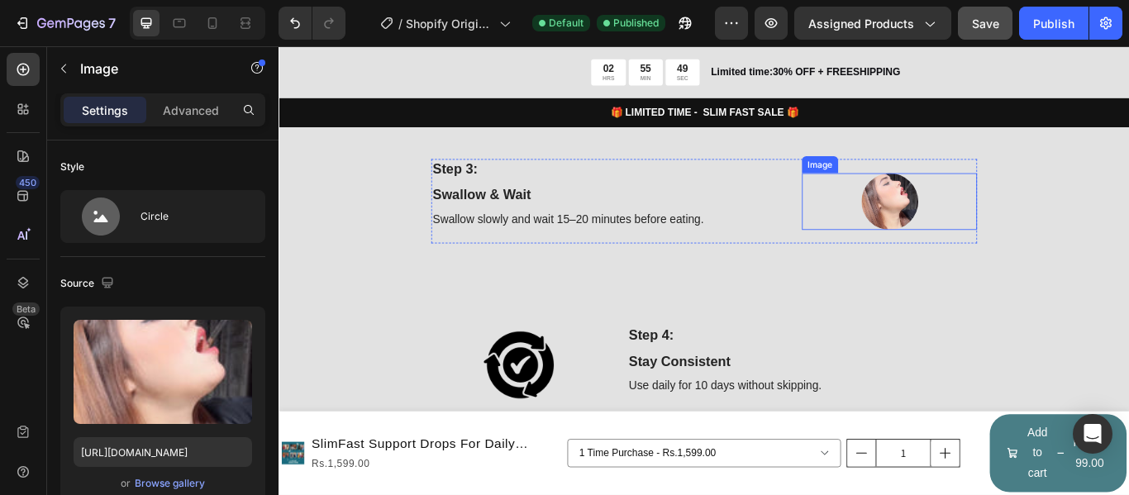
click at [990, 228] on img at bounding box center [991, 227] width 66 height 66
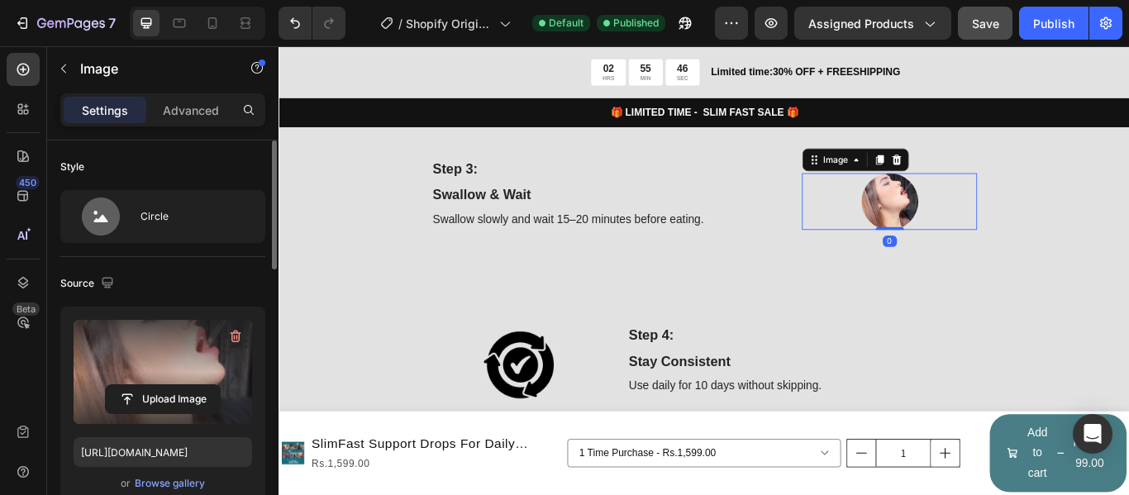
scroll to position [165, 0]
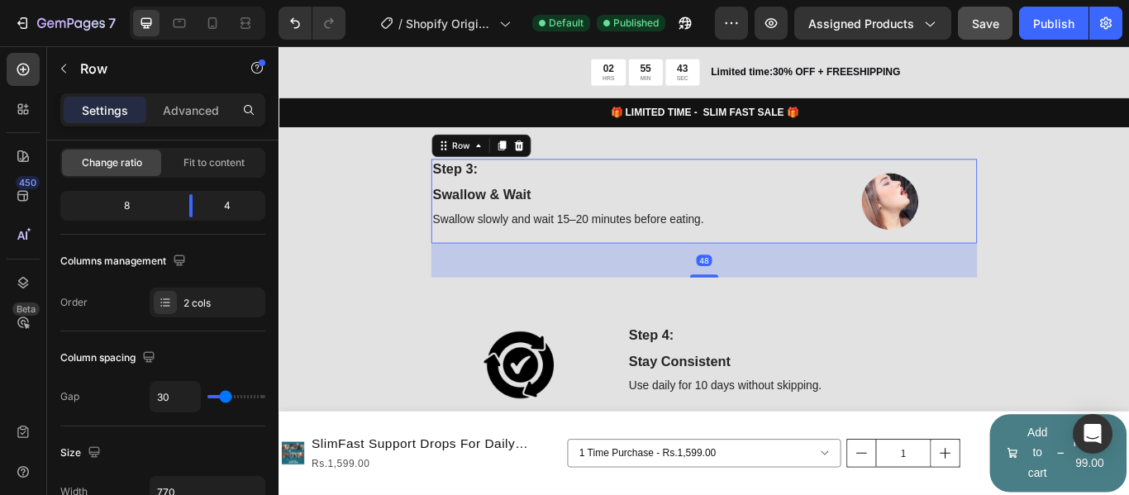
click at [811, 232] on div "Step 3: Text Block Swallow & Wait Text Block Swallow slowly and wait 15–20 minu…" at bounding box center [660, 227] width 408 height 98
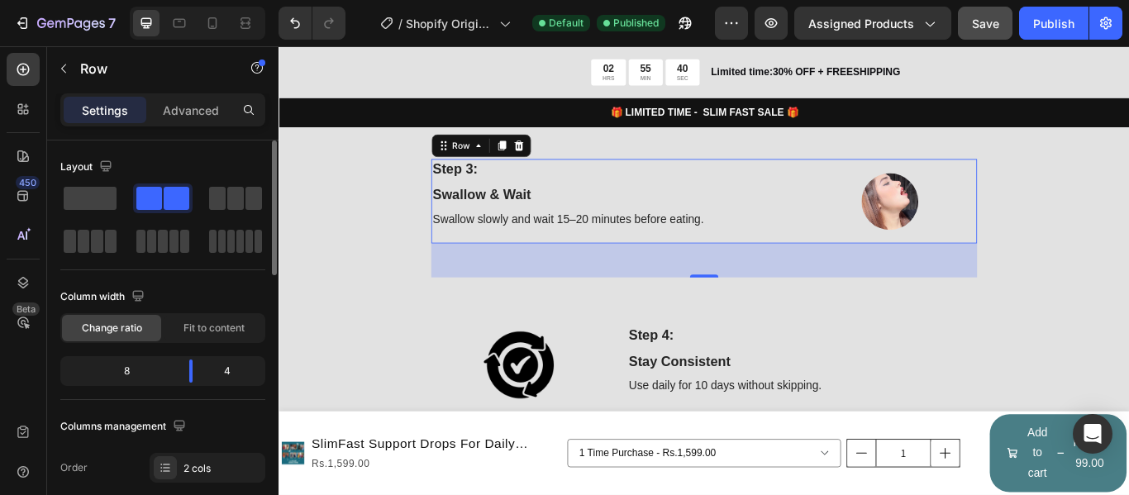
click at [235, 373] on div "4" at bounding box center [234, 371] width 56 height 23
click at [206, 319] on div "Fit to content" at bounding box center [214, 328] width 99 height 26
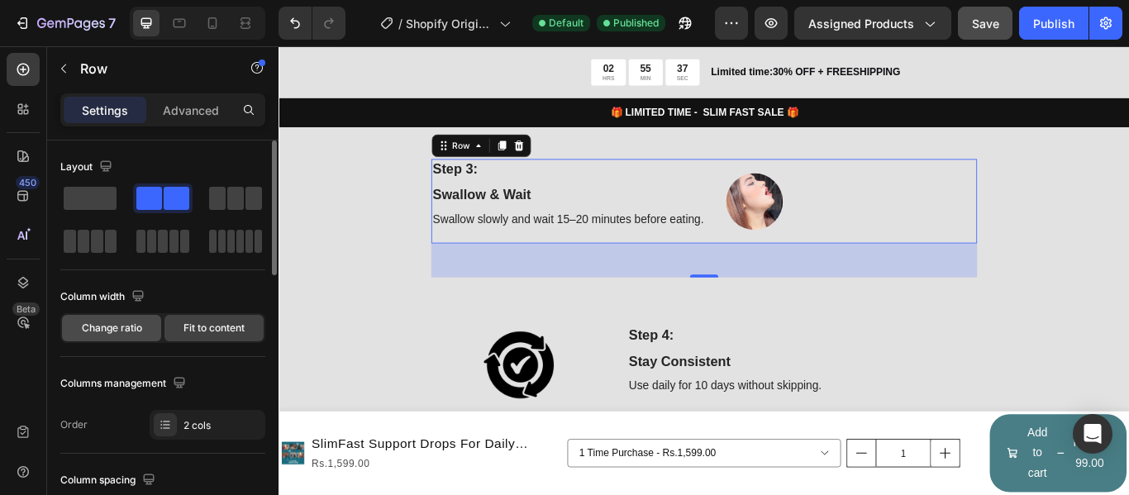
click at [137, 318] on div "Change ratio" at bounding box center [111, 328] width 99 height 26
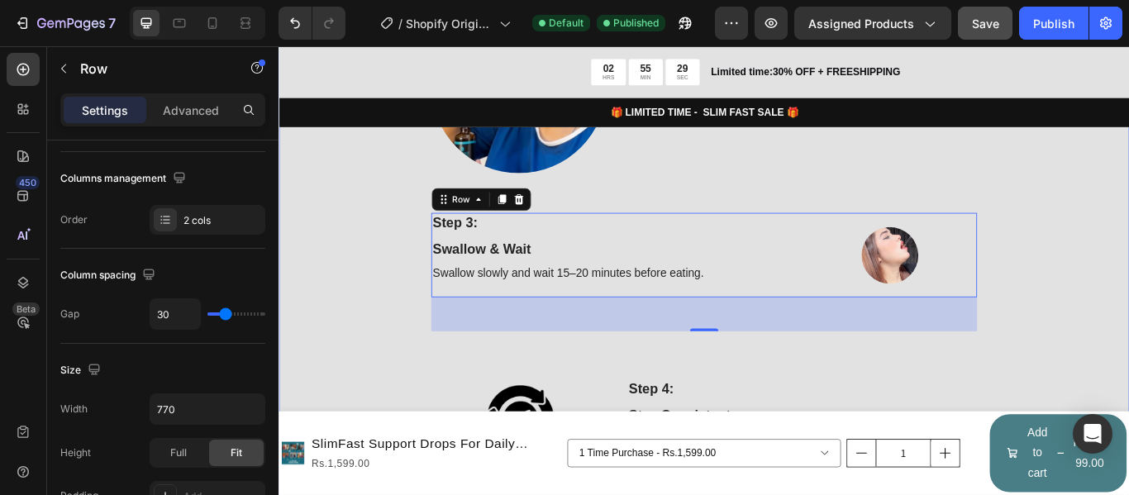
scroll to position [1736, 0]
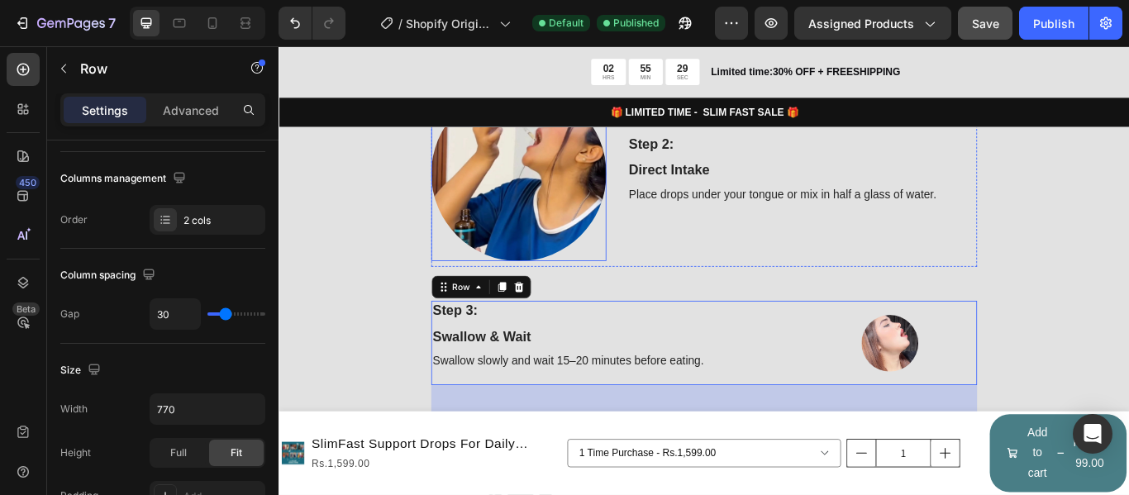
click at [553, 198] on img at bounding box center [558, 195] width 204 height 204
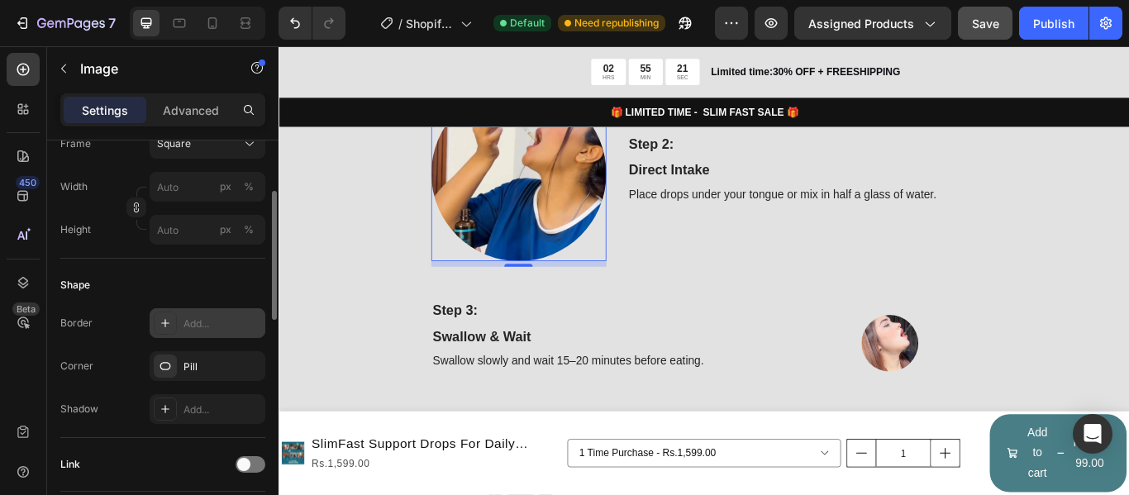
scroll to position [413, 0]
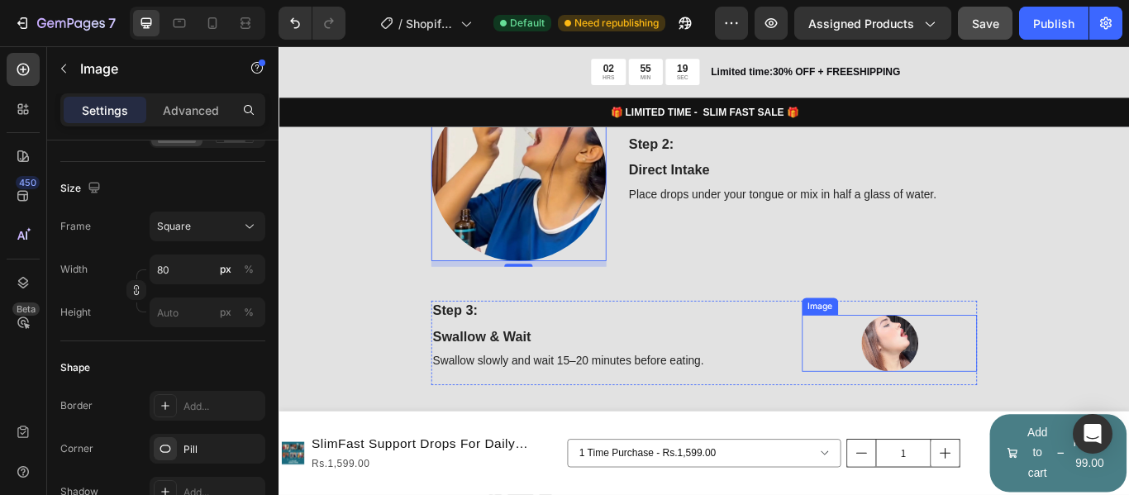
click at [984, 370] on img at bounding box center [991, 393] width 66 height 66
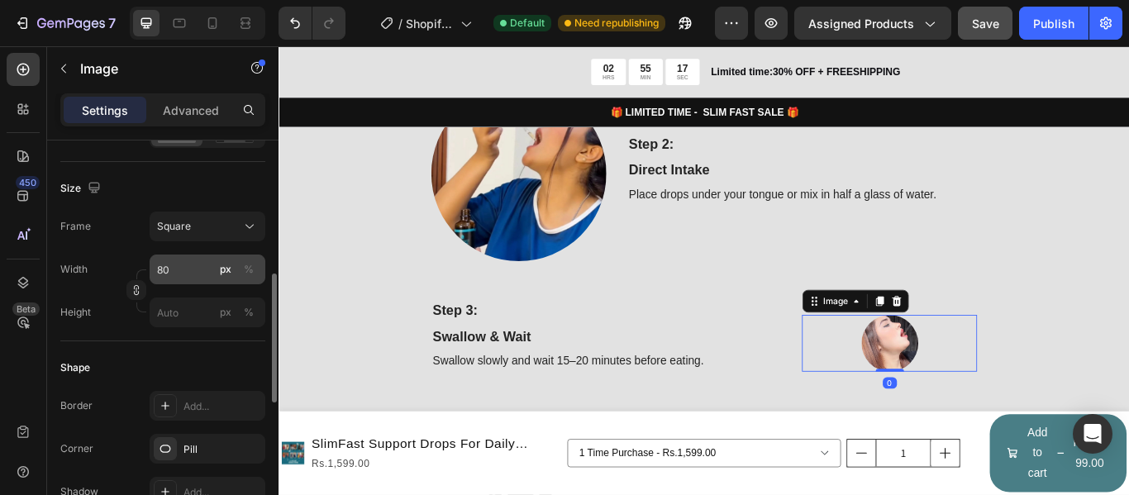
click at [236, 273] on div "px %" at bounding box center [237, 270] width 43 height 30
click at [236, 273] on input "80" at bounding box center [208, 270] width 116 height 30
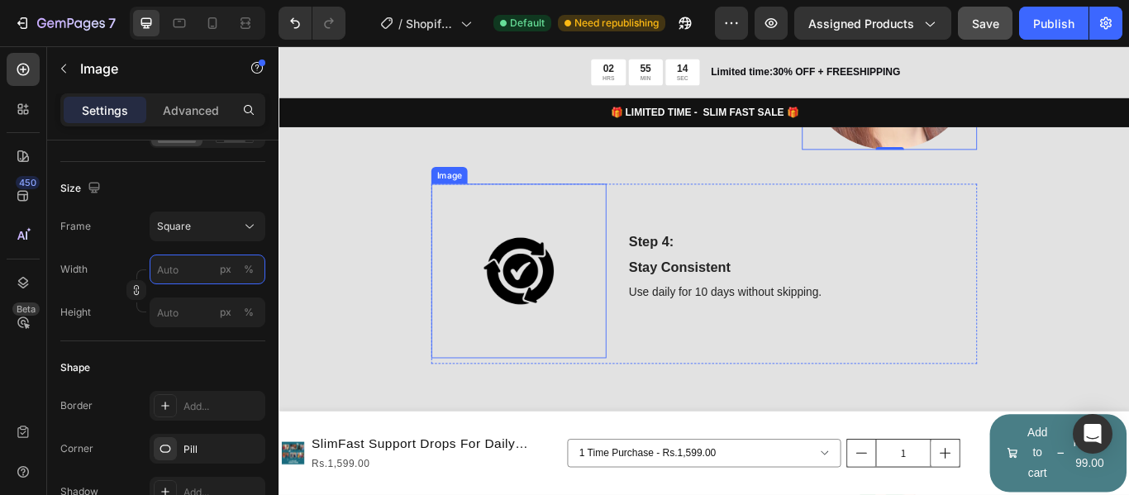
scroll to position [2149, 0]
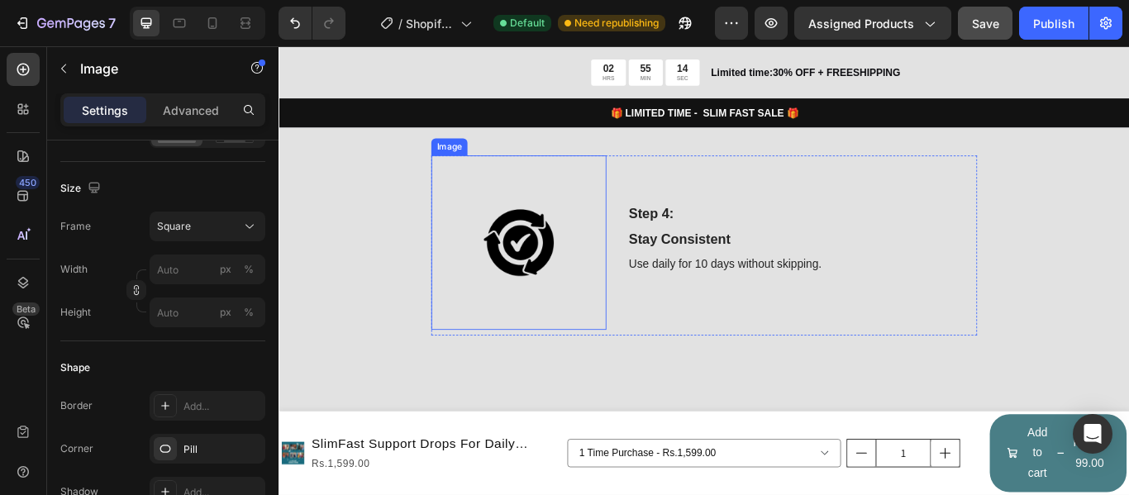
click at [555, 299] on img at bounding box center [558, 276] width 204 height 204
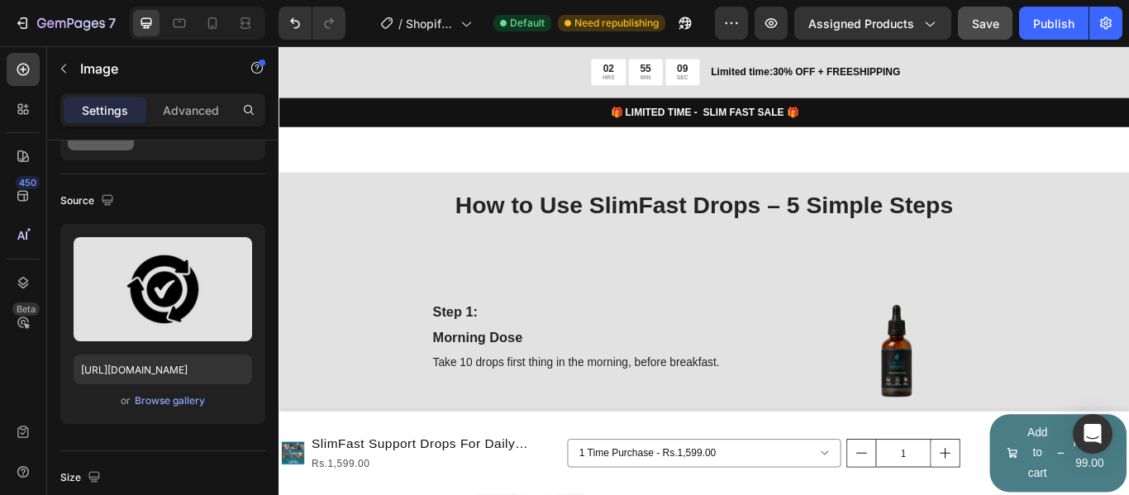
scroll to position [1157, 0]
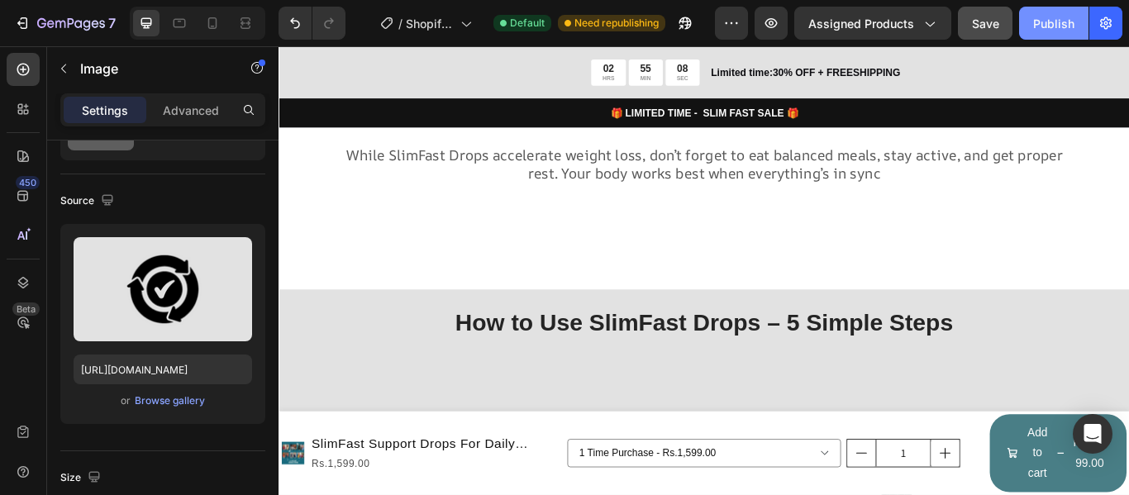
click at [1054, 12] on button "Publish" at bounding box center [1053, 23] width 69 height 33
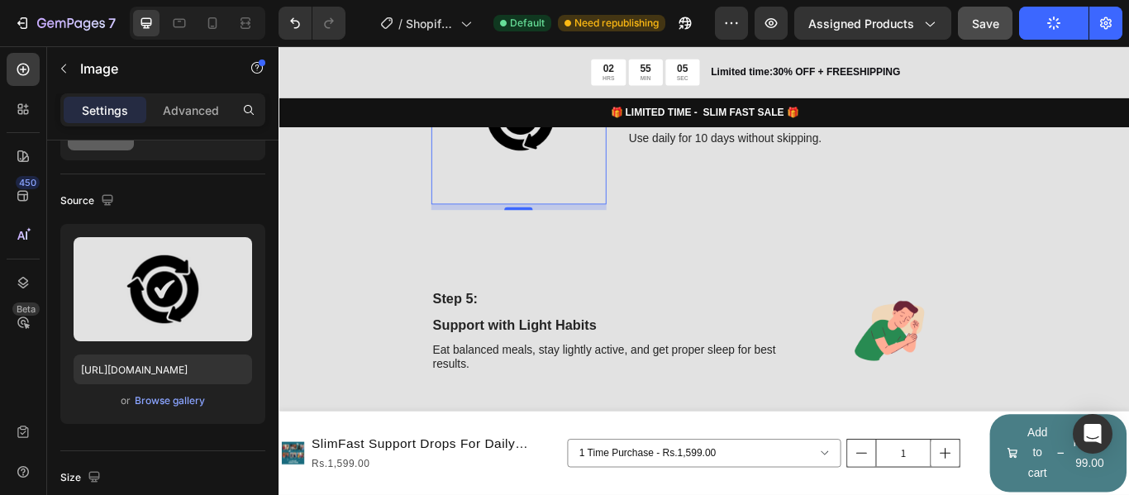
scroll to position [2480, 0]
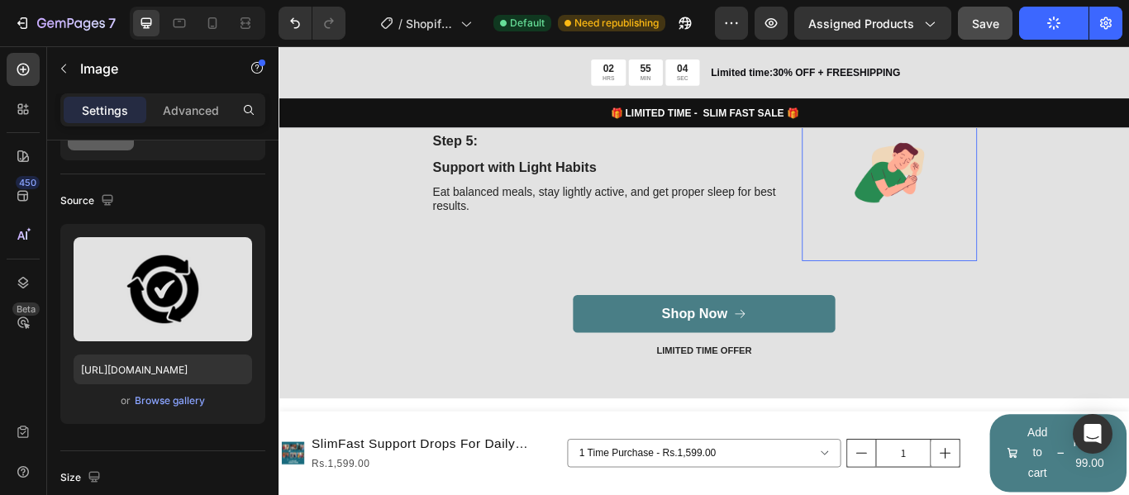
click at [961, 222] on img at bounding box center [991, 195] width 204 height 204
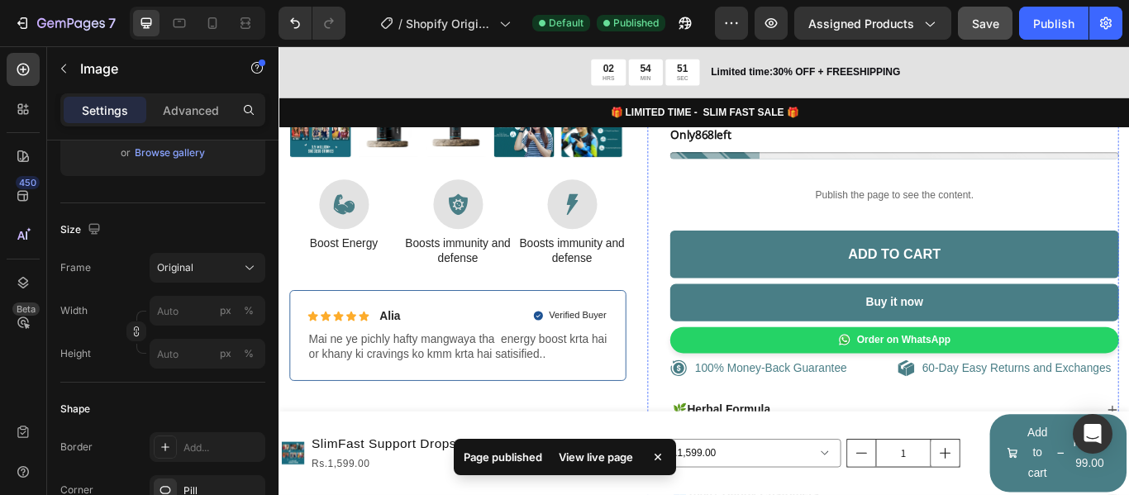
scroll to position [579, 0]
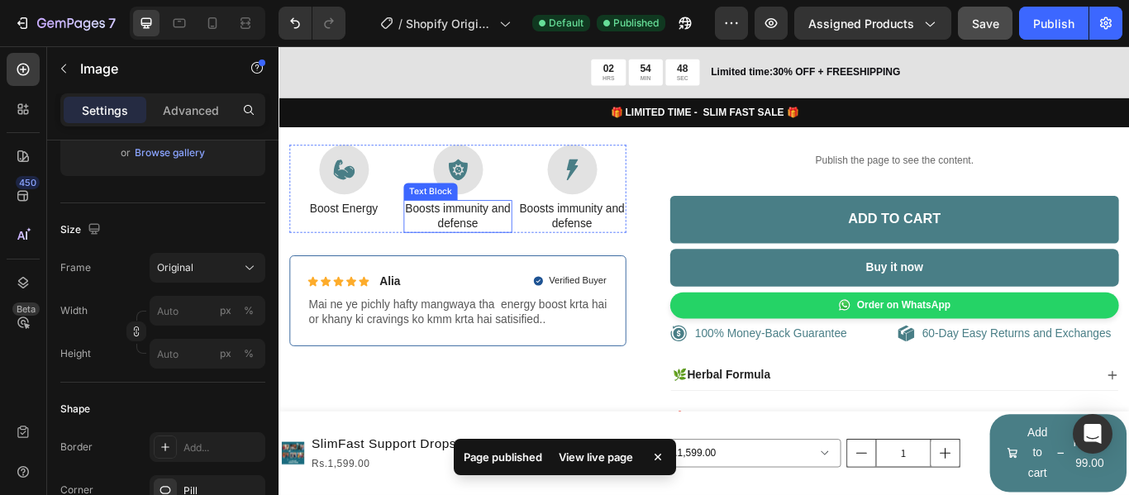
click at [484, 241] on p "Boosts immunity and defense" at bounding box center [487, 244] width 123 height 35
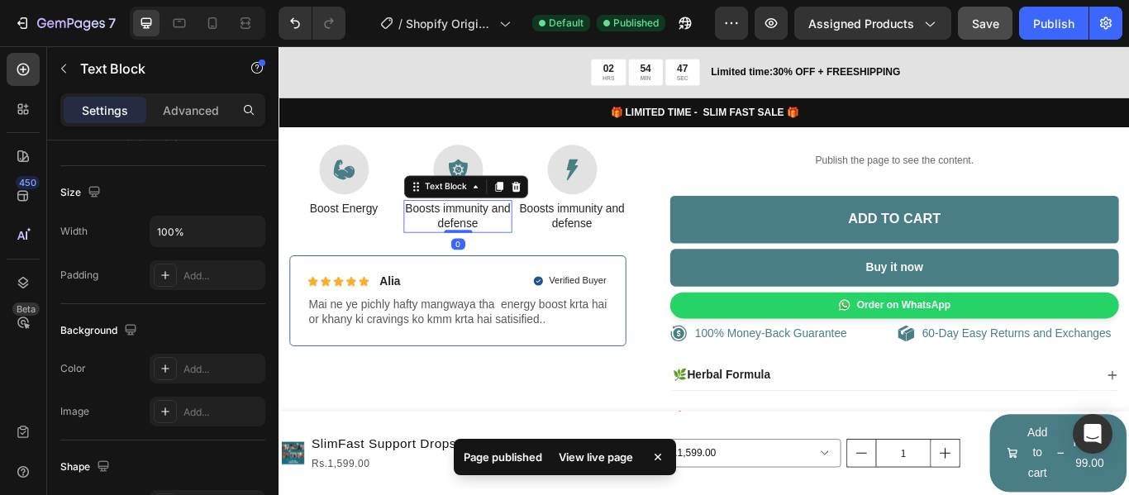
click at [484, 241] on p "Boosts immunity and defense" at bounding box center [487, 244] width 123 height 35
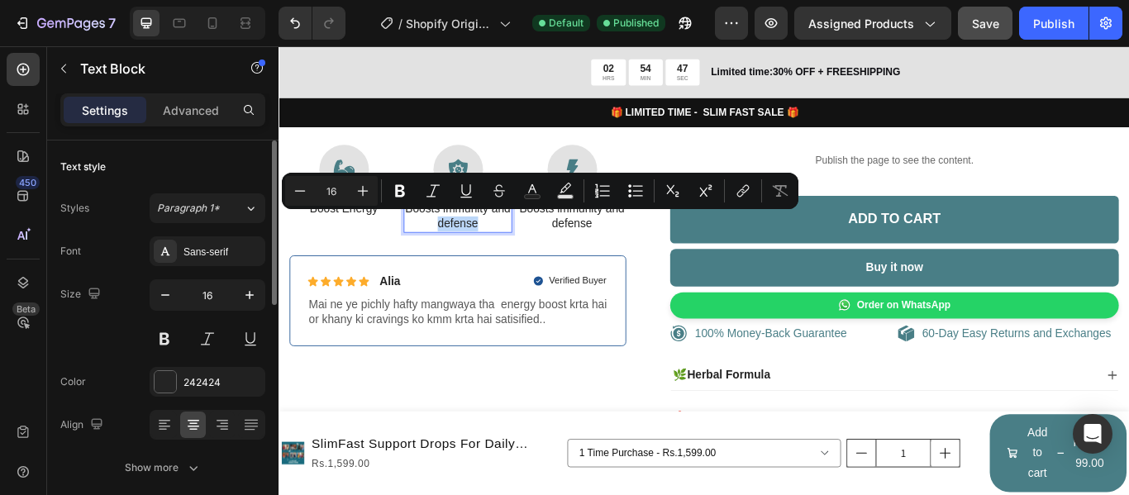
click at [484, 241] on p "Boosts immunity and defense" at bounding box center [487, 244] width 123 height 35
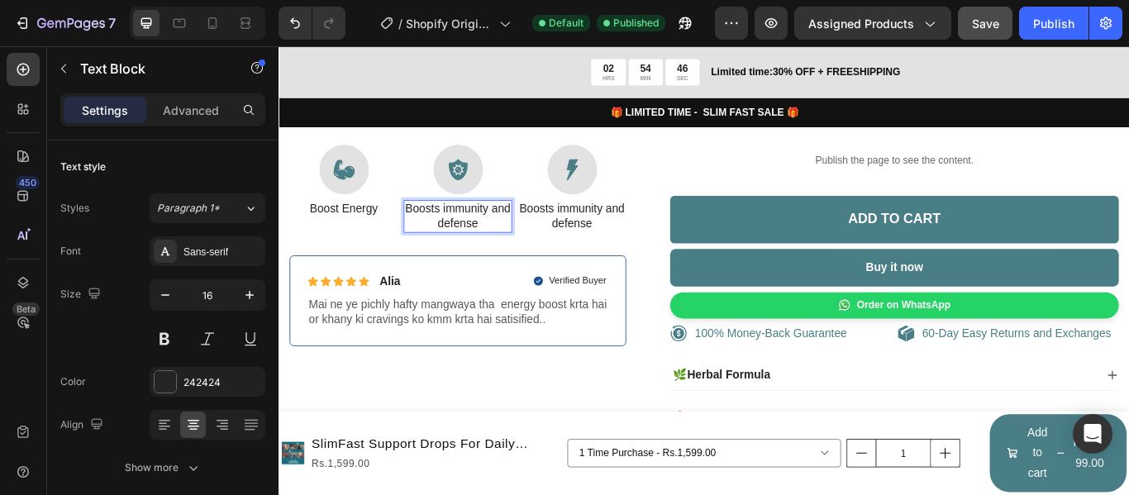
click at [520, 245] on p "Boosts immunity and defense" at bounding box center [487, 244] width 123 height 35
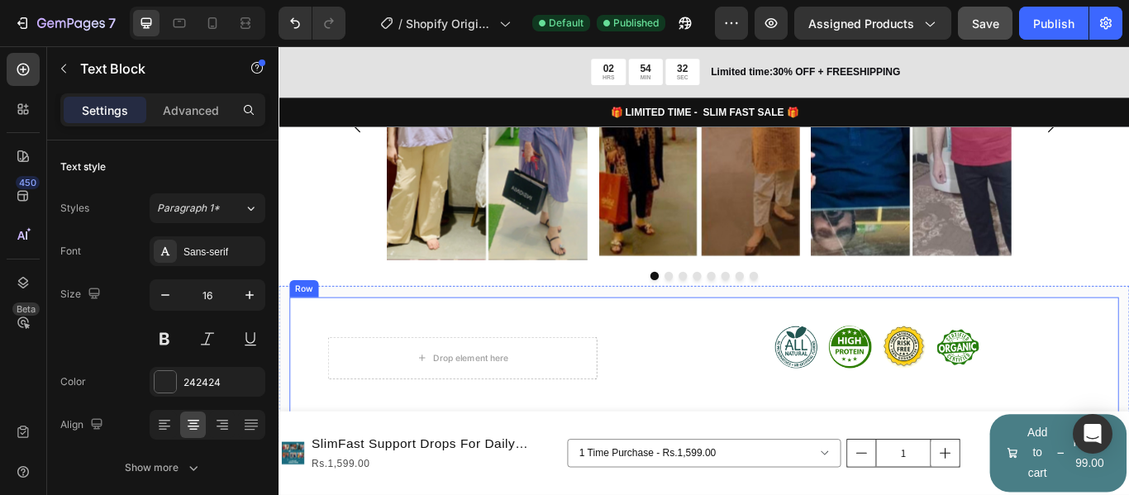
scroll to position [4712, 0]
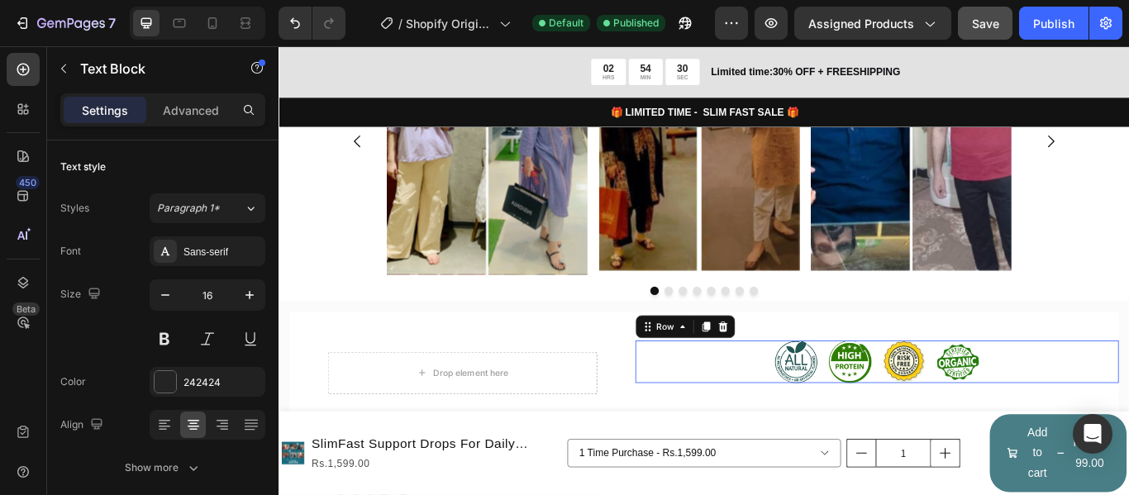
click at [798, 397] on div "Image Image Image Image Row 0" at bounding box center [976, 414] width 565 height 50
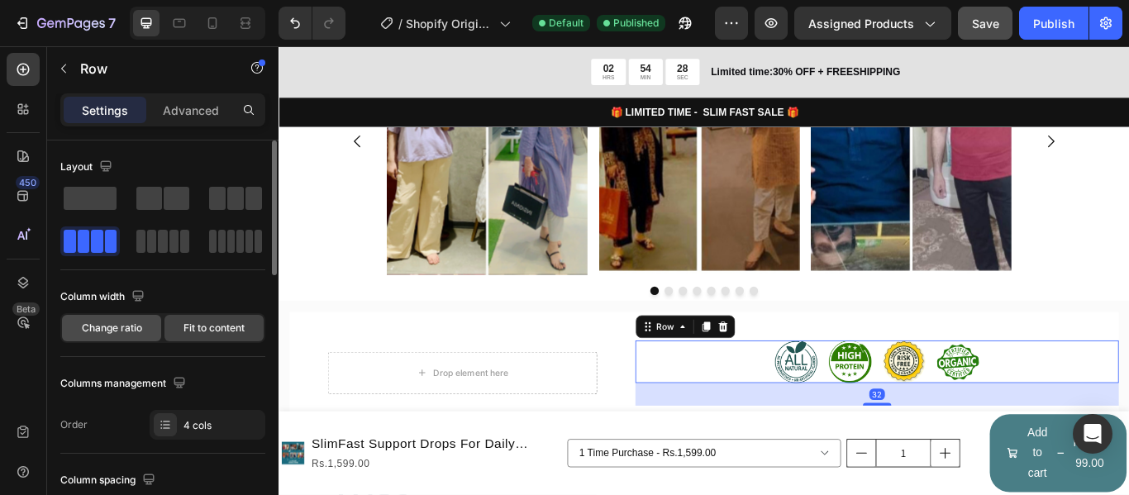
click at [133, 328] on span "Change ratio" at bounding box center [112, 328] width 60 height 15
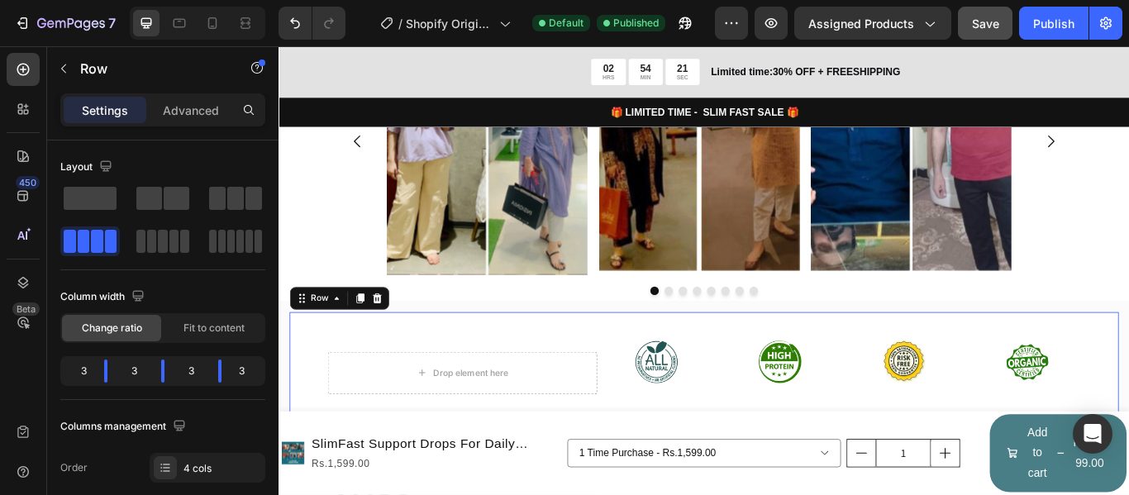
click at [879, 356] on div "Image Image Image Image Row" at bounding box center [976, 427] width 565 height 142
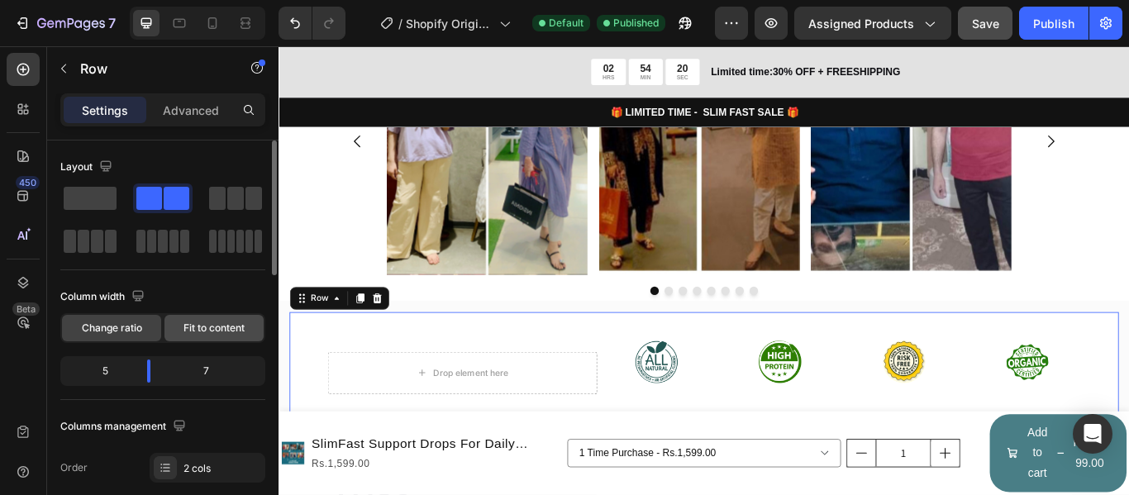
click at [198, 340] on div "Fit to content" at bounding box center [214, 328] width 99 height 26
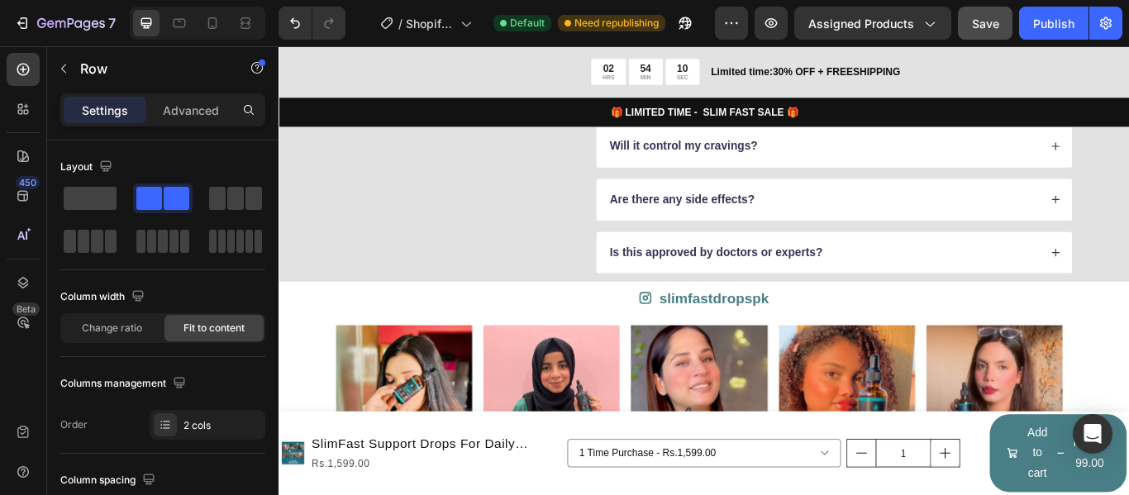
scroll to position [5054, 0]
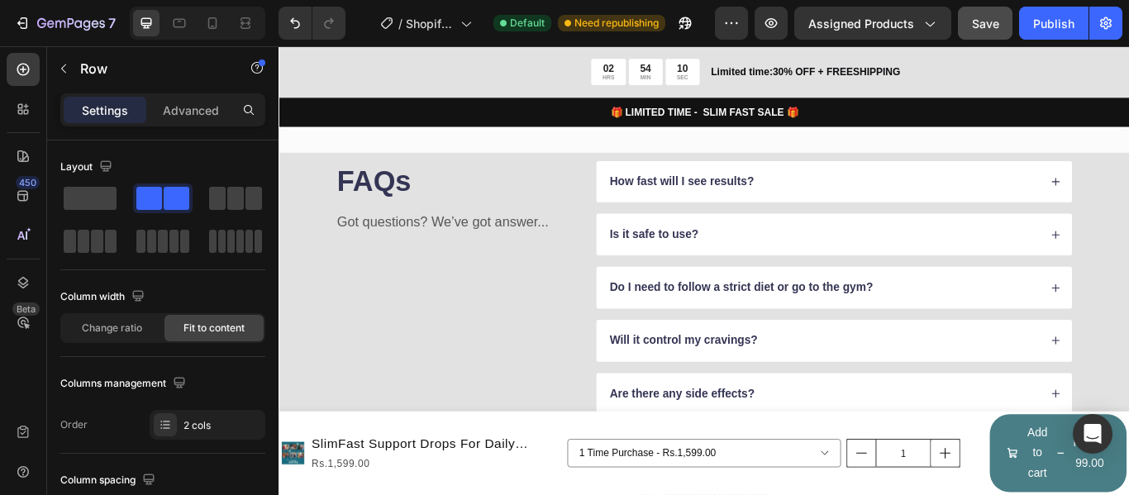
click at [1063, 40] on div "7 / Shopify Original Product Template Default Need republishing Preview Assigne…" at bounding box center [564, 23] width 1129 height 47
click at [1063, 30] on div "Publish" at bounding box center [1053, 23] width 41 height 17
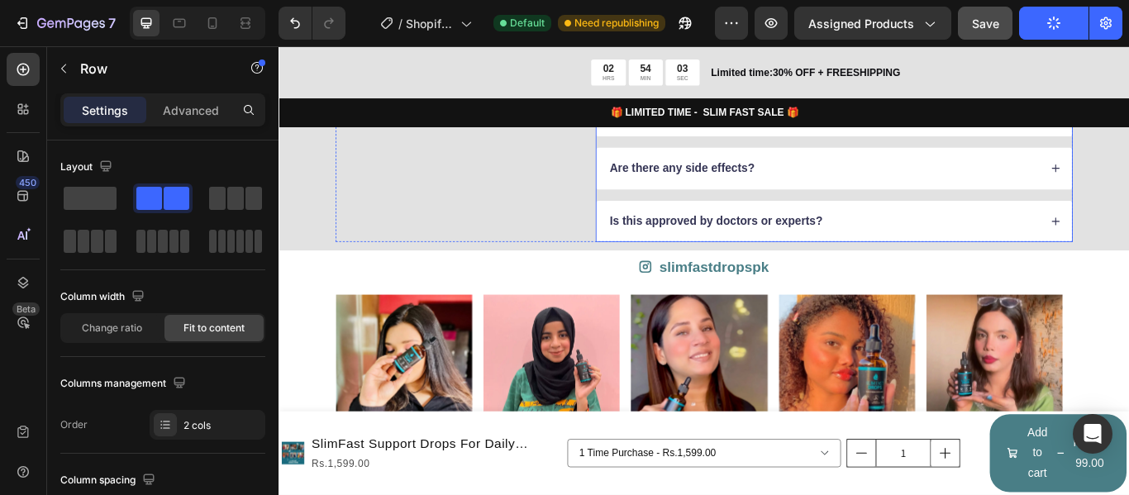
scroll to position [5409, 0]
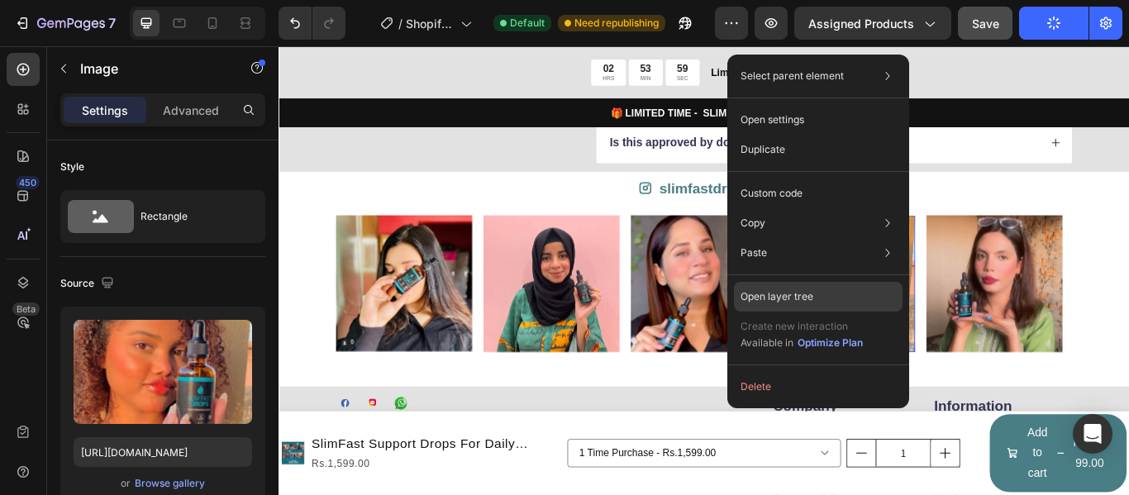
click at [816, 294] on div "Open layer tree" at bounding box center [818, 297] width 169 height 30
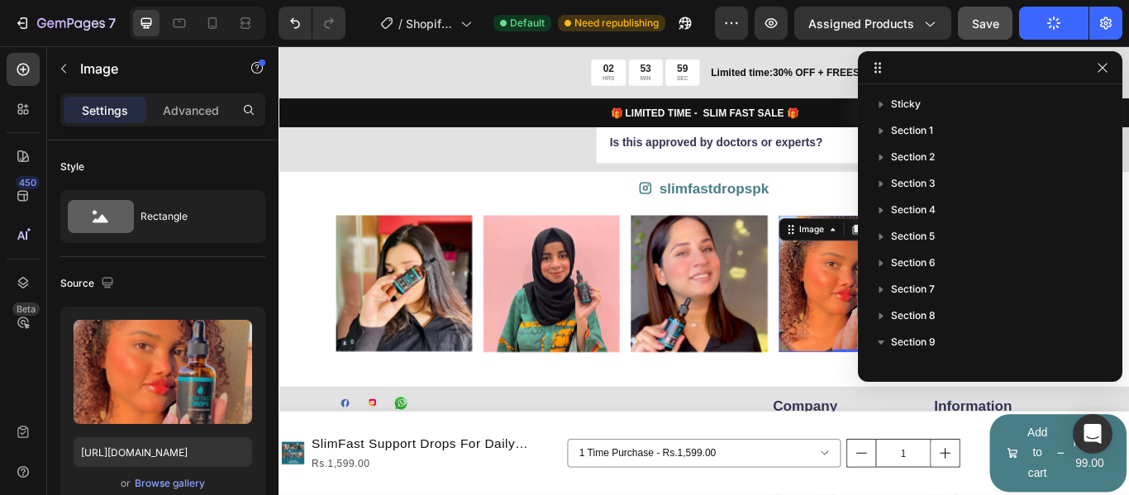
scroll to position [419, 0]
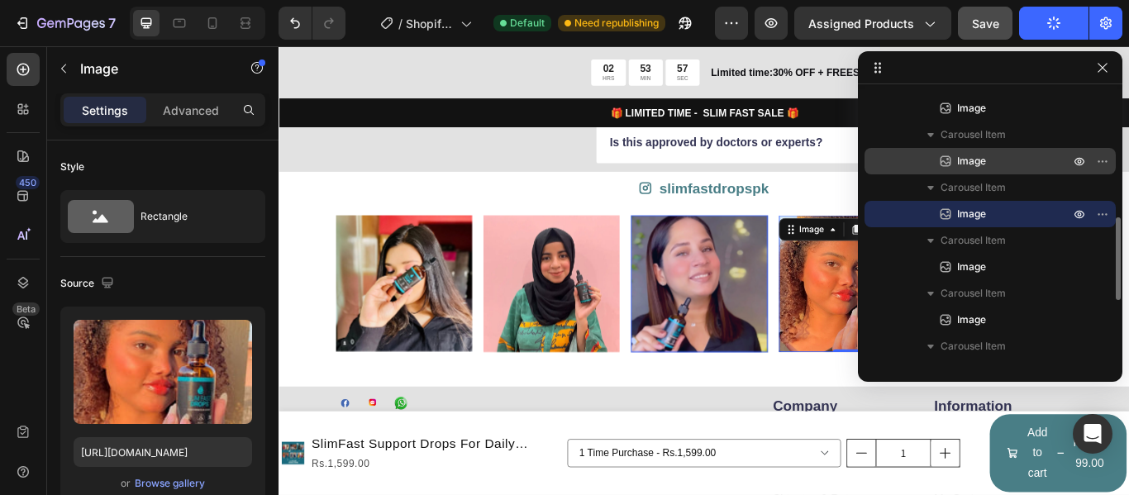
click at [971, 162] on span "Image" at bounding box center [971, 161] width 29 height 17
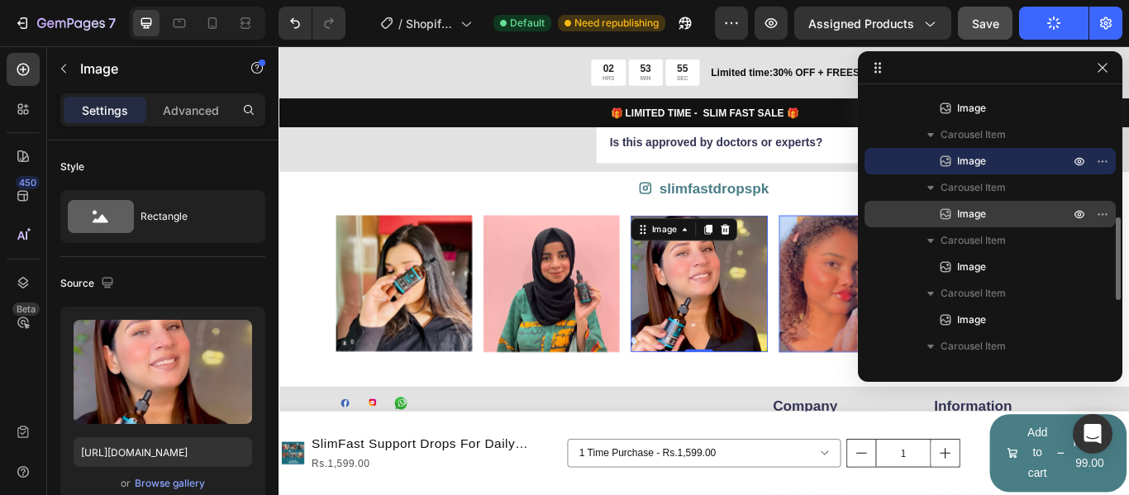
click at [964, 211] on span "Image" at bounding box center [971, 214] width 29 height 17
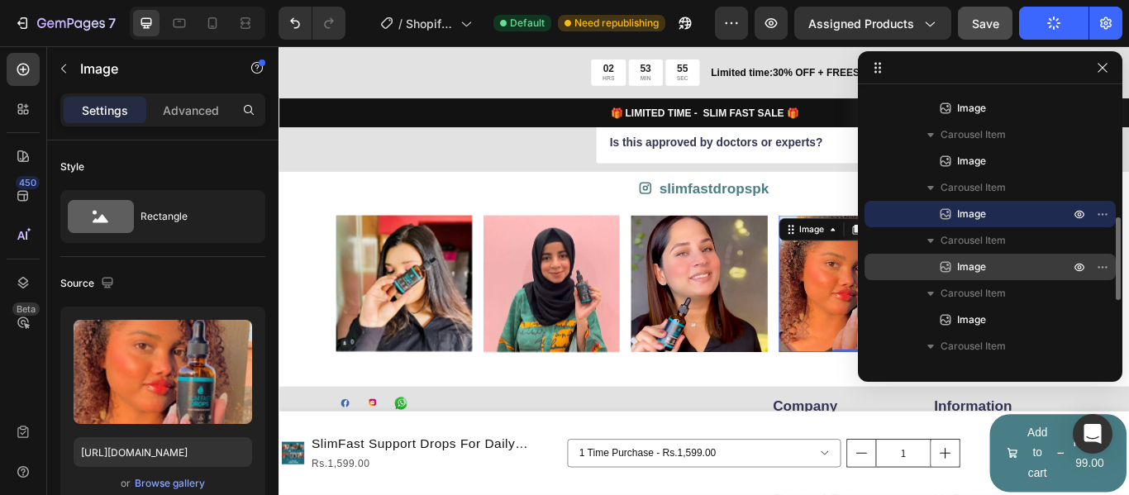
click at [973, 260] on span "Image" at bounding box center [971, 267] width 29 height 17
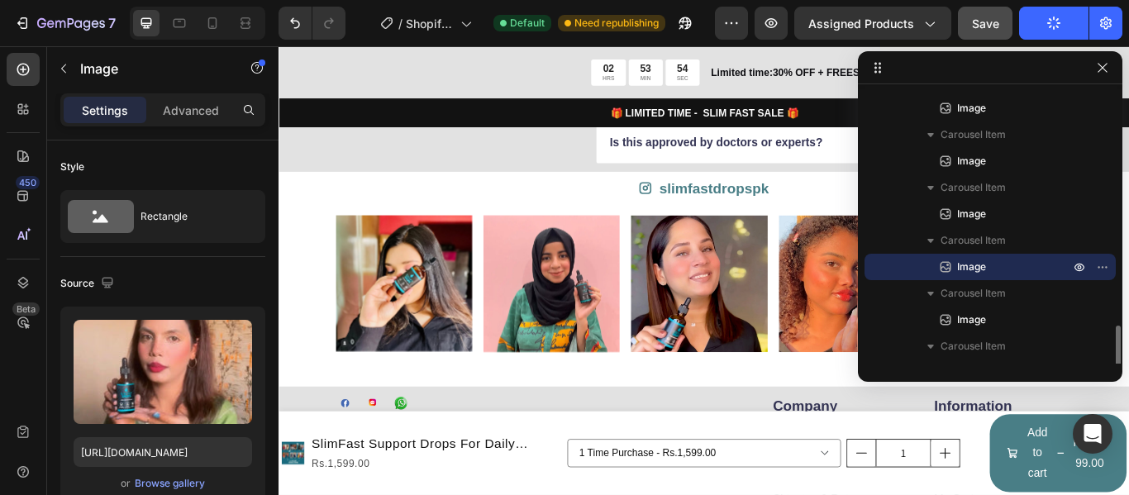
scroll to position [502, 0]
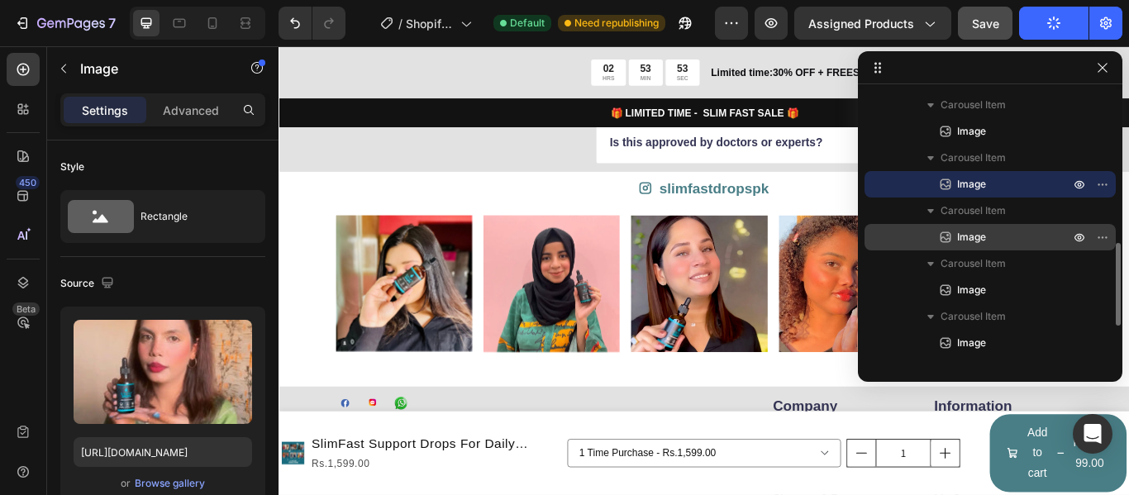
click at [971, 239] on span "Image" at bounding box center [971, 237] width 29 height 17
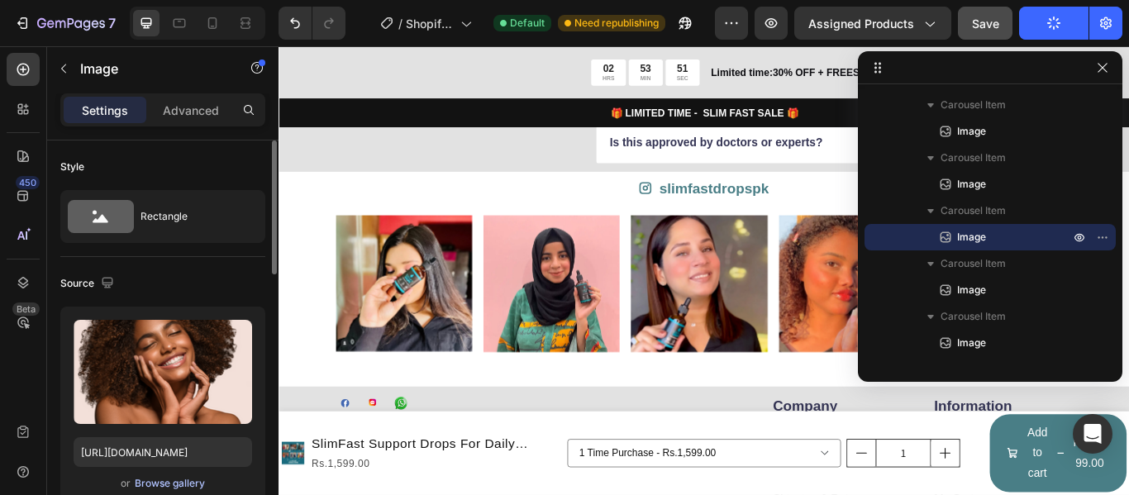
click at [178, 481] on div "Browse gallery" at bounding box center [170, 483] width 70 height 15
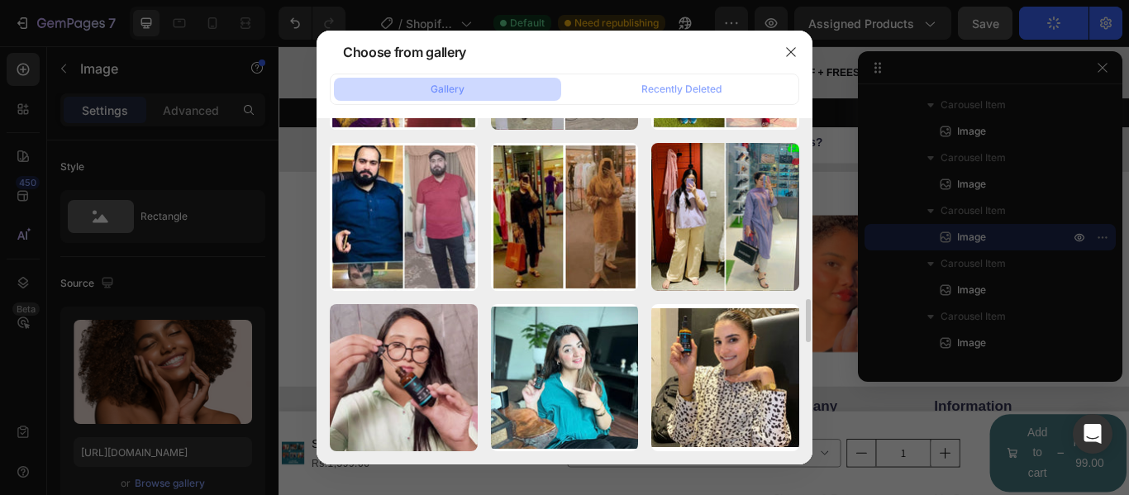
scroll to position [1602, 0]
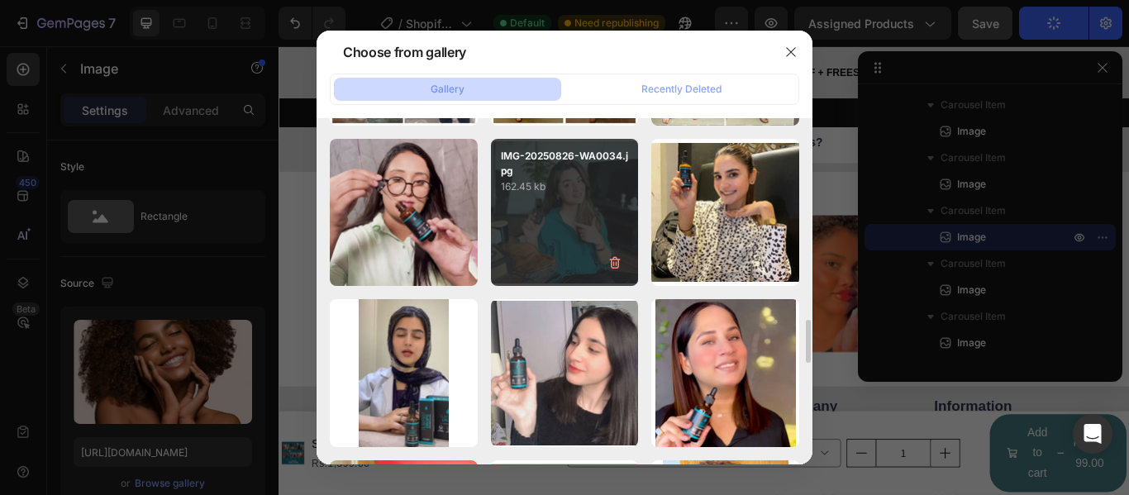
click at [552, 241] on div "IMG-20250826-WA0034.jpg 162.45 kb" at bounding box center [565, 213] width 148 height 148
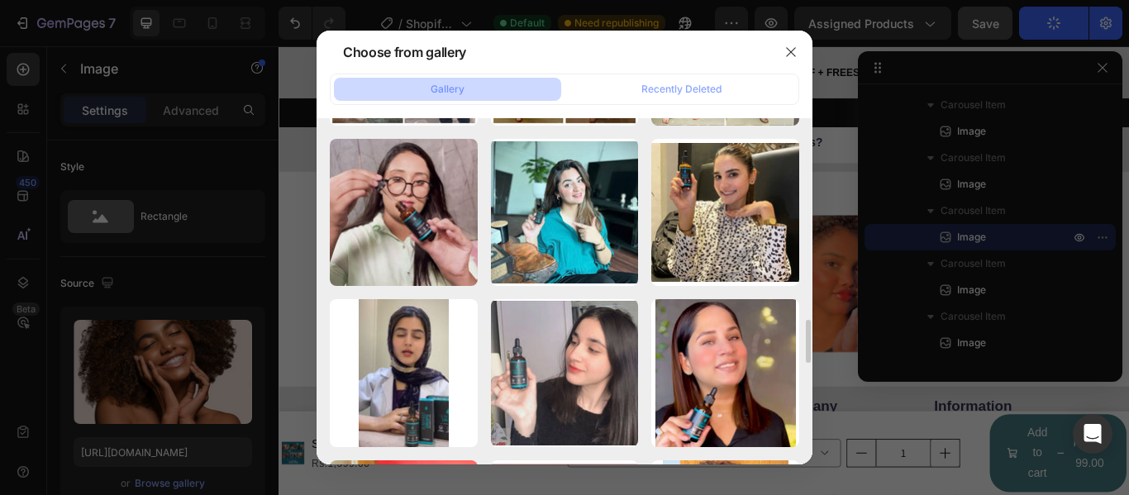
type input "https://cdn.shopify.com/s/files/1/0944/4746/8837/files/gempages_581652421395088…"
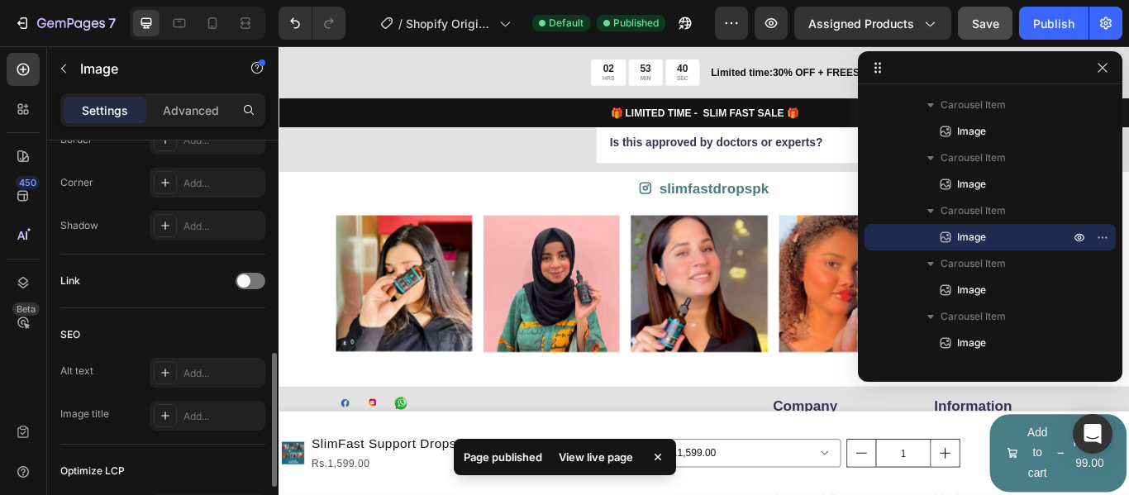
scroll to position [473, 0]
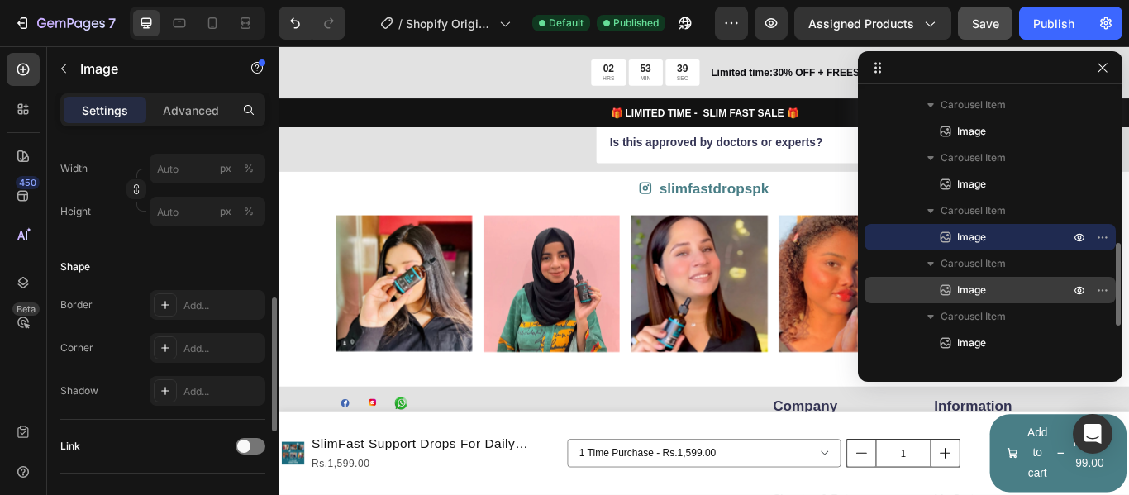
click at [988, 290] on p "Image" at bounding box center [995, 290] width 116 height 17
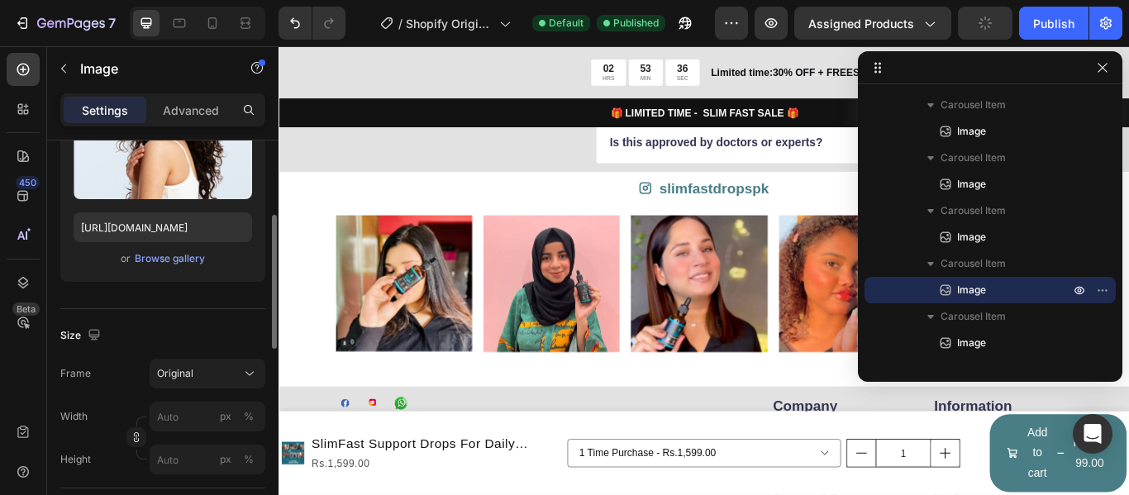
scroll to position [60, 0]
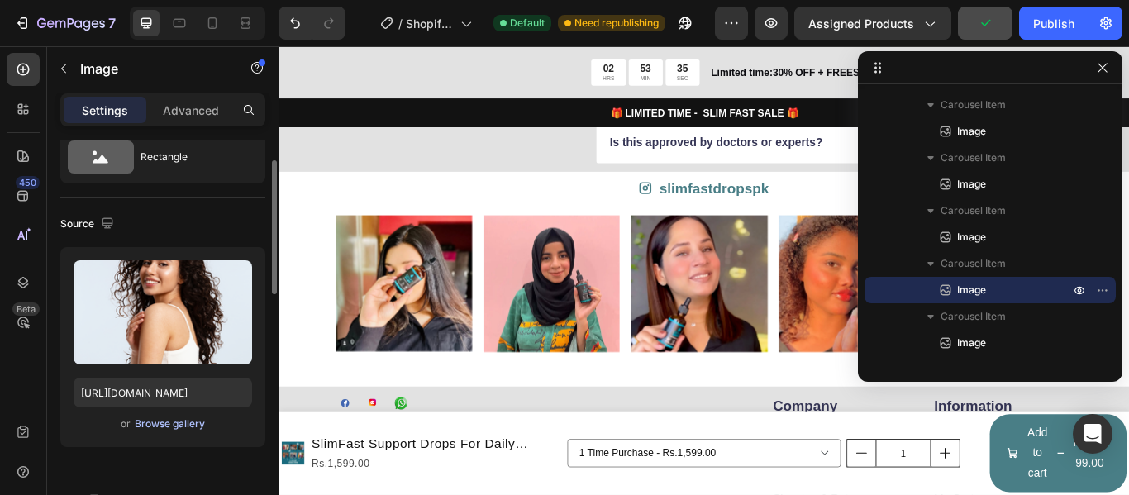
click at [176, 423] on div "Browse gallery" at bounding box center [170, 424] width 70 height 15
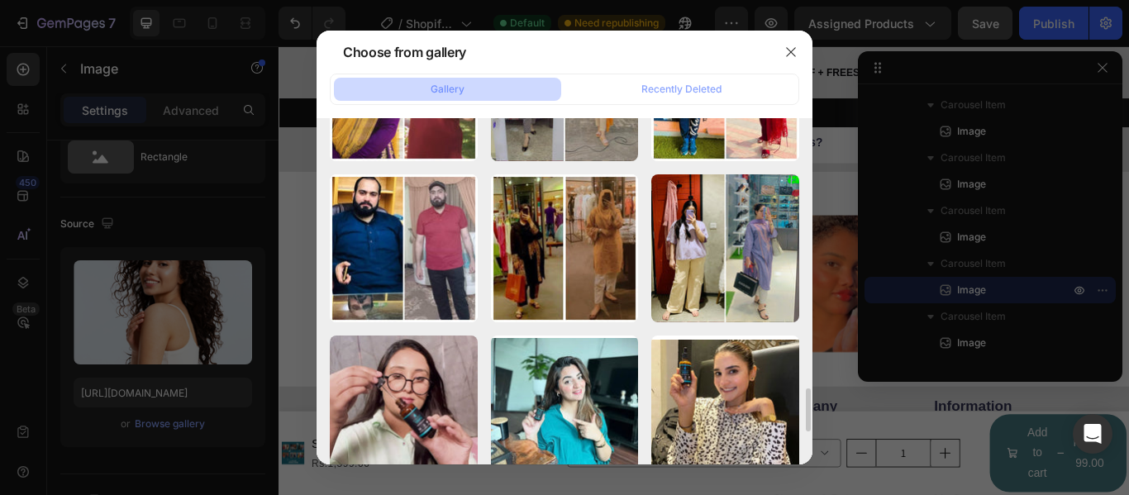
scroll to position [1571, 0]
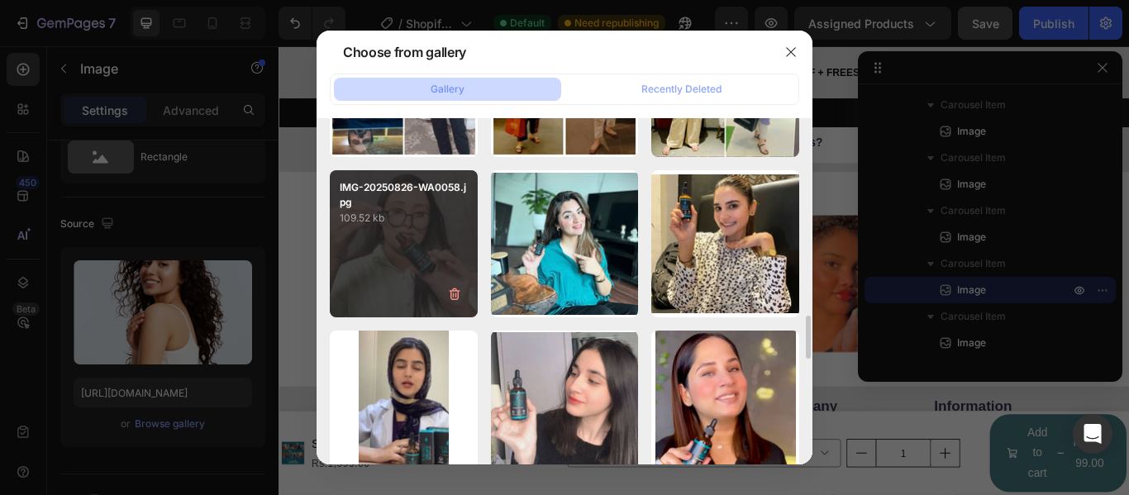
click at [422, 268] on div "IMG-20250826-WA0058.jpg 109.52 kb" at bounding box center [404, 244] width 148 height 148
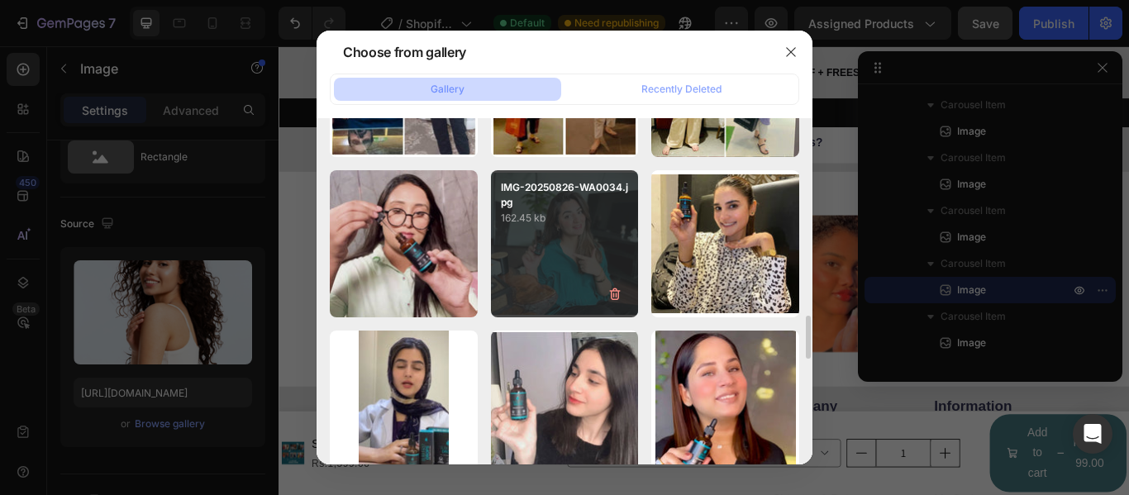
type input "[URL][DOMAIN_NAME]"
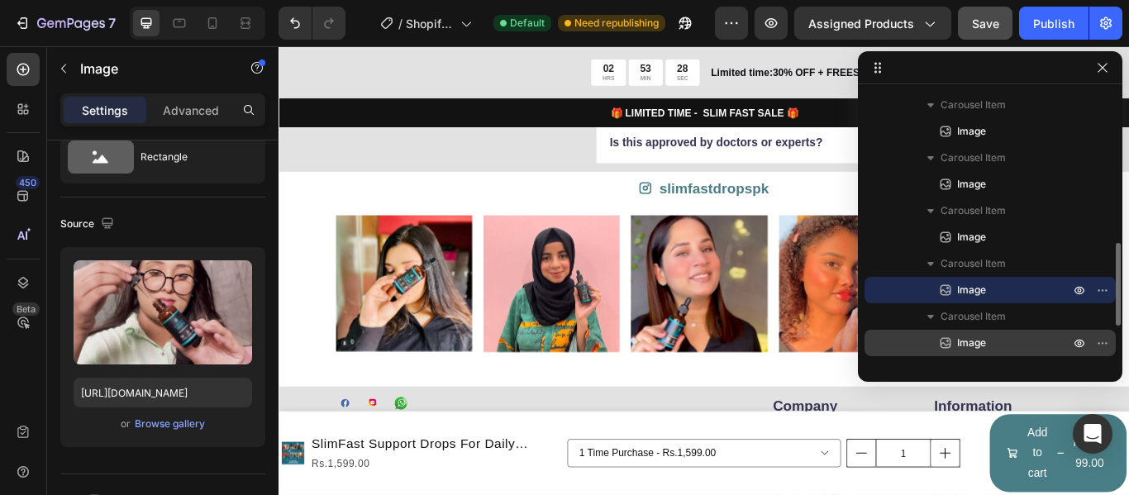
click at [980, 338] on span "Image" at bounding box center [971, 343] width 29 height 17
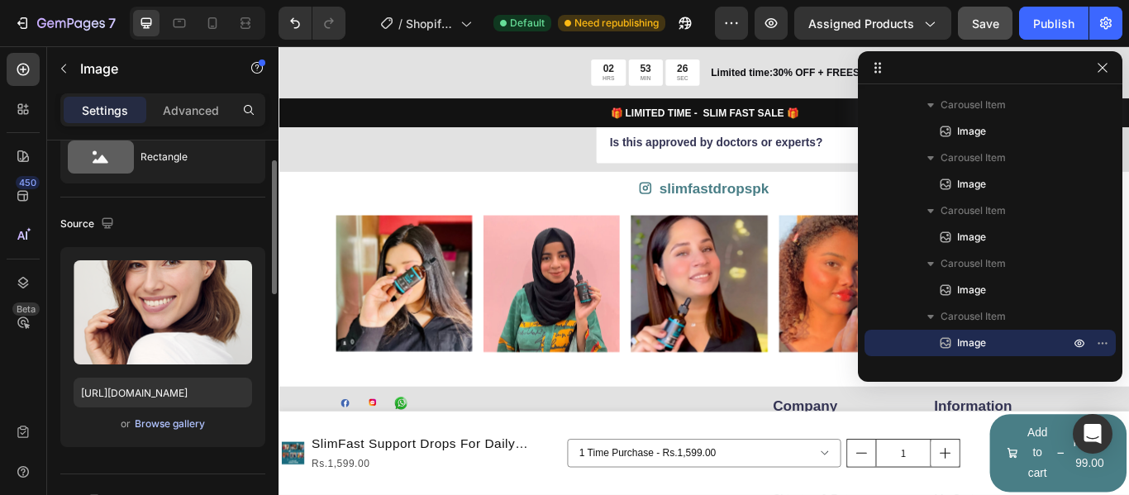
click at [180, 427] on div "Browse gallery" at bounding box center [170, 424] width 70 height 15
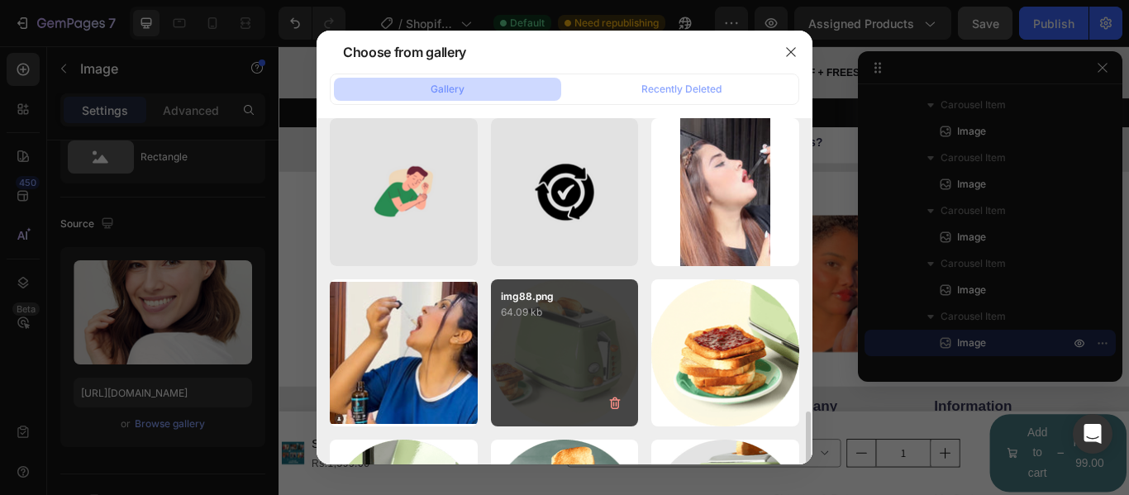
scroll to position [661, 0]
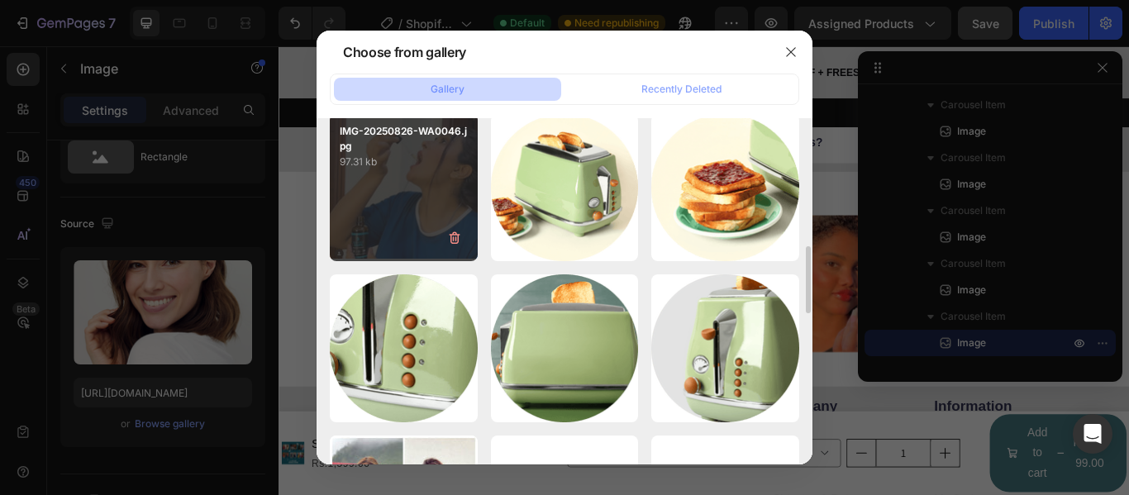
click at [430, 196] on div "IMG-20250826-WA0046.jpg 97.31 kb" at bounding box center [404, 188] width 148 height 148
type input "[URL][DOMAIN_NAME]"
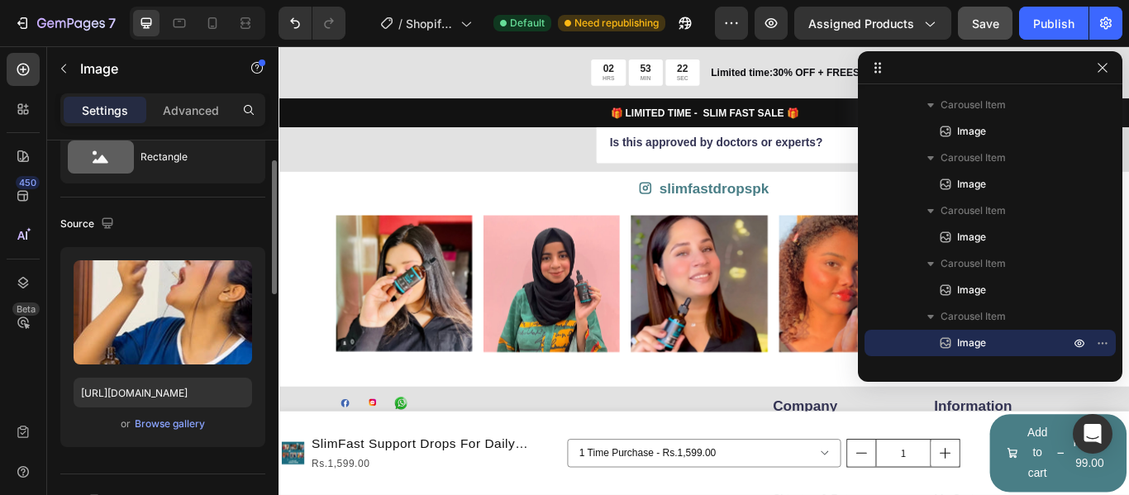
scroll to position [225, 0]
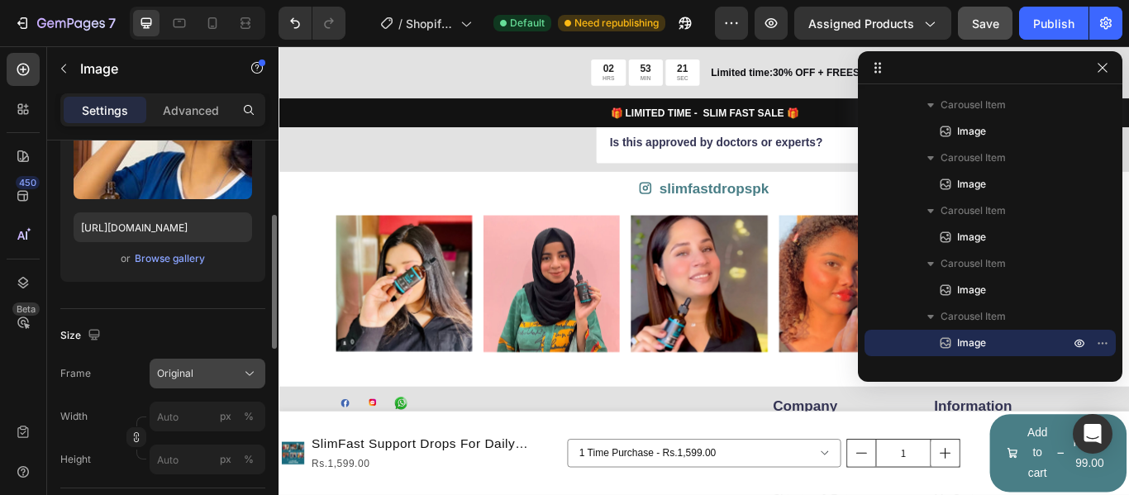
click at [205, 365] on div "Original" at bounding box center [207, 373] width 101 height 17
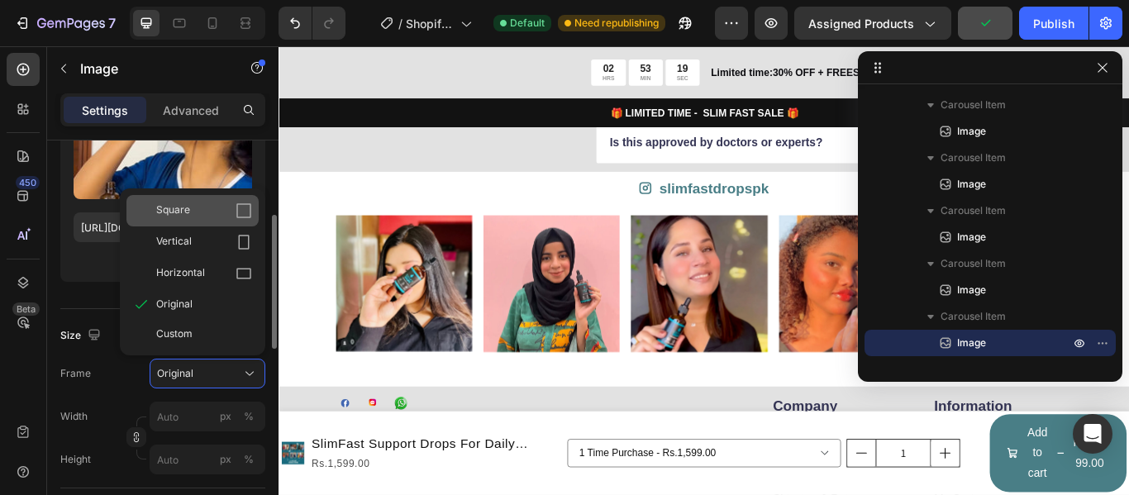
drag, startPoint x: 224, startPoint y: 197, endPoint x: 241, endPoint y: 177, distance: 25.8
click at [224, 197] on div "Square" at bounding box center [192, 210] width 132 height 31
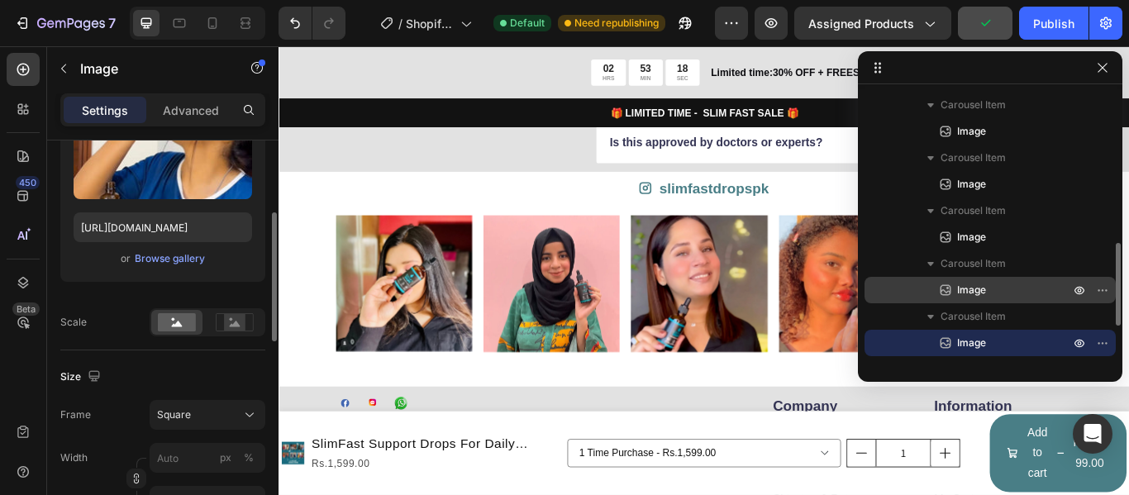
click at [963, 290] on span "Image" at bounding box center [971, 290] width 29 height 17
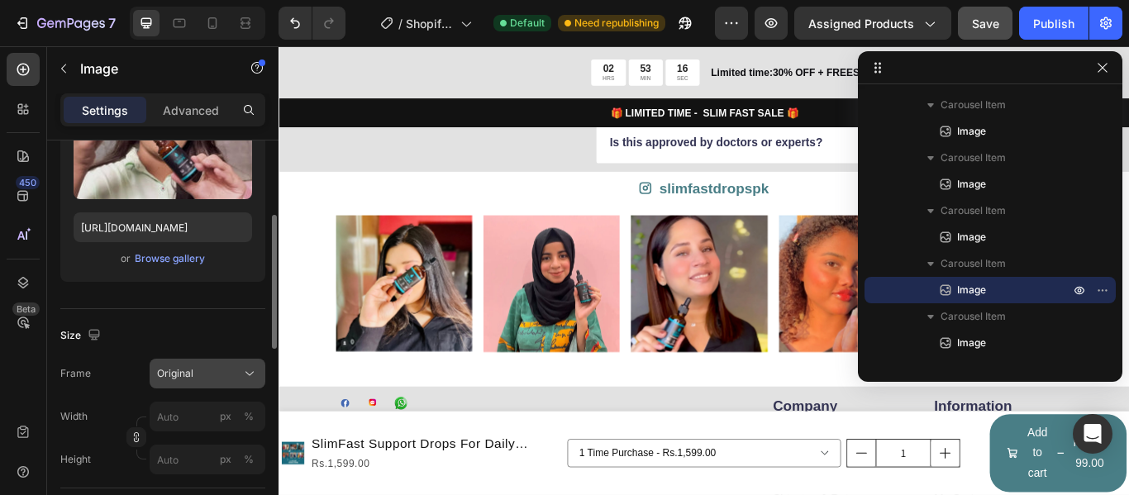
click at [251, 382] on button "Original" at bounding box center [208, 374] width 116 height 30
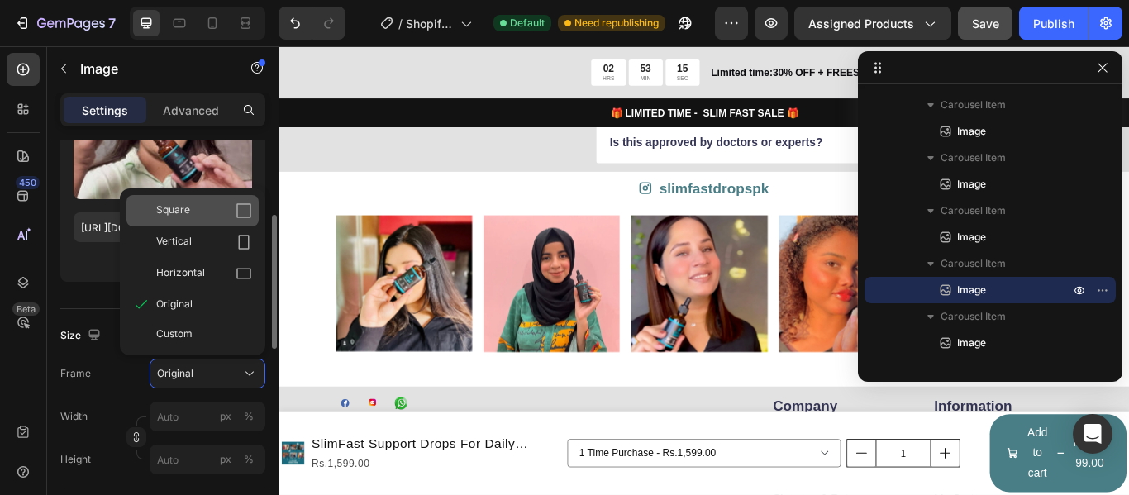
click at [236, 215] on icon at bounding box center [244, 211] width 17 height 17
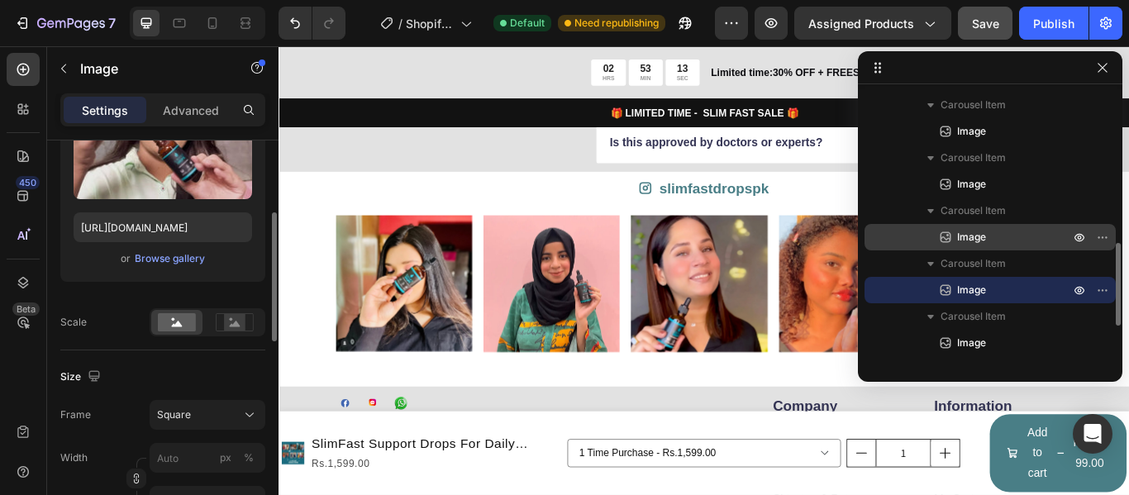
click at [999, 246] on div "Image" at bounding box center [990, 237] width 238 height 26
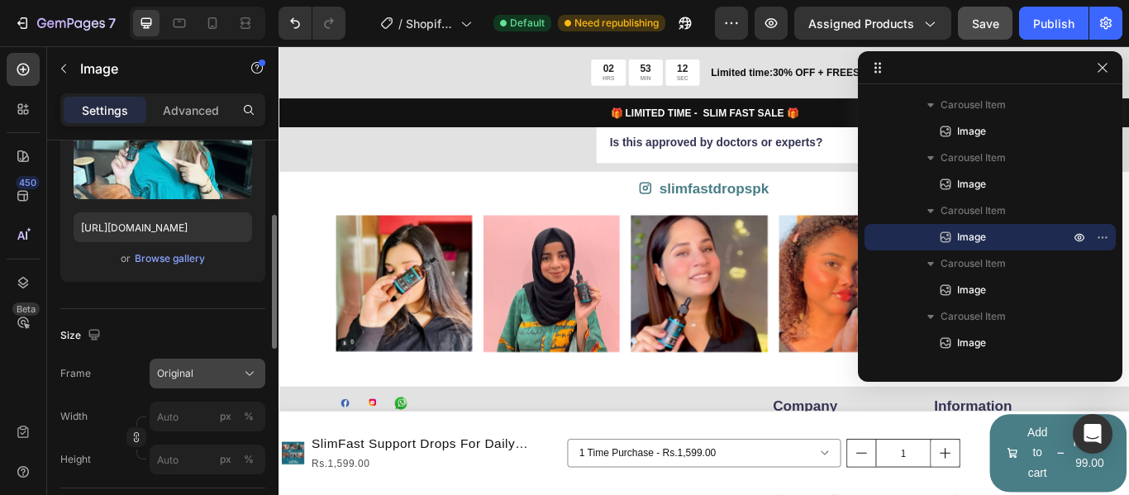
click at [256, 366] on icon at bounding box center [249, 373] width 17 height 17
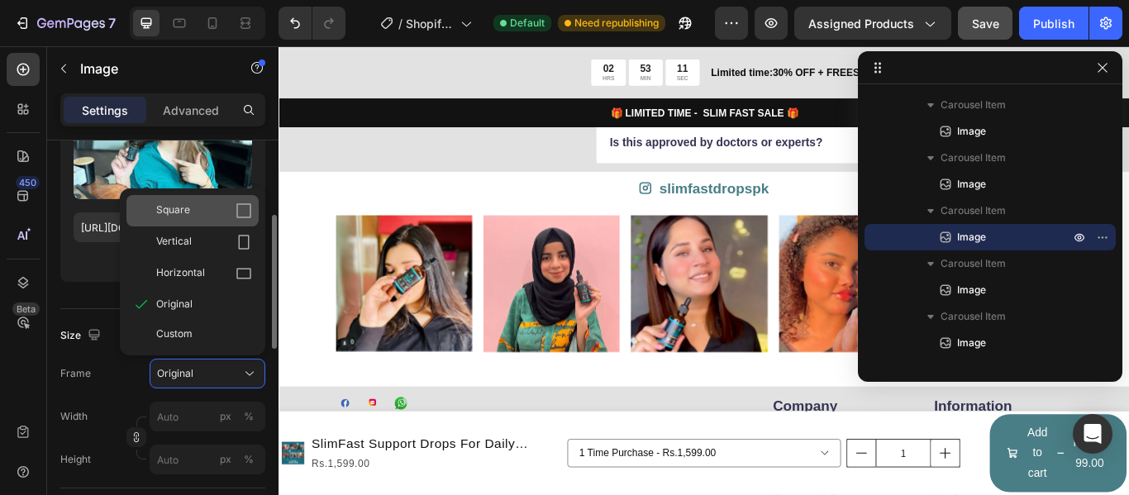
drag, startPoint x: 242, startPoint y: 214, endPoint x: 2, endPoint y: 193, distance: 241.5
click at [242, 214] on icon at bounding box center [244, 211] width 17 height 17
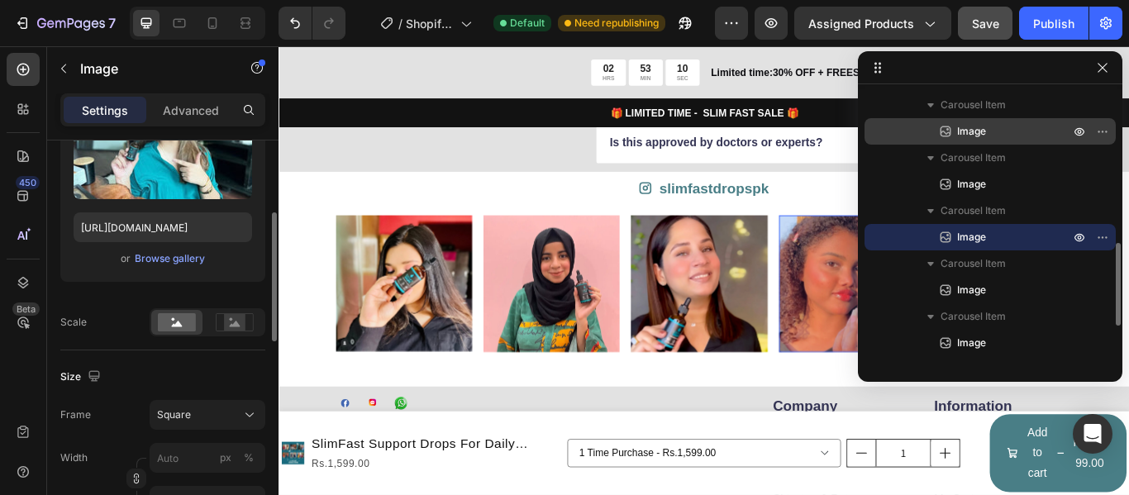
scroll to position [419, 0]
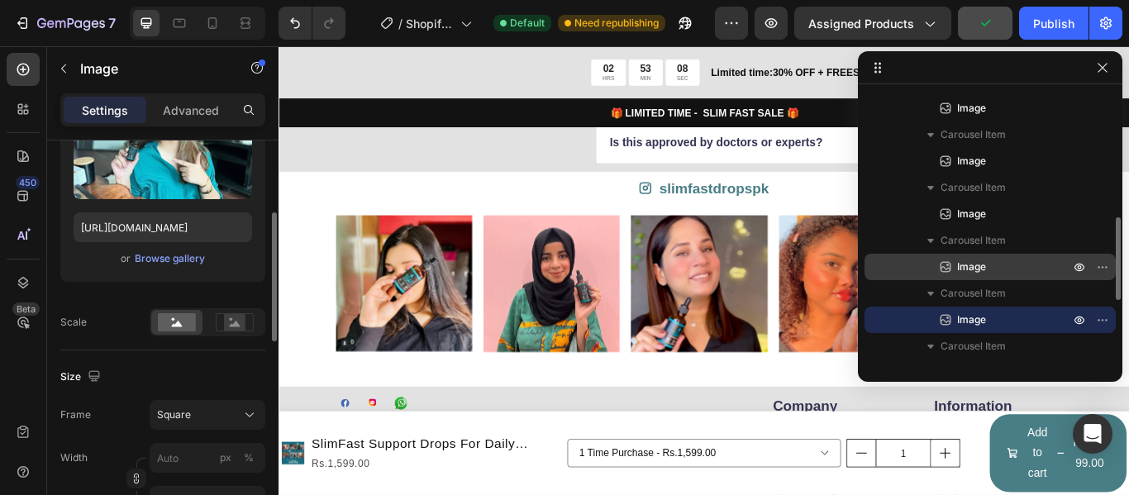
click at [986, 266] on span "Image" at bounding box center [971, 267] width 29 height 17
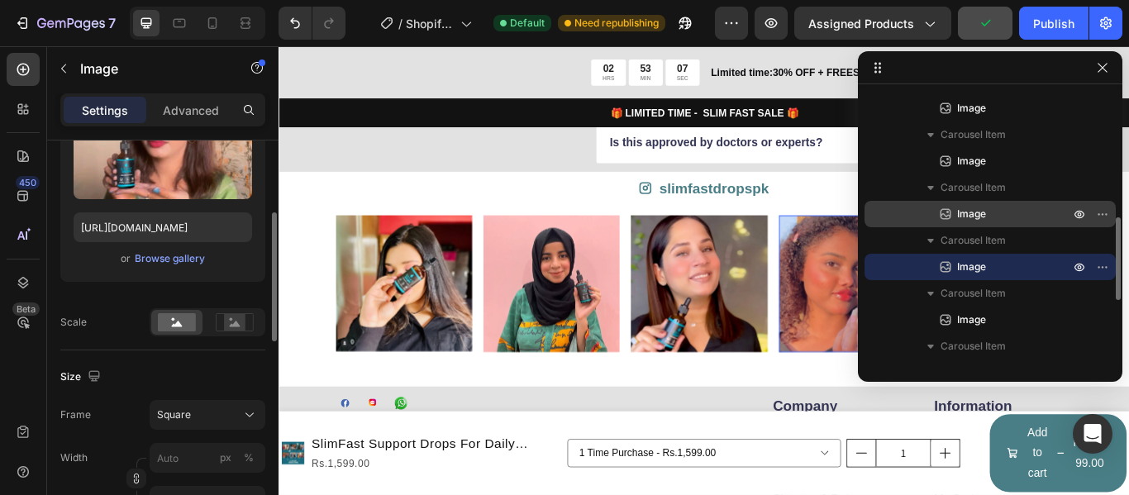
click at [997, 217] on p "Image" at bounding box center [995, 214] width 116 height 17
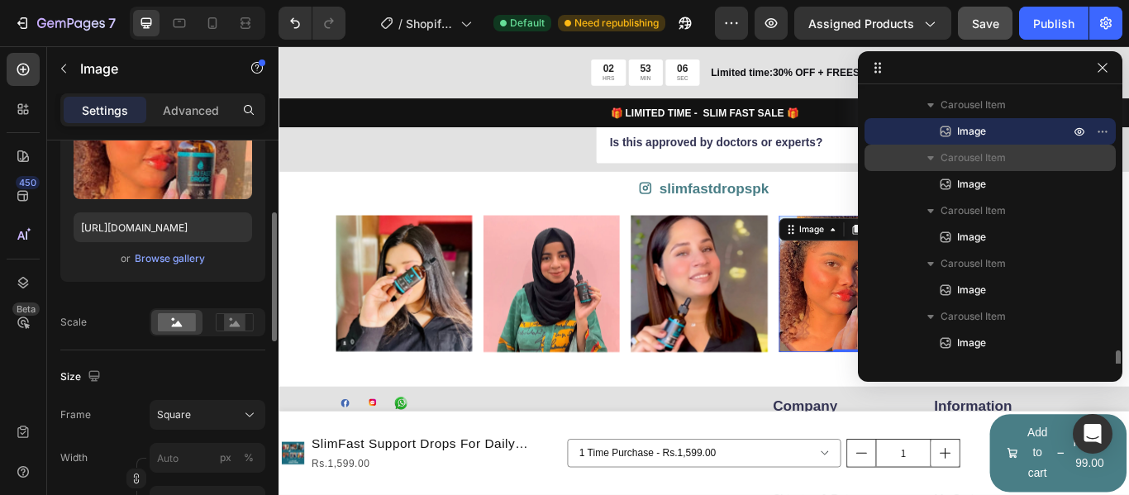
scroll to position [584, 0]
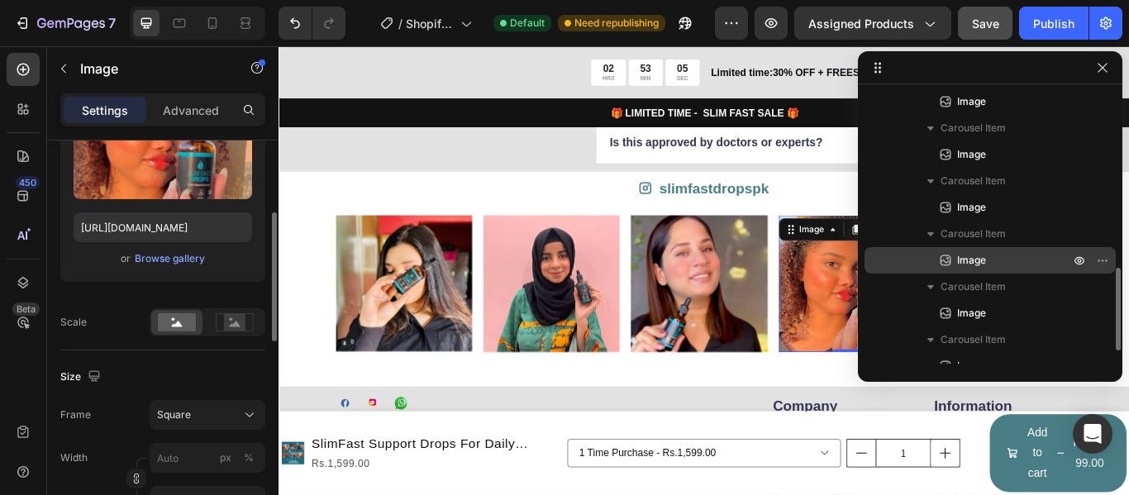
click at [996, 250] on div "Image" at bounding box center [990, 260] width 238 height 26
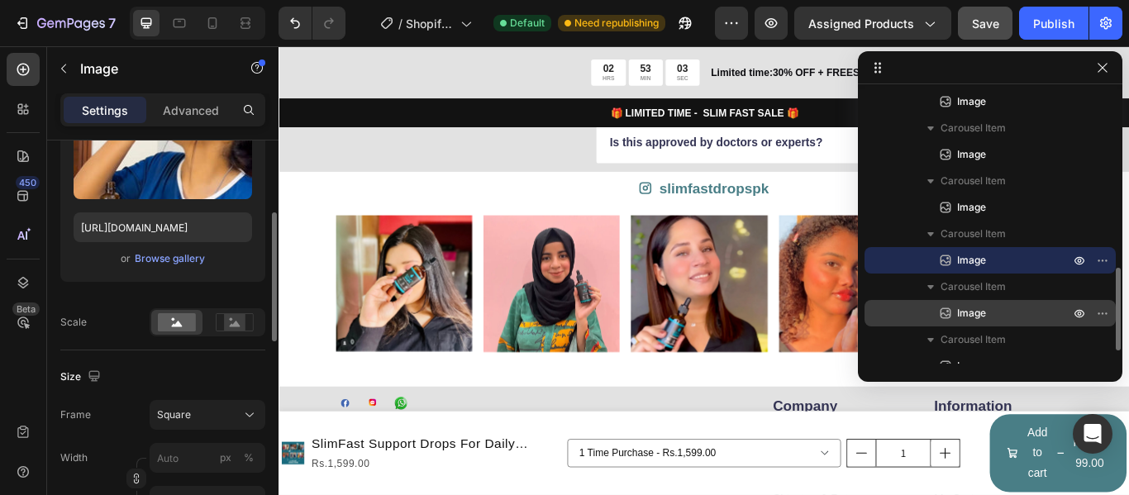
click at [985, 318] on span "Image" at bounding box center [971, 313] width 29 height 17
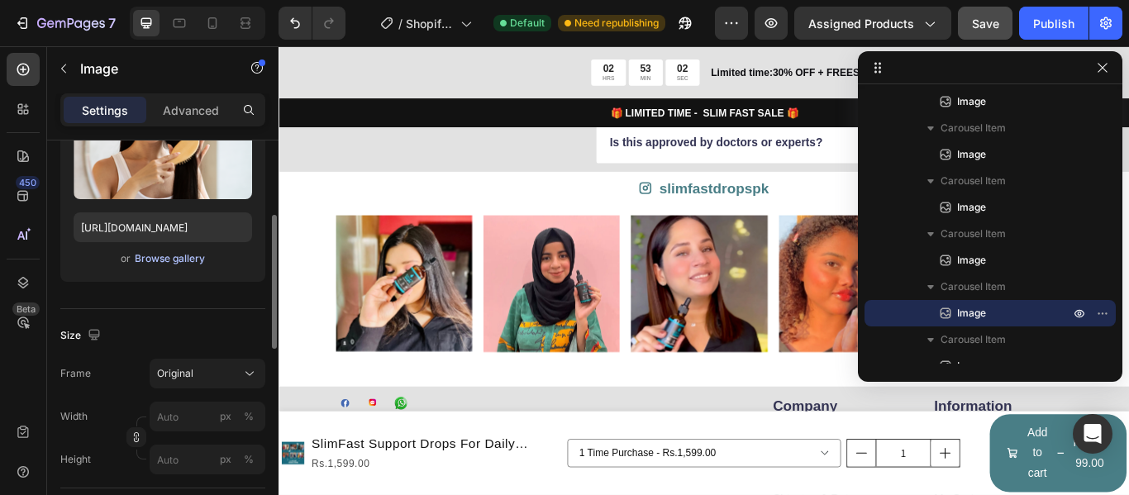
click at [189, 259] on div "Browse gallery" at bounding box center [170, 258] width 70 height 15
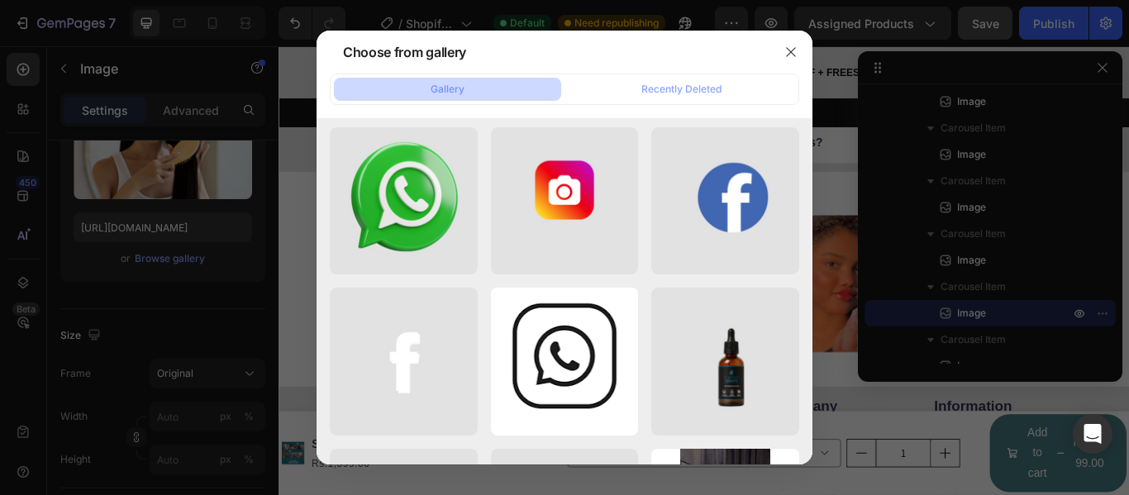
scroll to position [0, 0]
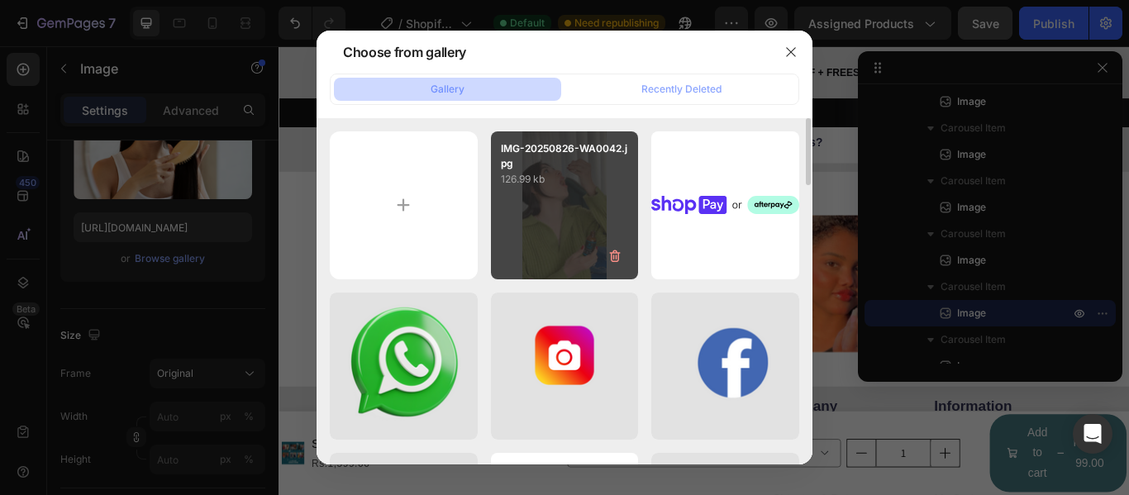
click at [564, 269] on div "IMG-20250826-WA0042.jpg 126.99 kb" at bounding box center [565, 205] width 148 height 148
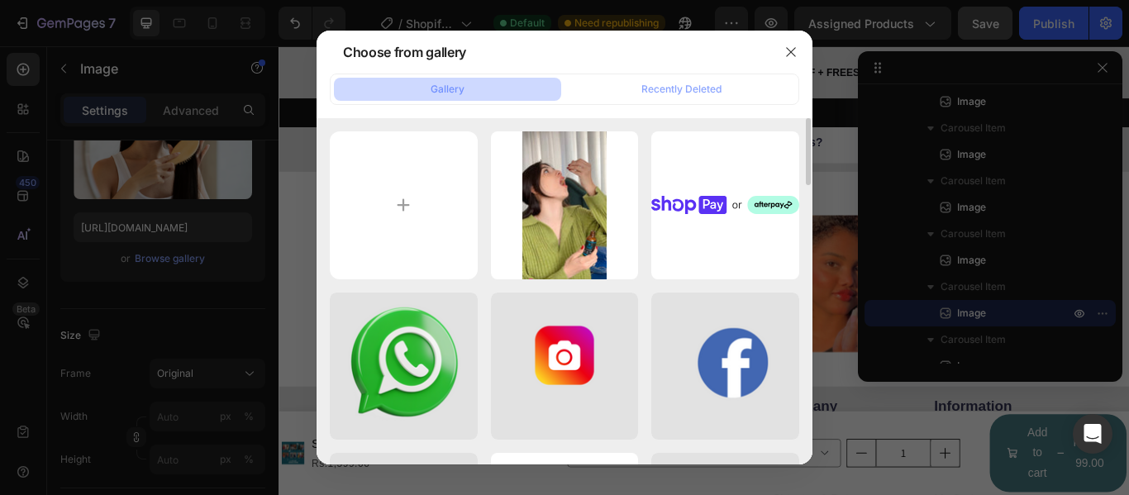
type input "[URL][DOMAIN_NAME]"
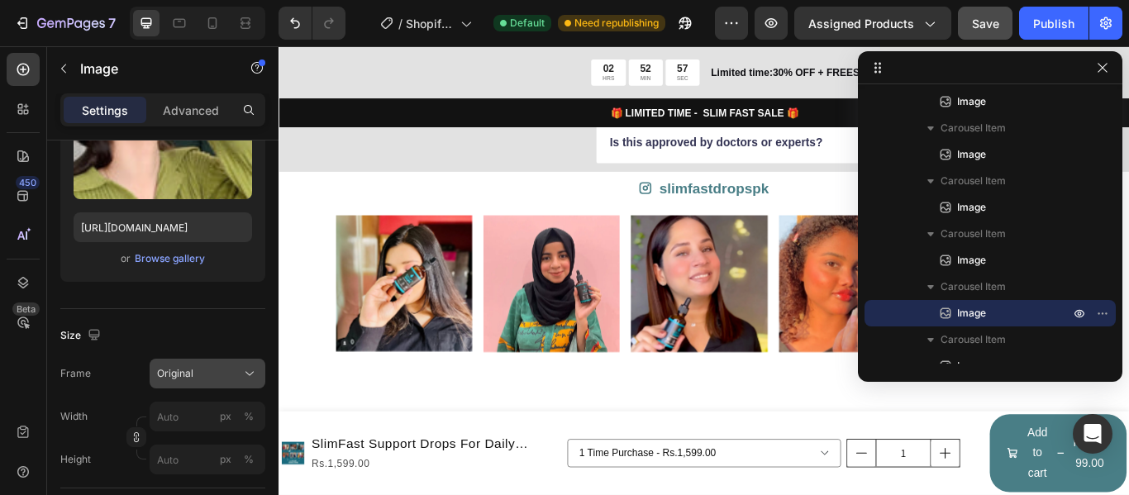
click at [237, 376] on div "Original" at bounding box center [197, 373] width 81 height 15
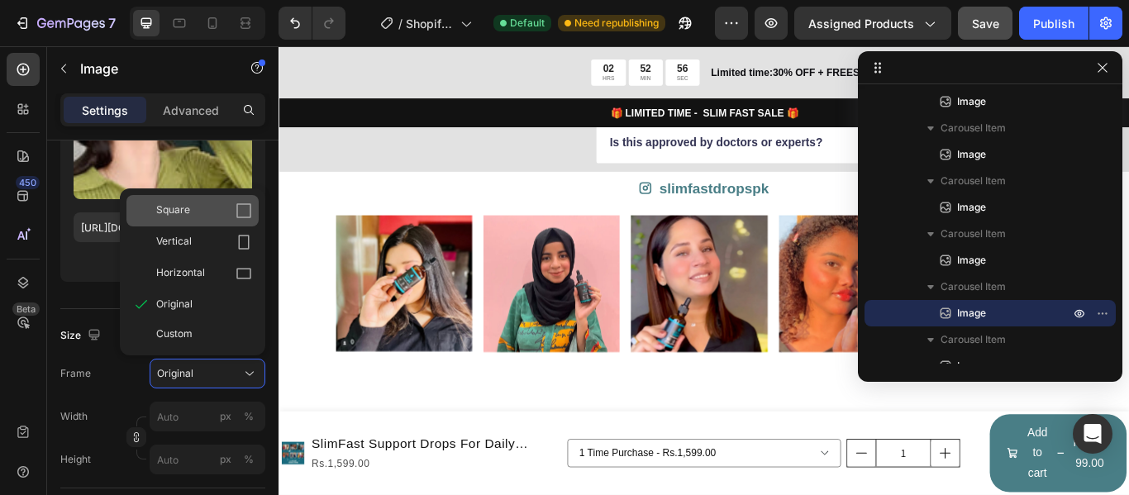
click at [244, 226] on div "Square" at bounding box center [192, 210] width 132 height 31
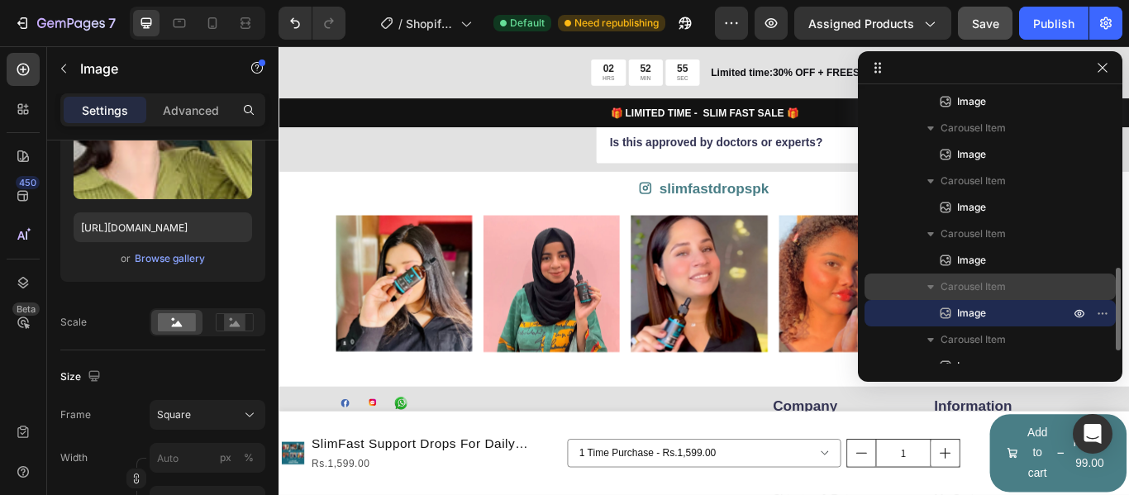
scroll to position [627, 0]
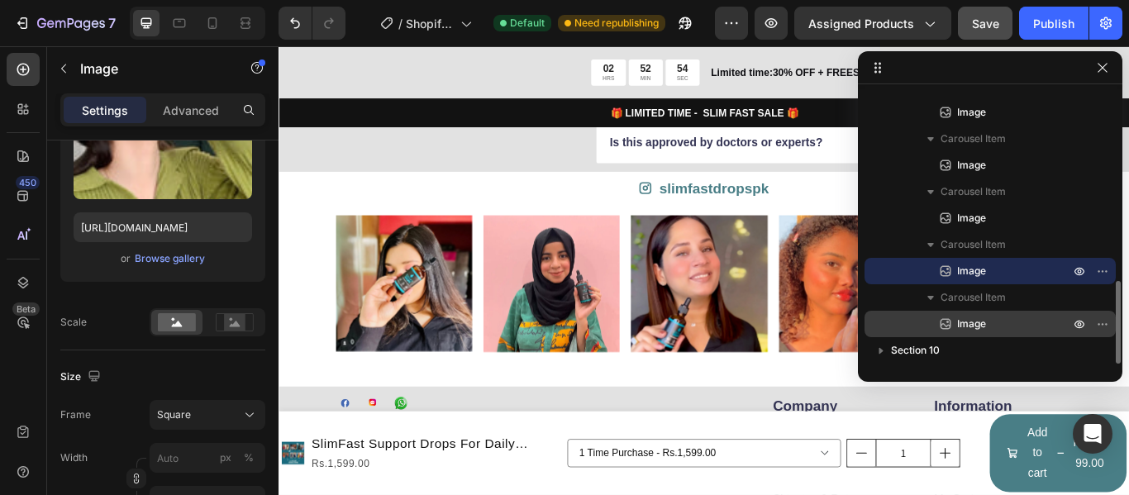
click at [976, 320] on span "Image" at bounding box center [971, 324] width 29 height 17
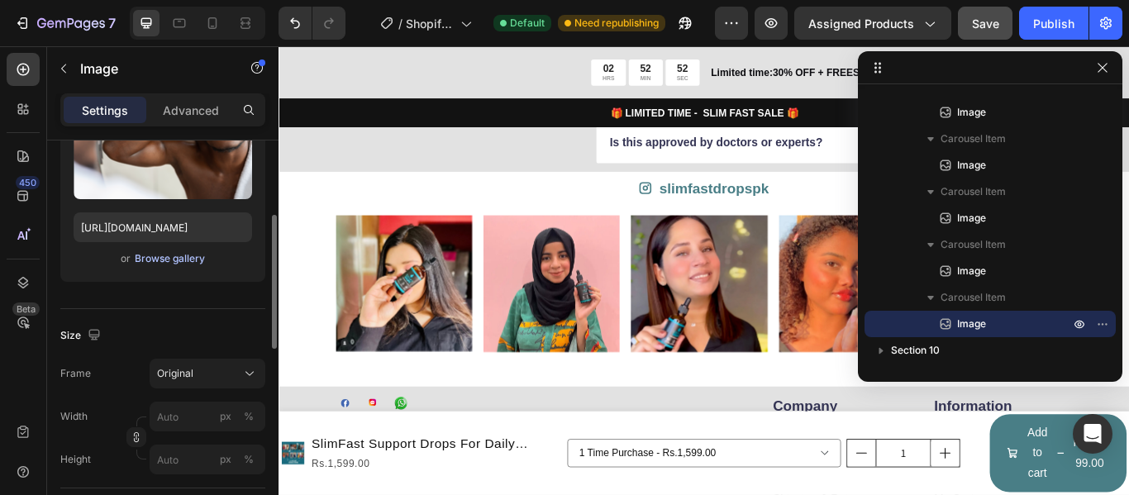
click at [198, 263] on div "Browse gallery" at bounding box center [170, 258] width 70 height 15
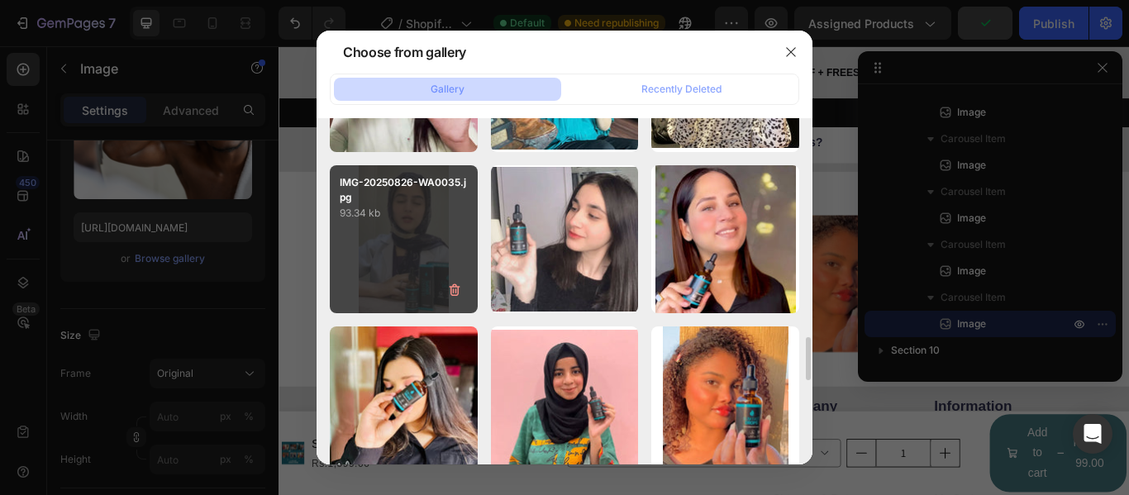
scroll to position [1653, 0]
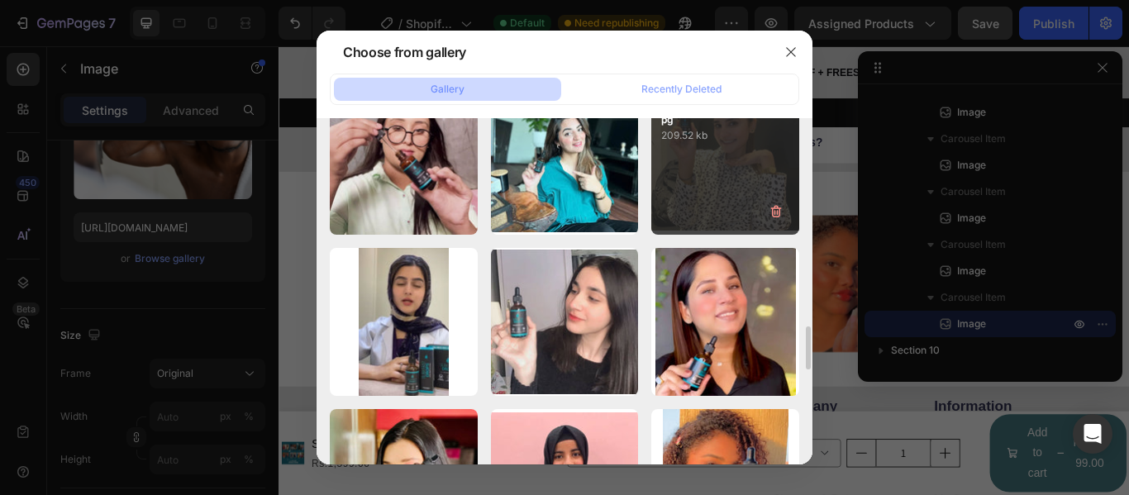
click at [693, 189] on div "IMG-20250826-WA0031.jpg 209.52 kb" at bounding box center [725, 162] width 148 height 148
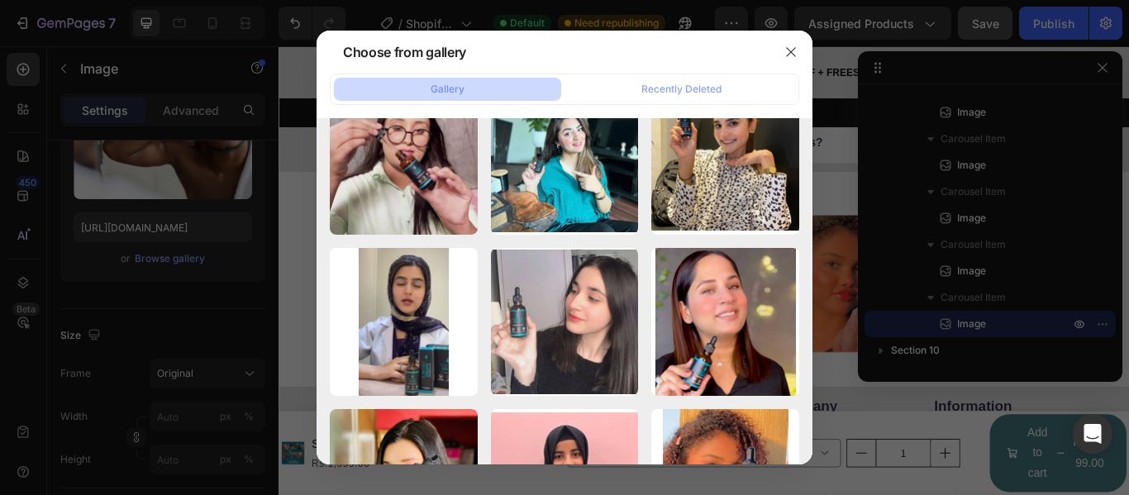
type input "https://cdn.shopify.com/s/files/1/0944/4746/8837/files/gempages_581652421395088…"
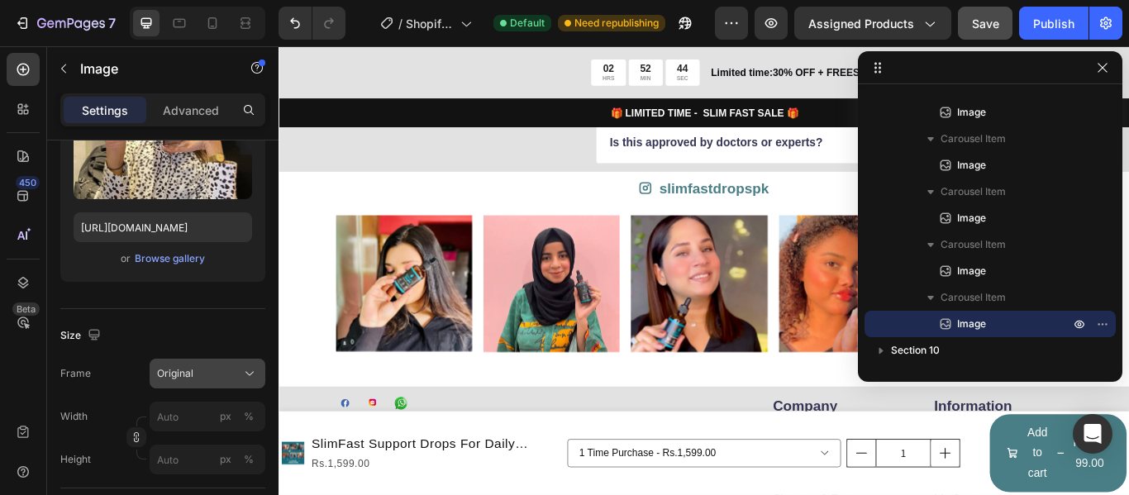
click at [217, 370] on div "Original" at bounding box center [197, 373] width 81 height 15
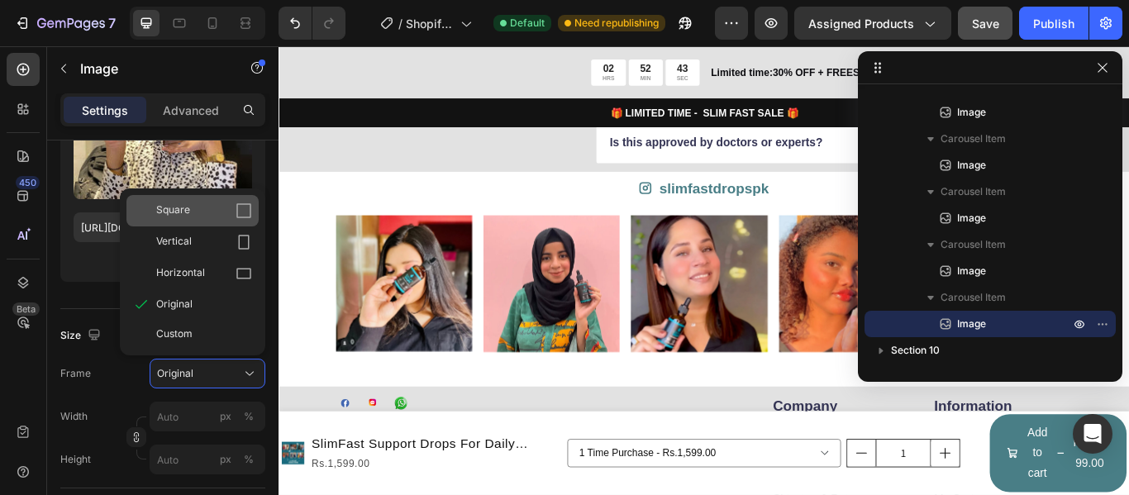
click at [245, 212] on icon at bounding box center [244, 211] width 17 height 17
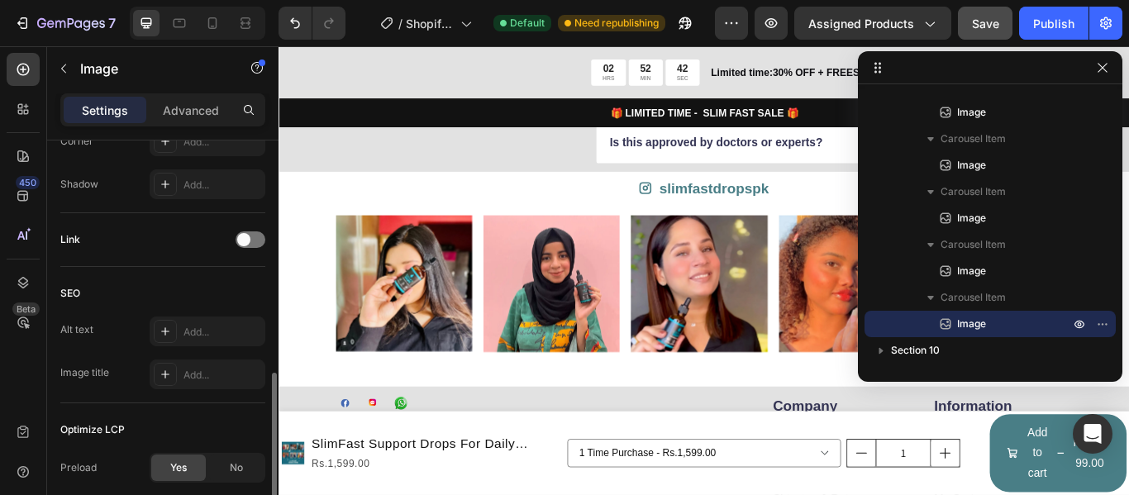
scroll to position [804, 0]
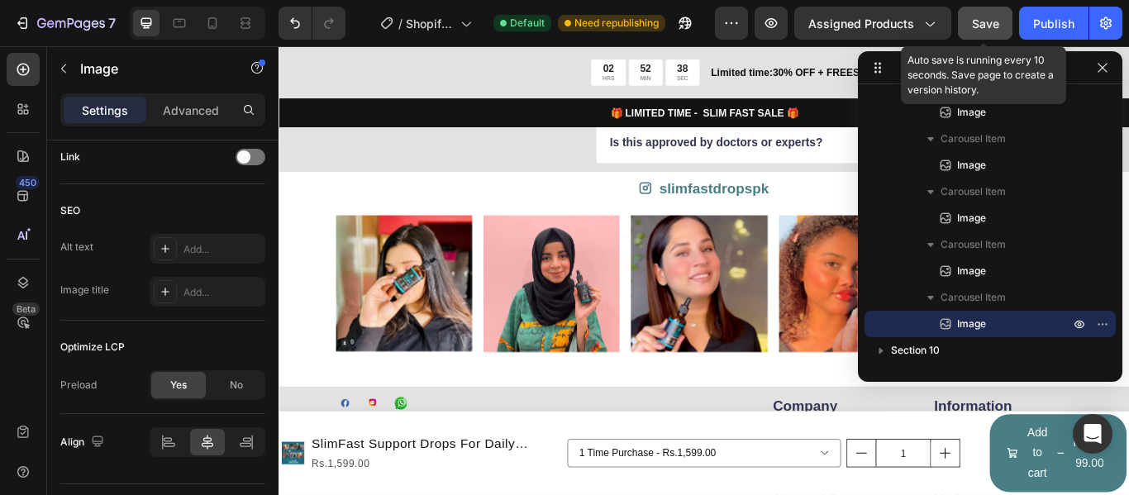
click at [1003, 31] on button "Save" at bounding box center [985, 23] width 55 height 33
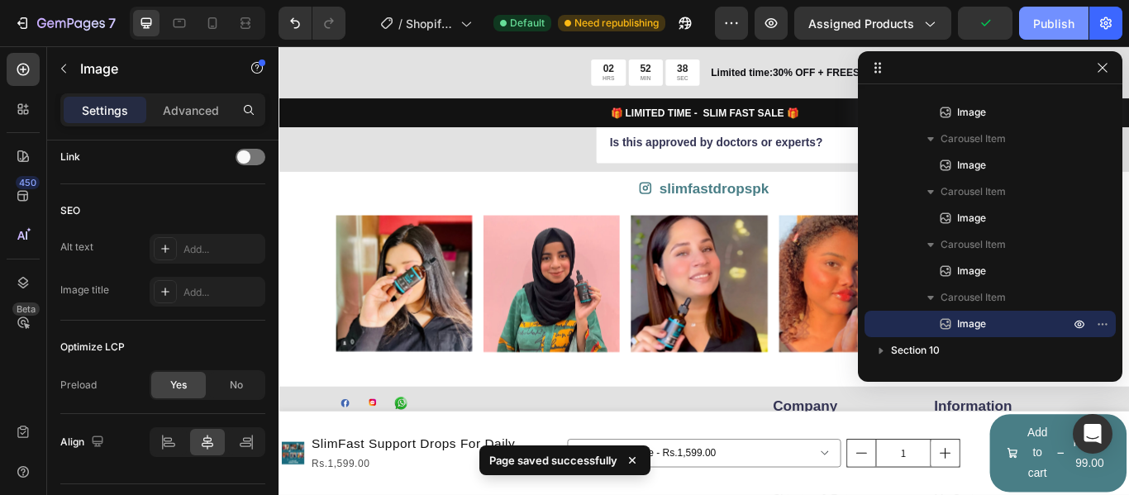
click at [1042, 26] on div "Publish" at bounding box center [1053, 23] width 41 height 17
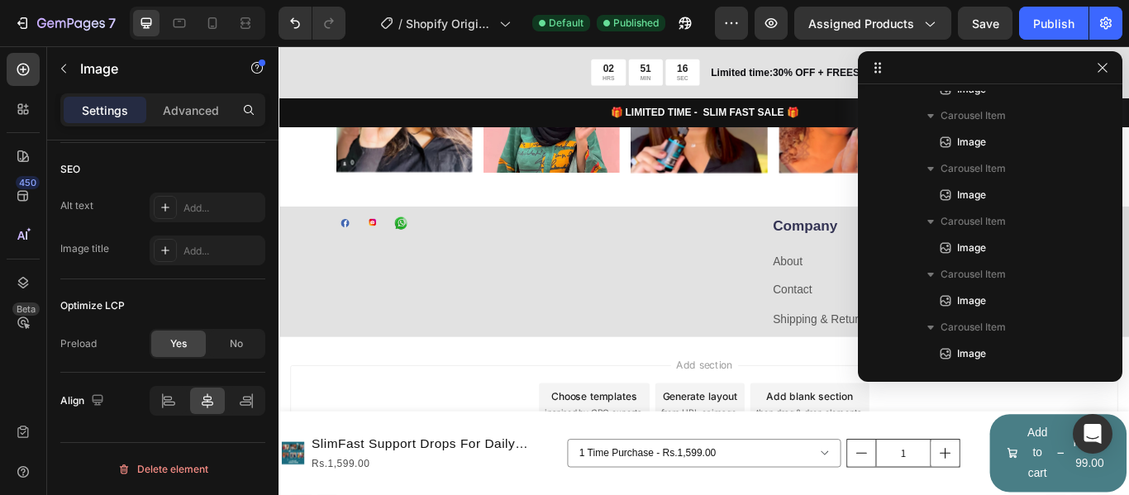
scroll to position [5633, 0]
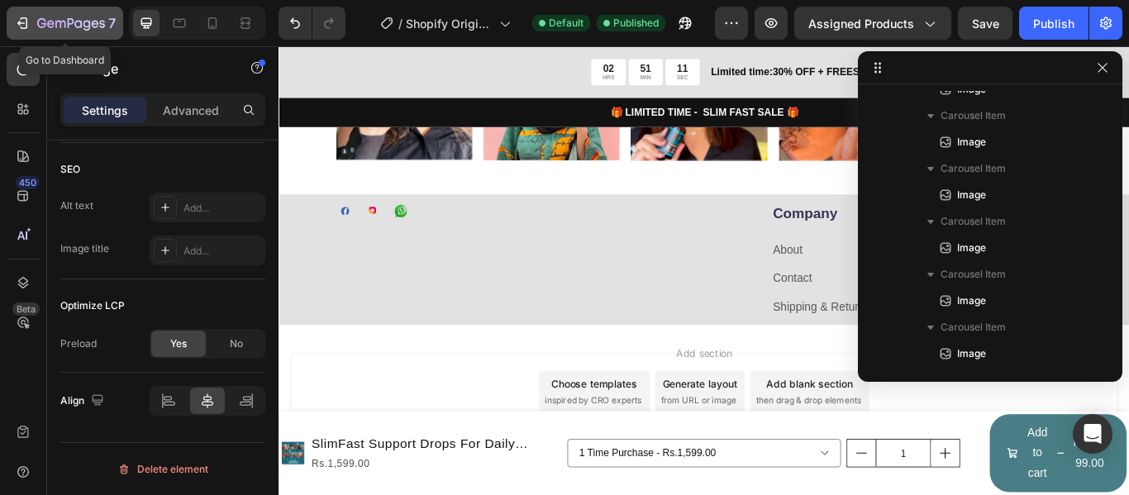
click at [39, 21] on icon "button" at bounding box center [41, 23] width 9 height 10
